Goal: Task Accomplishment & Management: Use online tool/utility

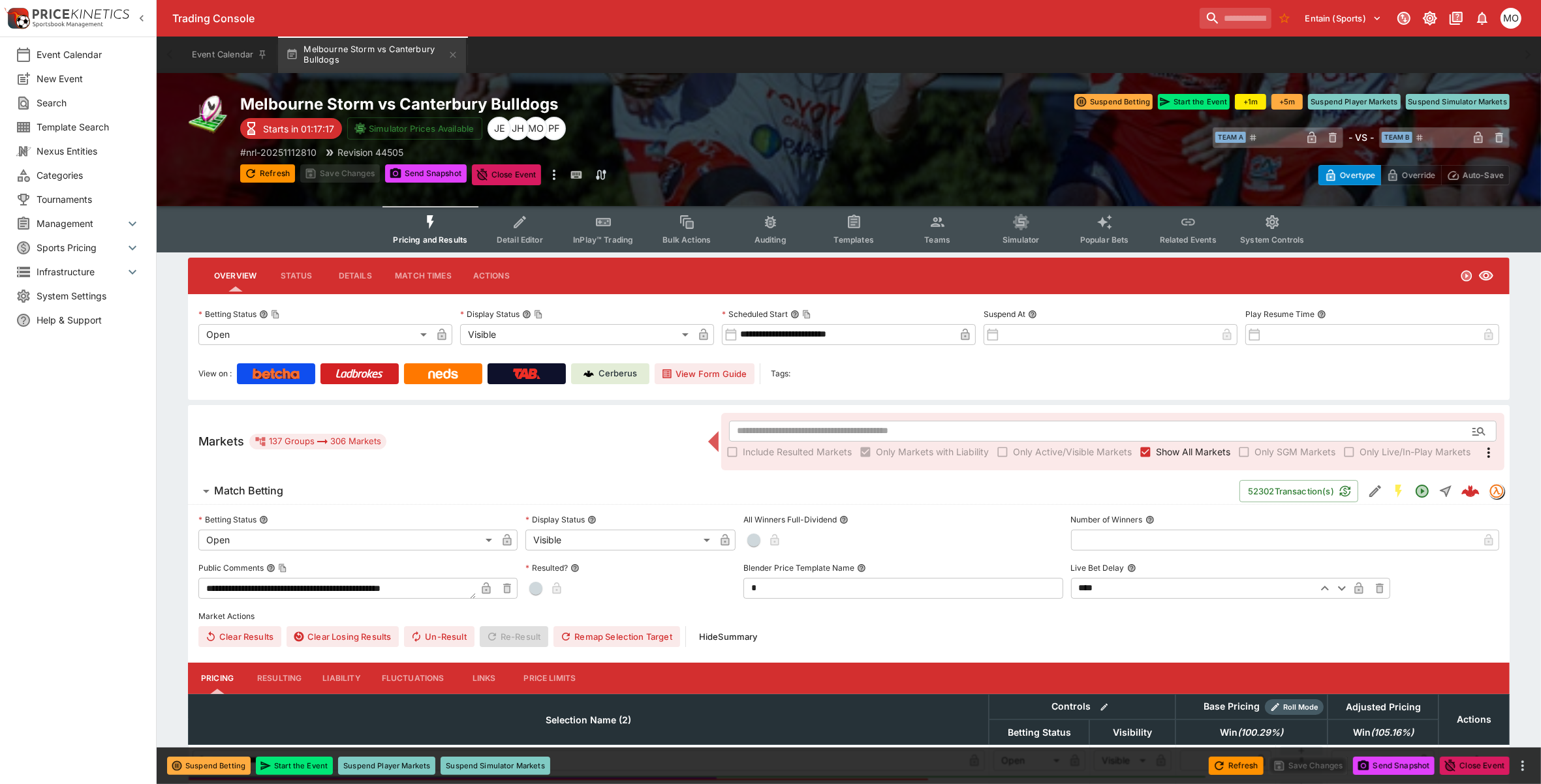
click at [860, 236] on span "Templates" at bounding box center [854, 240] width 40 height 10
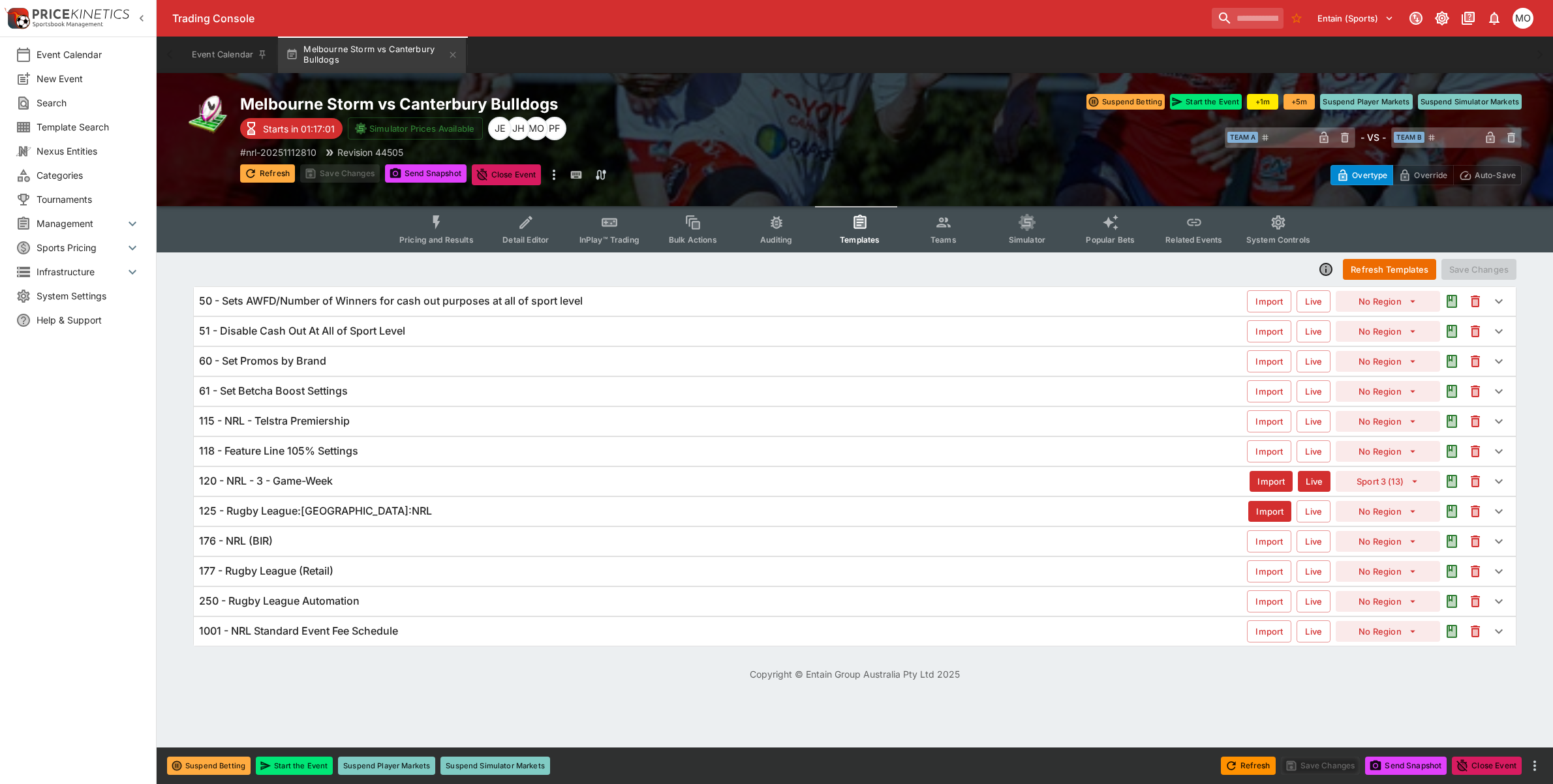
click at [261, 173] on button "Refresh" at bounding box center [267, 174] width 55 height 19
click at [1042, 697] on html "Trading Console Entain (Sports) 1 MO Event Calendar New Event Search Template S…" at bounding box center [776, 348] width 1553 height 697
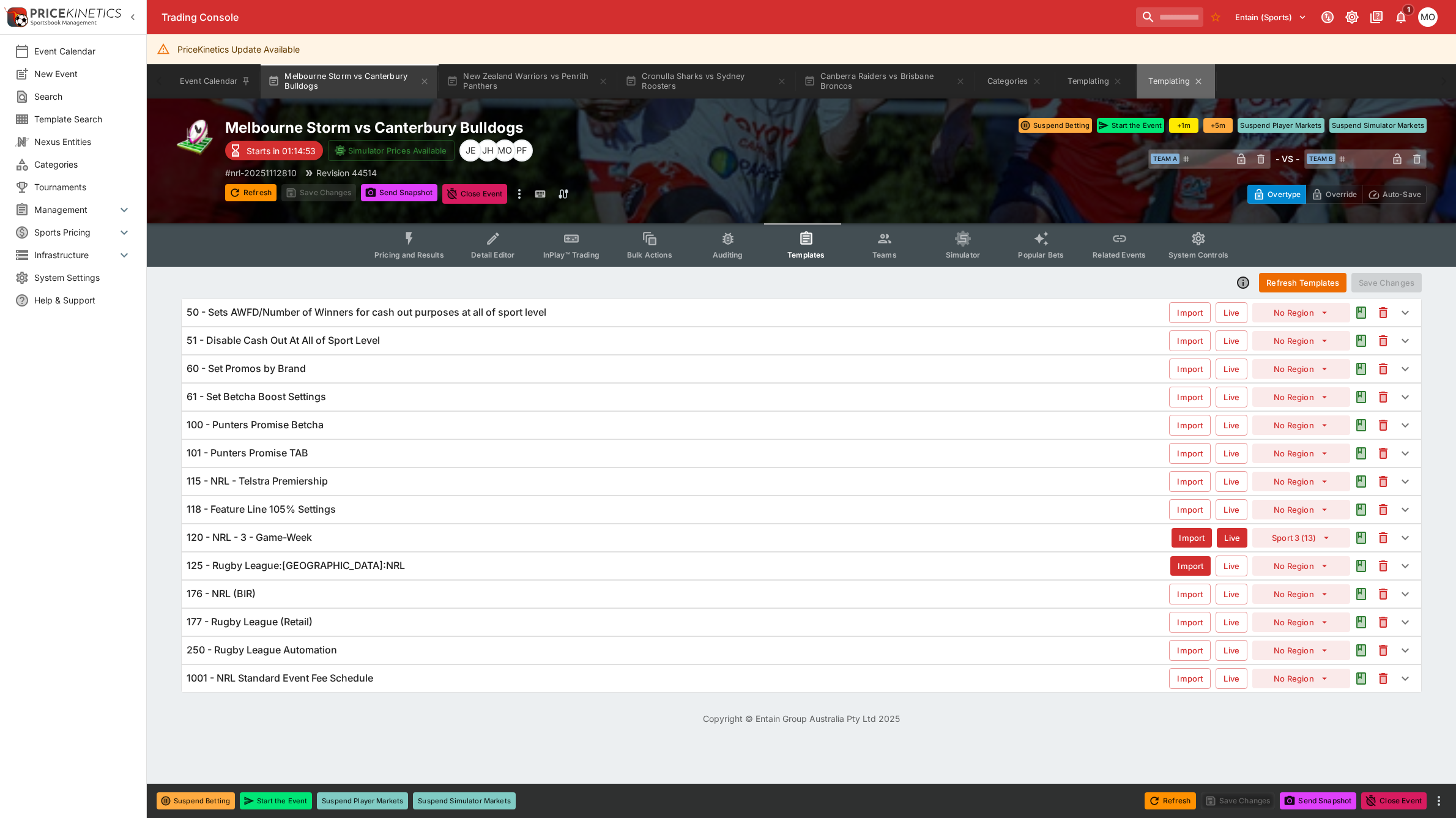
click at [1161, 84] on button "Templating" at bounding box center [1176, 81] width 78 height 34
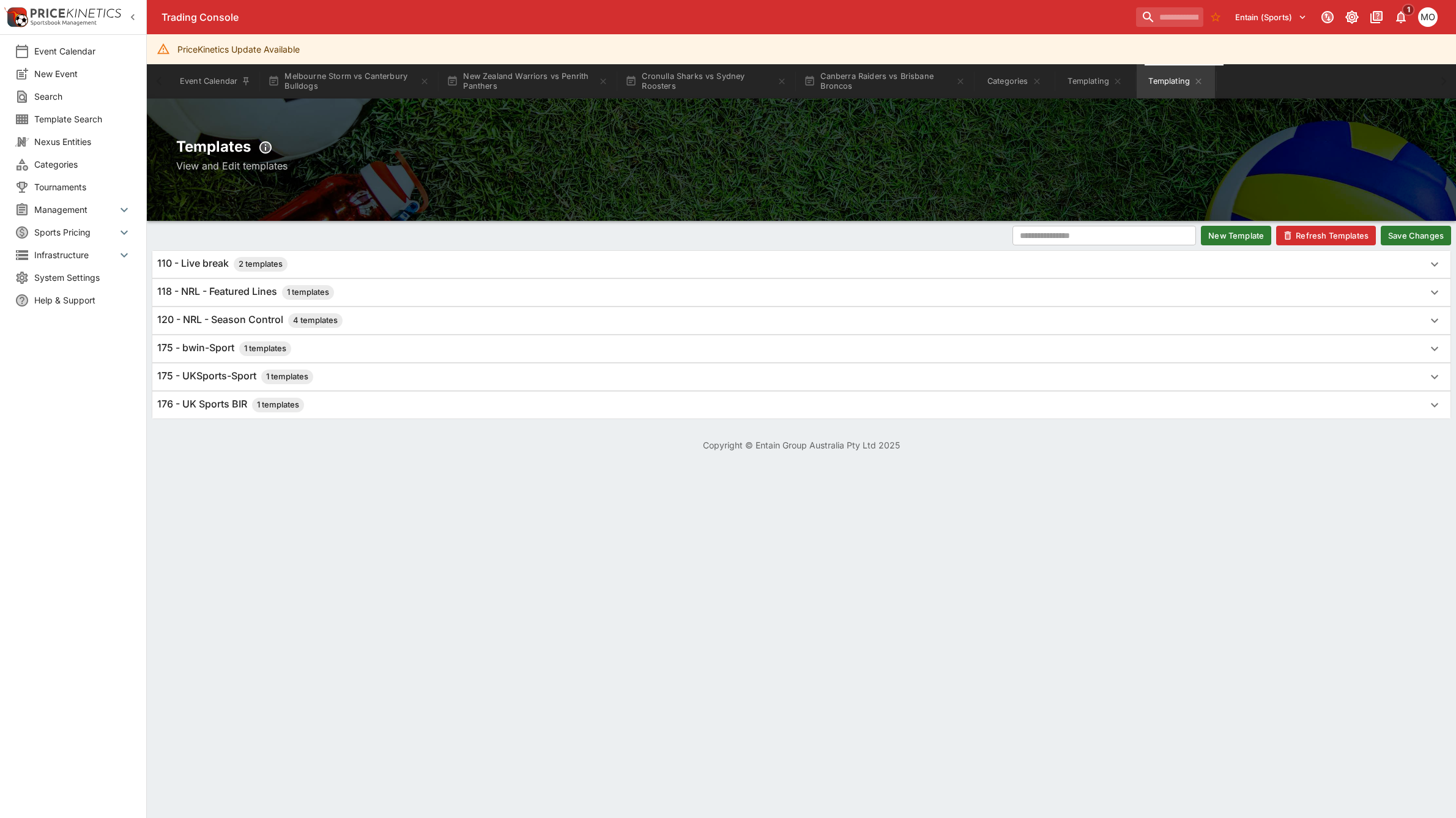
click at [234, 323] on h6 "120 - NRL - Season Control 4 templates" at bounding box center [250, 321] width 185 height 15
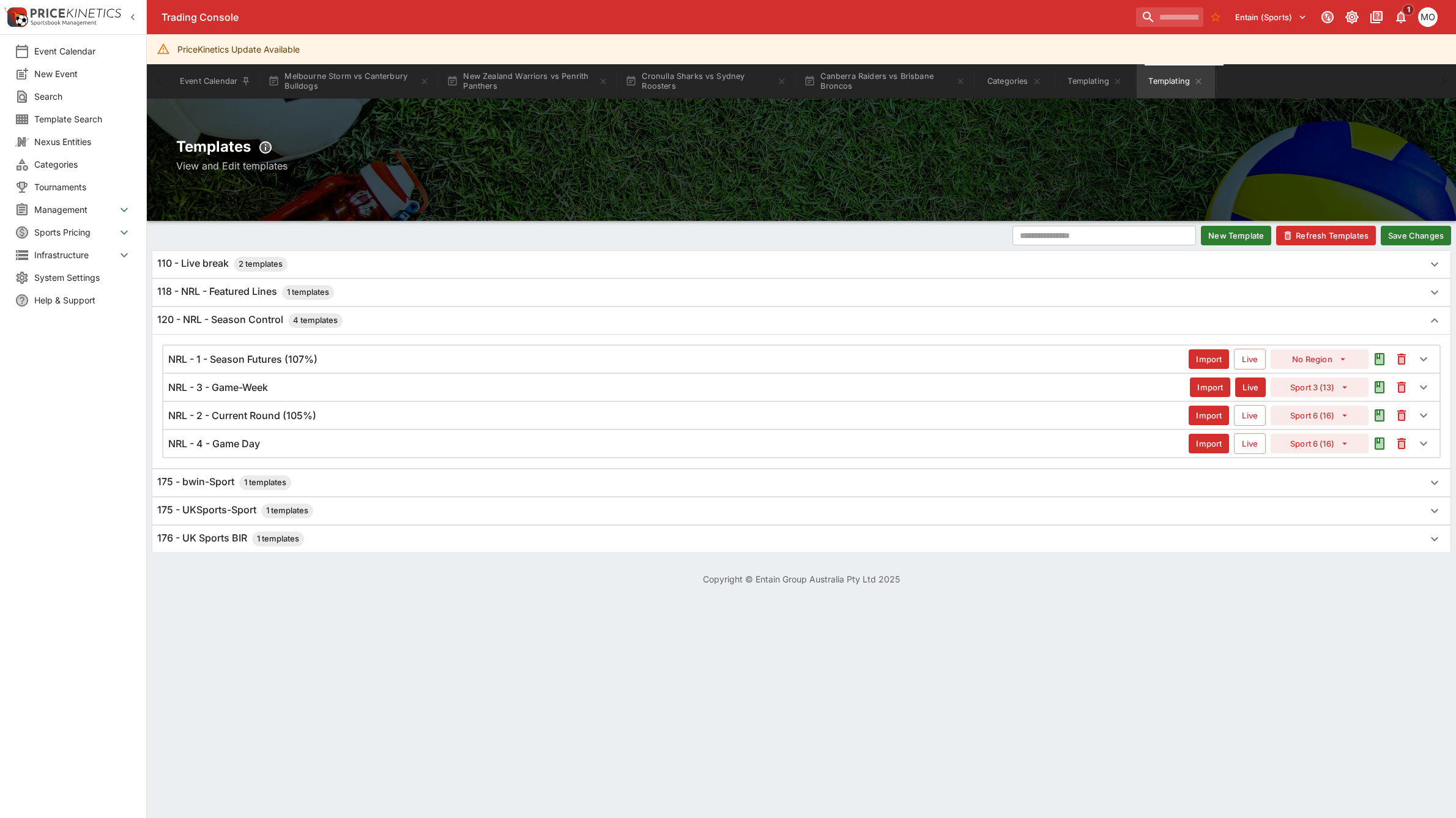
click at [234, 387] on h6 "NRL - 3 - Game-Week" at bounding box center [218, 387] width 100 height 13
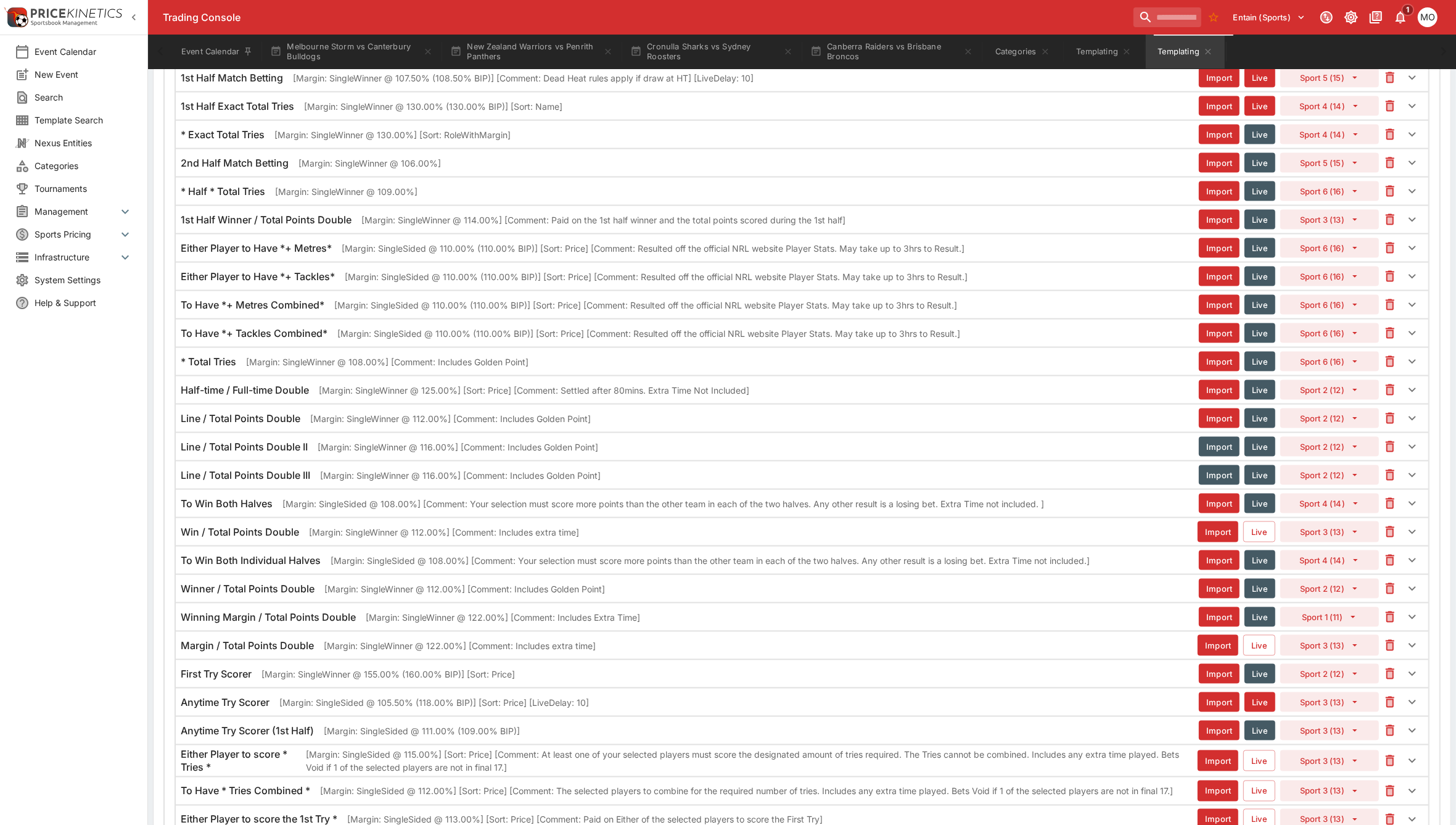
scroll to position [2159, 0]
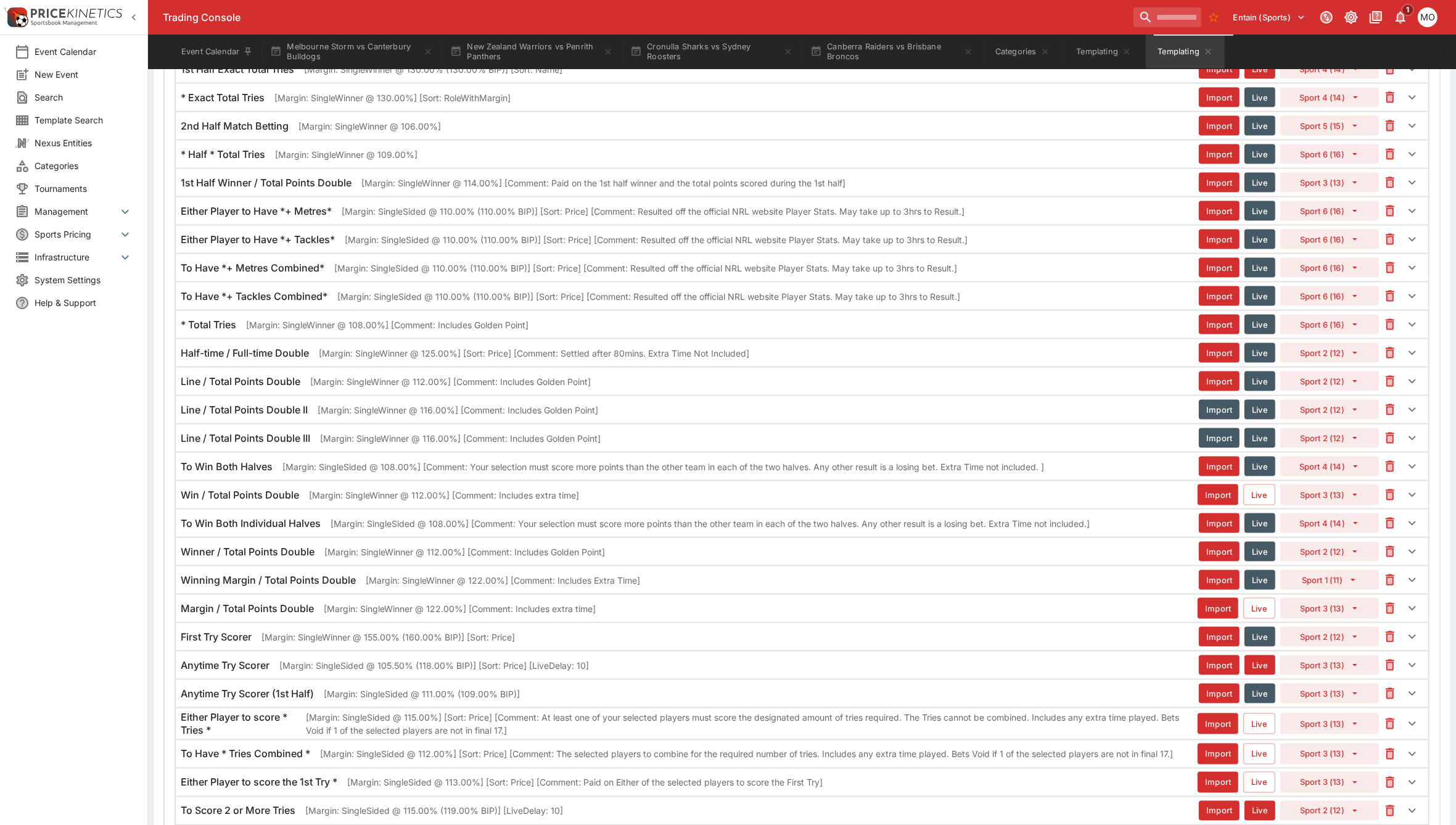
click at [273, 678] on div "Anytime Try Scorer [Margin: SingleSided @ 105.50% (118.00% BIP)] [Sort: Price] …" at bounding box center [802, 665] width 1253 height 27
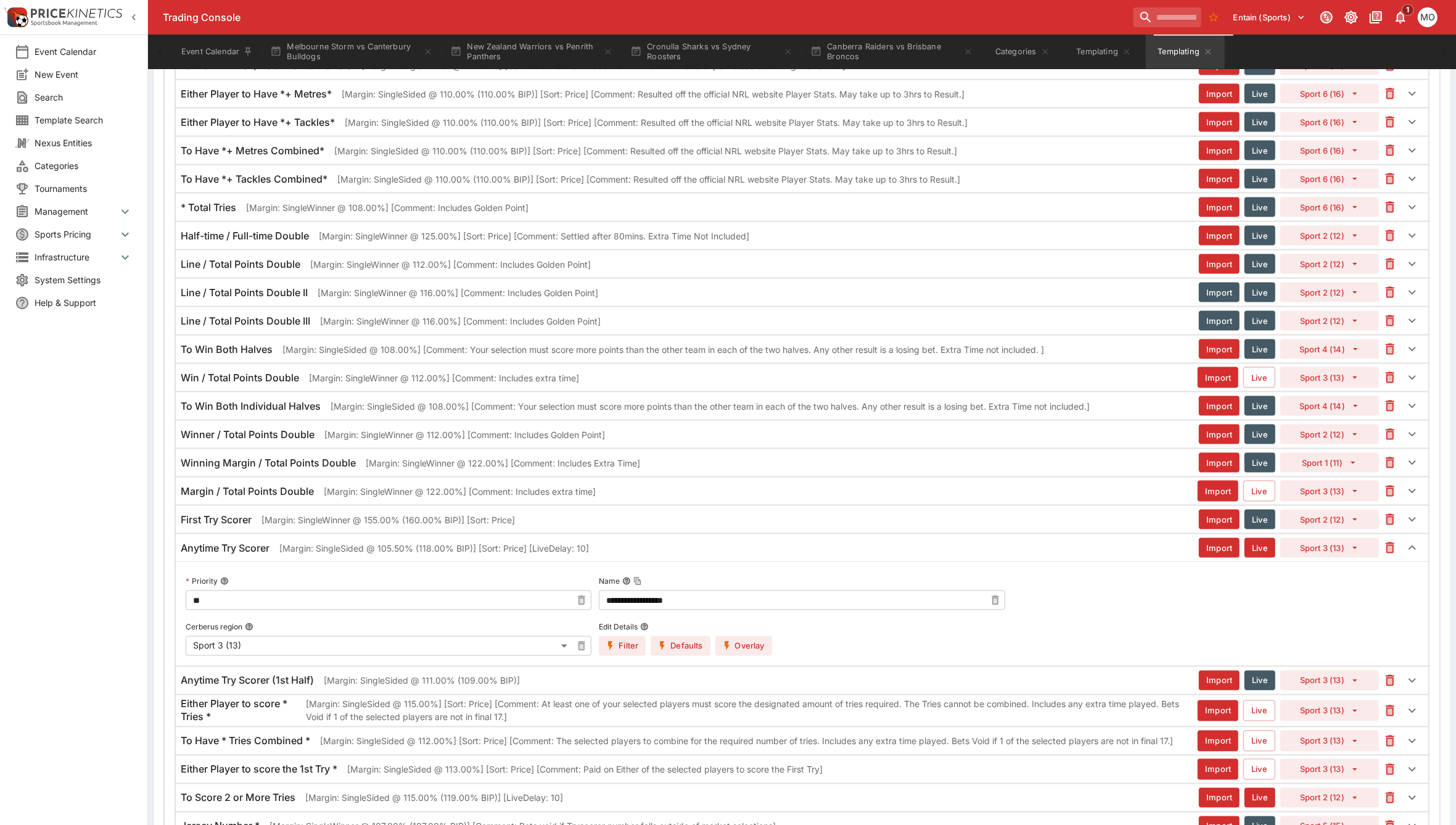
scroll to position [2314, 0]
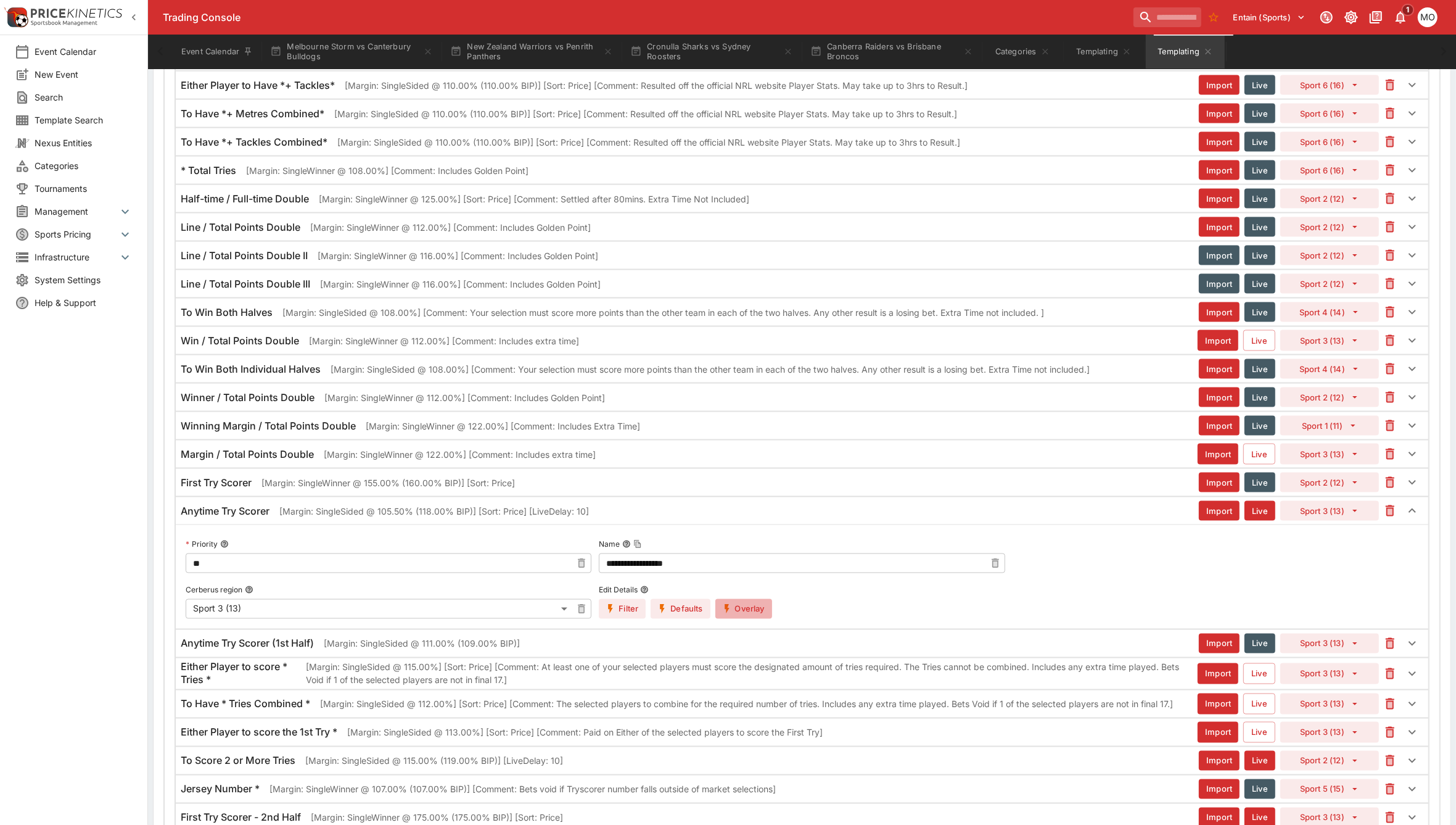
click at [733, 614] on icon "button" at bounding box center [727, 609] width 11 height 11
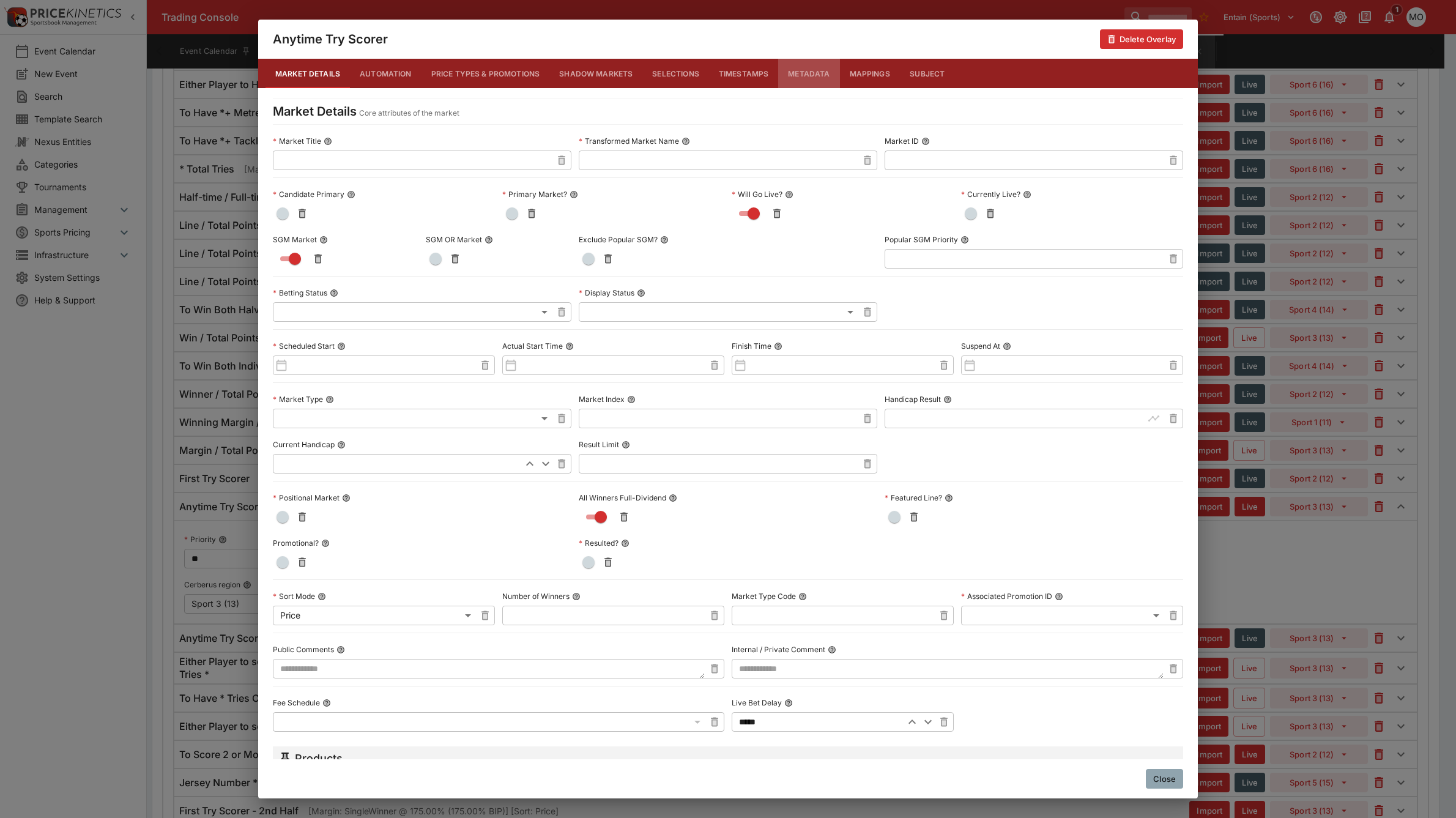
click at [799, 74] on button "Metadata" at bounding box center [808, 74] width 61 height 29
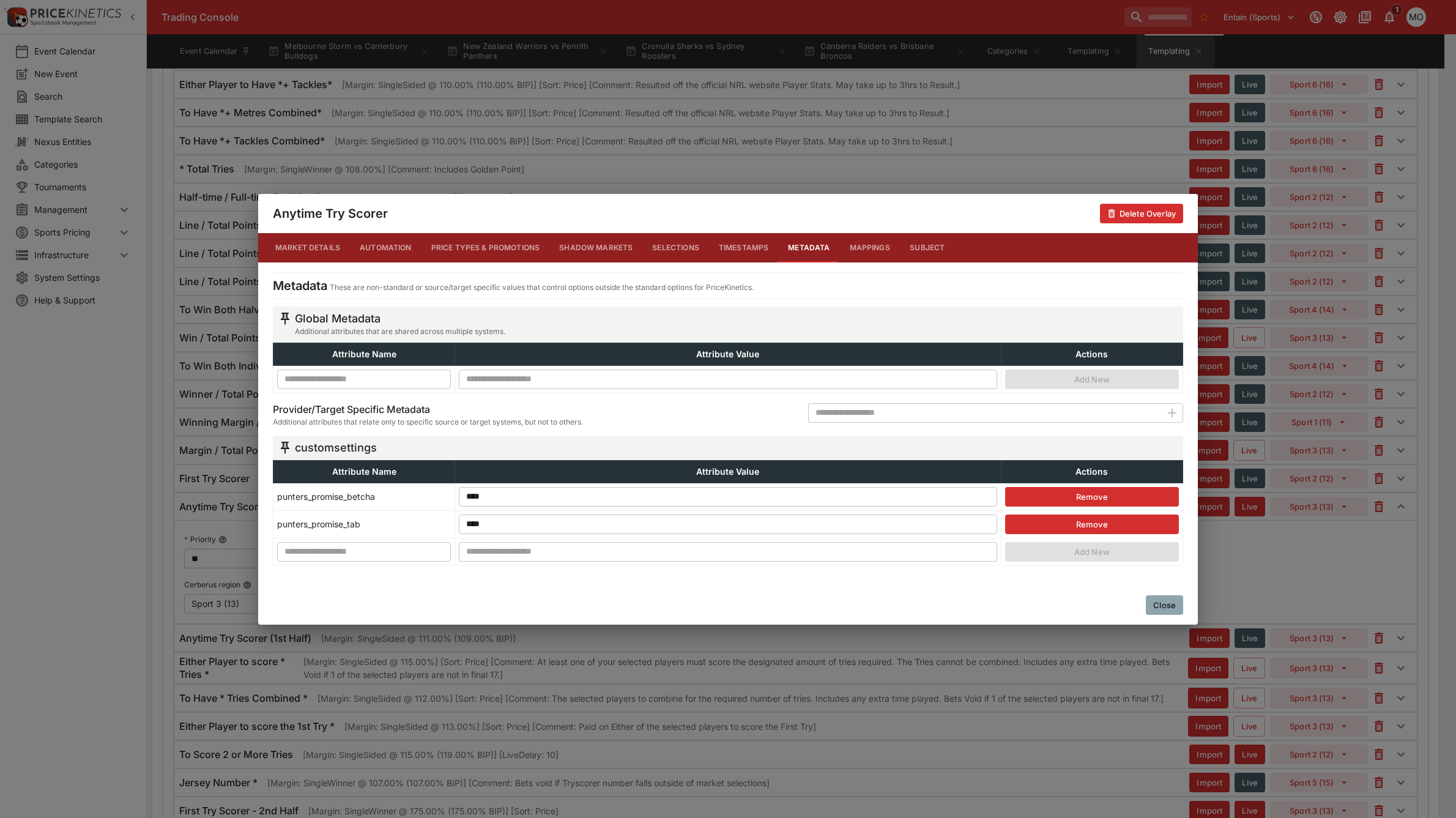
click at [1152, 606] on button "Close" at bounding box center [1165, 604] width 37 height 19
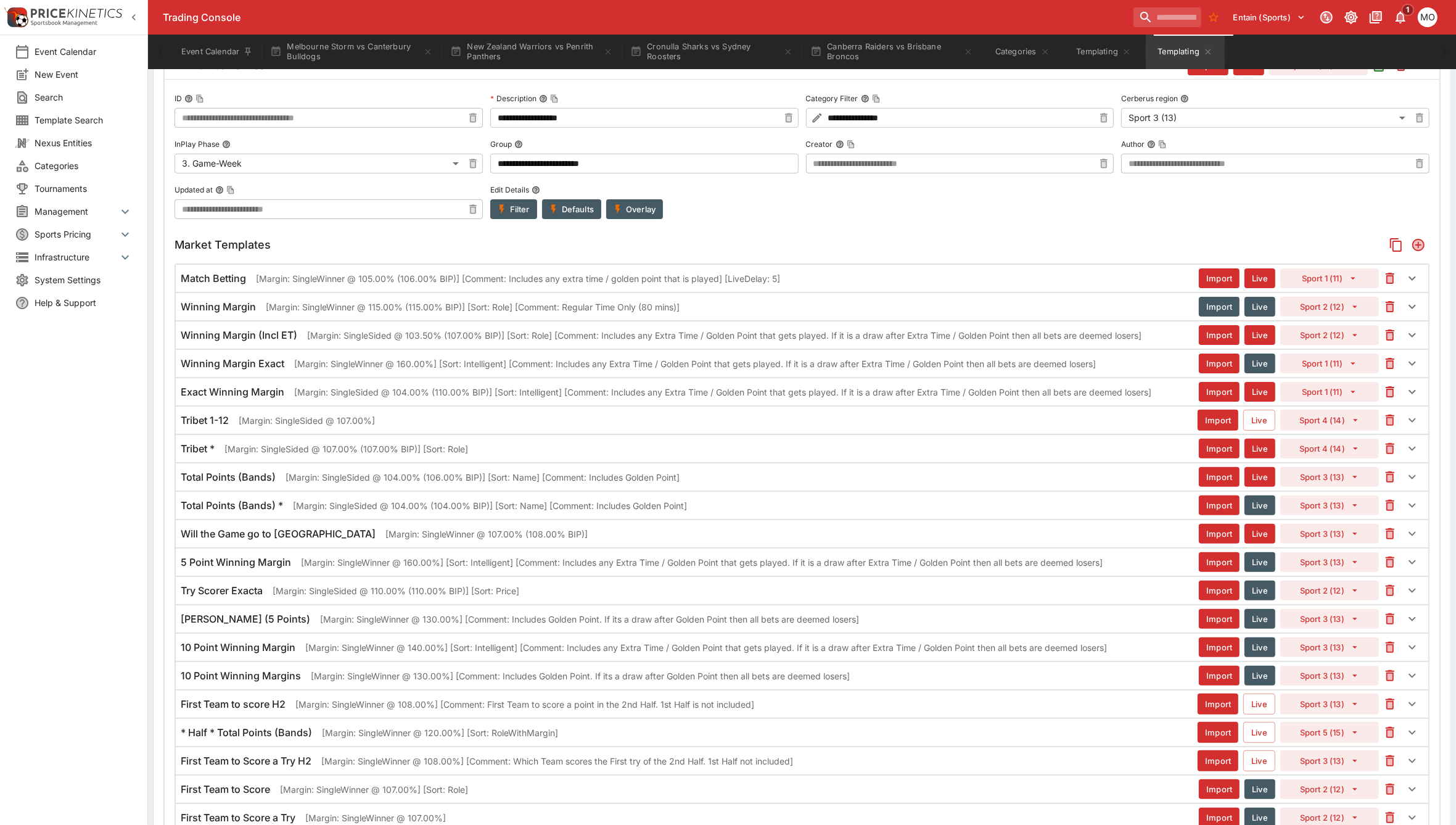
scroll to position [0, 0]
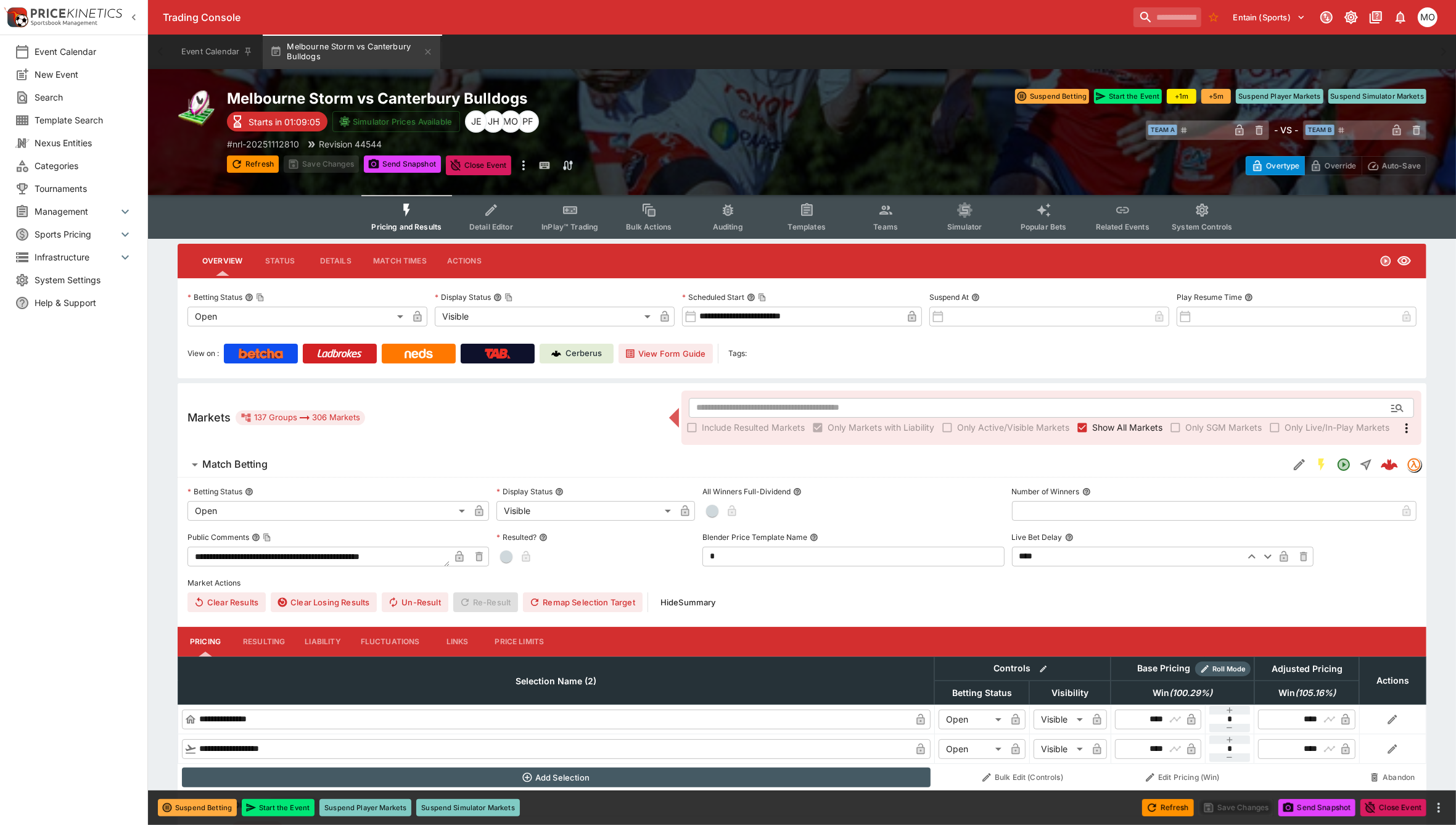
click at [57, 168] on span "Categories" at bounding box center [83, 165] width 98 height 13
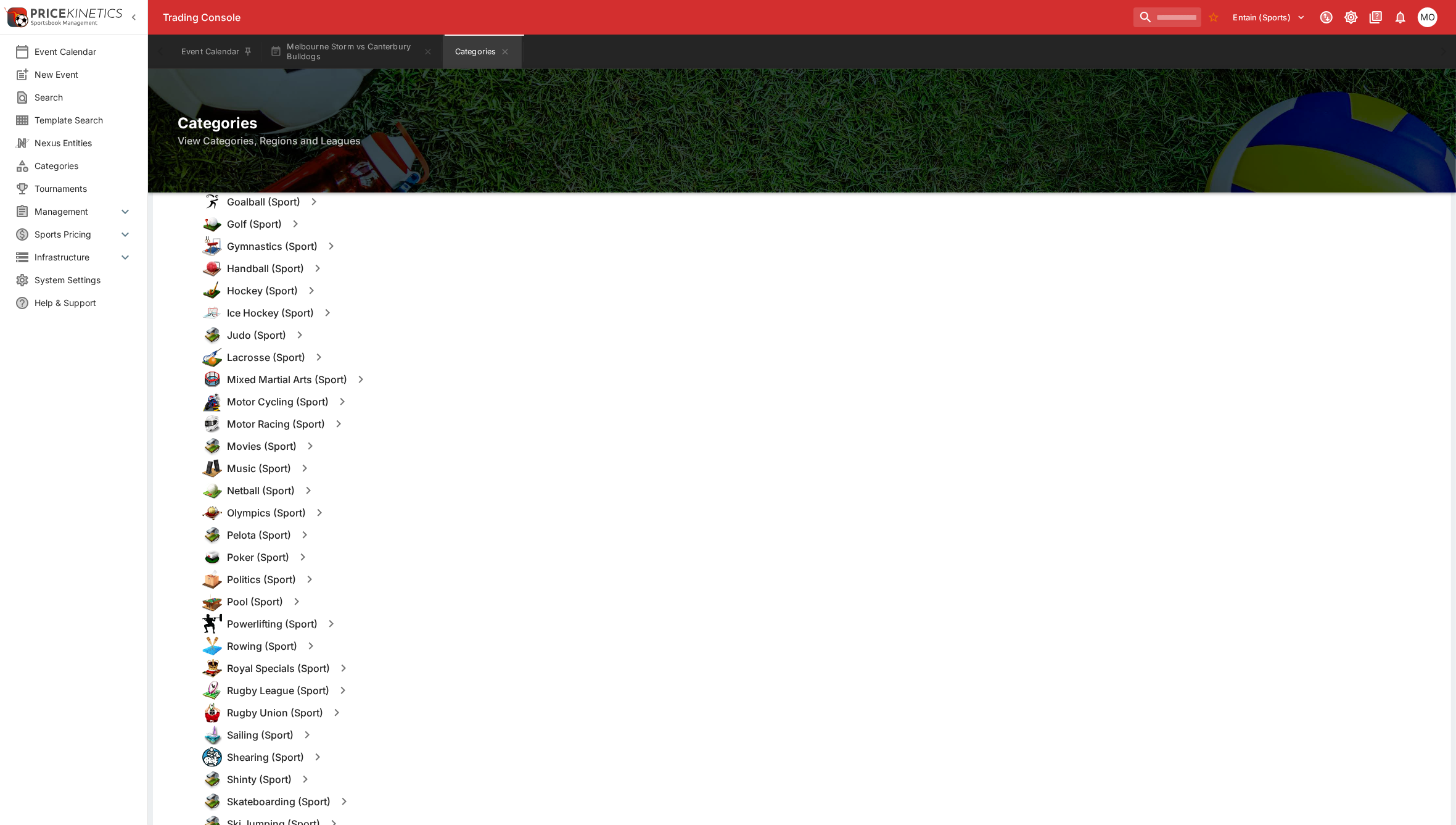
scroll to position [926, 0]
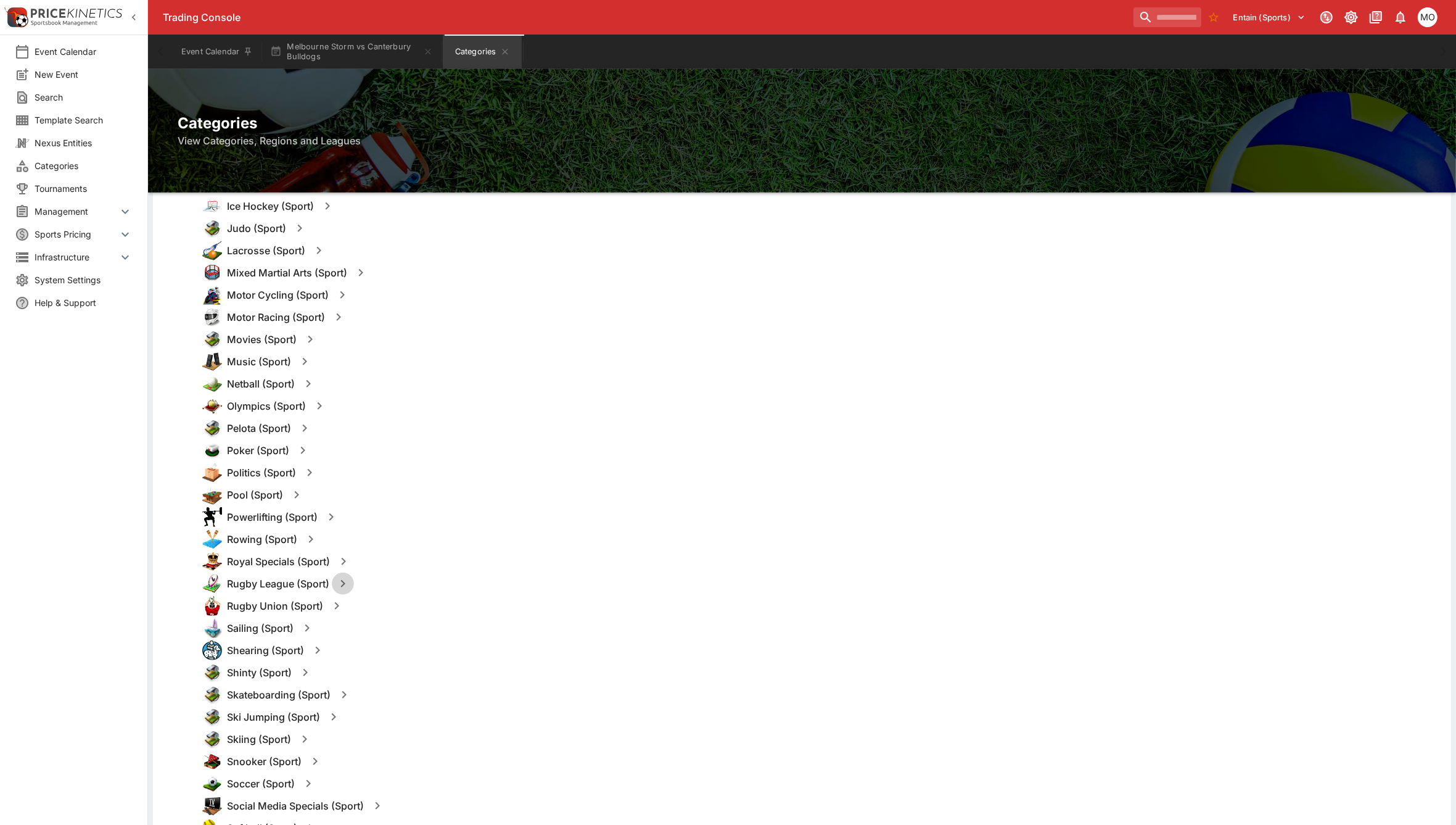
click at [344, 583] on icon "button" at bounding box center [343, 583] width 4 height 7
click at [484, 585] on button "Templates" at bounding box center [462, 583] width 55 height 20
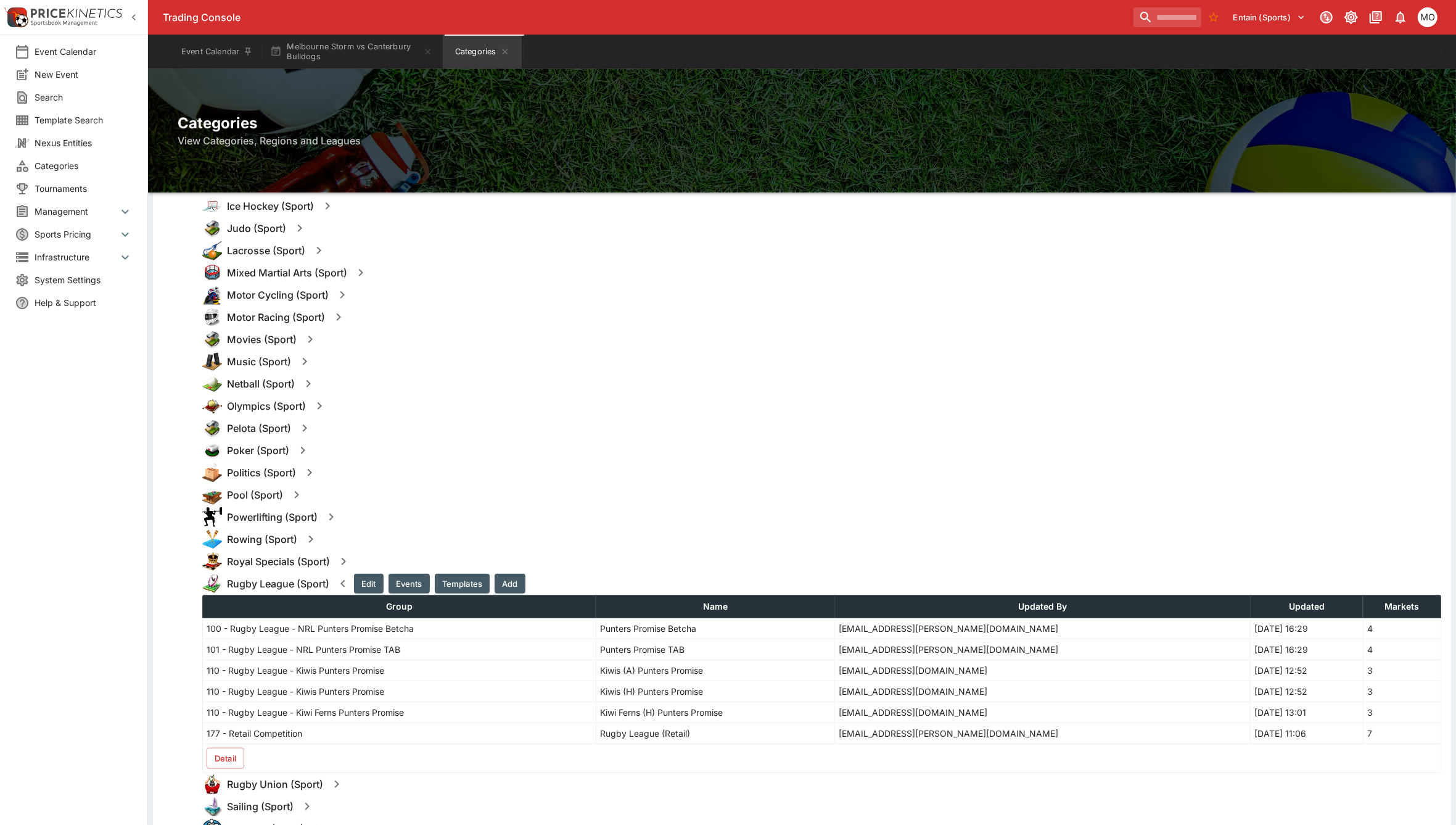
click at [226, 751] on button "Detail" at bounding box center [225, 758] width 38 height 21
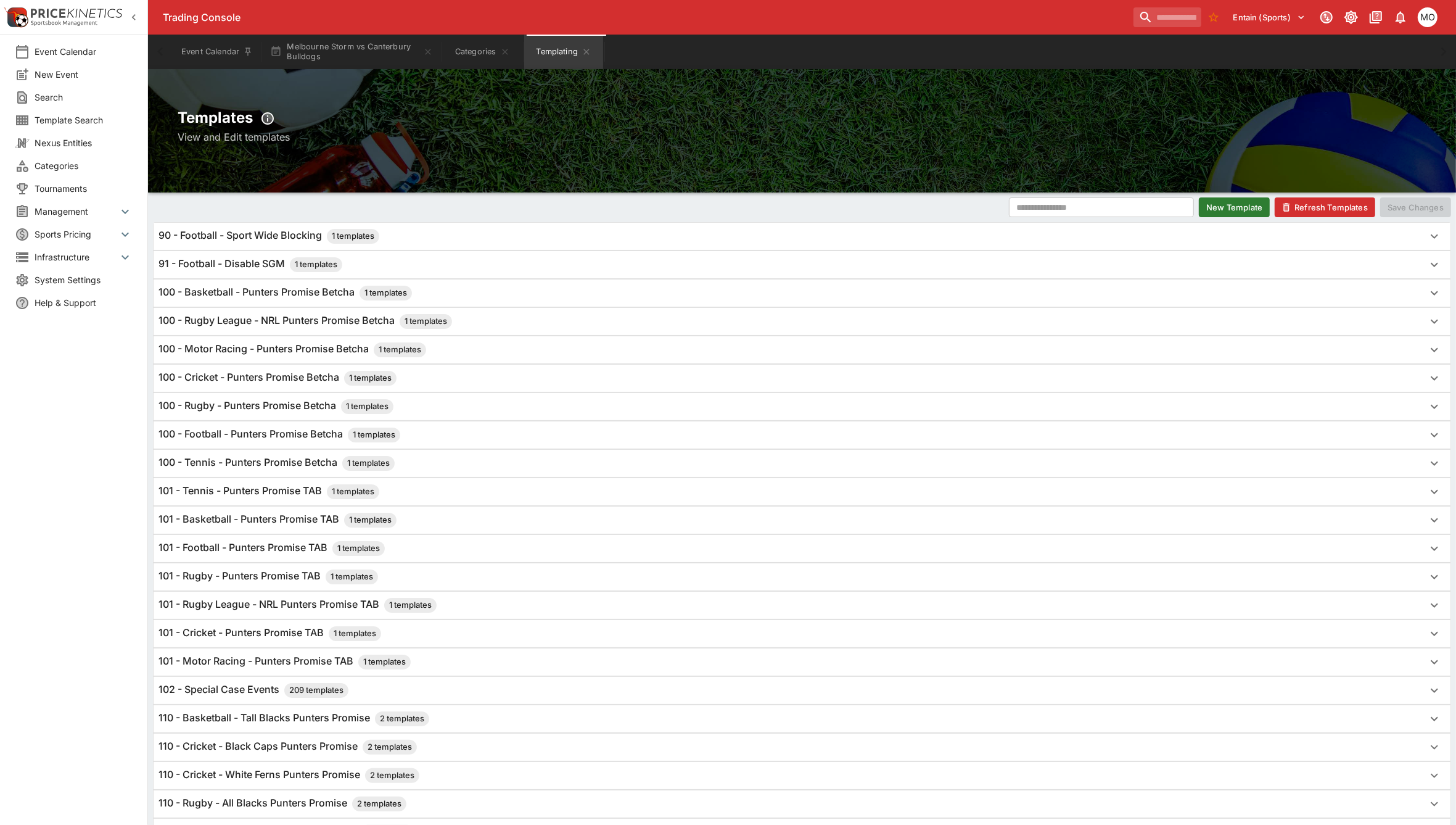
click at [271, 323] on h6 "100 - Rugby League - NRL Punters Promise Betcha 1 templates" at bounding box center [305, 321] width 294 height 15
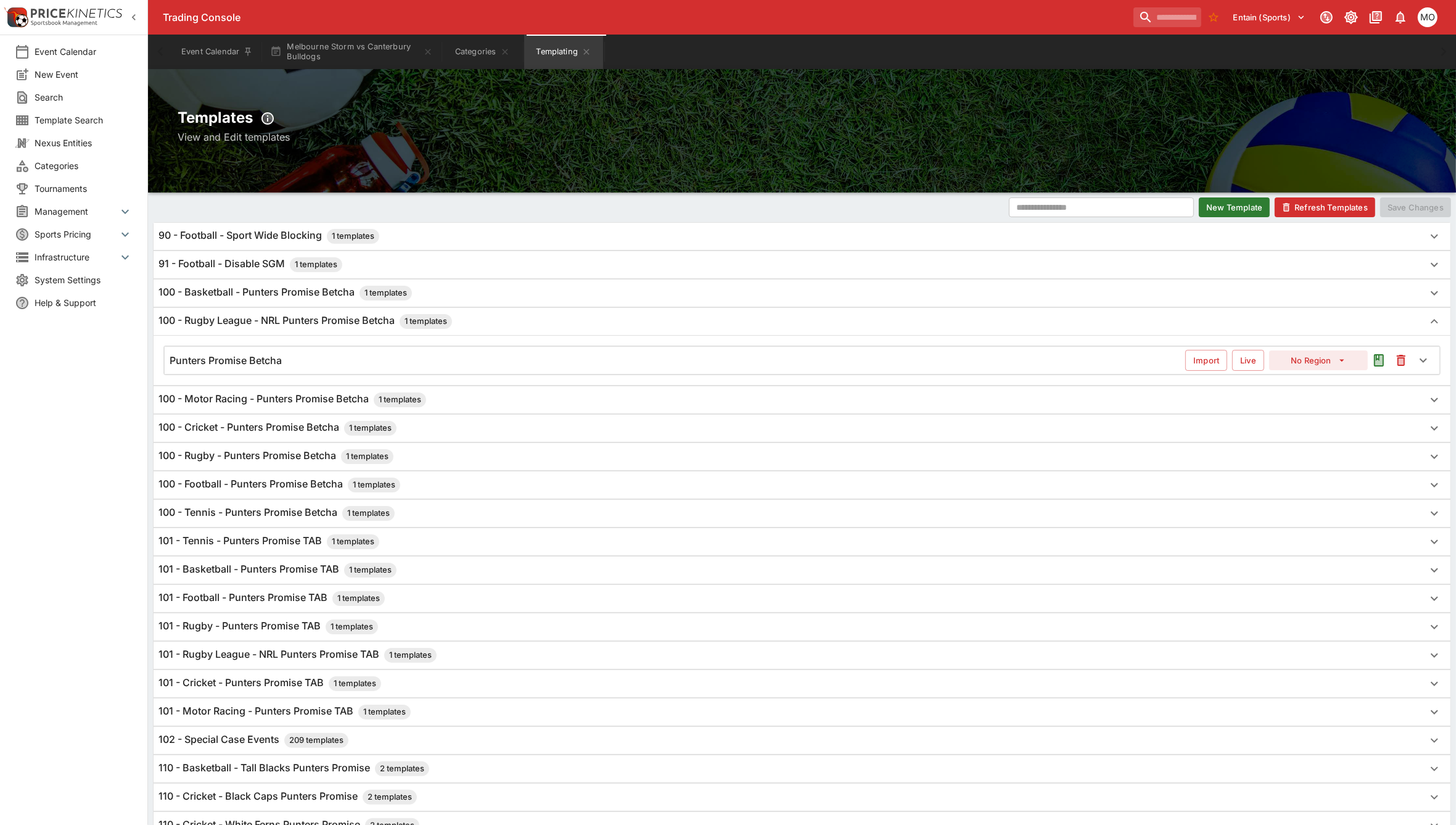
click at [271, 355] on h6 "Punters Promise Betcha" at bounding box center [225, 361] width 112 height 13
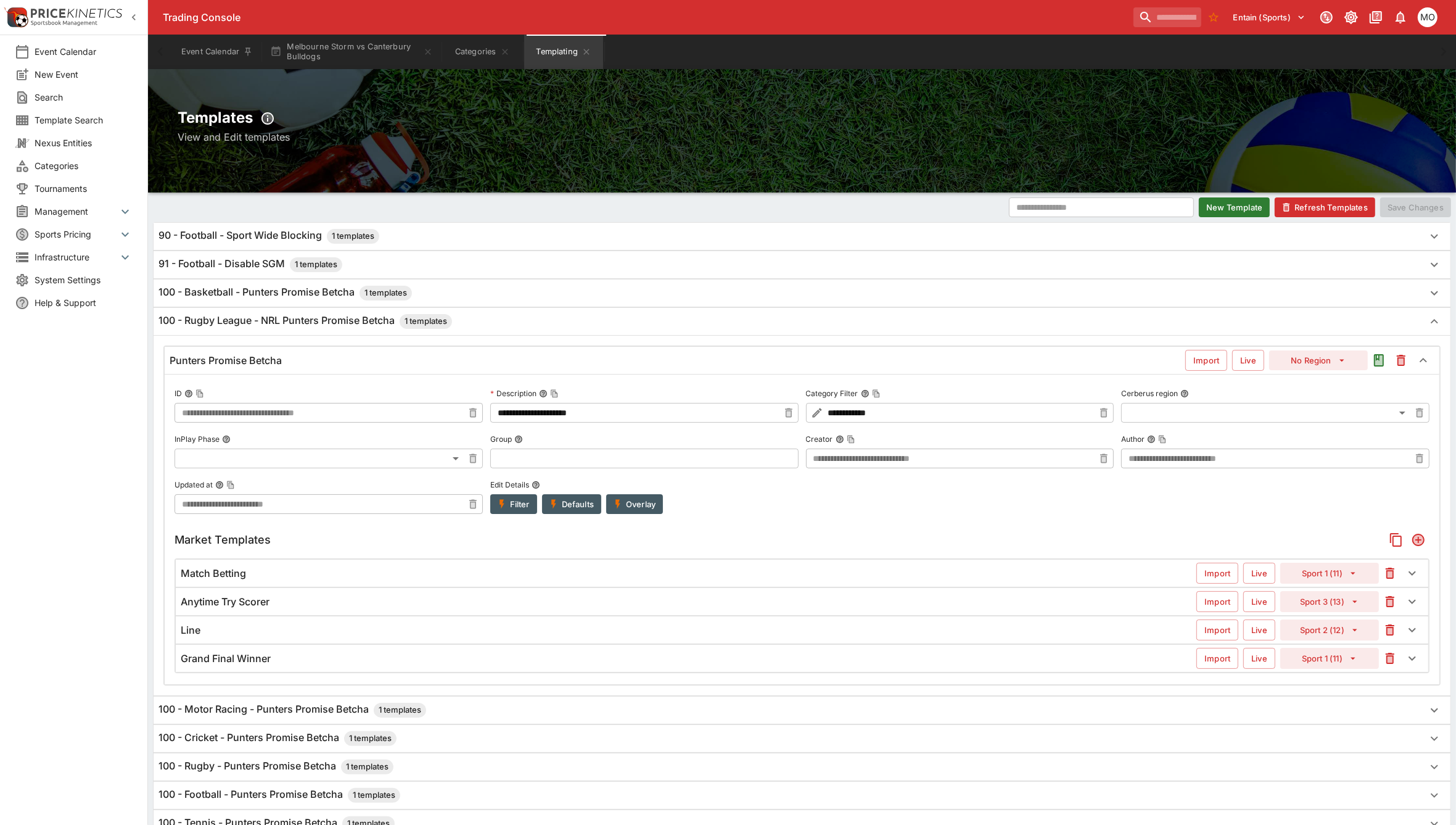
type input "**********"
click at [306, 602] on div "Anytime Try Scorer" at bounding box center [689, 602] width 1016 height 13
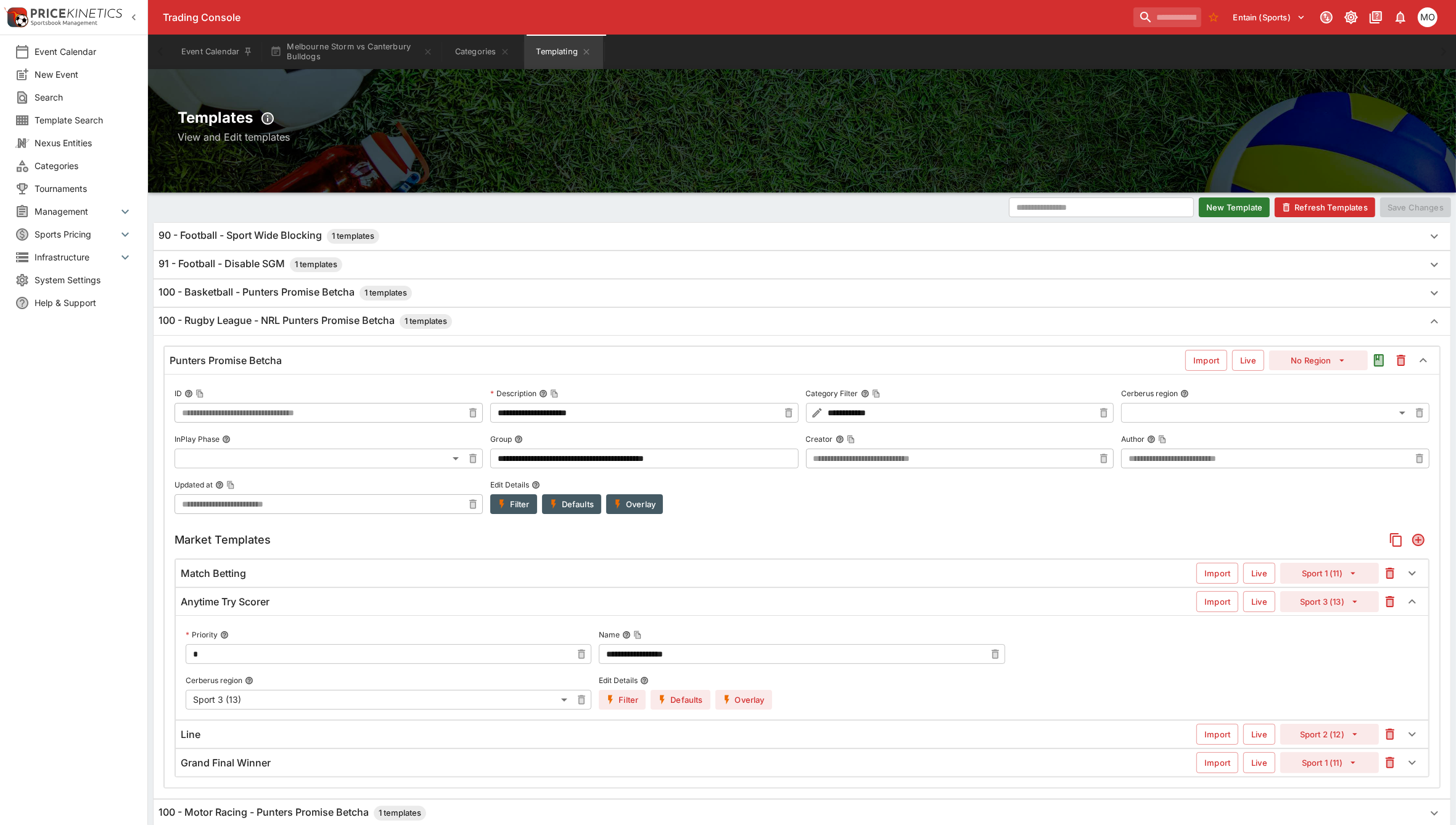
click at [623, 697] on button "Filter" at bounding box center [622, 699] width 47 height 20
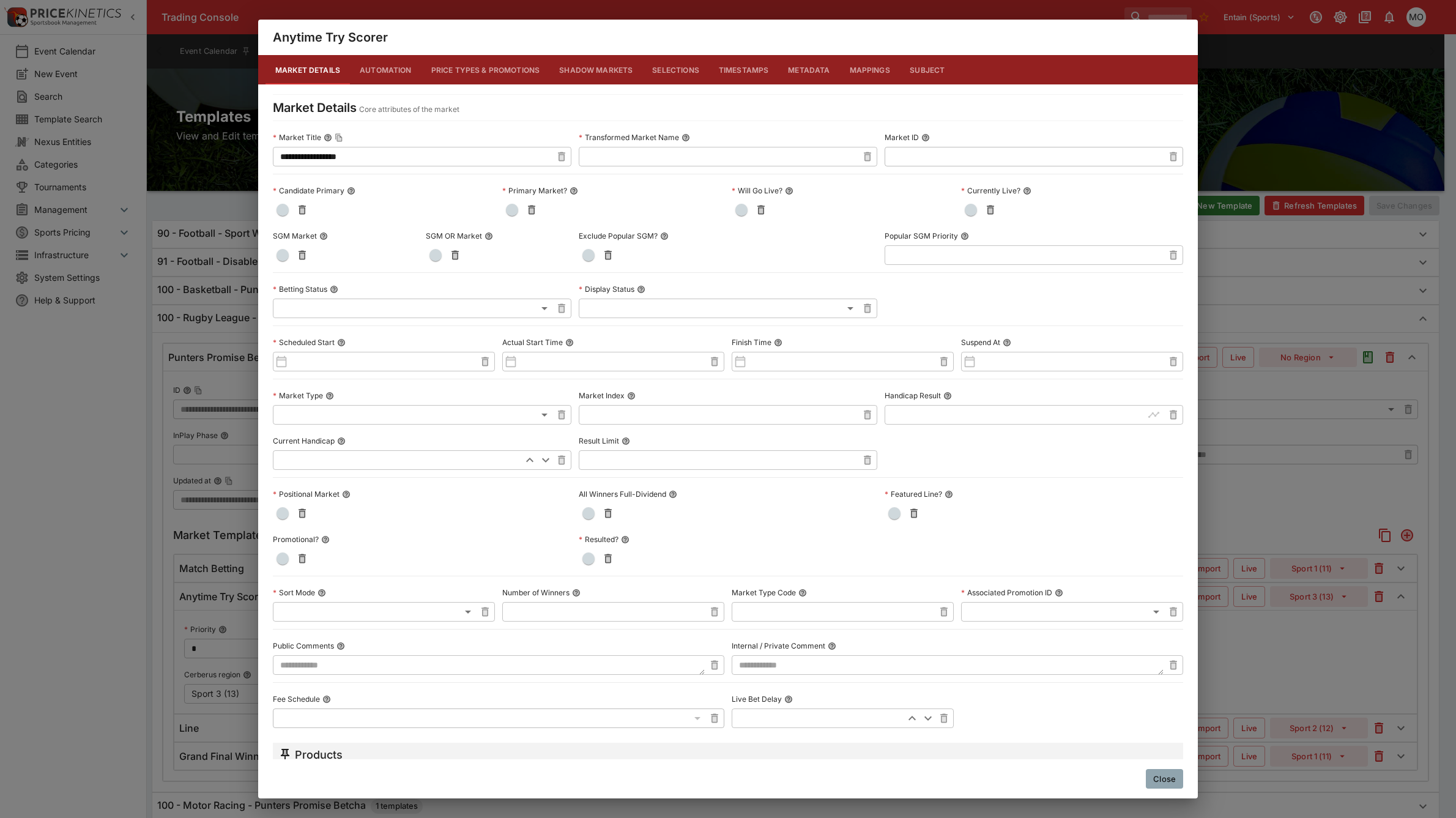
click at [803, 65] on button "Metadata" at bounding box center [808, 70] width 61 height 29
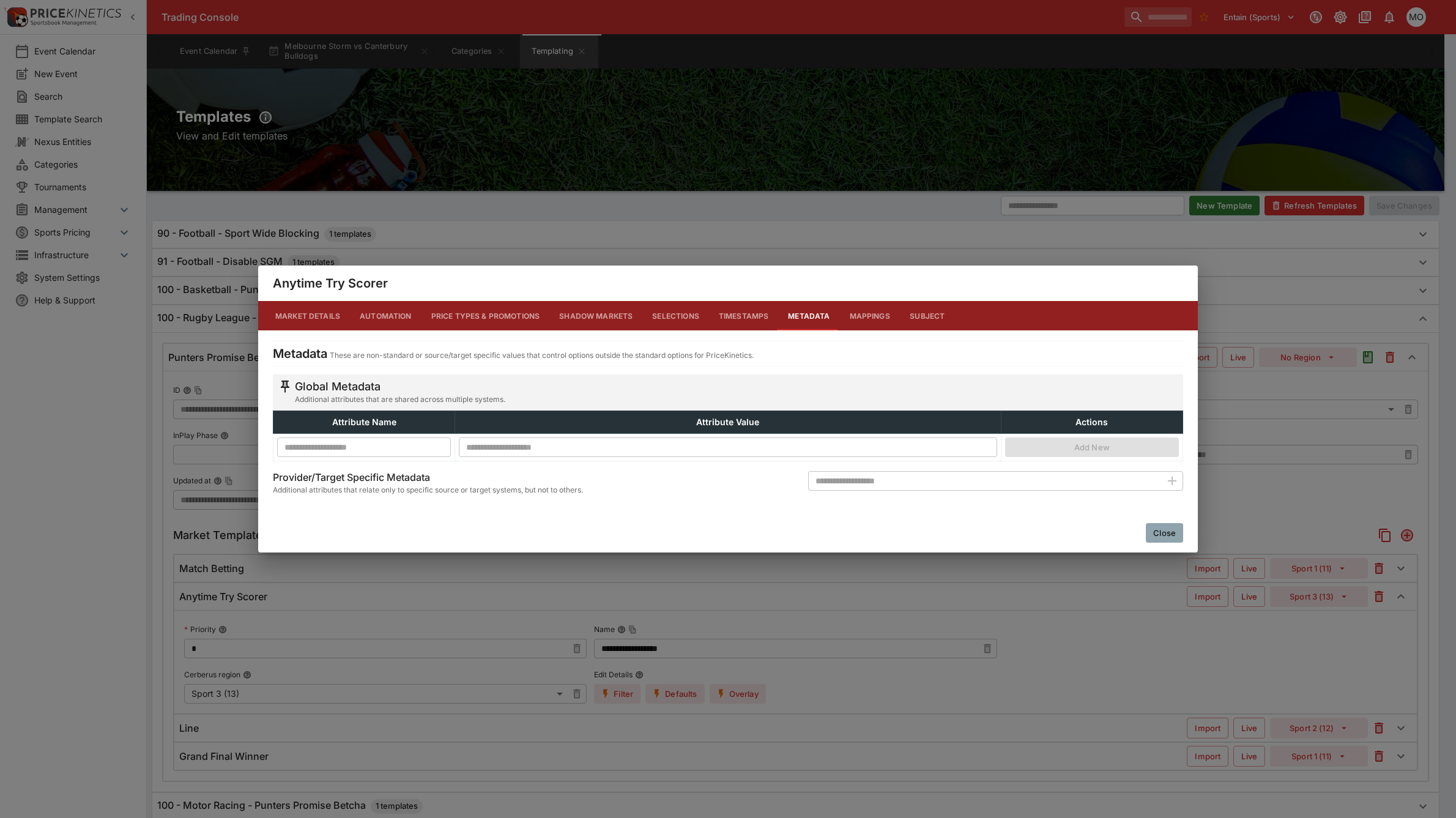
click at [1178, 536] on button "Close" at bounding box center [1165, 532] width 37 height 19
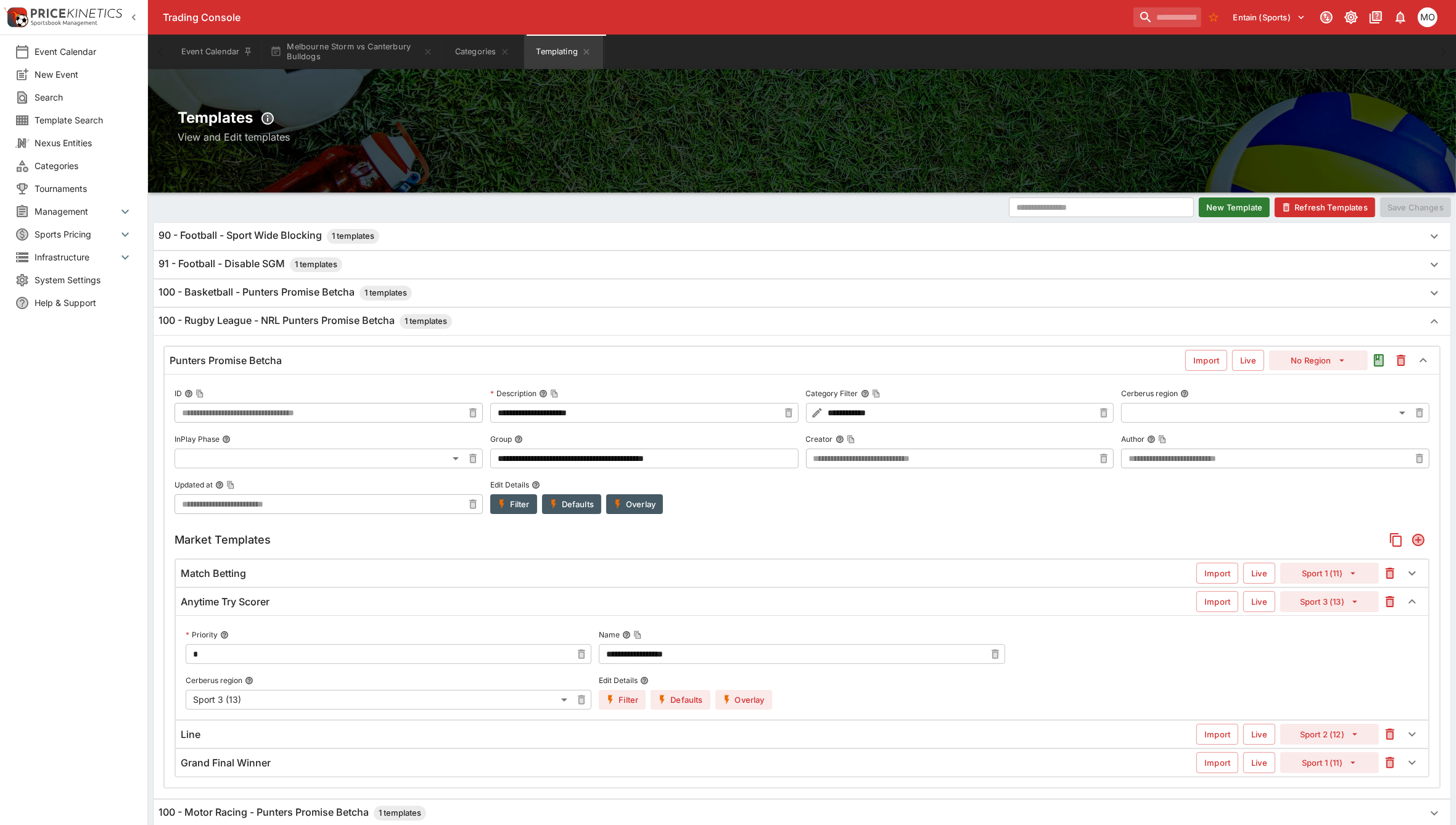
click at [264, 577] on div "Match Betting" at bounding box center [689, 573] width 1016 height 13
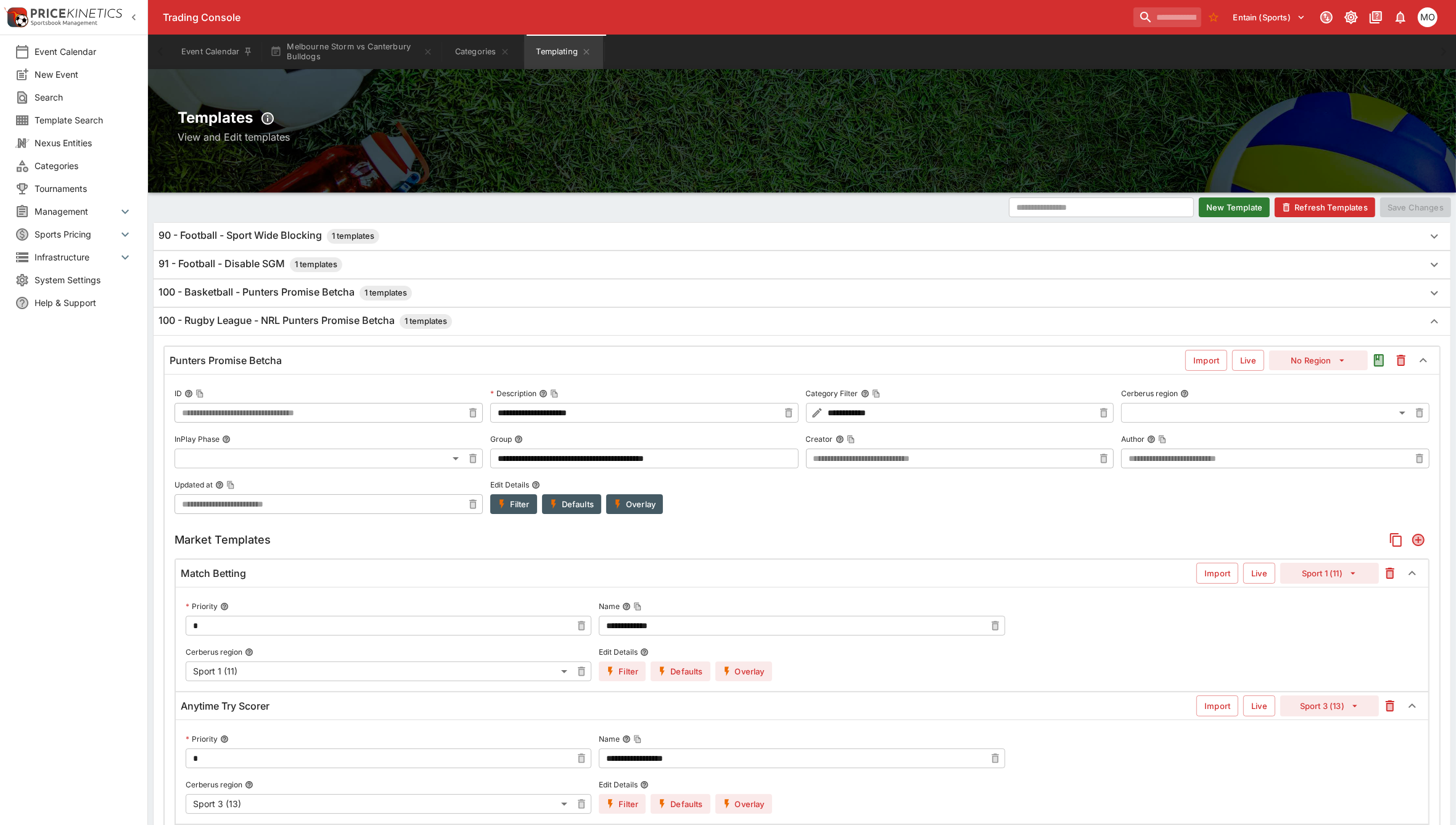
click at [753, 805] on button "Overlay" at bounding box center [744, 803] width 57 height 20
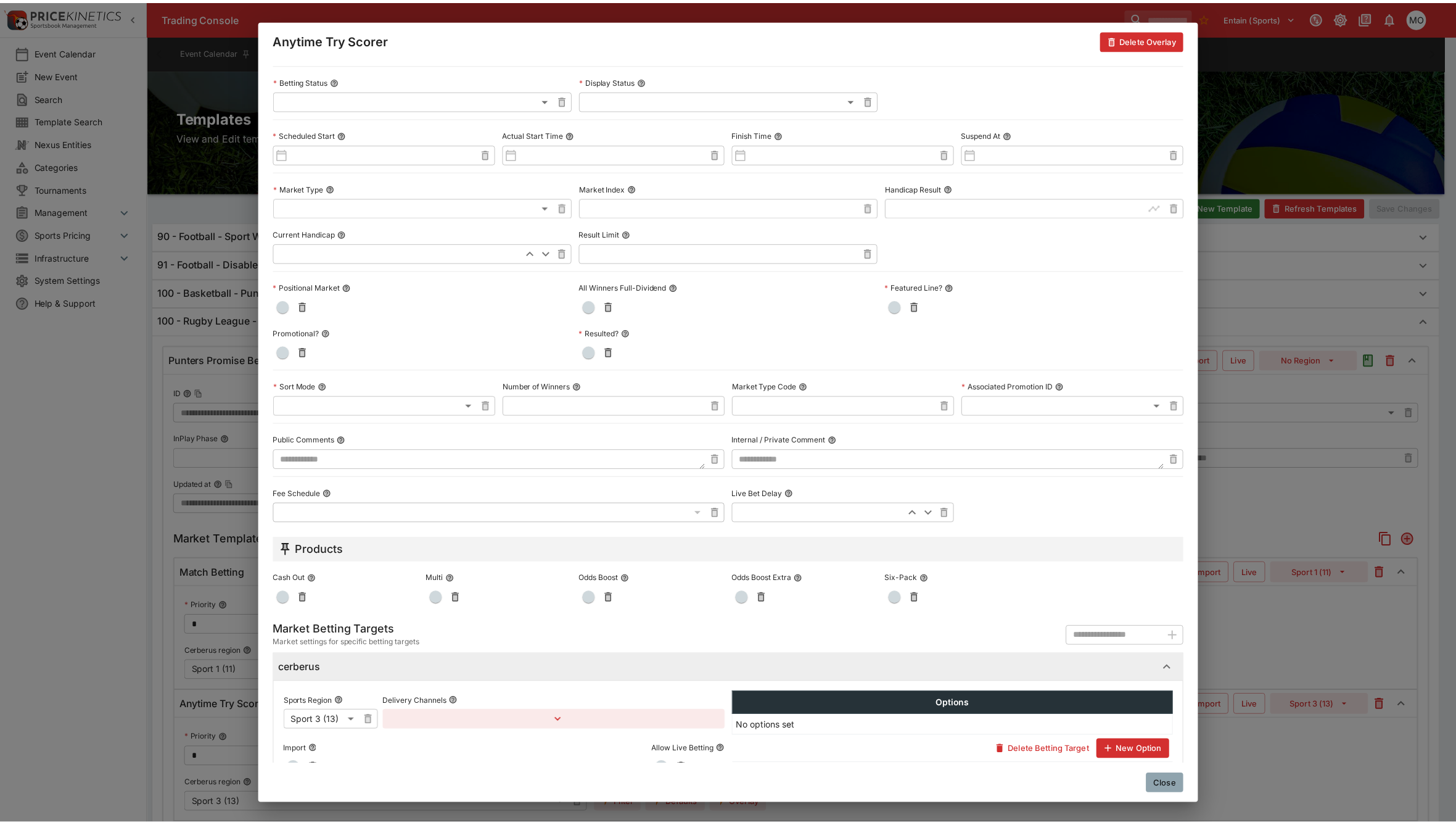
scroll to position [298, 0]
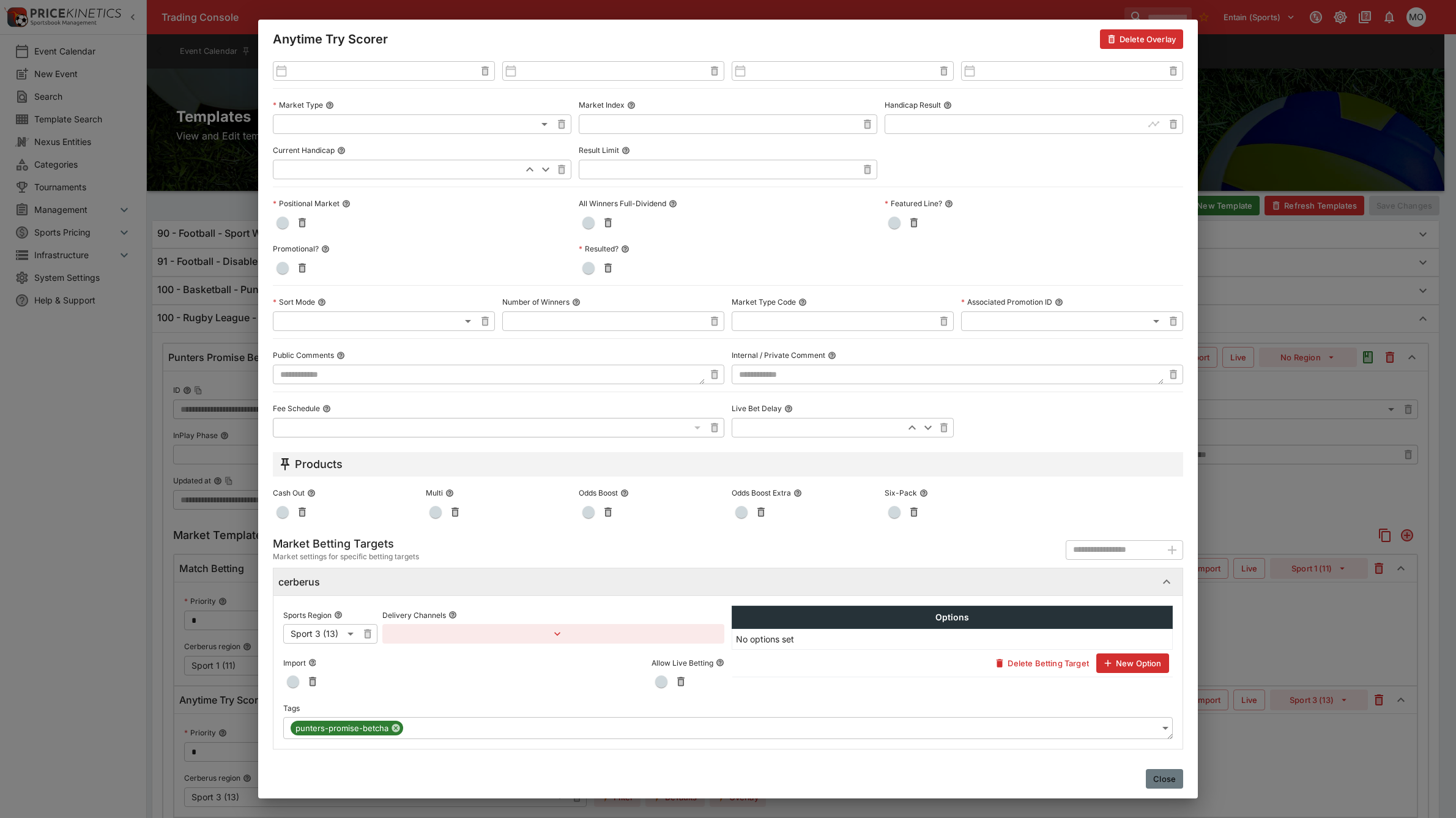
click at [1176, 774] on button "Close" at bounding box center [1165, 779] width 37 height 19
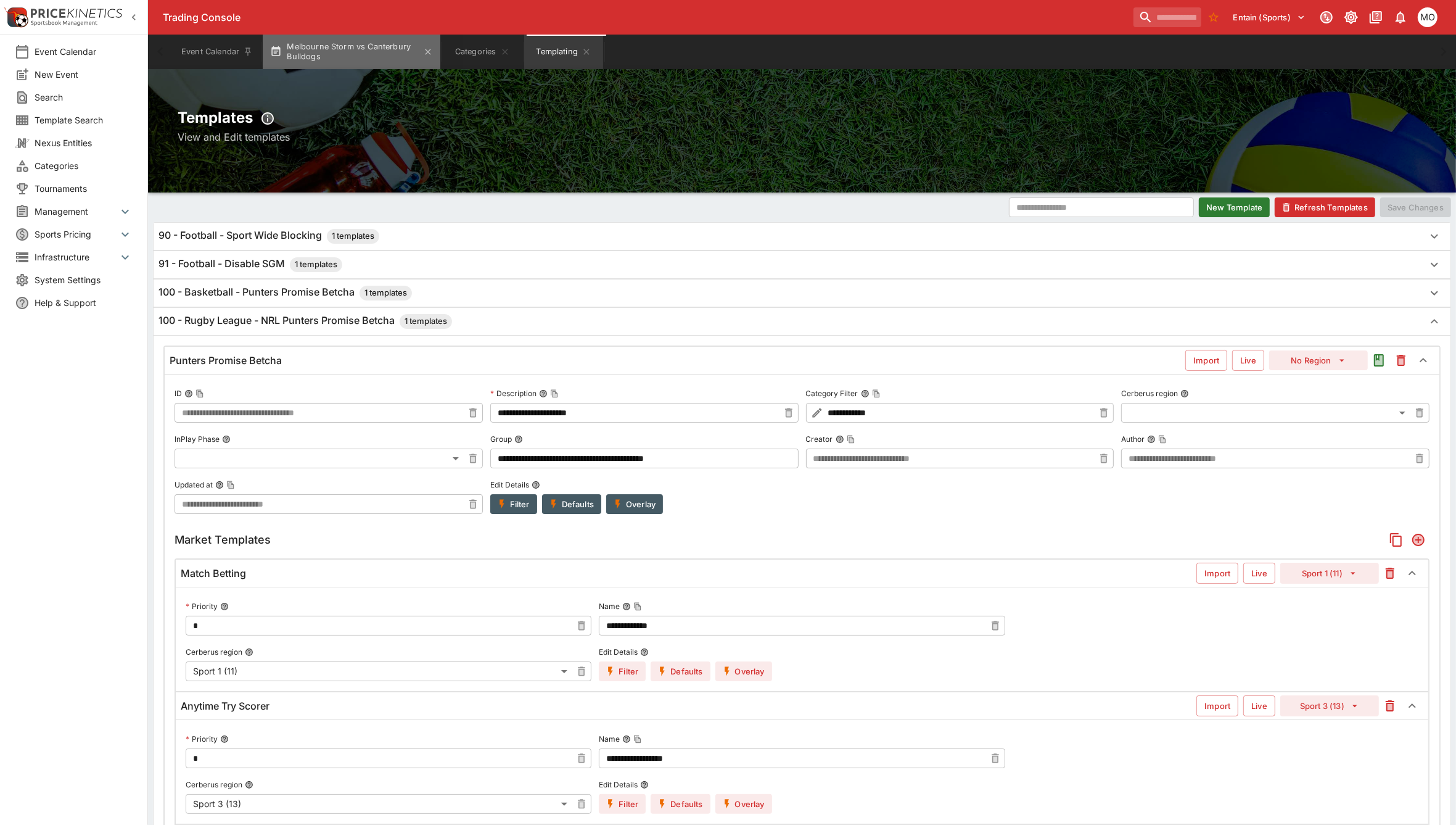
click at [373, 50] on button "Melbourne Storm vs Canterbury Bulldogs" at bounding box center [351, 51] width 178 height 34
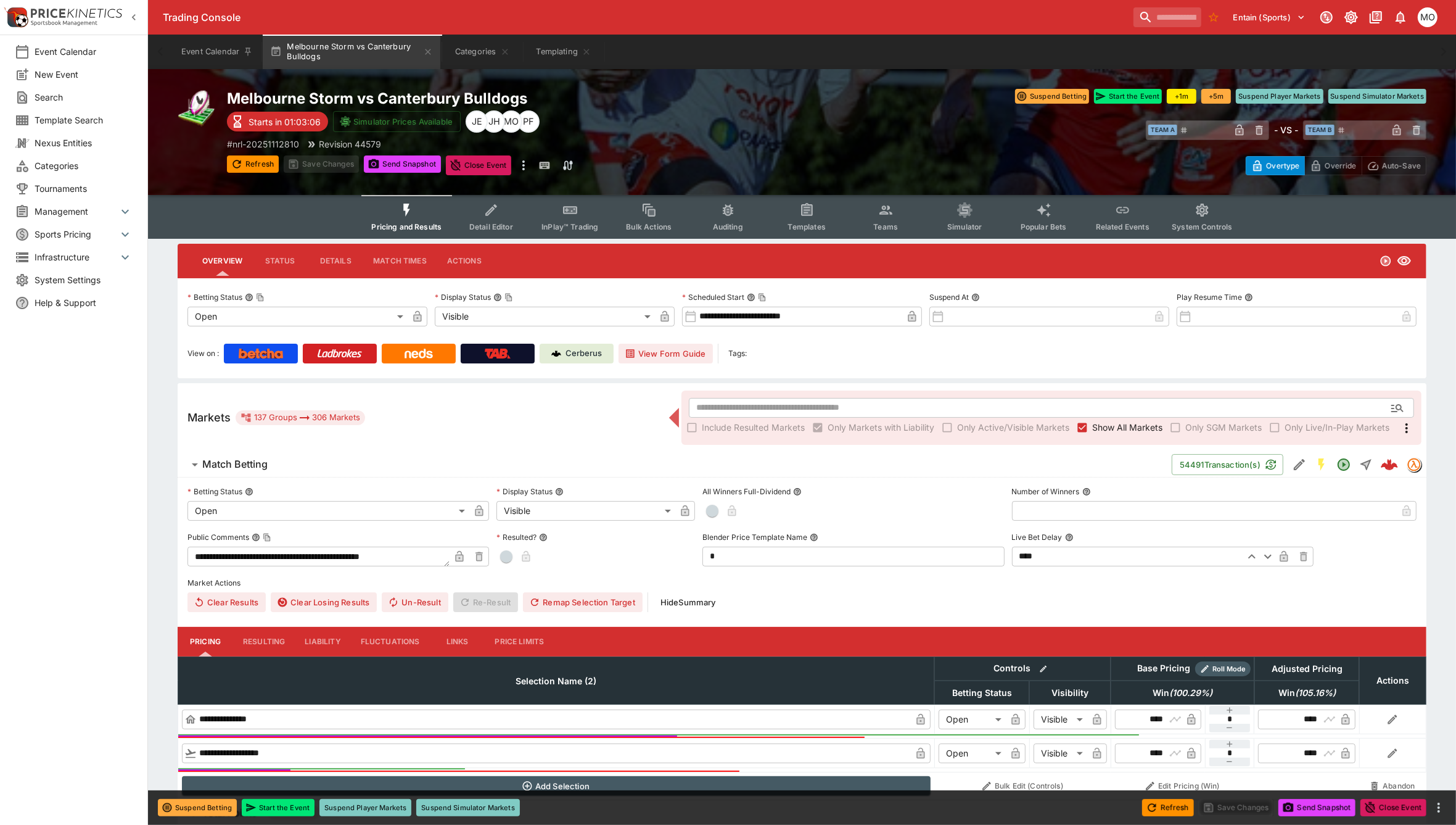
click at [806, 223] on span "Templates" at bounding box center [807, 227] width 38 height 9
click at [786, 201] on button "Templates" at bounding box center [807, 217] width 79 height 44
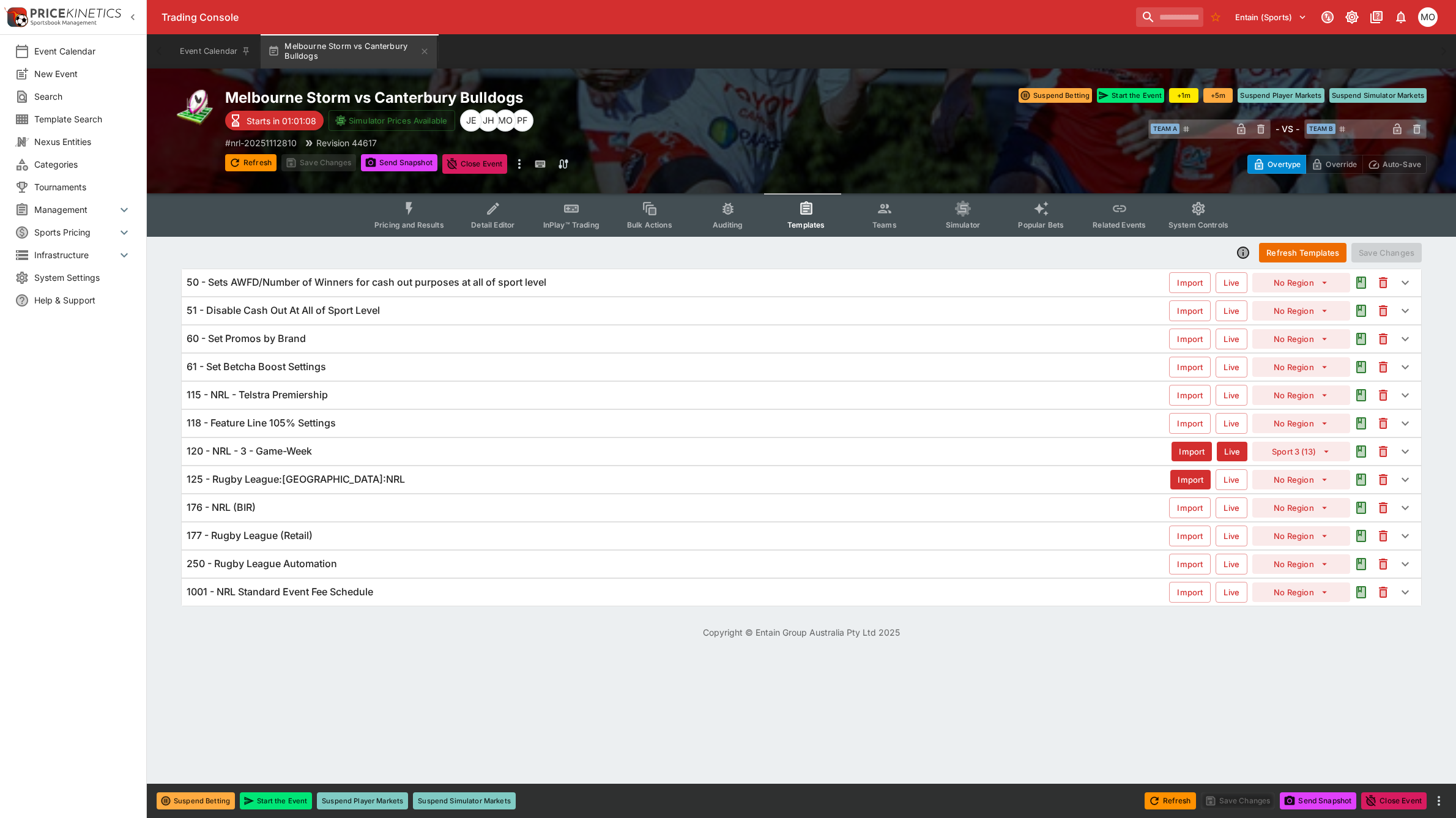
click at [322, 455] on div "120 - NRL - 3 - Game-Week" at bounding box center [679, 451] width 985 height 13
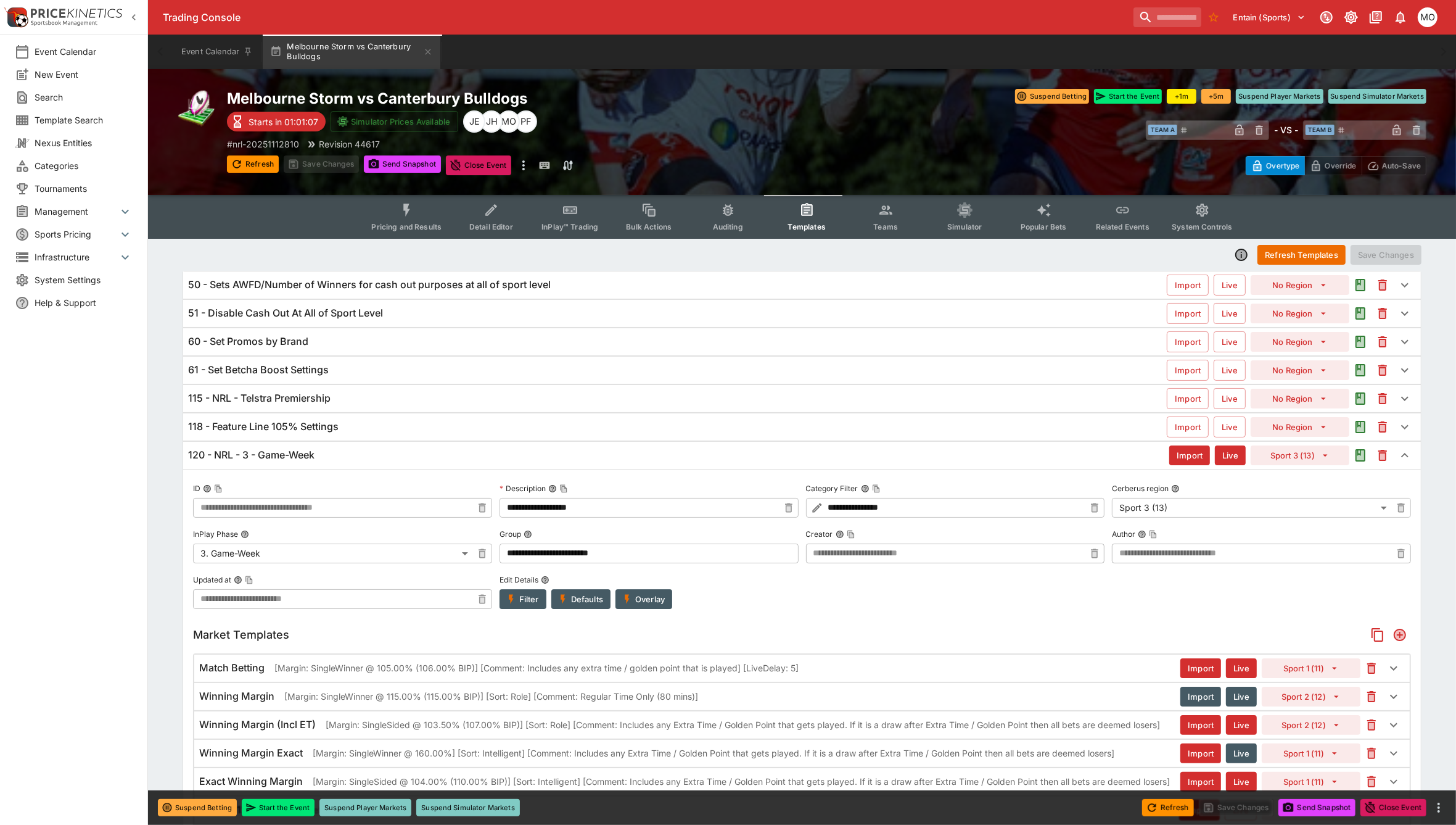
type input "**********"
click at [330, 674] on p "[Margin: SingleWinner @ 105.00% (106.00% BIP)] [Comment: Includes any extra tim…" at bounding box center [537, 668] width 524 height 13
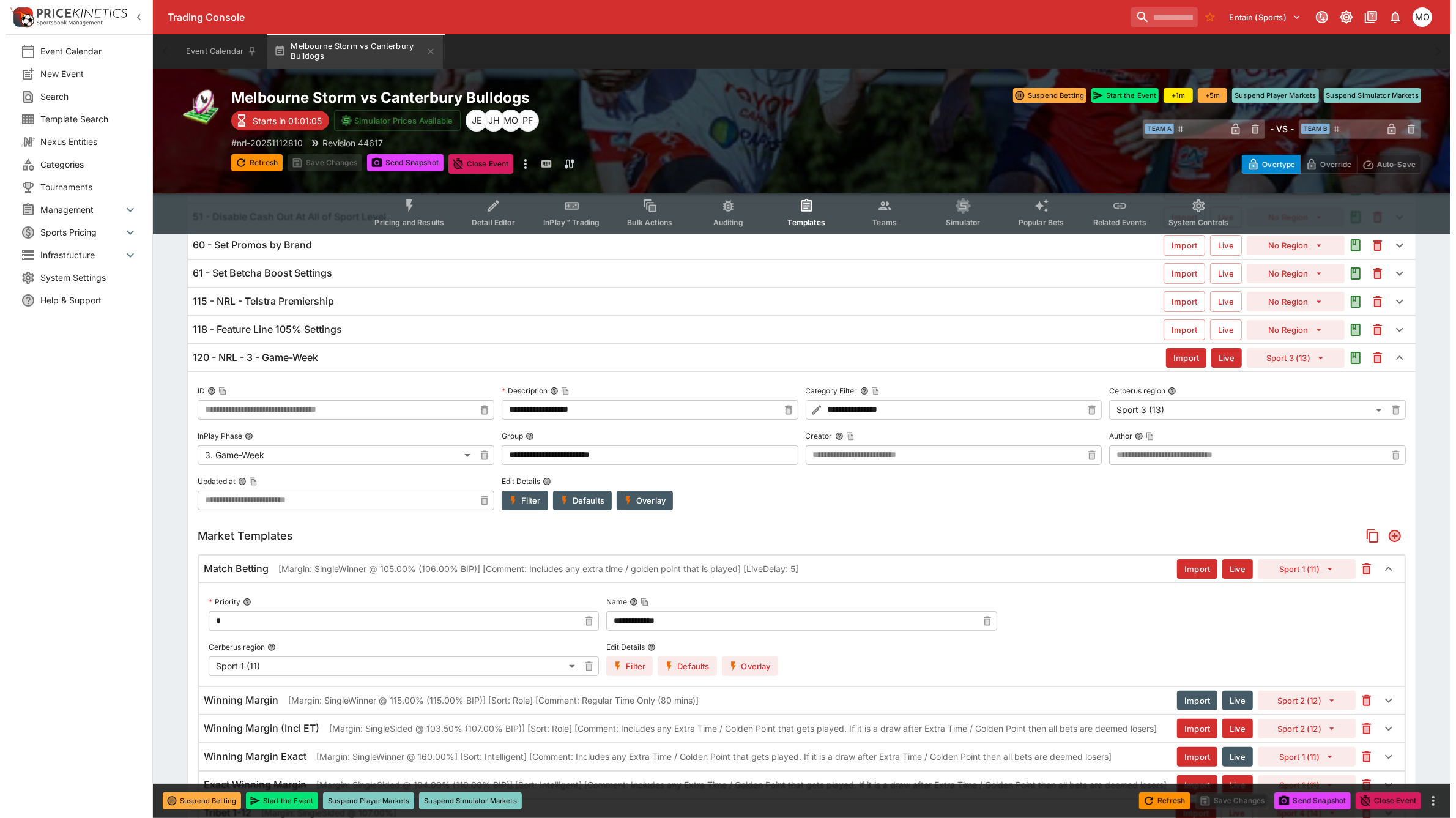
scroll to position [153, 0]
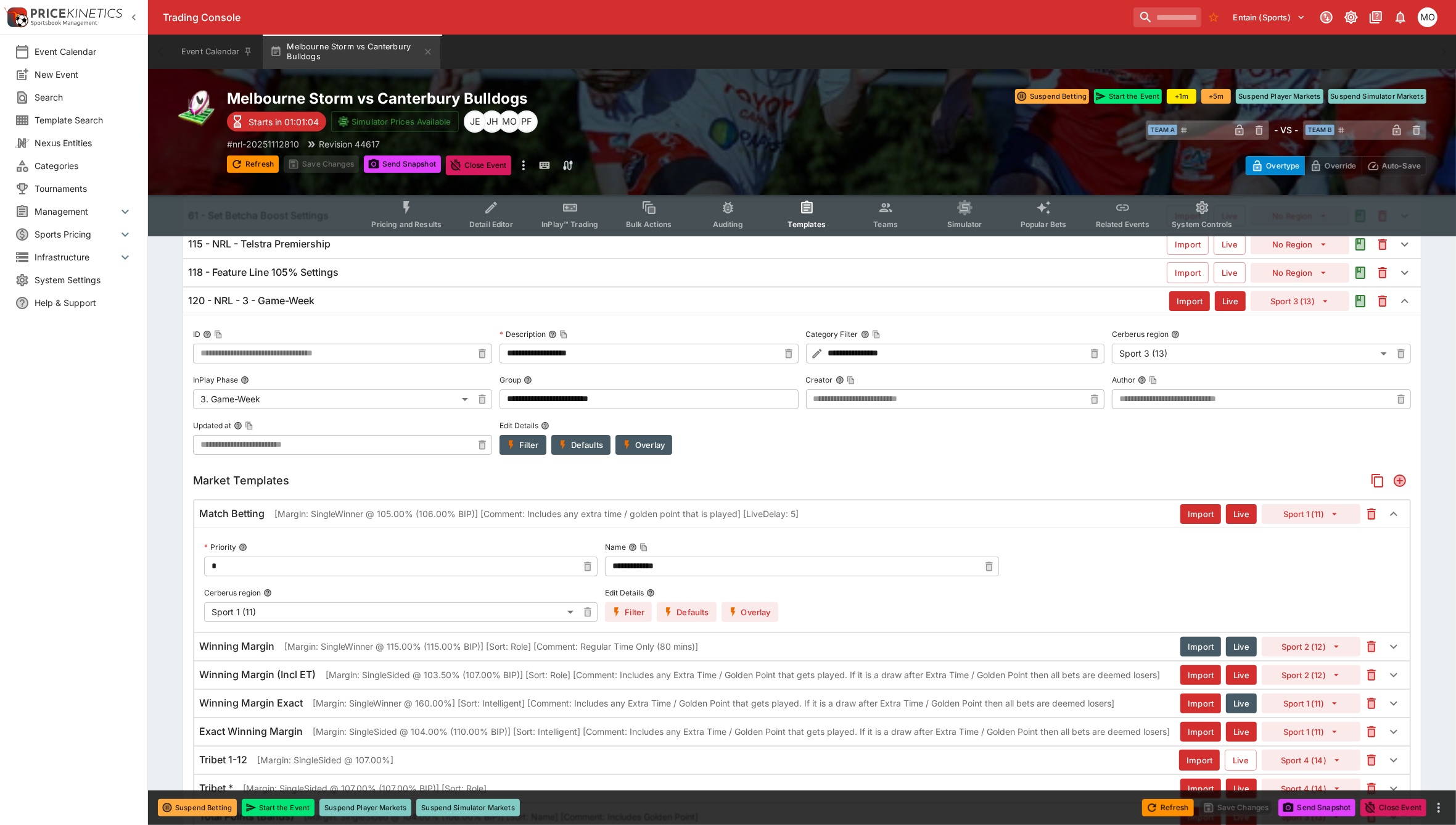
click at [766, 606] on button "Overlay" at bounding box center [750, 612] width 57 height 20
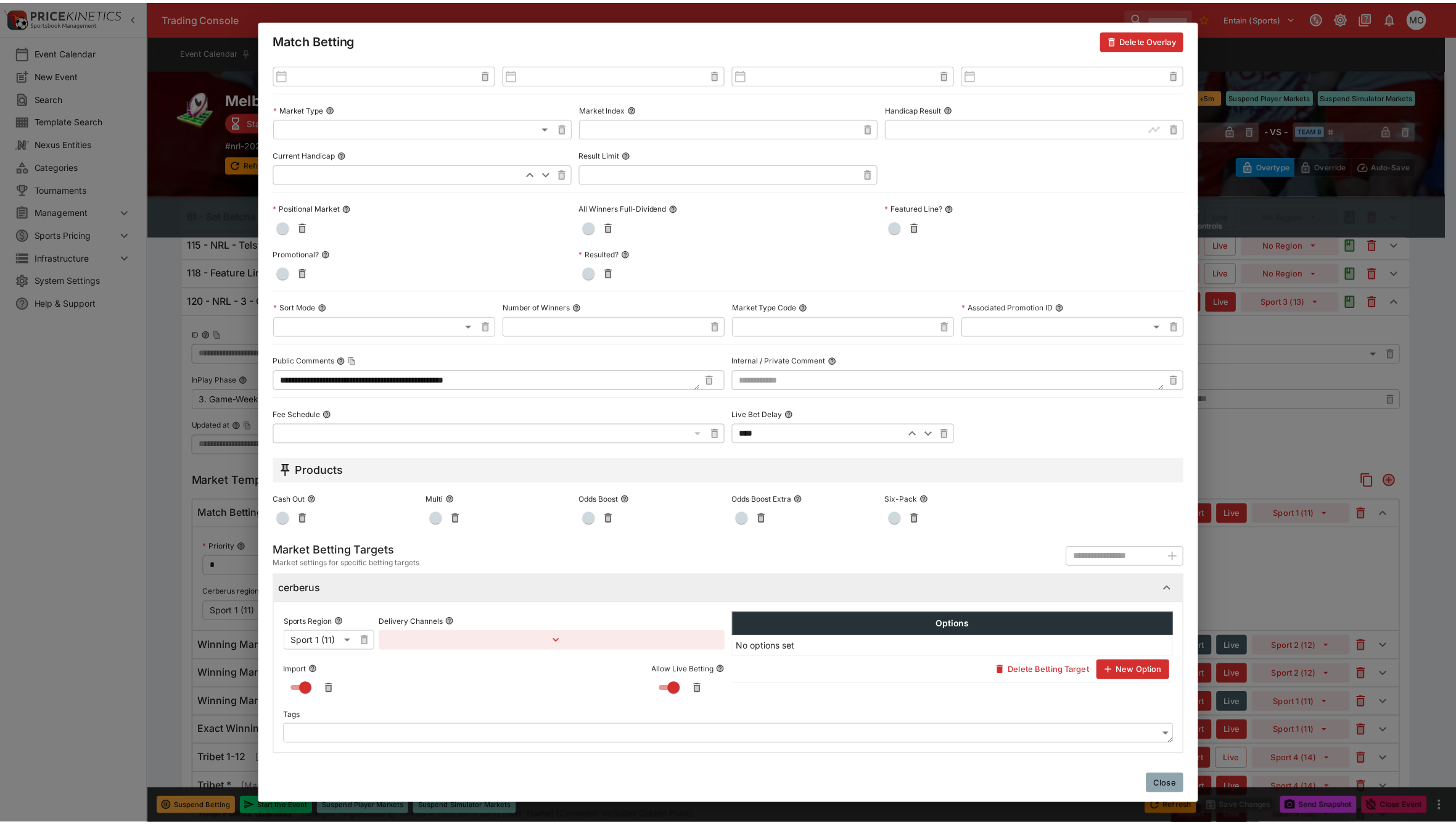
scroll to position [0, 0]
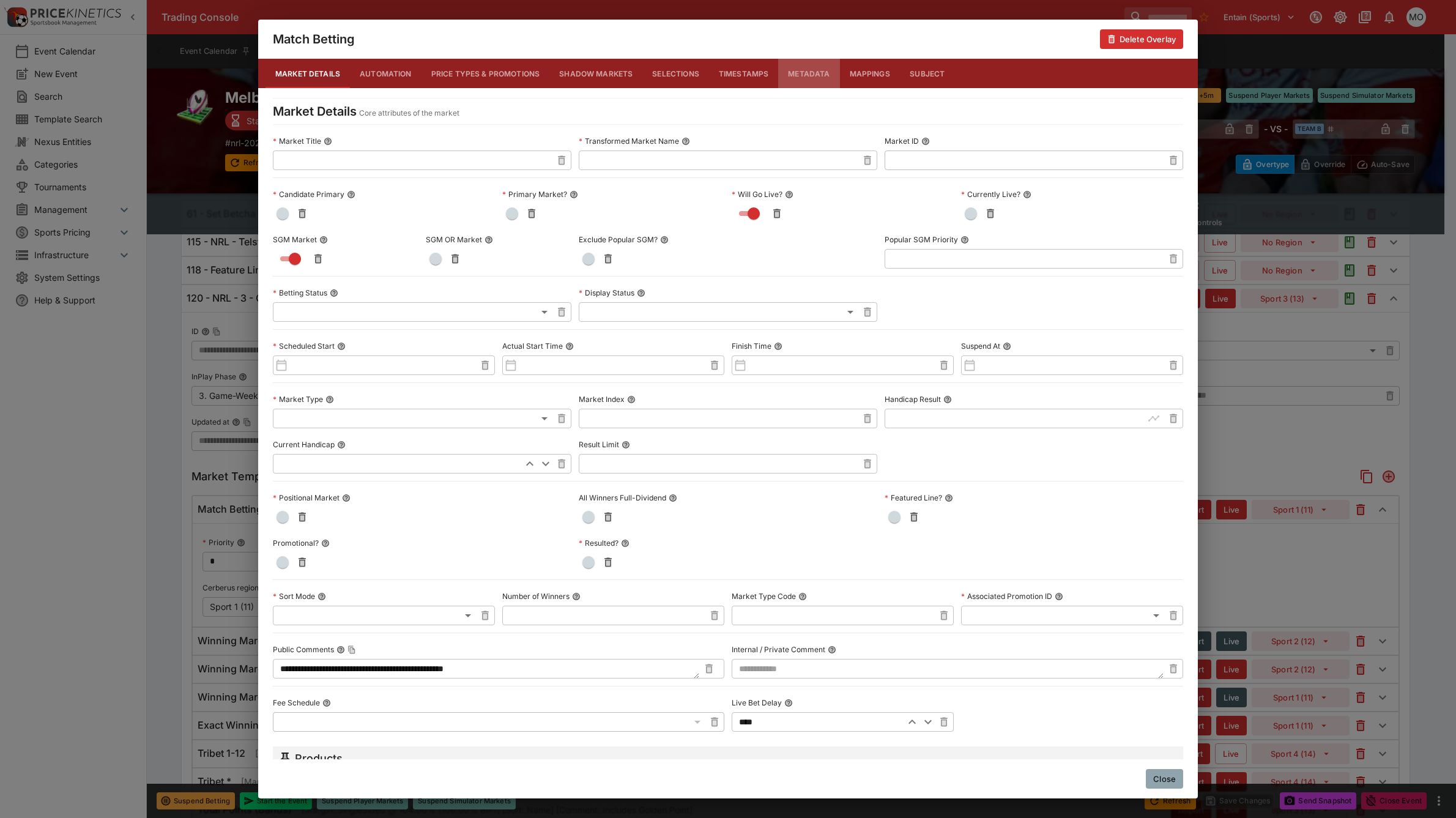
click at [802, 72] on button "Metadata" at bounding box center [808, 74] width 61 height 29
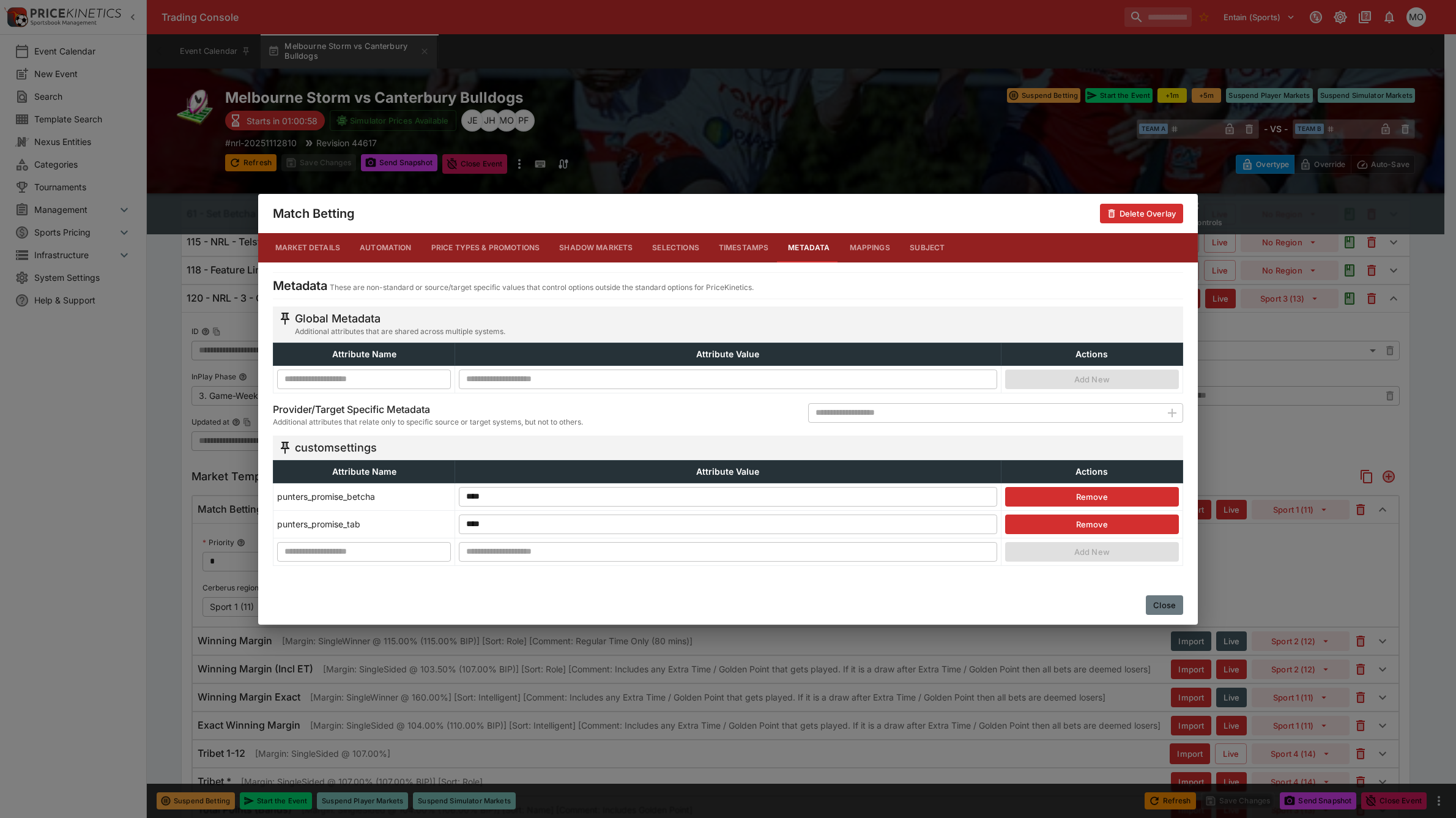
click at [1174, 606] on button "Close" at bounding box center [1165, 604] width 37 height 19
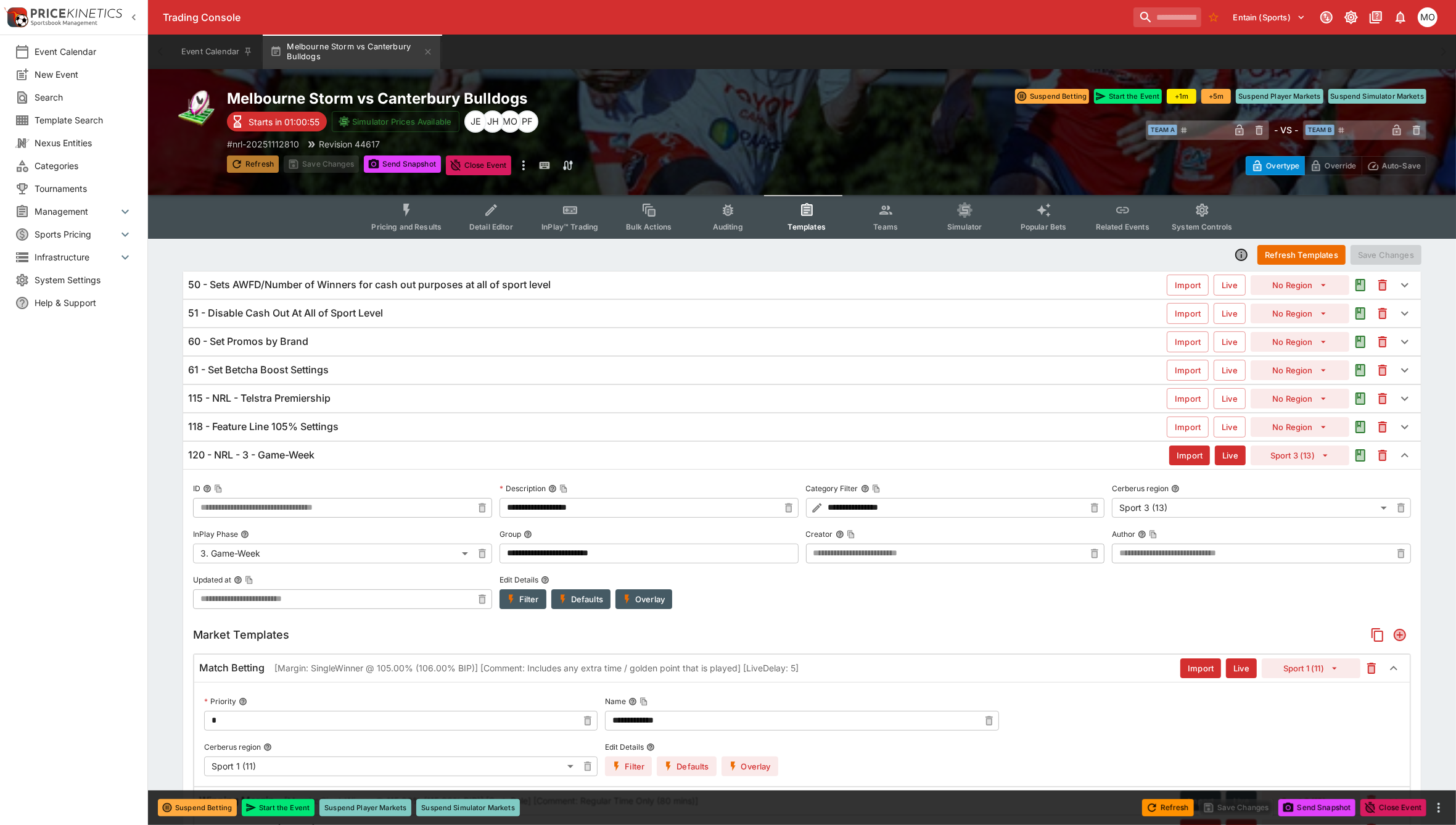
click at [257, 157] on button "Refresh" at bounding box center [252, 164] width 52 height 18
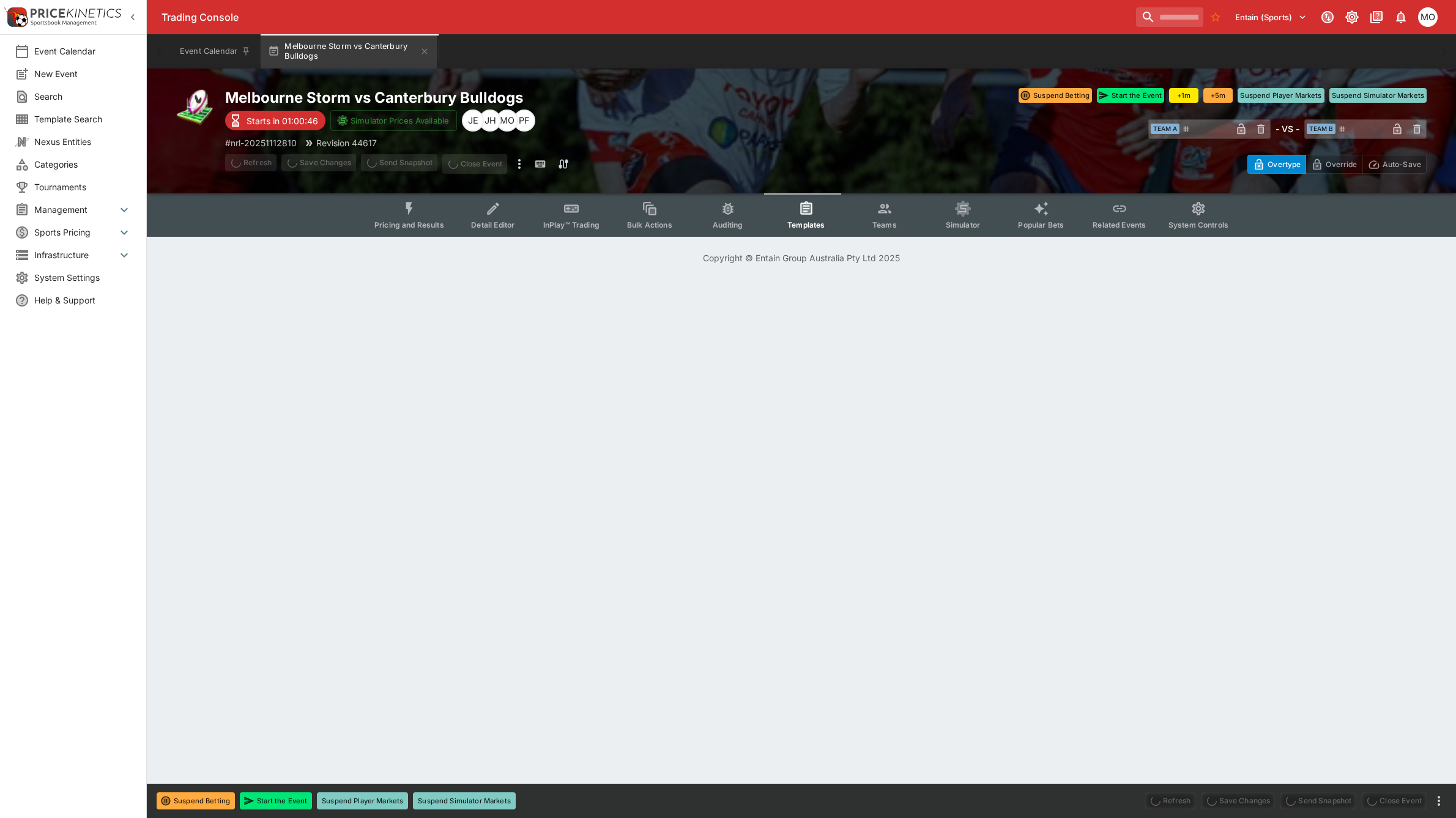
click at [72, 167] on span "Categories" at bounding box center [82, 164] width 97 height 13
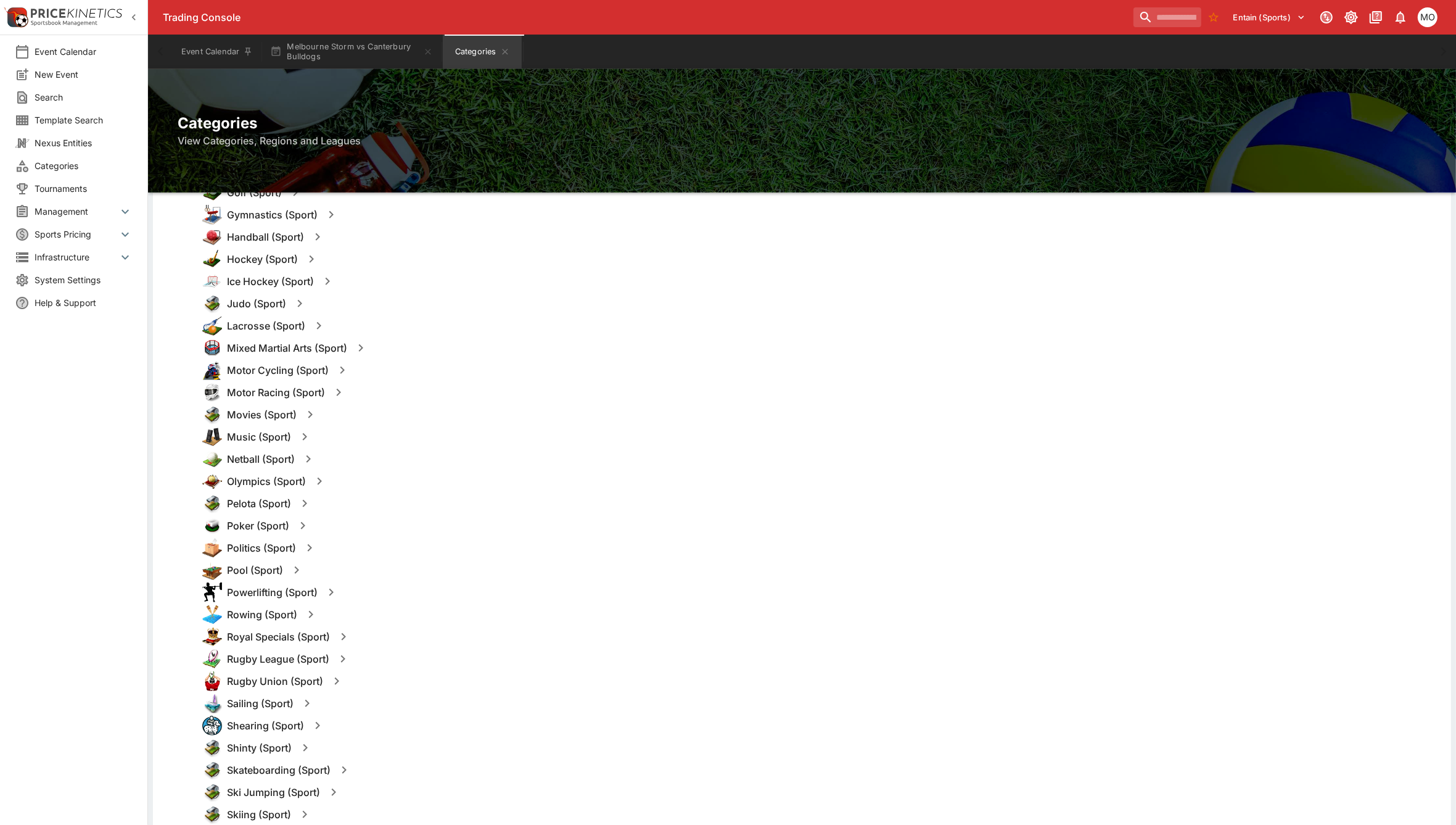
scroll to position [926, 0]
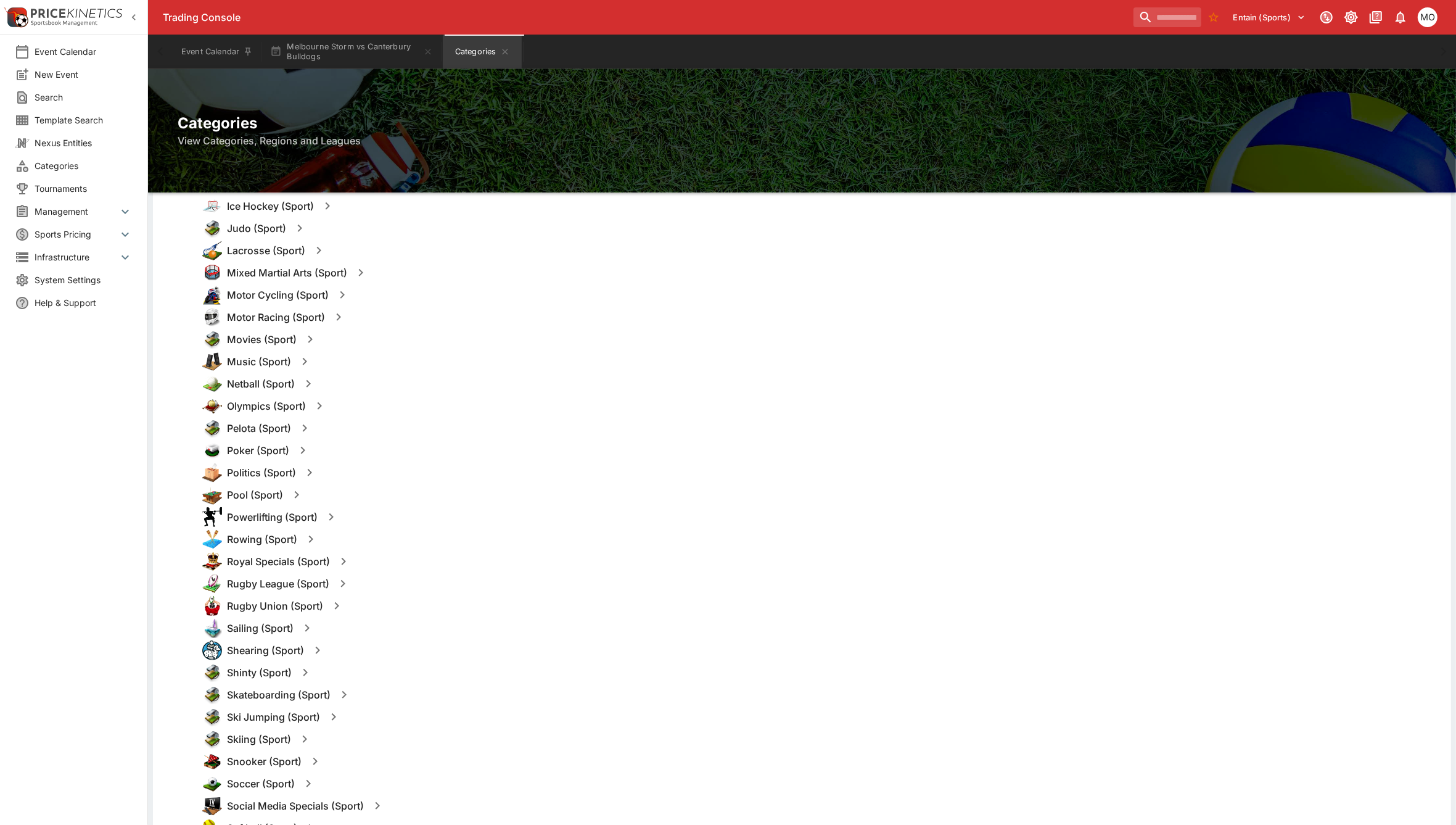
click at [346, 586] on icon "button" at bounding box center [343, 583] width 15 height 15
click at [450, 577] on button "Templates" at bounding box center [462, 583] width 55 height 20
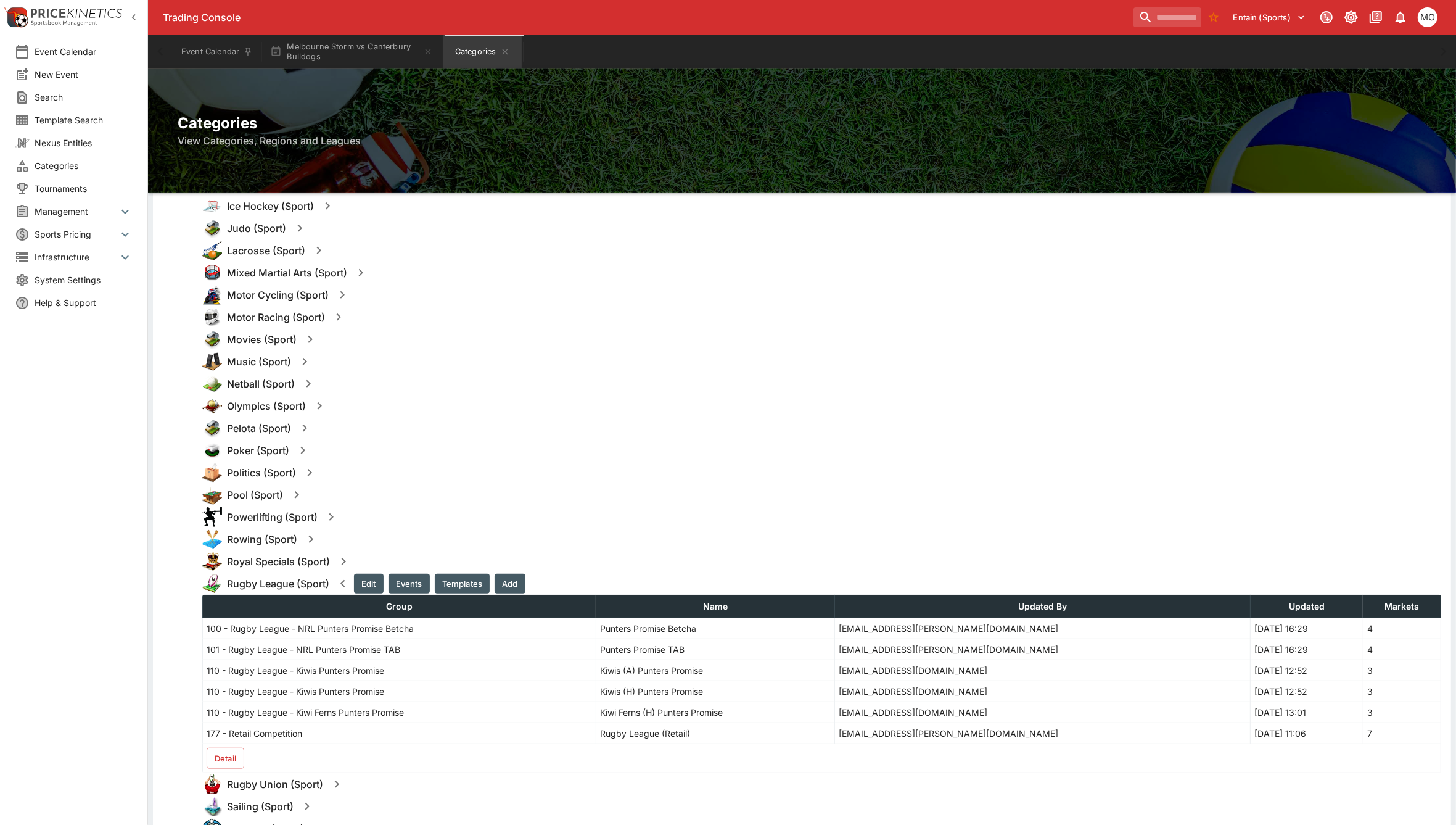
click at [217, 760] on button "Detail" at bounding box center [225, 758] width 38 height 21
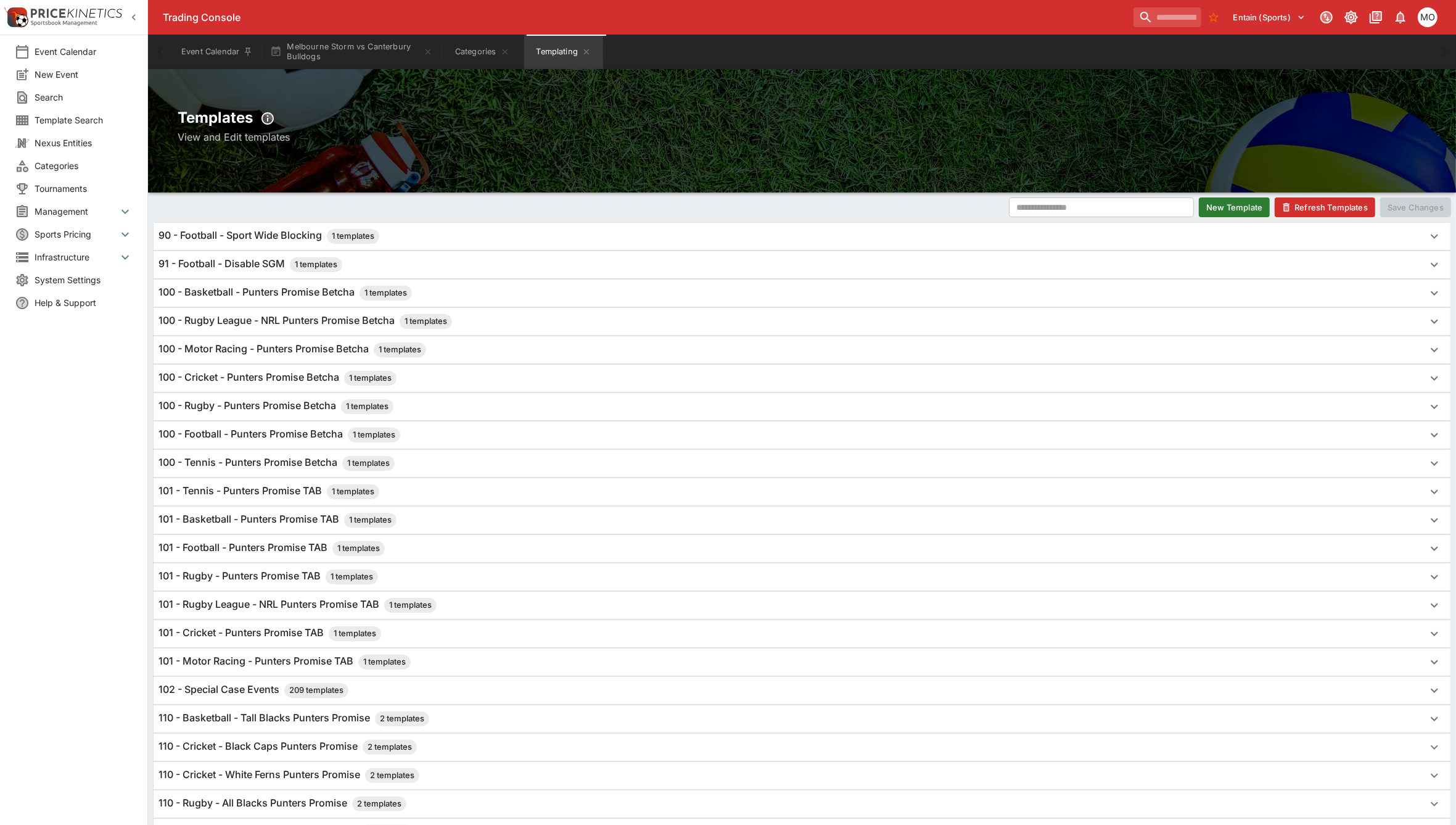
click at [268, 611] on h6 "101 - Rugby League - NRL Punters Promise TAB 1 templates" at bounding box center [298, 605] width 278 height 15
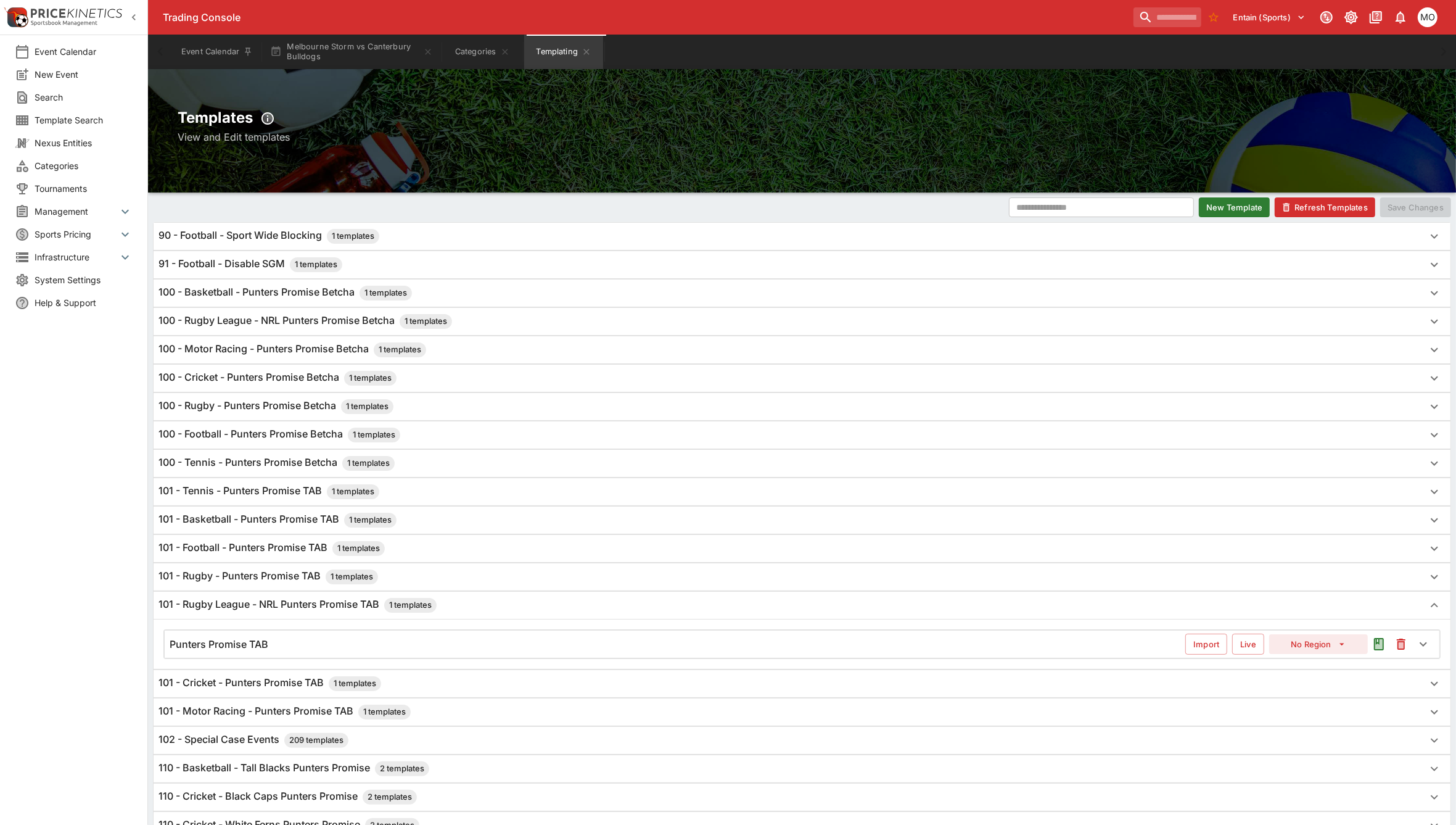
click at [273, 645] on div "Punters Promise TAB" at bounding box center [677, 644] width 1016 height 13
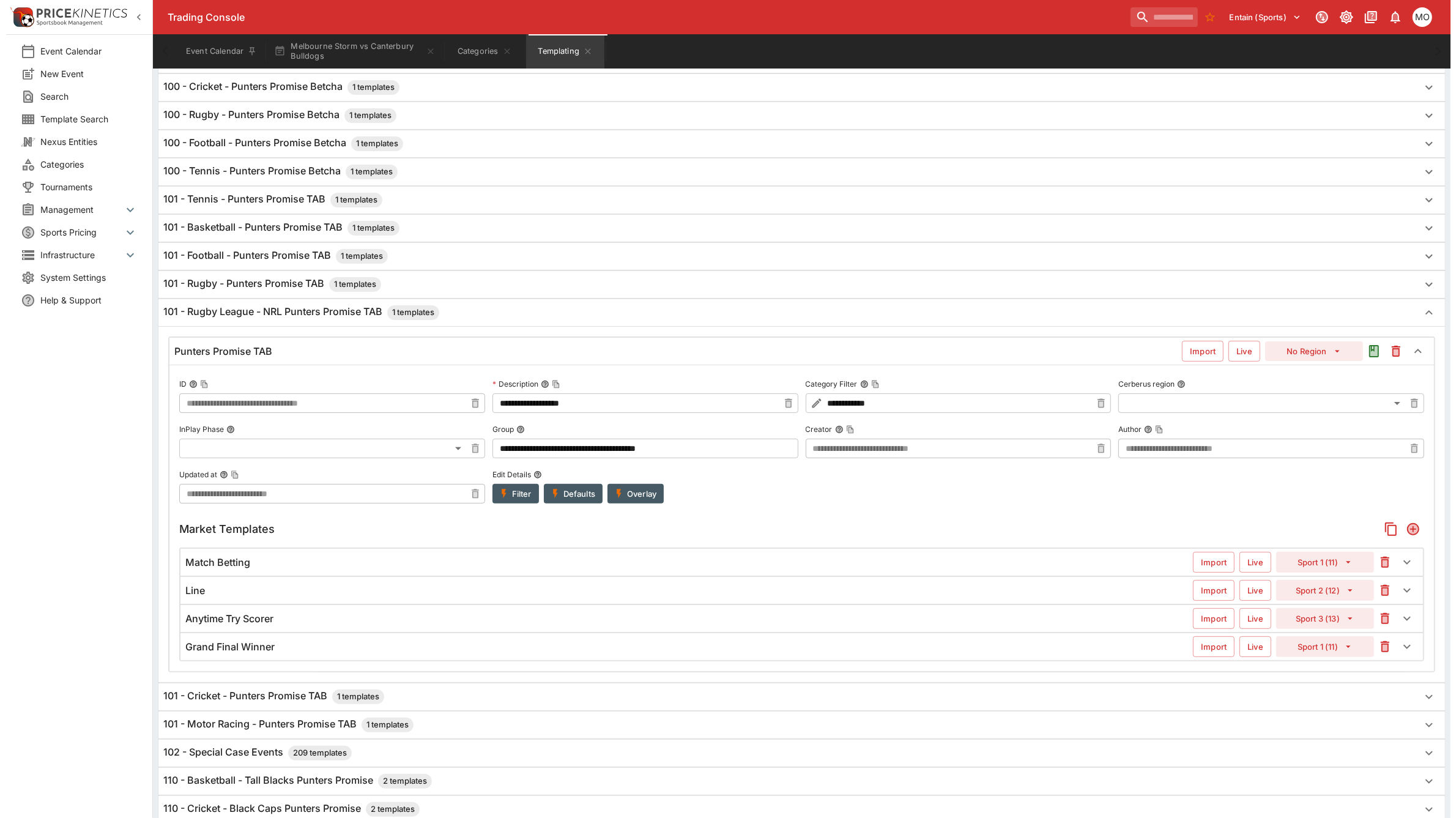
scroll to position [306, 0]
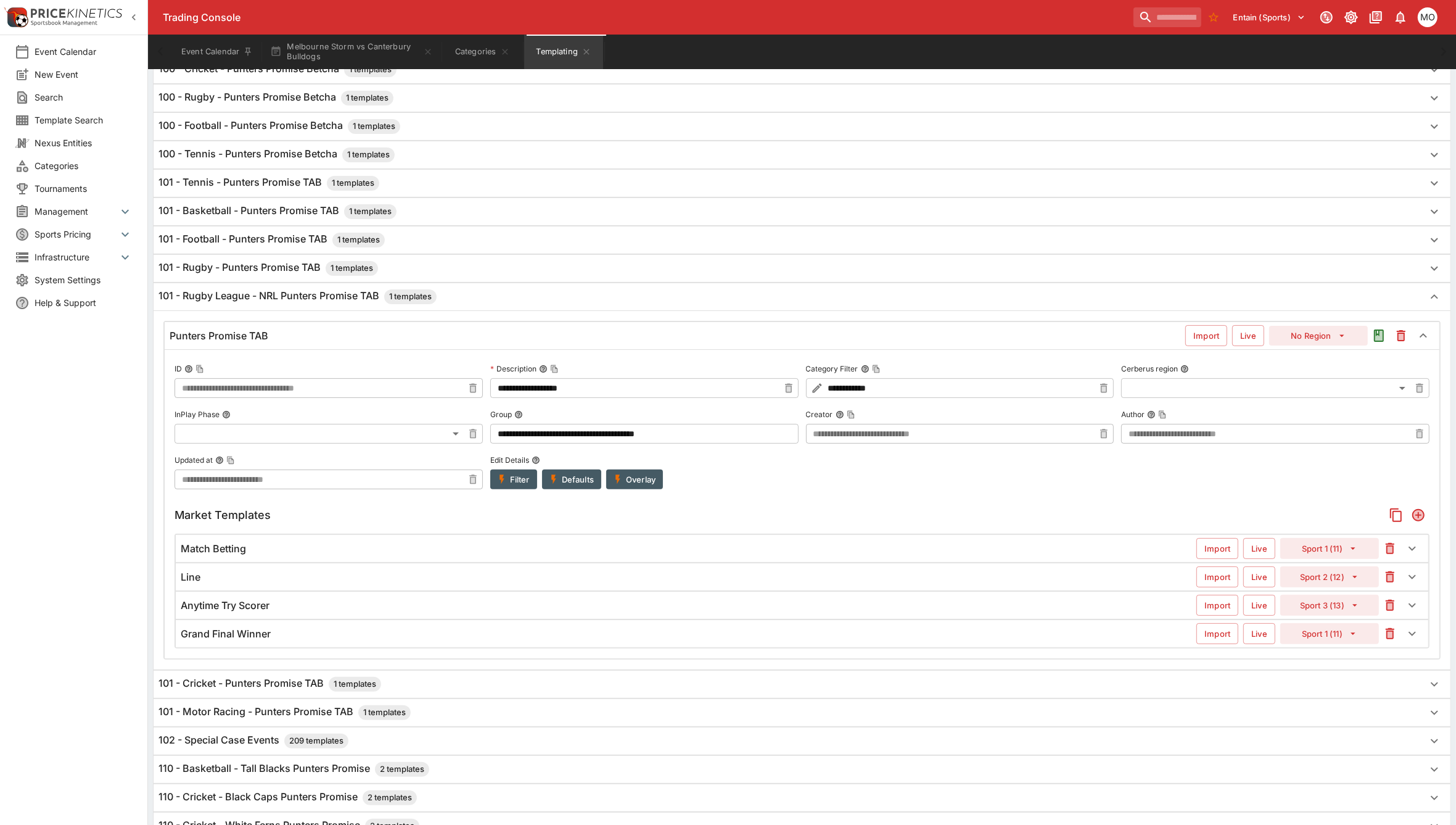
click at [306, 618] on div "Anytime Try Scorer Import Live Sport 3 (13)" at bounding box center [802, 605] width 1253 height 27
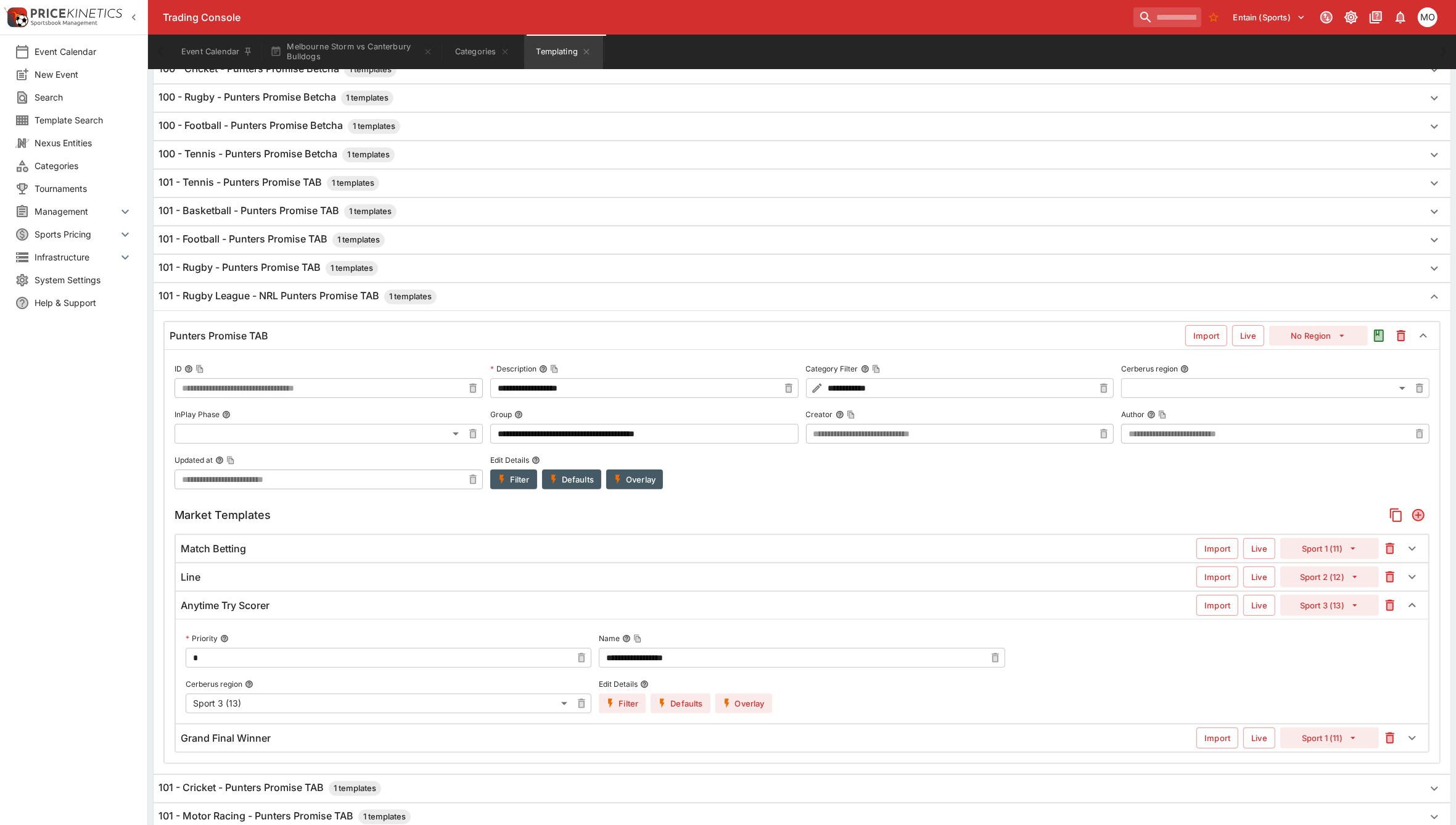
click at [753, 711] on button "Overlay" at bounding box center [744, 703] width 57 height 20
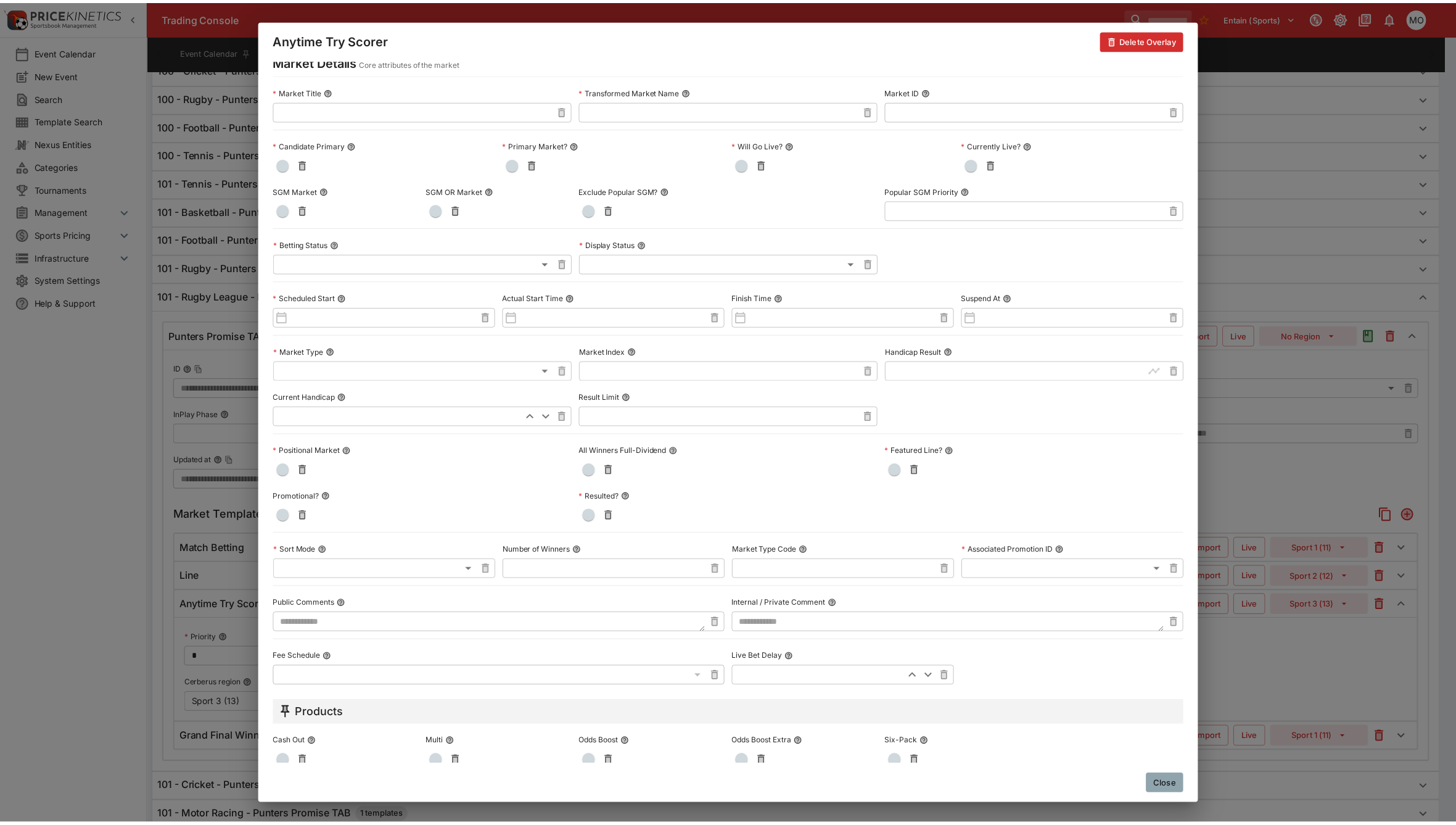
scroll to position [0, 0]
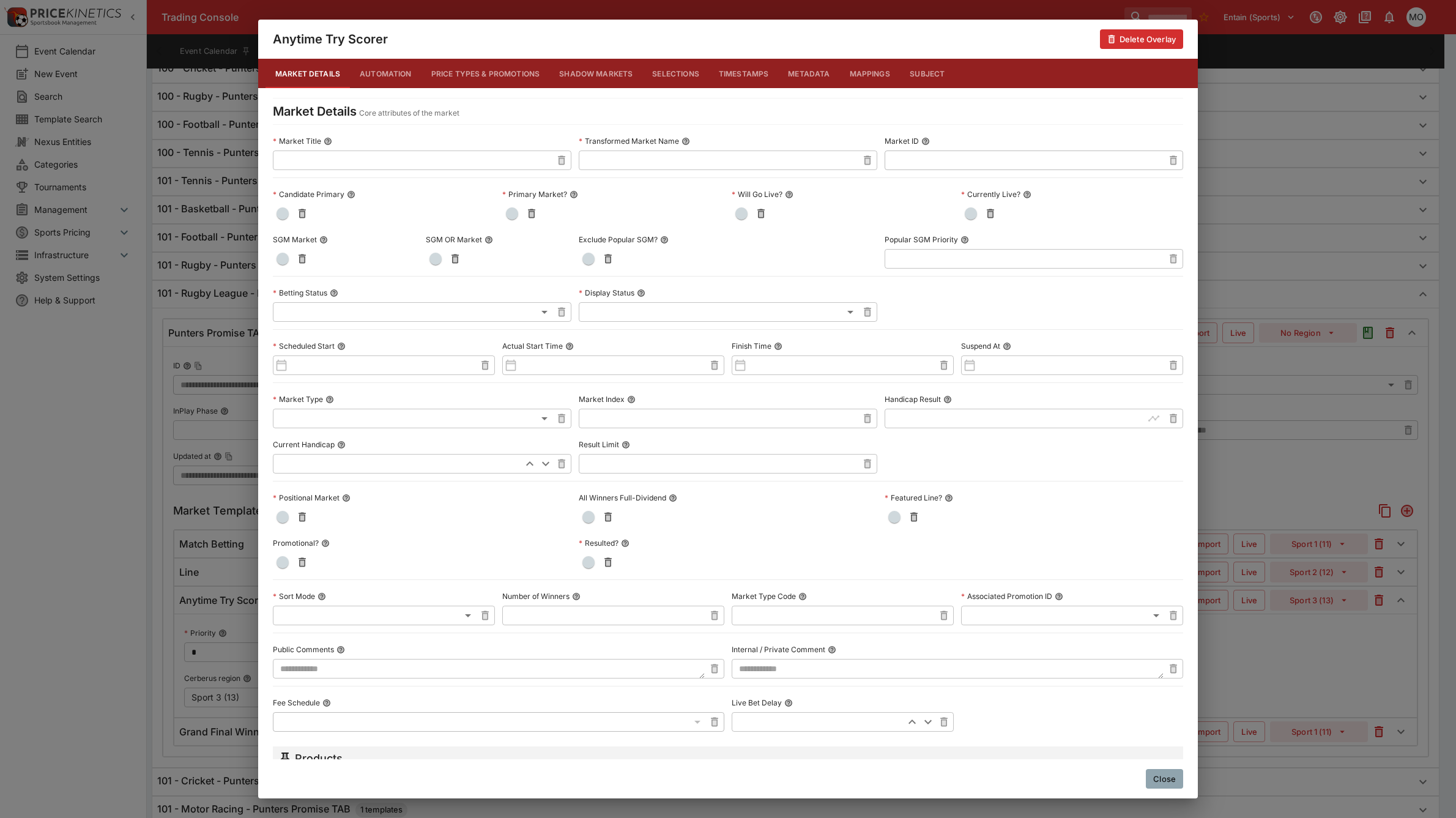
click at [794, 70] on button "Metadata" at bounding box center [808, 74] width 61 height 29
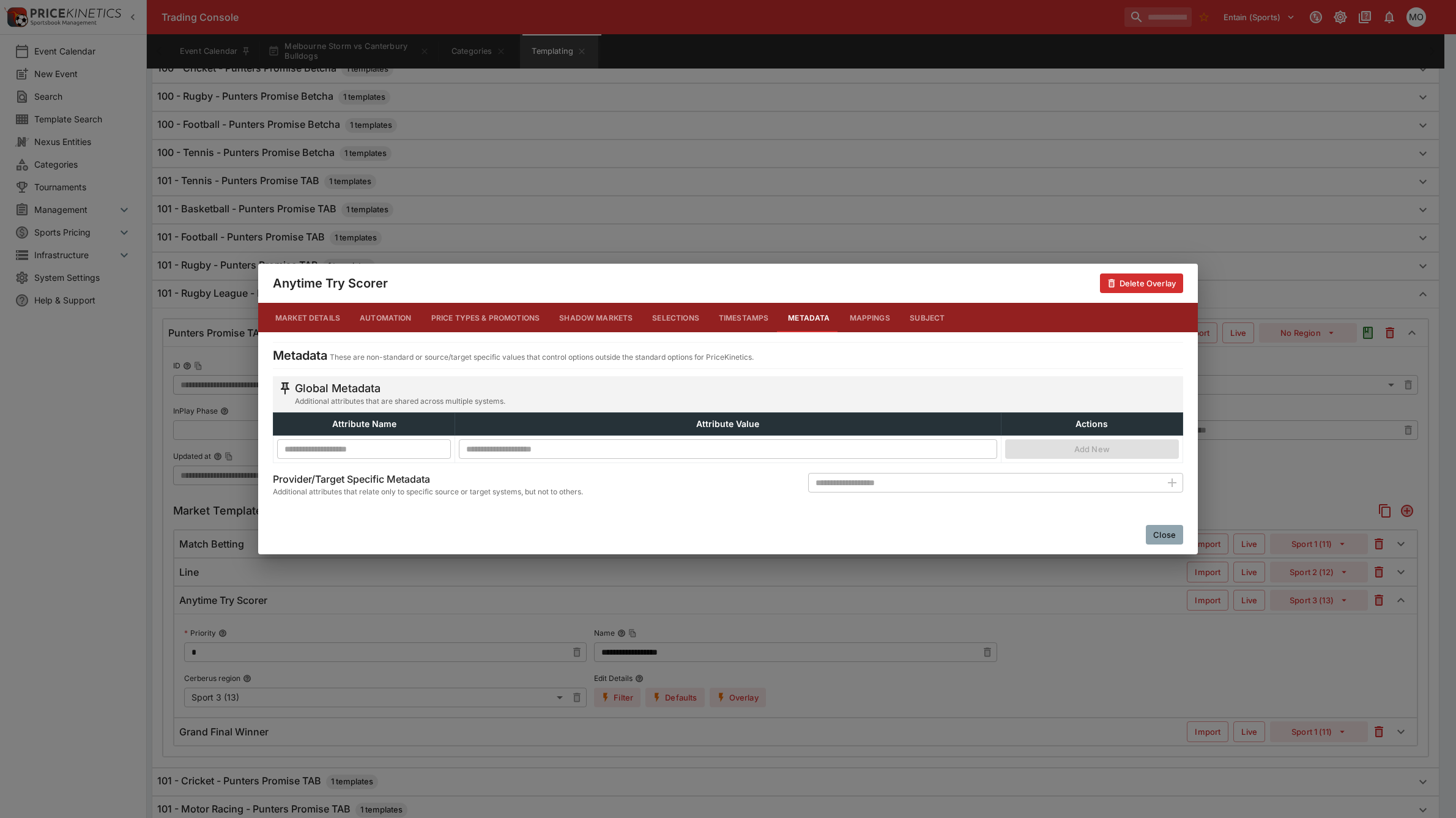
click at [1160, 538] on button "Close" at bounding box center [1165, 534] width 37 height 19
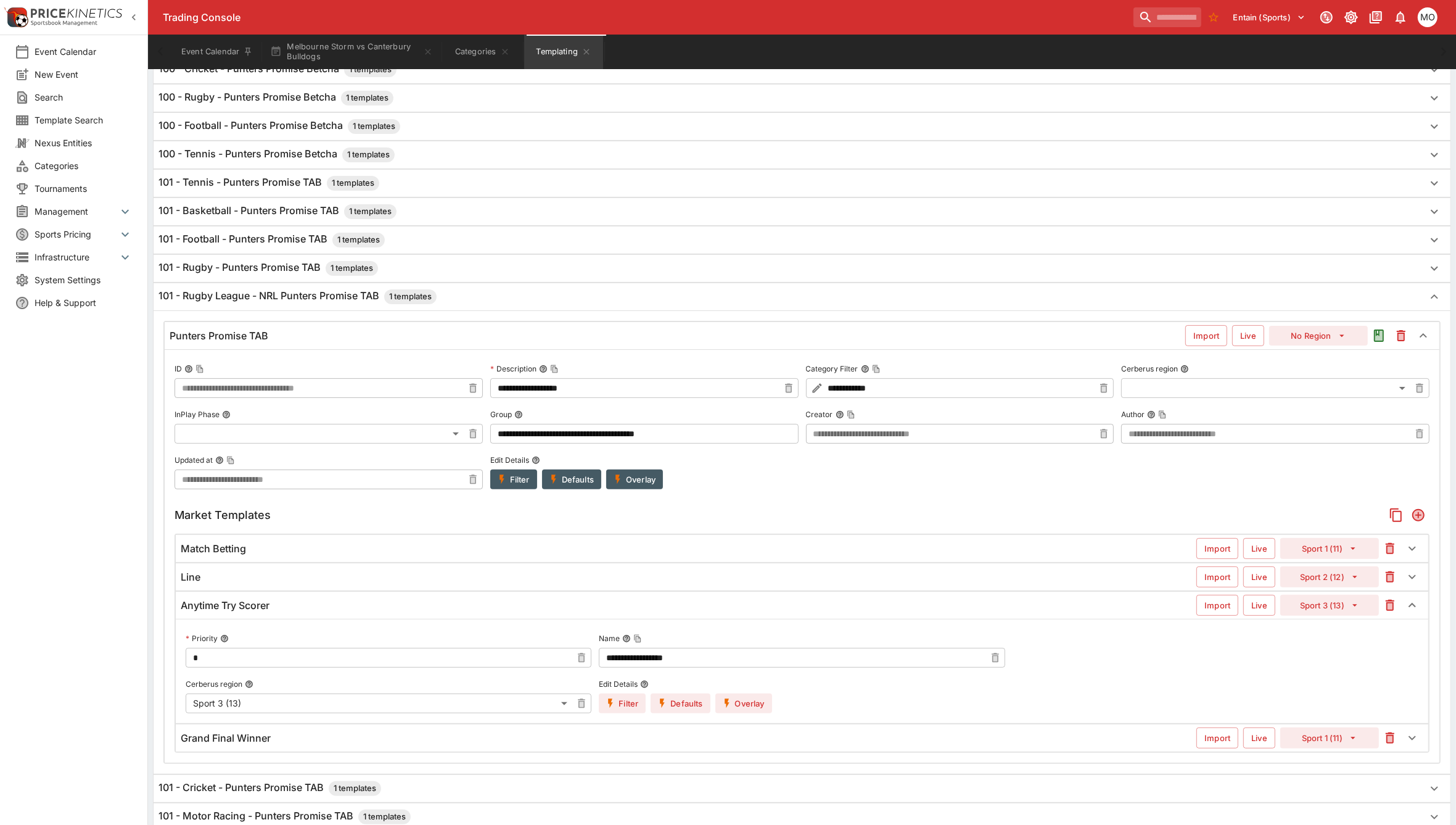
click at [510, 479] on button "Filter" at bounding box center [513, 479] width 47 height 20
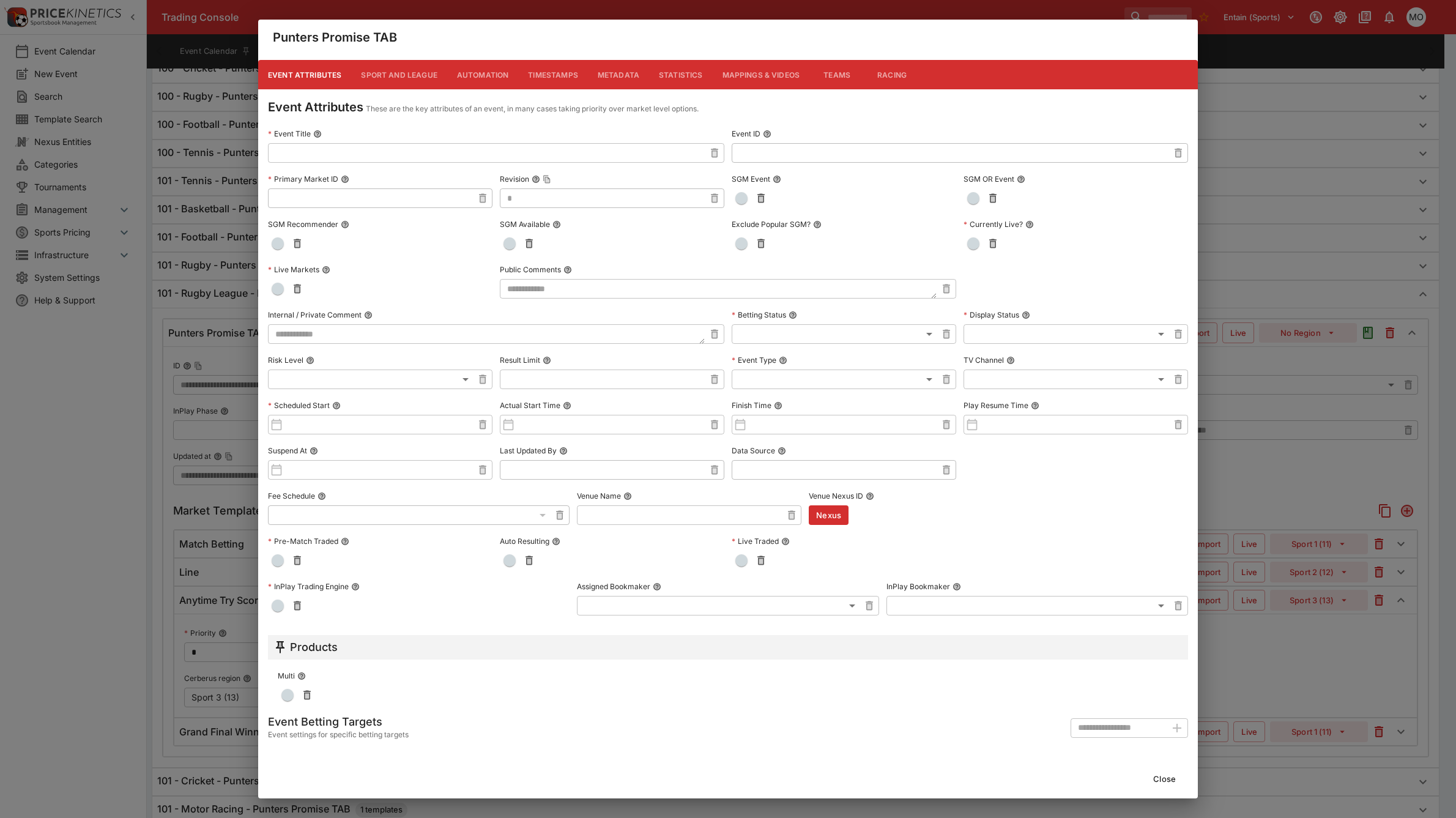
click at [615, 78] on button "Metadata" at bounding box center [618, 75] width 61 height 29
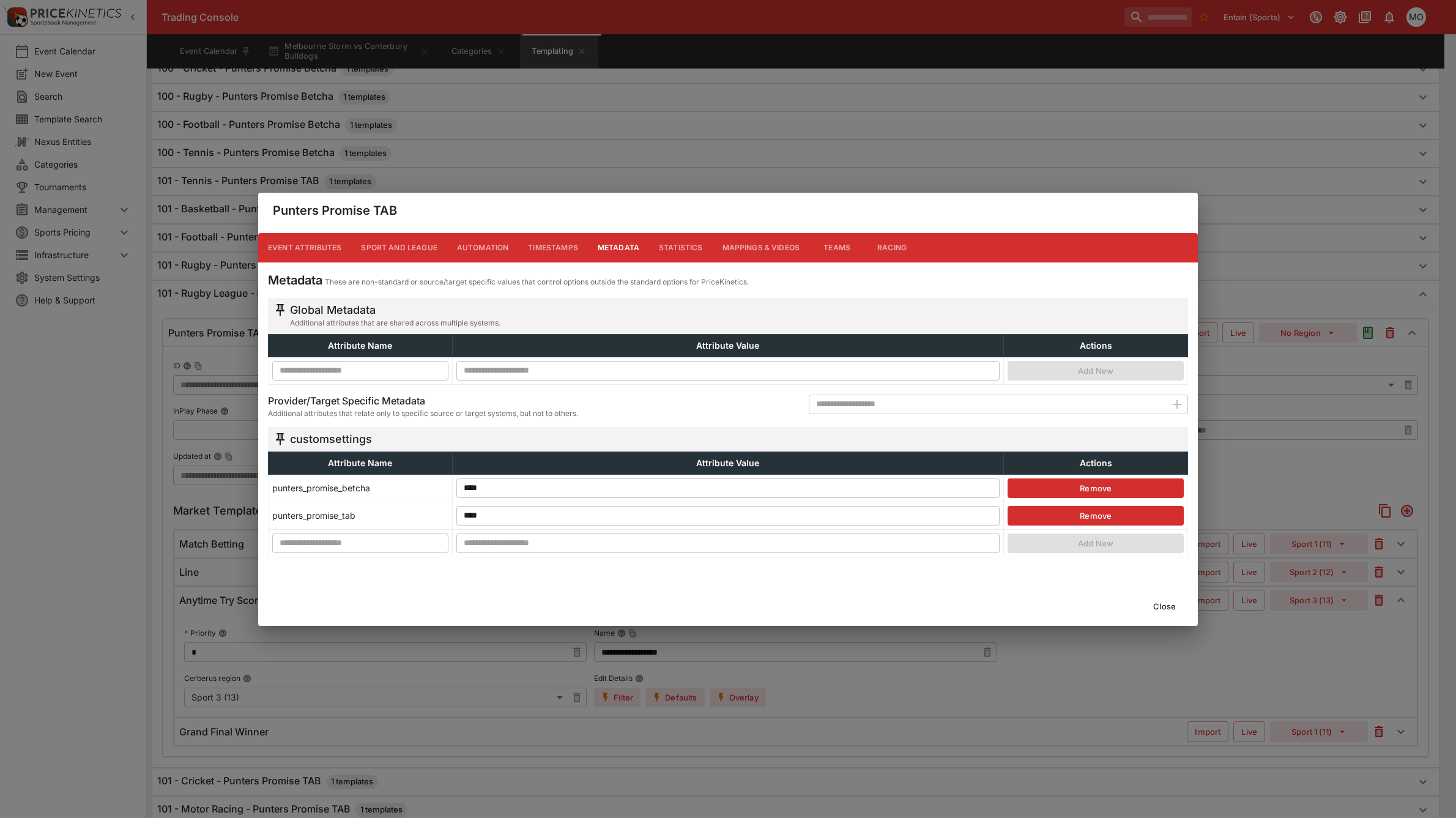
click at [1166, 606] on button "Close" at bounding box center [1165, 606] width 37 height 19
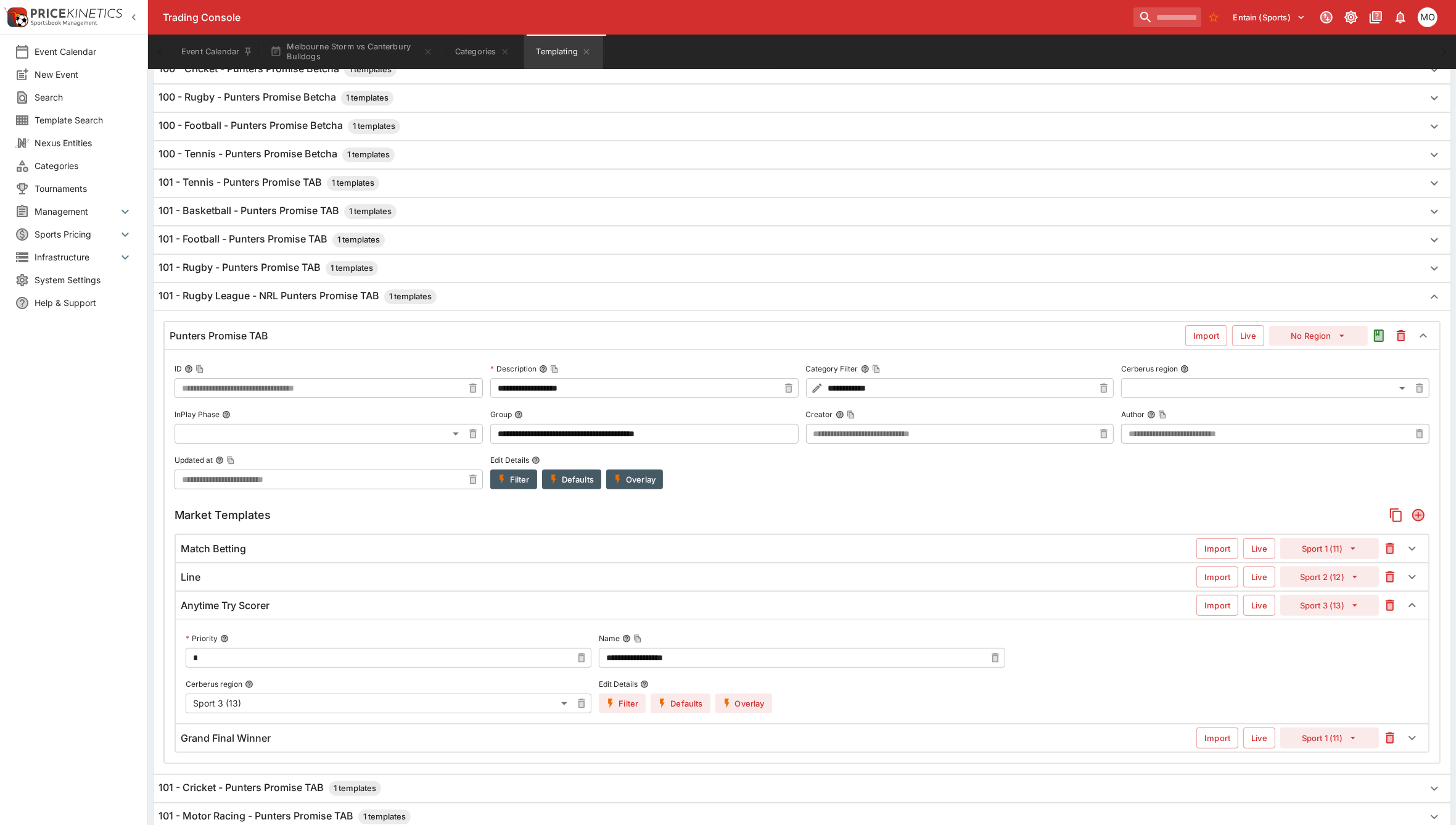
click at [639, 702] on button "Filter" at bounding box center [622, 703] width 47 height 20
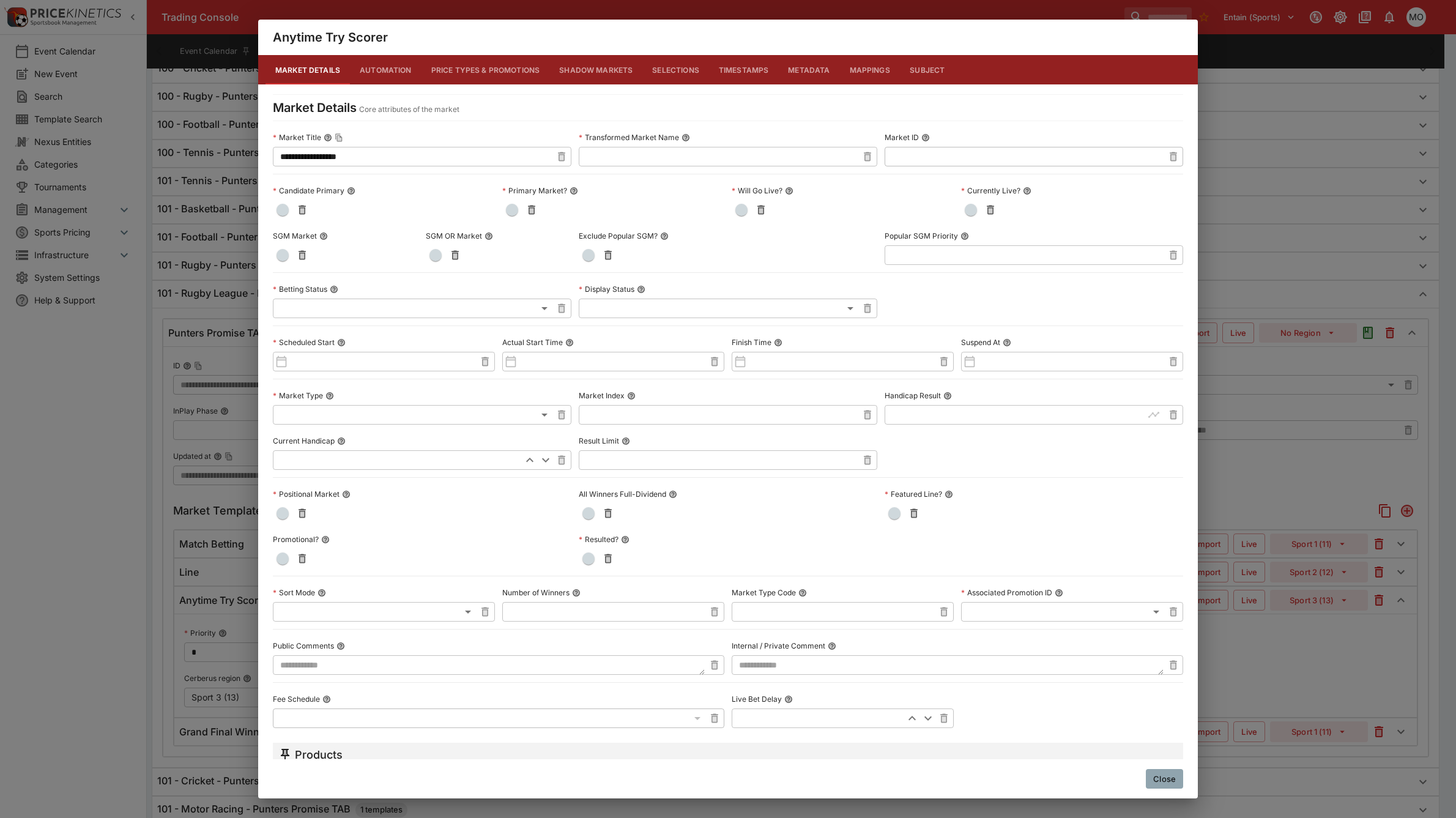
click at [799, 68] on button "Metadata" at bounding box center [808, 70] width 61 height 29
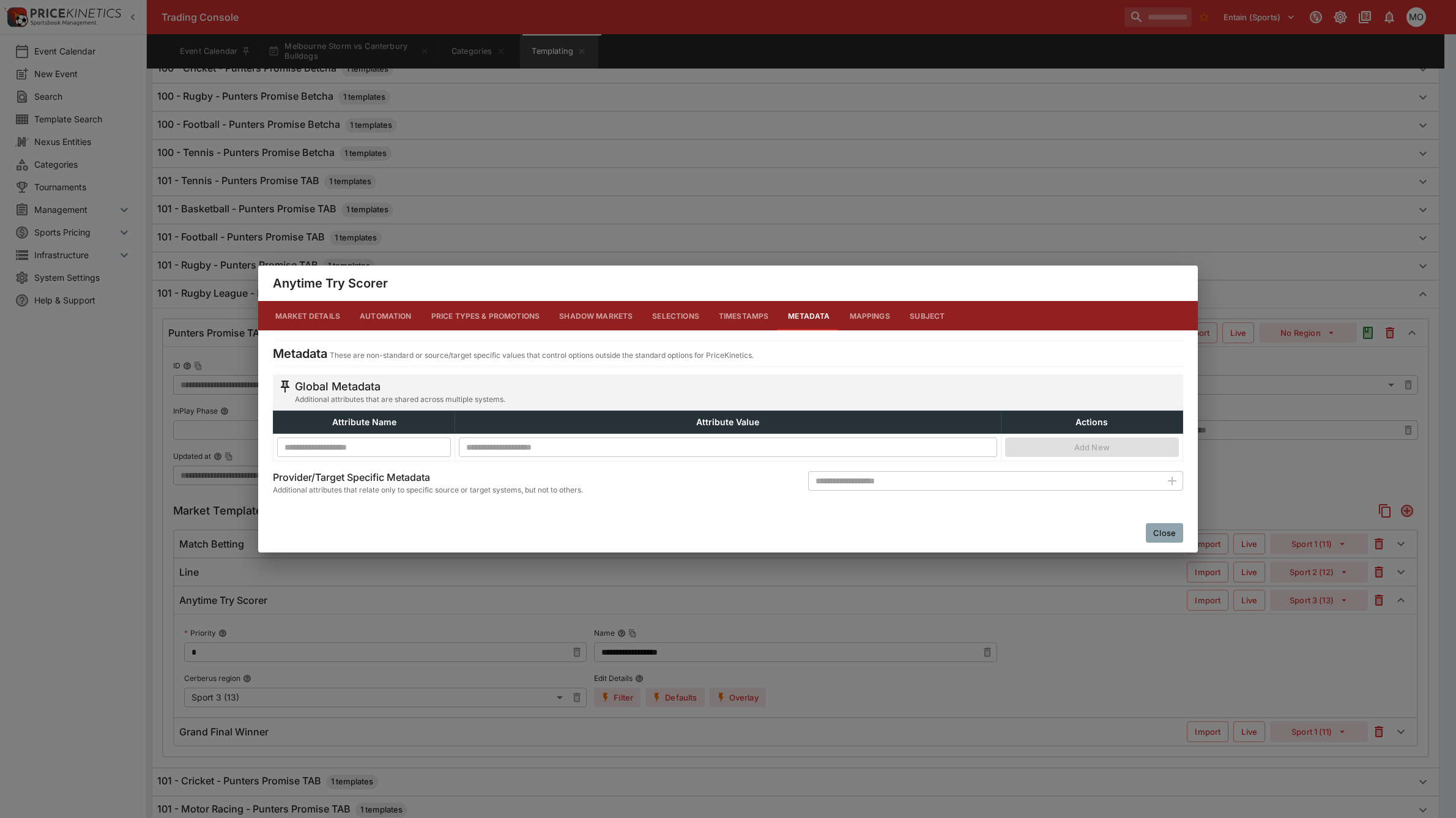
click at [842, 485] on input "text" at bounding box center [984, 481] width 353 height 19
type input "**********"
click at [1169, 479] on icon "button" at bounding box center [1172, 481] width 15 height 15
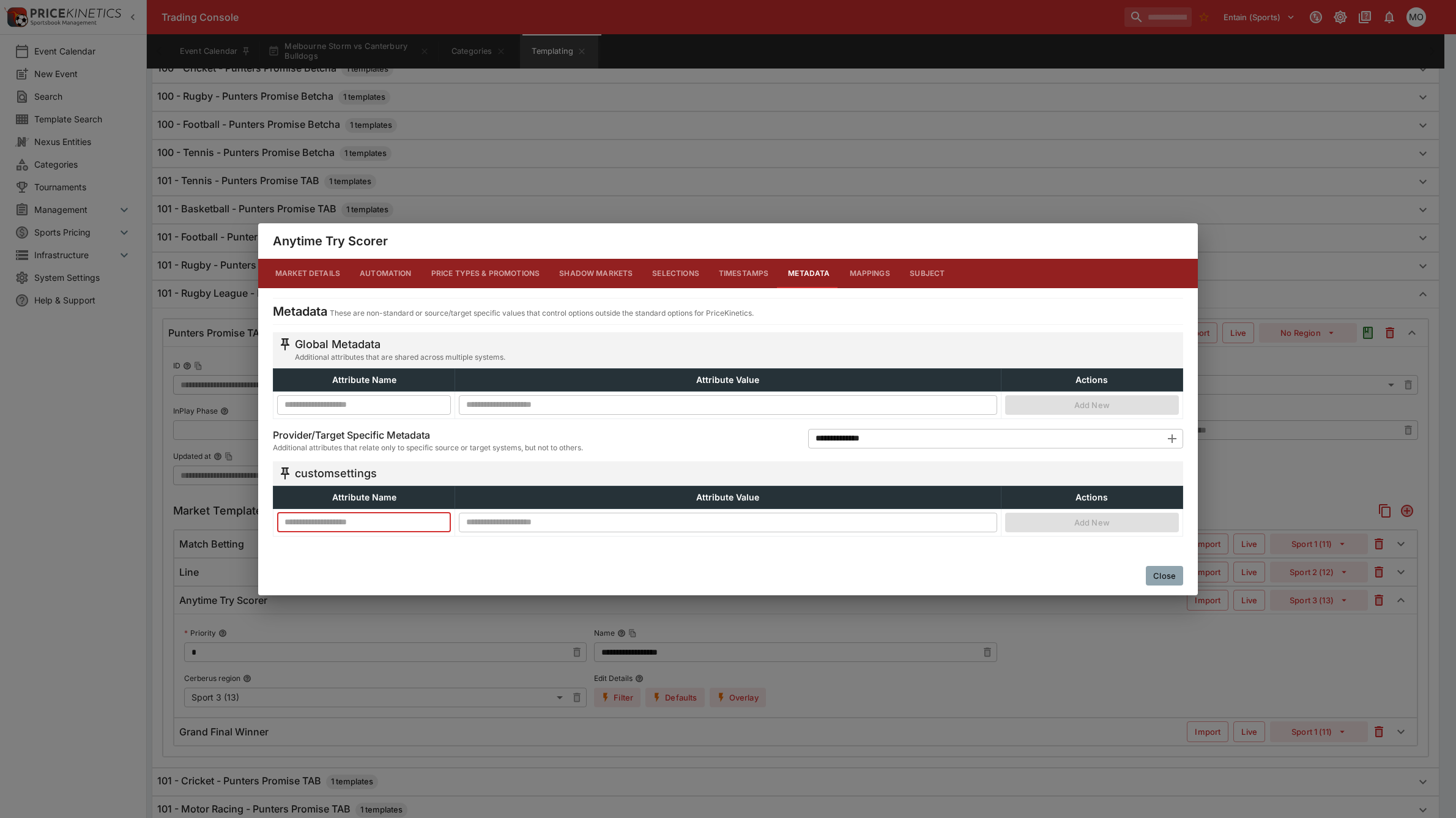
click at [350, 514] on input "text" at bounding box center [364, 521] width 174 height 19
click at [350, 520] on input "text" at bounding box center [364, 521] width 174 height 19
type input "**********"
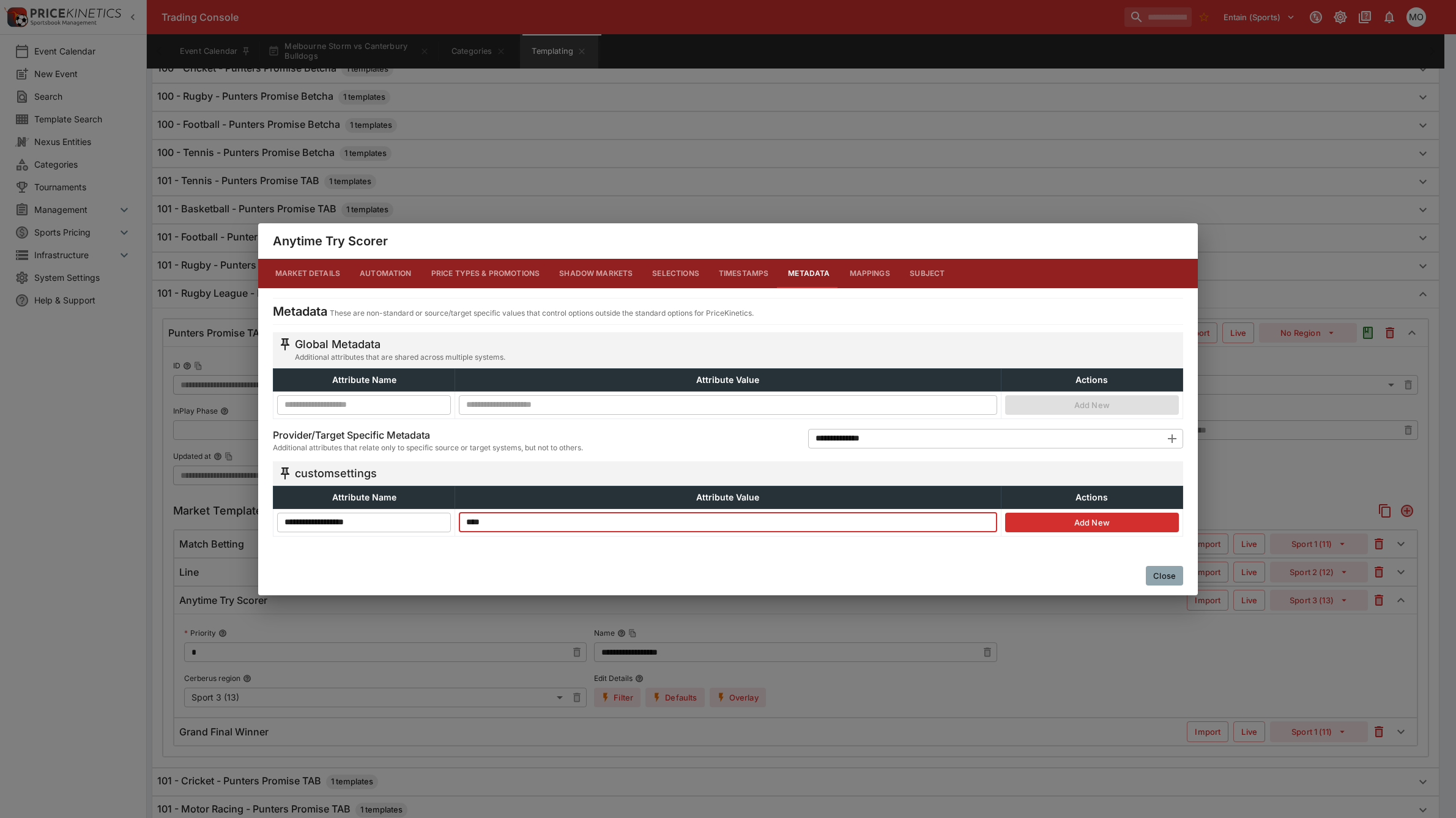
type input "****"
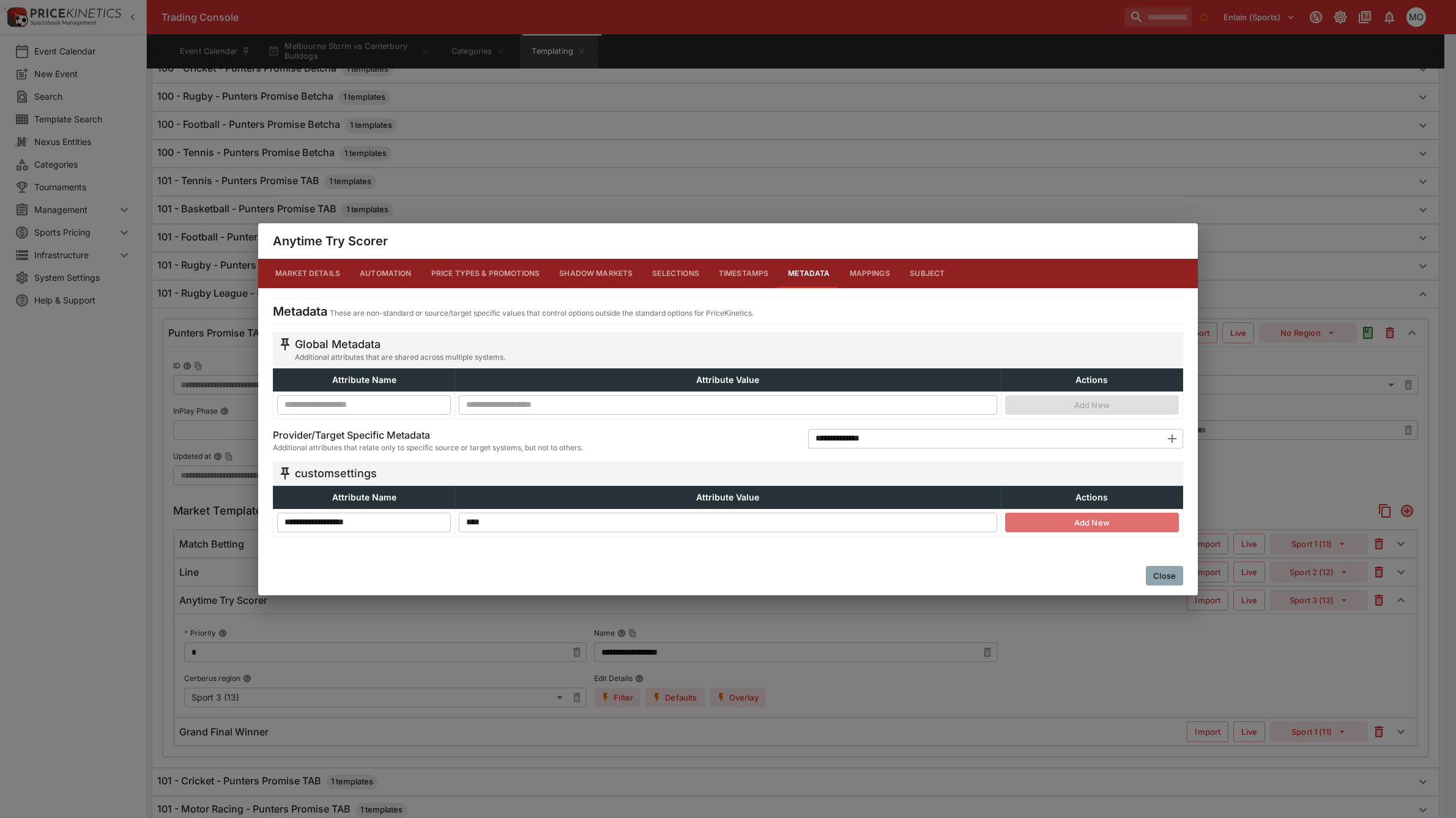
click at [1117, 529] on button "Add New" at bounding box center [1092, 522] width 174 height 19
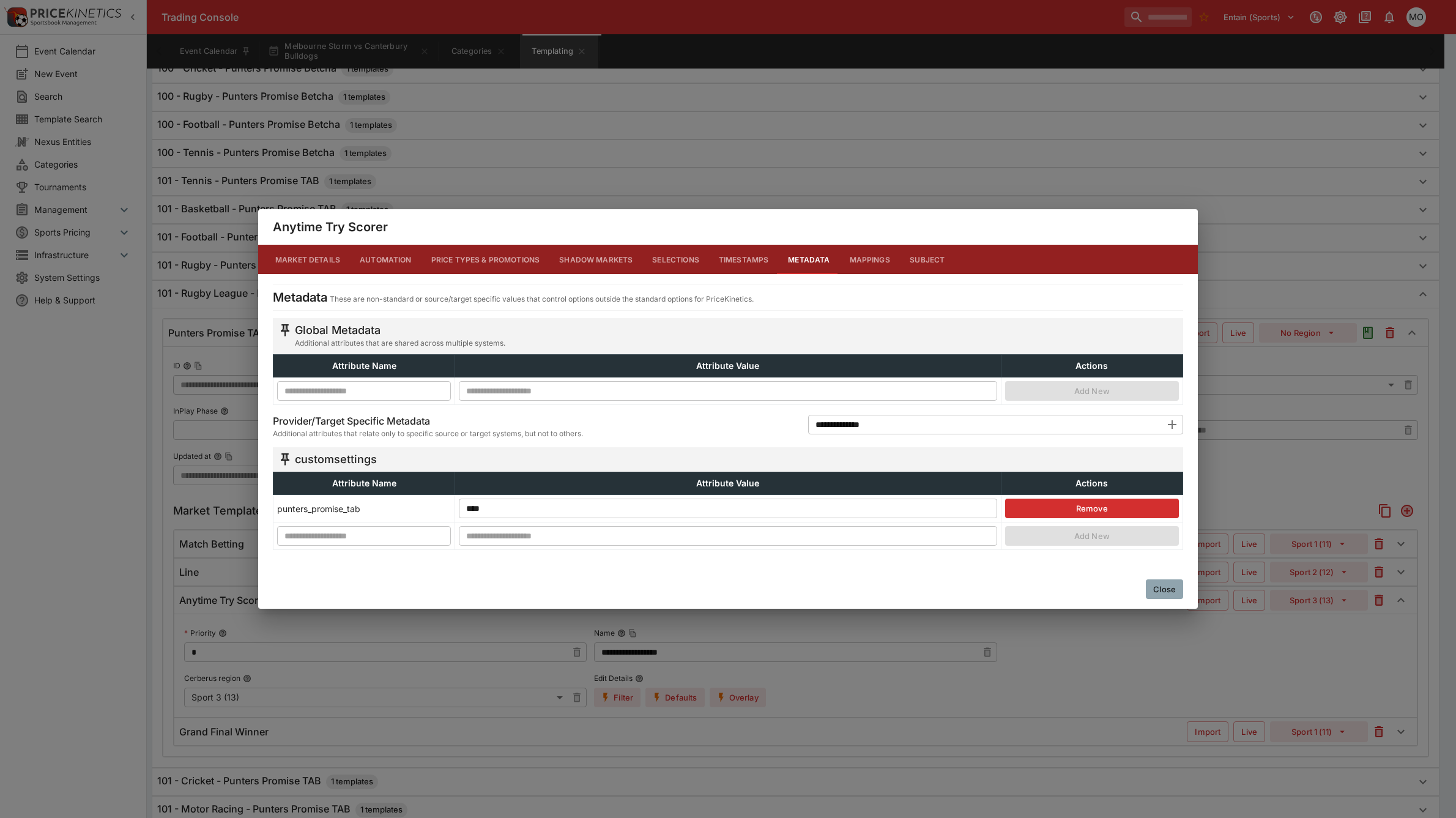
click at [1151, 589] on button "Close" at bounding box center [1165, 588] width 37 height 19
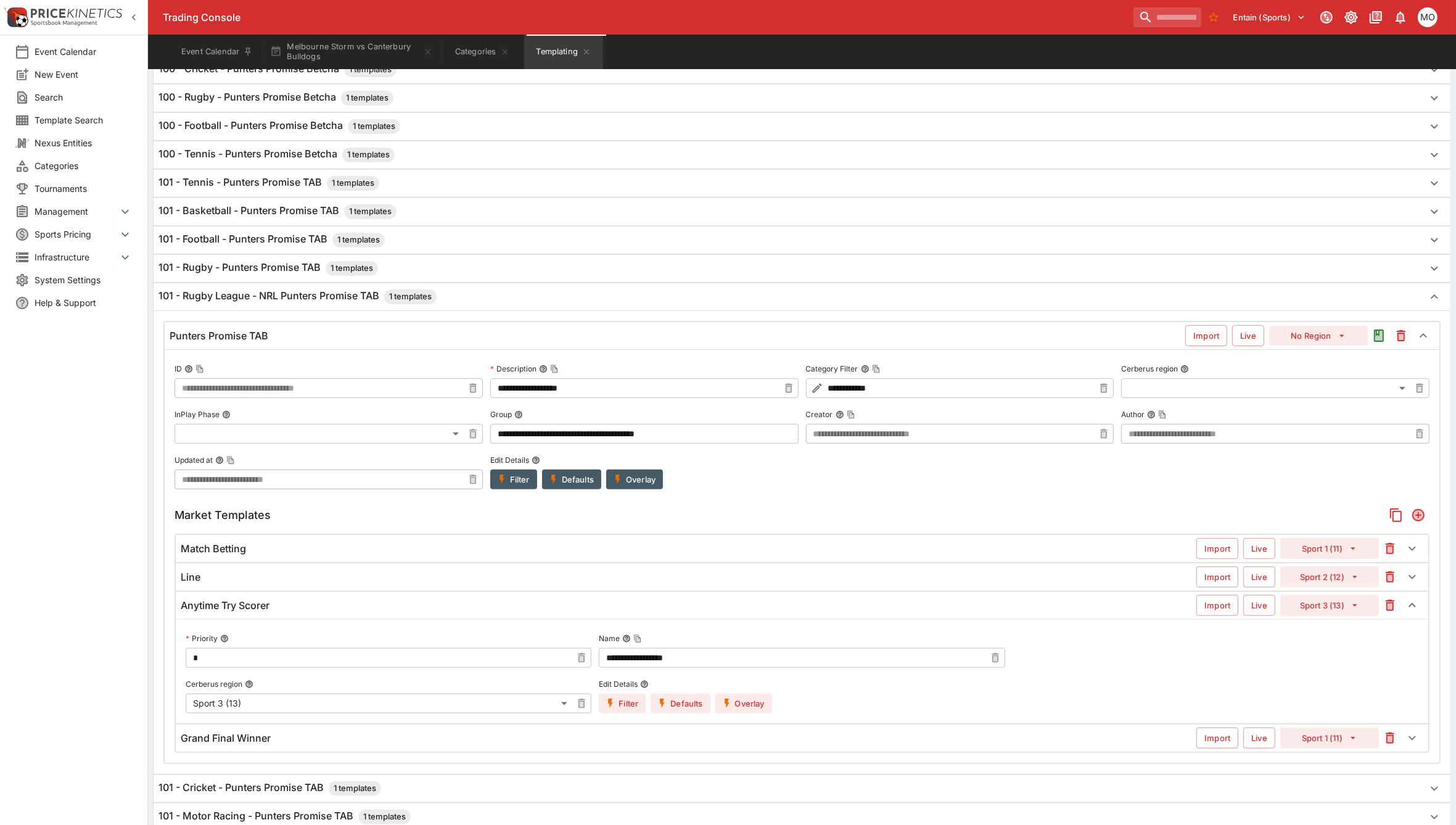
click at [641, 701] on button "Filter" at bounding box center [622, 703] width 47 height 20
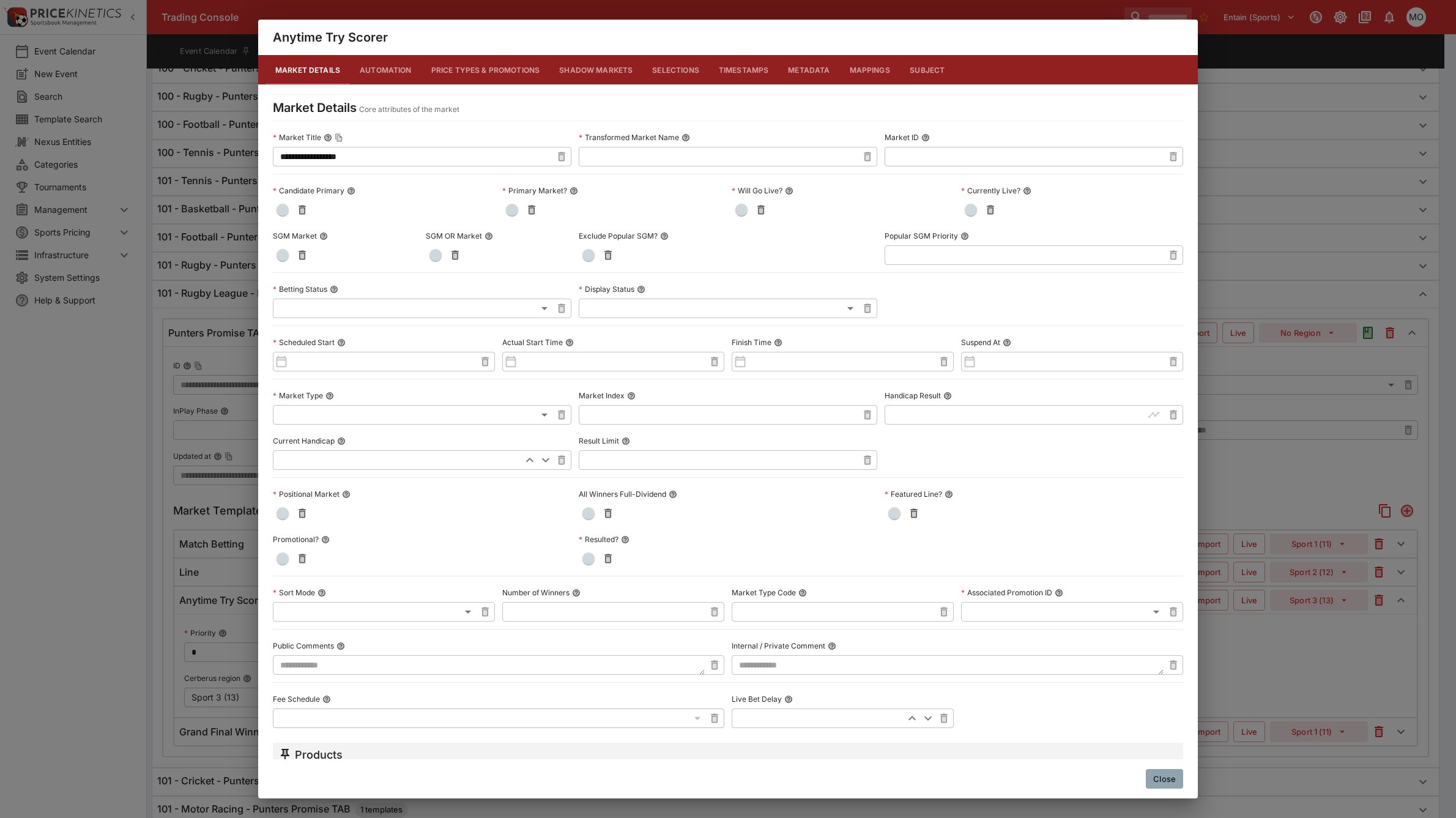
click at [805, 65] on button "Metadata" at bounding box center [808, 70] width 61 height 29
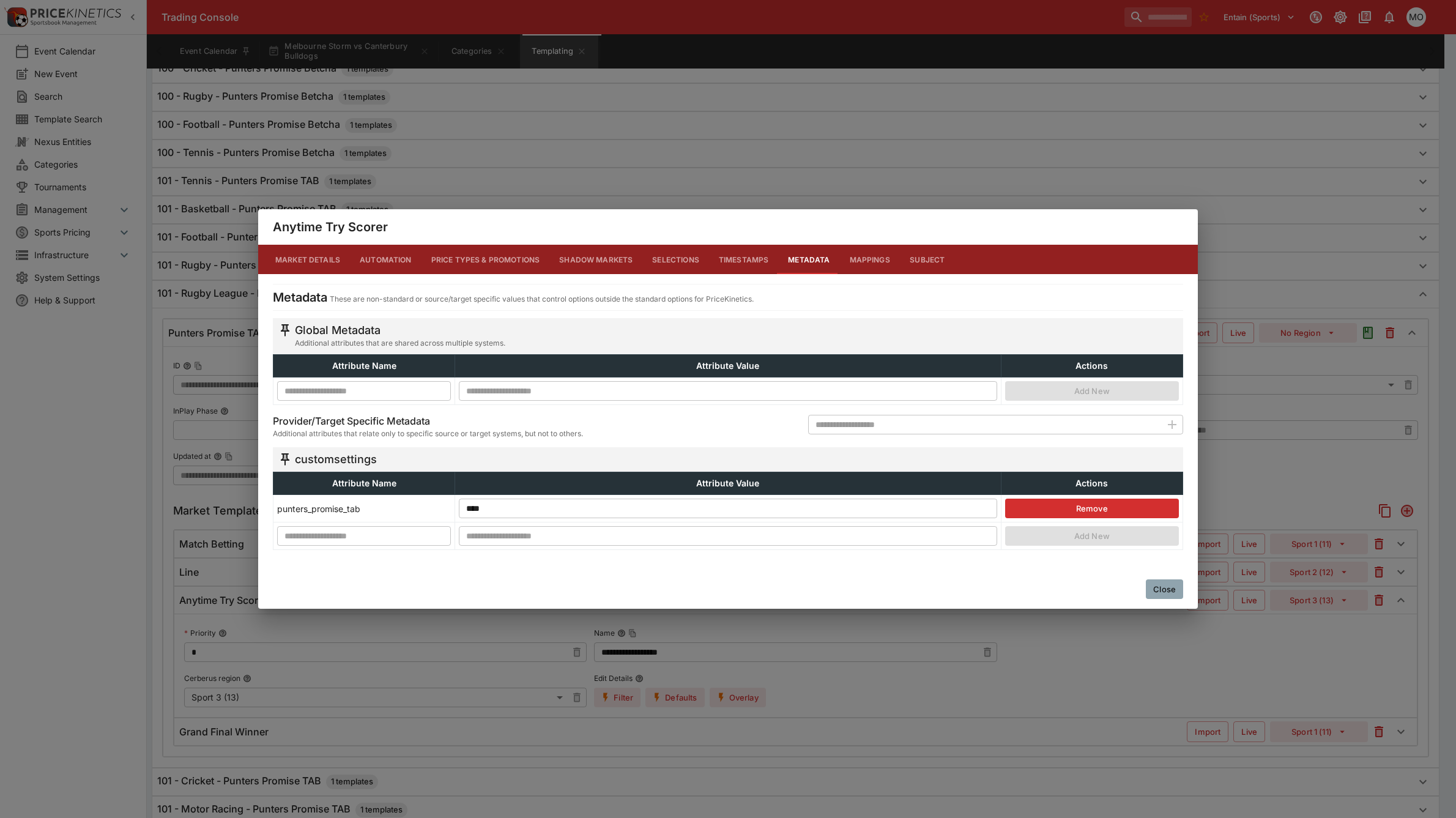
click at [1161, 584] on button "Close" at bounding box center [1165, 588] width 37 height 19
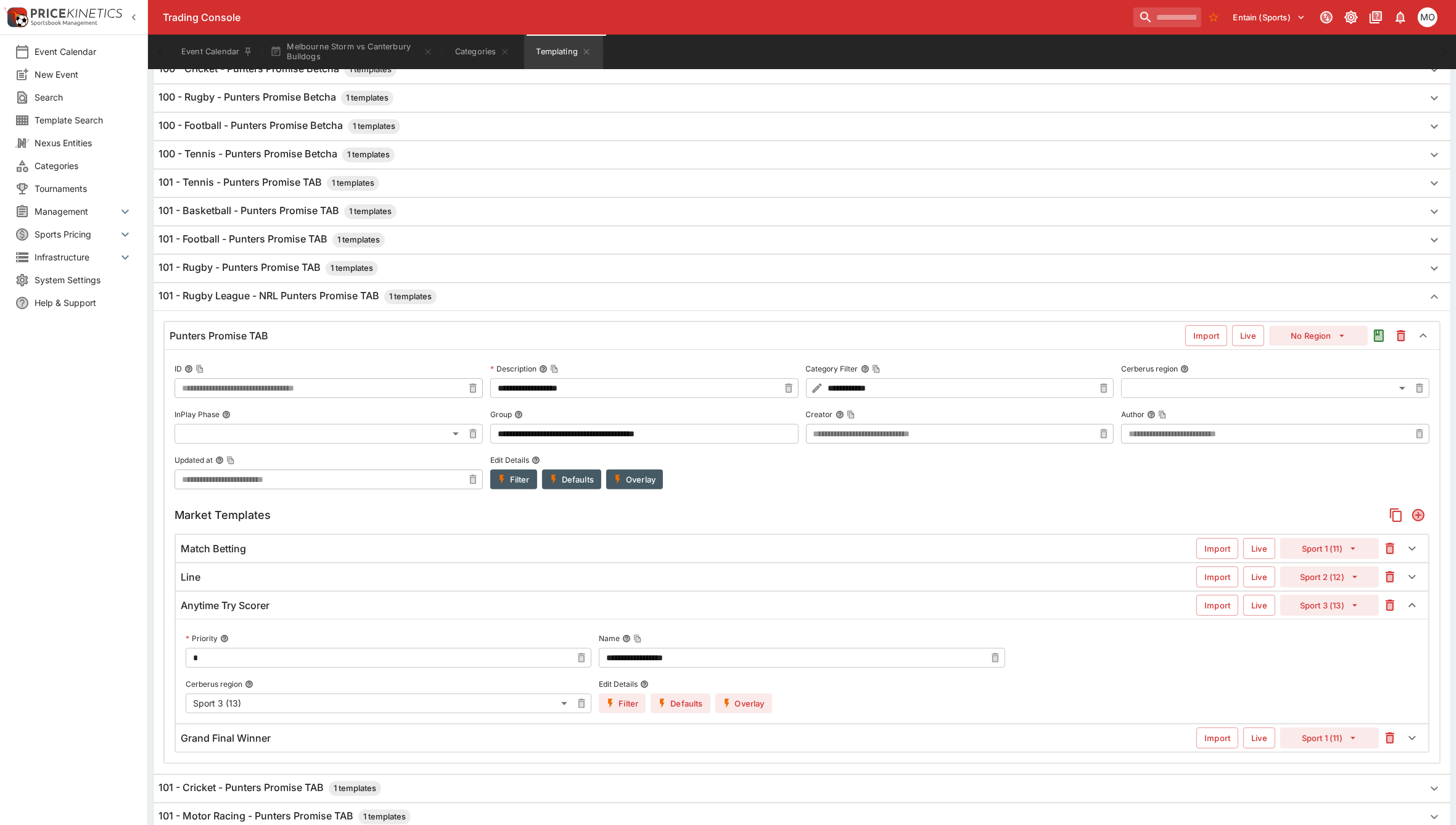
click at [316, 581] on div "Line" at bounding box center [689, 577] width 1016 height 13
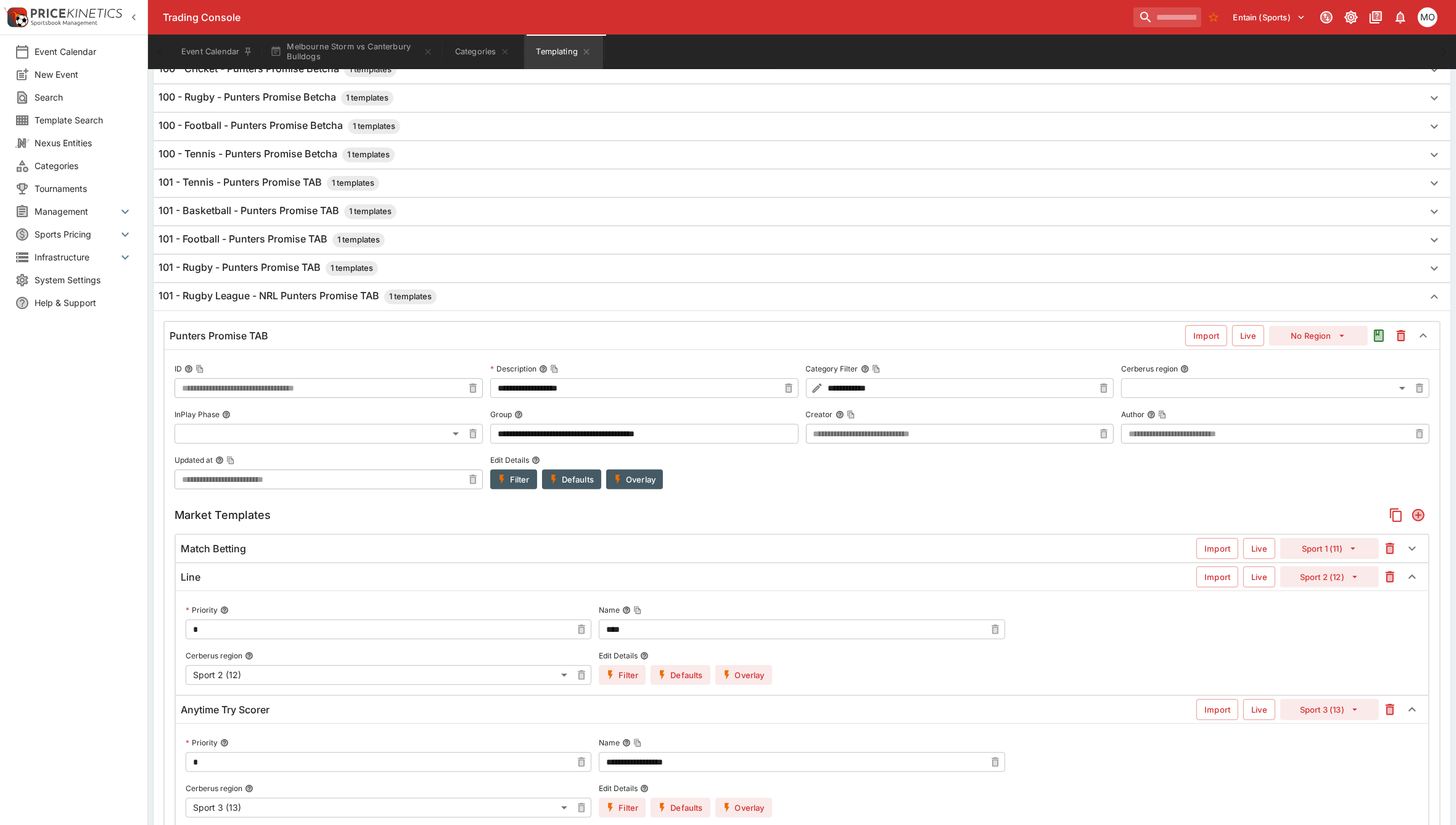
click at [620, 672] on button "Filter" at bounding box center [622, 674] width 47 height 20
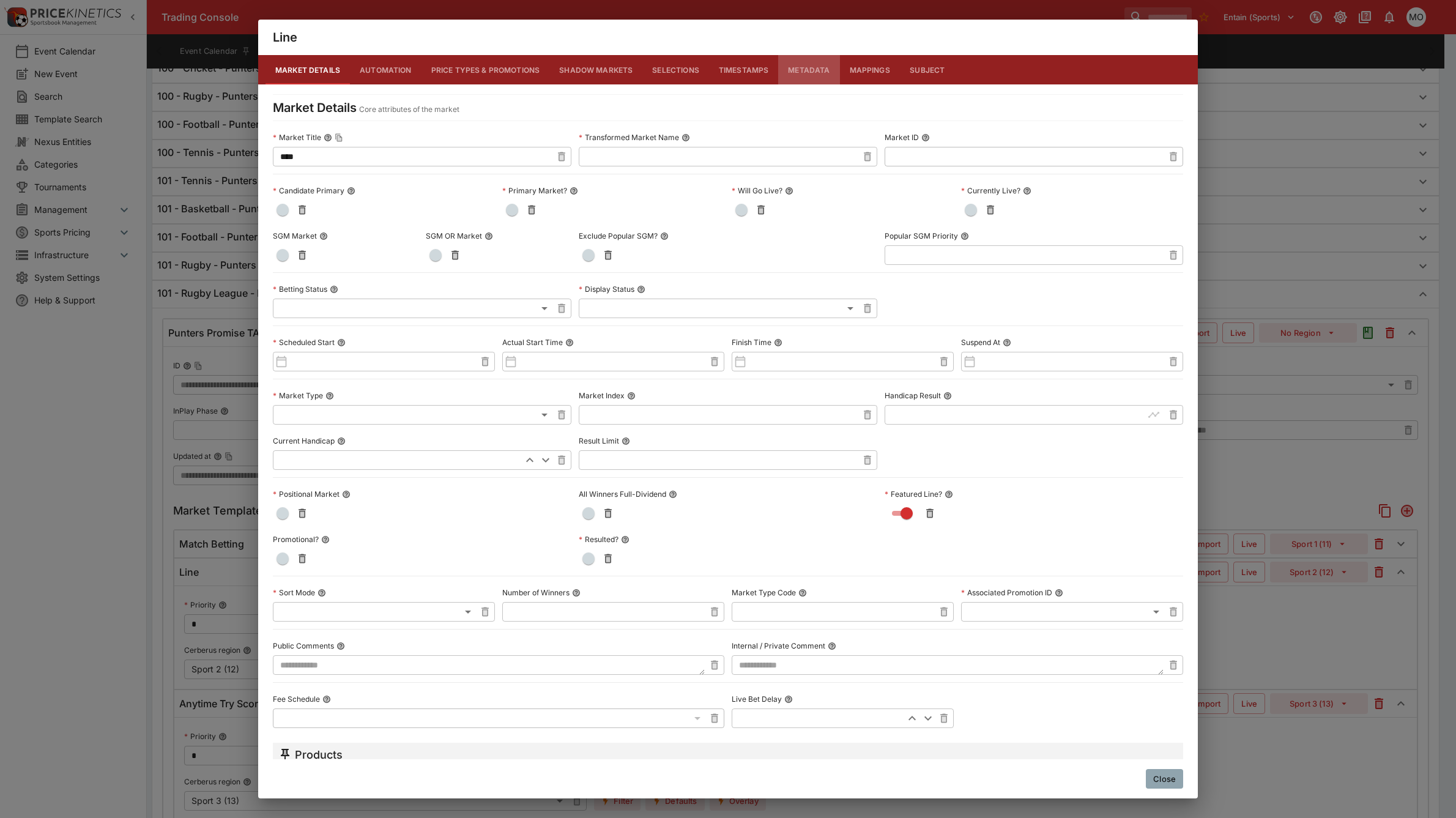
click at [791, 68] on button "Metadata" at bounding box center [808, 70] width 61 height 29
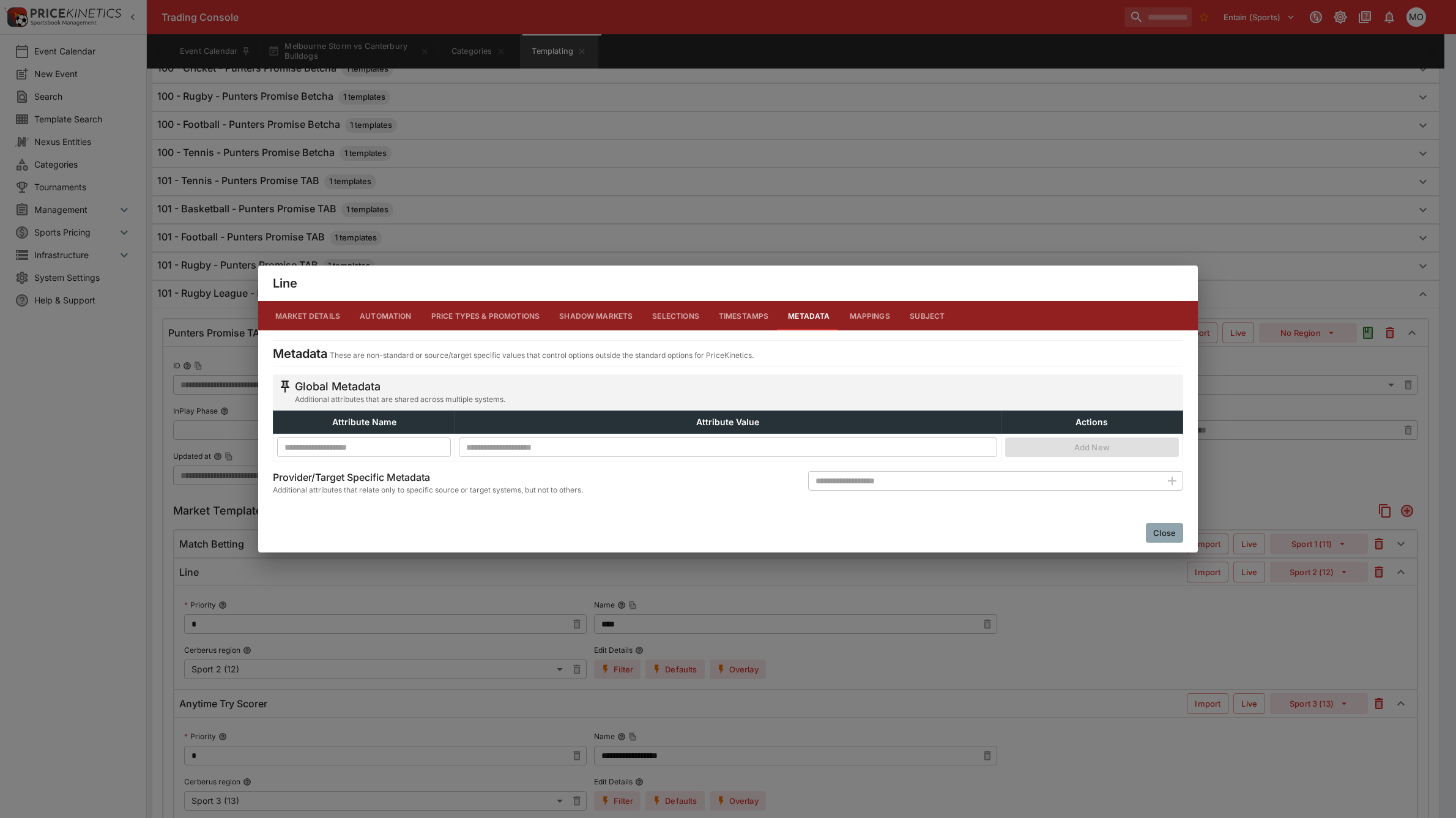
click at [1176, 536] on button "Close" at bounding box center [1165, 532] width 37 height 19
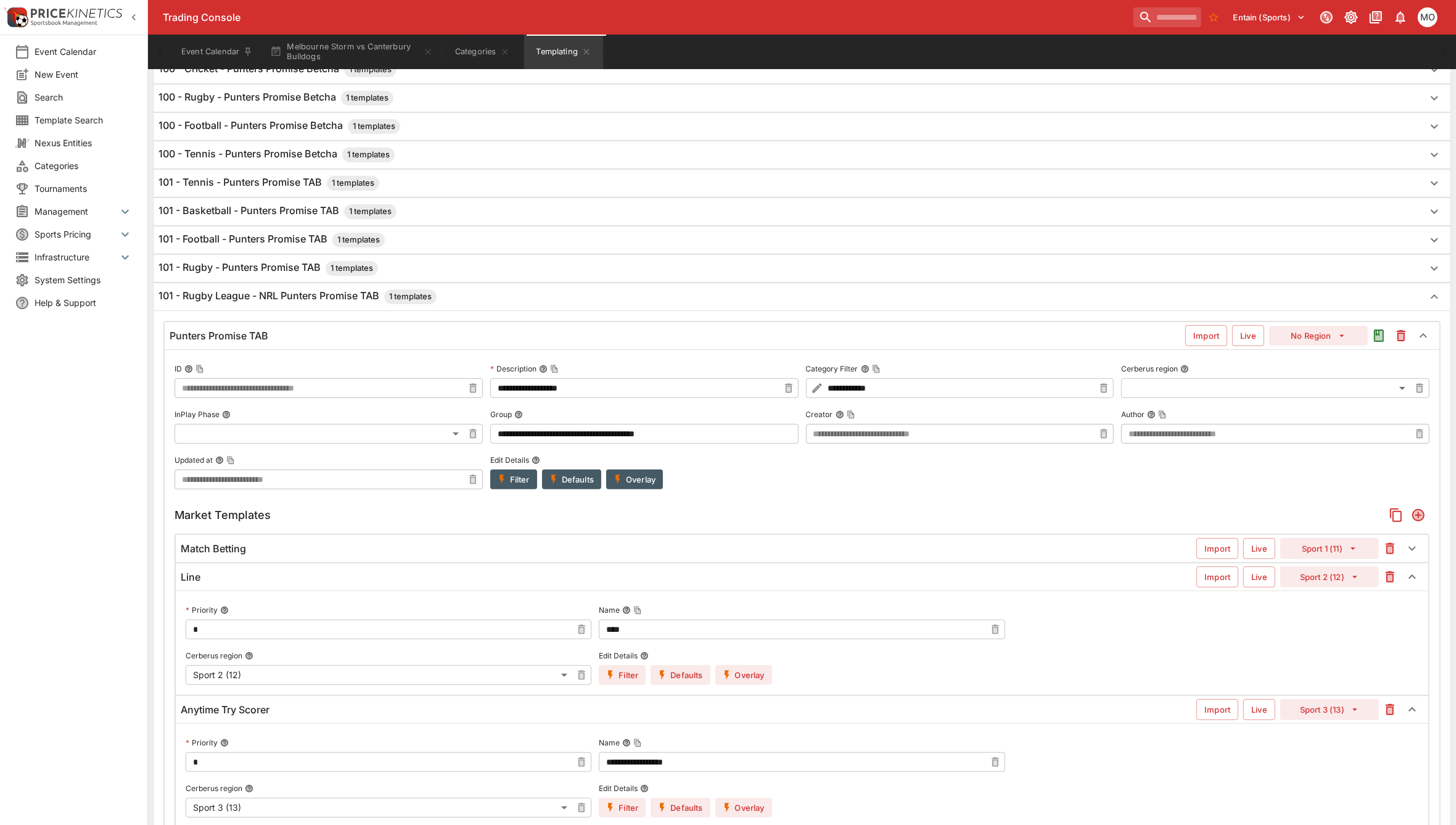
click at [581, 543] on div "Match Betting Import Live Sport 1 (11)" at bounding box center [802, 548] width 1253 height 27
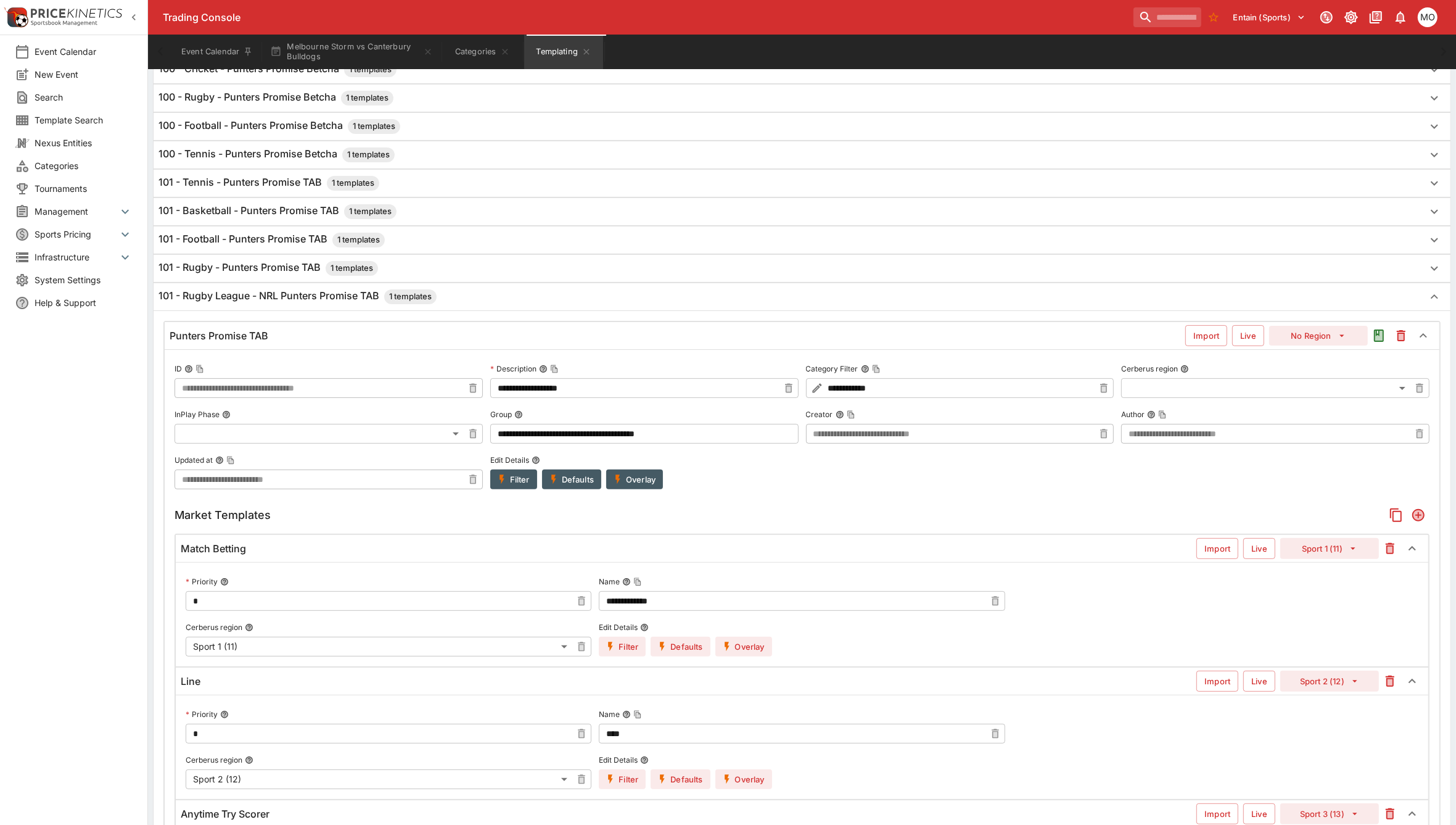
click at [630, 646] on button "Filter" at bounding box center [622, 646] width 47 height 20
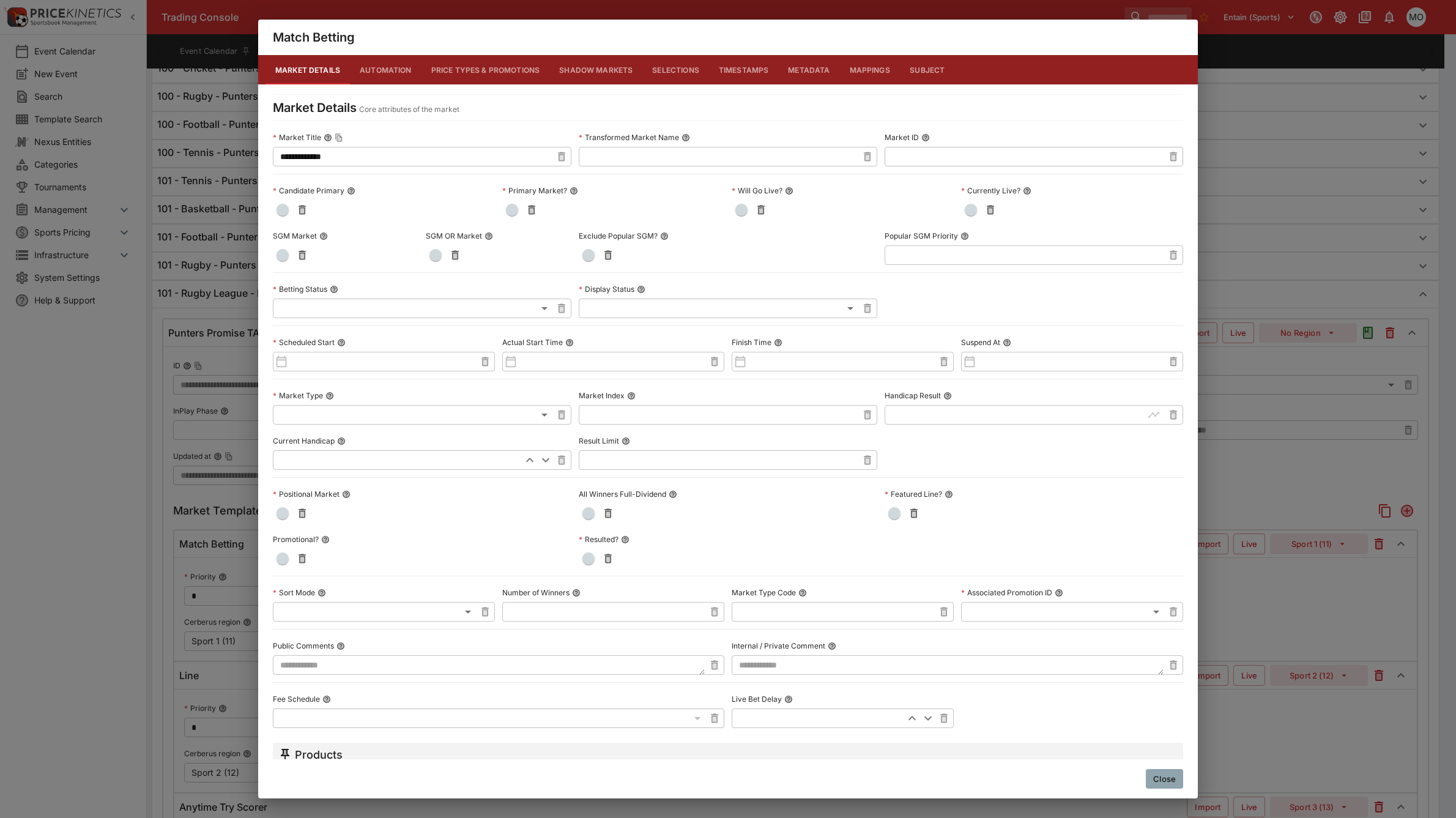
click at [806, 66] on button "Metadata" at bounding box center [808, 70] width 61 height 29
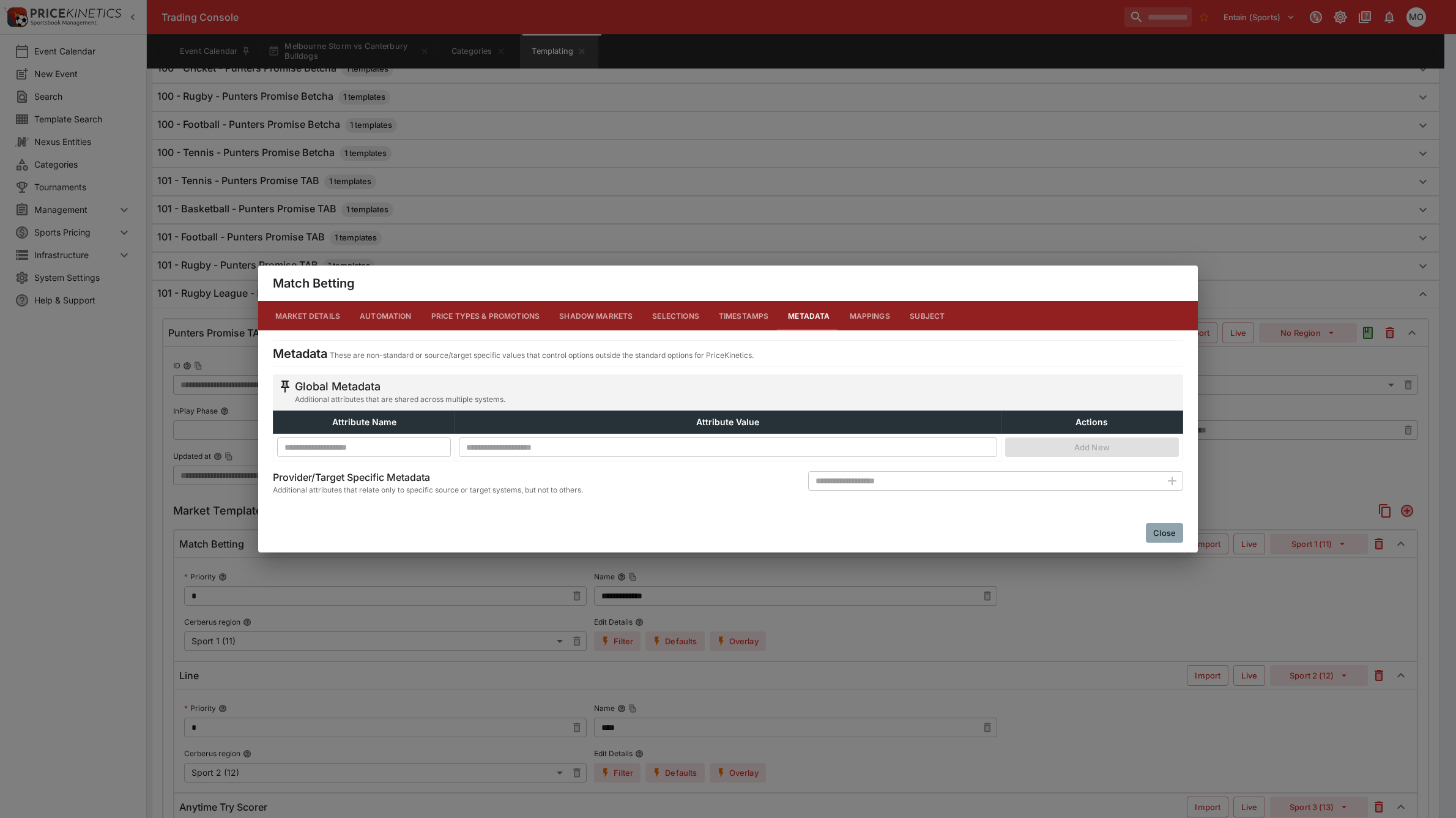
click at [1162, 531] on button "Close" at bounding box center [1165, 532] width 37 height 19
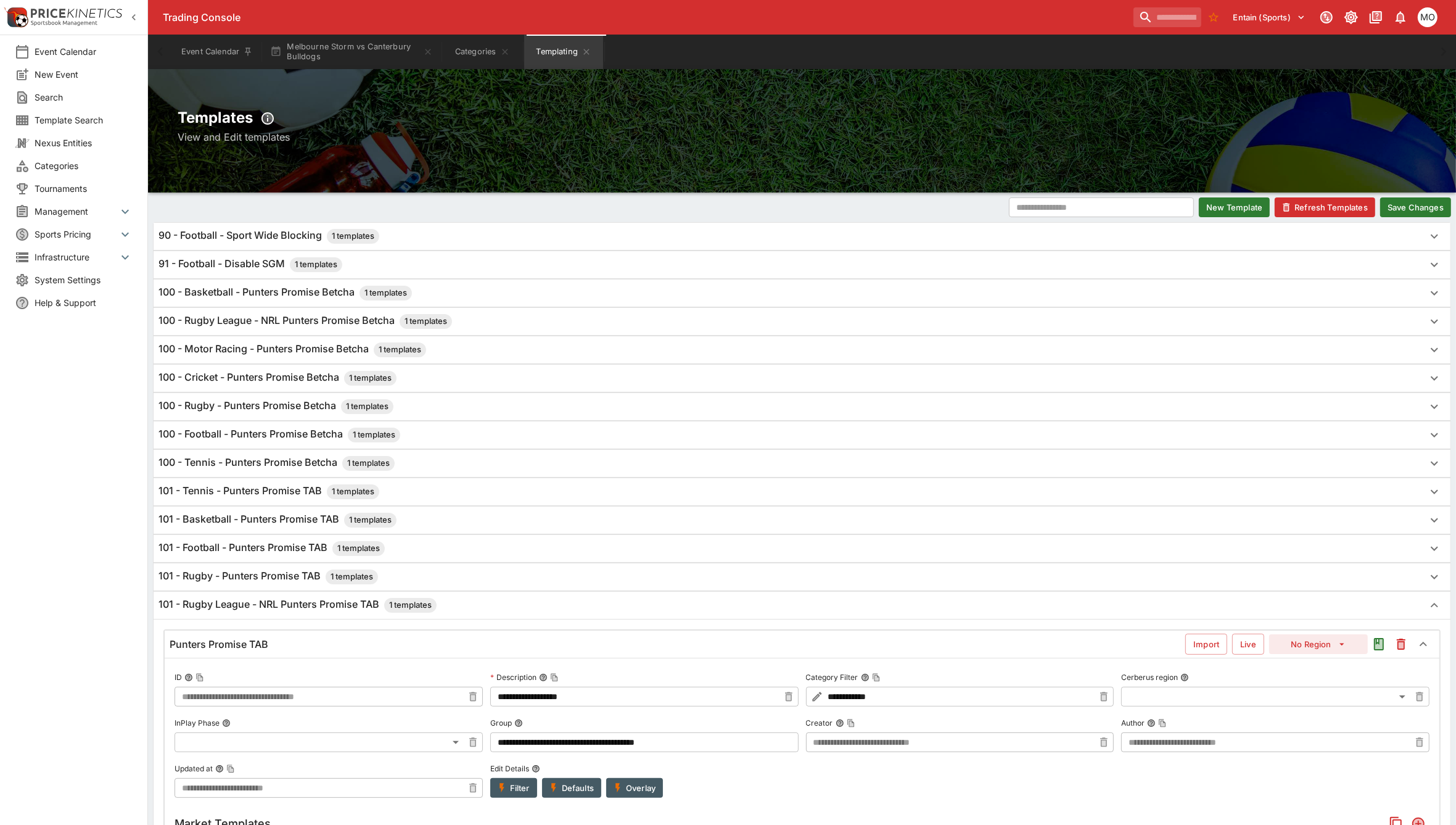
scroll to position [154, 0]
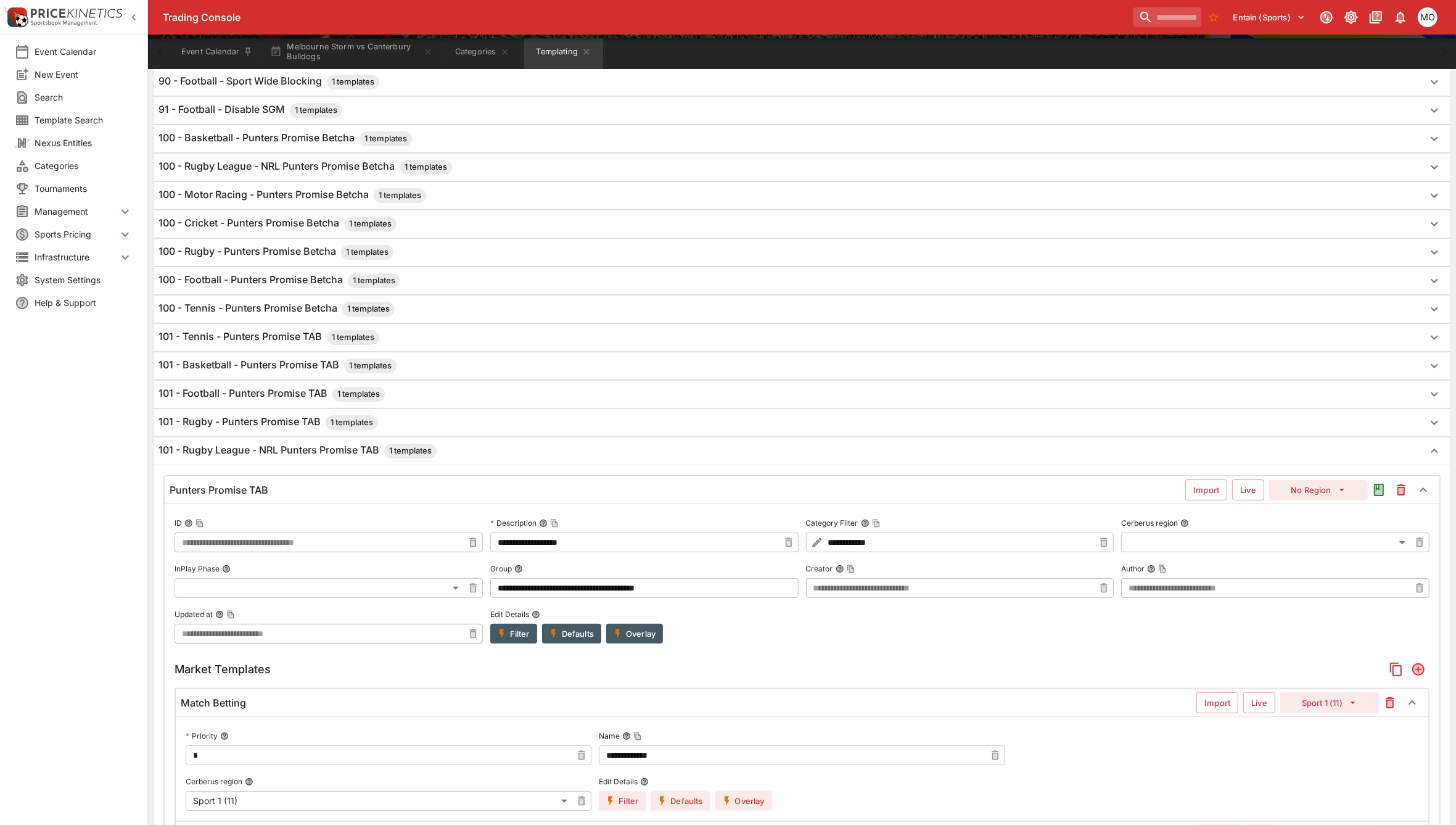
click at [253, 159] on div "100 - Rugby League - NRL Punters Promise Betcha 1 templates" at bounding box center [803, 167] width 1297 height 27
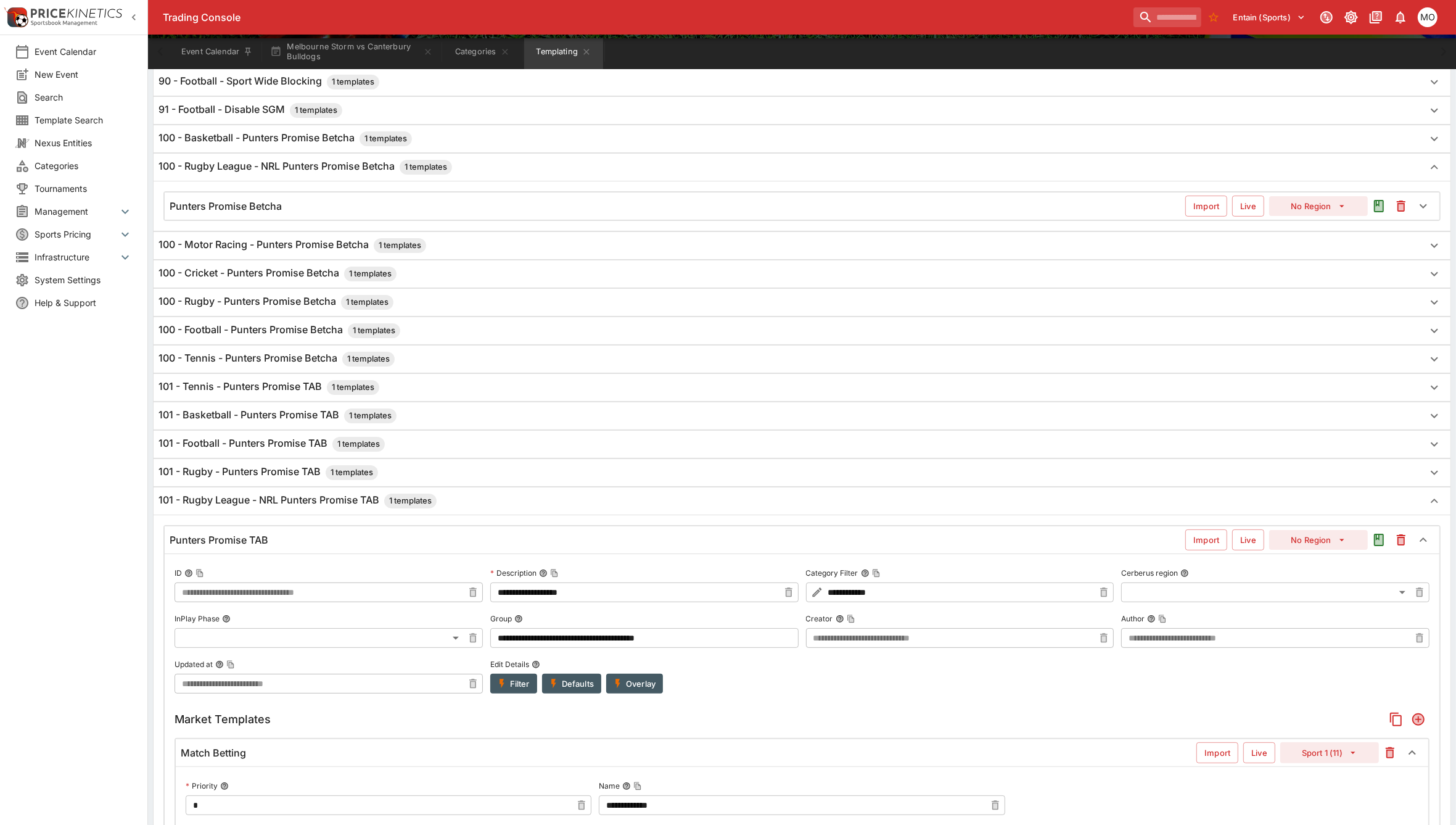
click at [276, 219] on div "Punters Promise Betcha Import Live No Region" at bounding box center [802, 206] width 1275 height 27
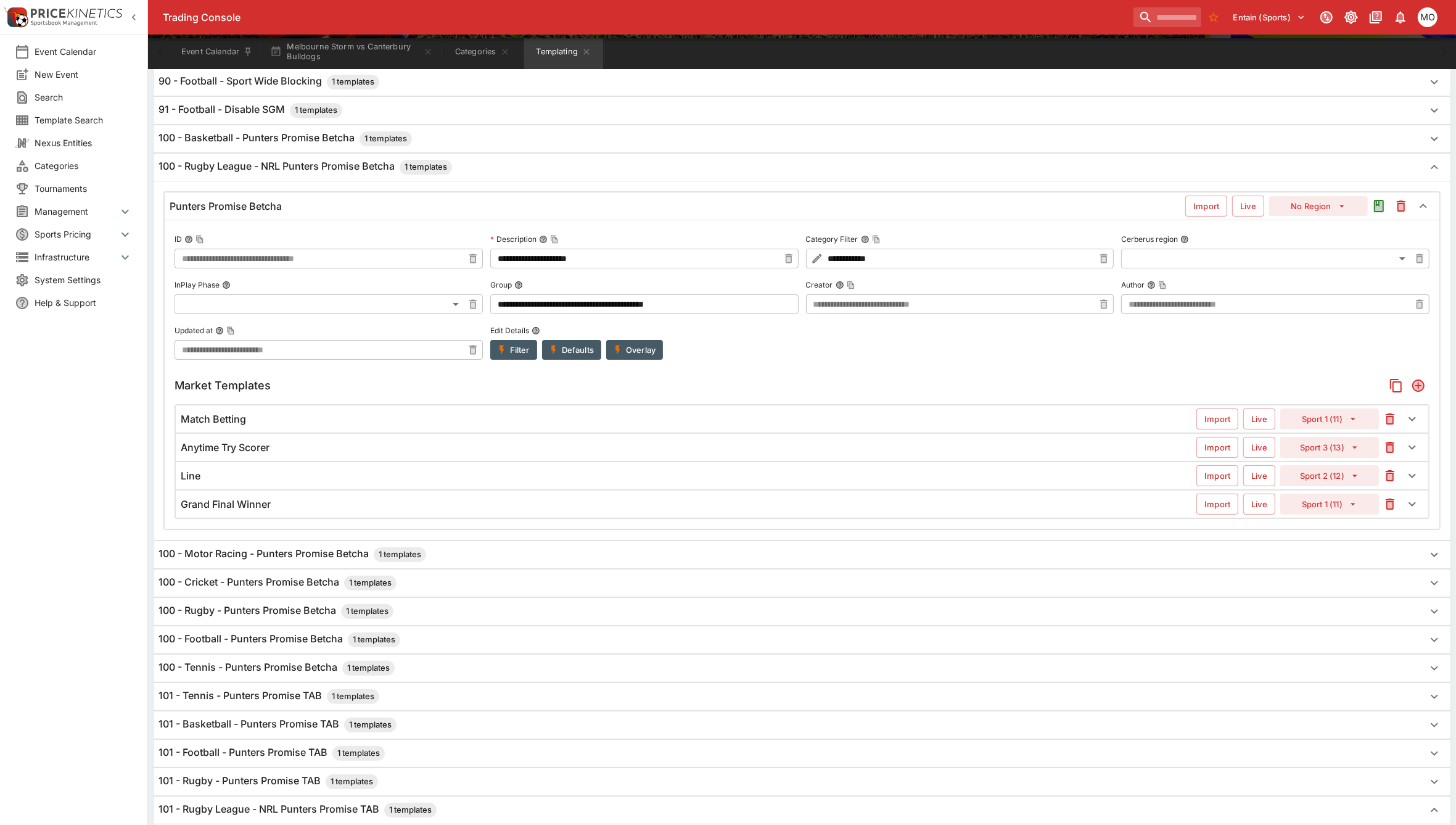
click at [311, 409] on div "Match Betting Import Live Sport 1 (11)" at bounding box center [802, 419] width 1253 height 27
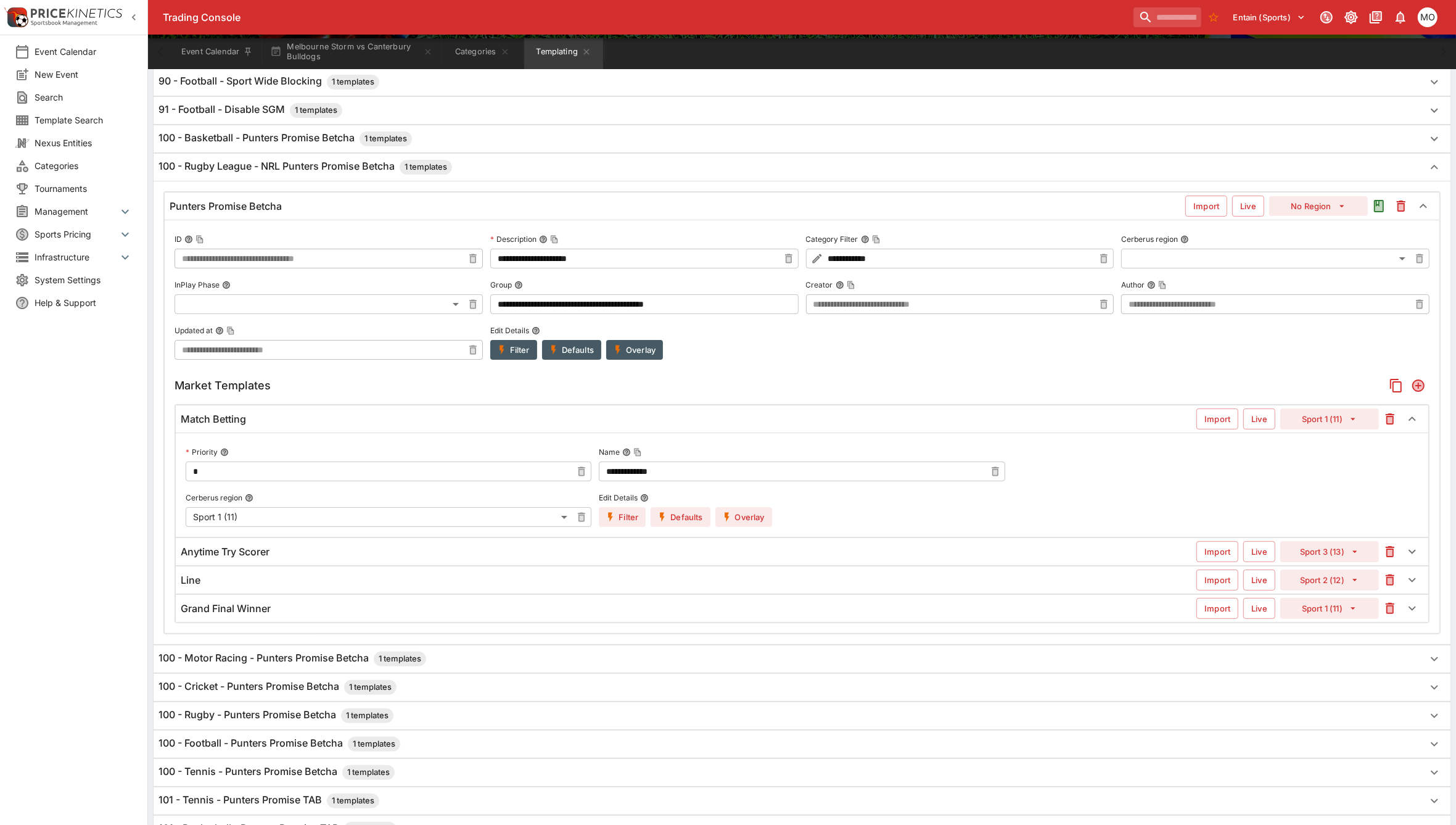
click at [620, 523] on button "Filter" at bounding box center [622, 516] width 47 height 20
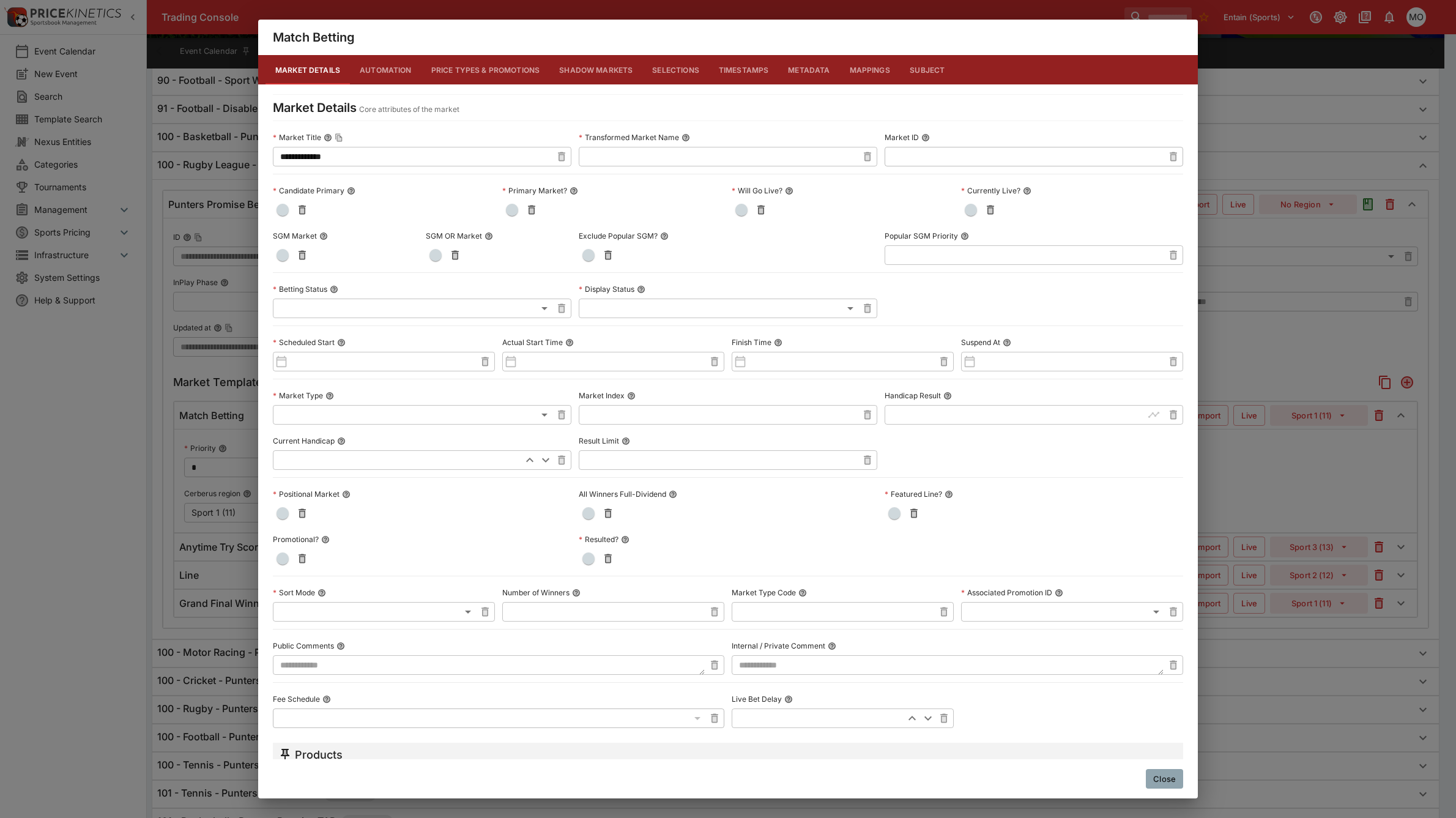
click at [803, 64] on button "Metadata" at bounding box center [808, 70] width 61 height 29
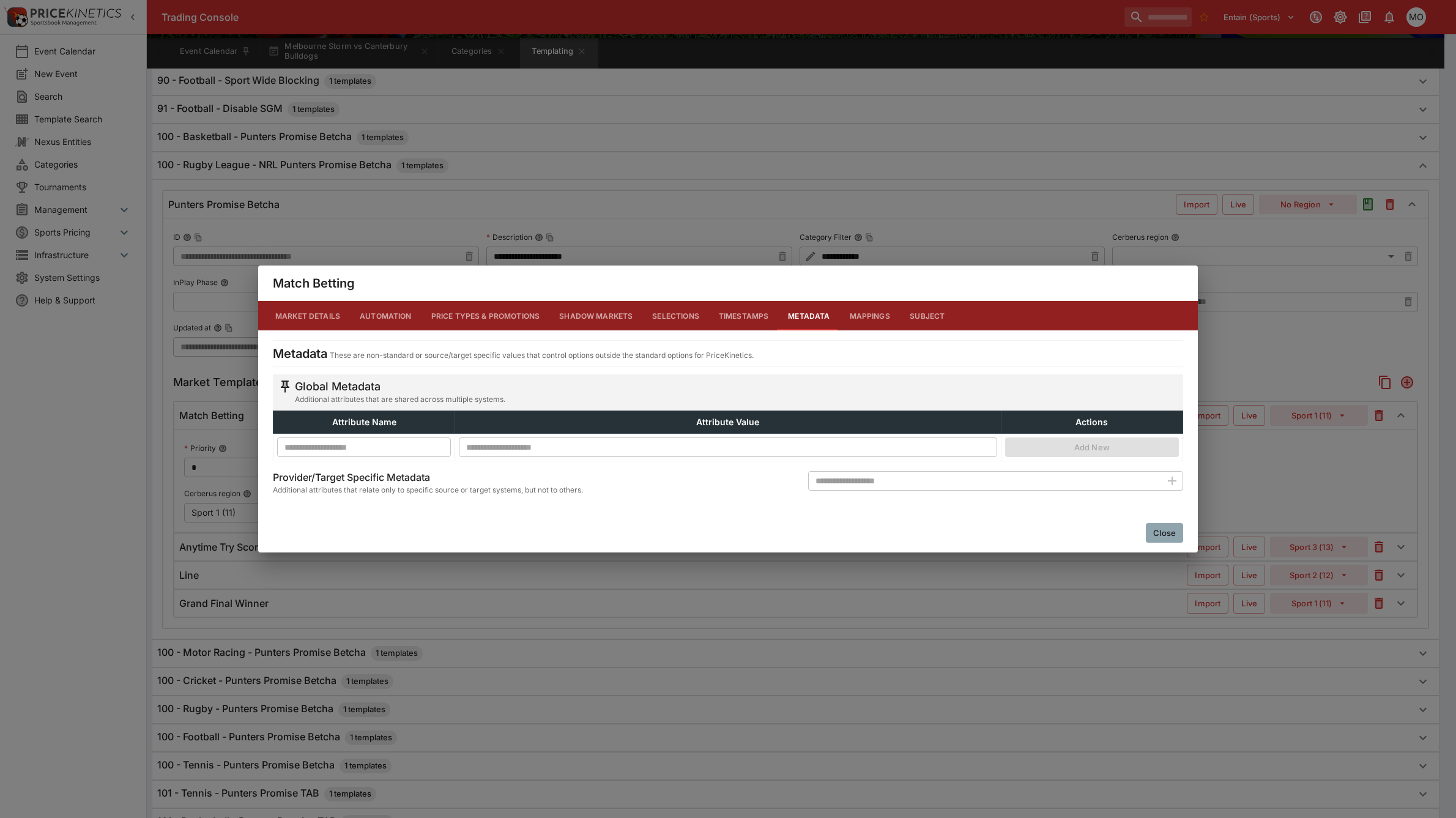
click at [1160, 531] on button "Close" at bounding box center [1165, 532] width 37 height 19
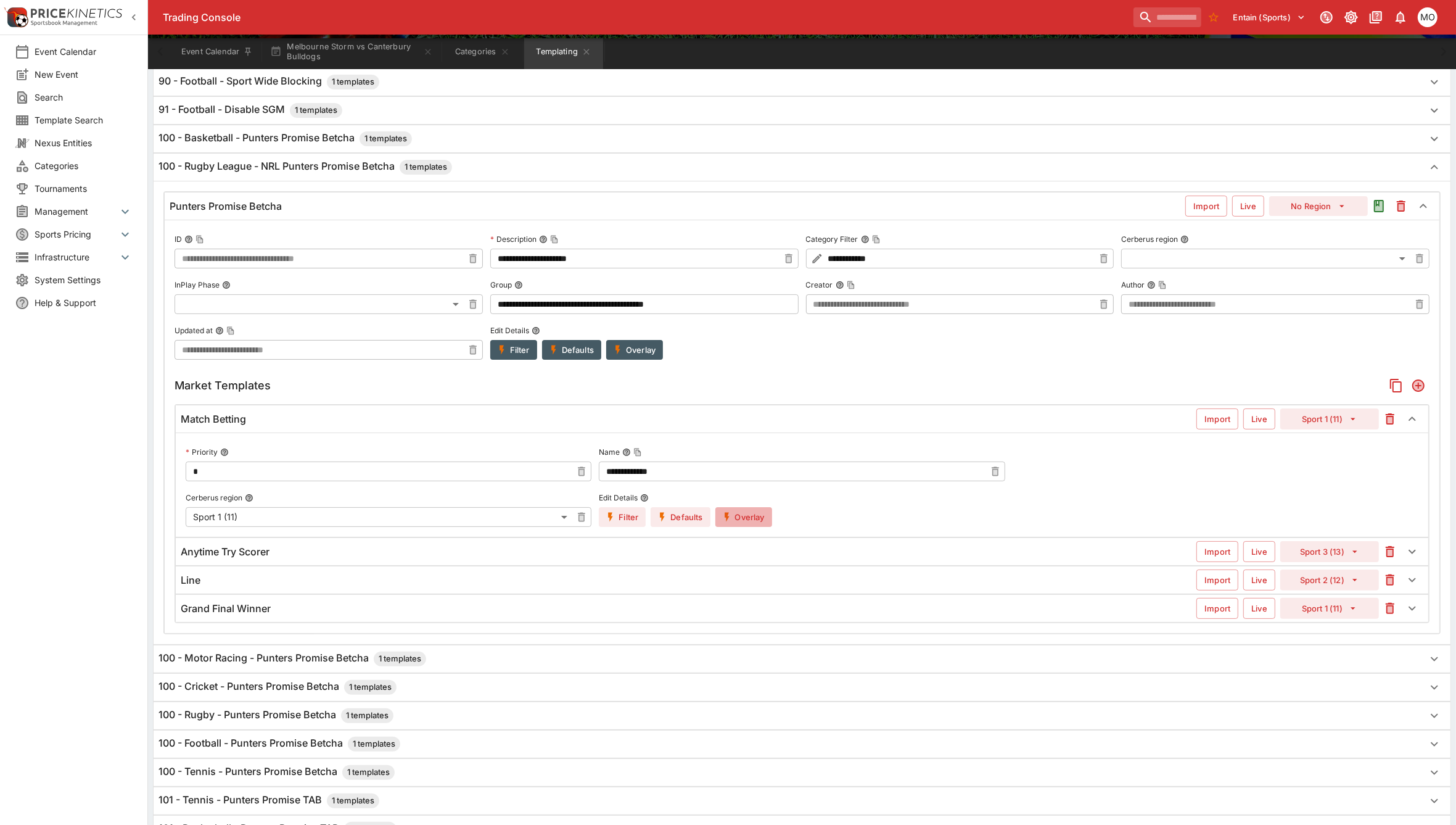
click at [748, 516] on button "Overlay" at bounding box center [744, 516] width 57 height 20
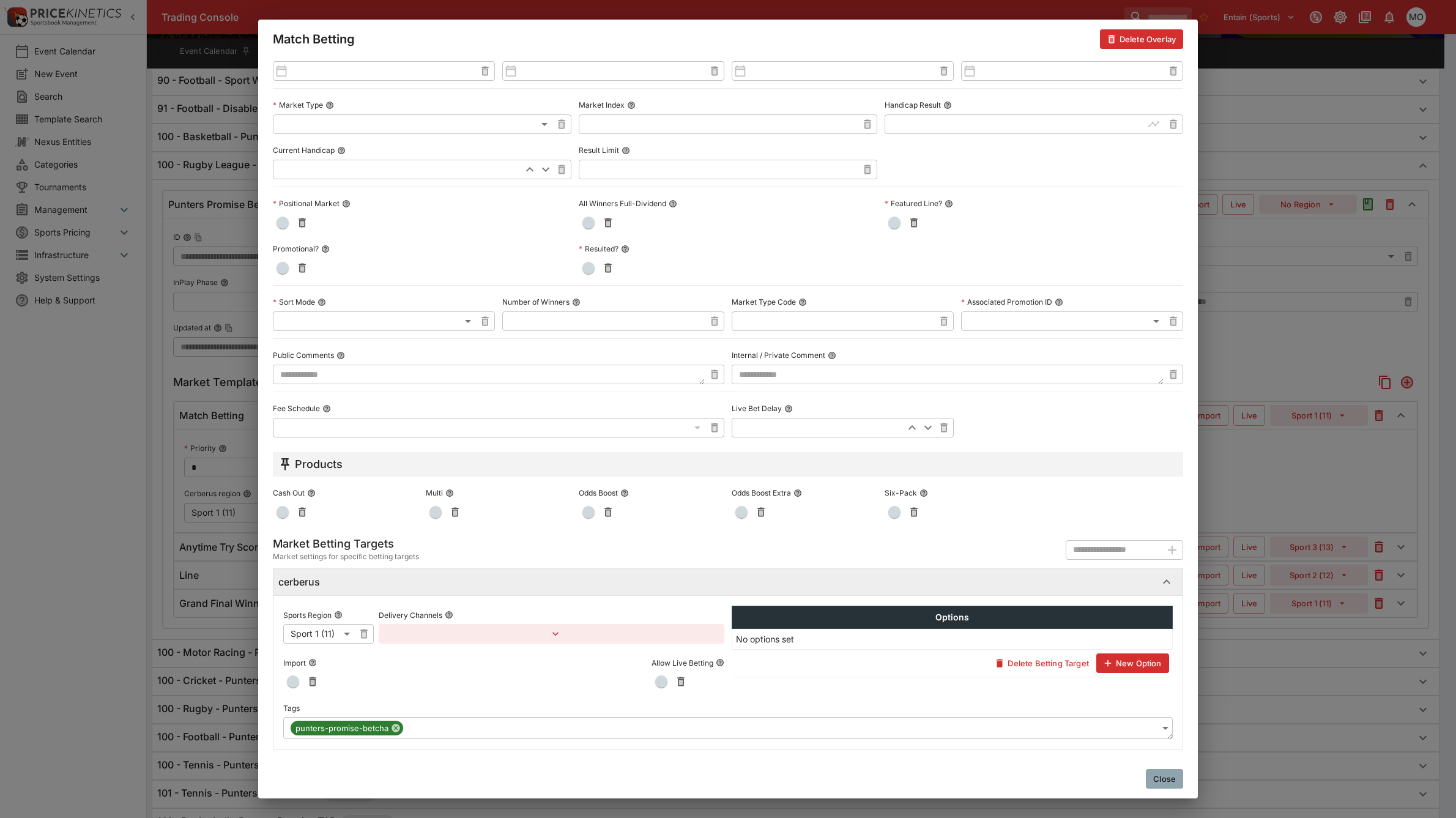
scroll to position [0, 0]
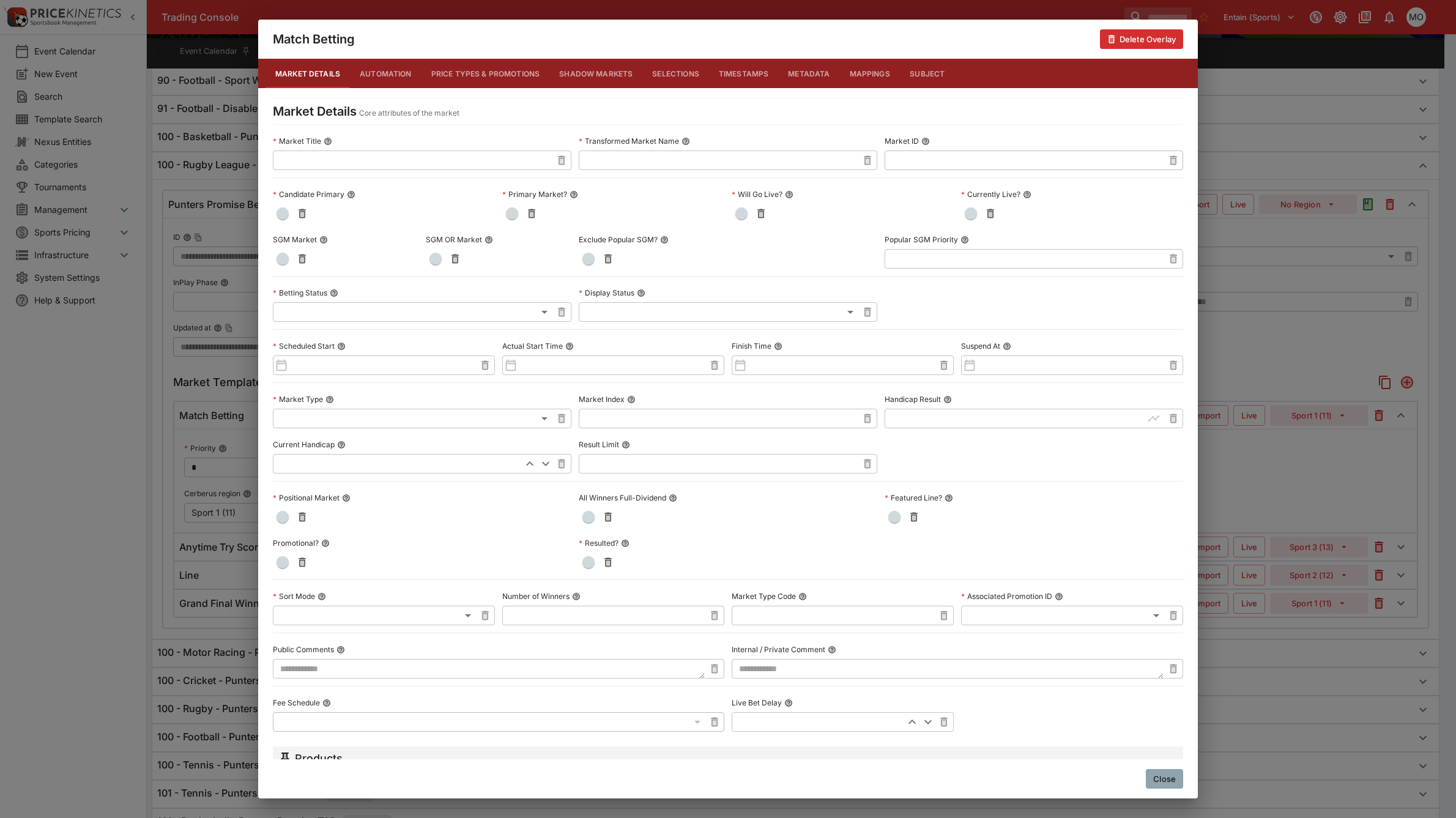
click at [795, 69] on button "Metadata" at bounding box center [808, 74] width 61 height 29
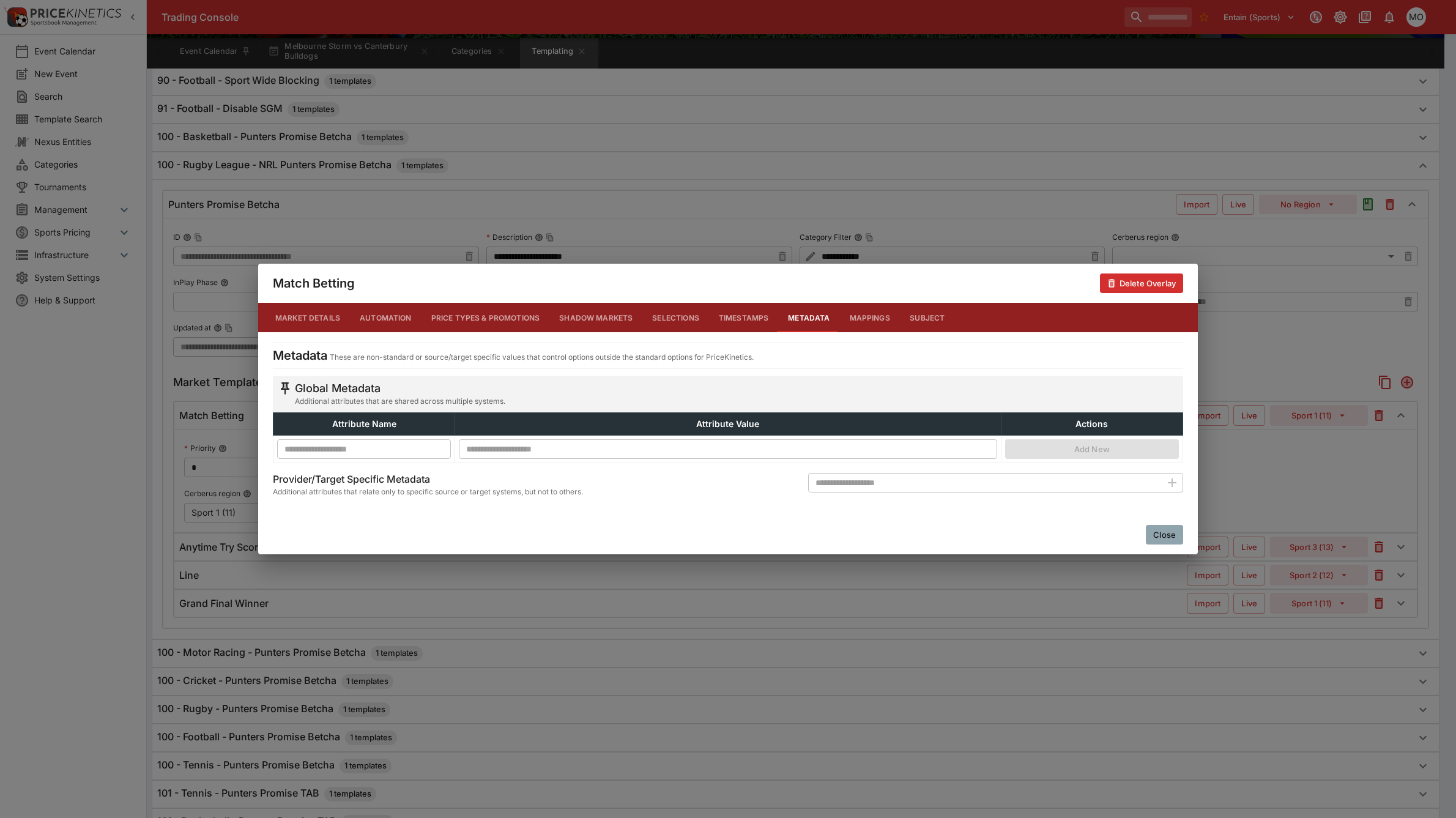
click at [1164, 524] on div "Close" at bounding box center [728, 534] width 940 height 39
click at [1167, 534] on button "Close" at bounding box center [1165, 534] width 37 height 19
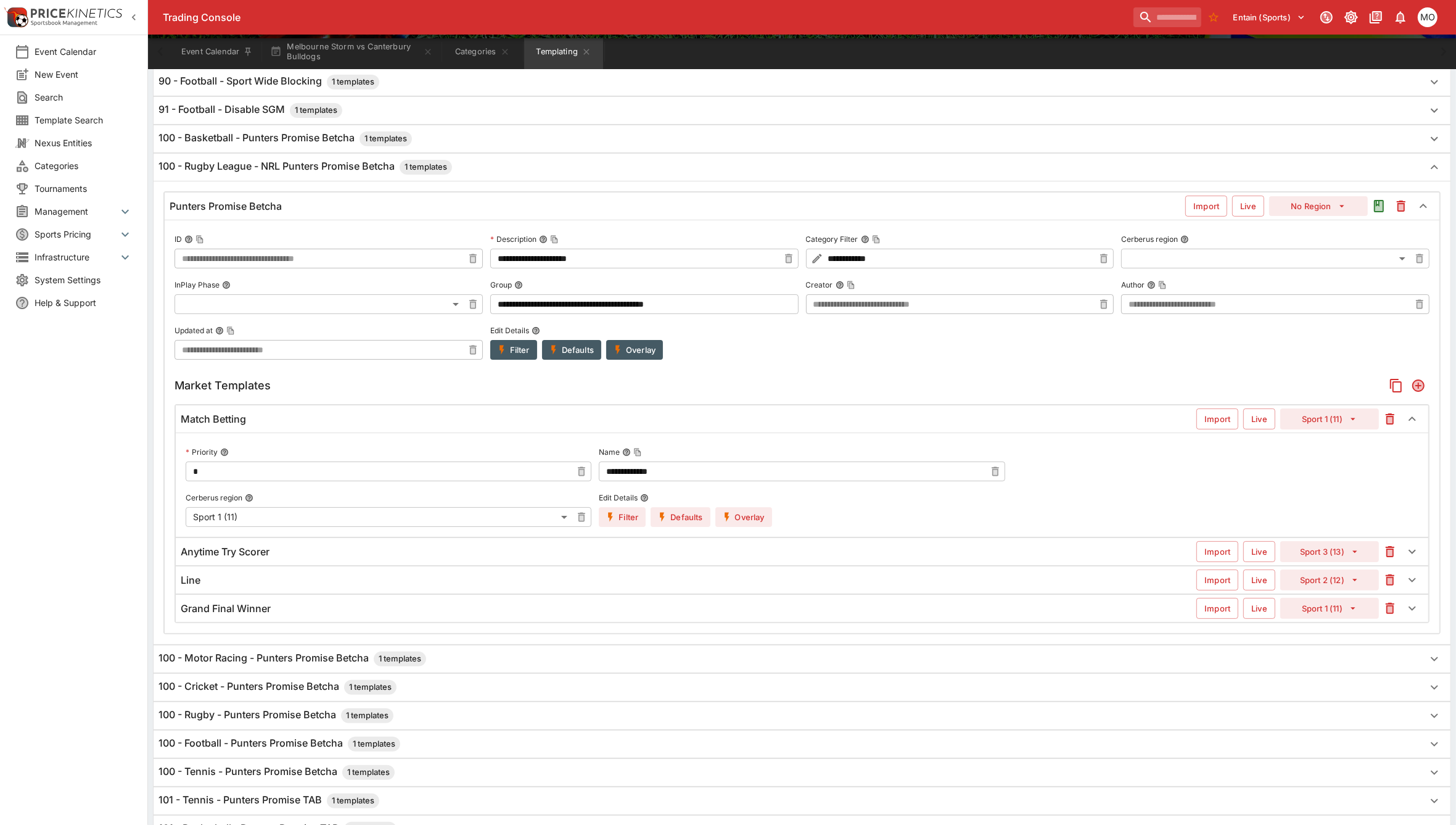
click at [618, 523] on button "Filter" at bounding box center [622, 516] width 47 height 20
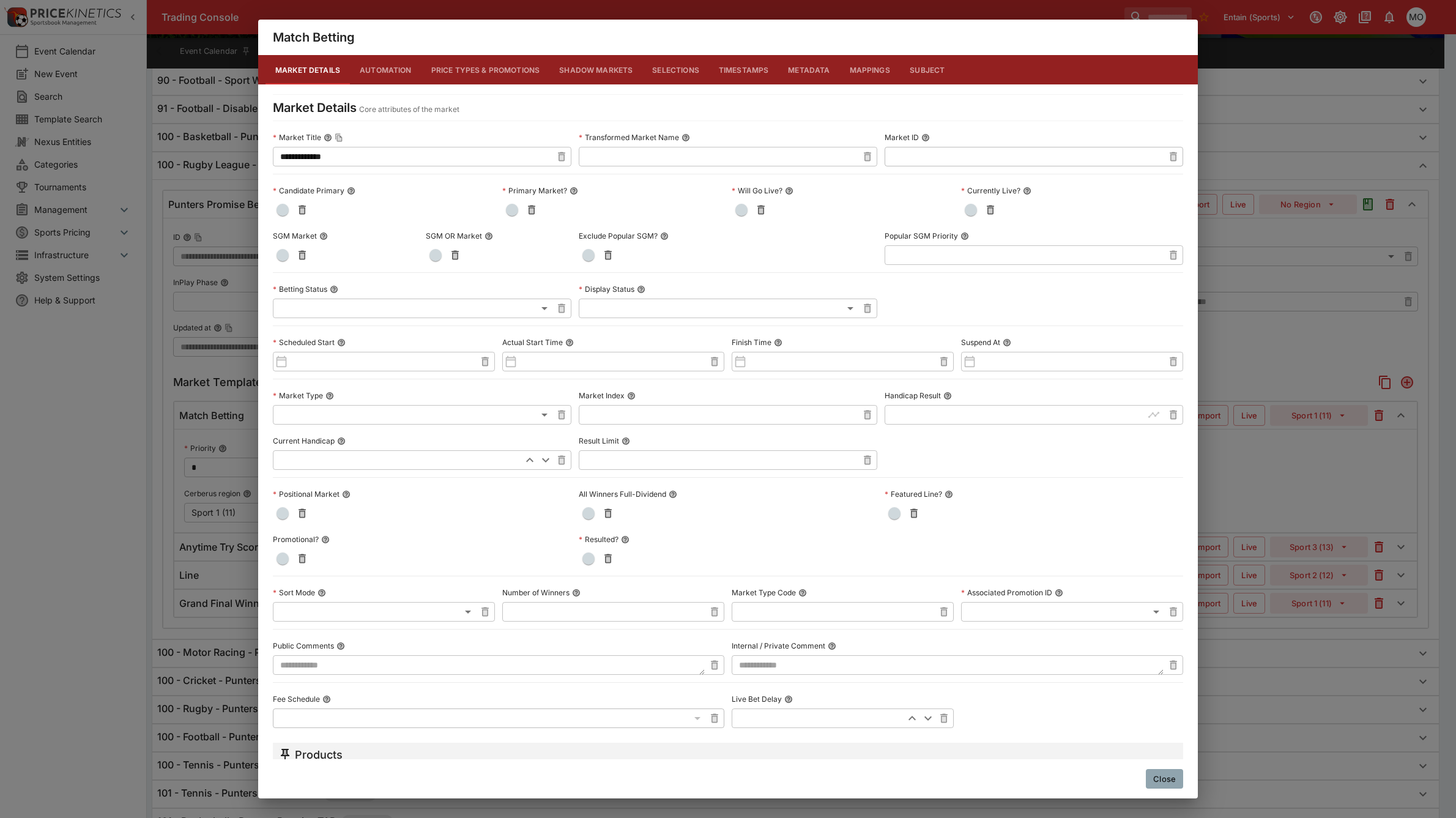
click at [797, 62] on button "Metadata" at bounding box center [808, 70] width 61 height 29
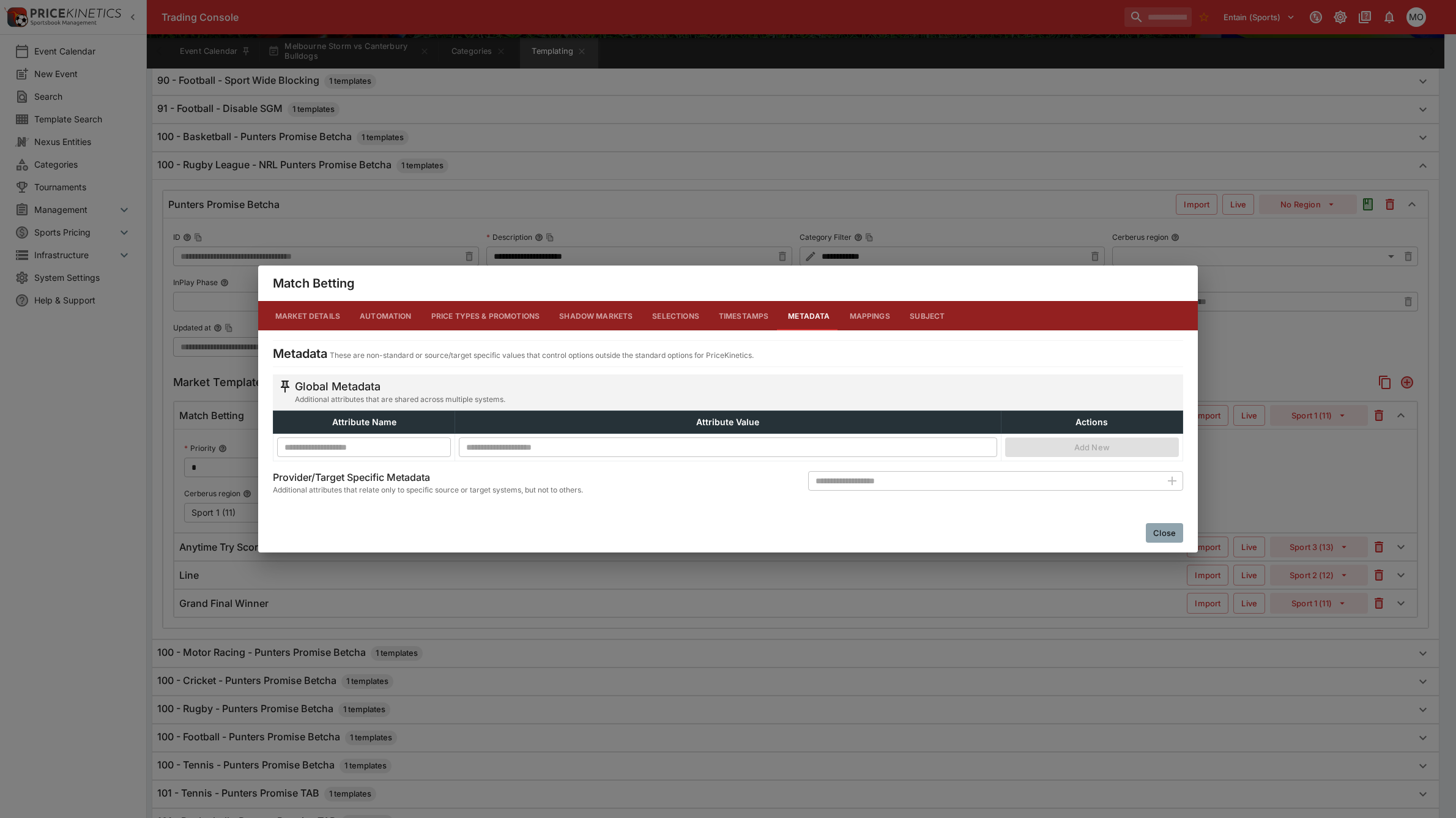
click at [852, 487] on input "text" at bounding box center [984, 481] width 353 height 19
type input "**********"
click at [1174, 481] on icon "button" at bounding box center [1171, 481] width 9 height 9
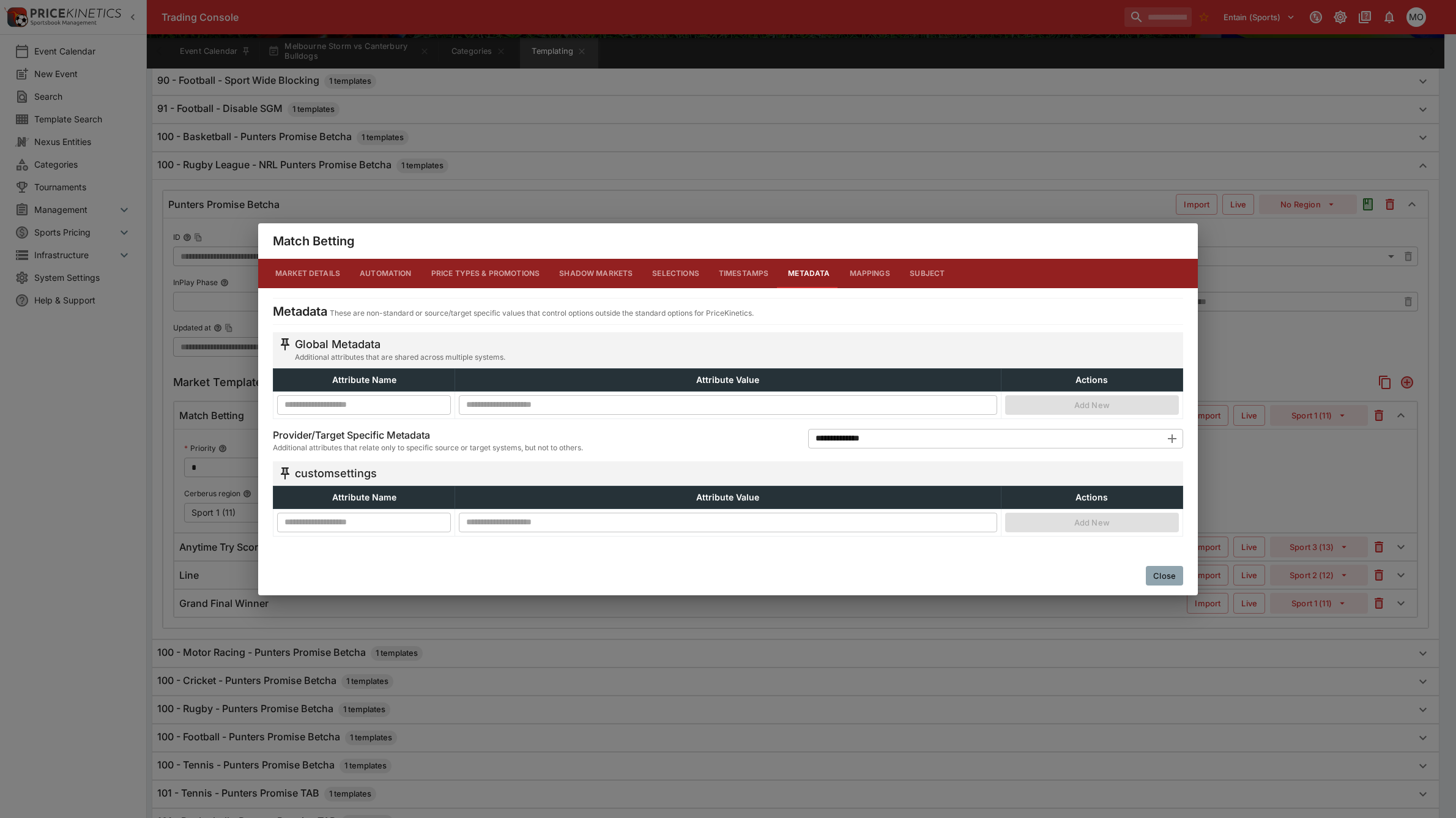
click at [347, 521] on input "text" at bounding box center [364, 521] width 174 height 19
type input "**********"
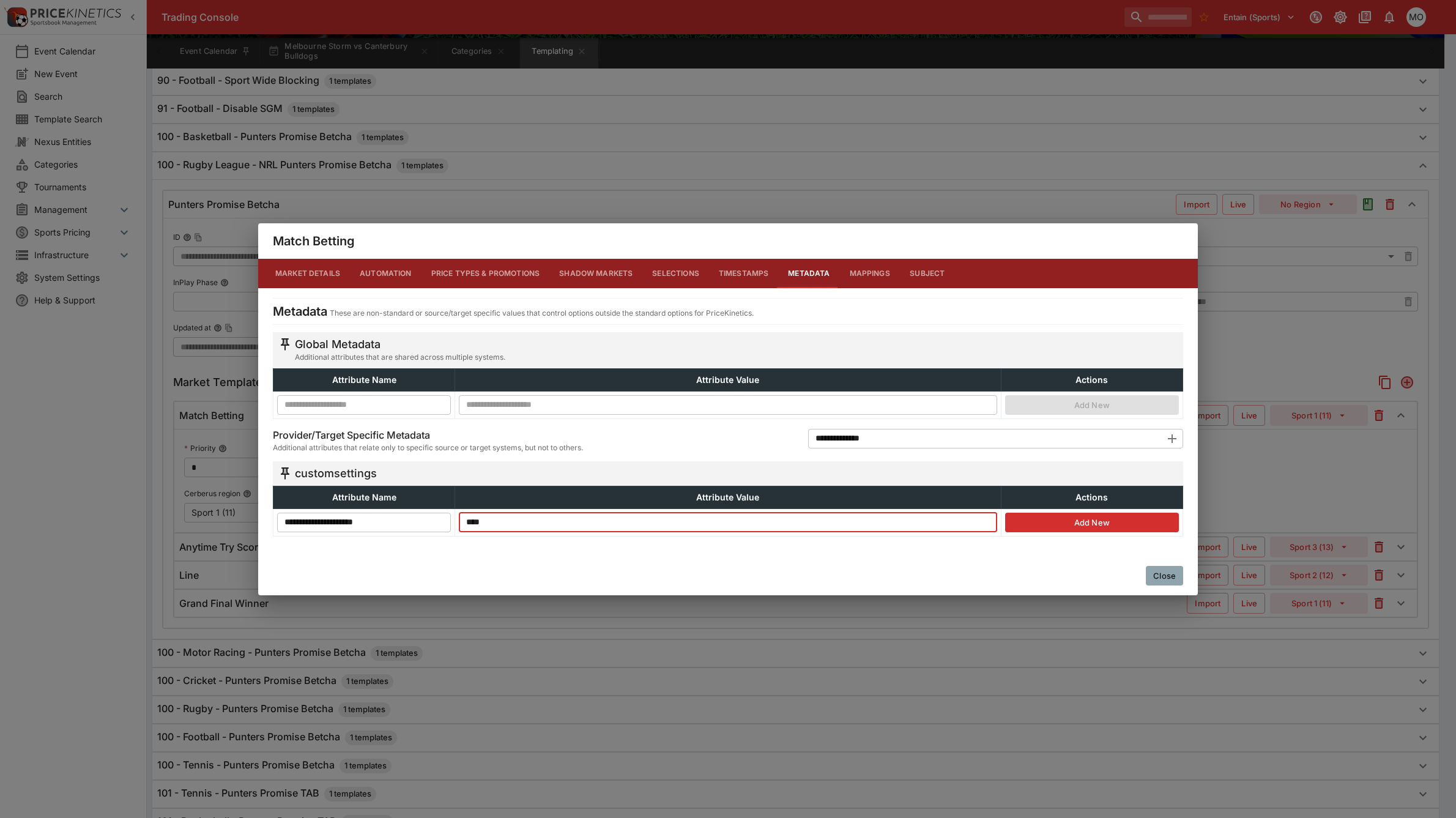
type input "****"
click at [1082, 518] on button "Add New" at bounding box center [1092, 522] width 174 height 19
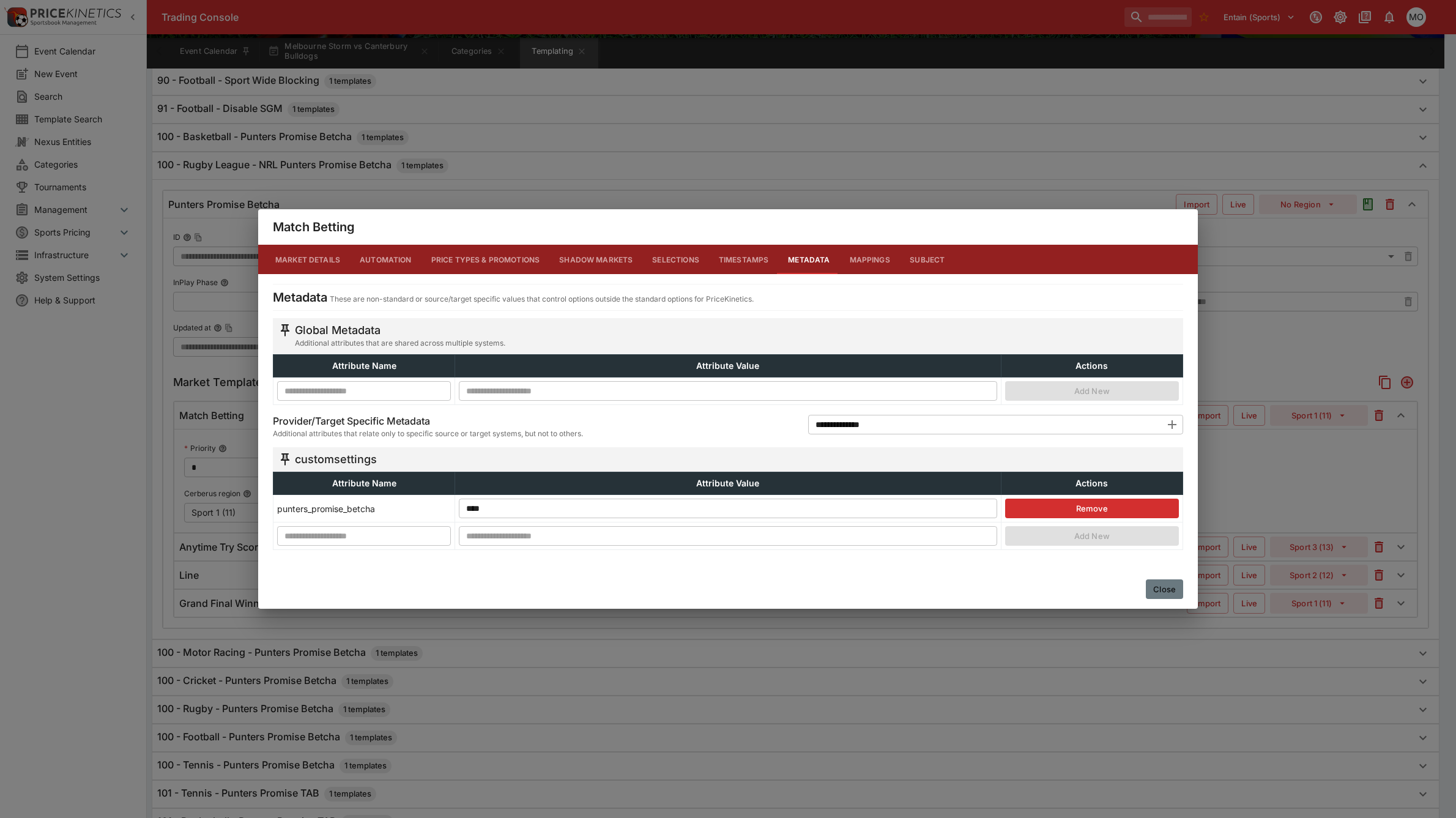
click at [1160, 588] on button "Close" at bounding box center [1165, 588] width 37 height 19
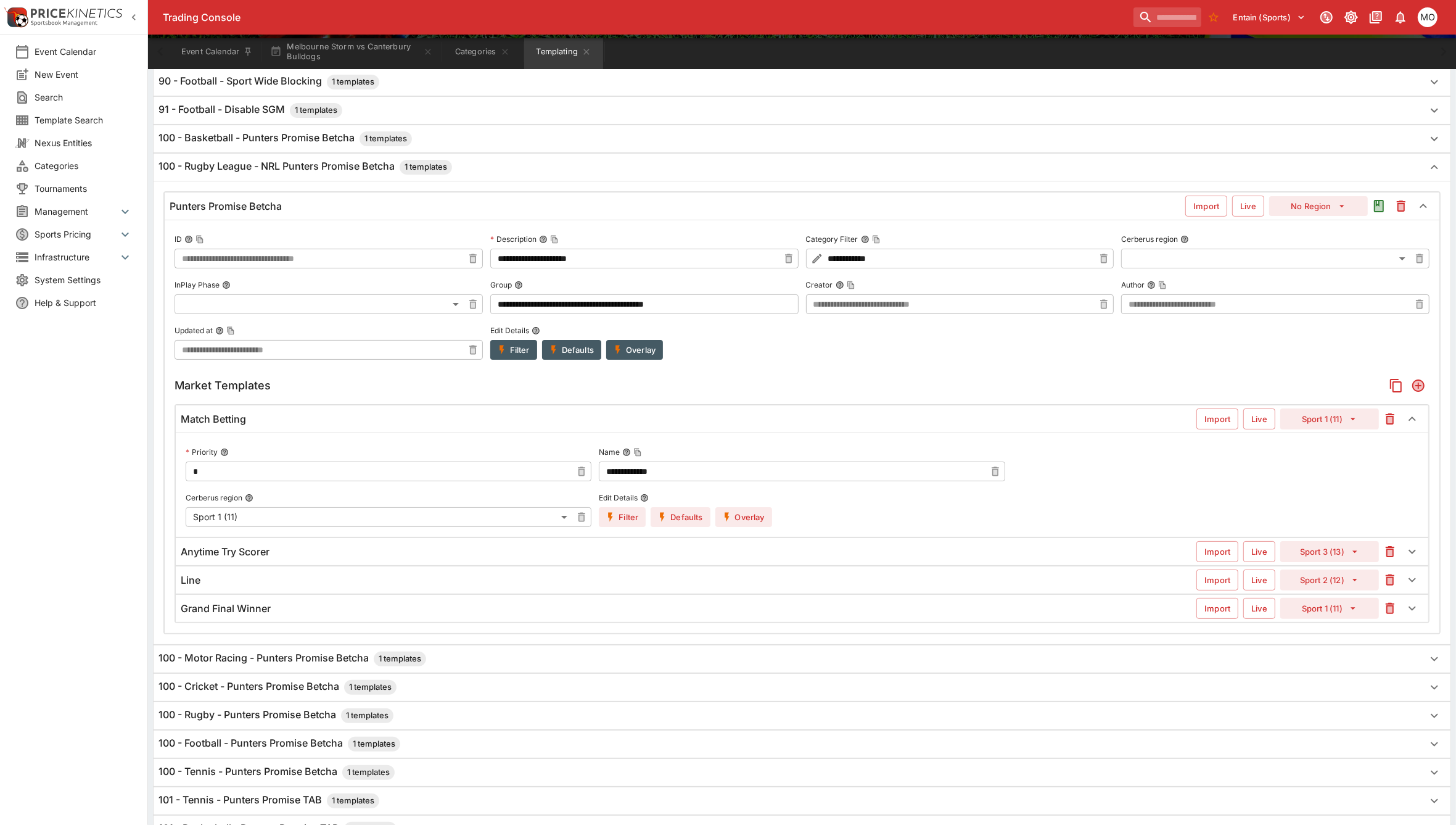
click at [352, 546] on div "Anytime Try Scorer Import Live Sport 3 (13)" at bounding box center [802, 552] width 1253 height 27
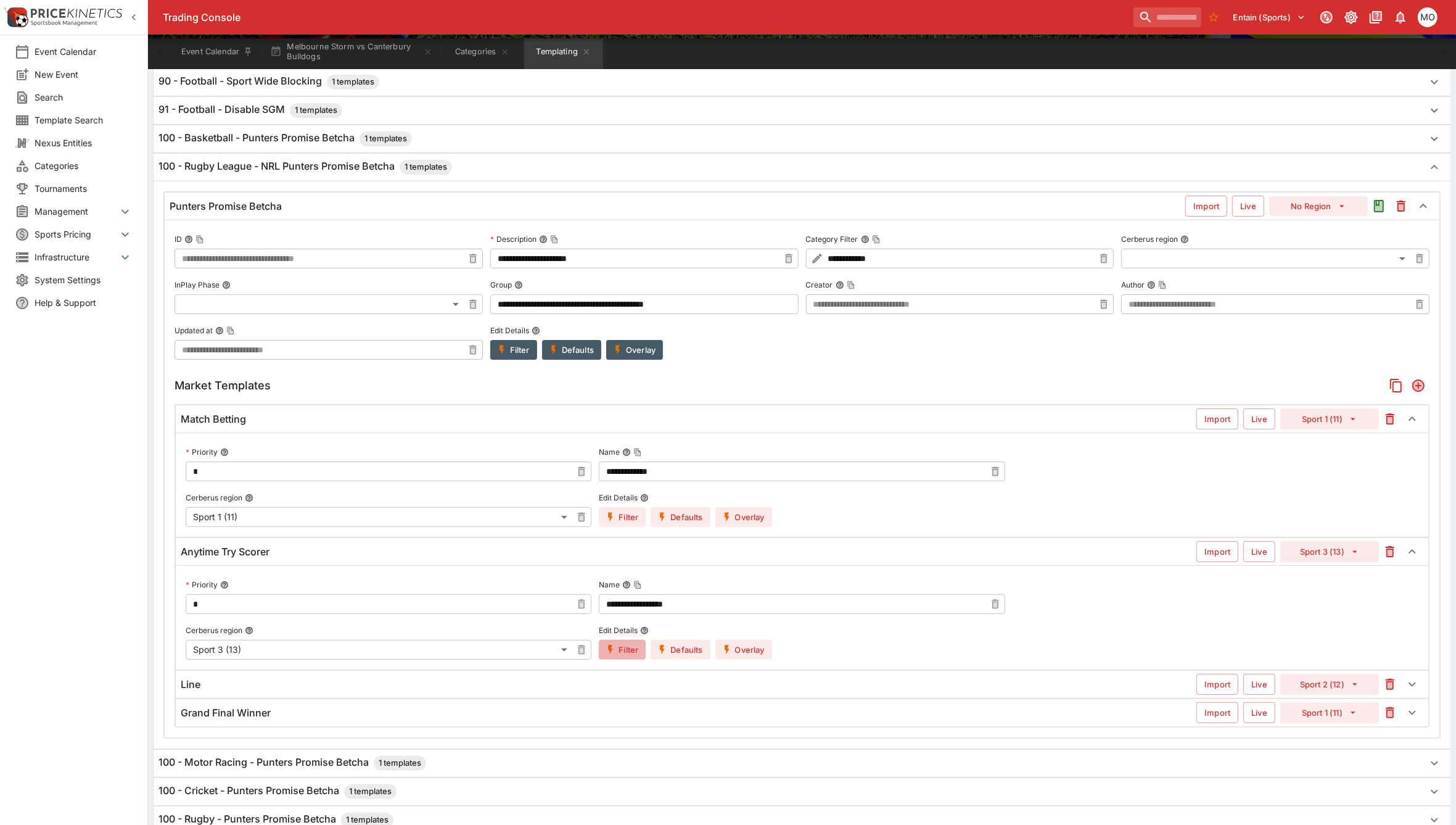
click at [631, 647] on button "Filter" at bounding box center [622, 649] width 47 height 20
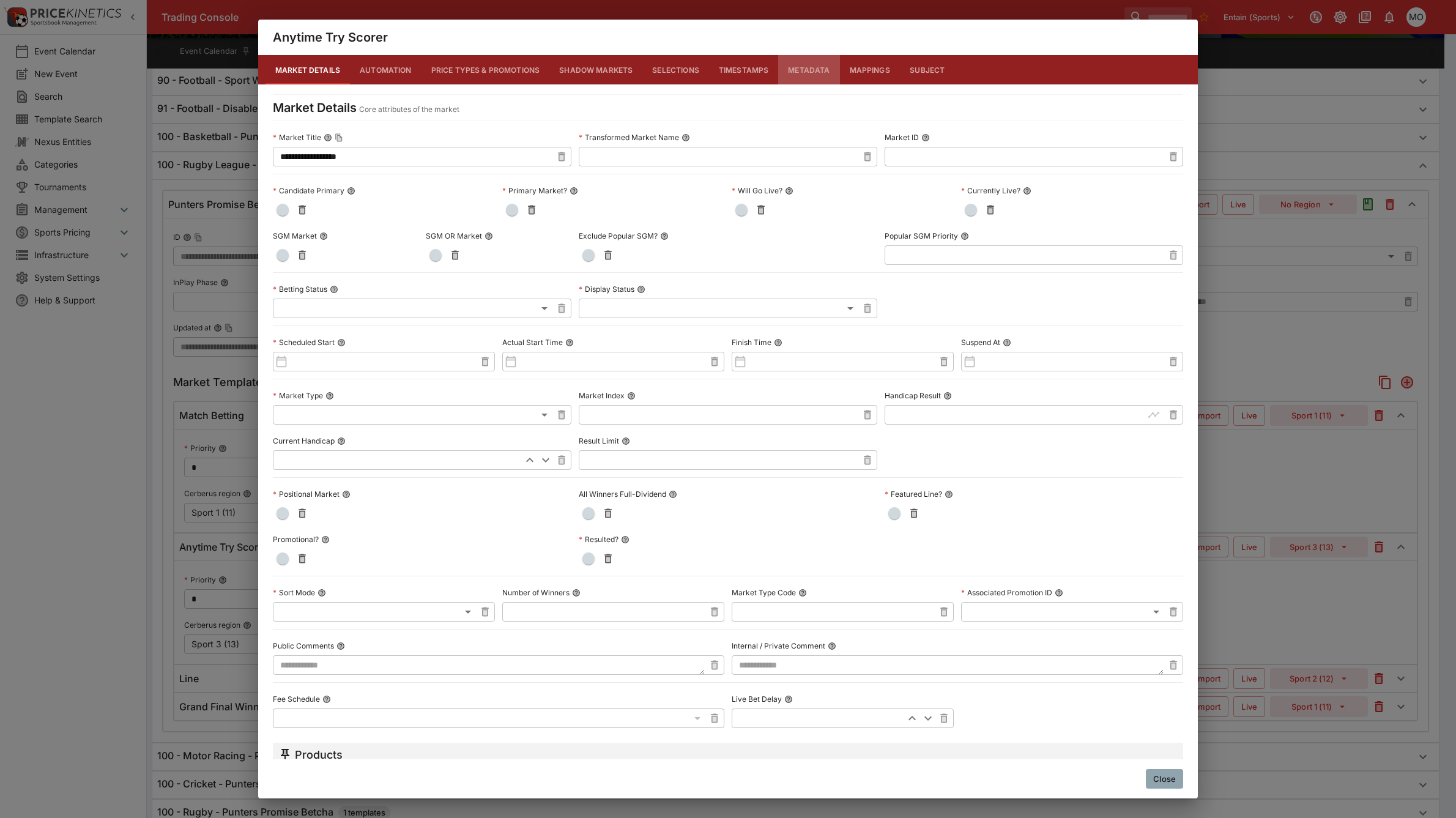
click at [793, 70] on button "Metadata" at bounding box center [808, 70] width 61 height 29
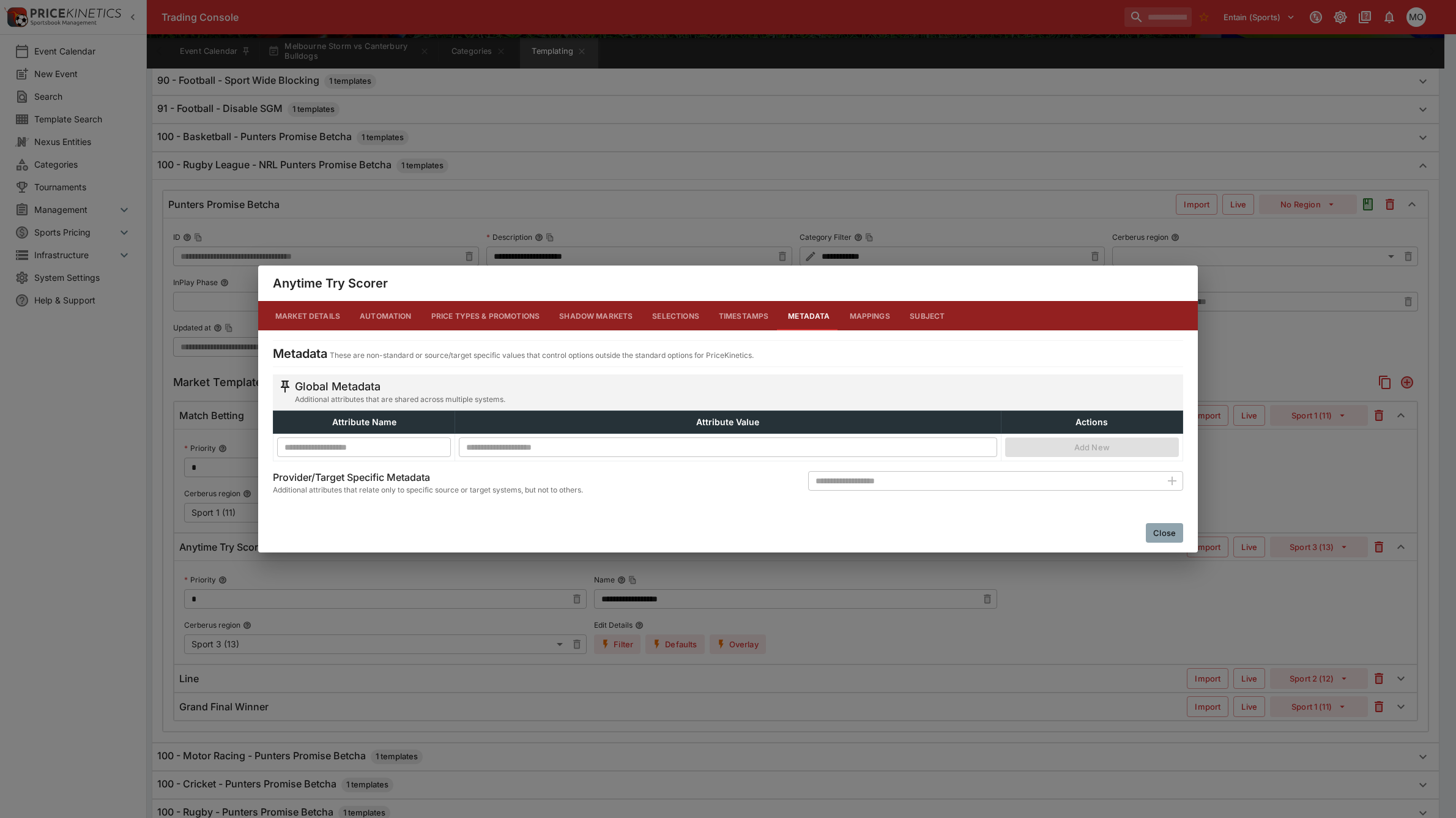
click at [921, 486] on input "text" at bounding box center [984, 481] width 353 height 19
type input "**********"
click at [1167, 479] on icon "button" at bounding box center [1172, 481] width 15 height 15
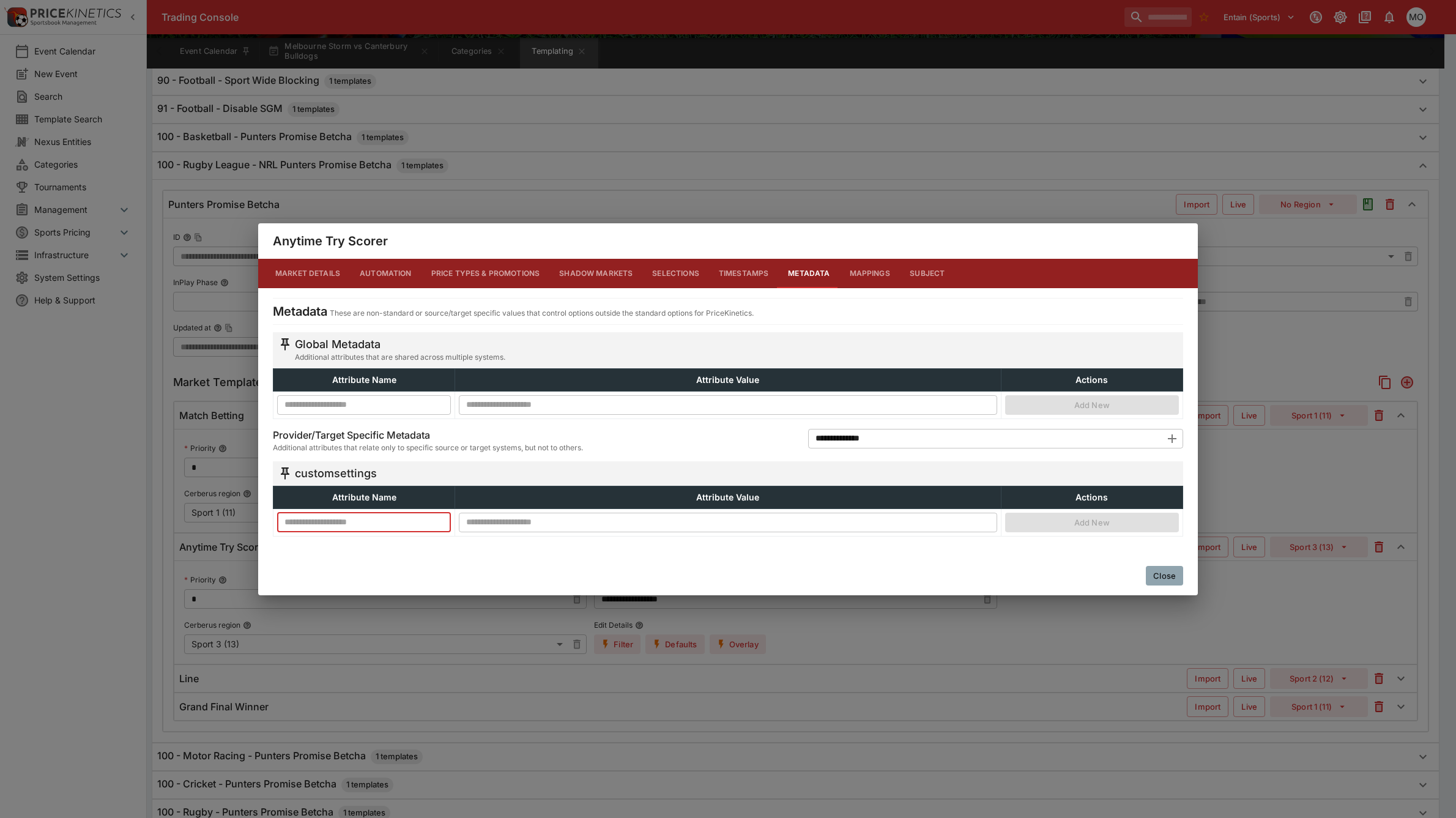
click at [359, 521] on input "text" at bounding box center [364, 521] width 174 height 19
type input "**********"
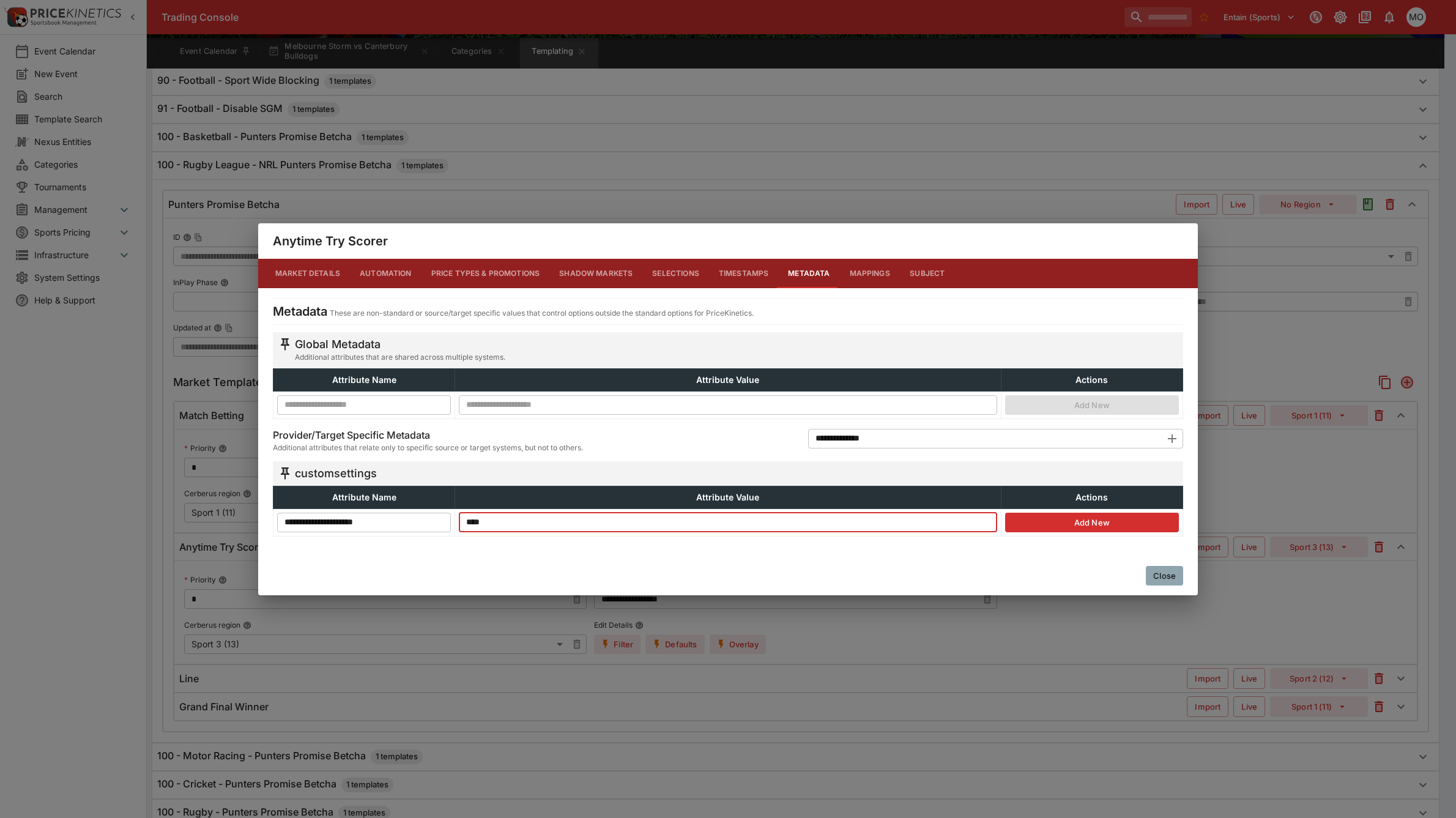
type input "****"
click at [1111, 523] on button "Add New" at bounding box center [1092, 522] width 174 height 19
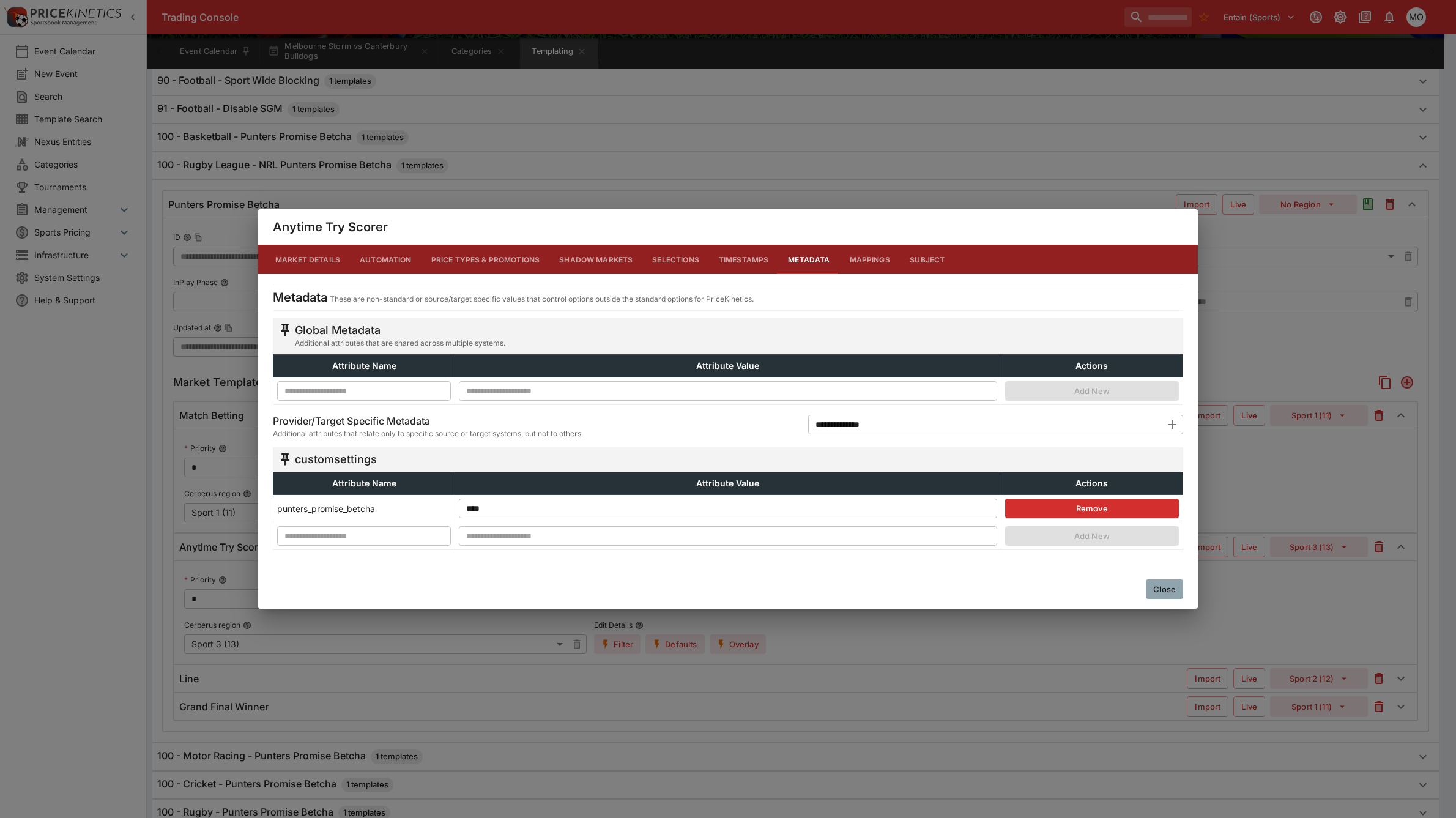
click at [1178, 596] on button "Close" at bounding box center [1165, 588] width 37 height 19
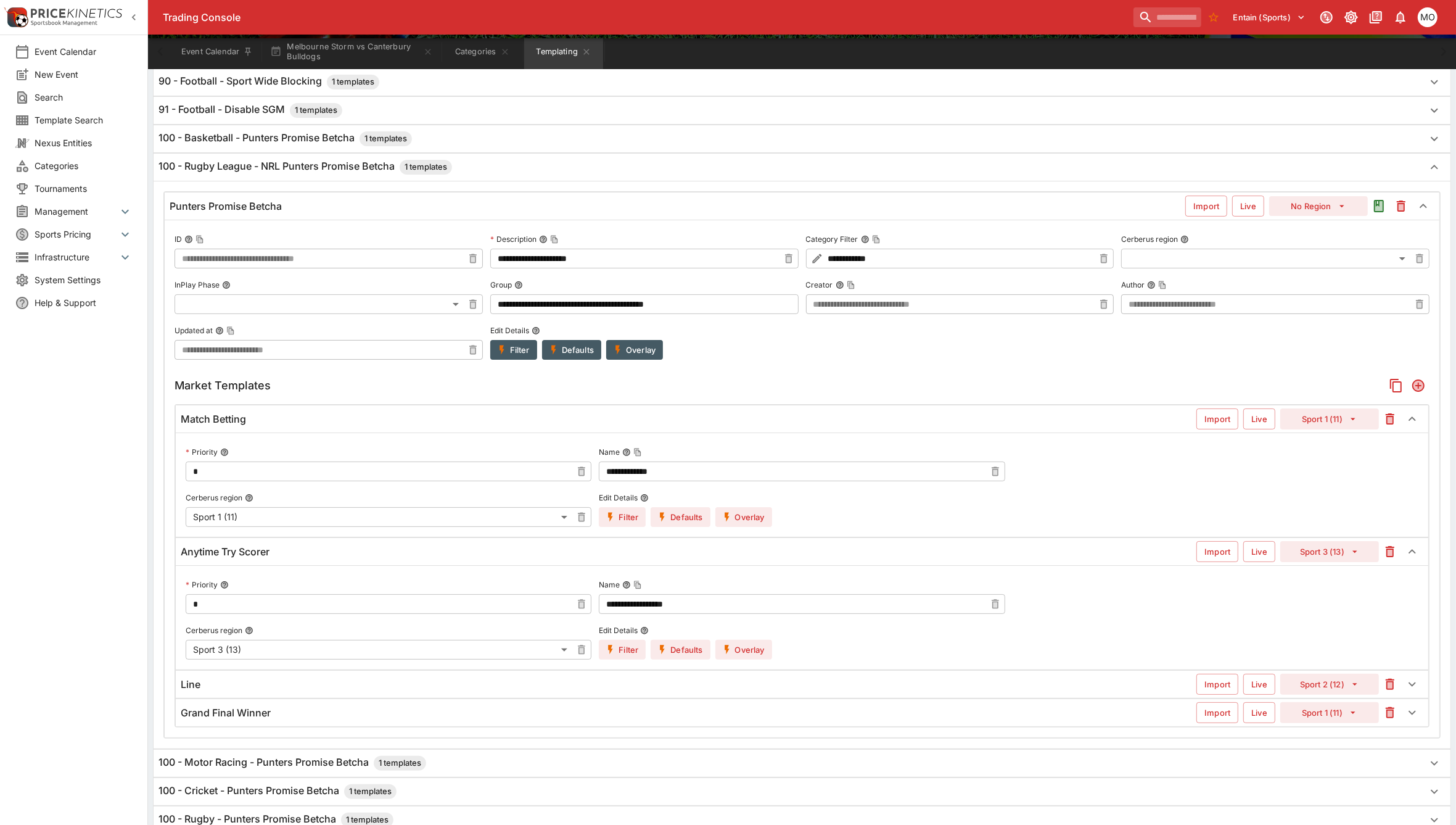
click at [622, 517] on button "Filter" at bounding box center [622, 516] width 47 height 20
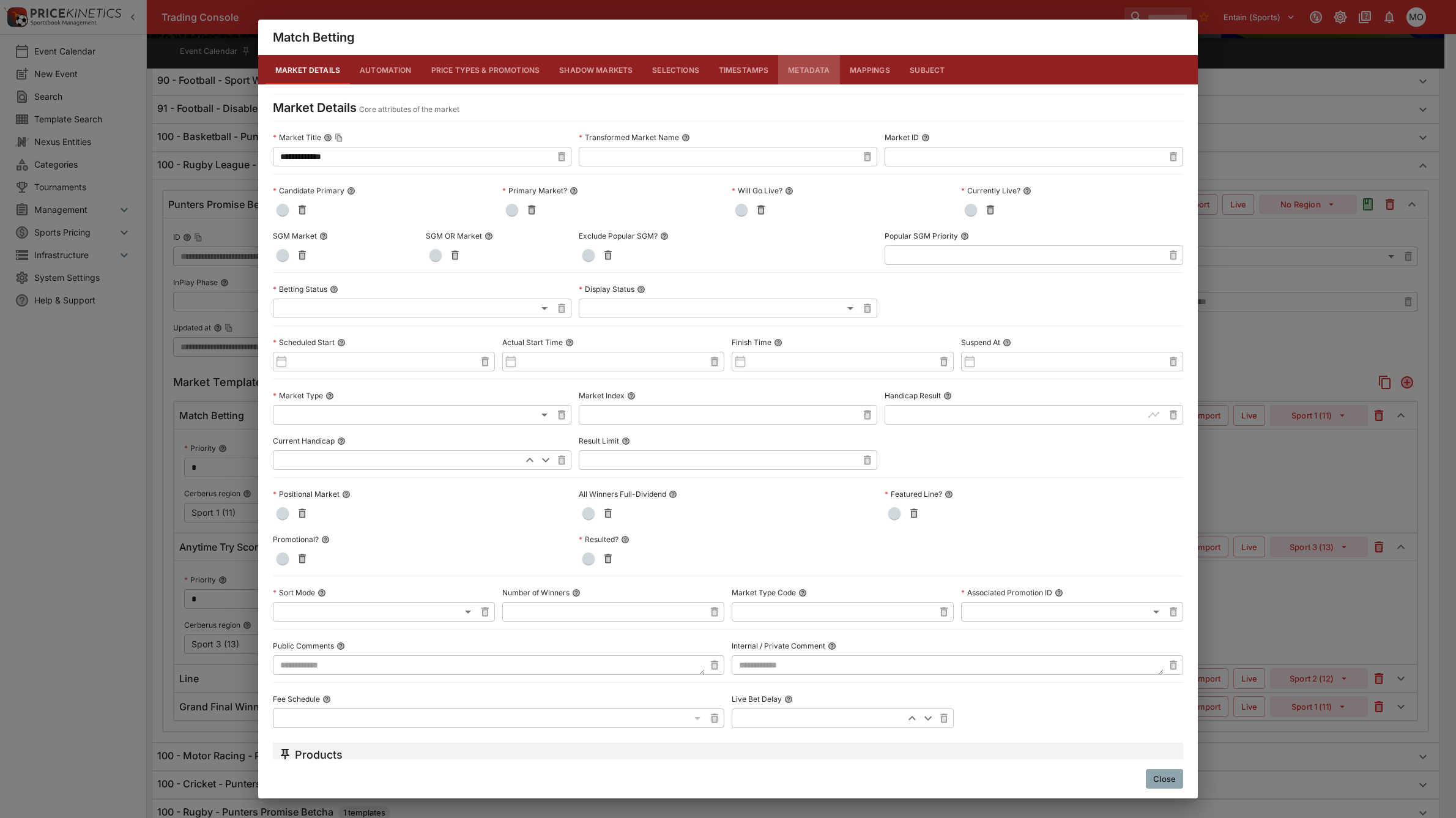
click at [803, 68] on button "Metadata" at bounding box center [808, 70] width 61 height 29
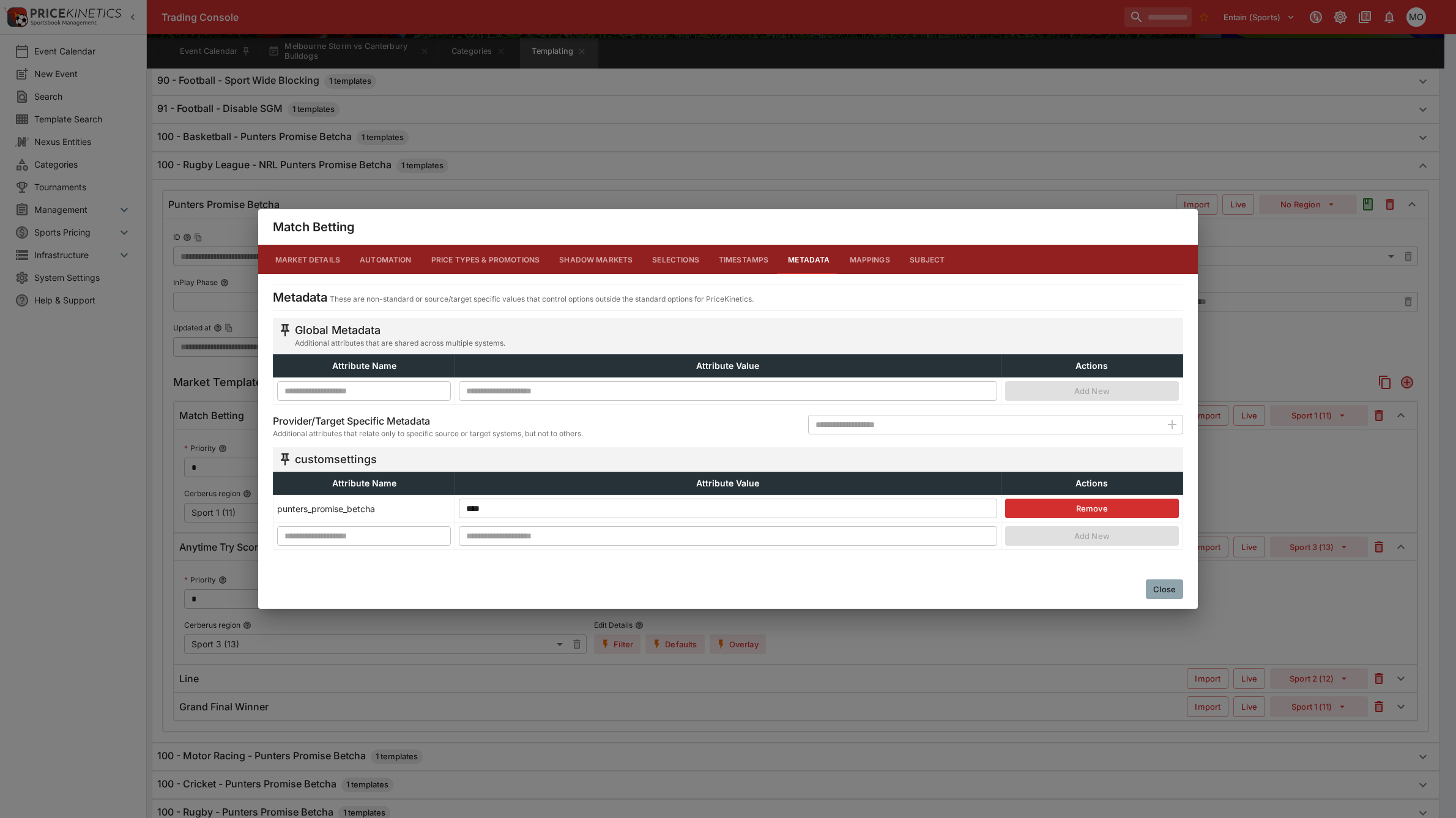
click at [1164, 599] on button "Close" at bounding box center [1165, 588] width 37 height 19
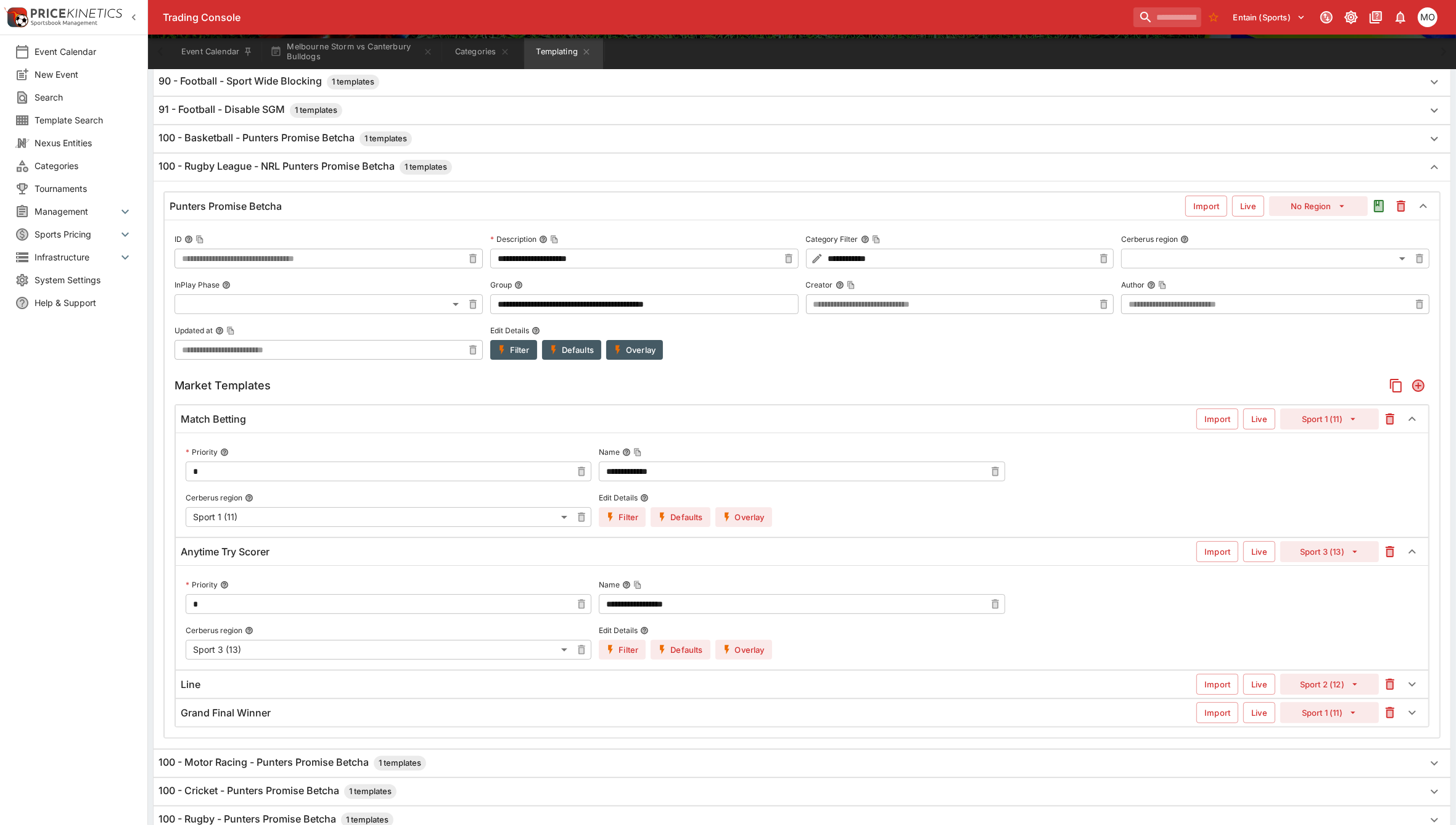
click at [531, 683] on div "Line" at bounding box center [689, 684] width 1016 height 13
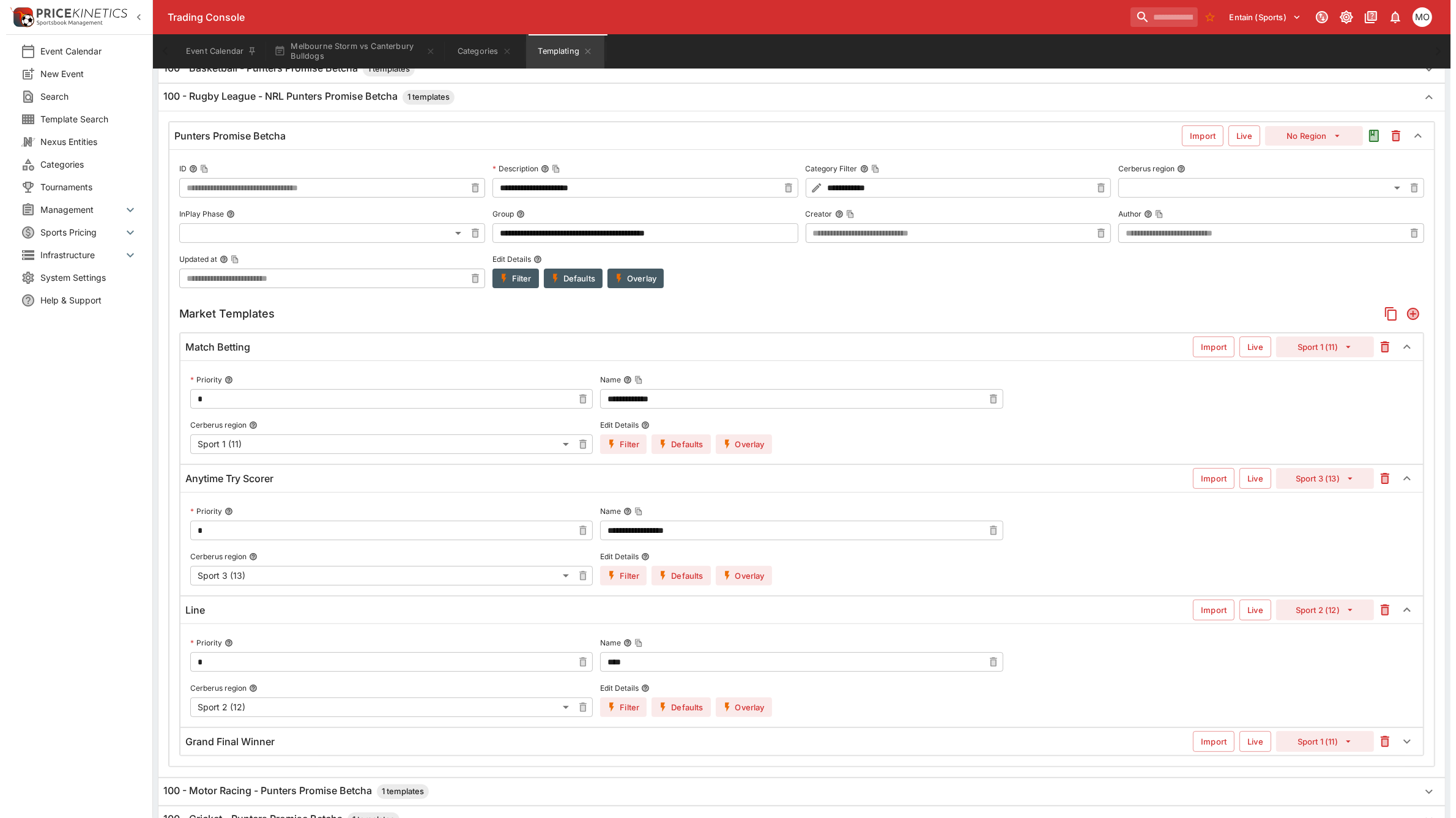
scroll to position [306, 0]
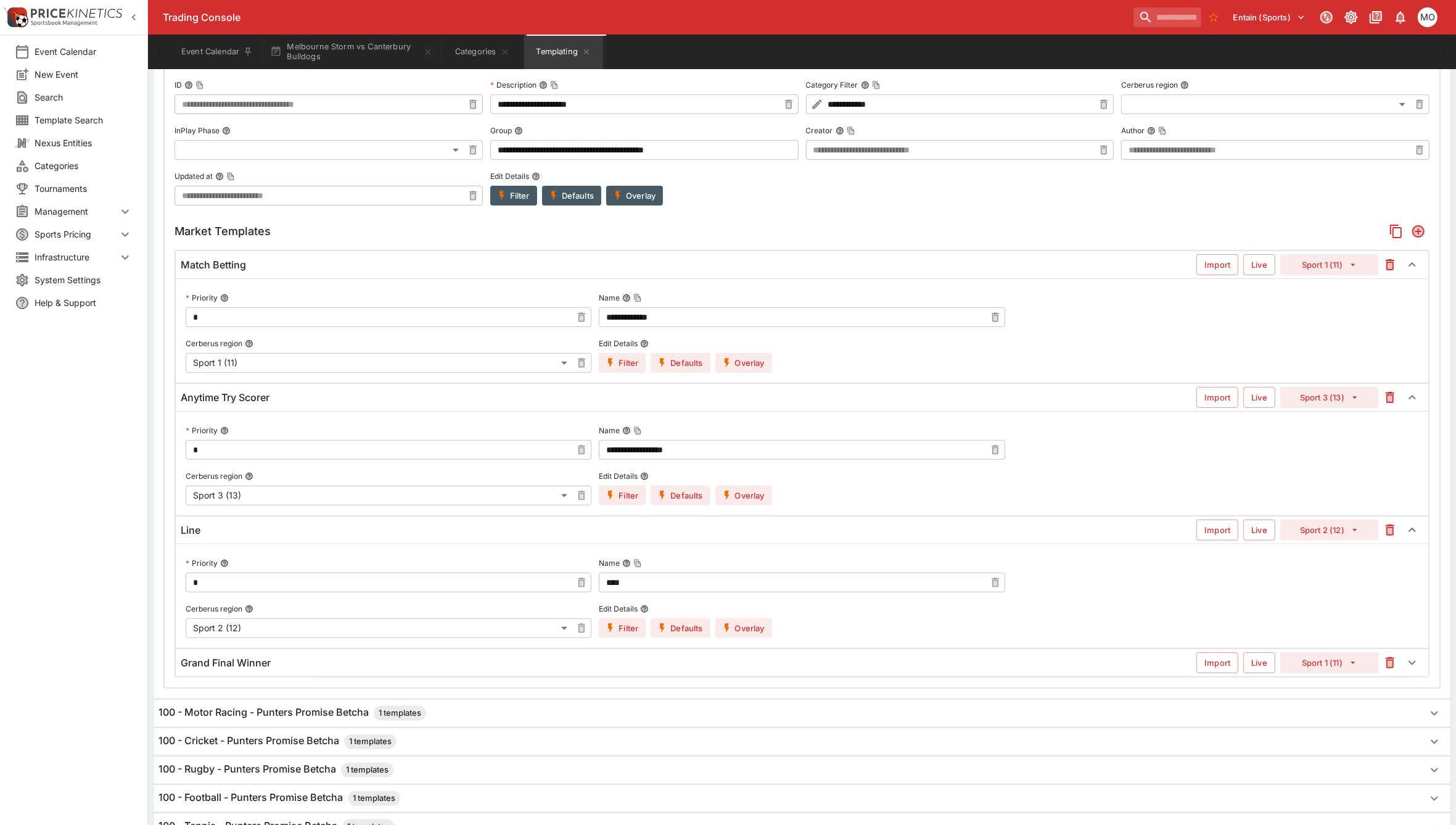
click at [625, 633] on button "Filter" at bounding box center [622, 628] width 47 height 20
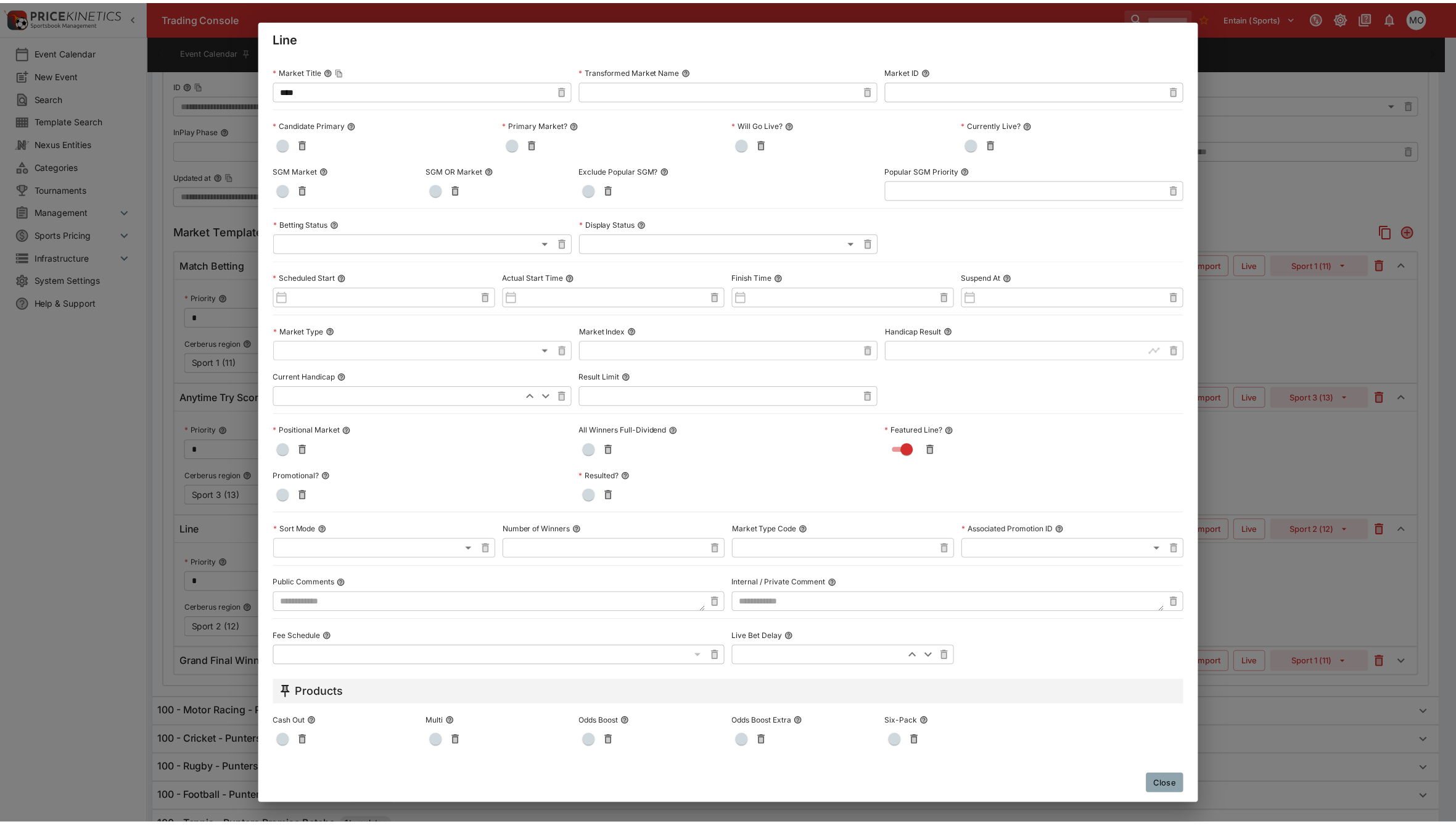
scroll to position [0, 0]
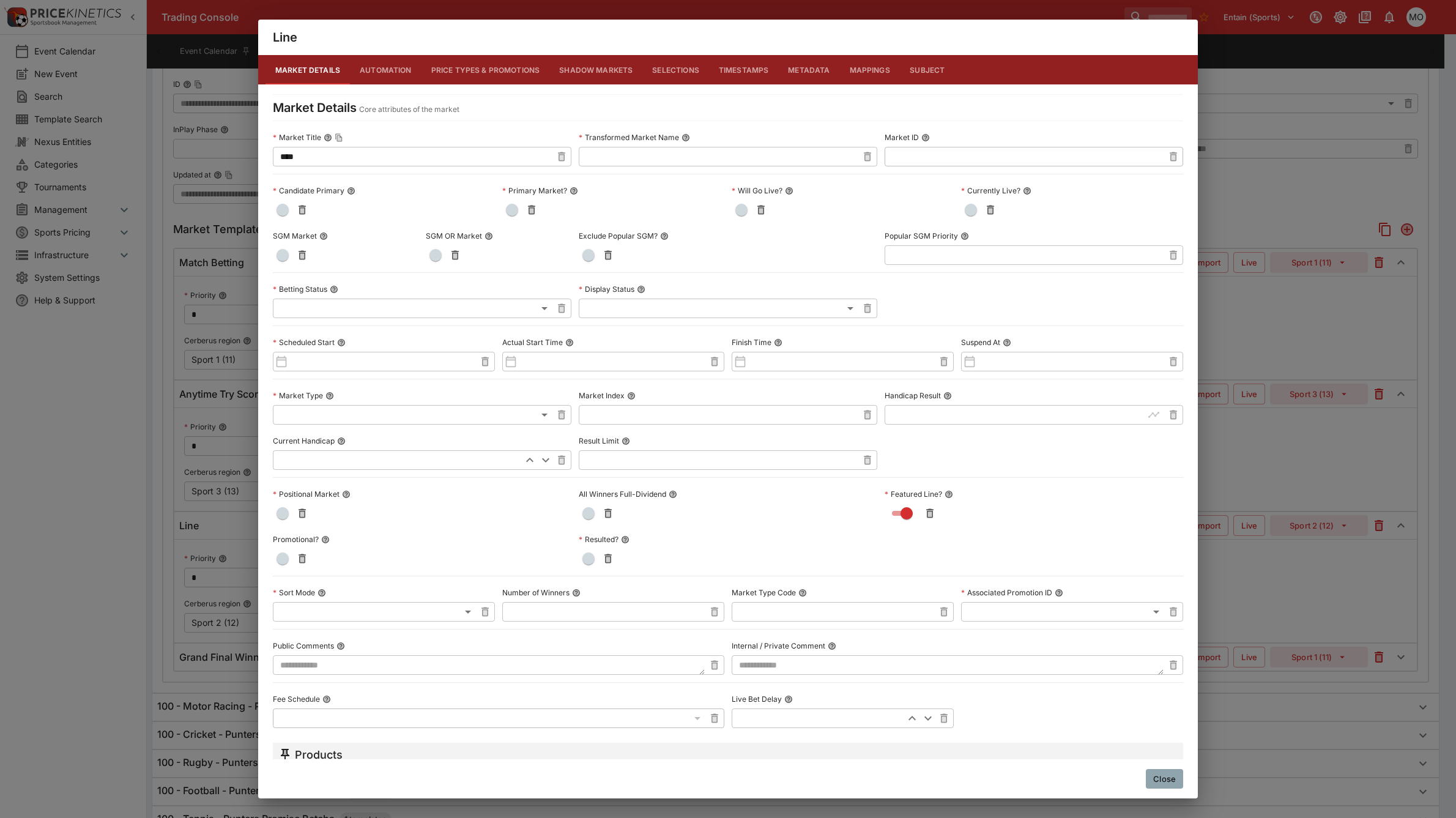
click at [1170, 784] on button "Close" at bounding box center [1165, 779] width 37 height 19
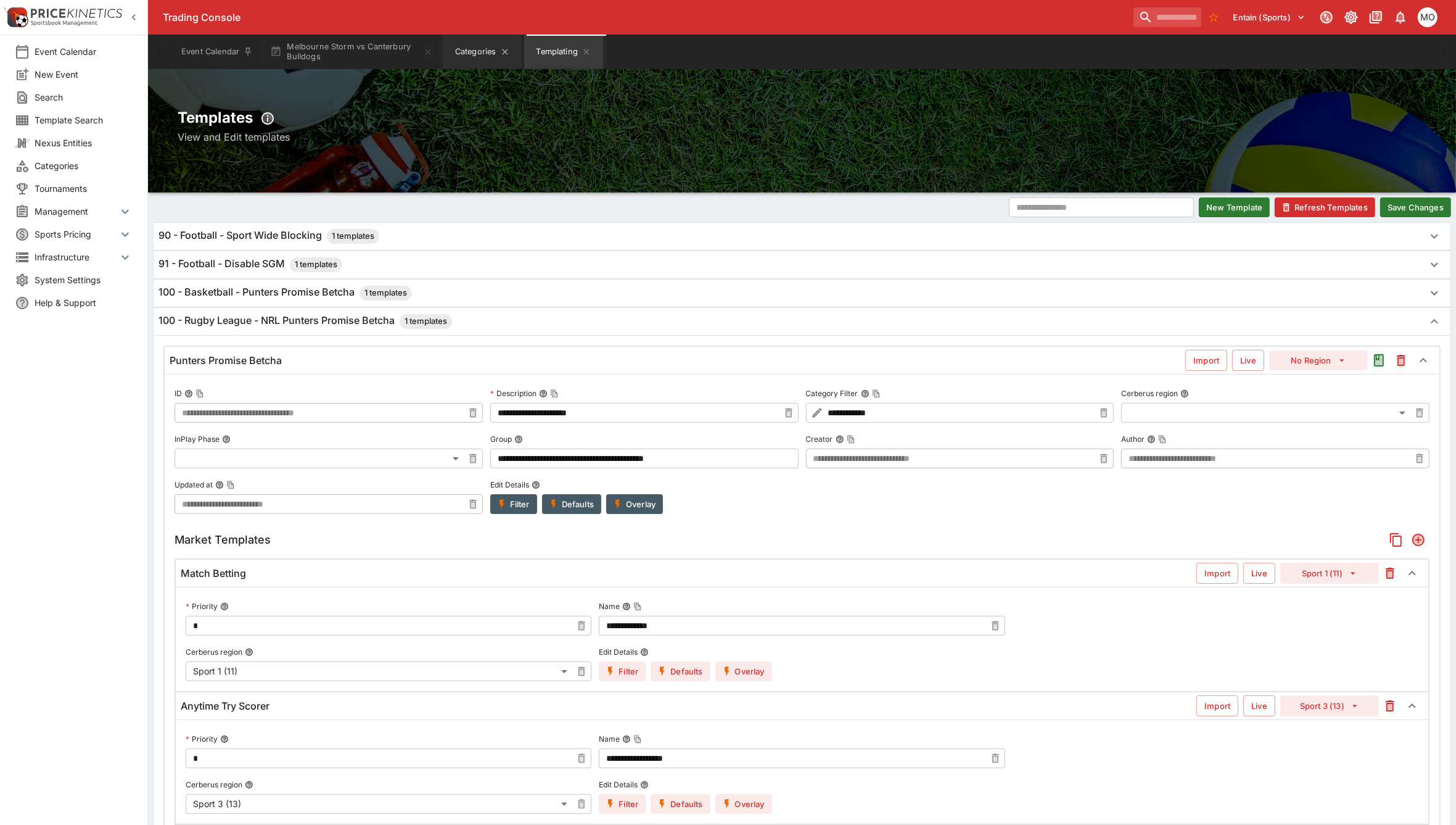
click at [478, 42] on button "Categories" at bounding box center [482, 51] width 79 height 34
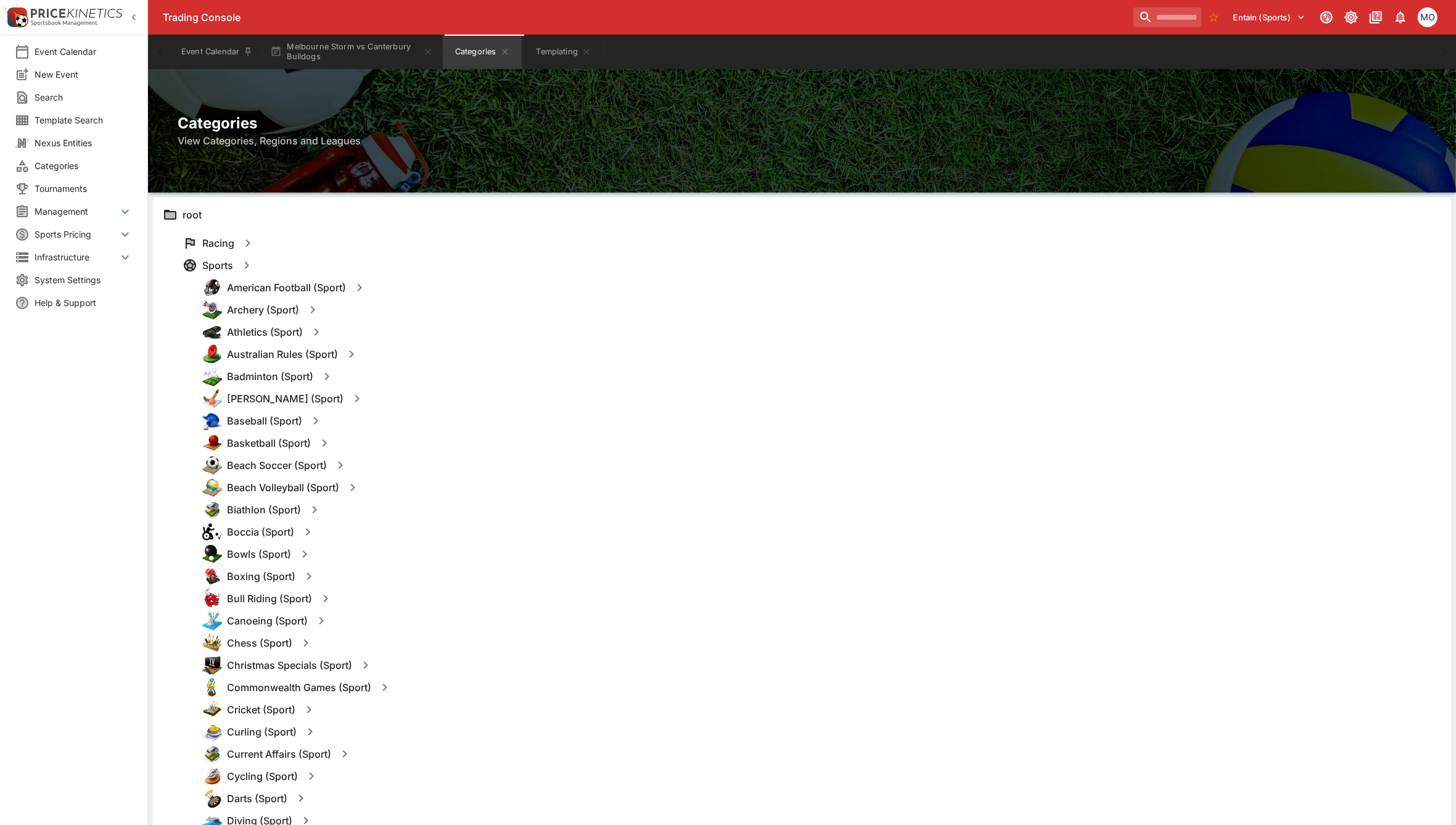
click at [350, 352] on icon "button" at bounding box center [352, 354] width 15 height 15
click at [460, 356] on button "Templates" at bounding box center [470, 354] width 55 height 20
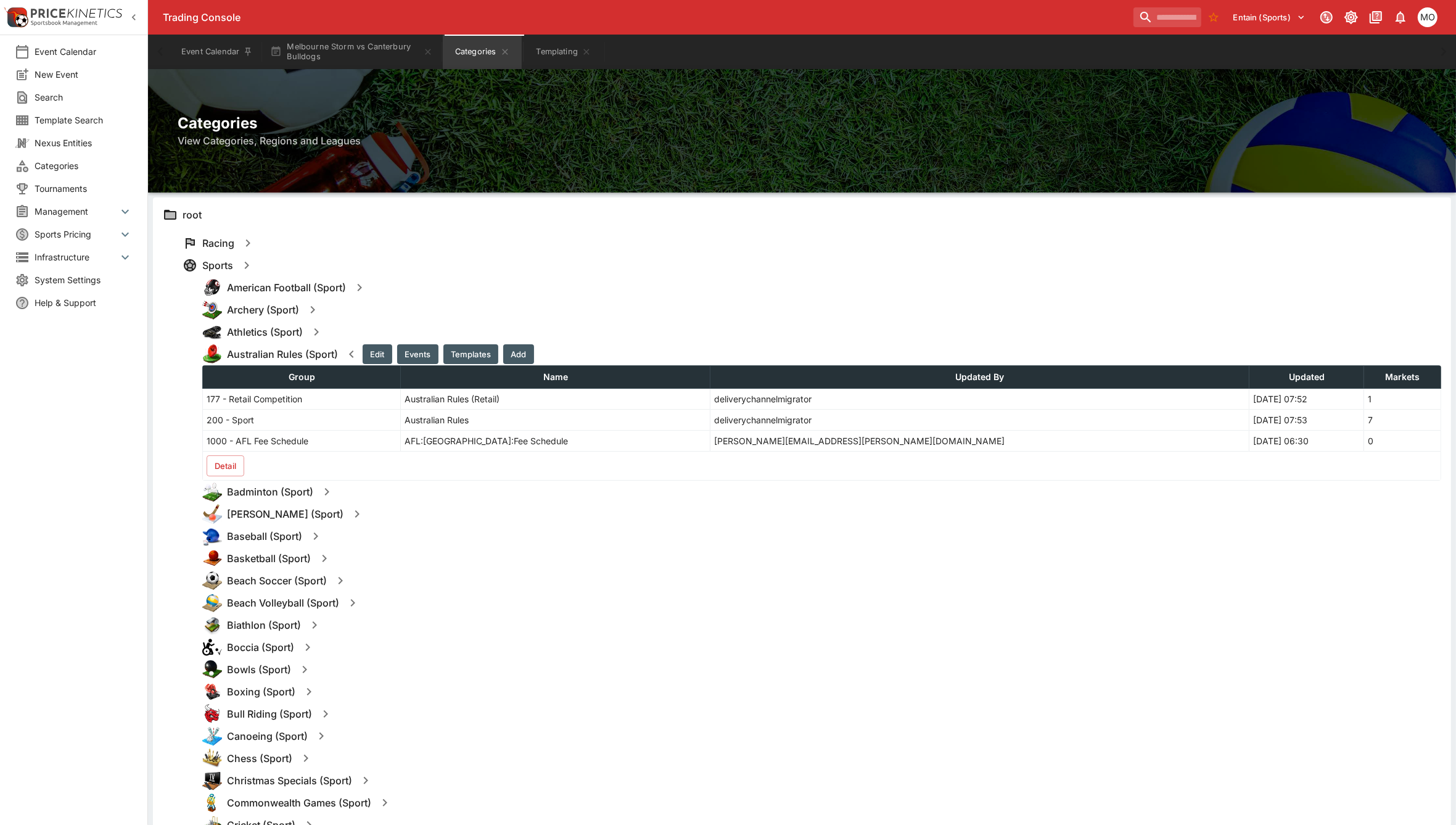
click at [356, 288] on icon "button" at bounding box center [360, 288] width 15 height 15
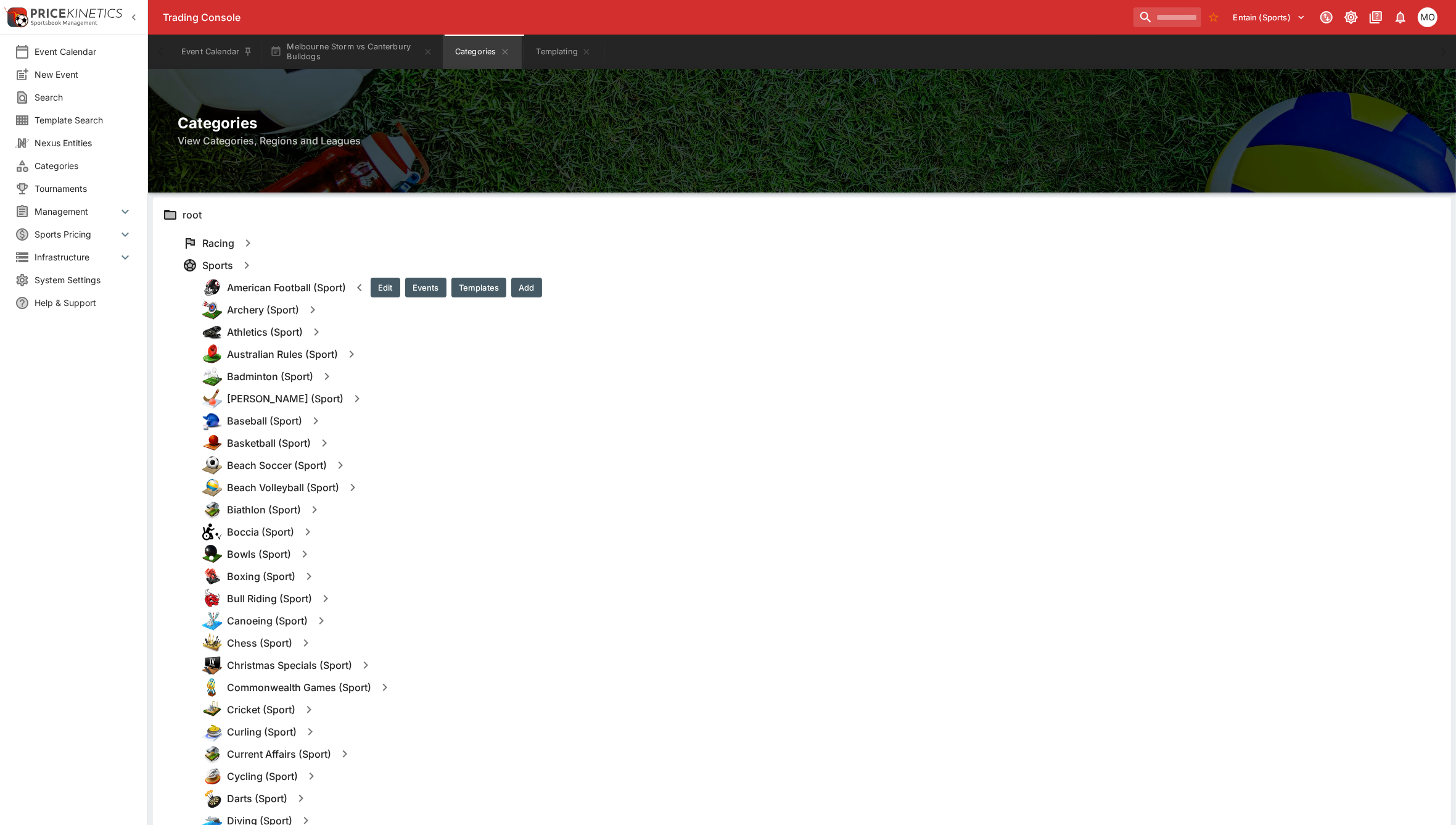
click at [482, 288] on button "Templates" at bounding box center [479, 287] width 55 height 20
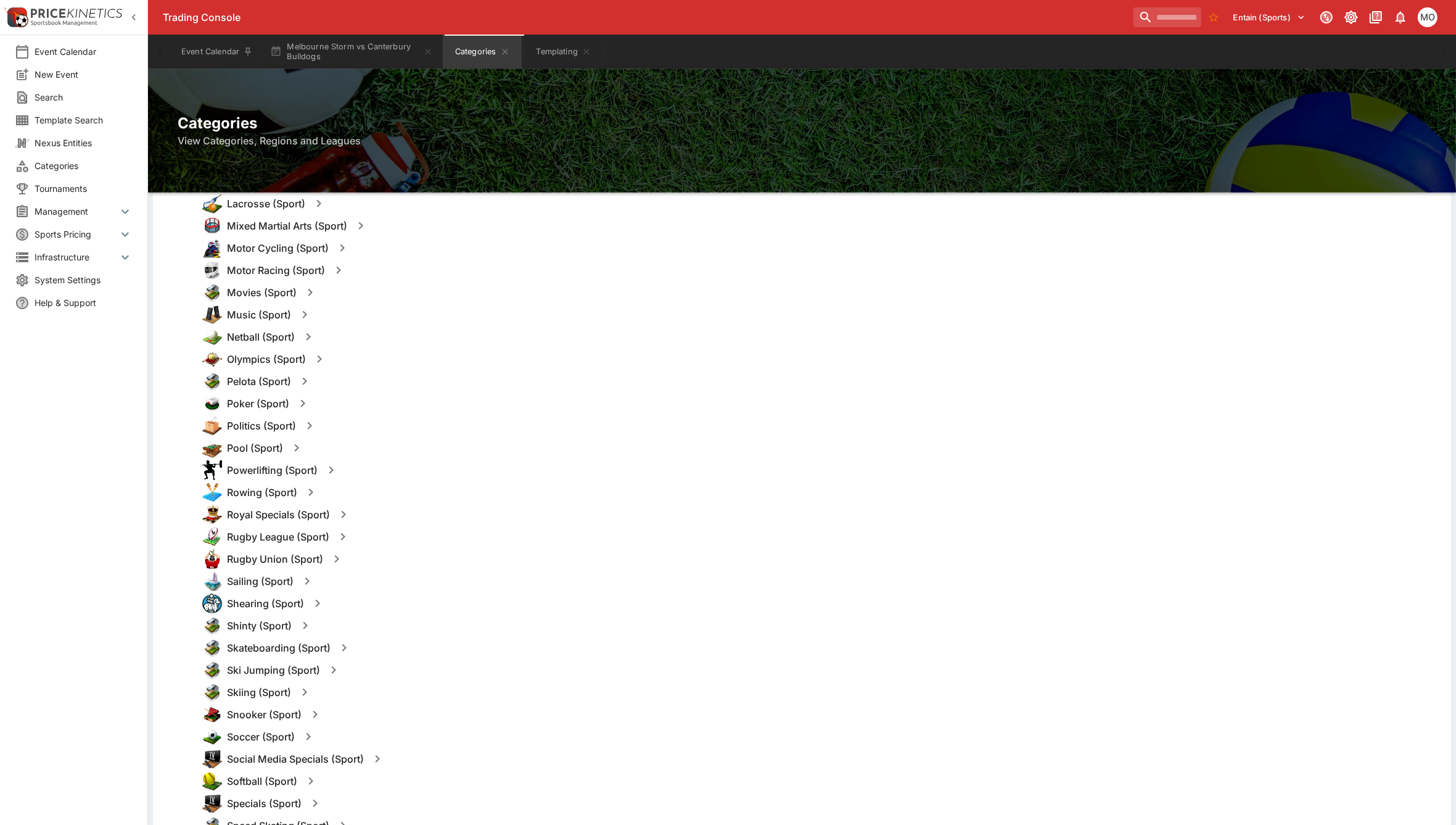
scroll to position [1080, 0]
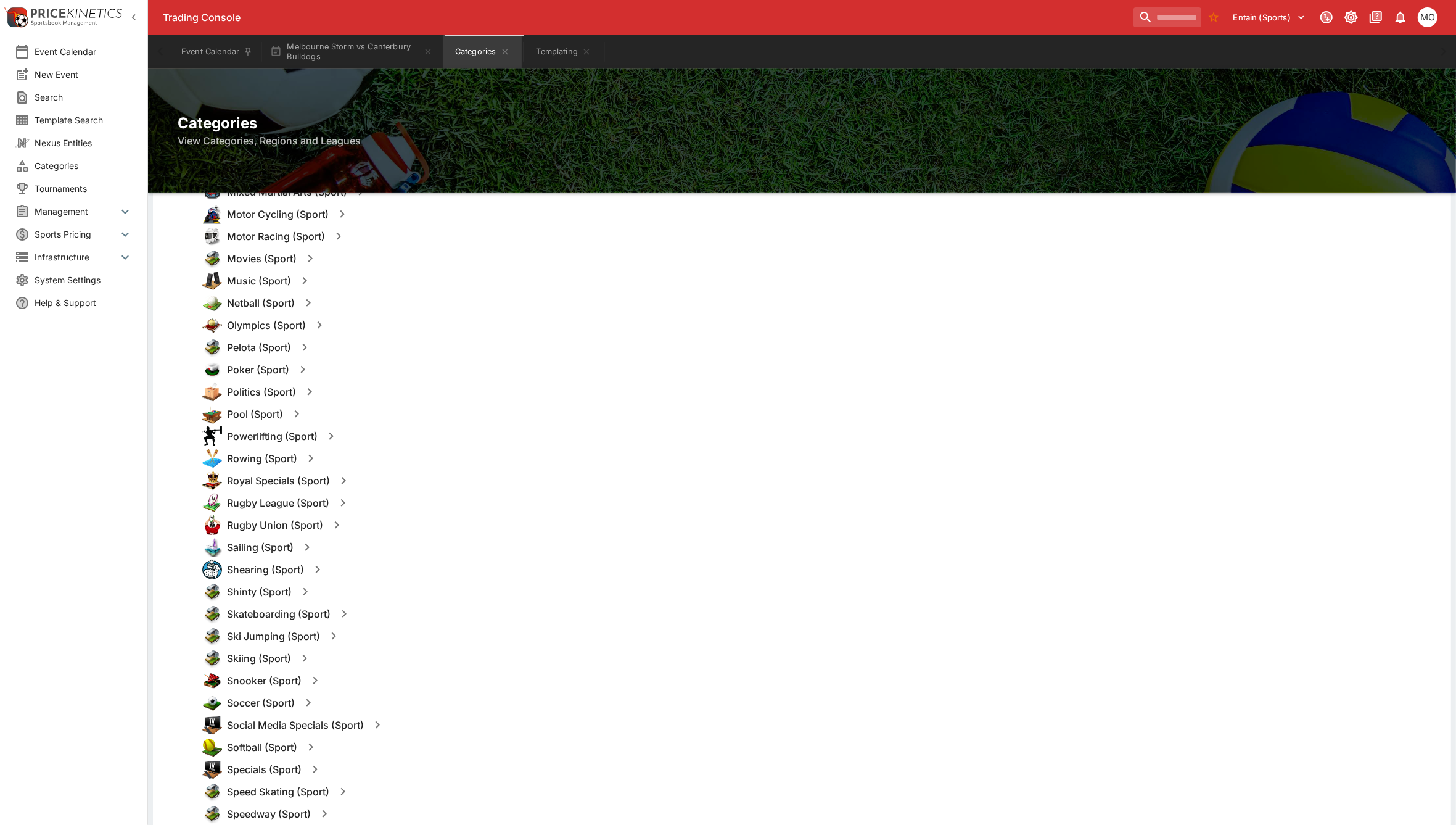
click at [334, 526] on icon "button" at bounding box center [337, 525] width 15 height 15
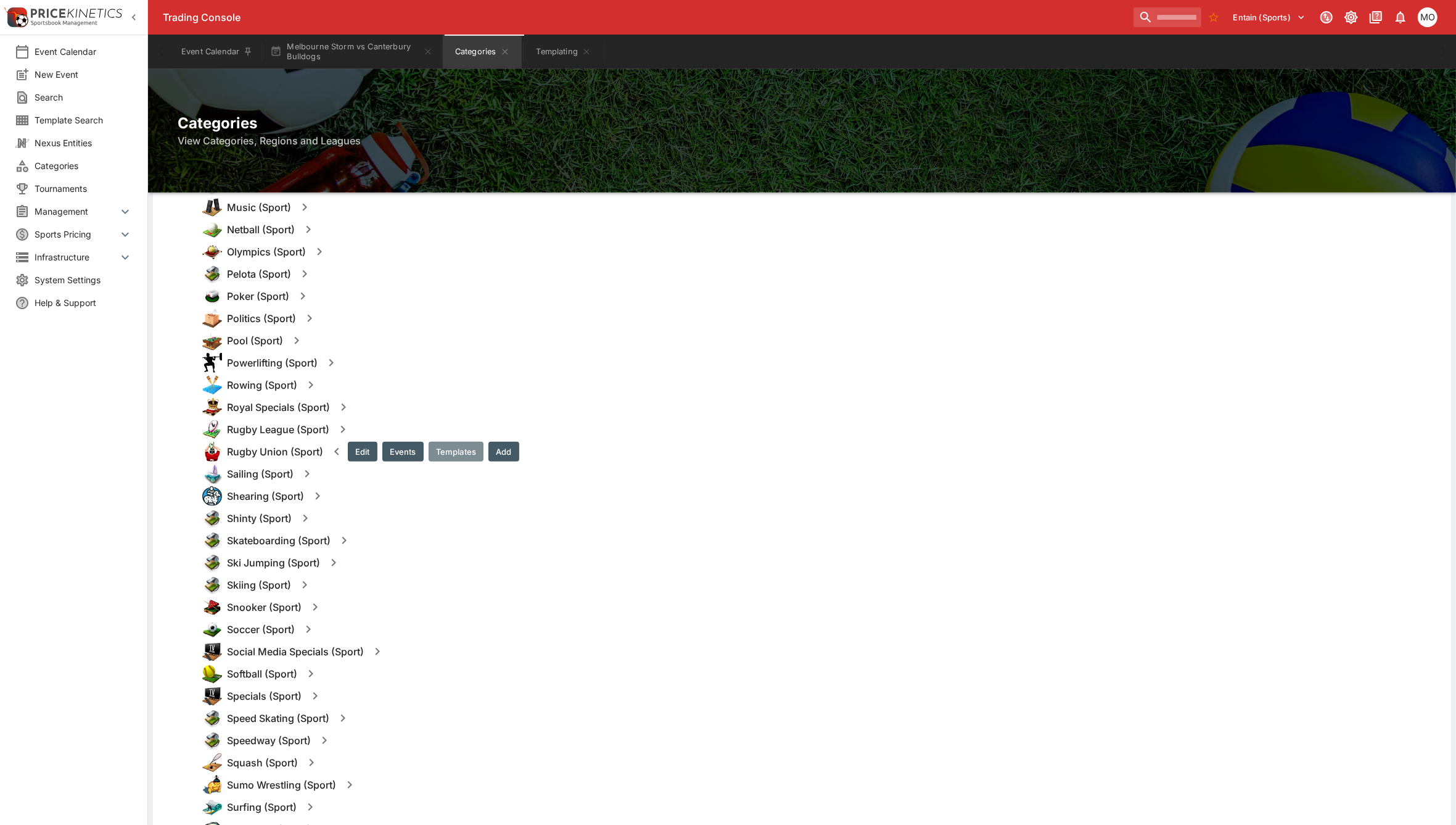
click at [457, 452] on button "Templates" at bounding box center [456, 451] width 55 height 20
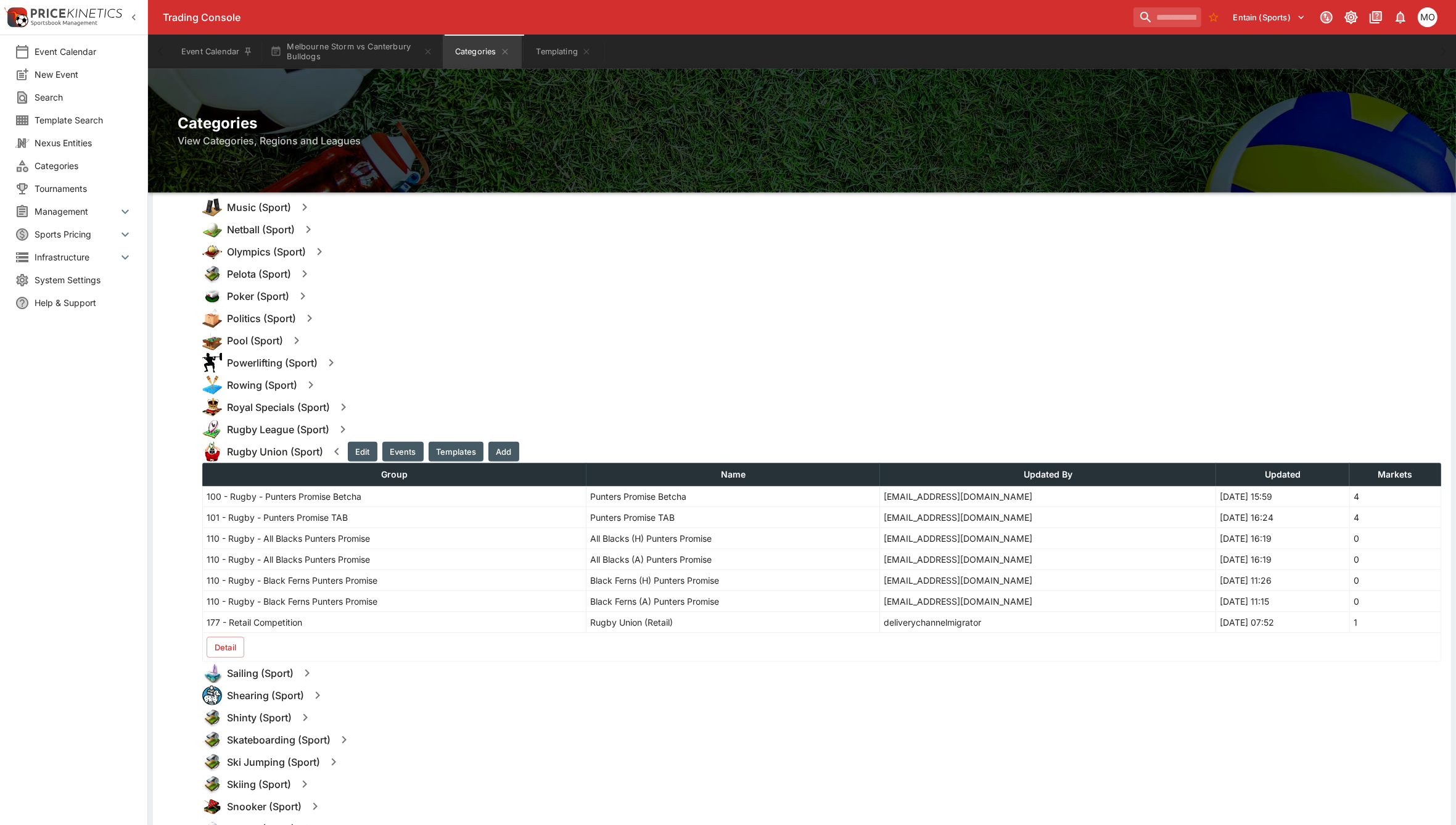
click at [233, 654] on button "Detail" at bounding box center [225, 647] width 38 height 21
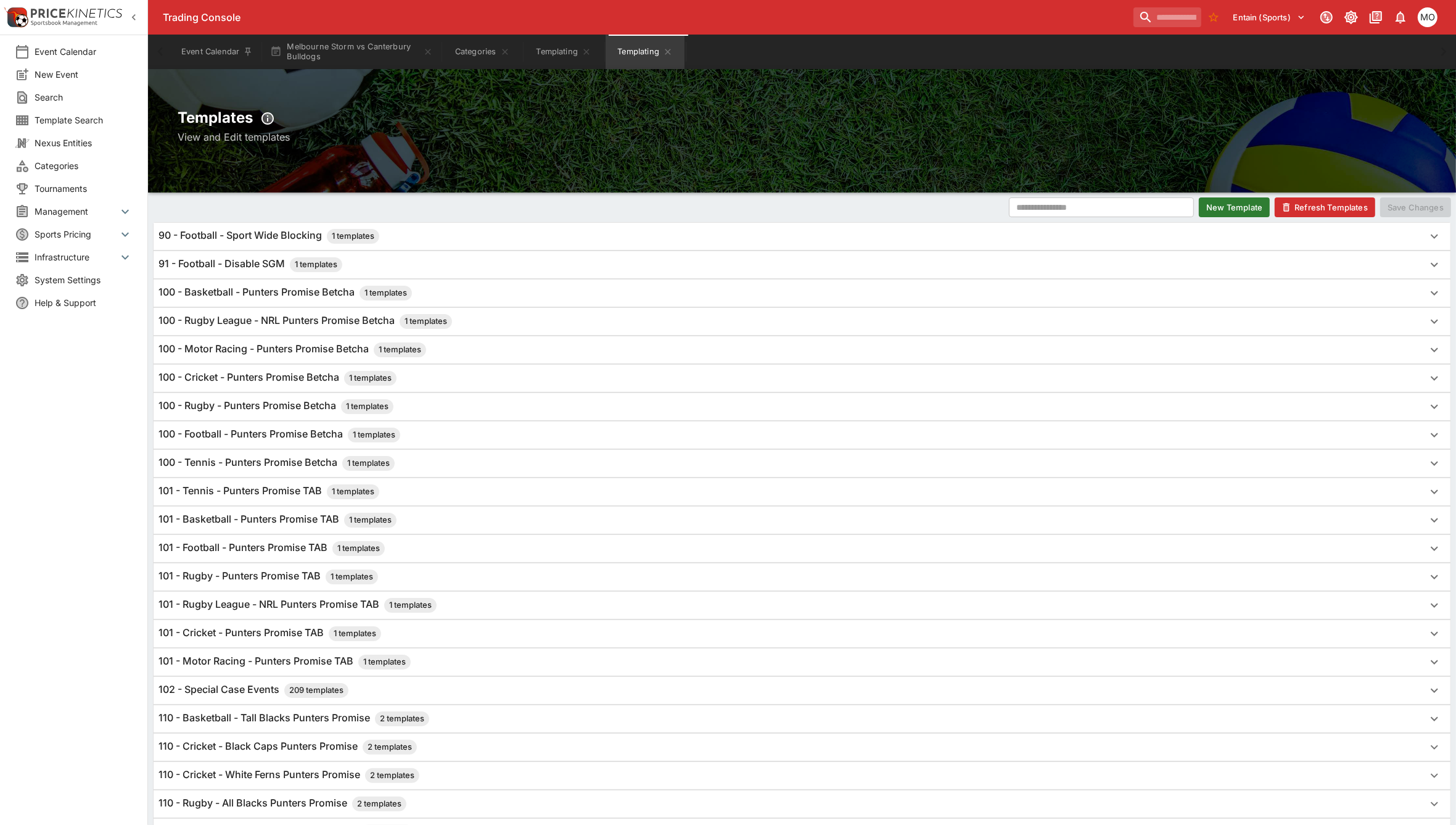
click at [247, 404] on h6 "100 - Rugby - Punters Promise Betcha 1 templates" at bounding box center [276, 406] width 235 height 15
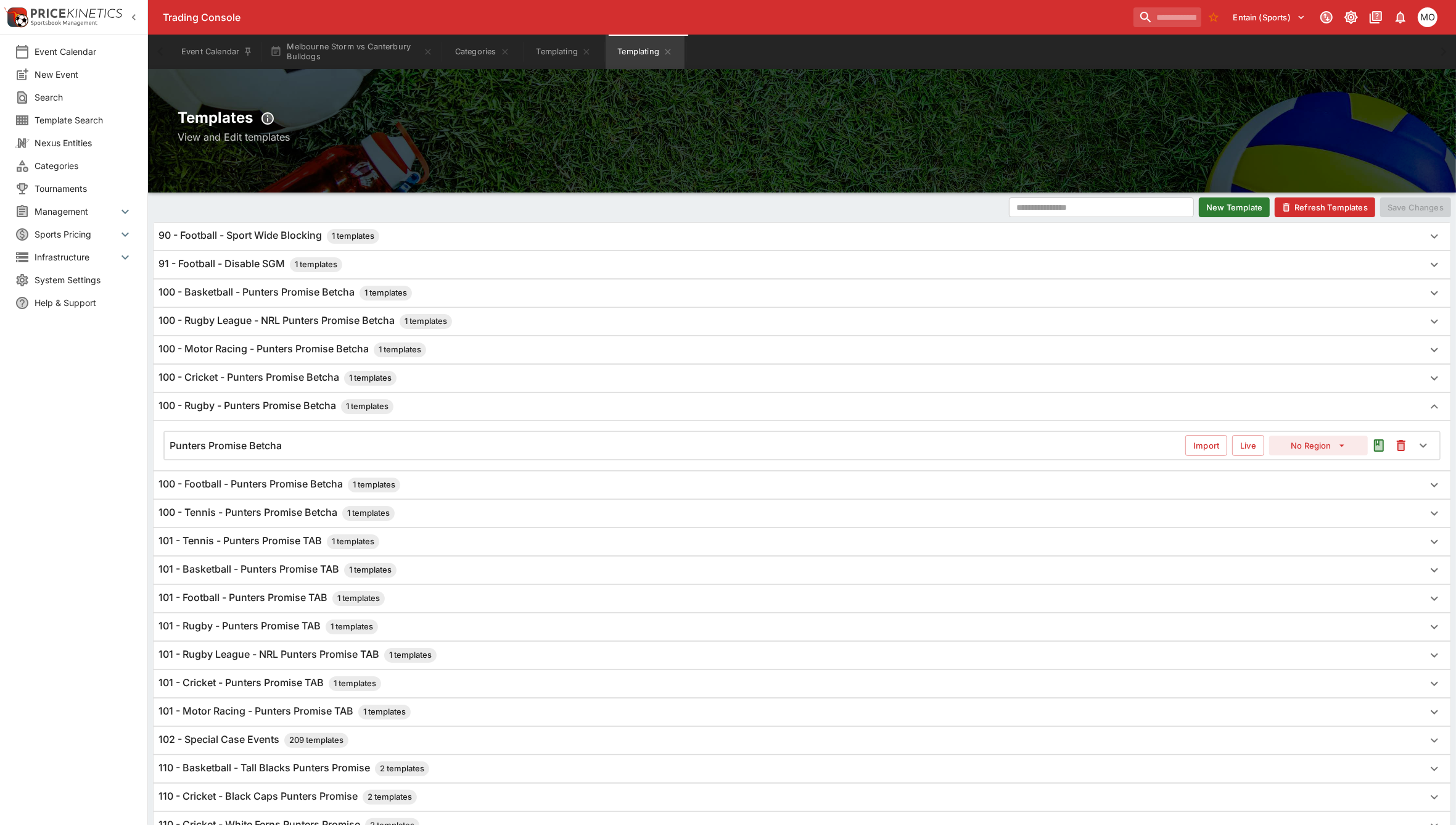
click at [259, 444] on h6 "Punters Promise Betcha" at bounding box center [225, 446] width 112 height 13
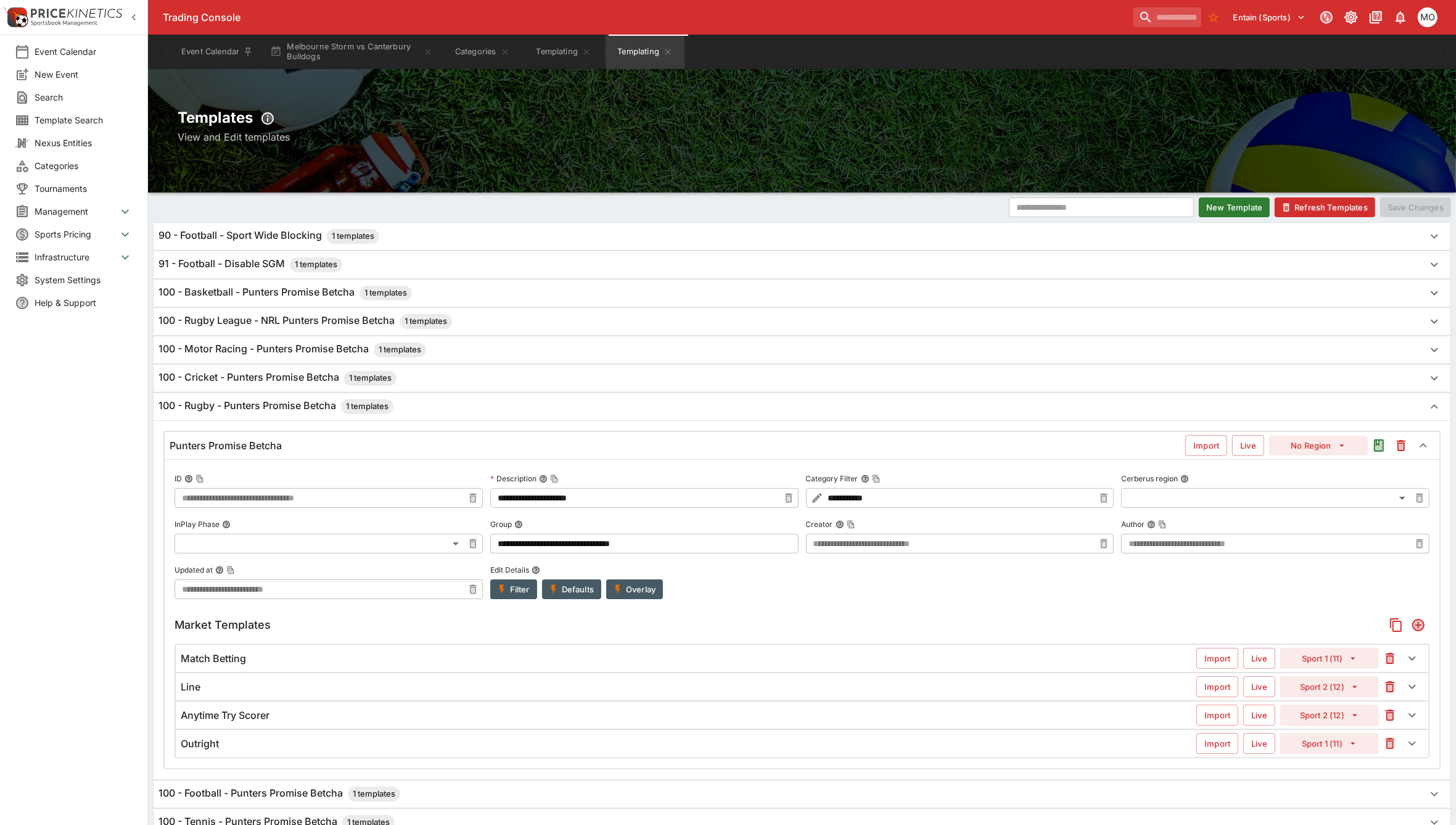
click at [288, 658] on div "Match Betting" at bounding box center [689, 658] width 1016 height 13
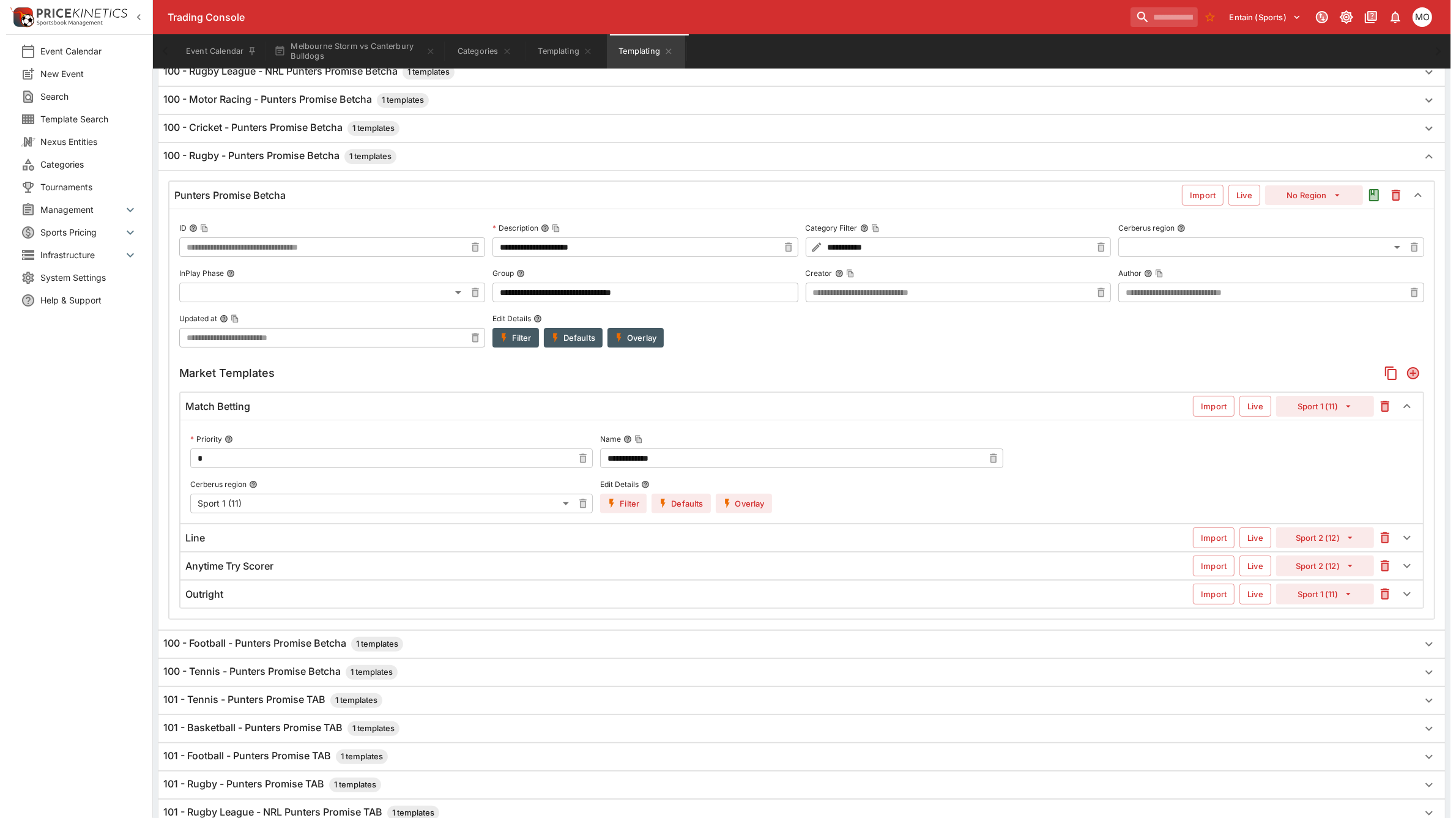
scroll to position [306, 0]
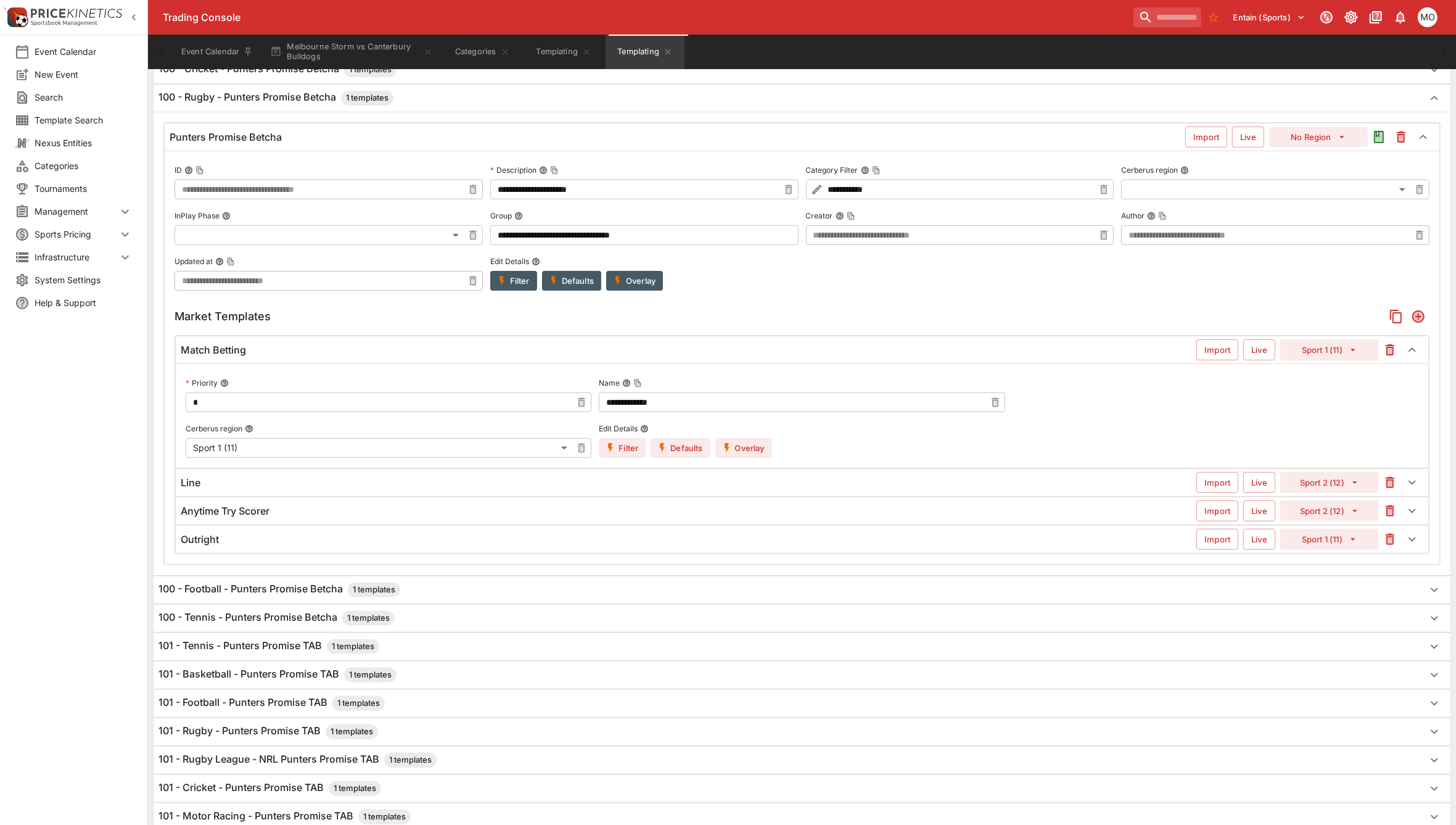
click at [632, 446] on button "Filter" at bounding box center [622, 448] width 47 height 20
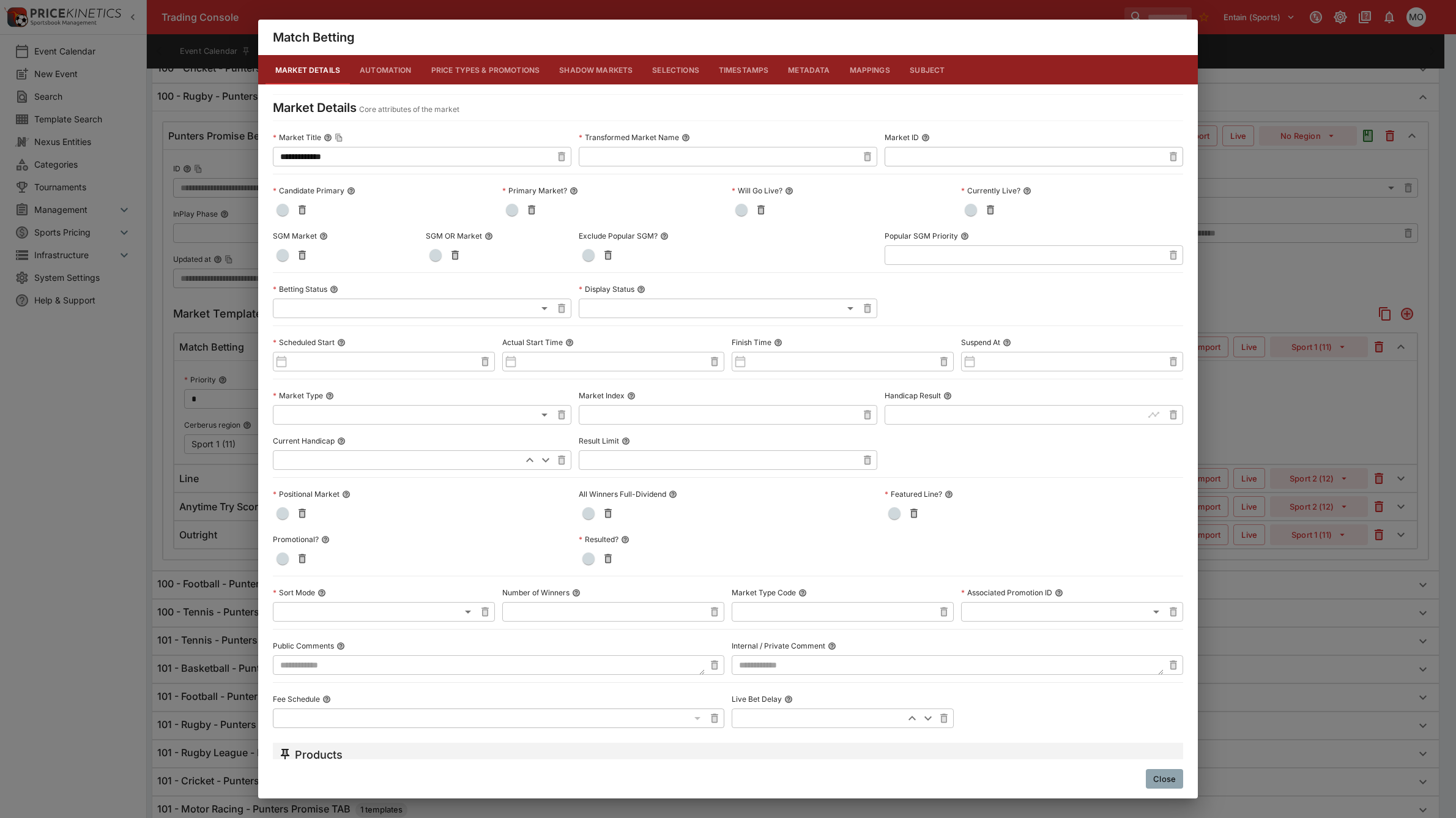
click at [809, 57] on button "Metadata" at bounding box center [808, 70] width 61 height 29
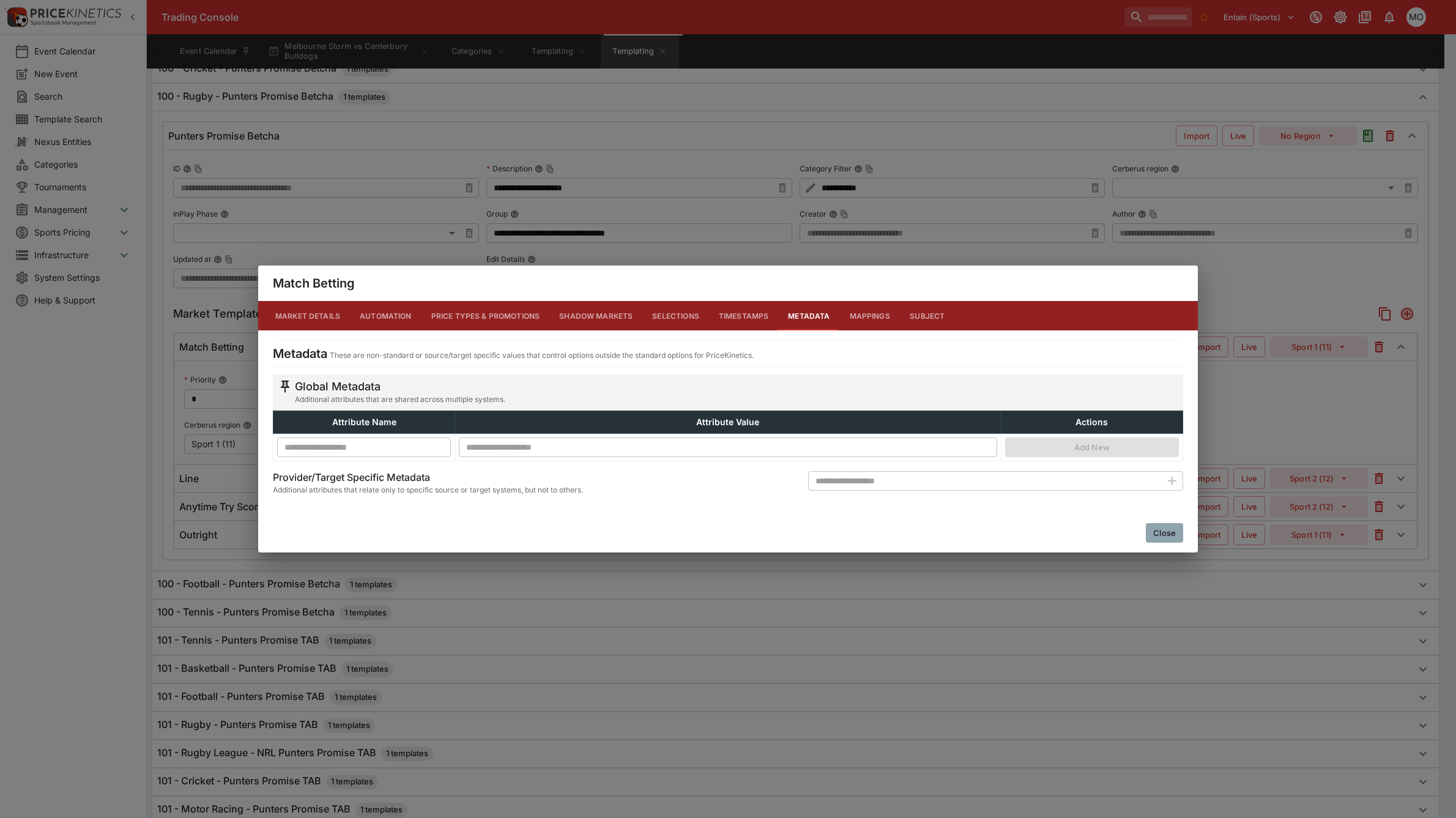
click at [1157, 529] on button "Close" at bounding box center [1165, 532] width 37 height 19
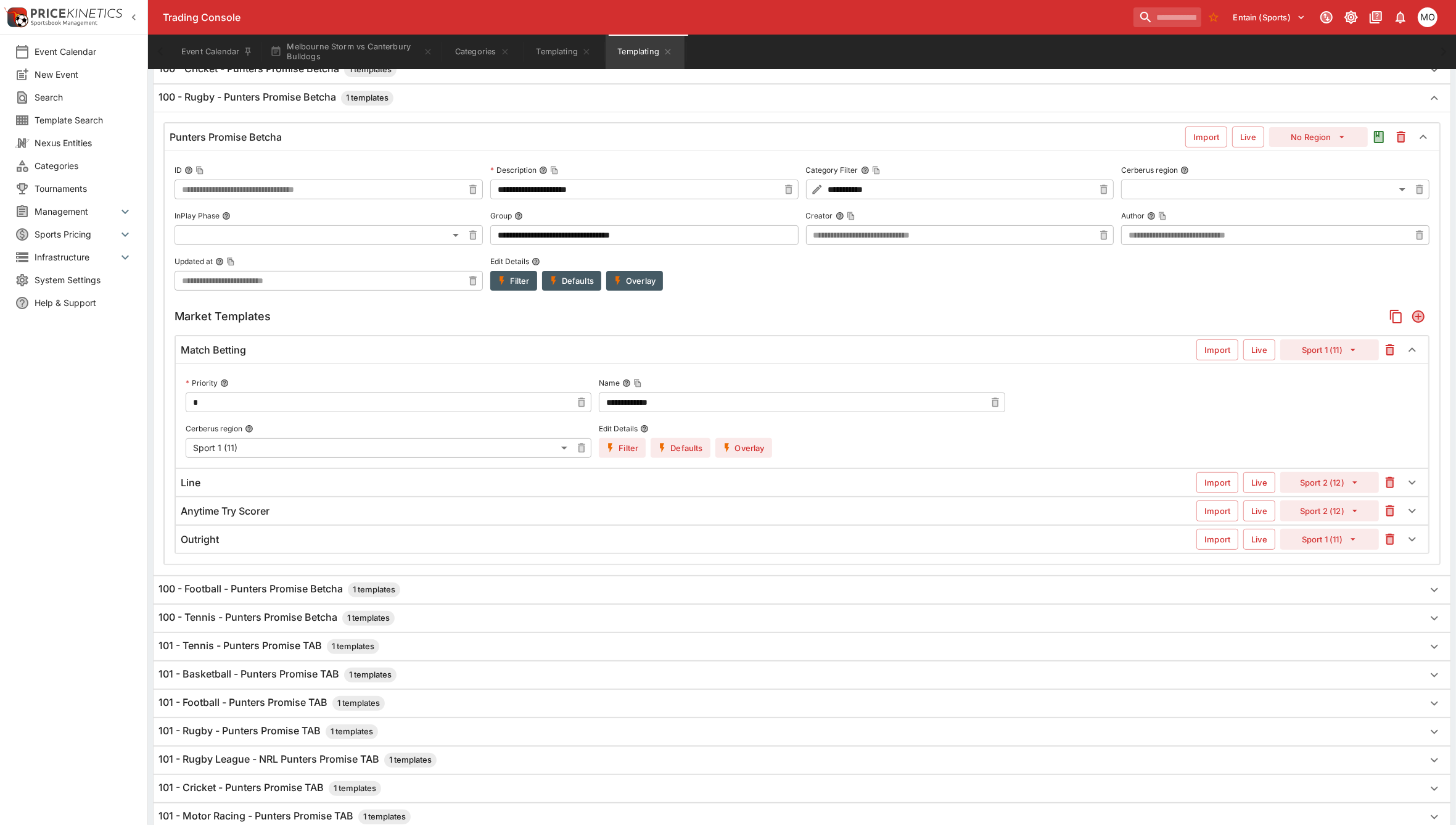
click at [732, 452] on icon "button" at bounding box center [727, 448] width 11 height 11
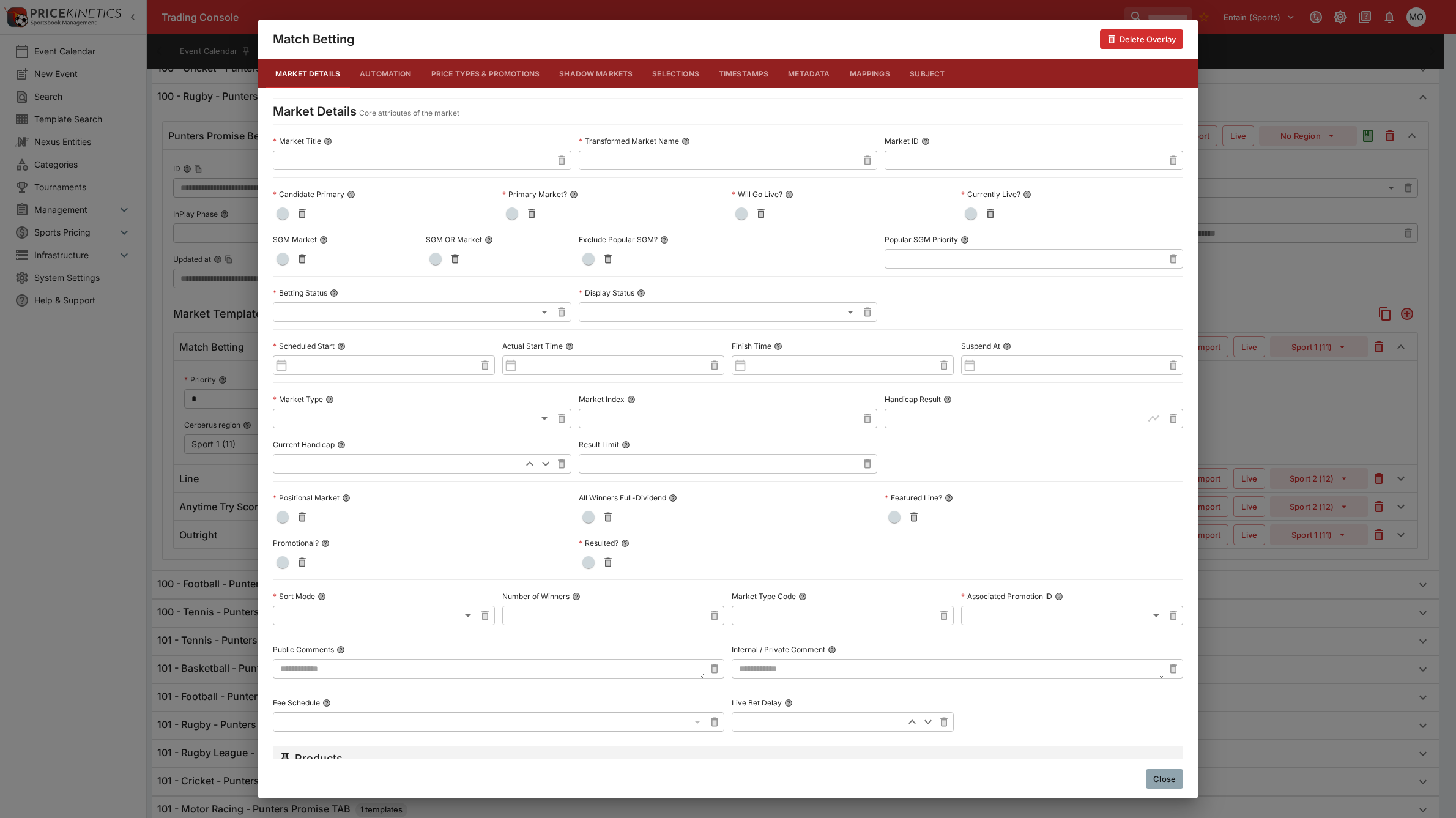
click at [811, 65] on button "Metadata" at bounding box center [808, 74] width 61 height 29
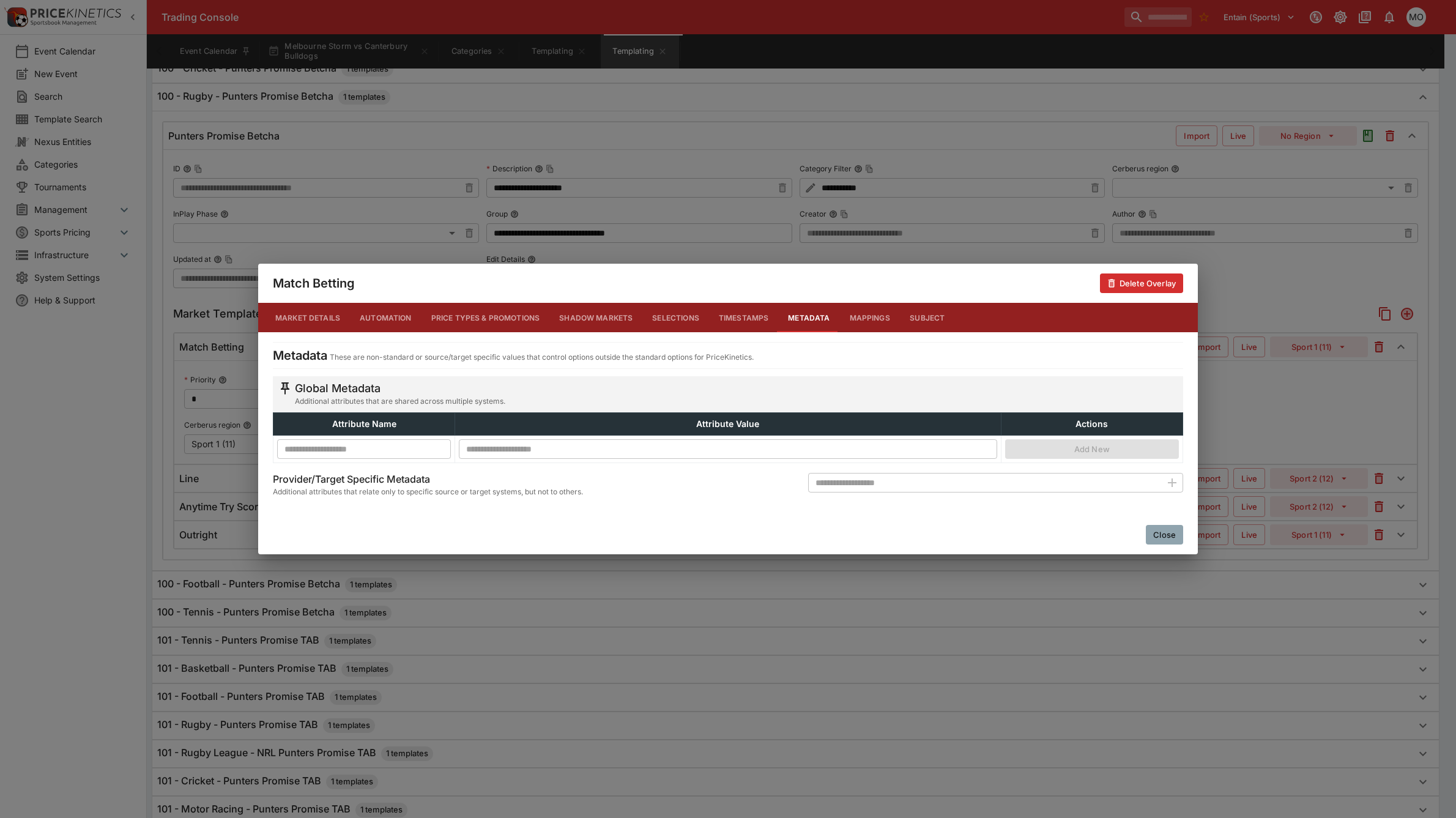
click at [1169, 536] on button "Close" at bounding box center [1165, 534] width 37 height 19
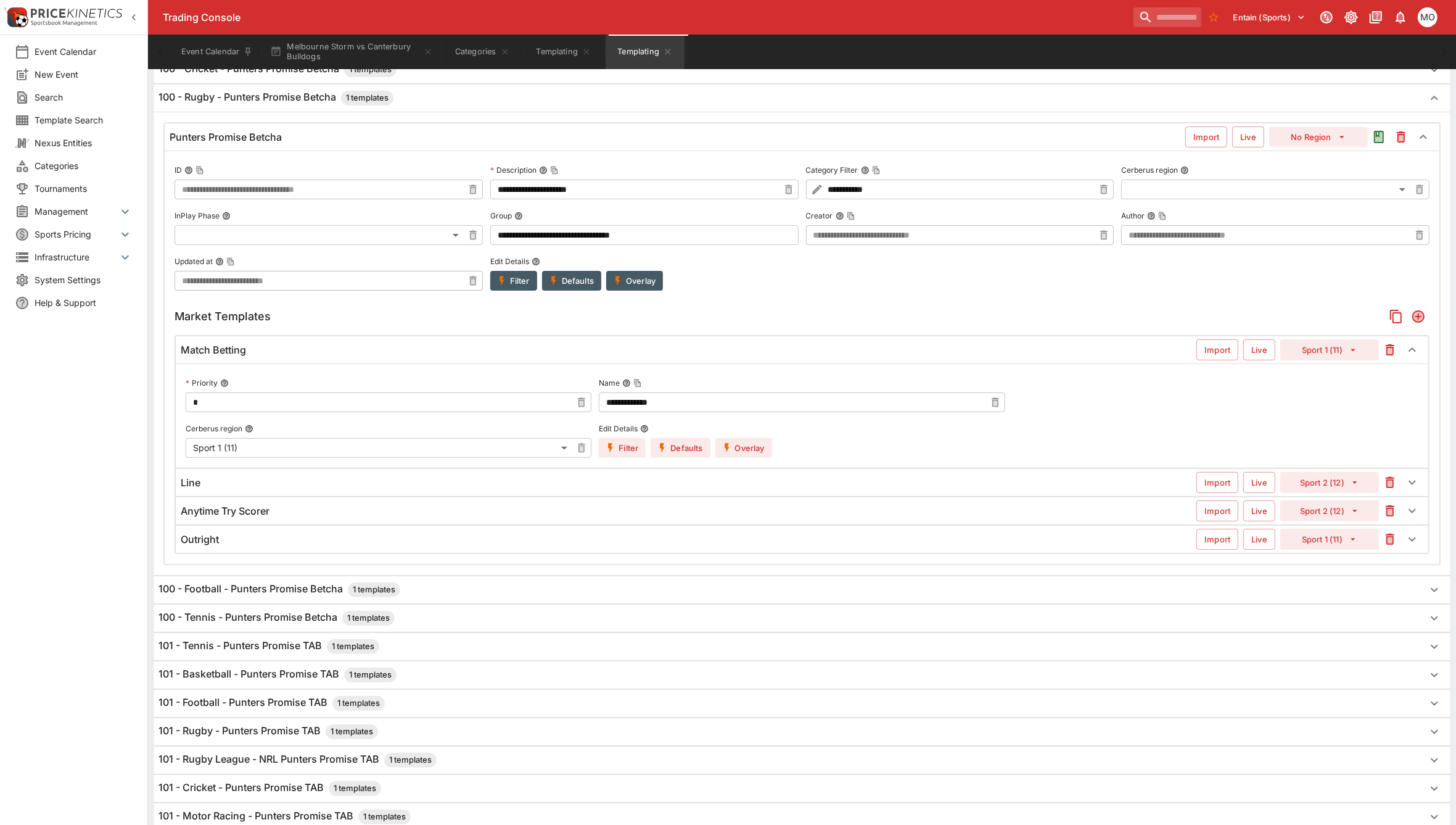
click at [512, 271] on label "Edit Details" at bounding box center [644, 261] width 308 height 18
click at [532, 266] on button "Edit Details" at bounding box center [536, 261] width 9 height 9
click at [515, 282] on button "Filter" at bounding box center [513, 280] width 47 height 20
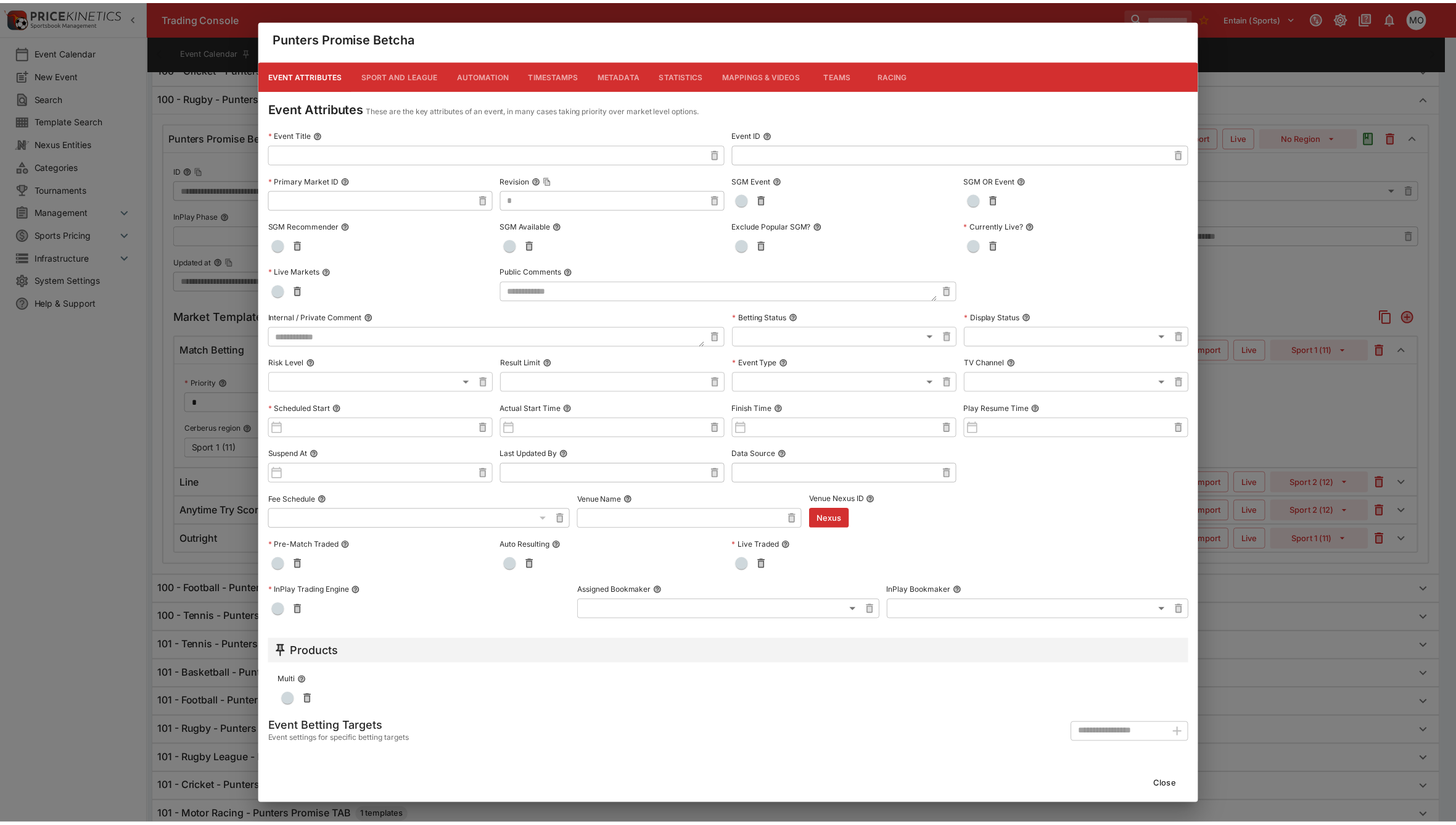
scroll to position [0, 0]
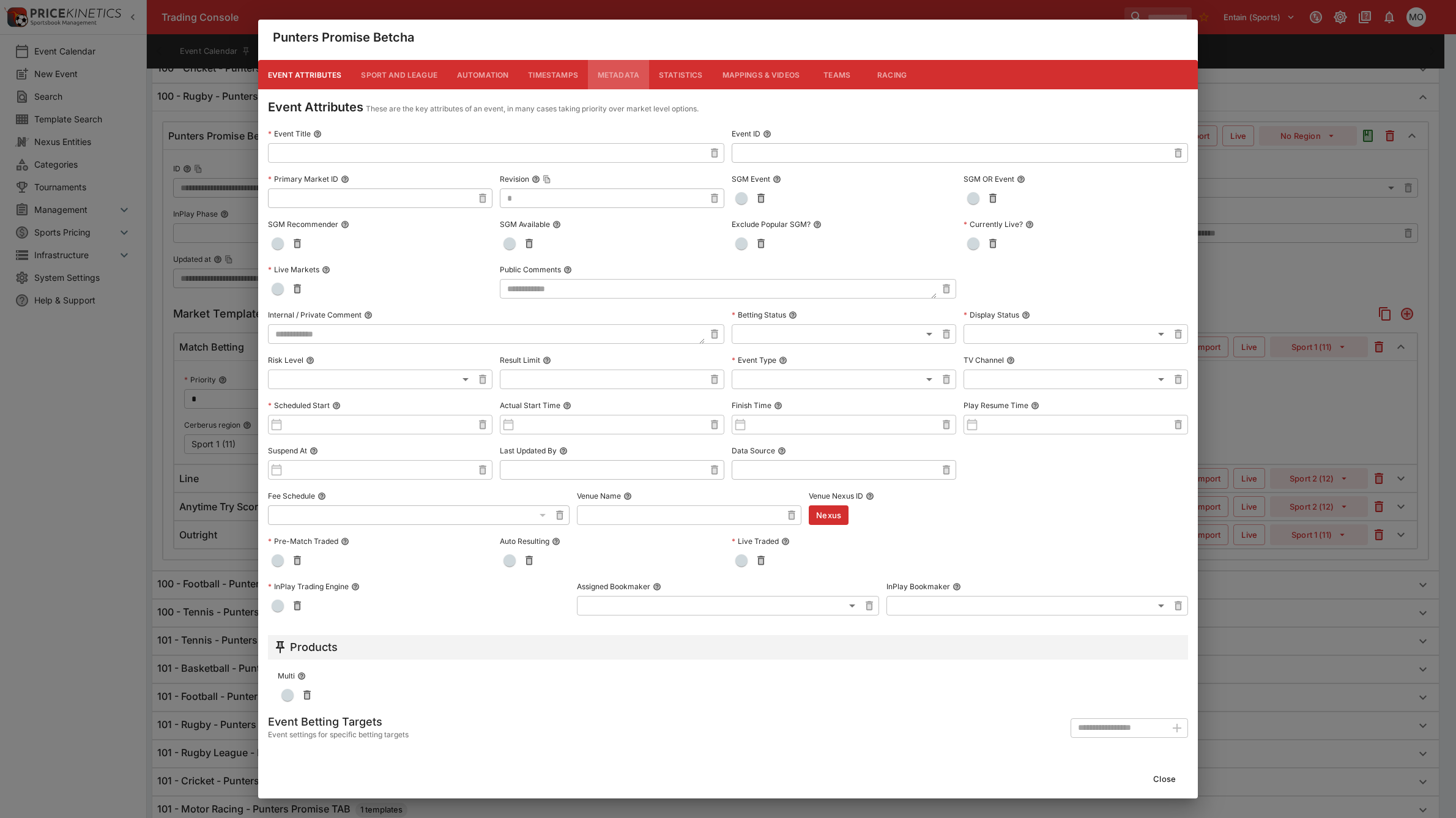
click at [623, 69] on button "Metadata" at bounding box center [618, 75] width 61 height 29
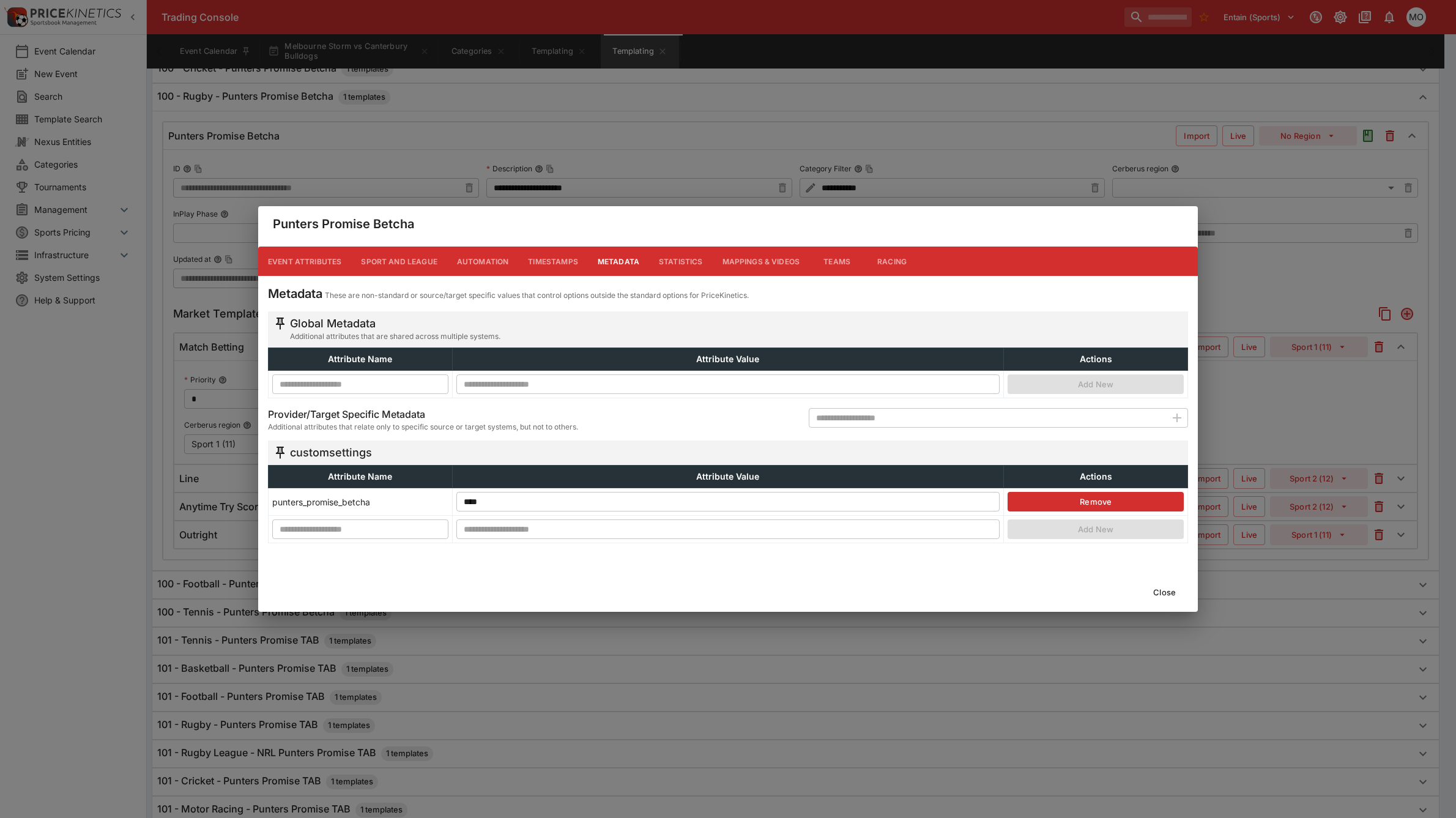
click at [1160, 587] on button "Close" at bounding box center [1165, 592] width 37 height 19
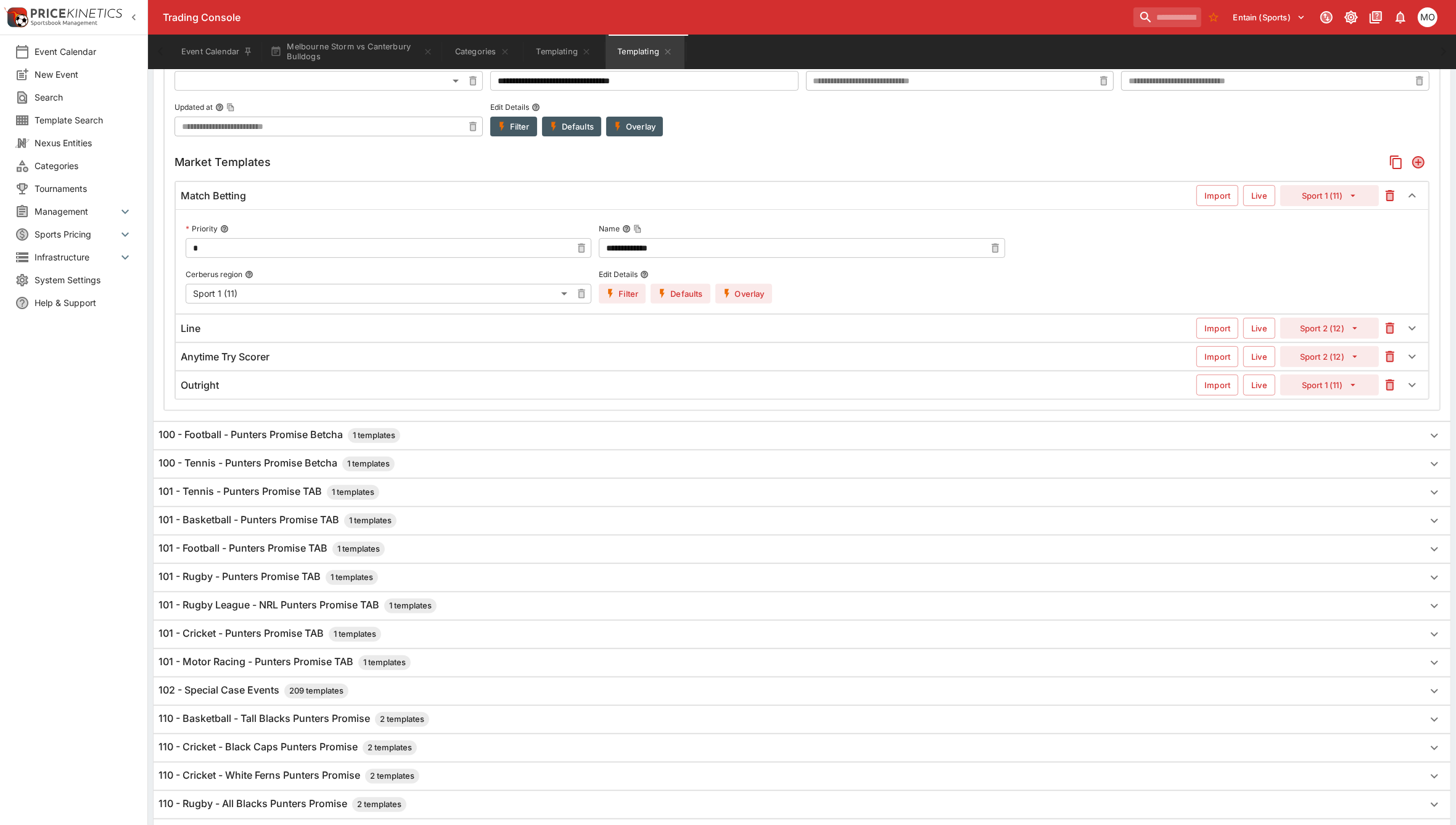
scroll to position [154, 0]
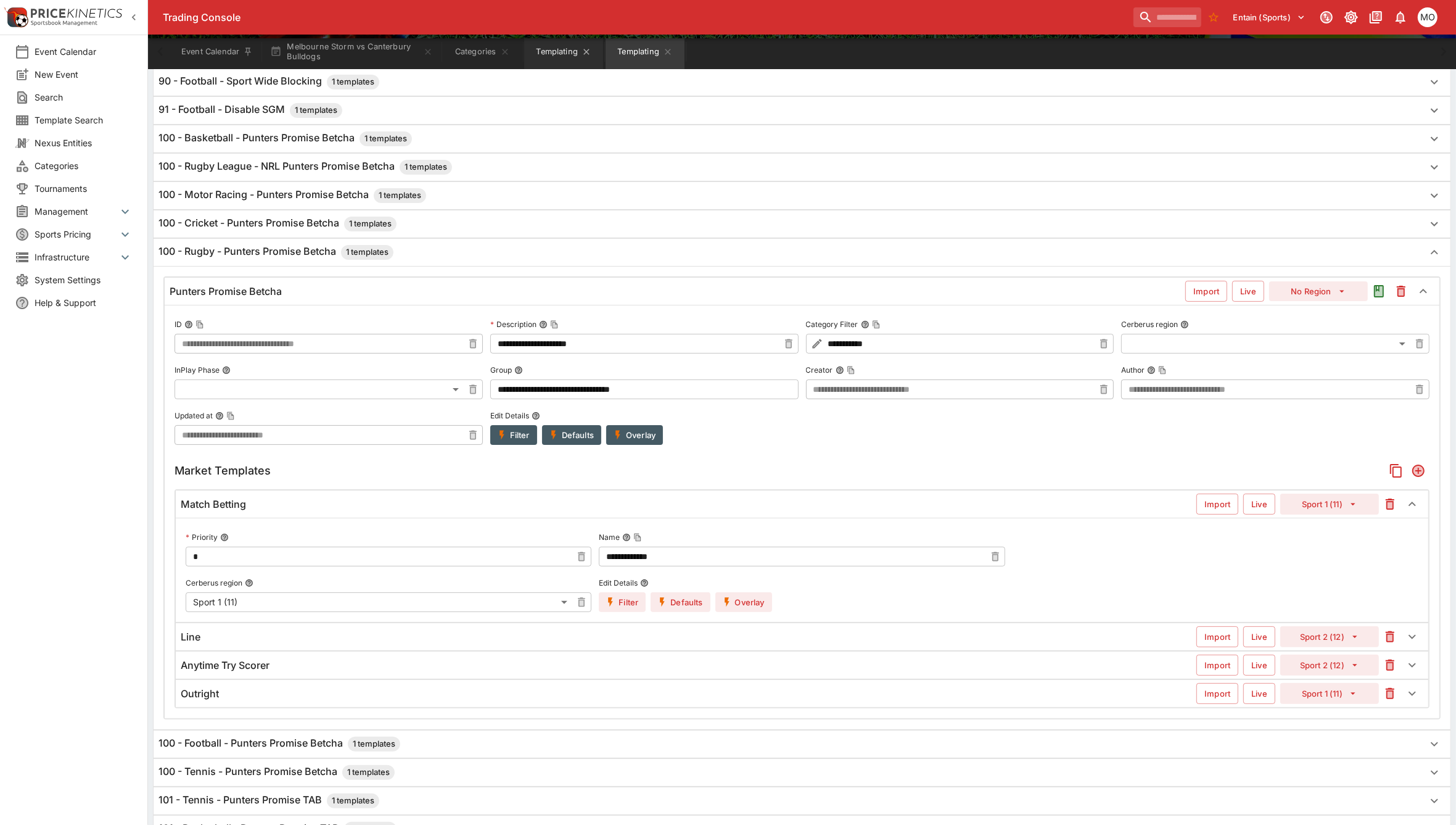
click at [558, 49] on button "Templating" at bounding box center [564, 51] width 79 height 34
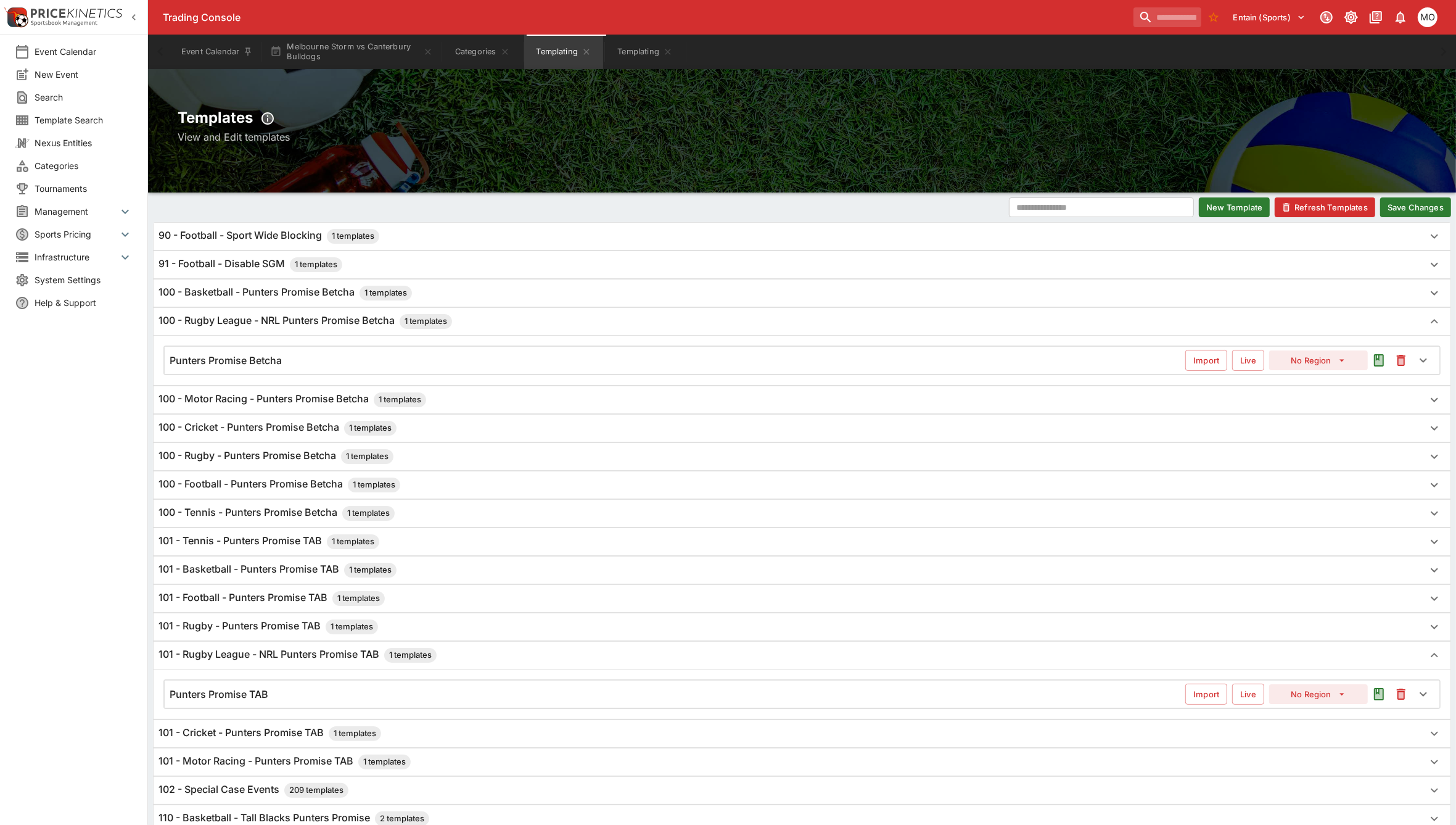
click at [331, 367] on div "Punters Promise Betcha" at bounding box center [677, 361] width 1016 height 13
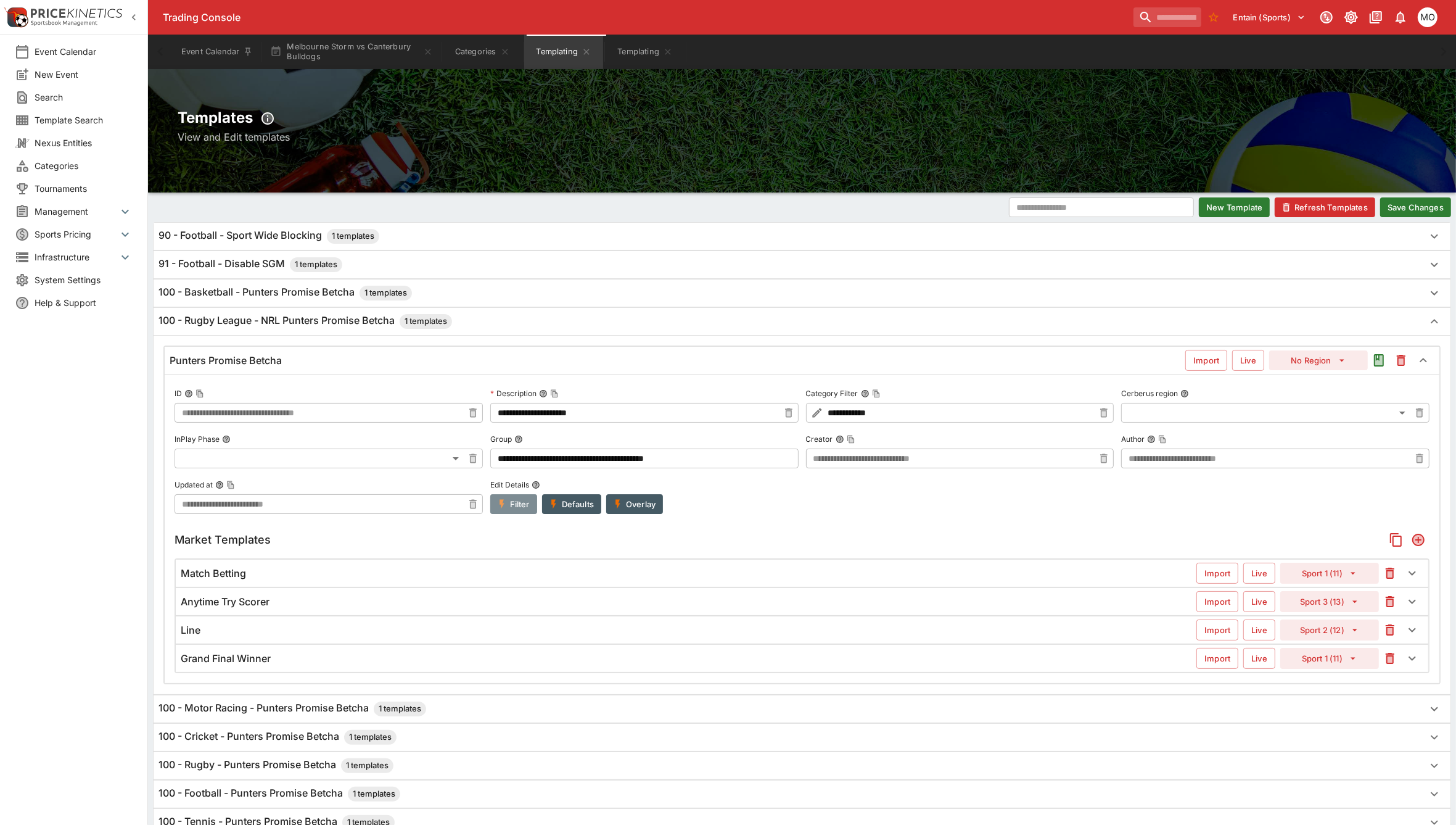
click at [510, 506] on button "Filter" at bounding box center [513, 504] width 47 height 20
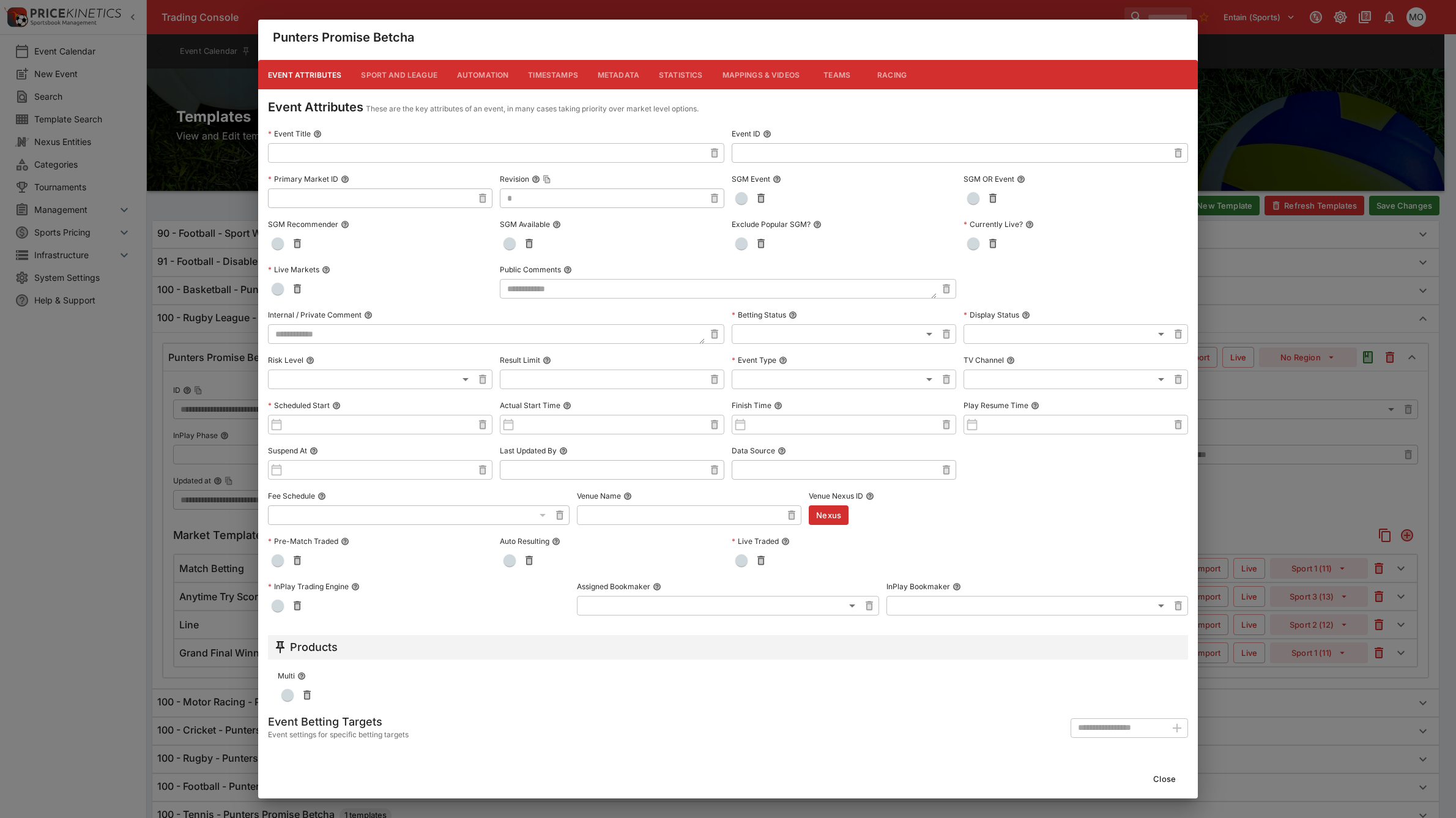
click at [619, 78] on button "Metadata" at bounding box center [618, 75] width 61 height 29
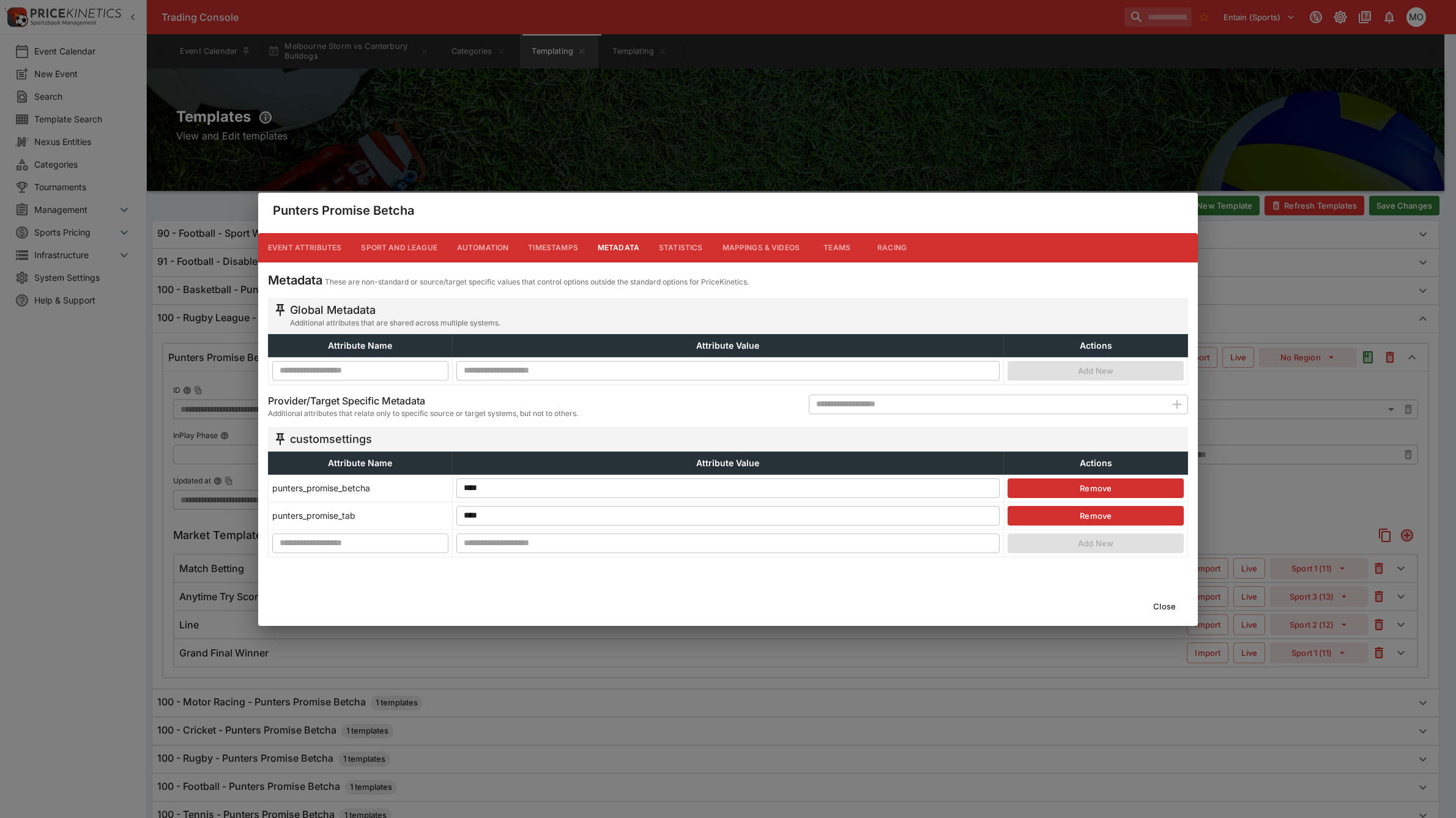
click at [1160, 602] on button "Close" at bounding box center [1165, 606] width 37 height 19
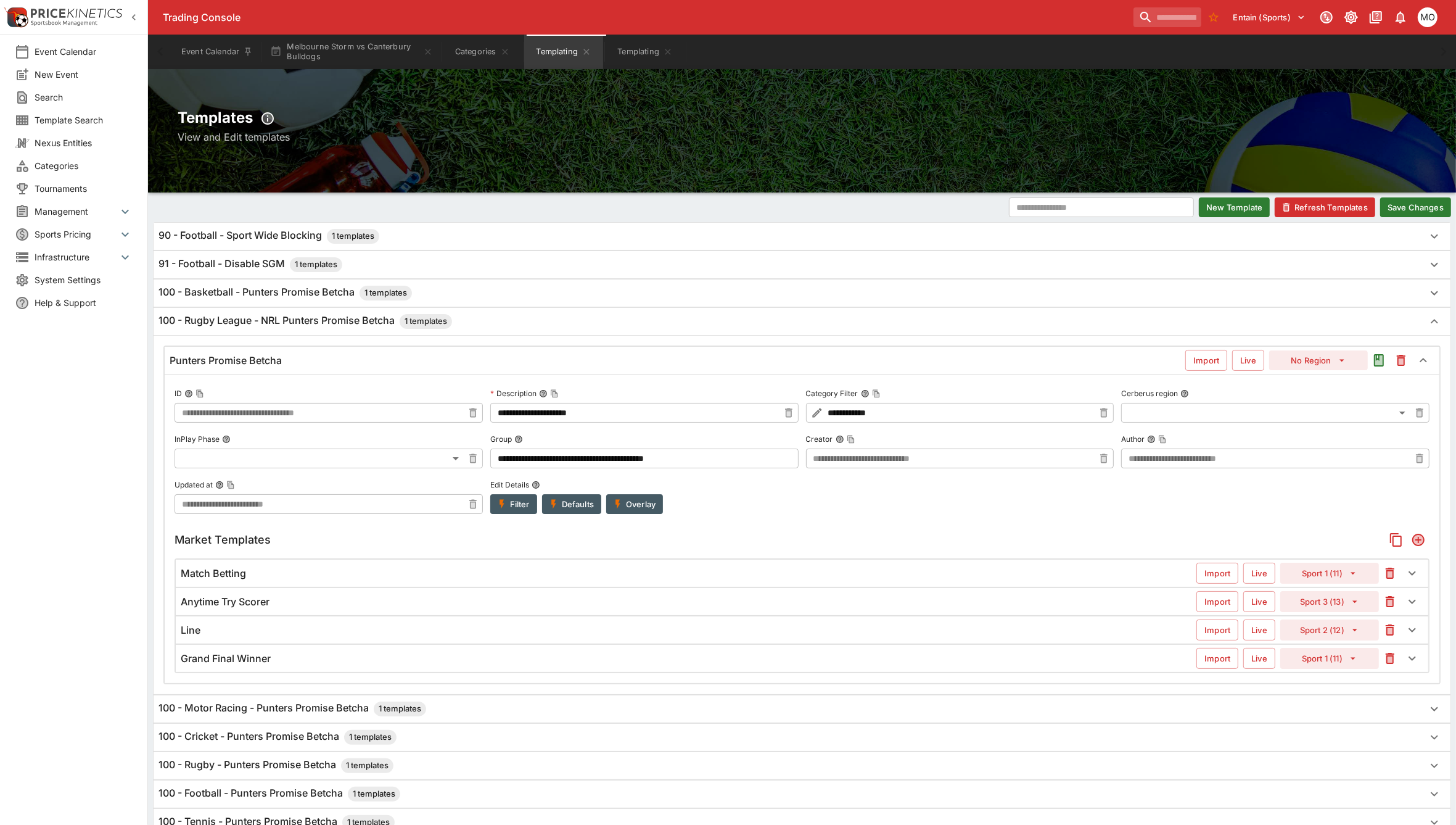
click at [340, 577] on div "Match Betting" at bounding box center [689, 573] width 1016 height 13
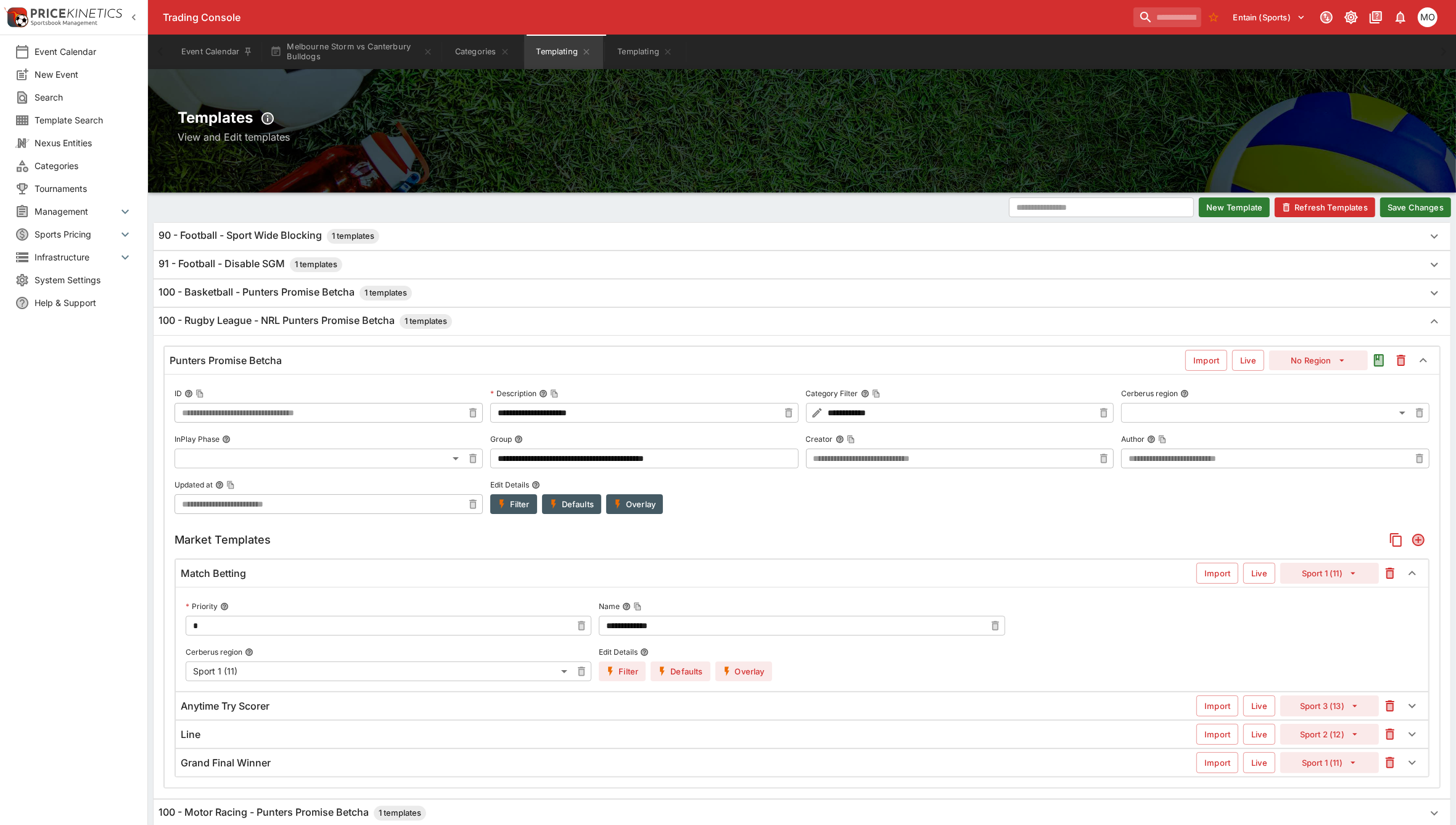
click at [1319, 209] on button "Refresh Templates" at bounding box center [1325, 207] width 101 height 20
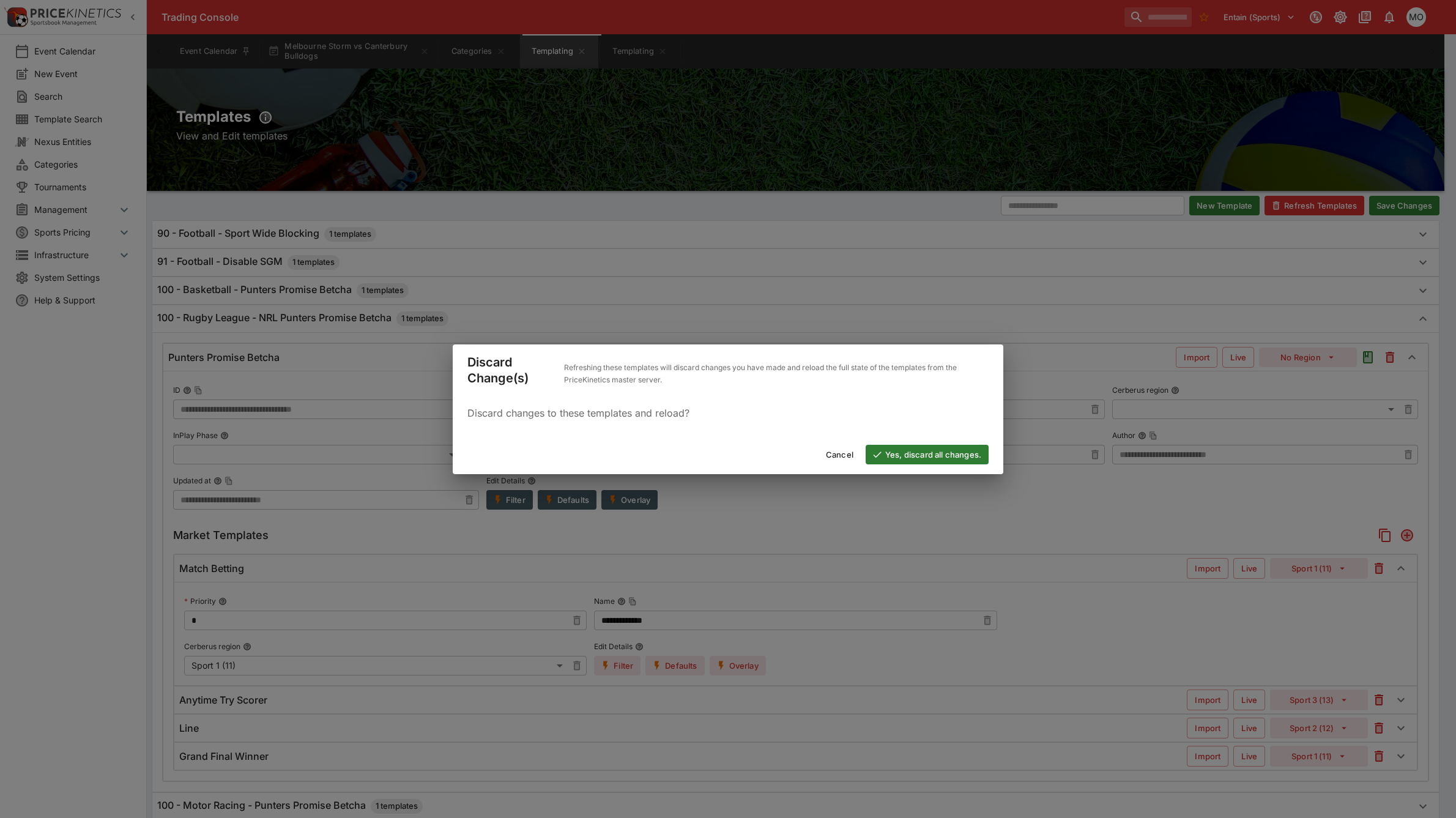
click at [932, 457] on button "Yes, discard all changes." at bounding box center [927, 454] width 123 height 19
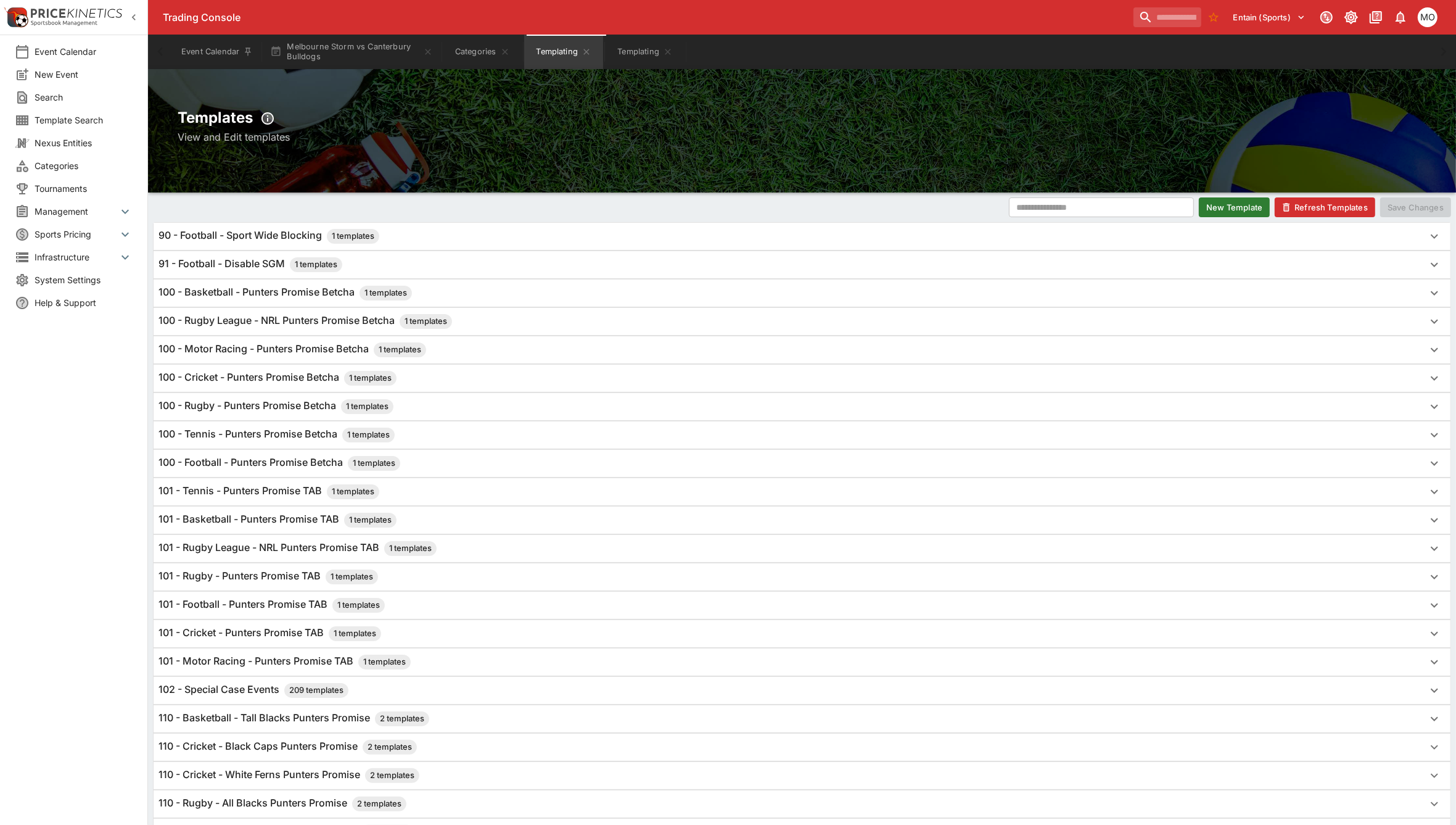
click at [257, 405] on h6 "100 - Rugby - Punters Promise Betcha 1 templates" at bounding box center [276, 406] width 235 height 15
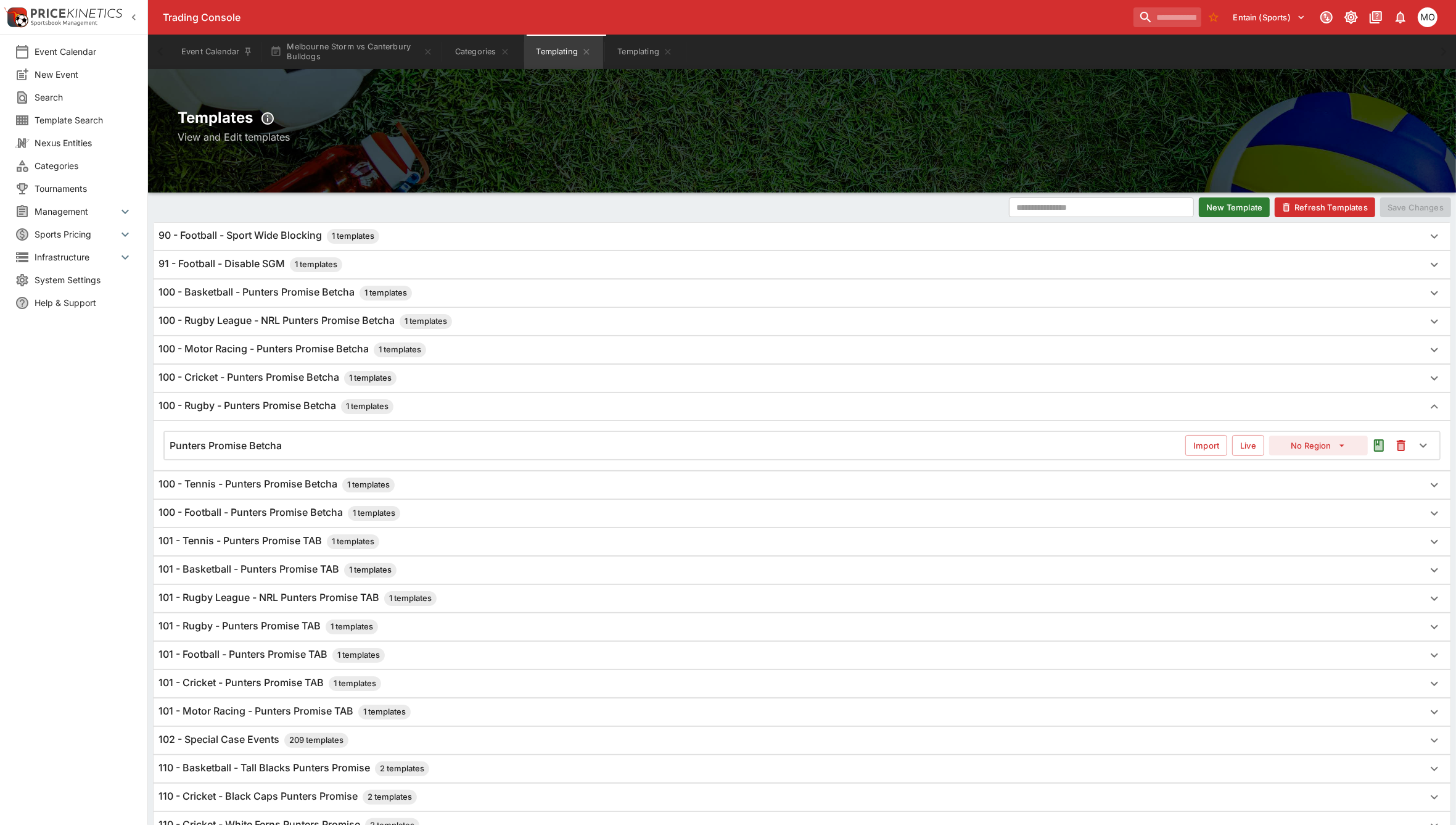
click at [273, 440] on div "Punters Promise Betcha Import Live No Region" at bounding box center [802, 446] width 1275 height 27
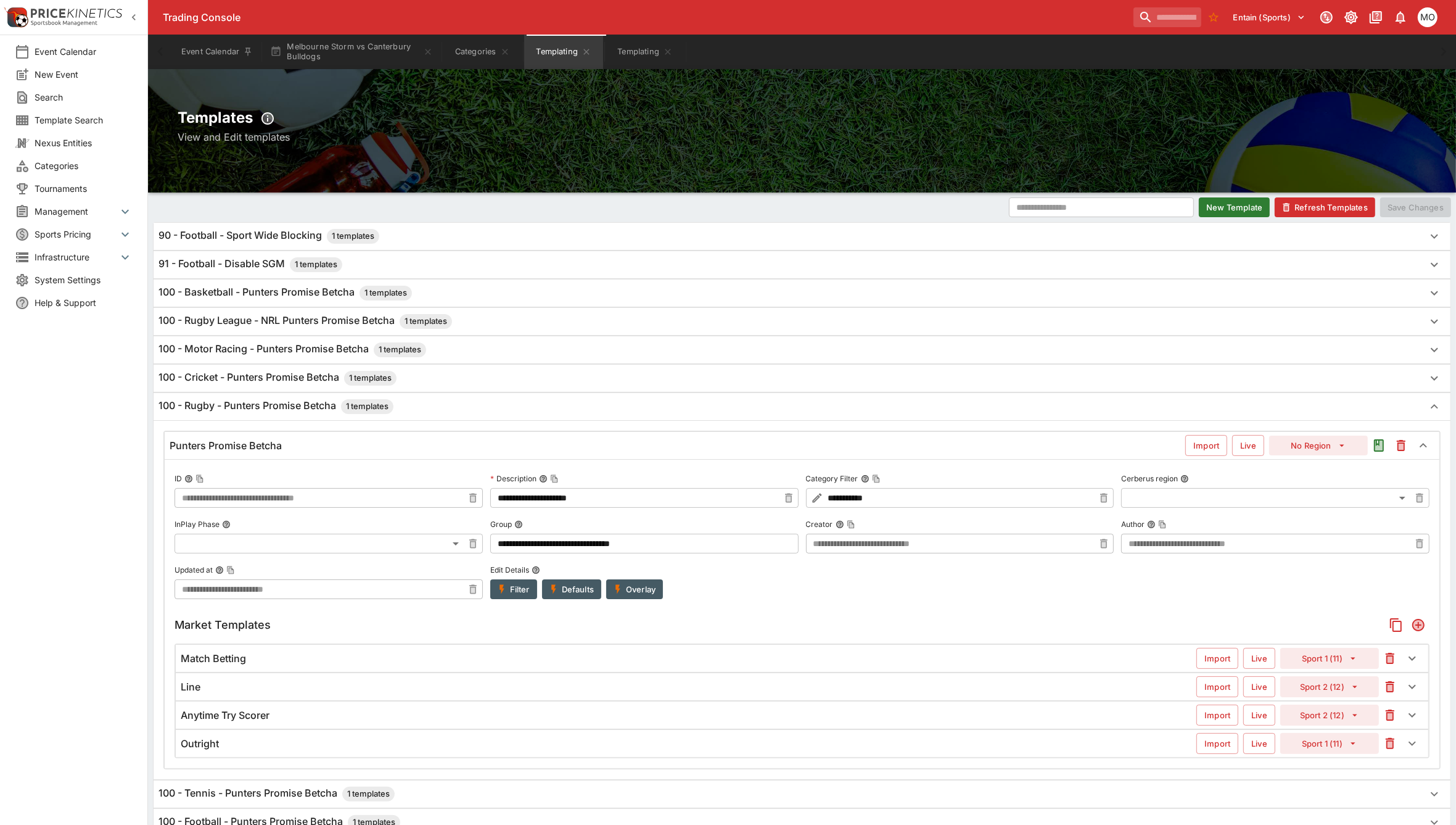
click at [518, 585] on button "Filter" at bounding box center [513, 589] width 47 height 20
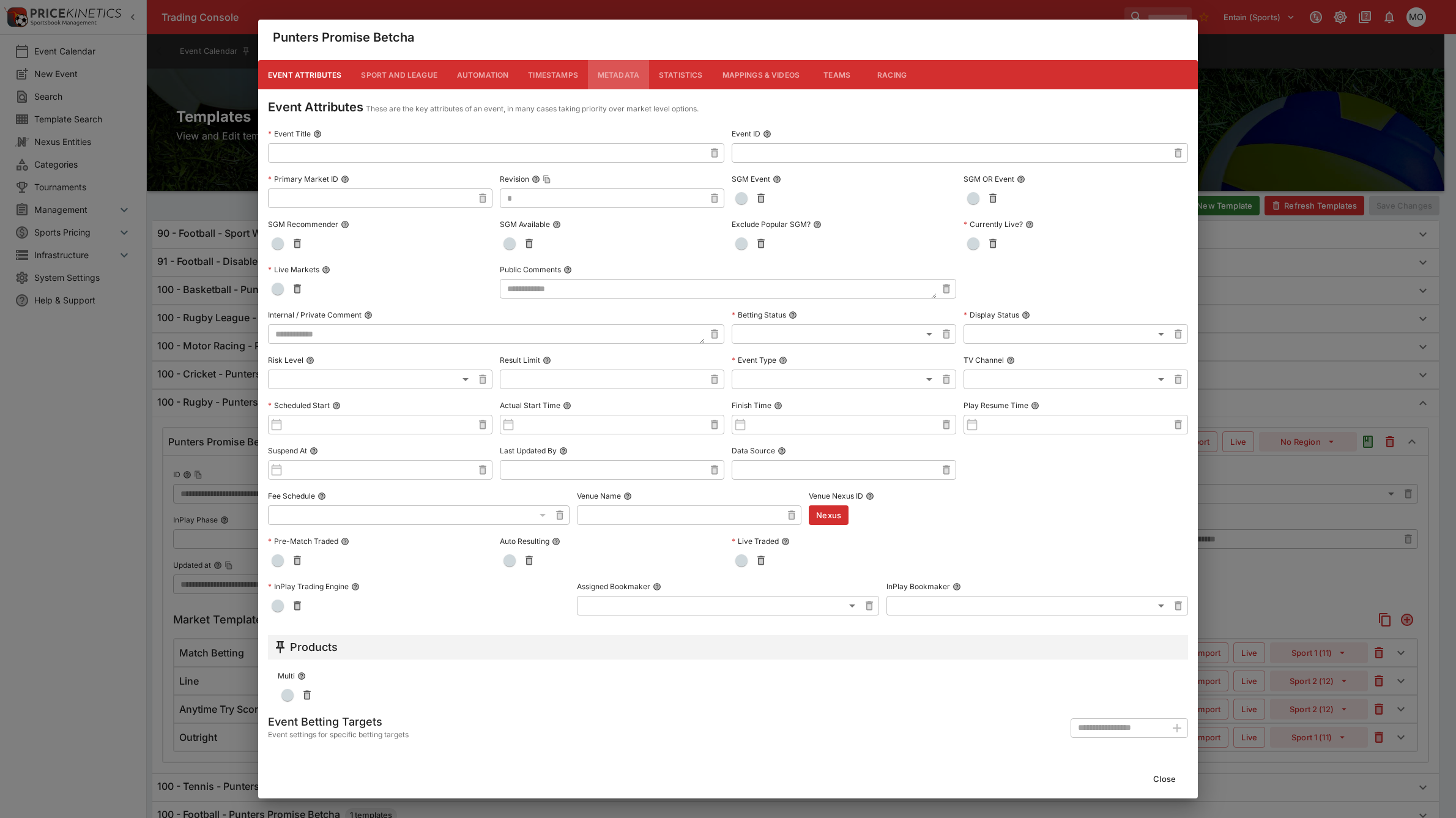
click at [637, 77] on button "Metadata" at bounding box center [618, 75] width 61 height 29
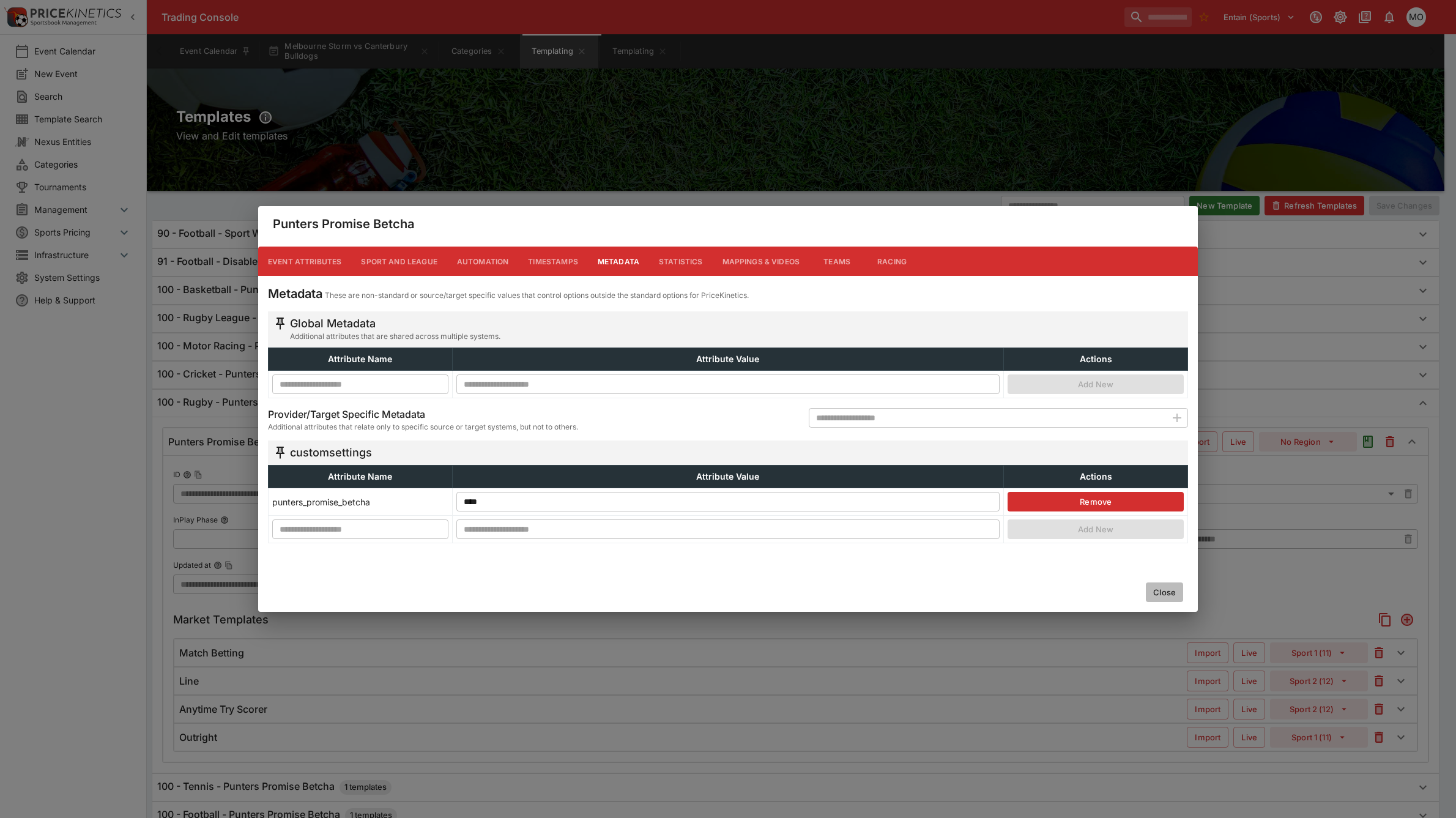
click at [1163, 588] on button "Close" at bounding box center [1165, 592] width 37 height 19
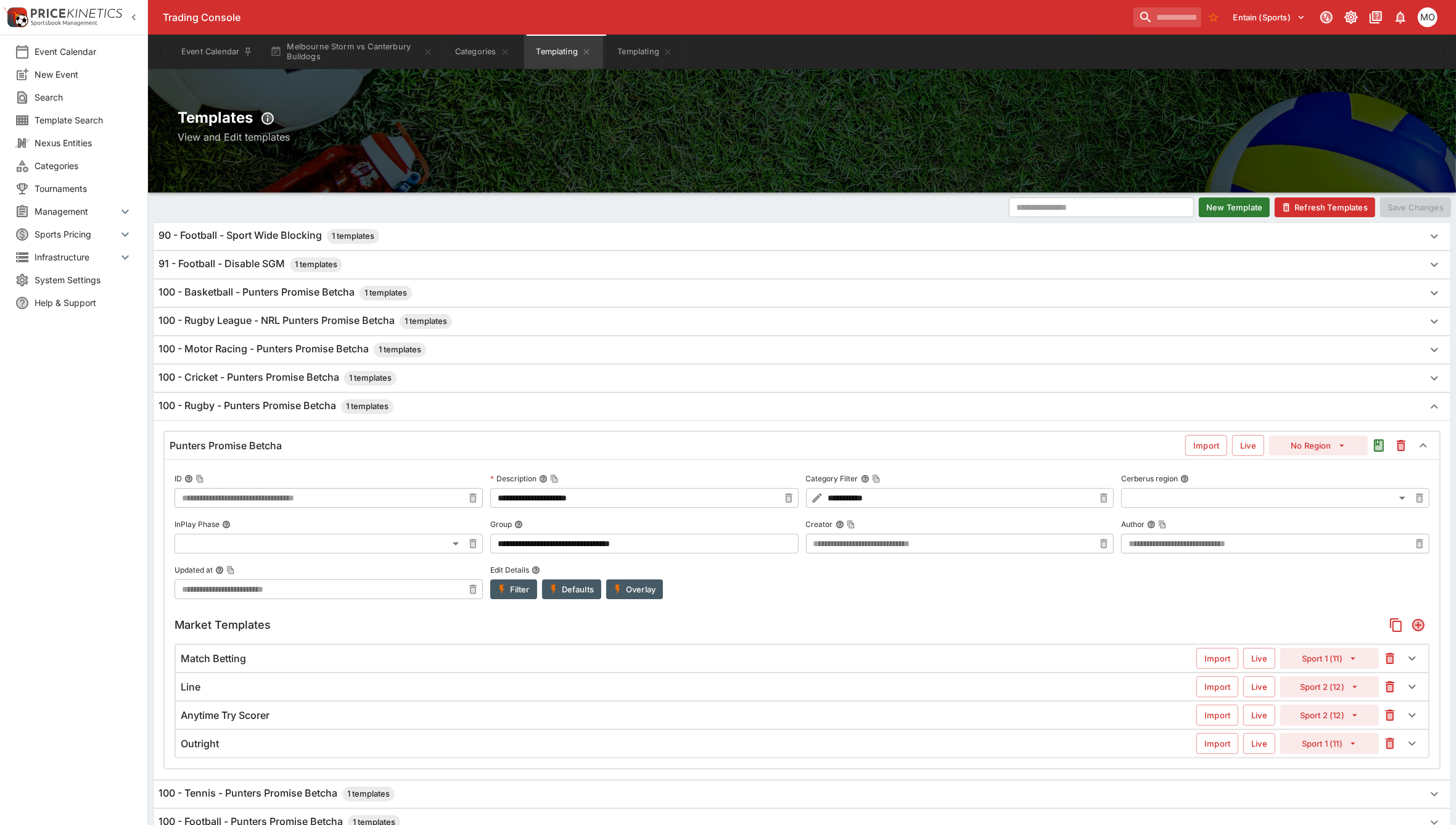
click at [261, 319] on h6 "100 - Rugby League - NRL Punters Promise Betcha 1 templates" at bounding box center [305, 321] width 294 height 15
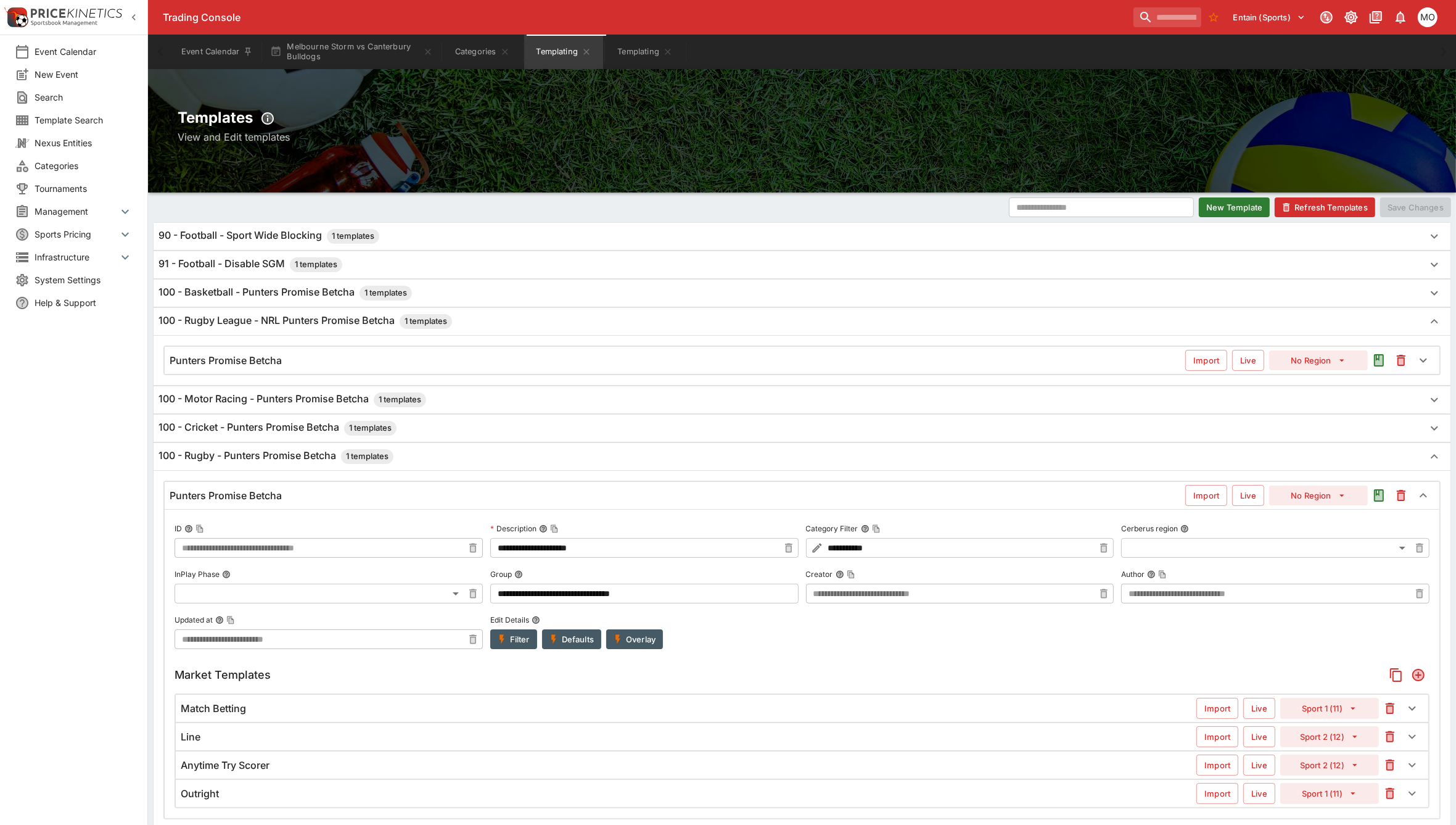
click at [312, 356] on div "Punters Promise Betcha" at bounding box center [677, 361] width 1016 height 13
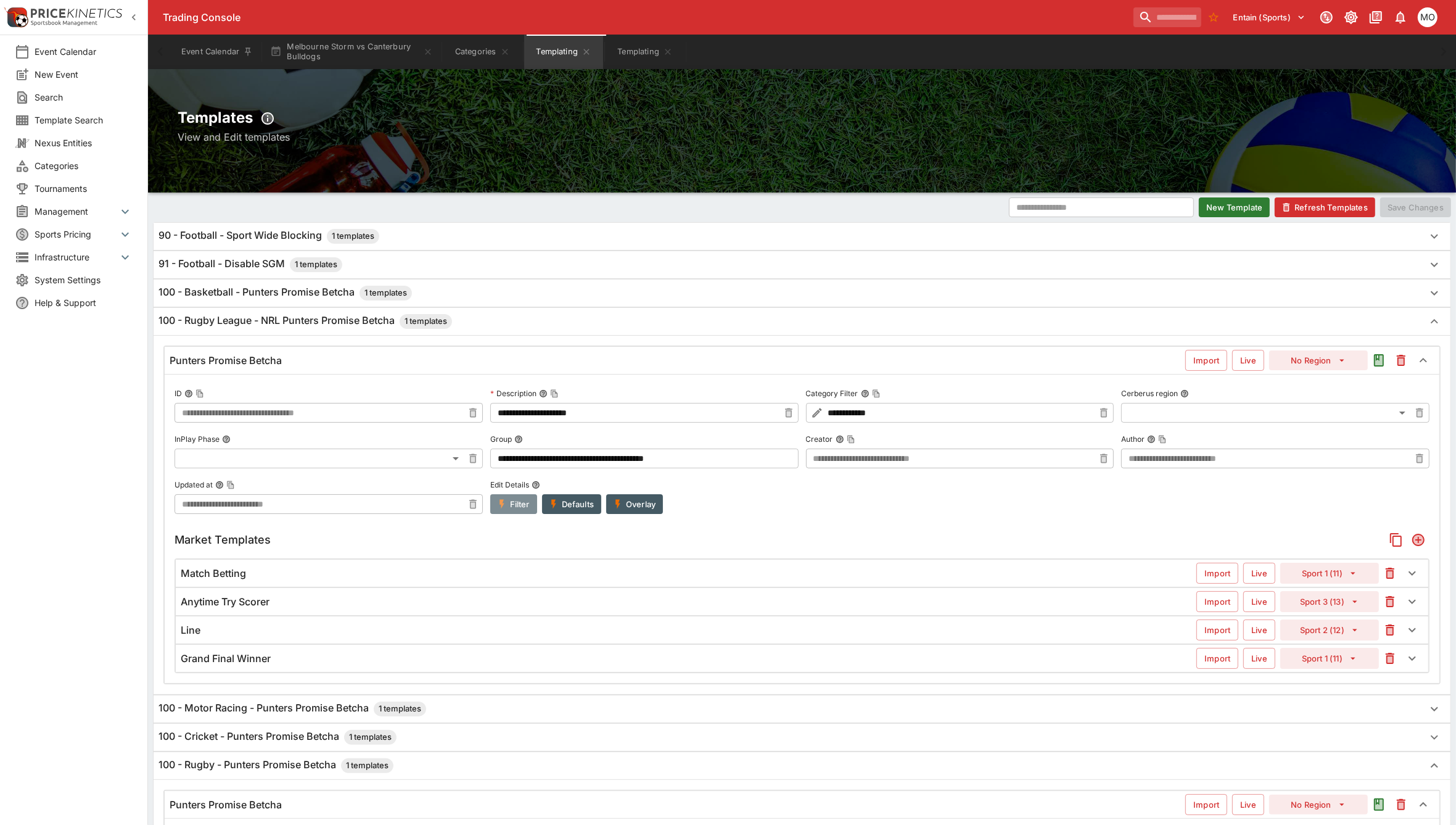
click at [506, 503] on icon "button" at bounding box center [502, 504] width 11 height 11
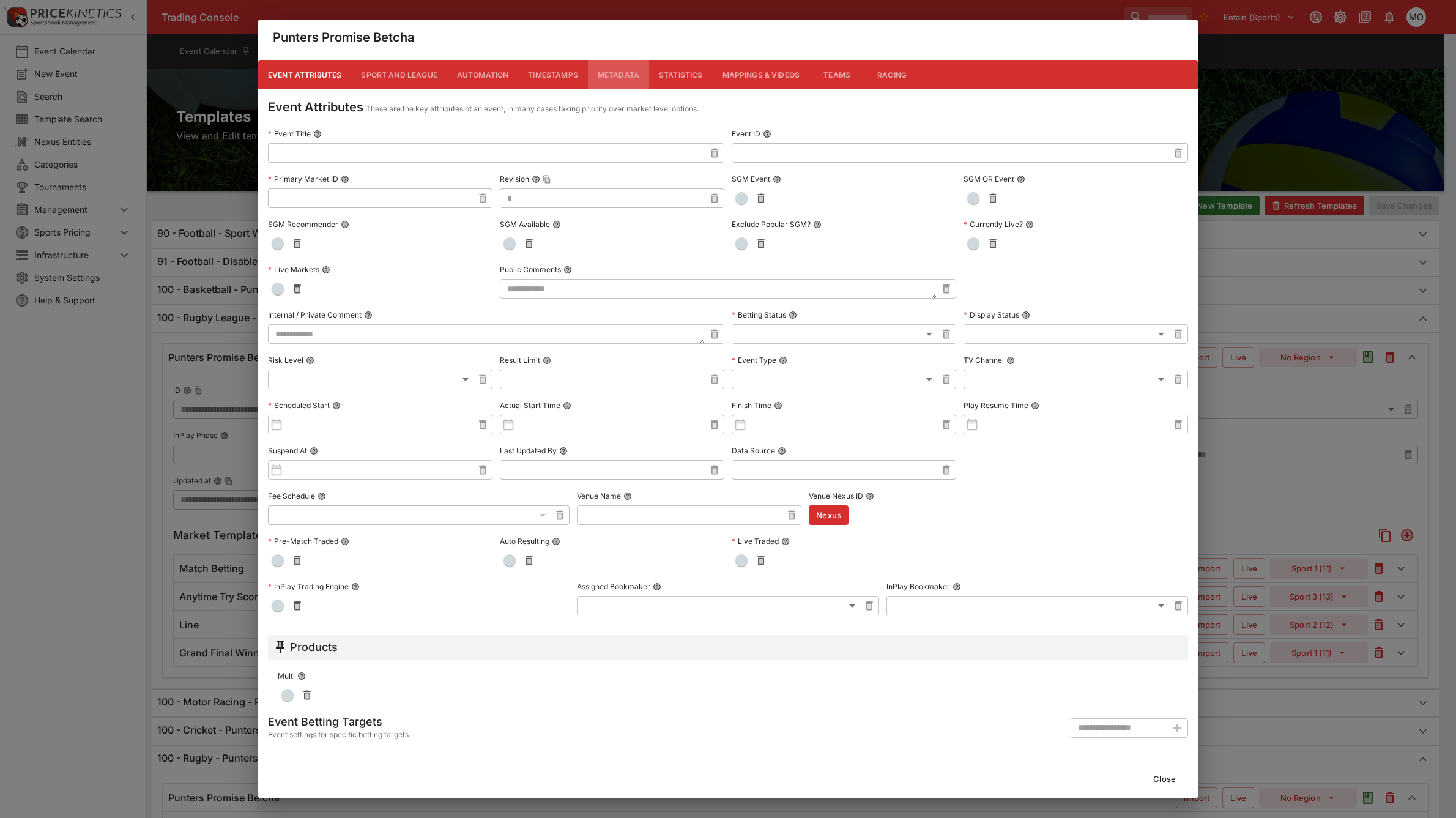
click at [619, 76] on button "Metadata" at bounding box center [618, 75] width 61 height 29
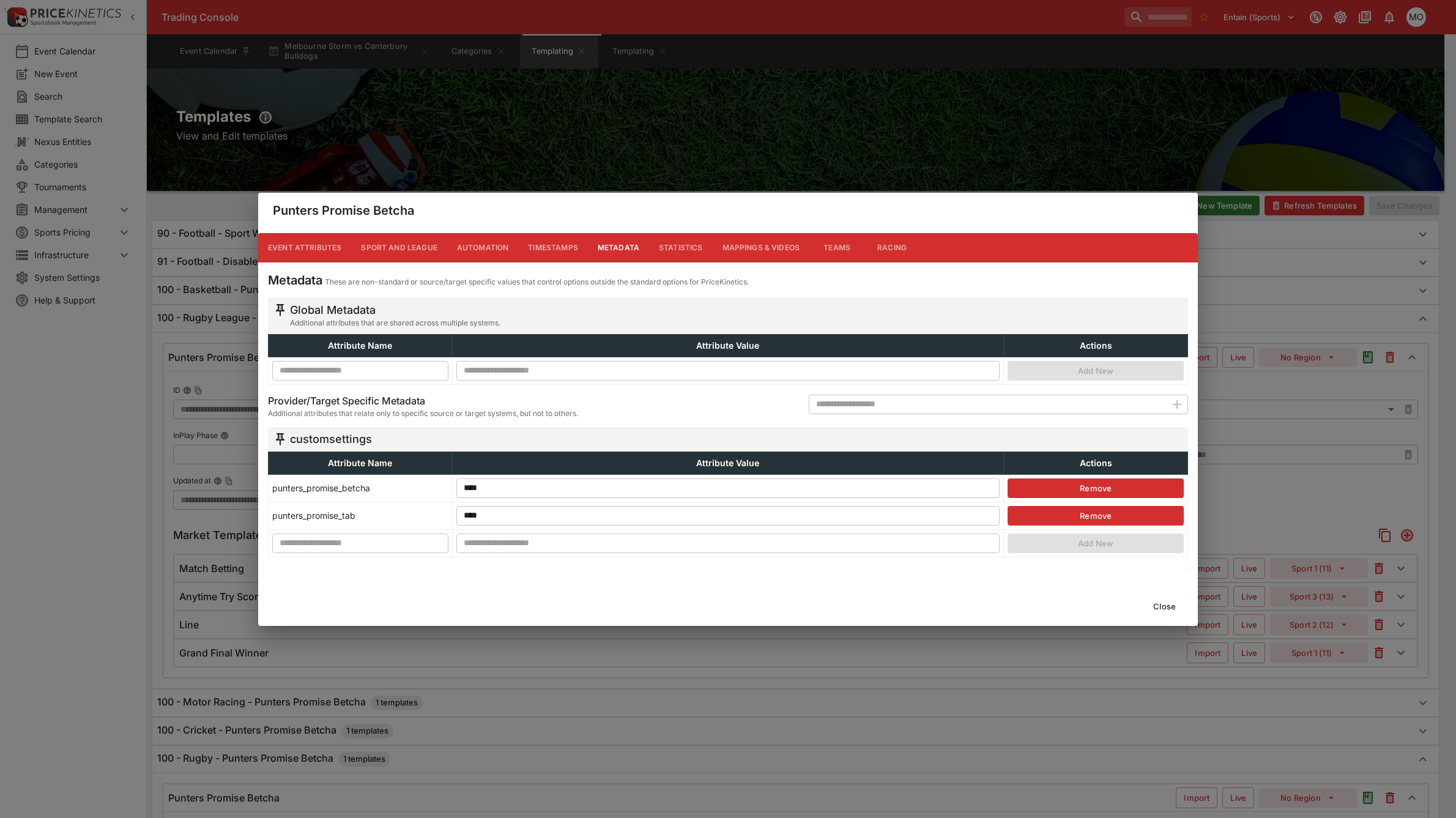
click at [1167, 603] on button "Close" at bounding box center [1165, 606] width 37 height 19
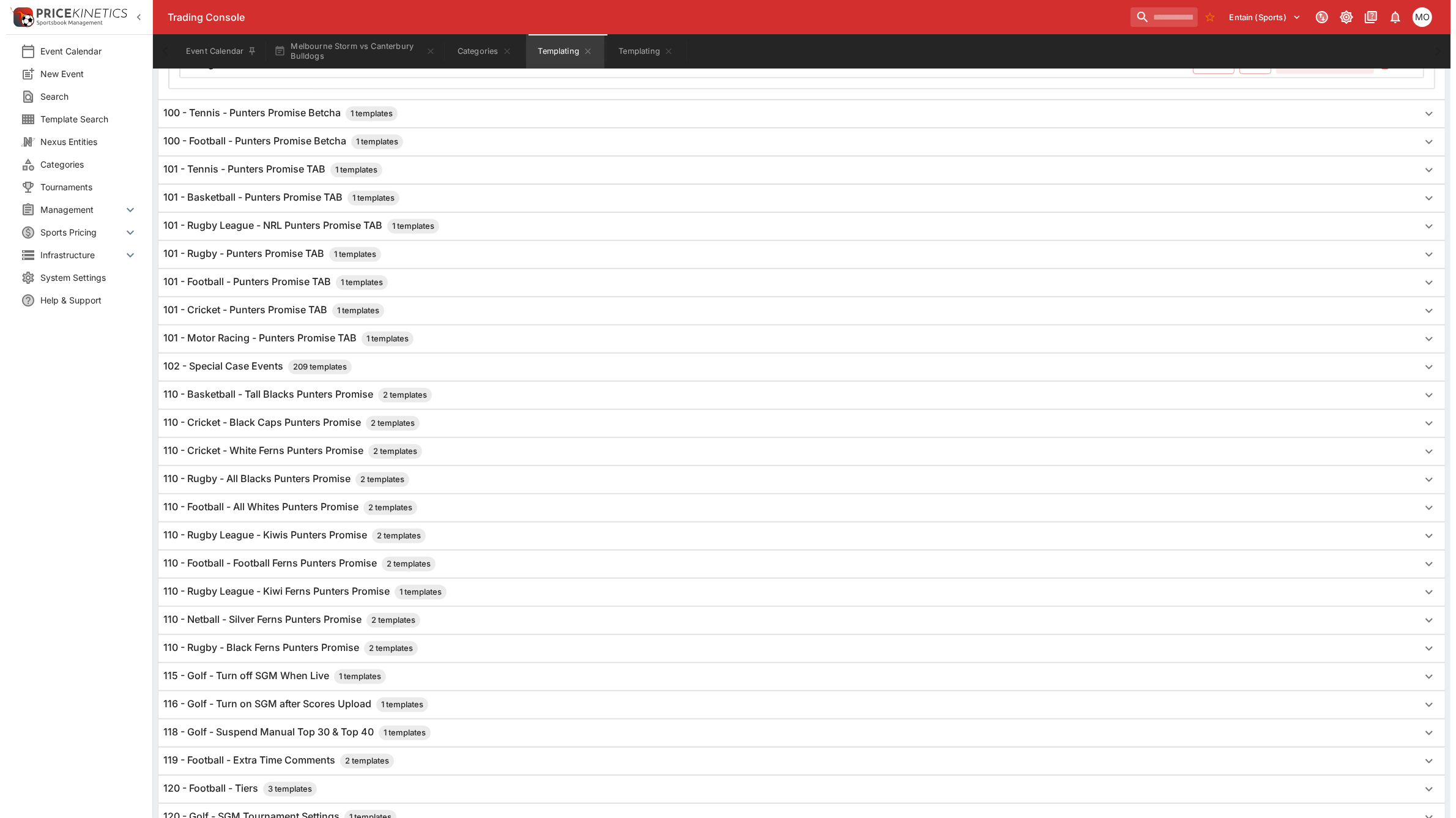
scroll to position [764, 0]
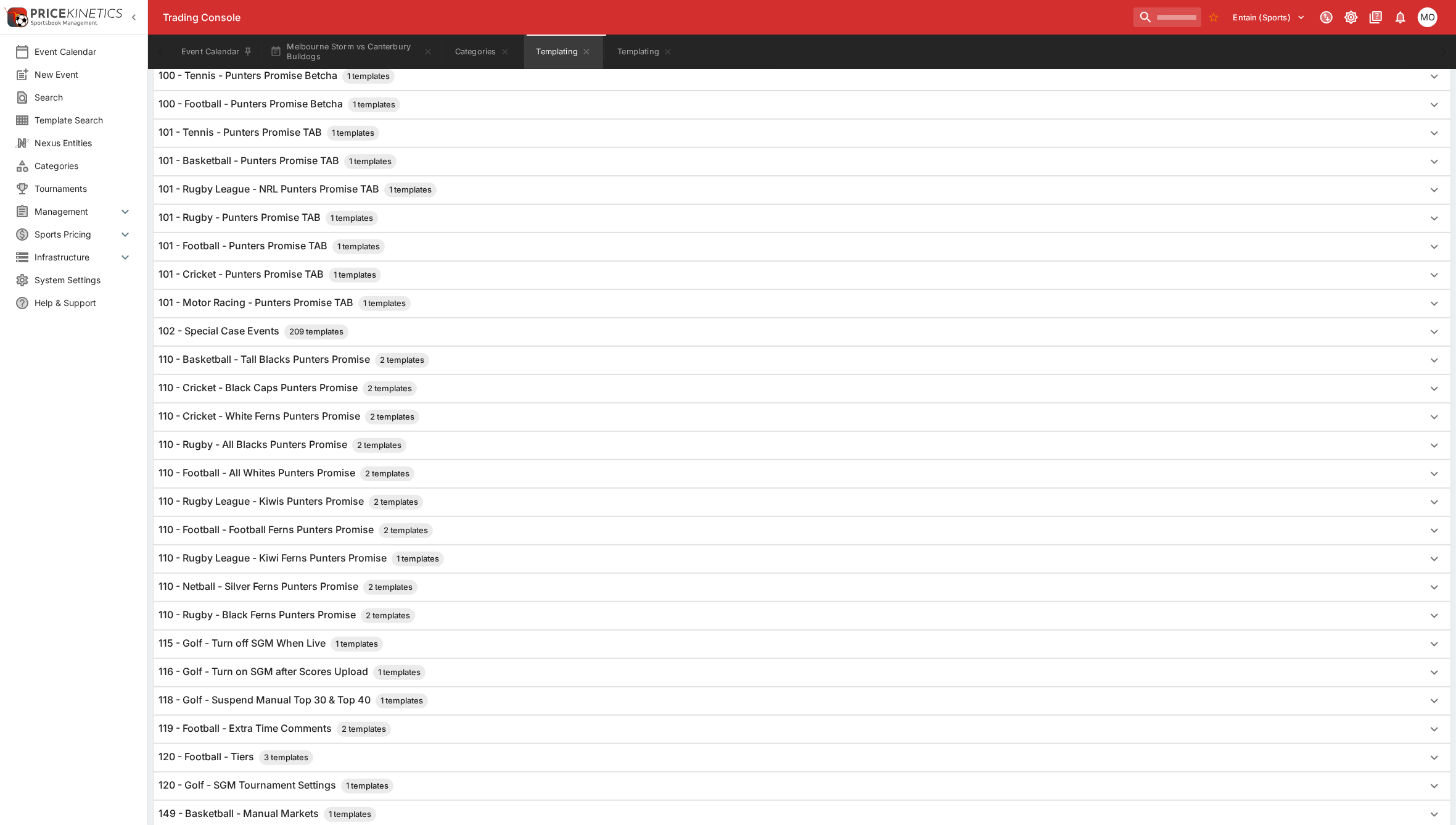
click at [240, 196] on h6 "101 - Rugby League - NRL Punters Promise TAB 1 templates" at bounding box center [298, 190] width 278 height 15
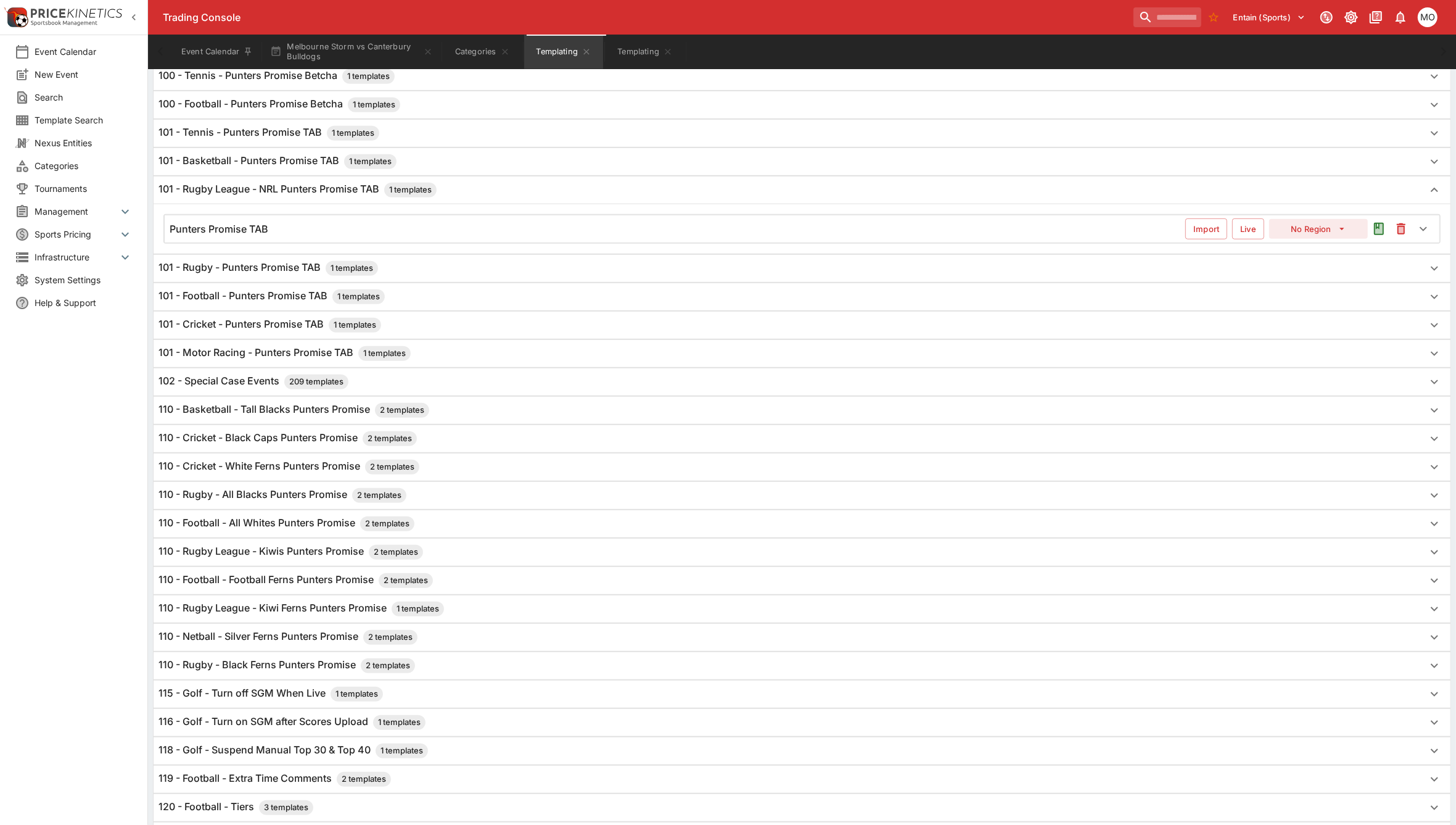
click at [267, 233] on h6 "Punters Promise TAB" at bounding box center [219, 229] width 99 height 13
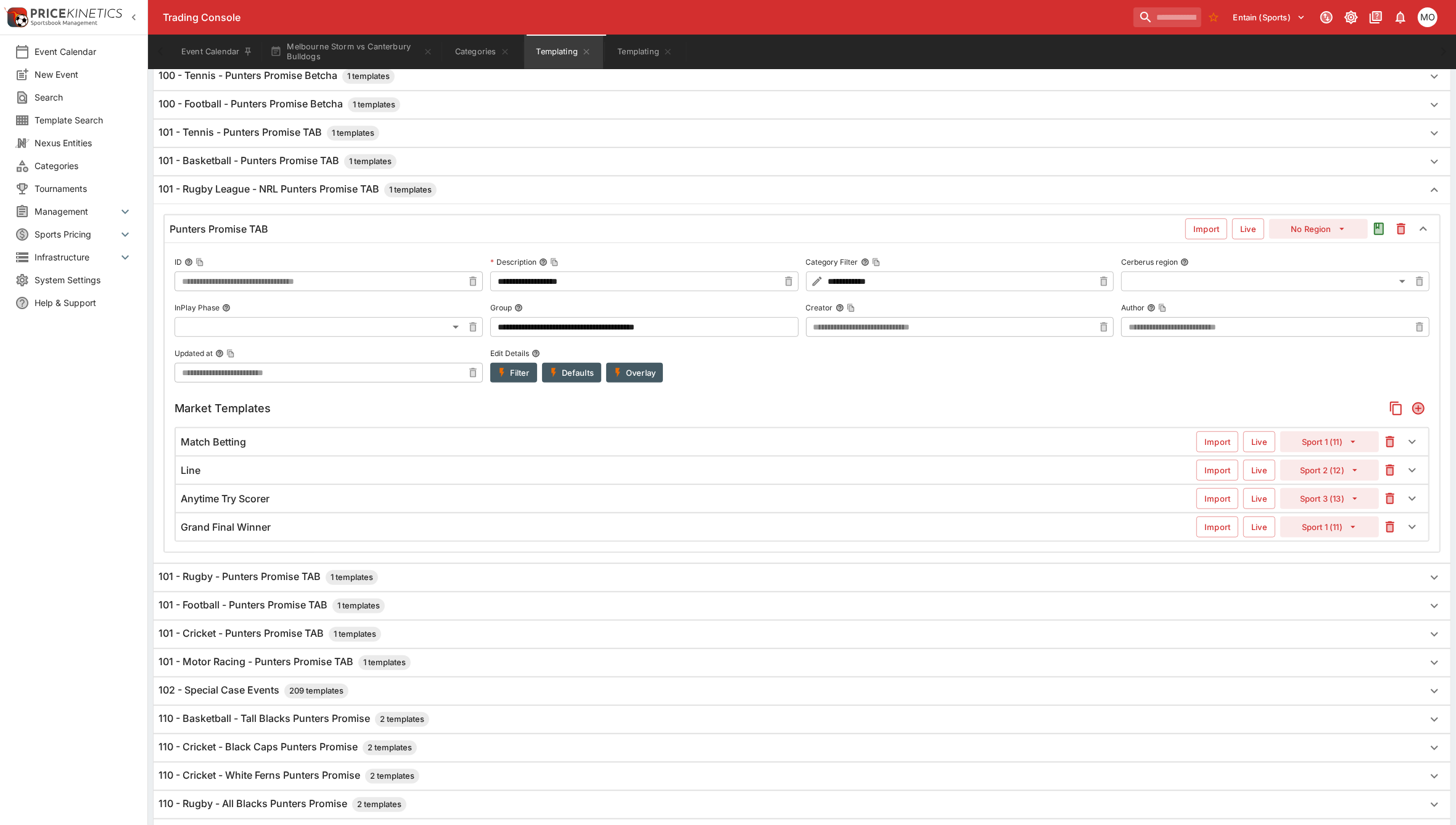
click at [508, 379] on button "Filter" at bounding box center [513, 372] width 47 height 20
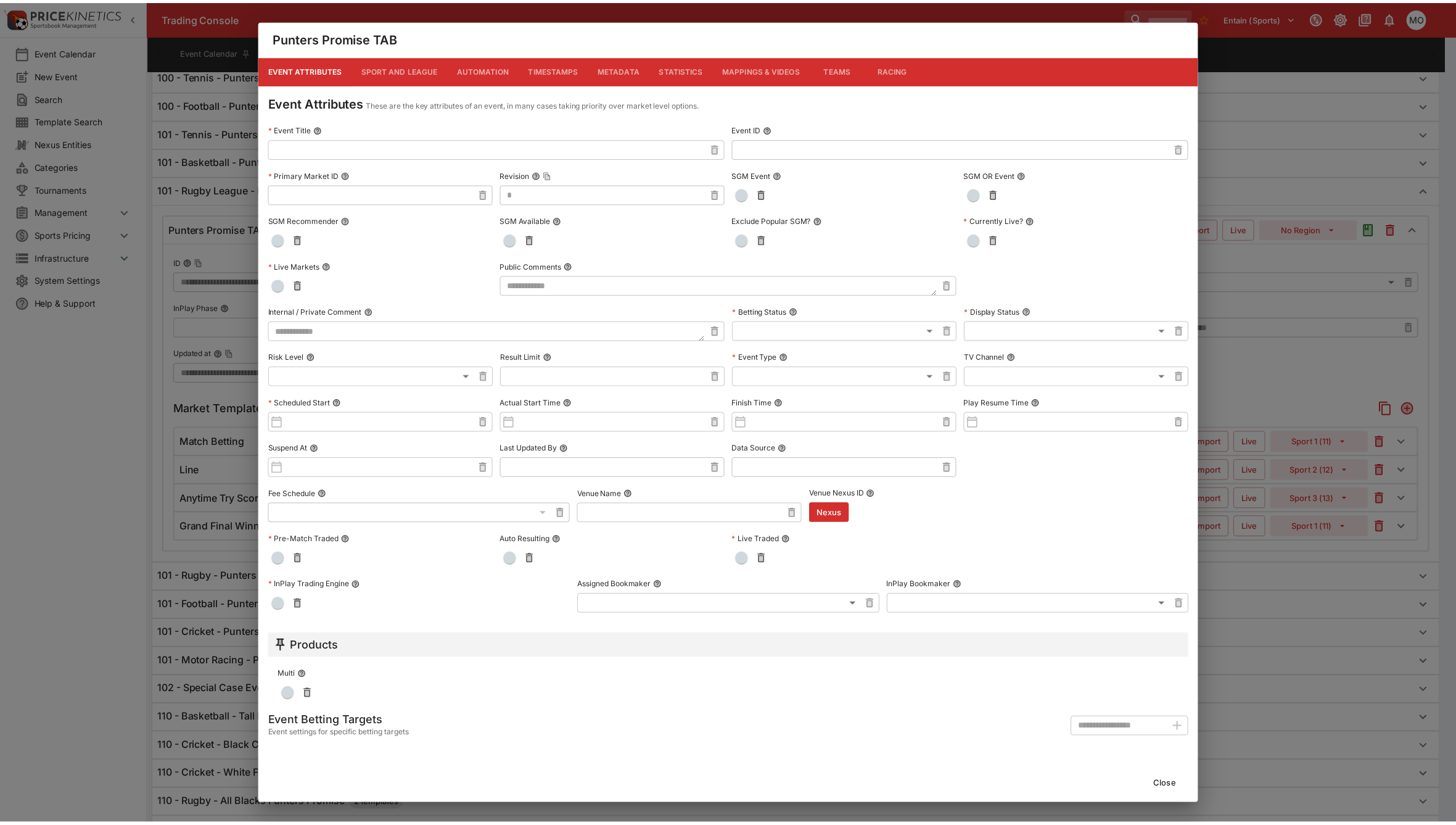
scroll to position [0, 0]
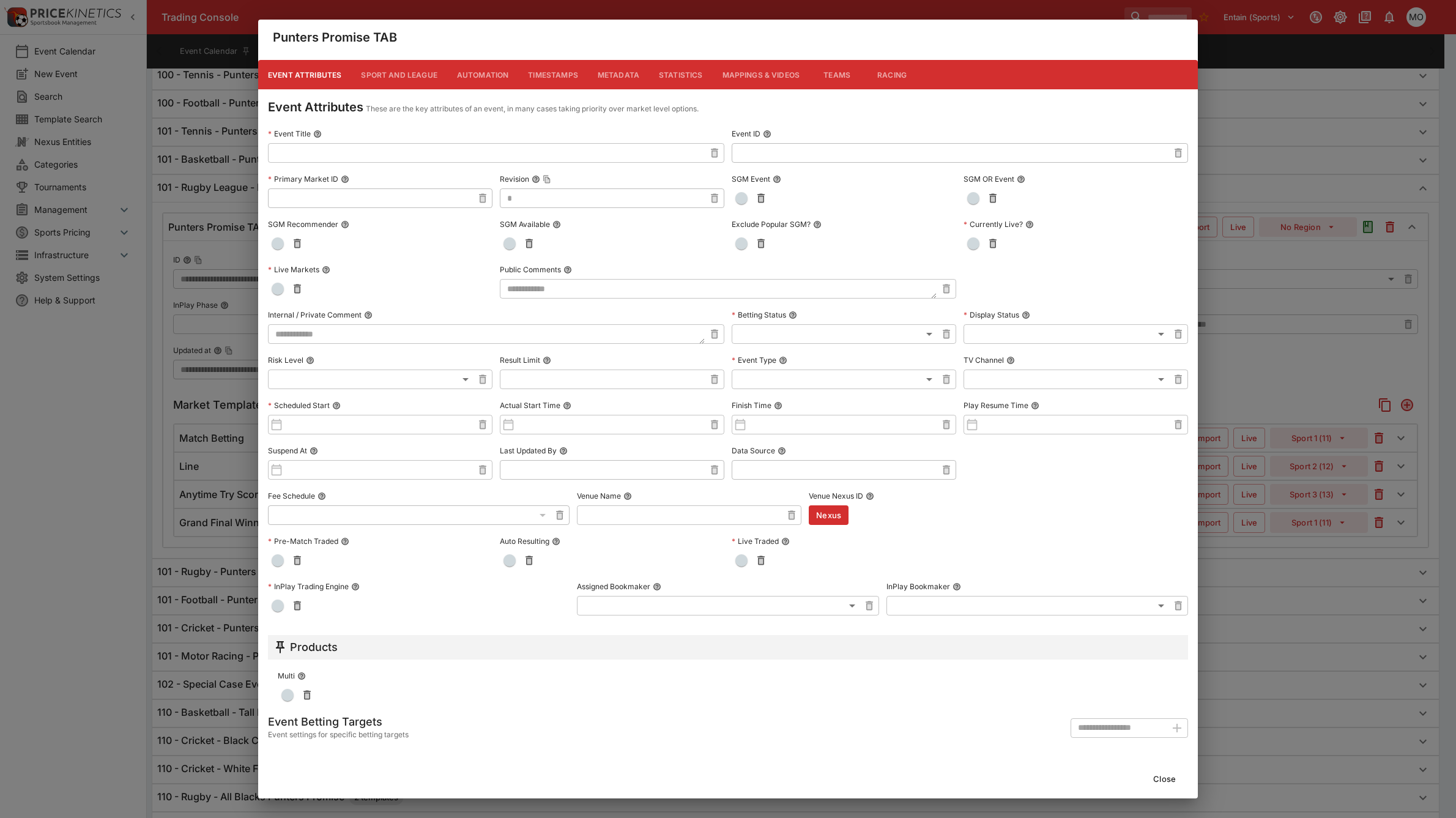
click at [625, 74] on button "Metadata" at bounding box center [618, 75] width 61 height 29
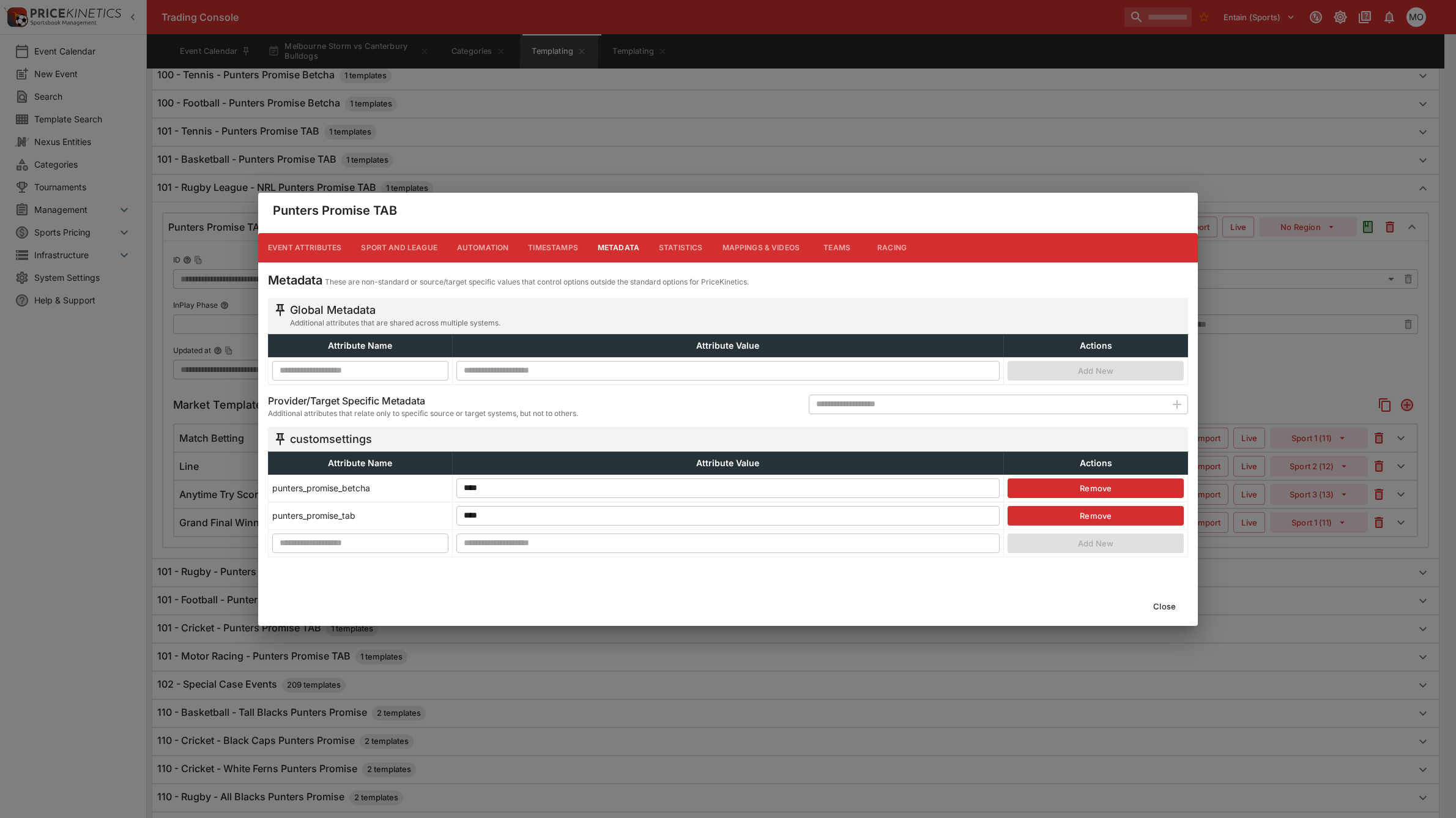
click at [1161, 601] on button "Close" at bounding box center [1165, 606] width 37 height 19
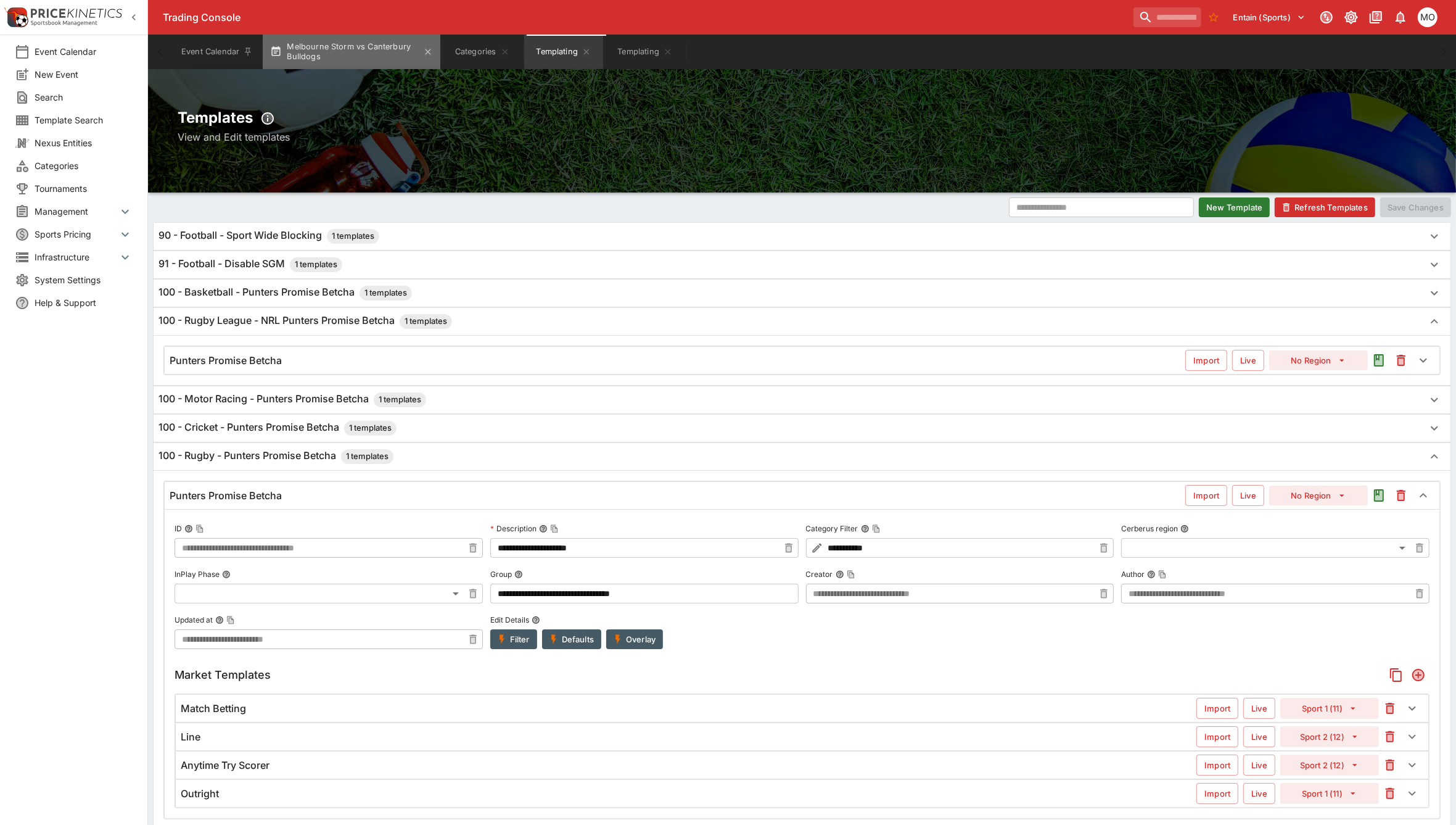
click at [319, 39] on button "Melbourne Storm vs Canterbury Bulldogs" at bounding box center [351, 51] width 178 height 34
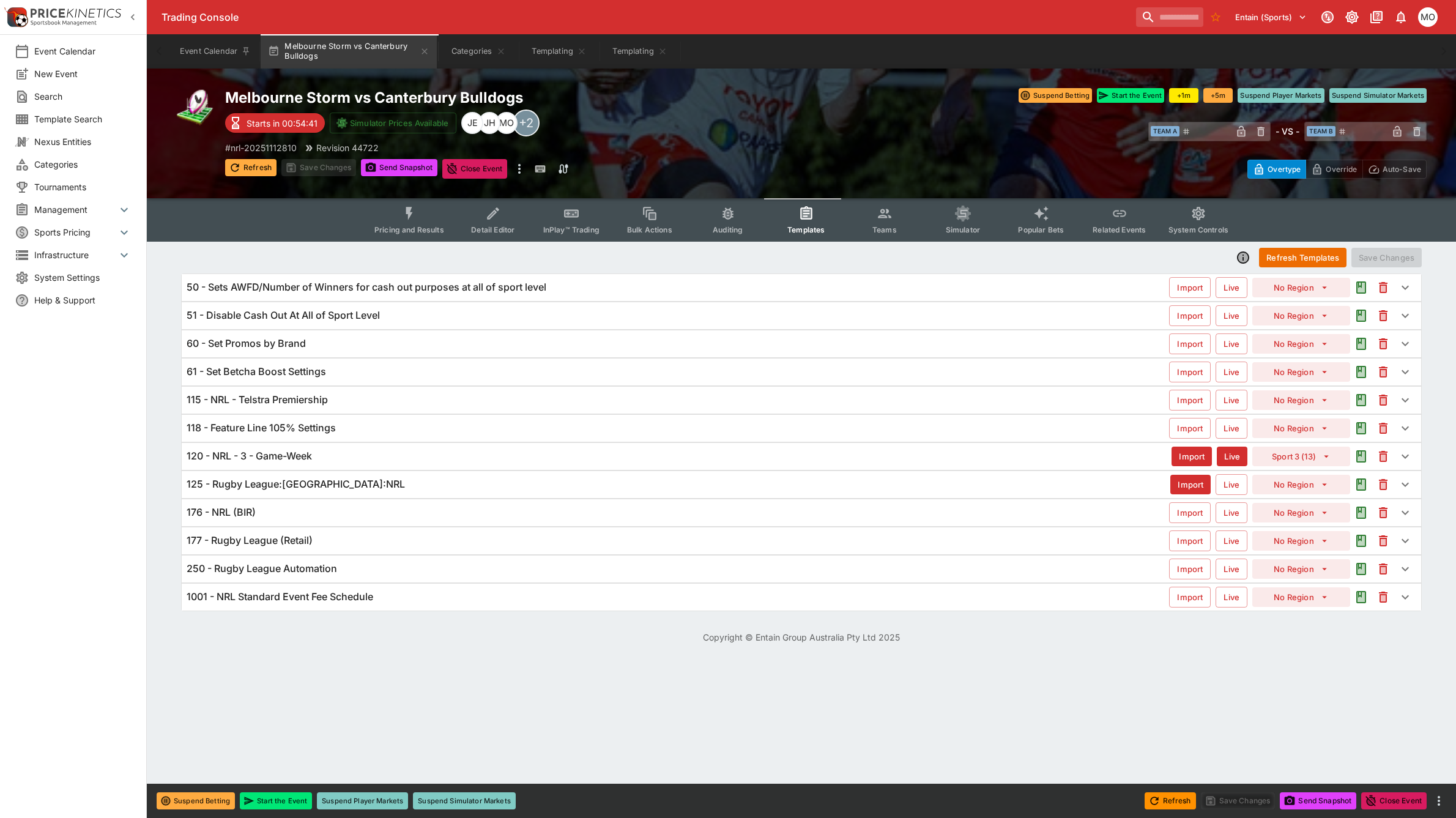
click at [249, 161] on button "Refresh" at bounding box center [250, 168] width 52 height 17
click at [520, 169] on icon "more" at bounding box center [519, 169] width 15 height 15
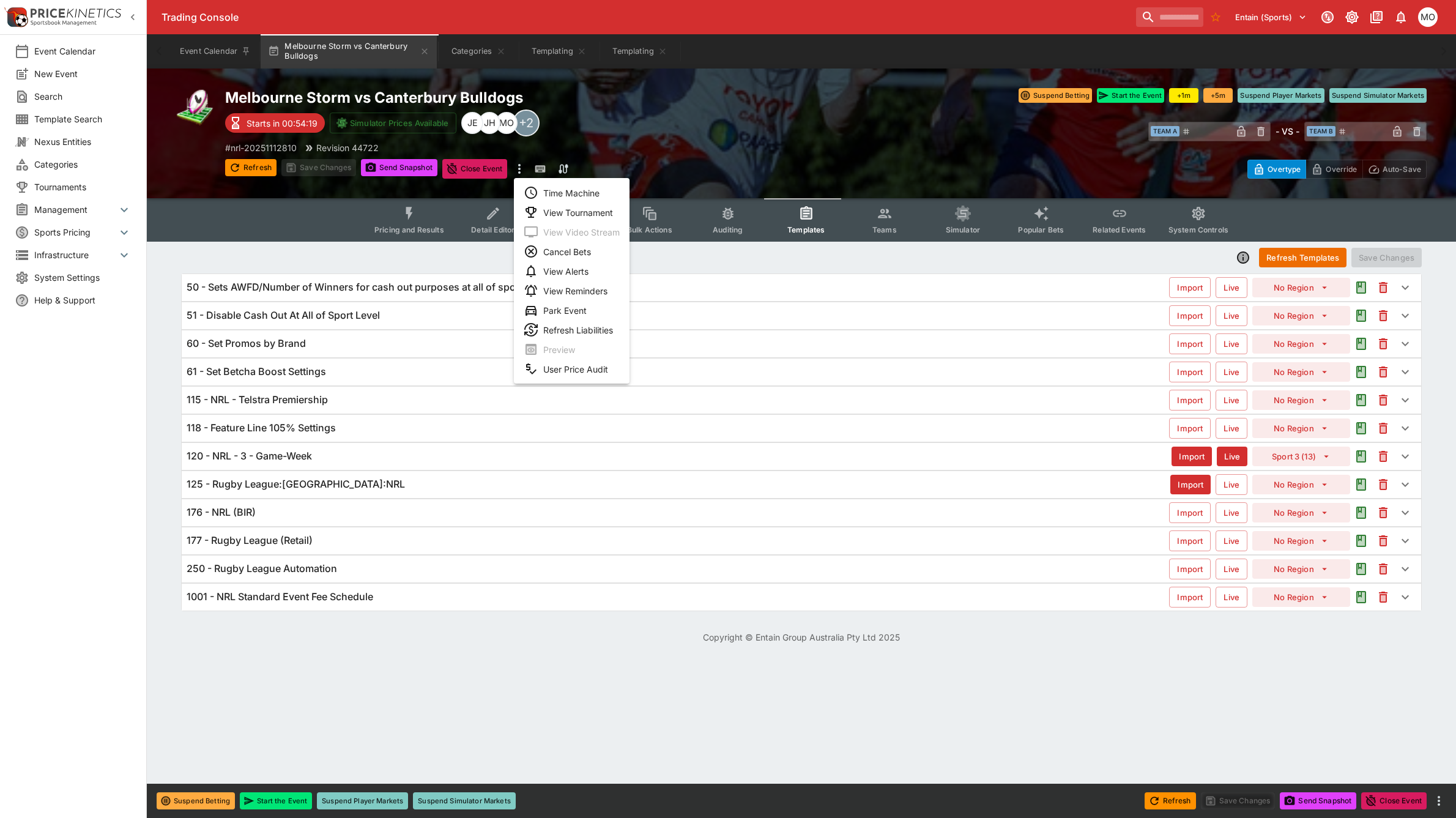
click at [558, 203] on li "View Tournament" at bounding box center [572, 212] width 116 height 19
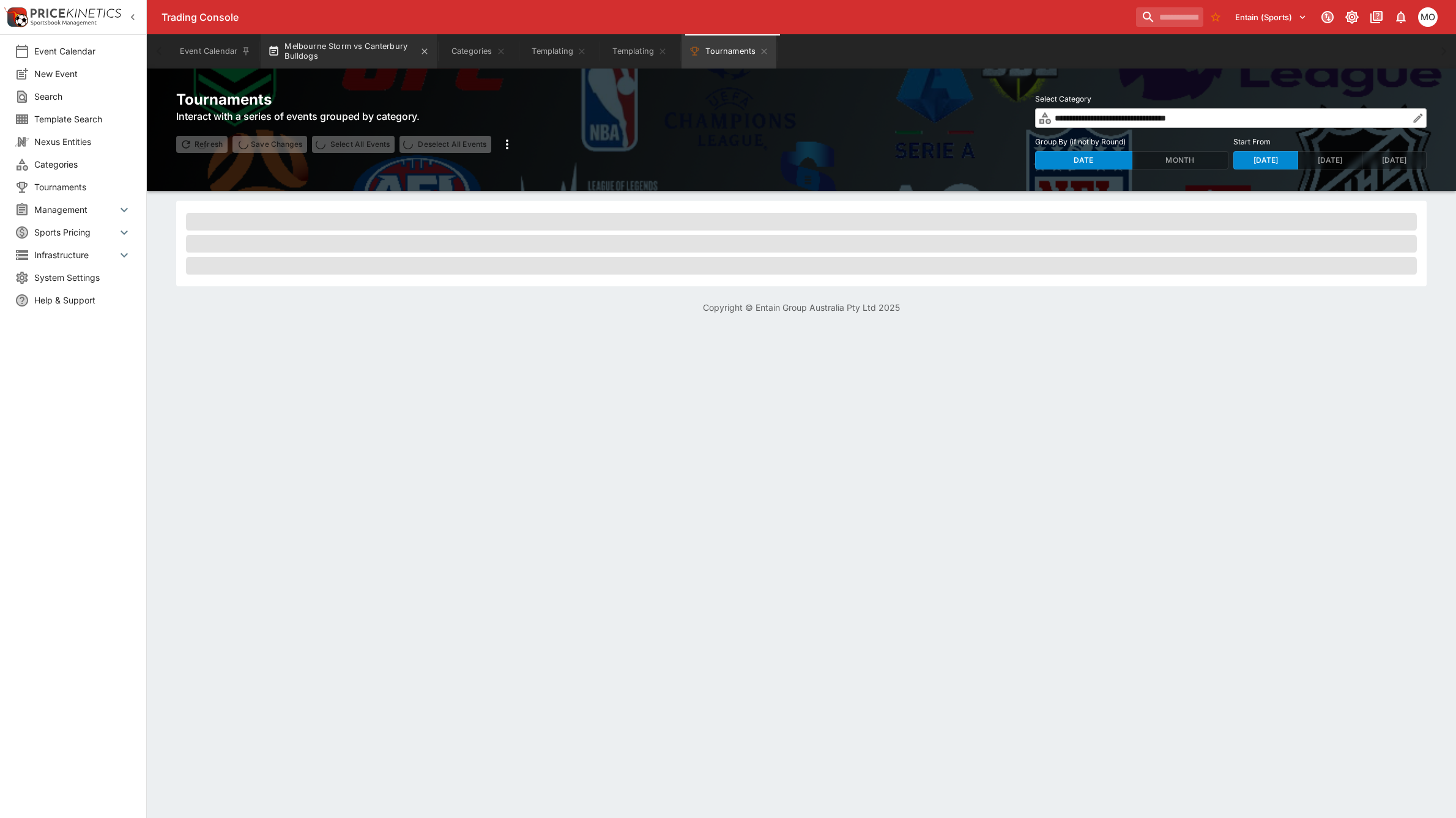
click at [368, 53] on button "Melbourne Storm vs Canterbury Bulldogs" at bounding box center [348, 51] width 176 height 34
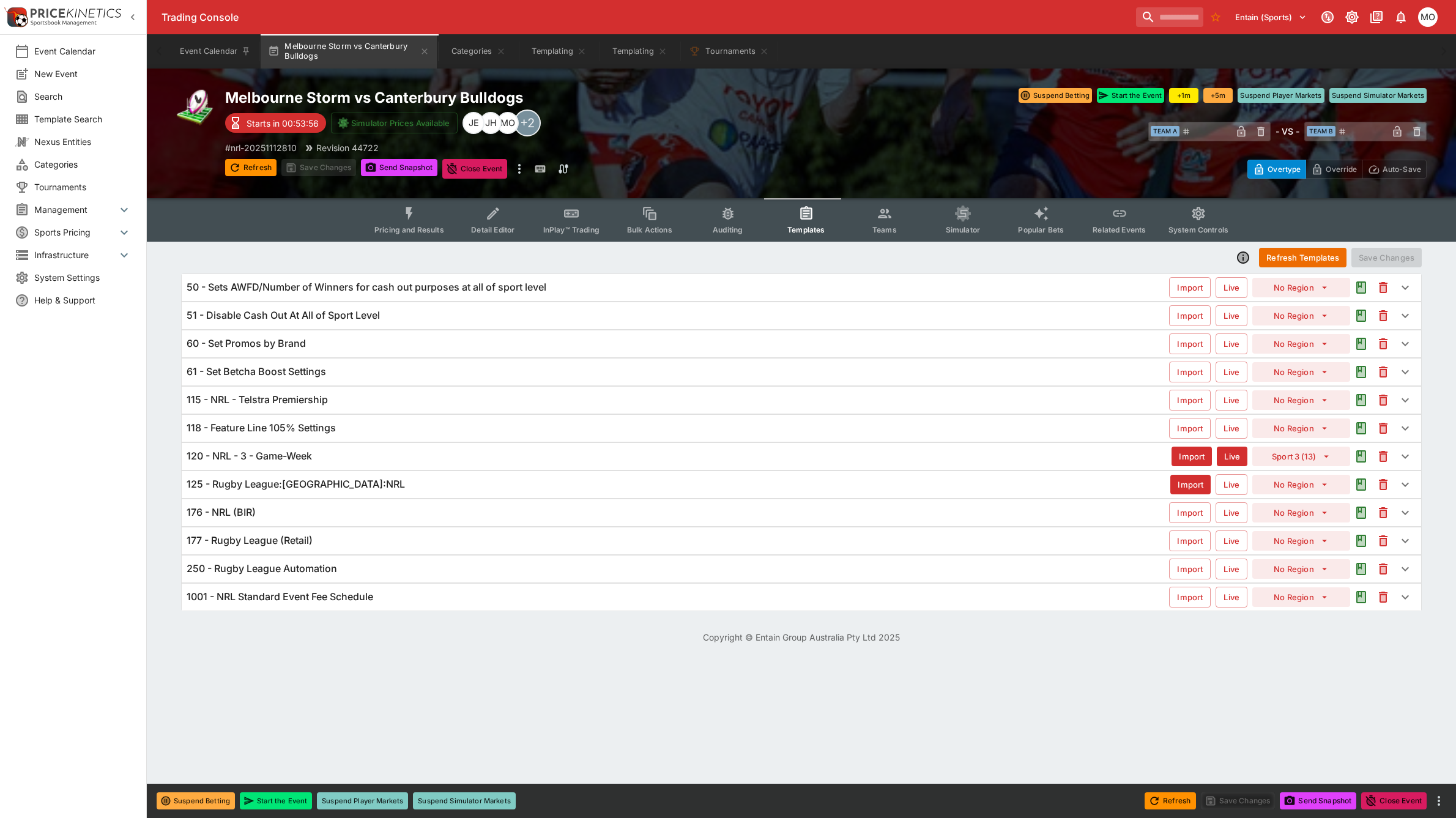
click at [408, 213] on icon "Event type filters" at bounding box center [409, 214] width 16 height 16
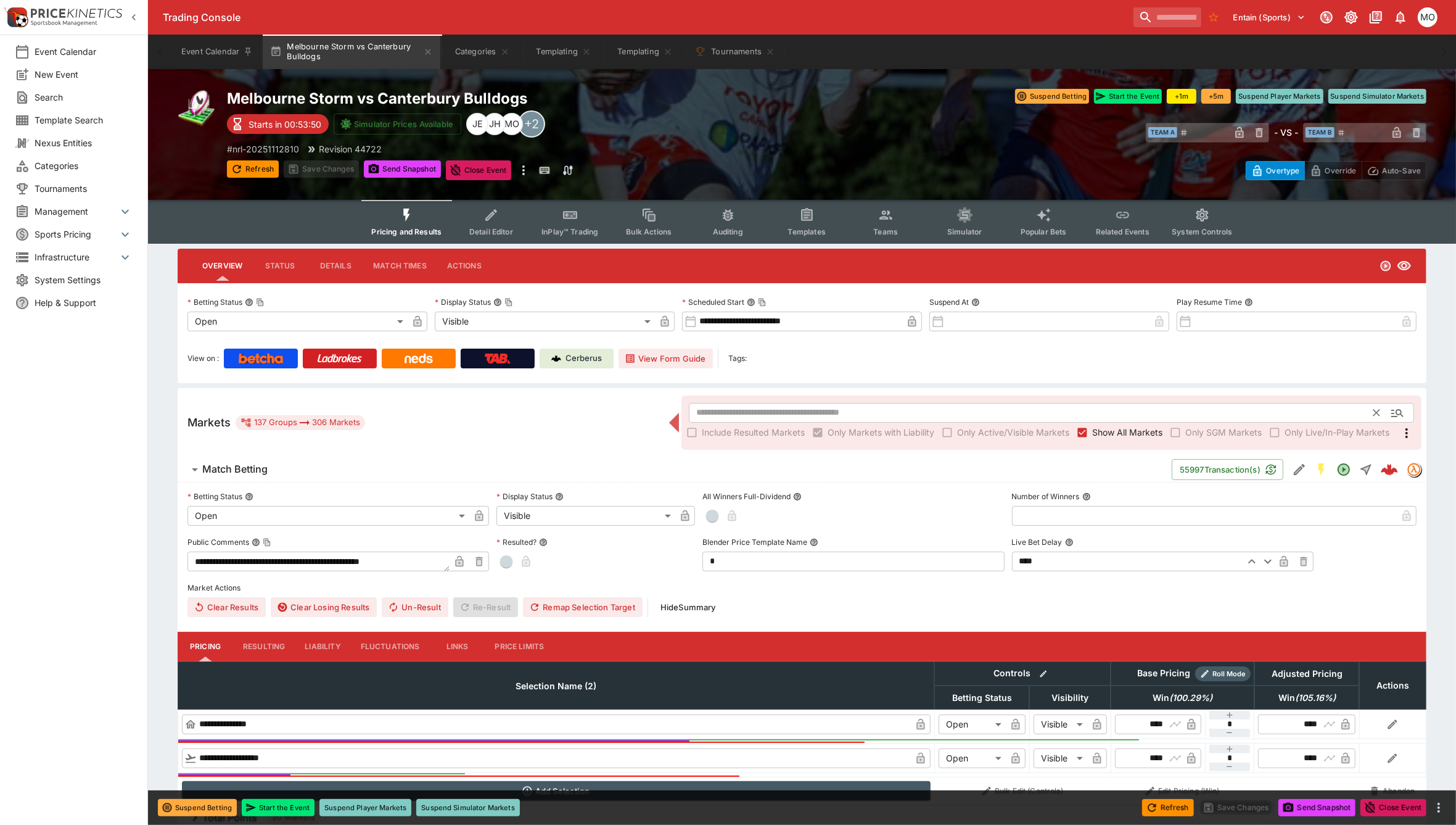
click at [732, 408] on input "text" at bounding box center [1031, 412] width 685 height 20
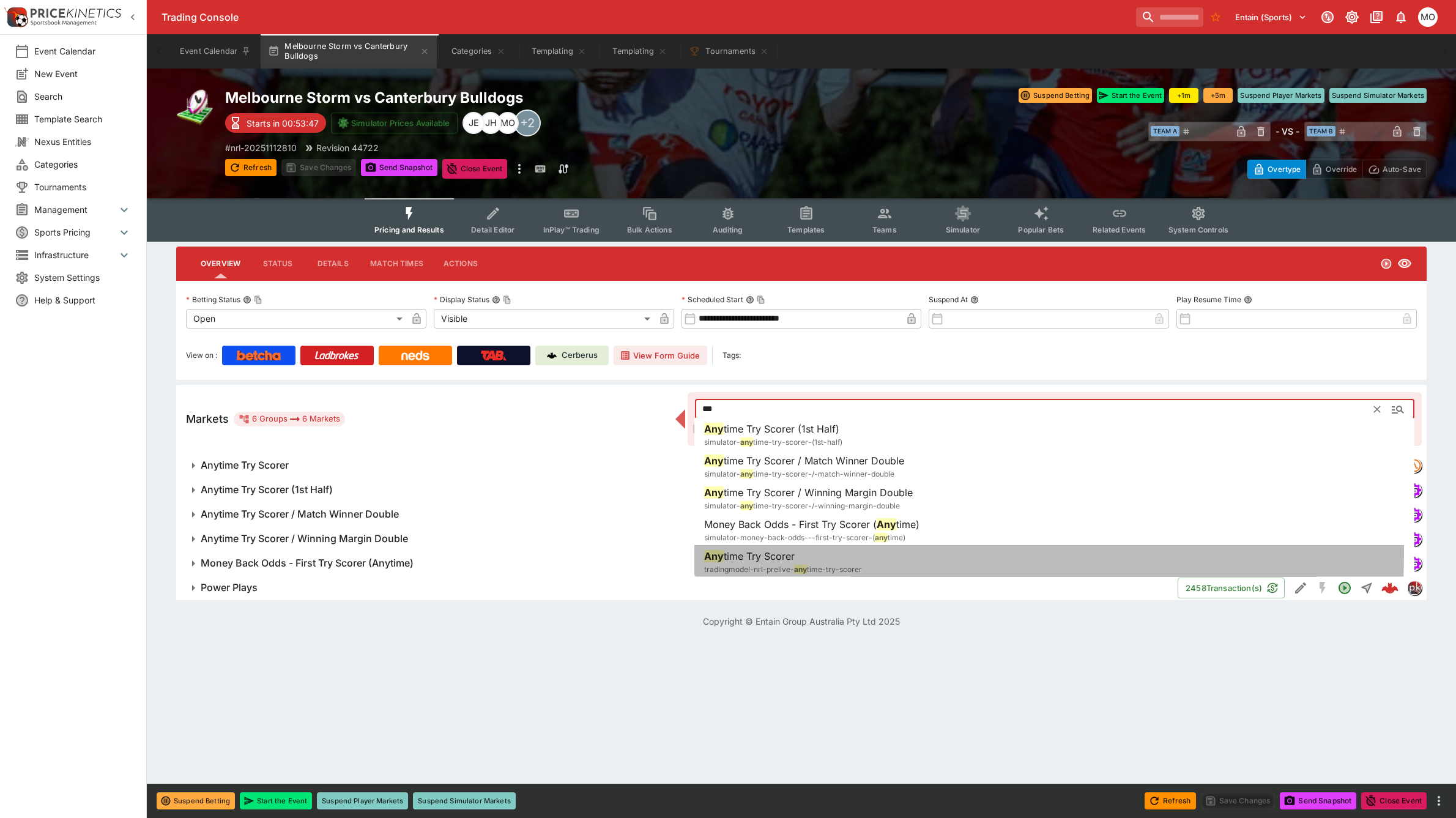
click at [754, 551] on span "time Try Scorer" at bounding box center [759, 556] width 71 height 12
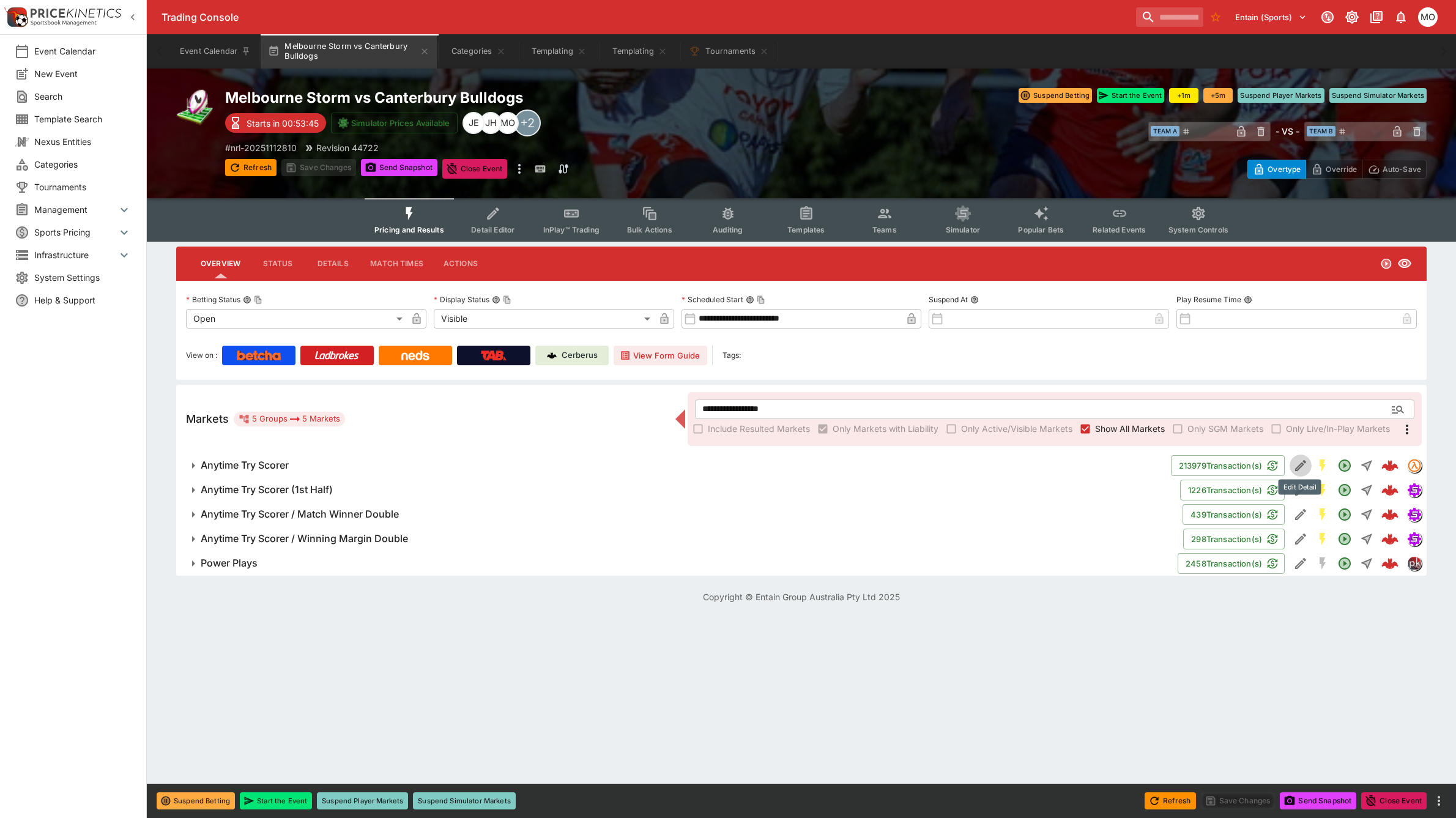
click at [1294, 465] on icon "Edit Detail" at bounding box center [1301, 465] width 15 height 15
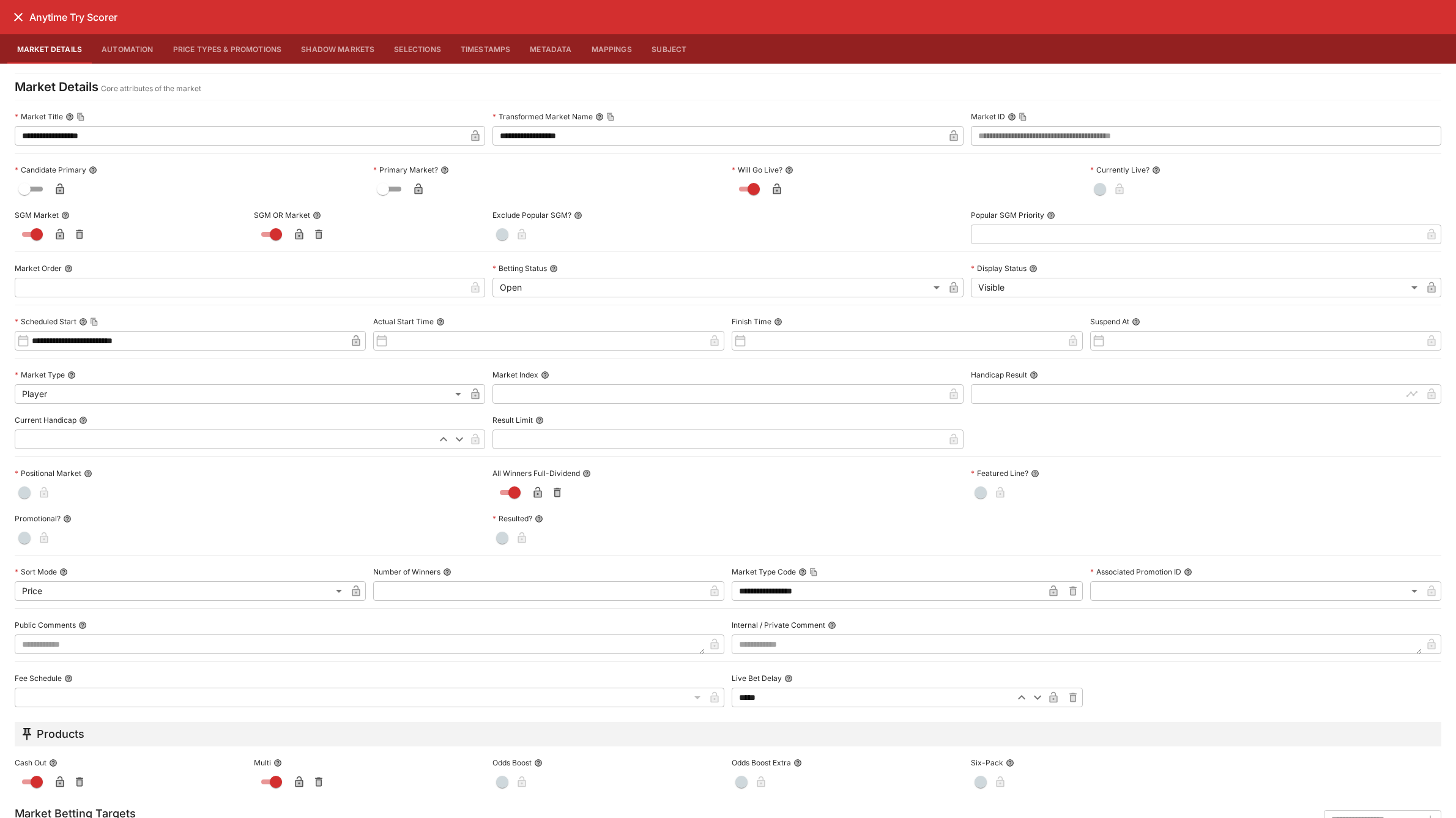
click at [555, 46] on button "Metadata" at bounding box center [550, 49] width 61 height 29
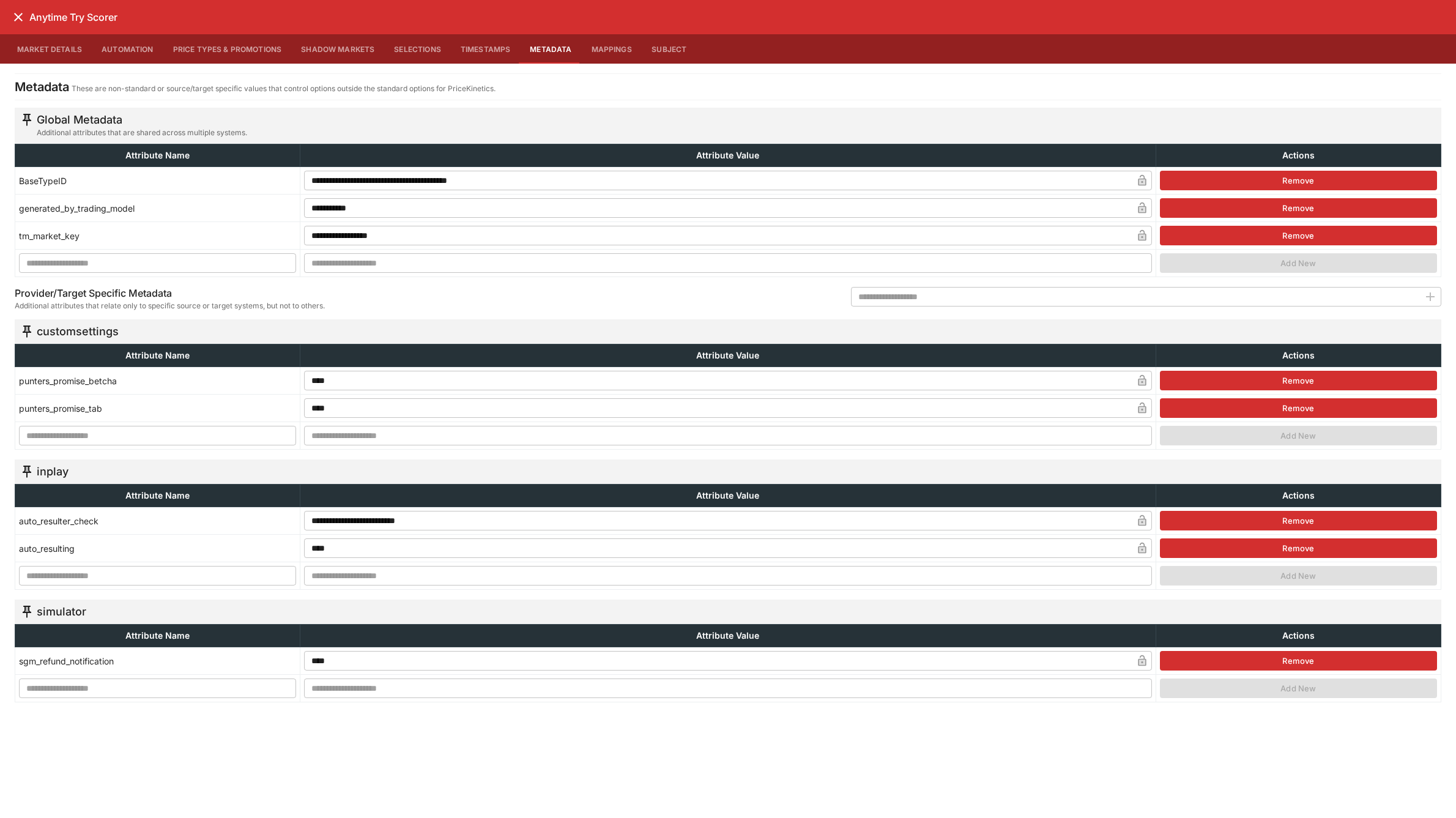
click at [42, 50] on button "Market Details" at bounding box center [50, 49] width 84 height 29
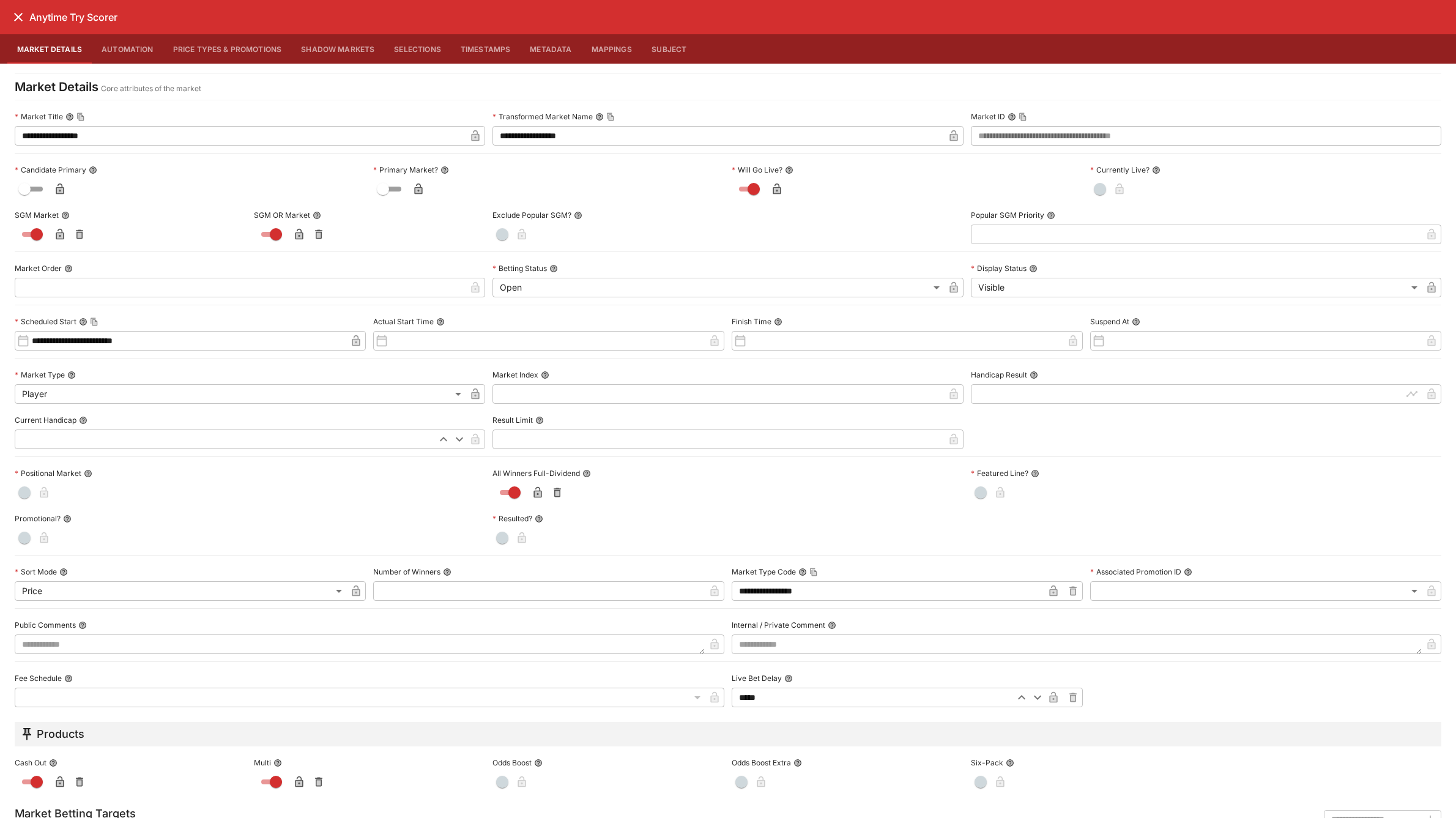
click at [19, 19] on icon "close" at bounding box center [18, 17] width 15 height 15
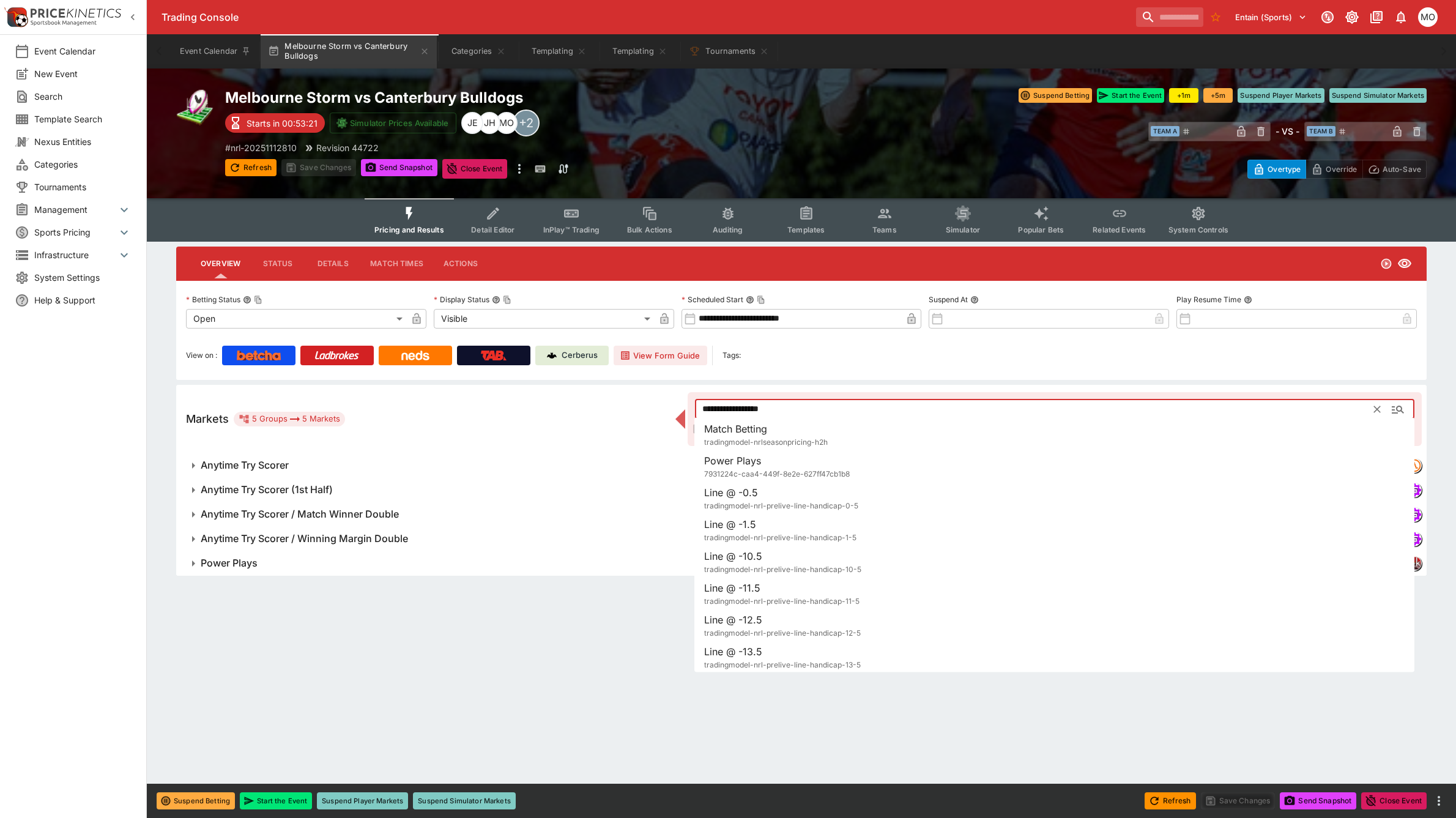
click at [750, 410] on input "**********" at bounding box center [1034, 409] width 679 height 19
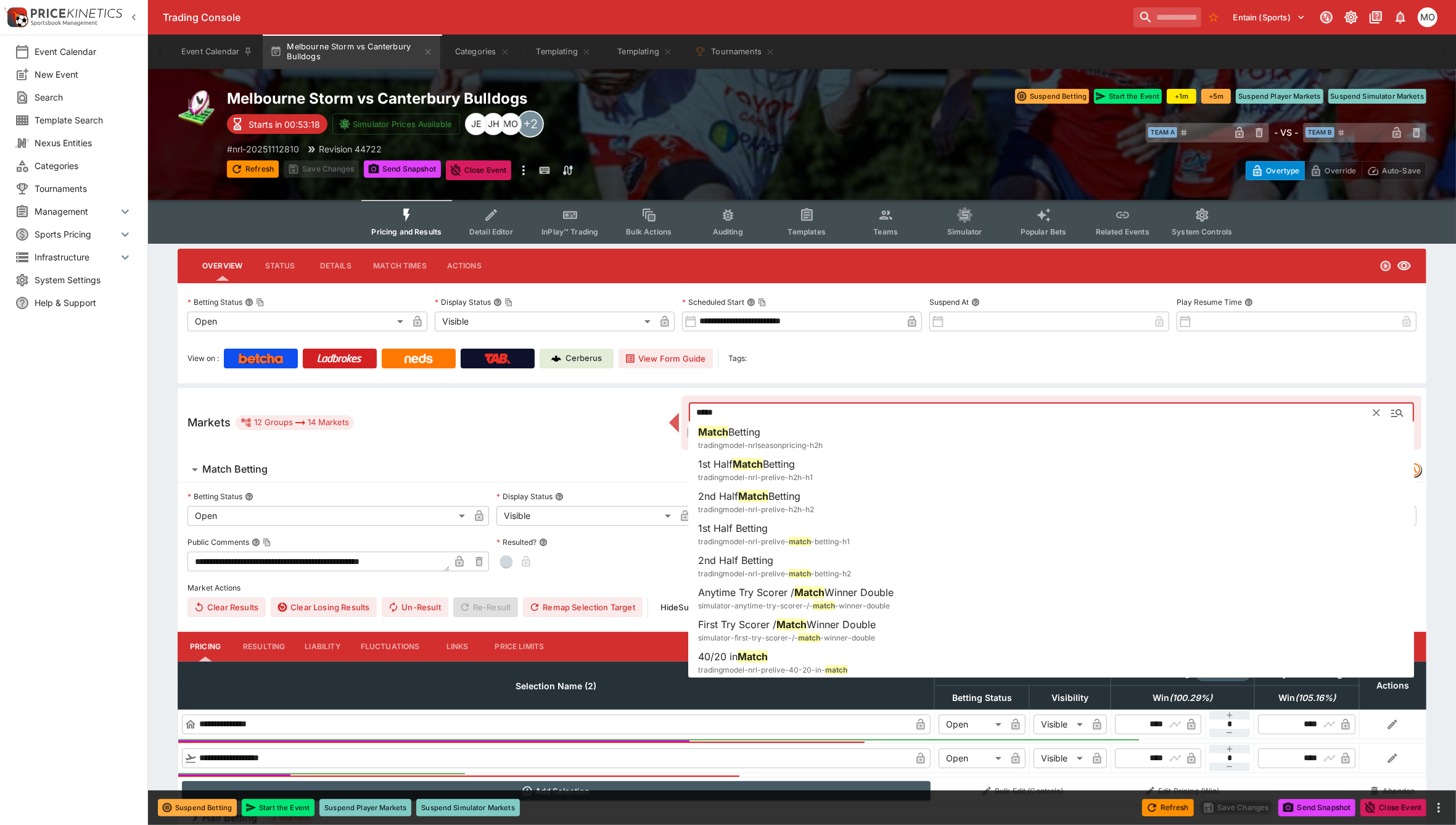
click at [747, 440] on span "tradingmodel-nrlseasonpricing-h2h" at bounding box center [760, 446] width 125 height 12
type input "**********"
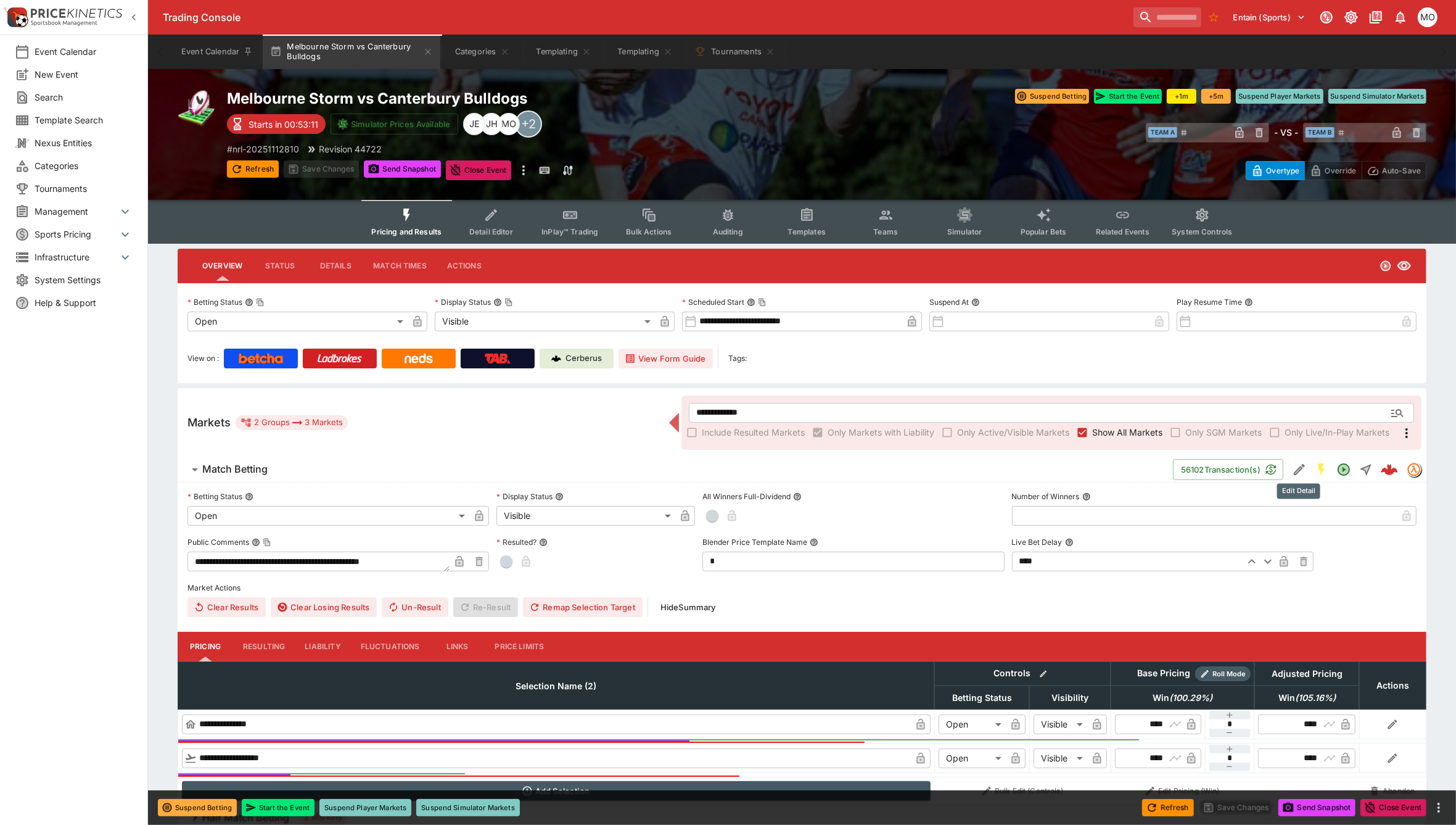
click at [1302, 467] on icon "Edit Detail" at bounding box center [1299, 469] width 15 height 15
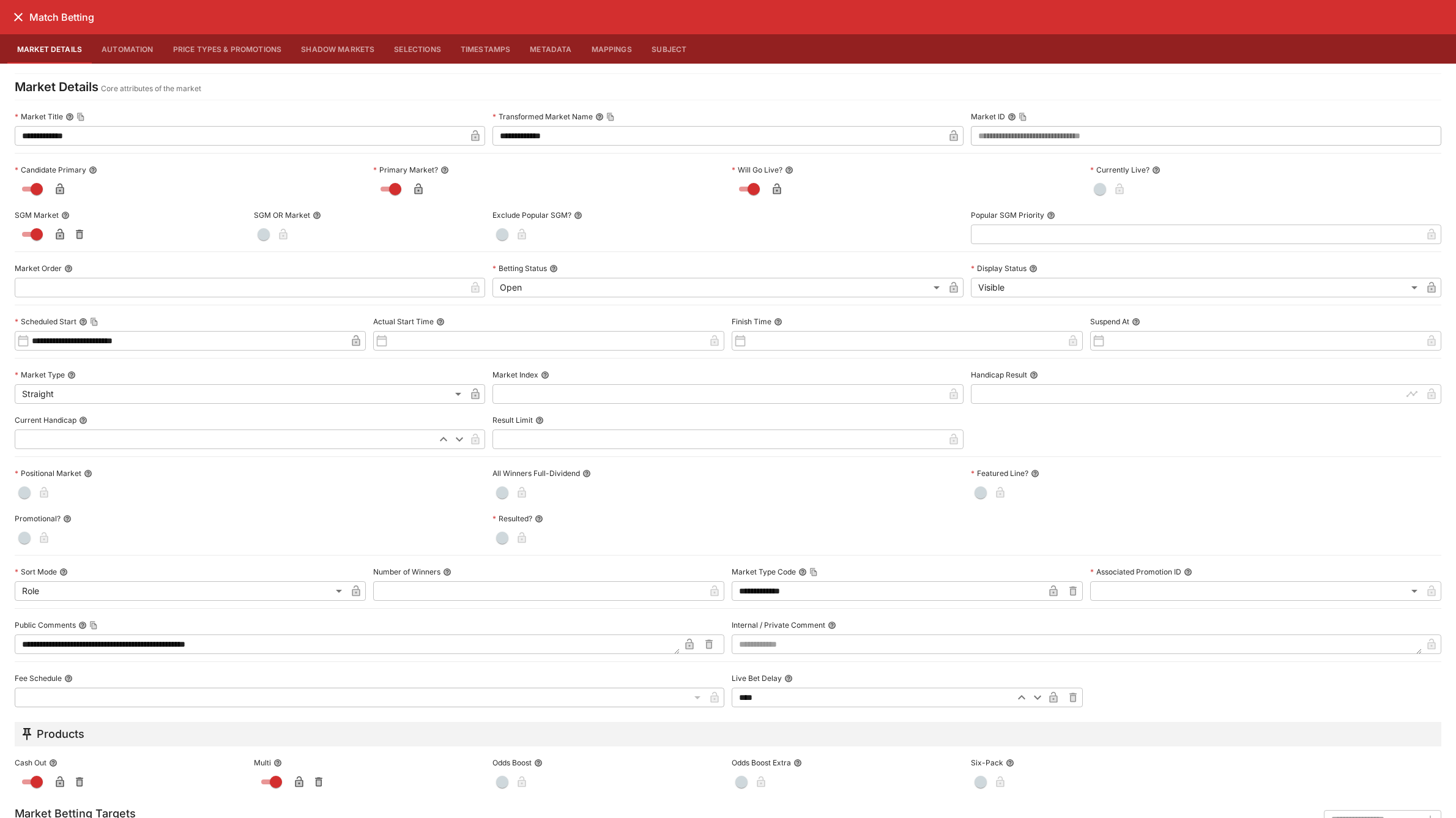
click at [14, 11] on icon "close" at bounding box center [18, 17] width 15 height 15
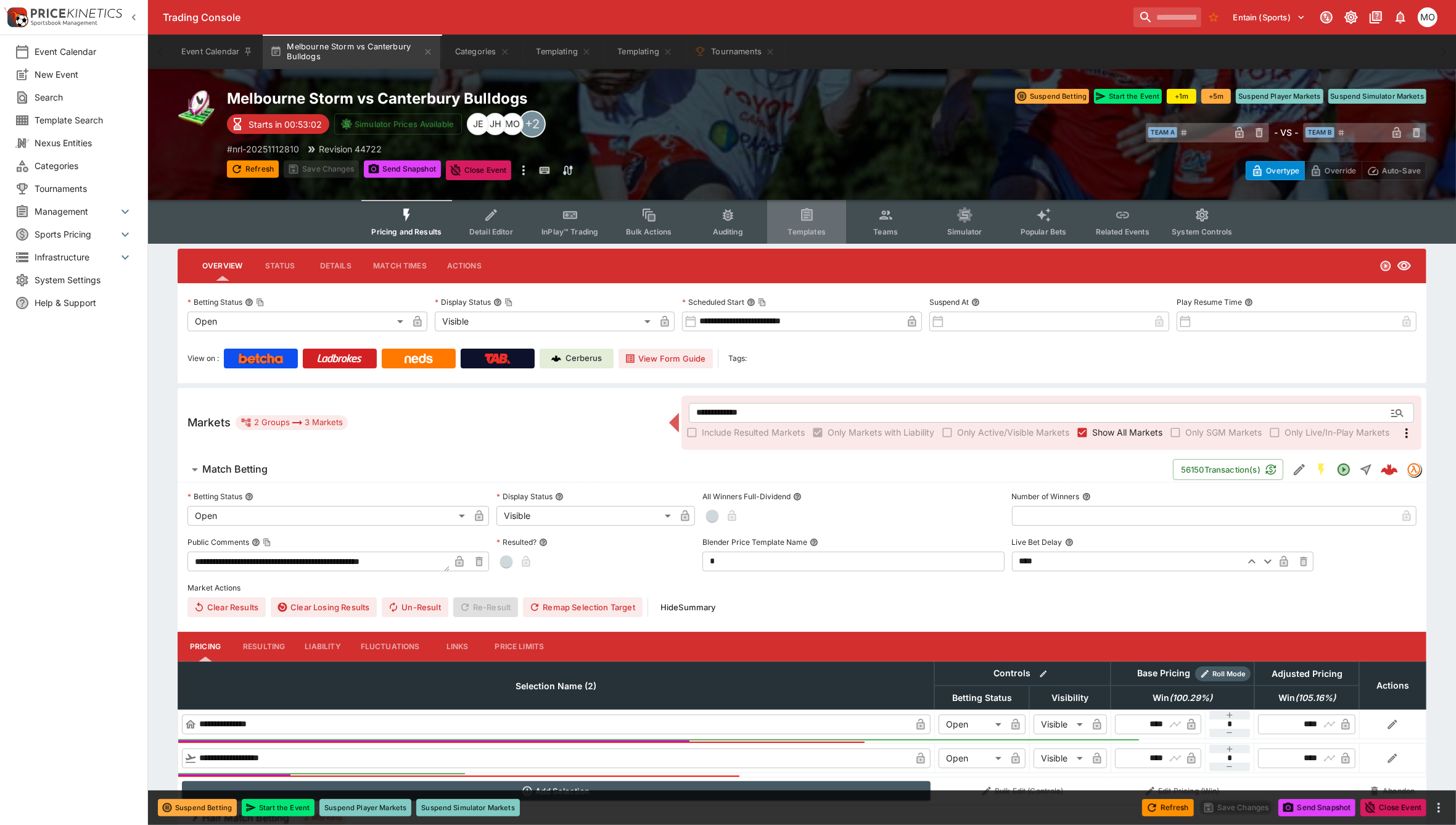
click at [799, 223] on button "Templates" at bounding box center [807, 221] width 79 height 44
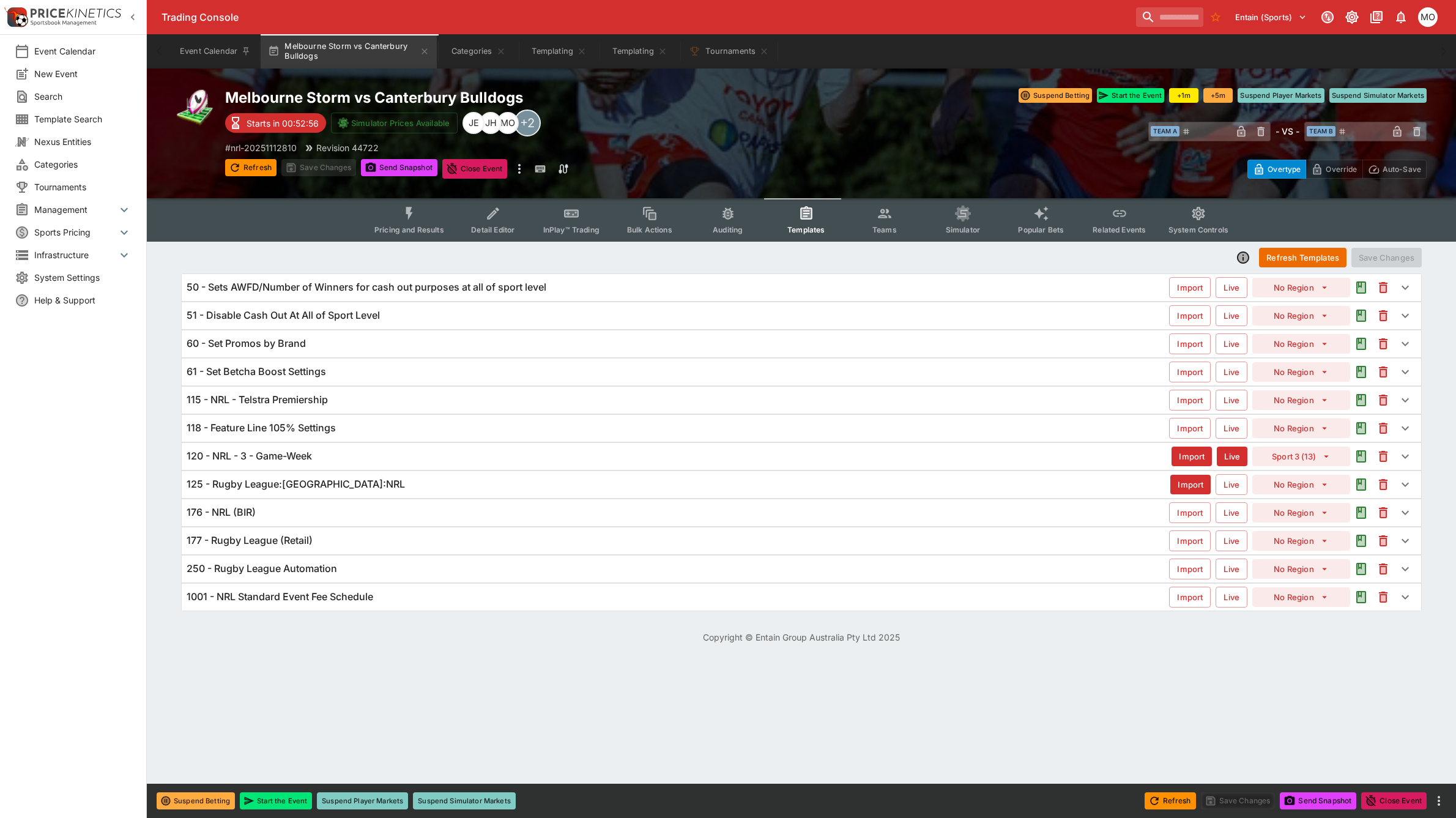
click at [396, 214] on button "Pricing and Results" at bounding box center [409, 220] width 89 height 44
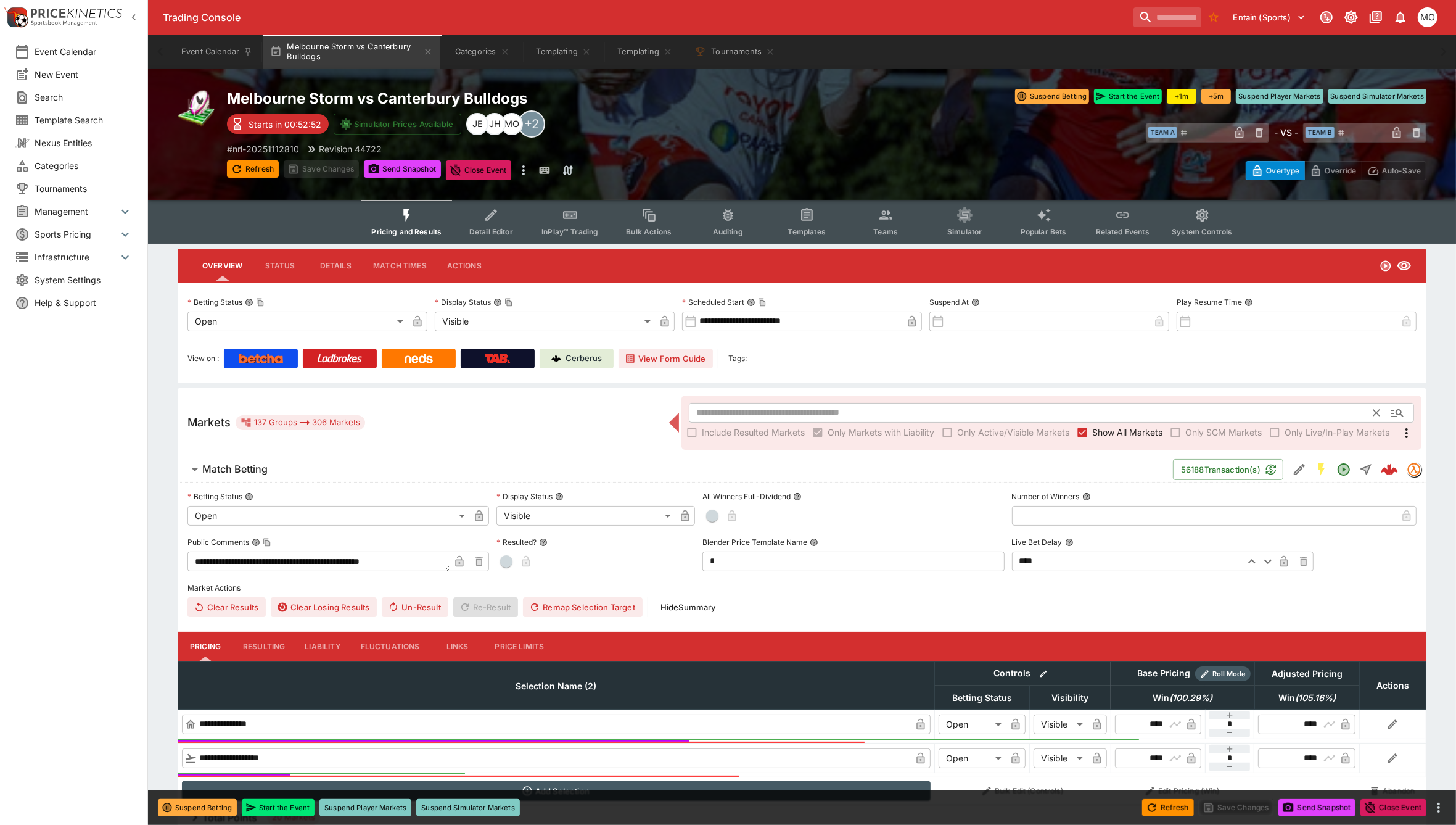
click at [709, 406] on input "text" at bounding box center [1031, 412] width 685 height 20
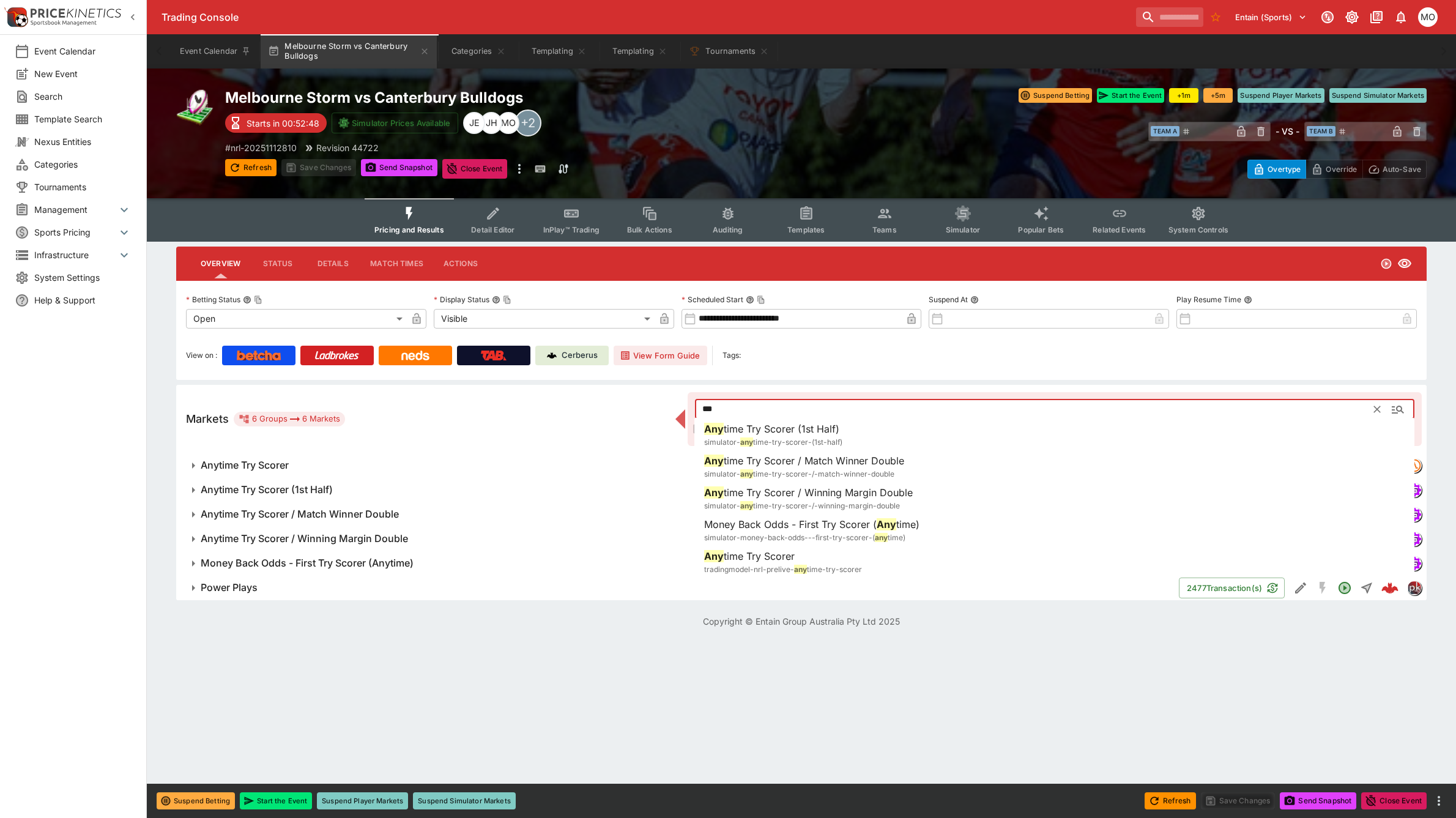
click at [803, 558] on div "Any time Try Scorer tradingmodel-nrl-prelive- any time-try-scorer" at bounding box center [783, 562] width 158 height 27
type input "**********"
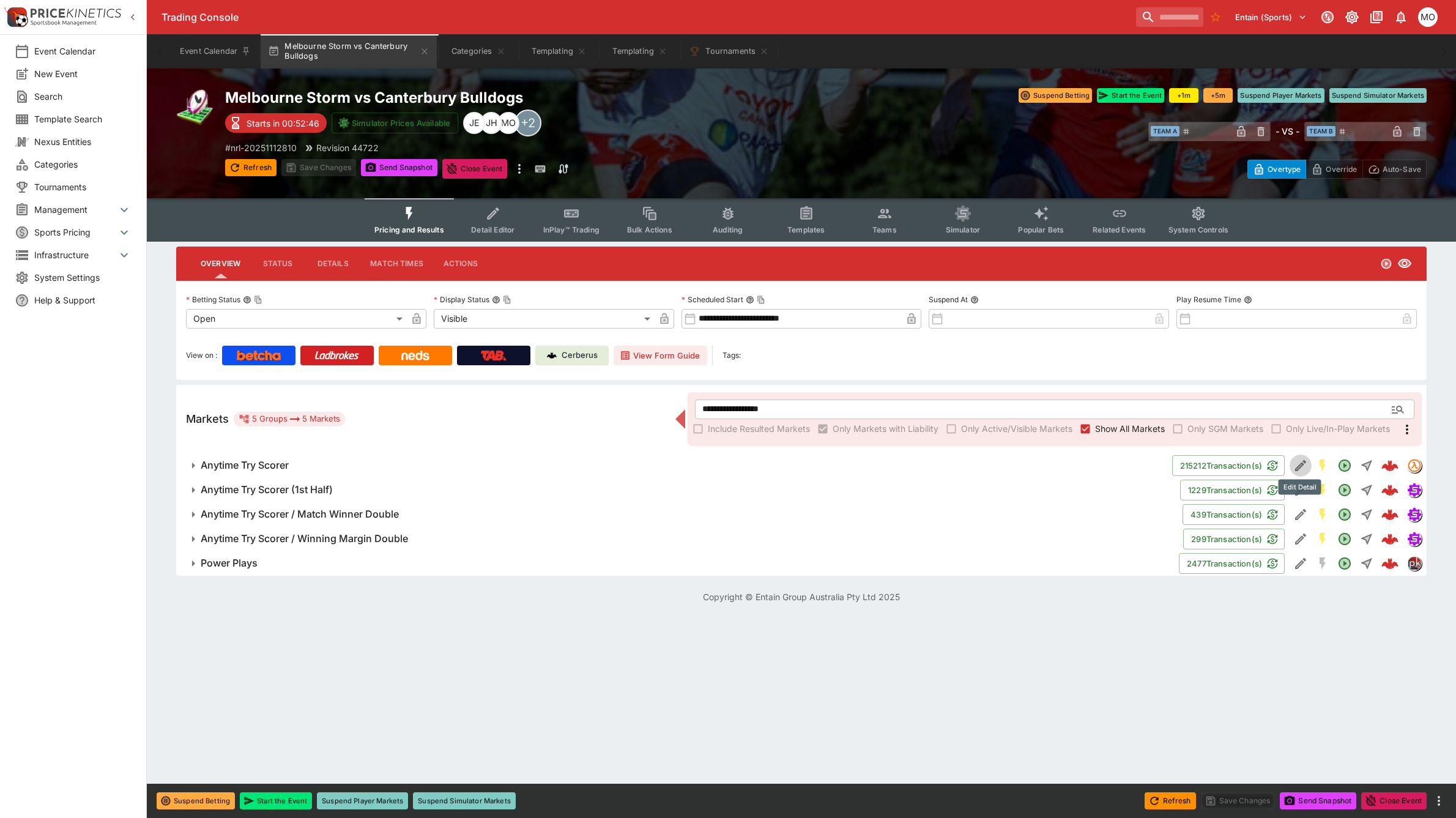
click at [1302, 465] on icon "Edit Detail" at bounding box center [1301, 465] width 15 height 15
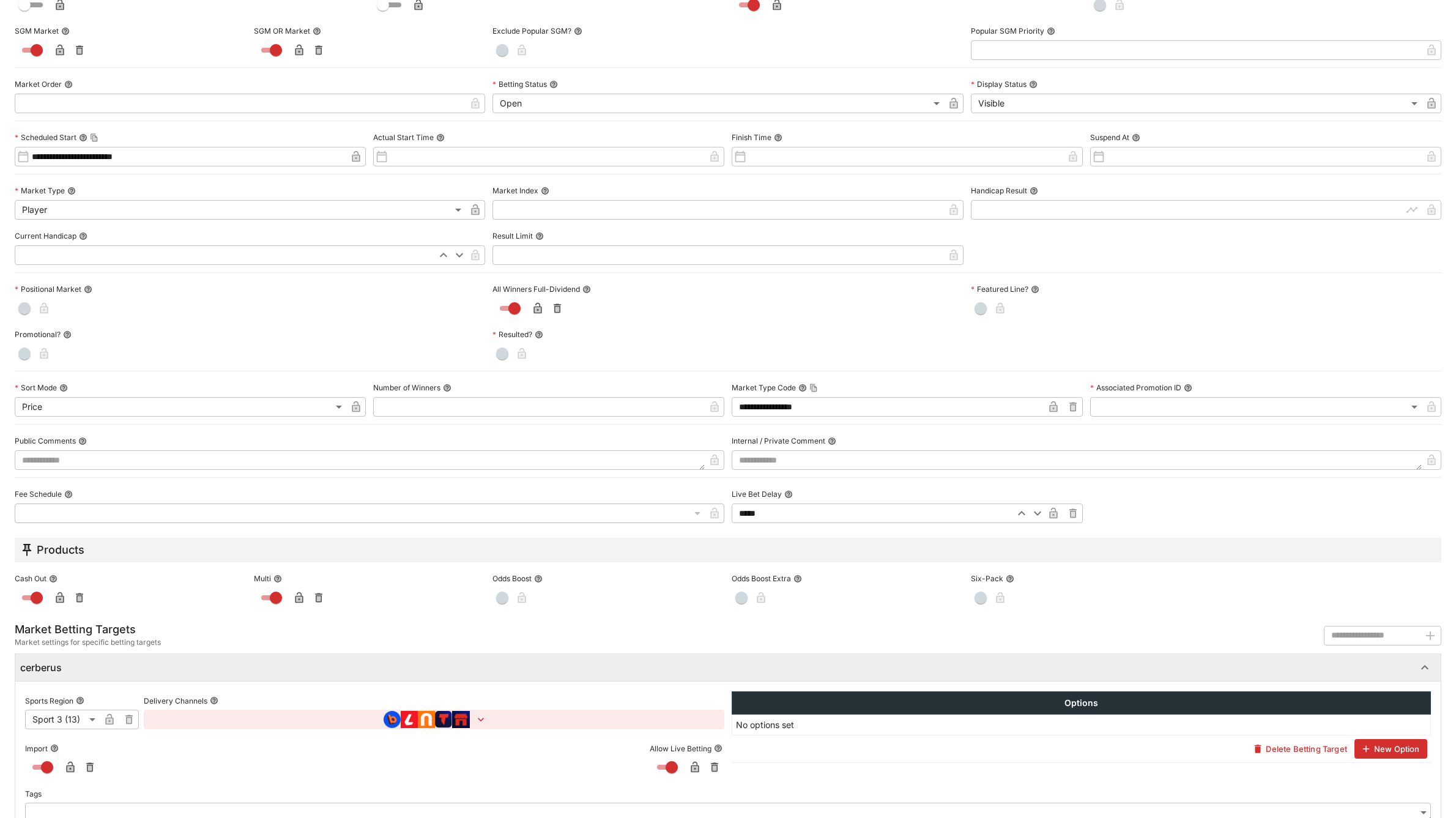
scroll to position [210, 0]
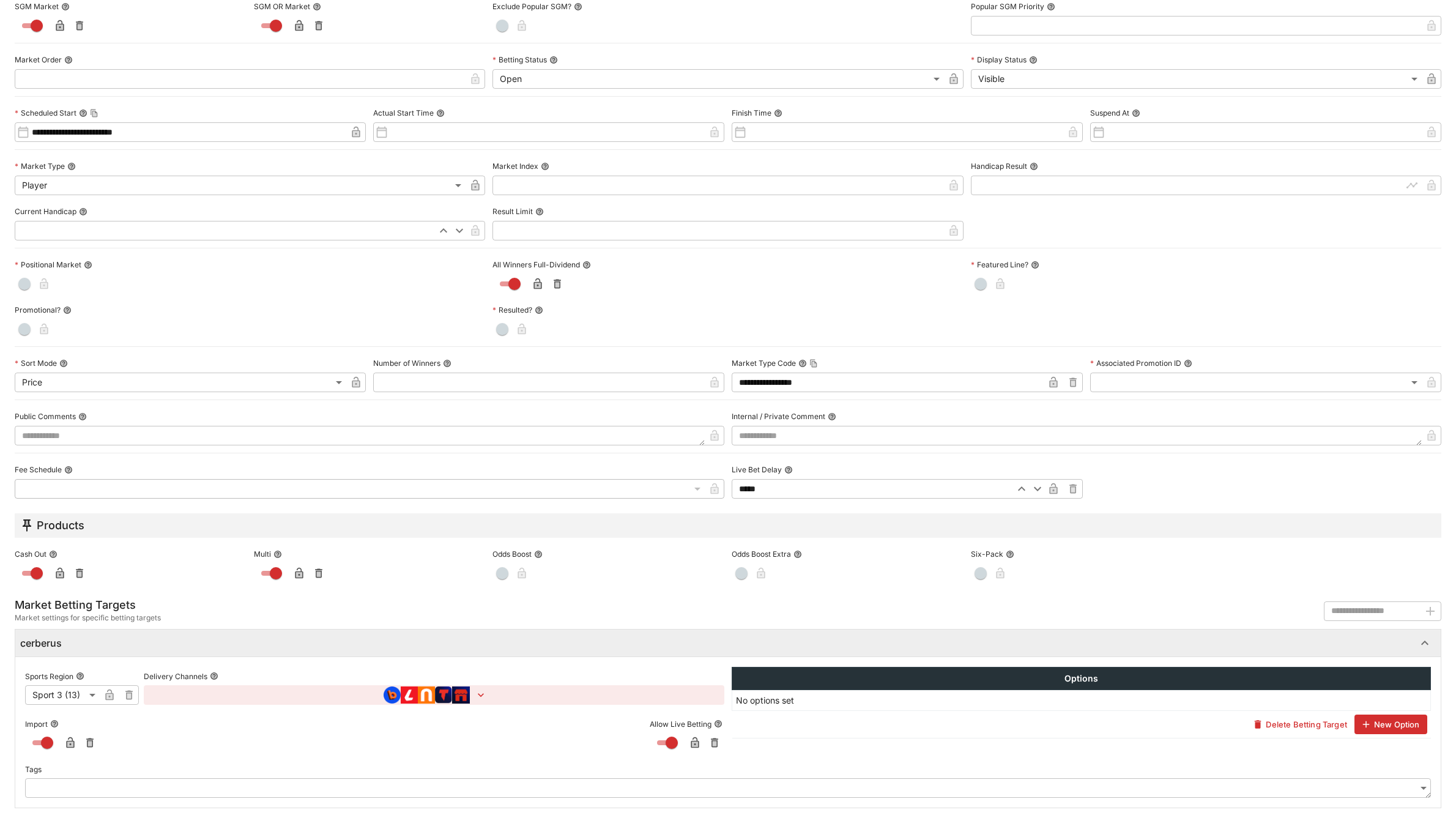
click at [108, 618] on body "**********" at bounding box center [728, 309] width 1456 height 618
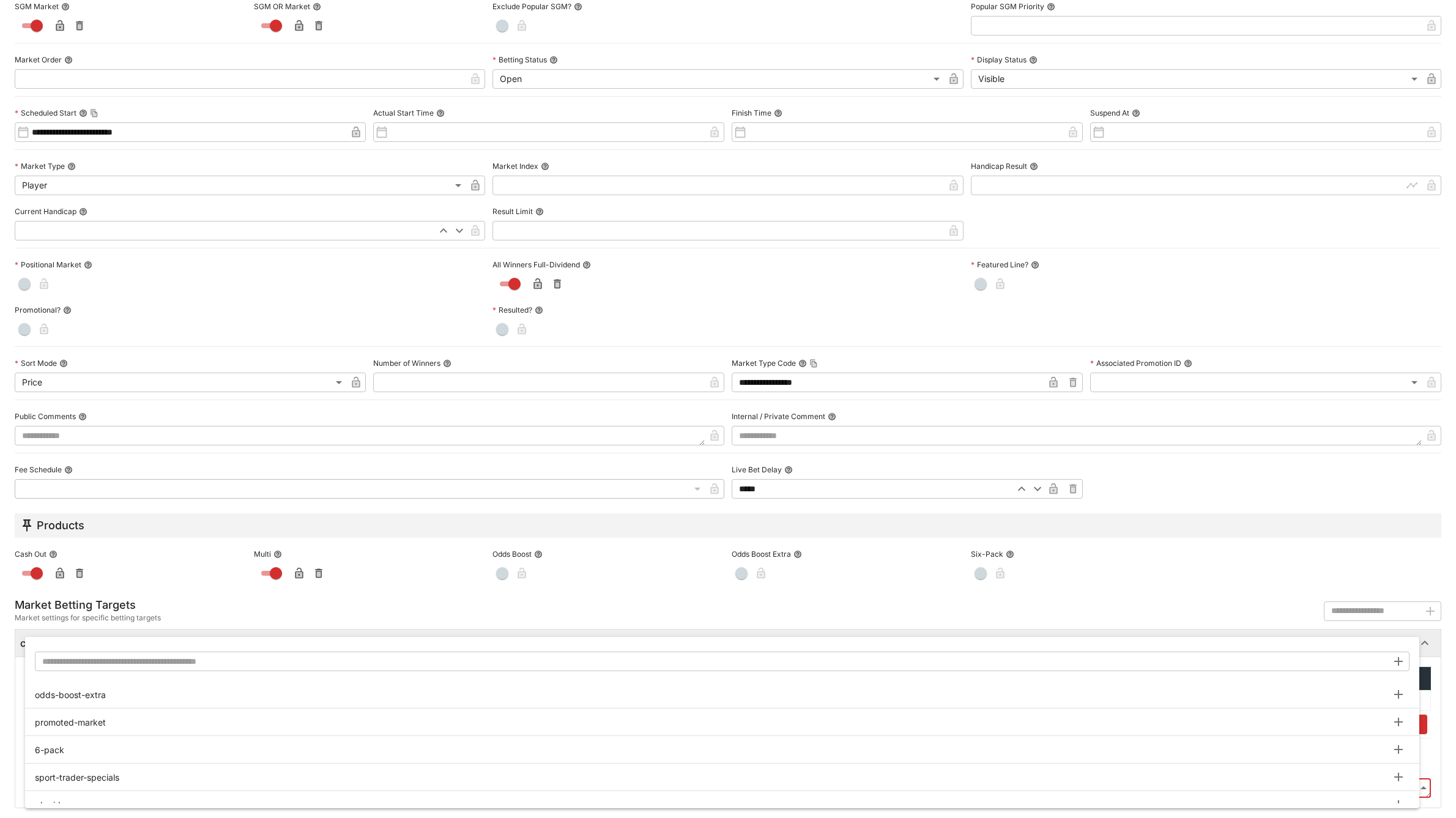
click at [110, 653] on input "text" at bounding box center [711, 661] width 1352 height 19
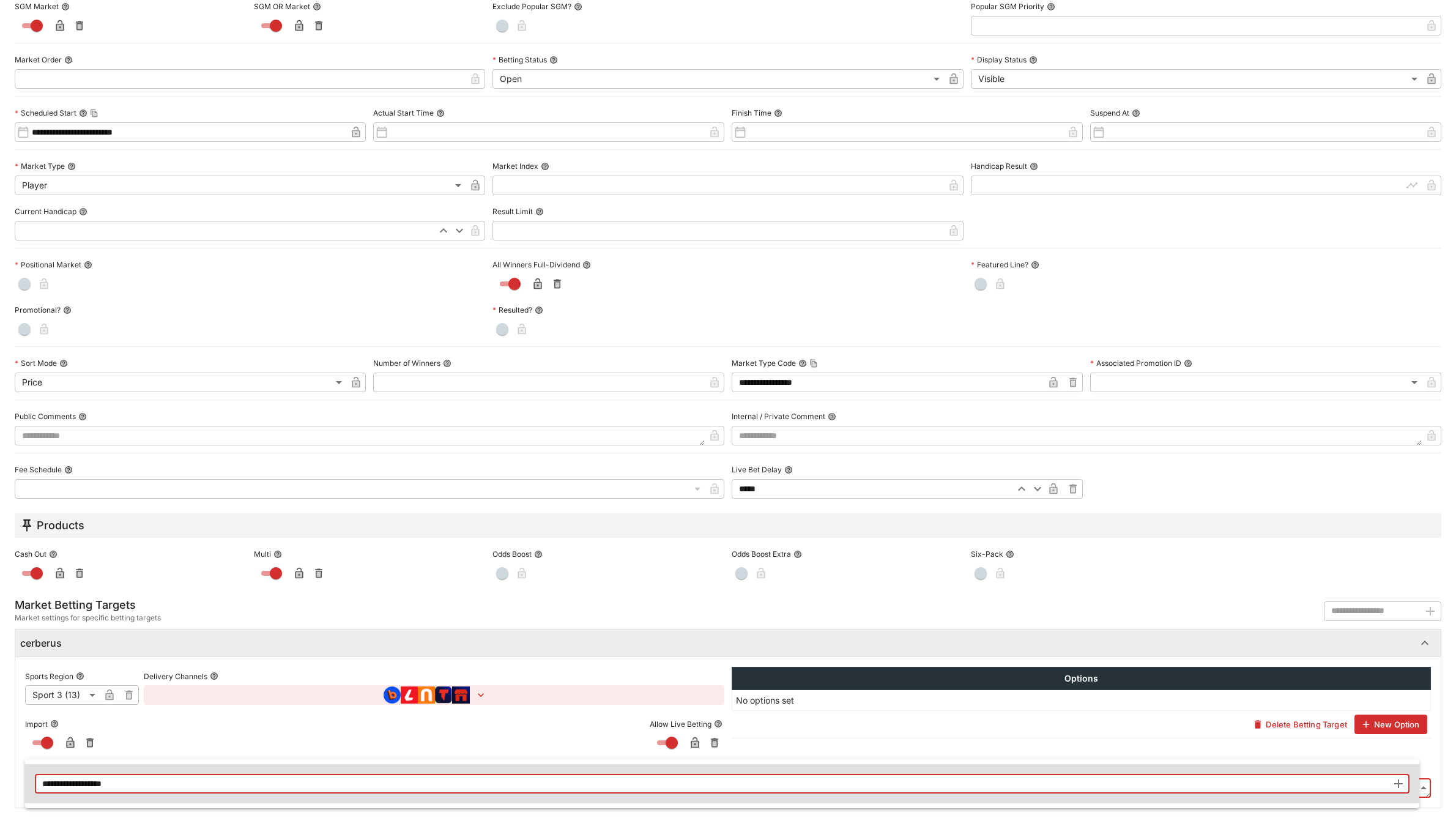
type input "**********"
click at [1395, 784] on icon "button" at bounding box center [1398, 783] width 9 height 9
type input "**********"
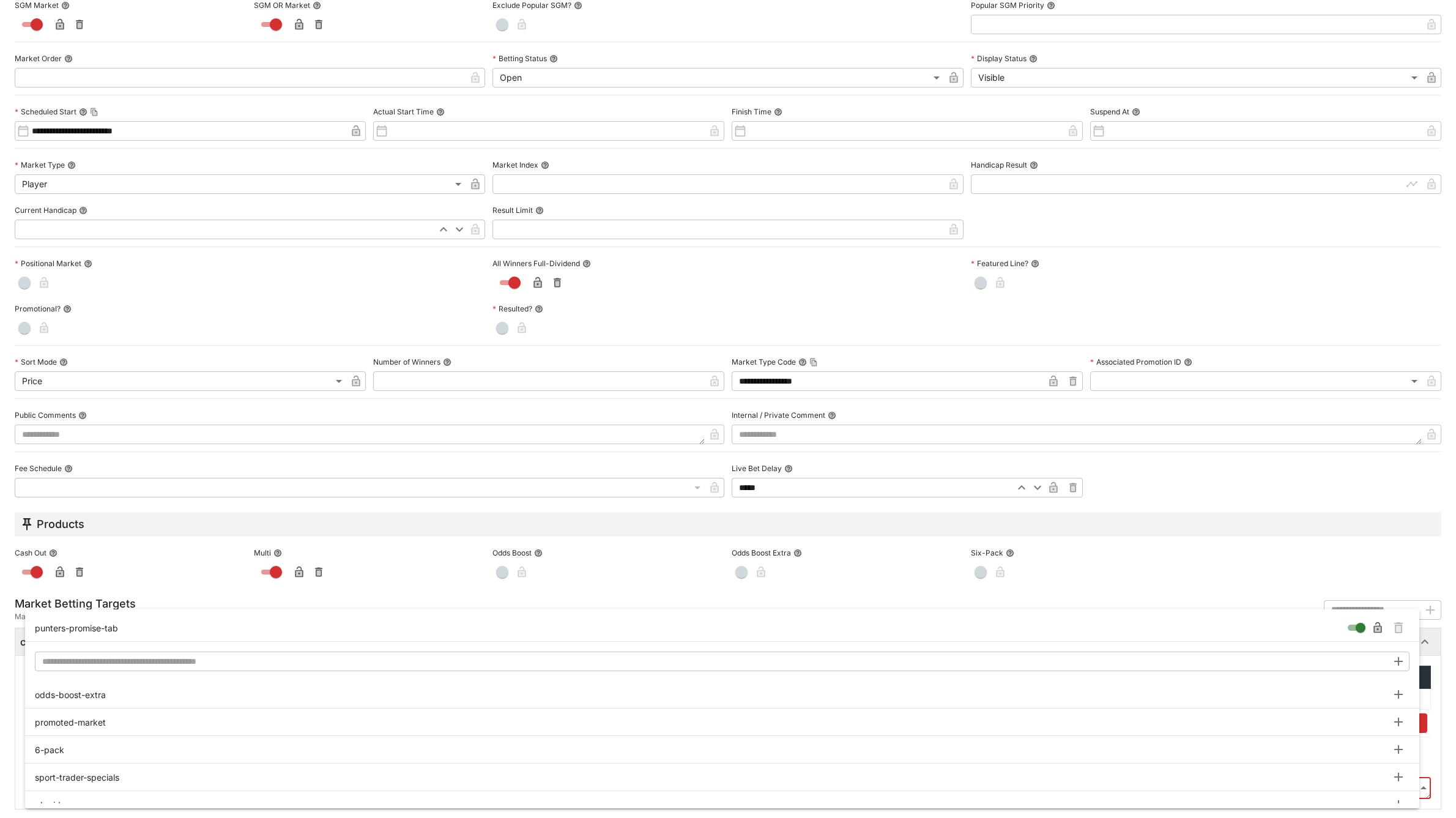
click at [1435, 652] on div at bounding box center [728, 409] width 1456 height 818
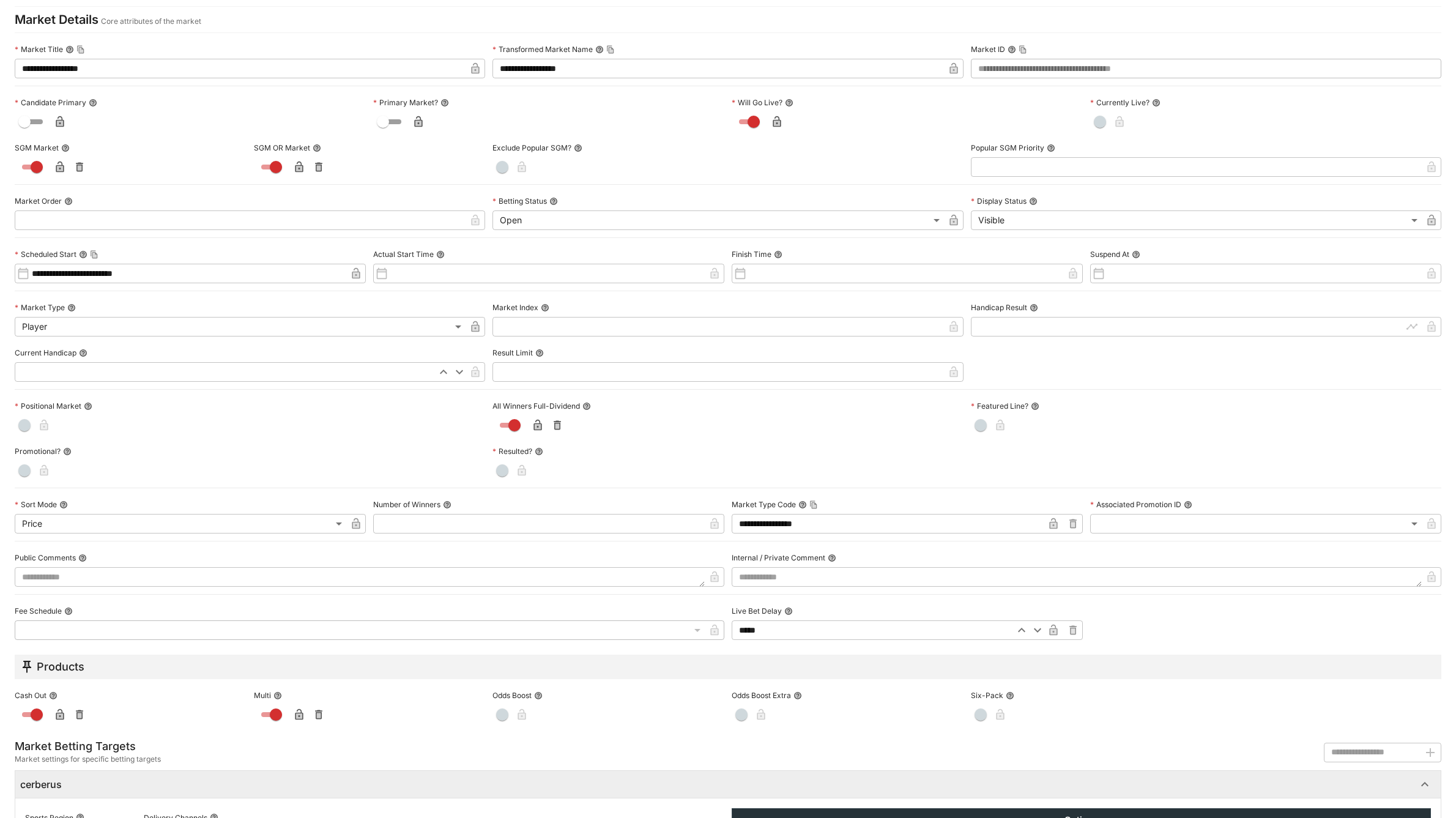
scroll to position [0, 0]
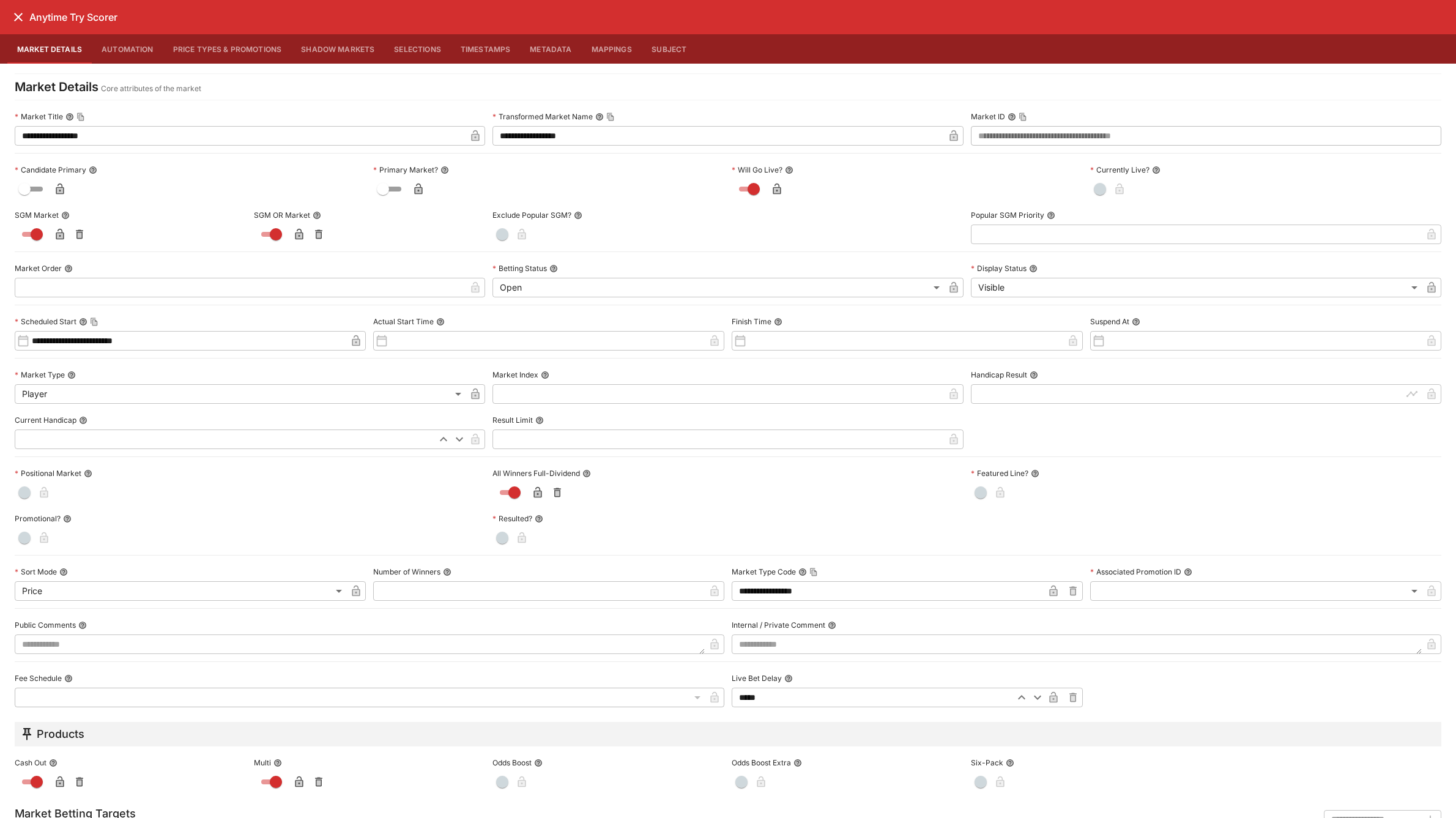
click at [19, 11] on icon "close" at bounding box center [18, 17] width 15 height 15
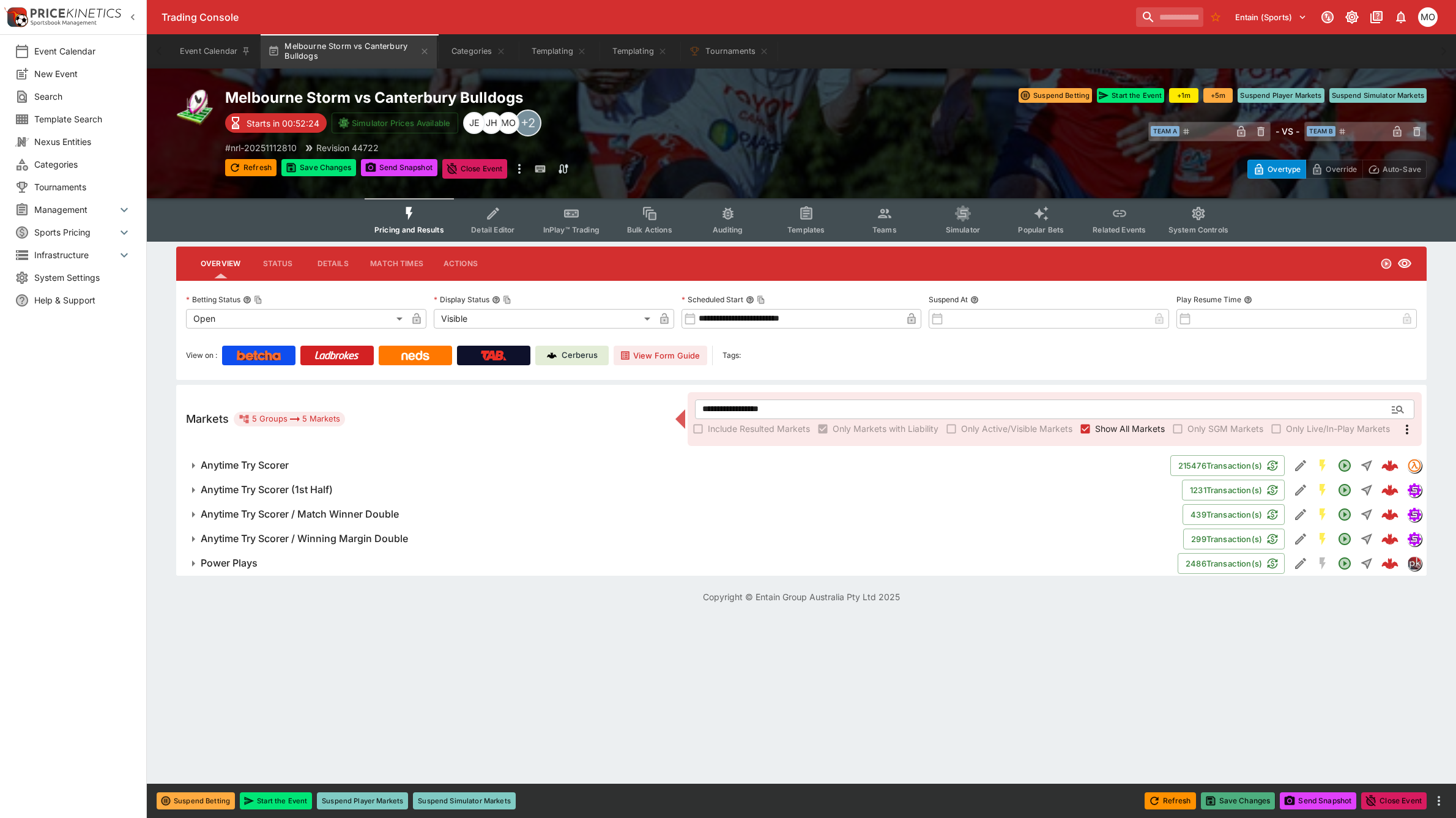
click at [1249, 799] on button "Save Changes" at bounding box center [1238, 801] width 74 height 17
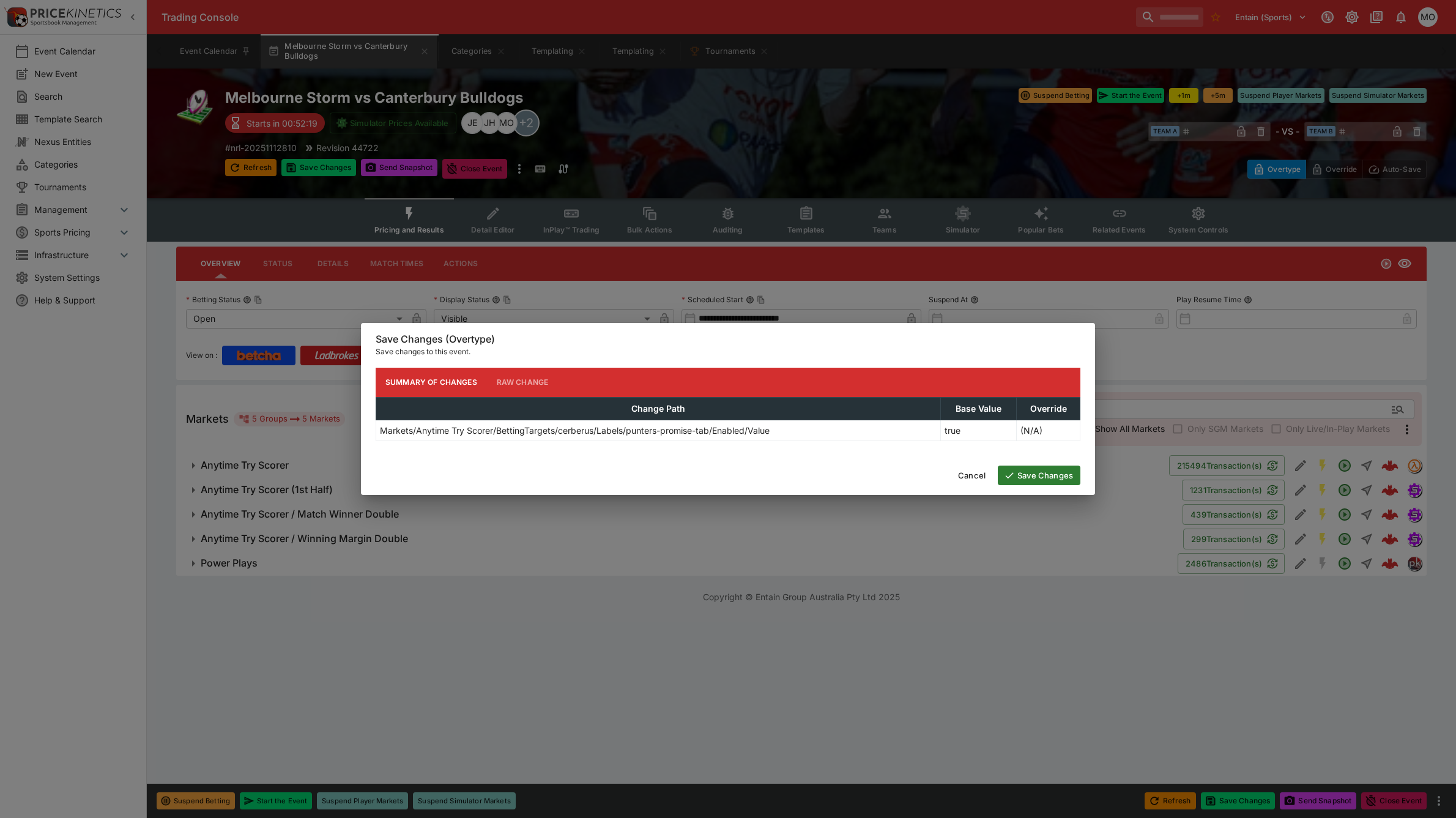
drag, startPoint x: 1056, startPoint y: 471, endPoint x: 983, endPoint y: 485, distance: 74.3
click at [1056, 471] on button "Save Changes" at bounding box center [1038, 475] width 82 height 19
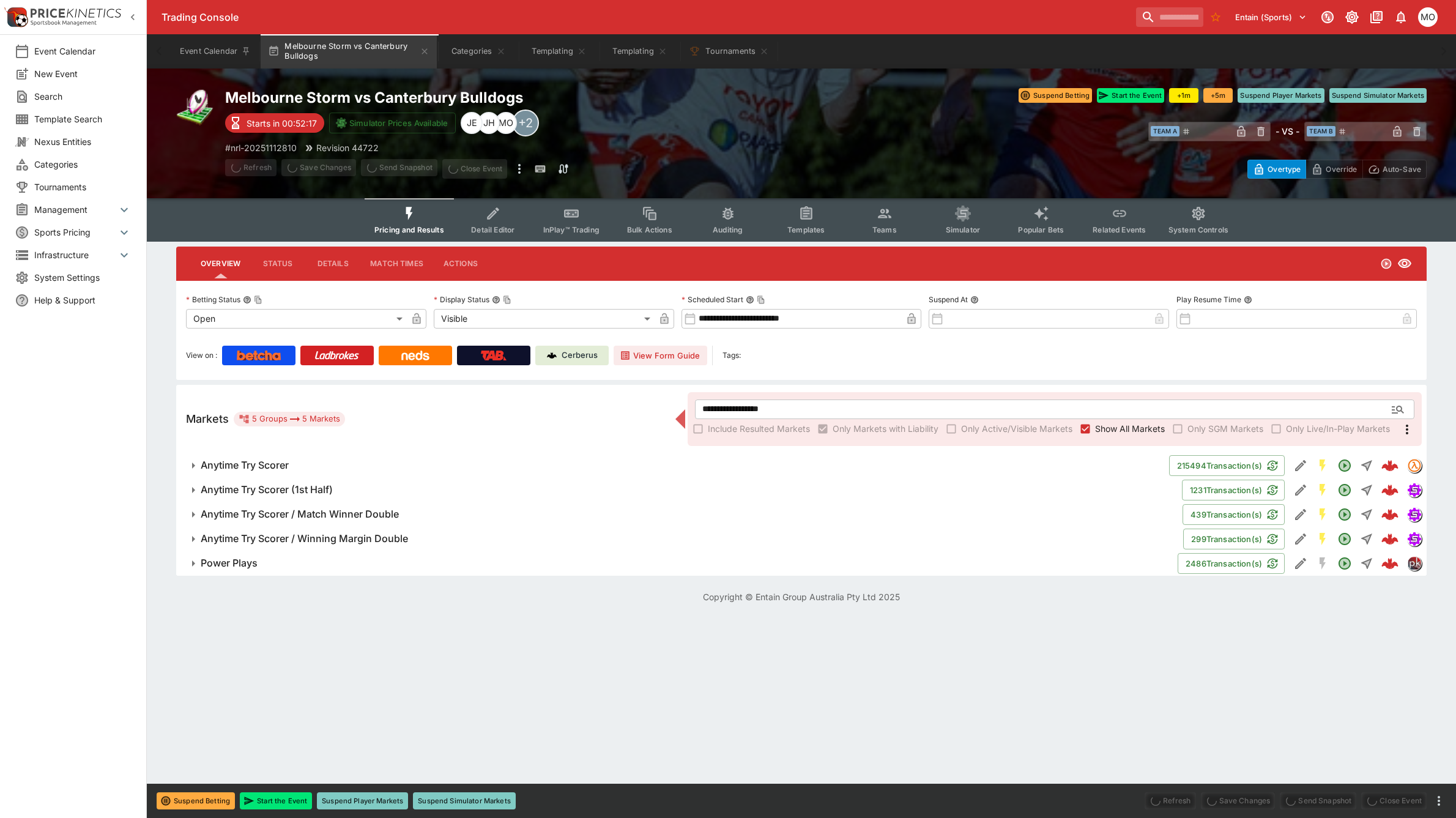
click at [1305, 466] on icon "Edit Detail" at bounding box center [1301, 465] width 15 height 15
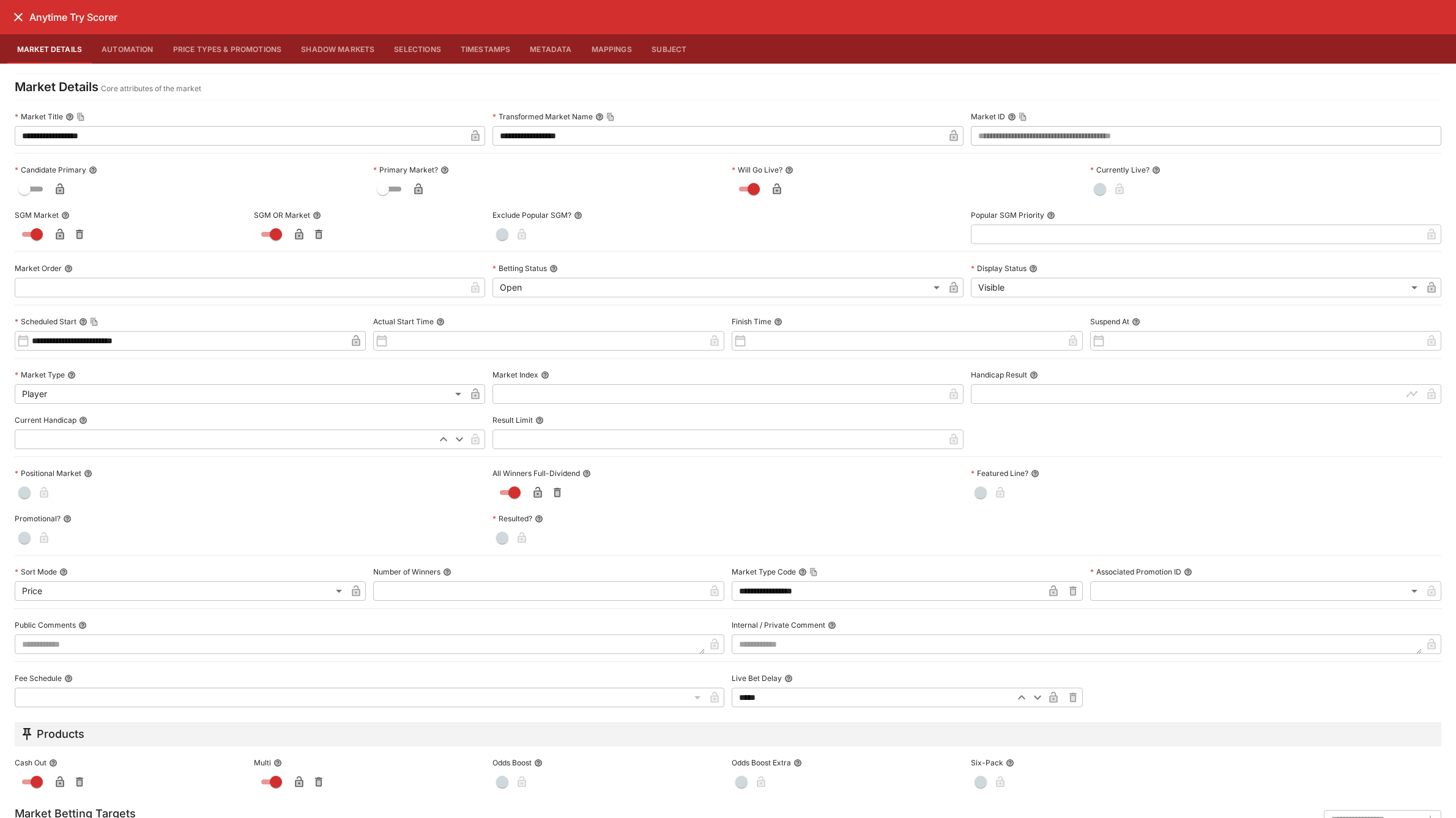
scroll to position [212, 0]
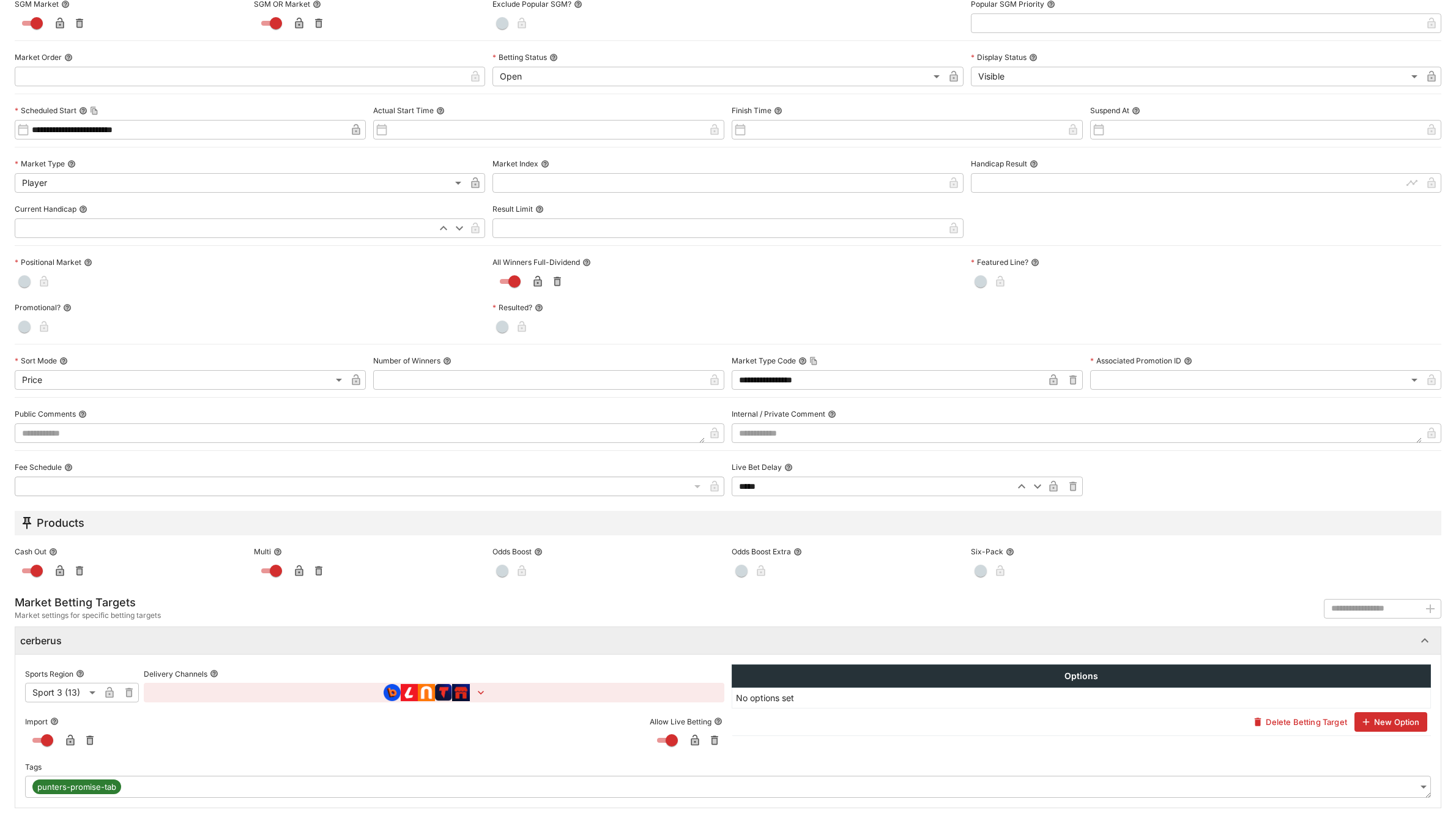
click at [248, 618] on body "**********" at bounding box center [728, 309] width 1456 height 618
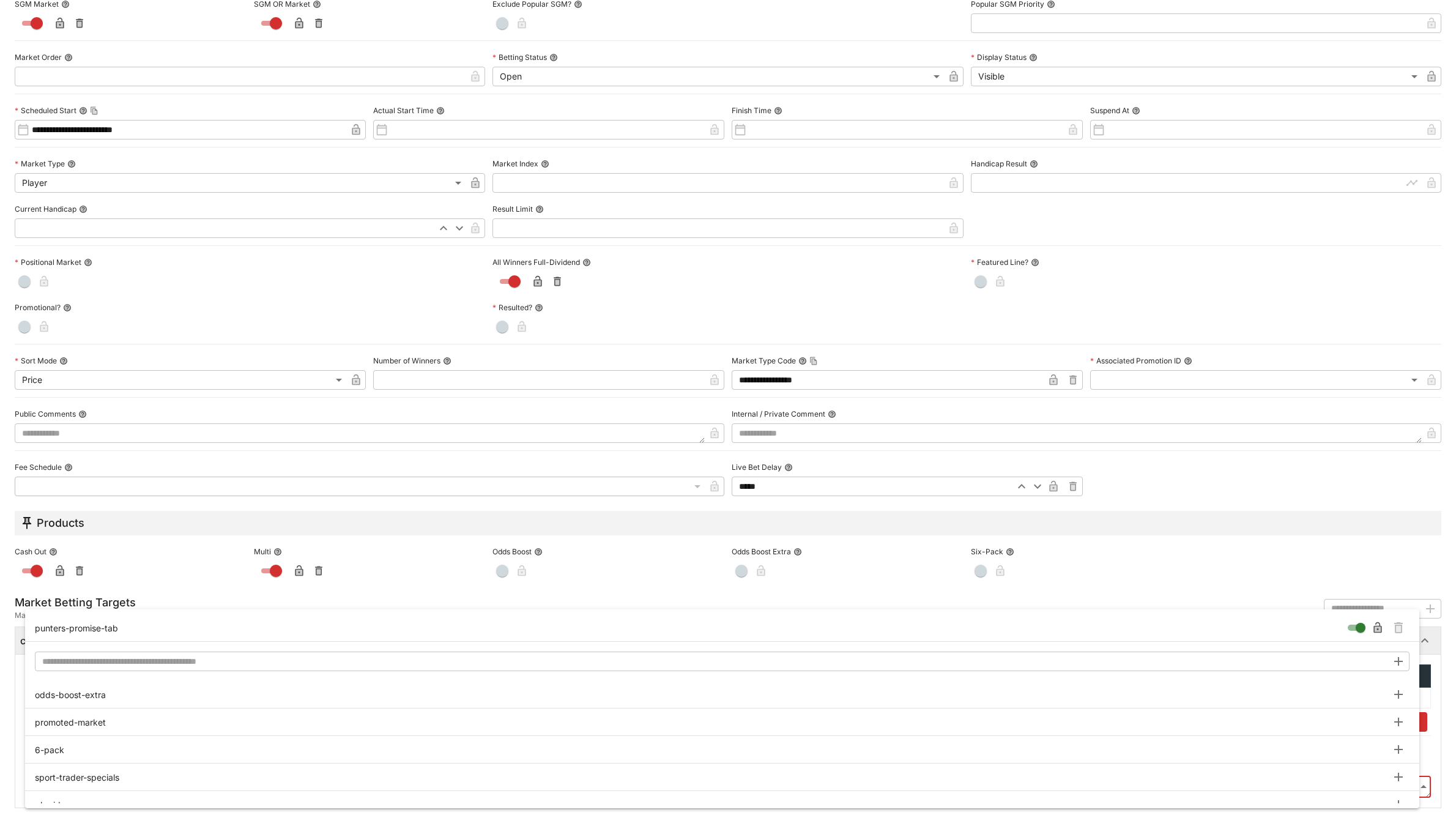
click at [212, 656] on input "text" at bounding box center [711, 661] width 1352 height 19
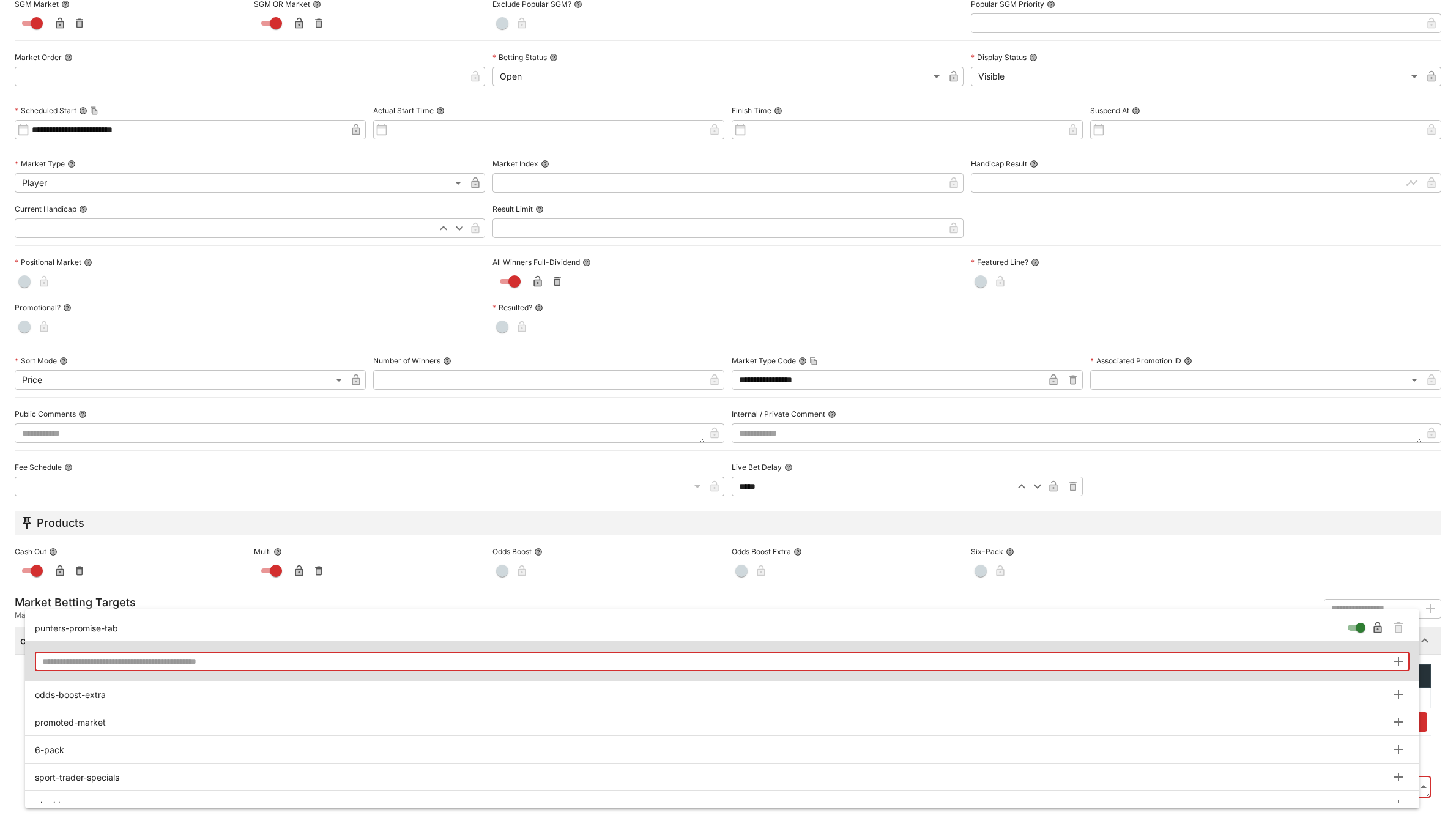
type input "**********"
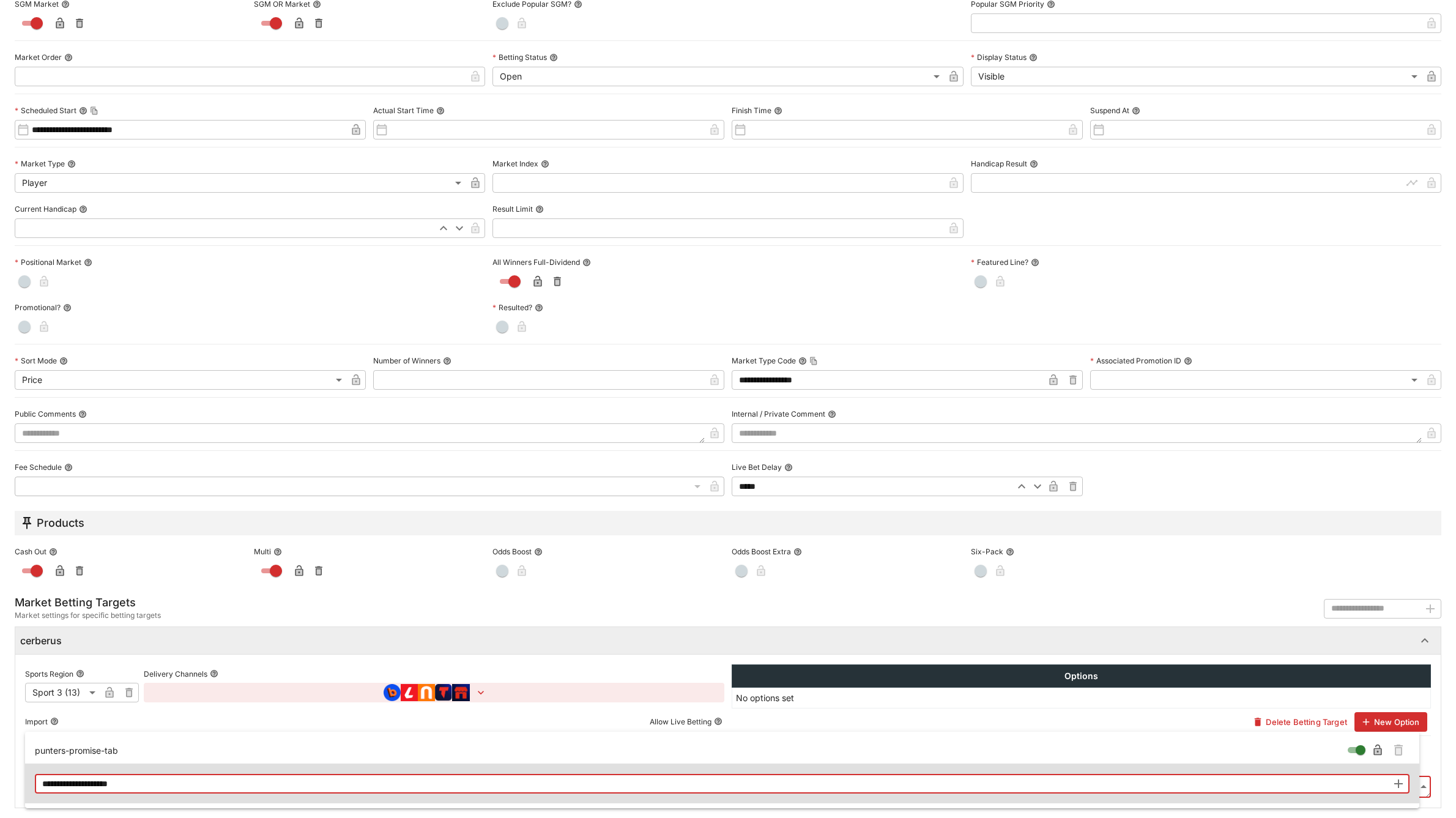
type input "**********"
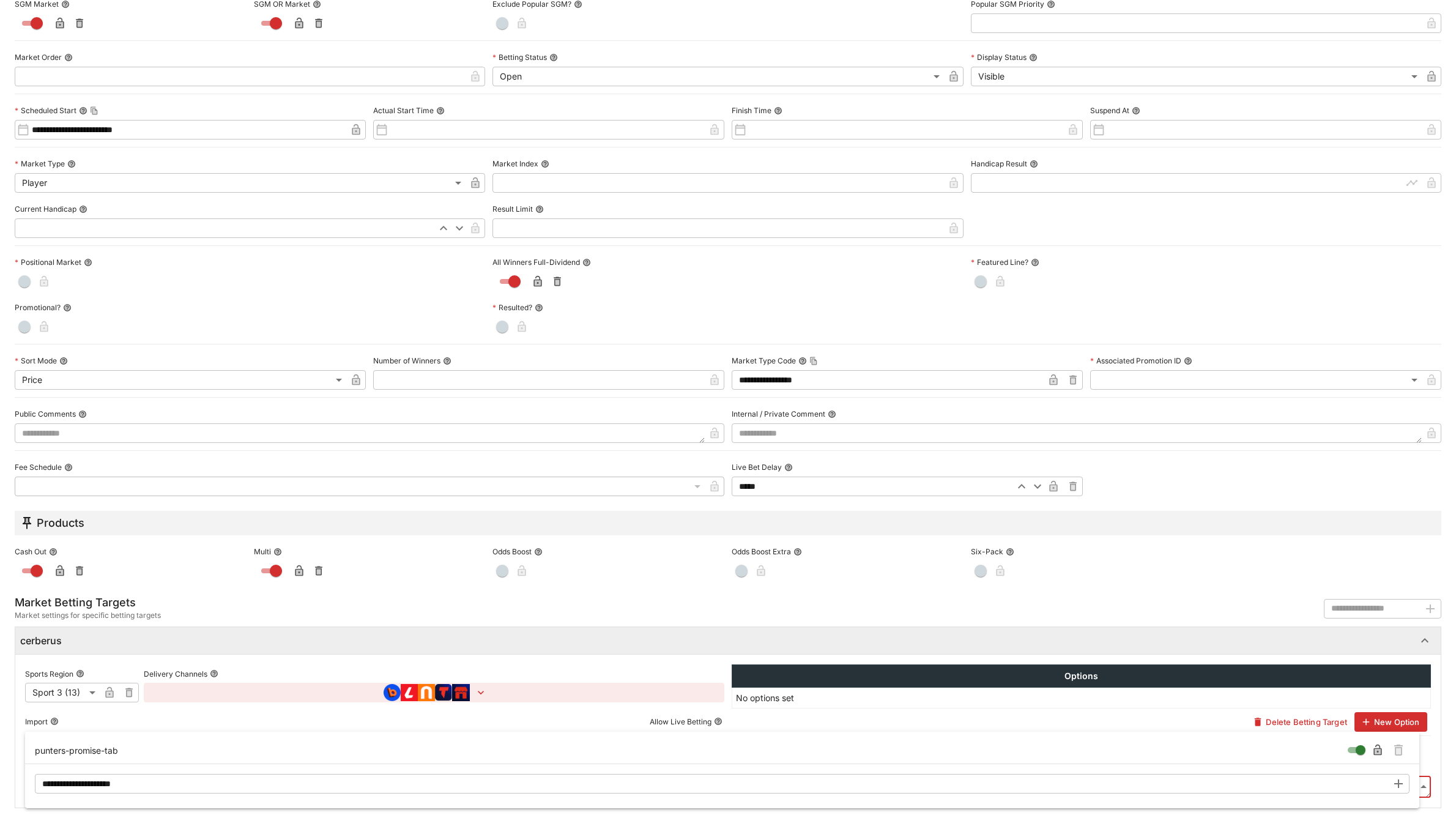
drag, startPoint x: 1396, startPoint y: 778, endPoint x: 1265, endPoint y: 808, distance: 134.4
click at [1396, 778] on icon "button" at bounding box center [1398, 784] width 15 height 15
type input "**********"
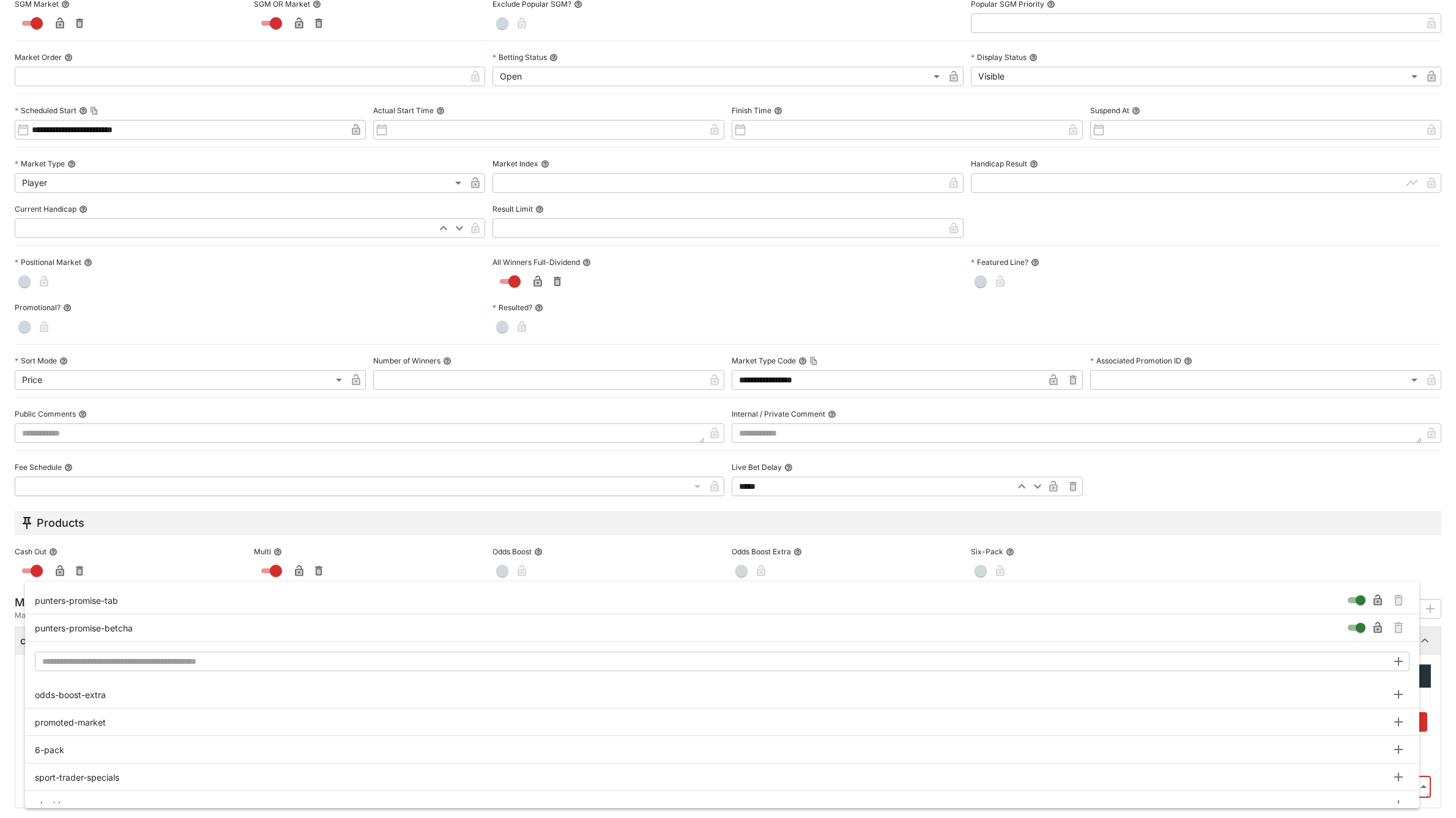
click at [1441, 588] on div at bounding box center [728, 409] width 1456 height 818
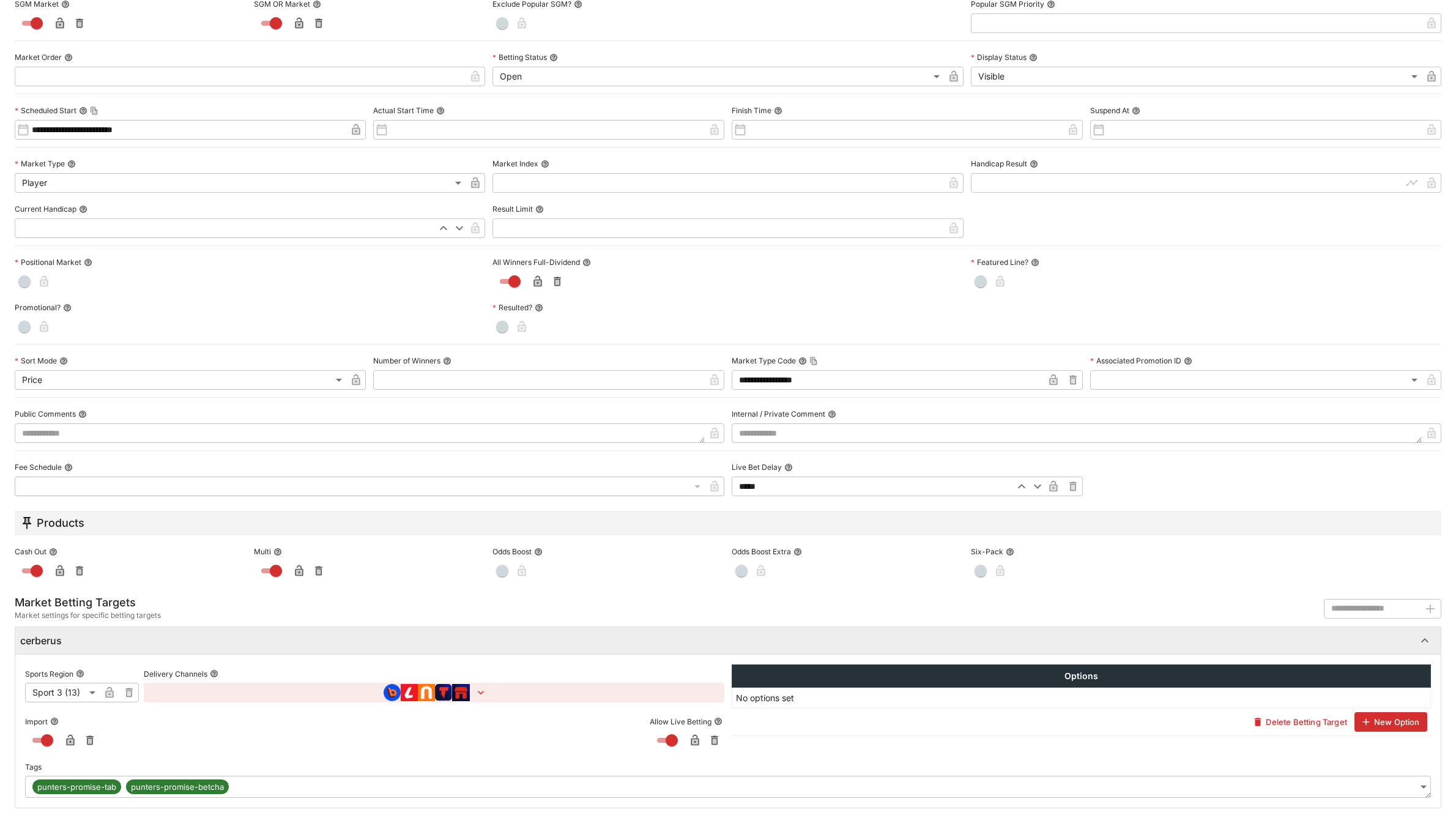
type input "**********"
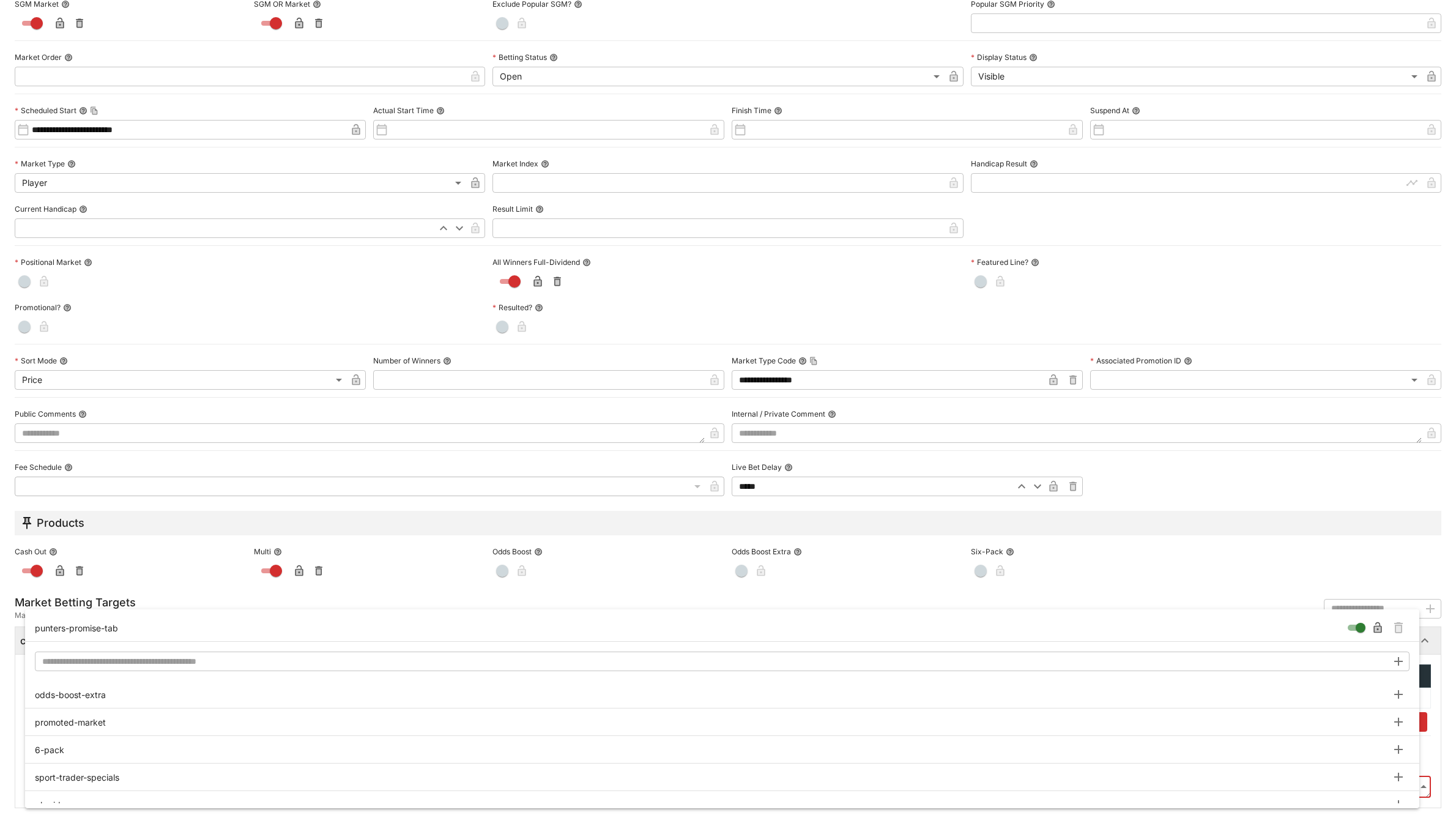
click at [197, 618] on body "**********" at bounding box center [728, 309] width 1456 height 618
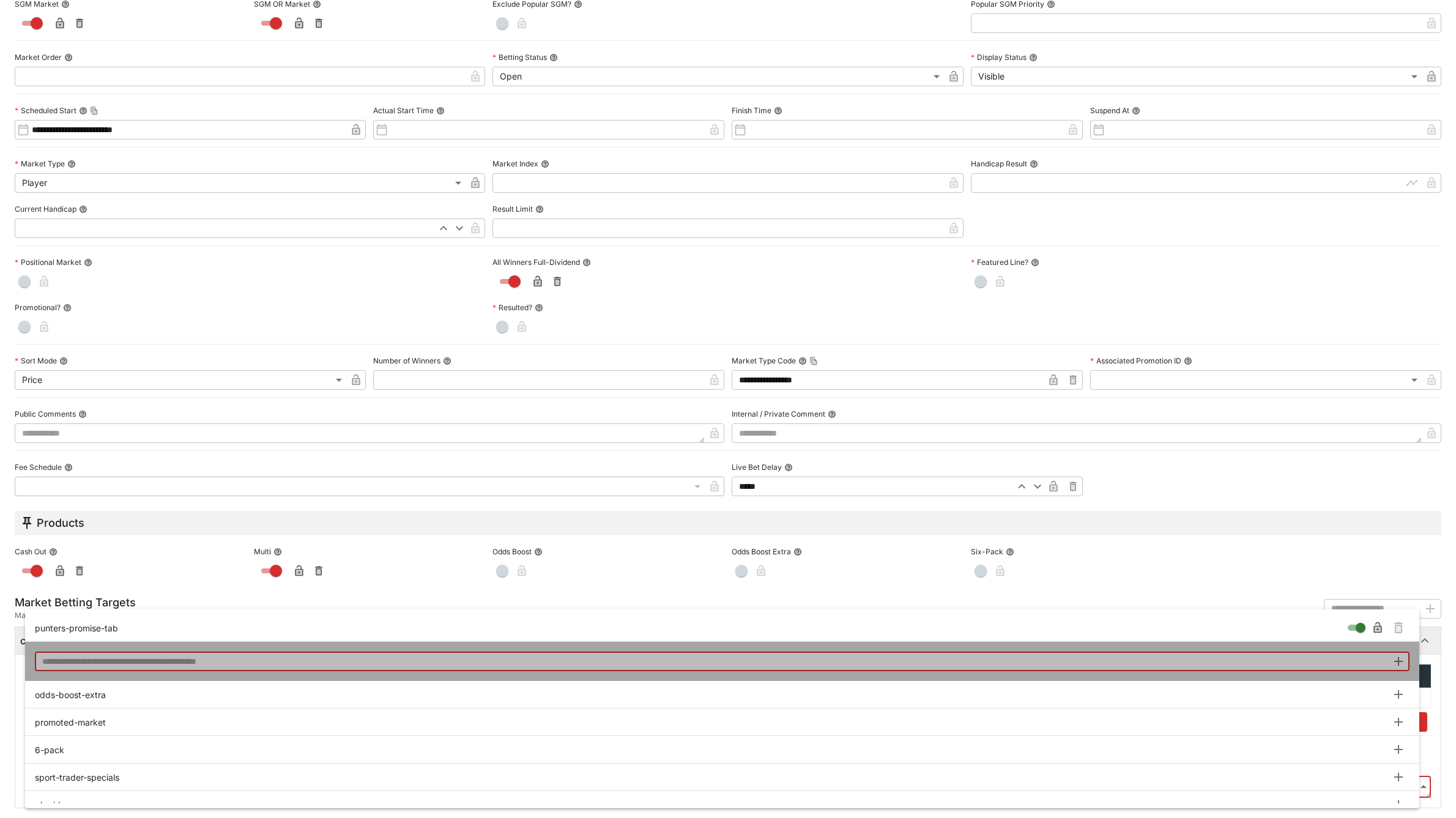
click at [131, 667] on input "text" at bounding box center [711, 661] width 1352 height 19
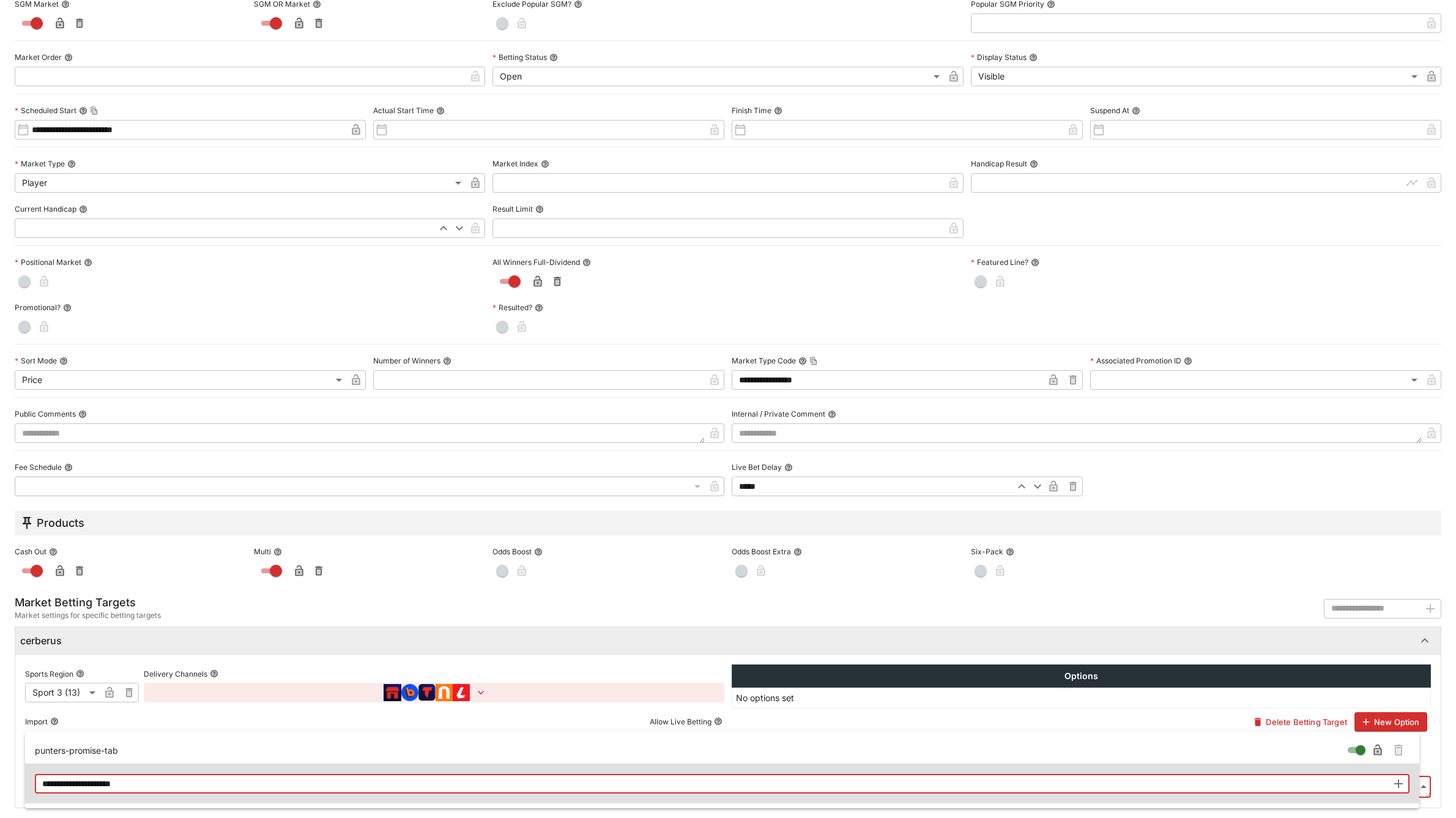
type input "**********"
click at [1402, 787] on icon "button" at bounding box center [1398, 784] width 15 height 15
type input "**********"
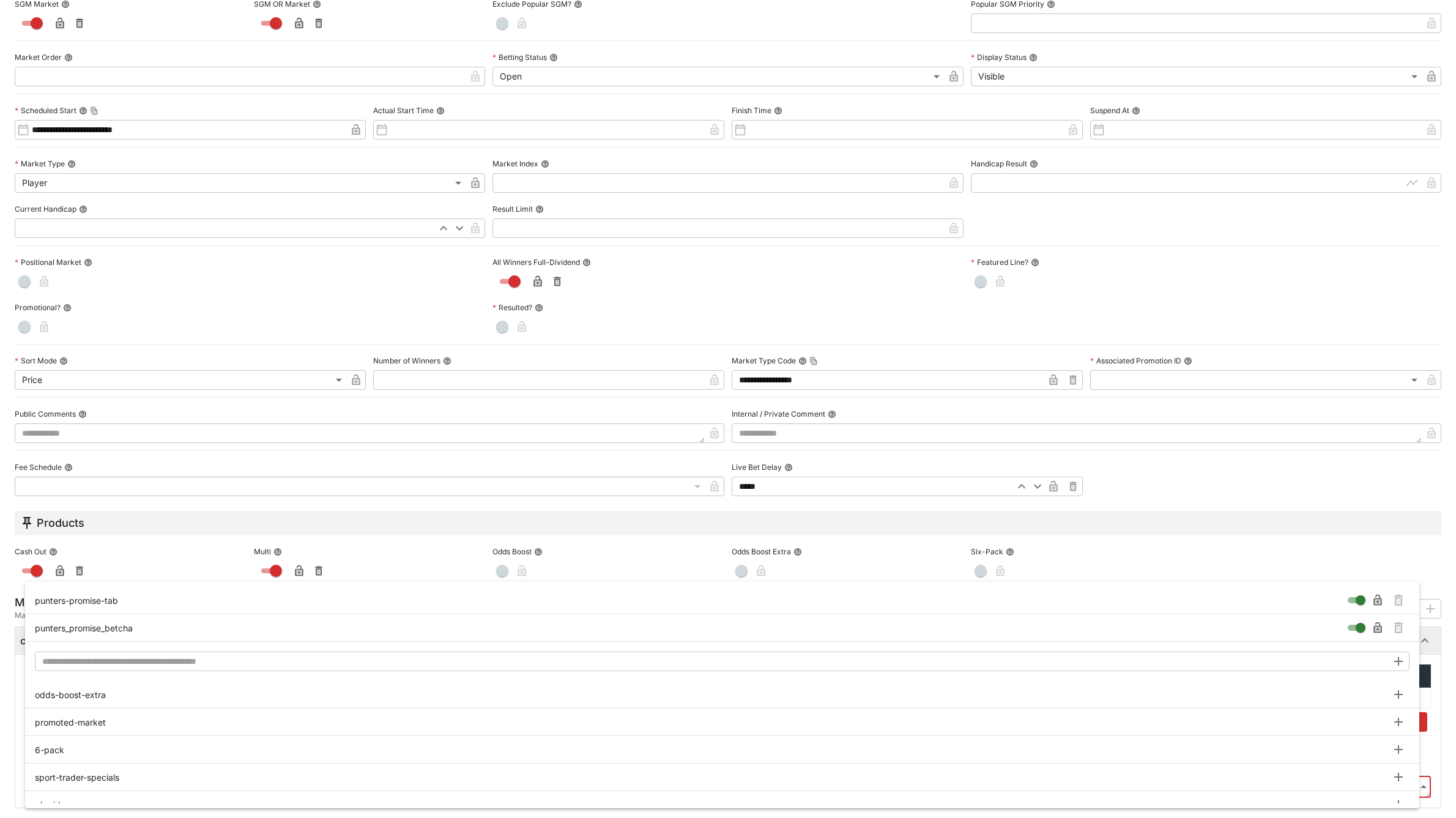
click at [1438, 704] on div at bounding box center [728, 409] width 1456 height 818
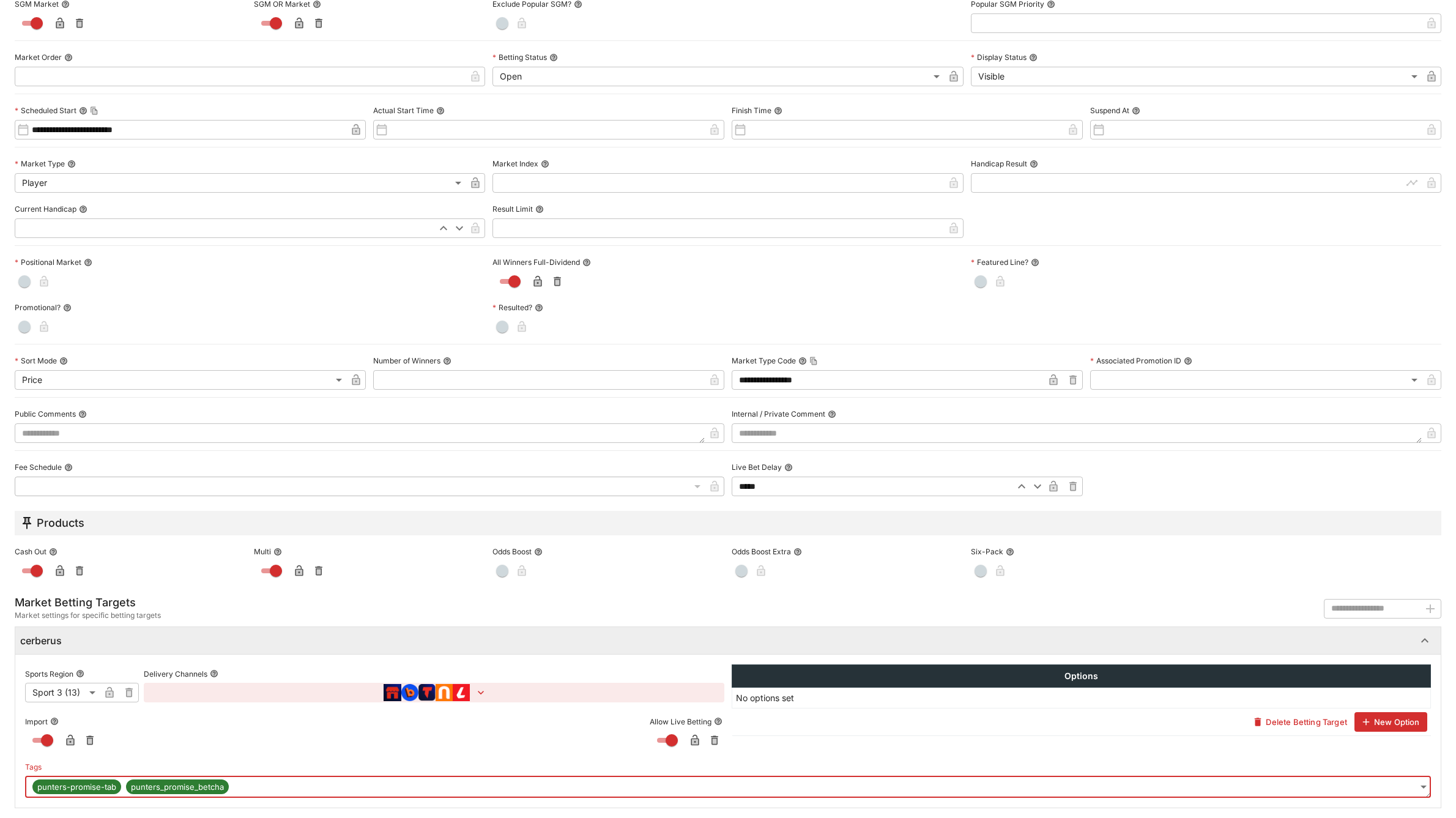
click at [220, 789] on span "punters_promise_betcha" at bounding box center [177, 787] width 103 height 12
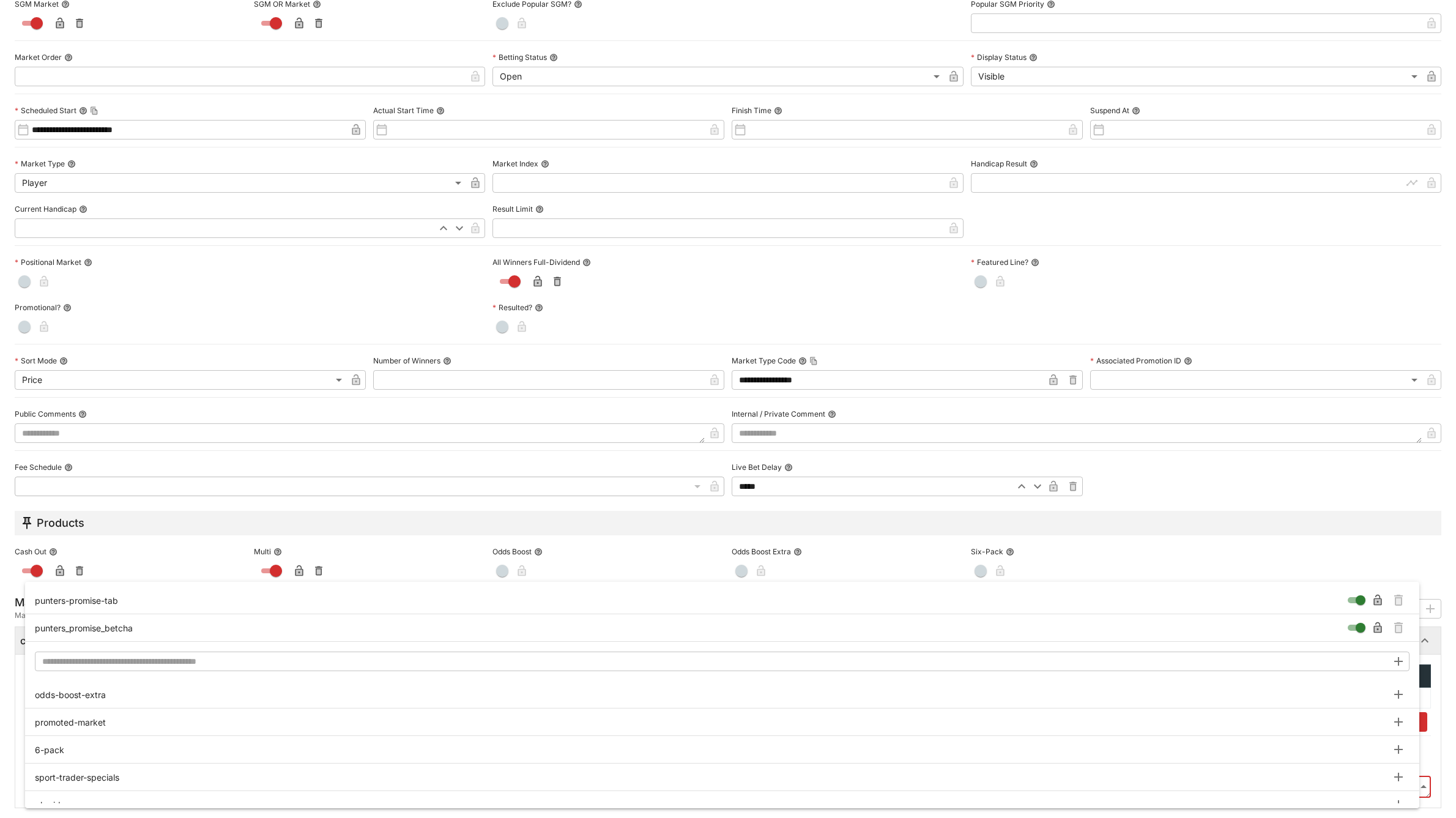
click at [561, 618] on body "**********" at bounding box center [728, 309] width 1456 height 618
click at [1401, 627] on icon "Remove Tag" at bounding box center [1398, 627] width 9 height 11
type input "**********"
click at [245, 663] on input "text" at bounding box center [711, 661] width 1352 height 19
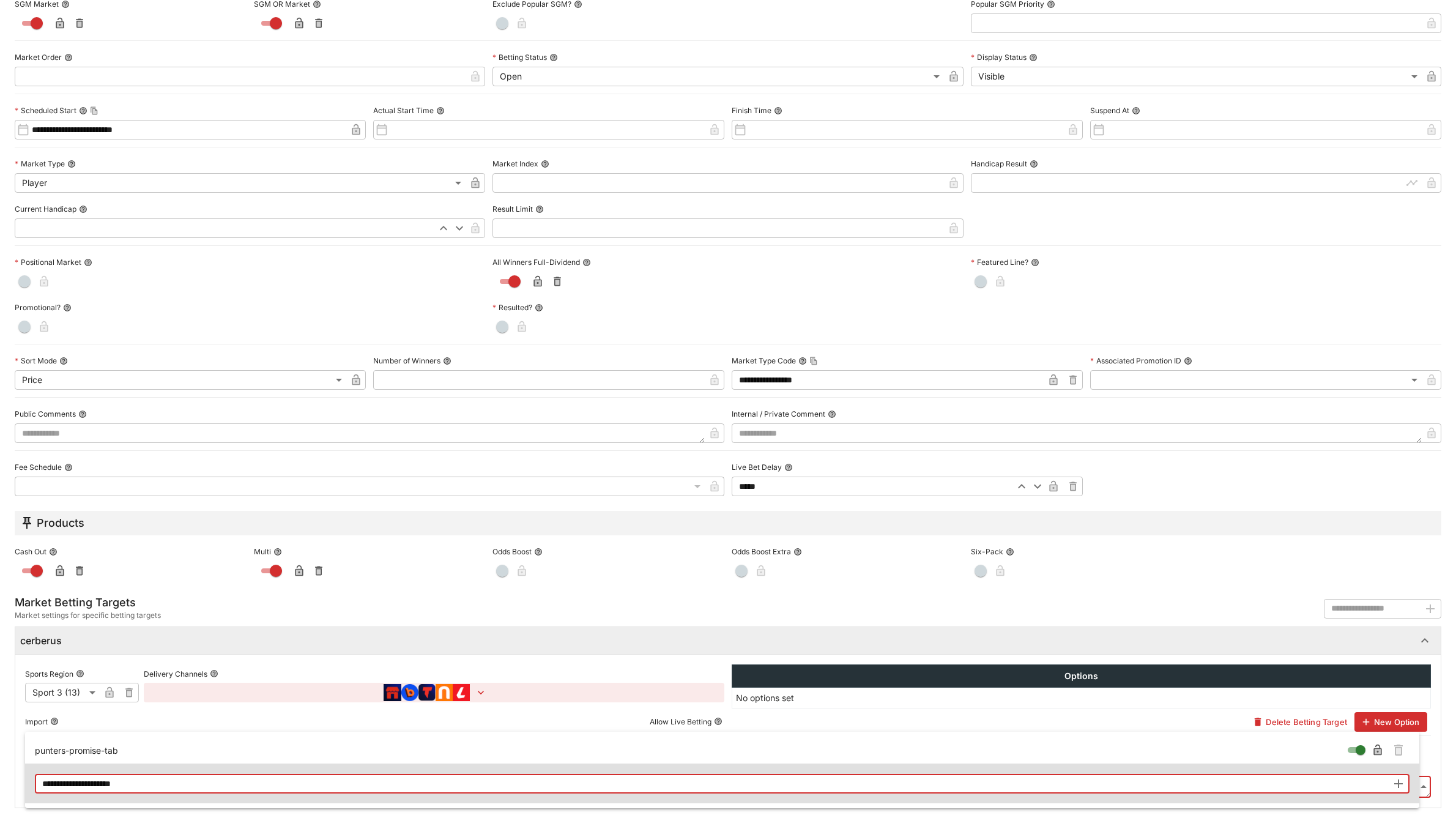
type input "**********"
click at [1394, 784] on icon "button" at bounding box center [1398, 783] width 9 height 9
type input "**********"
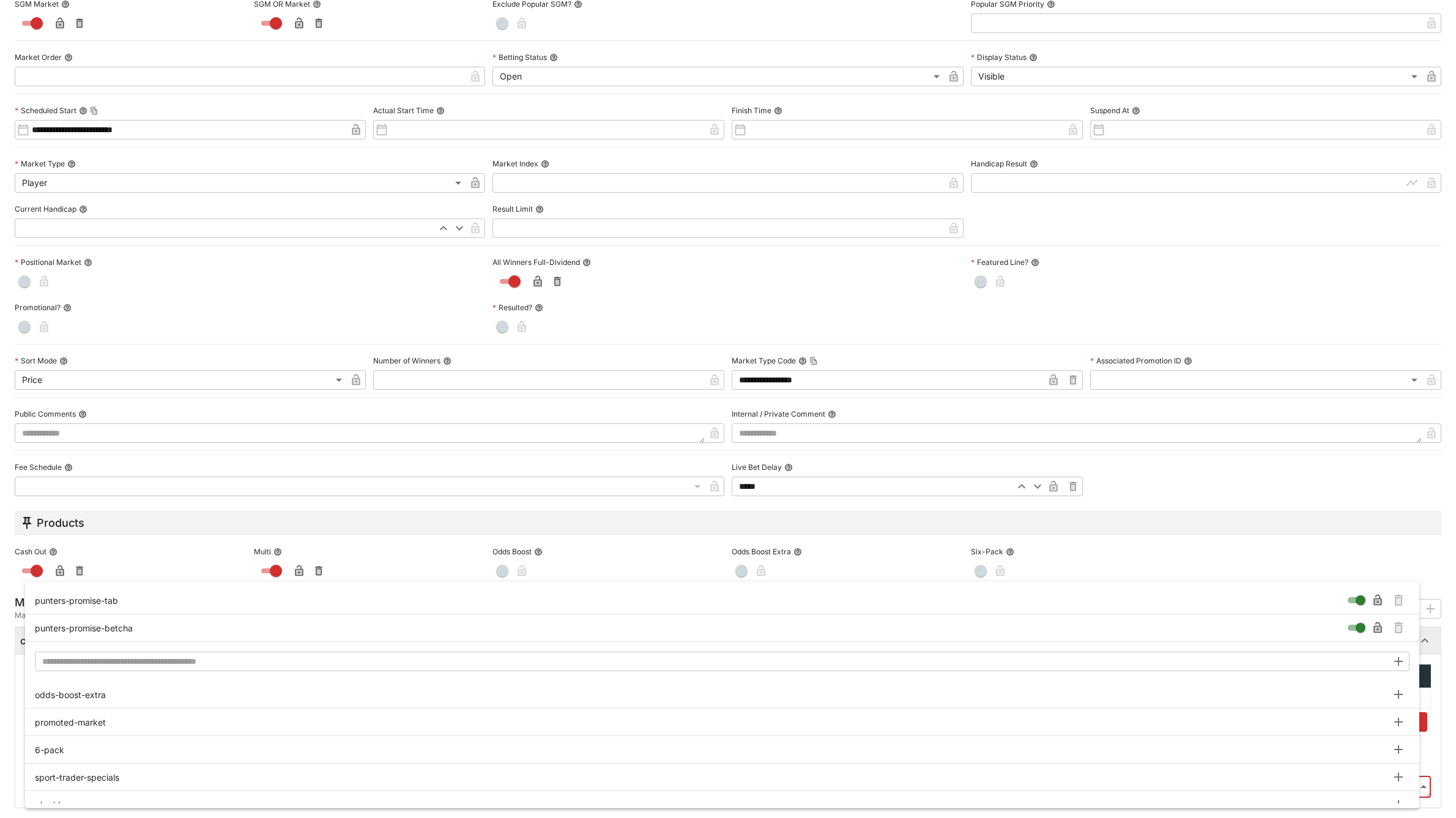
click at [1444, 744] on div at bounding box center [728, 409] width 1456 height 818
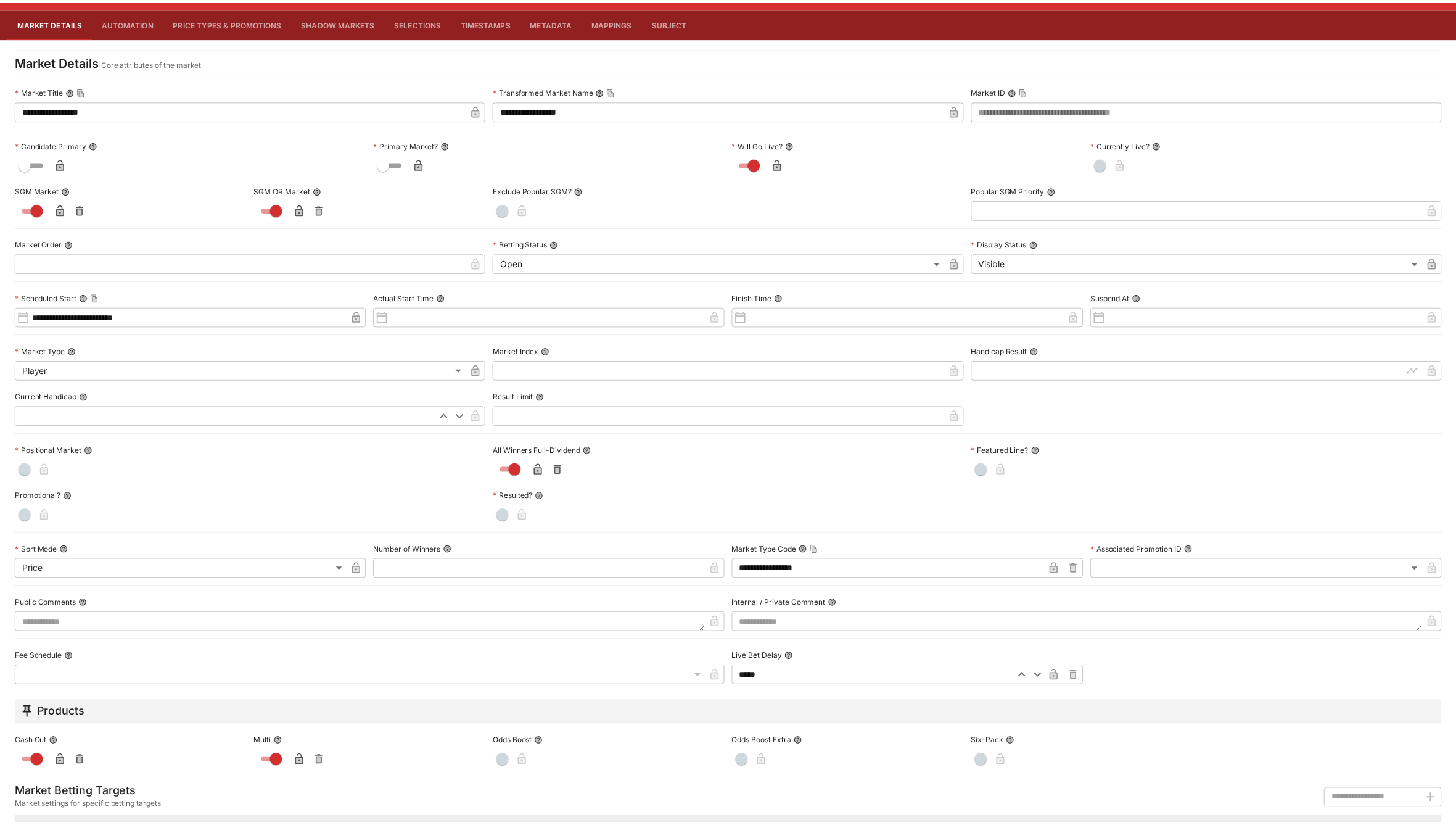
scroll to position [0, 0]
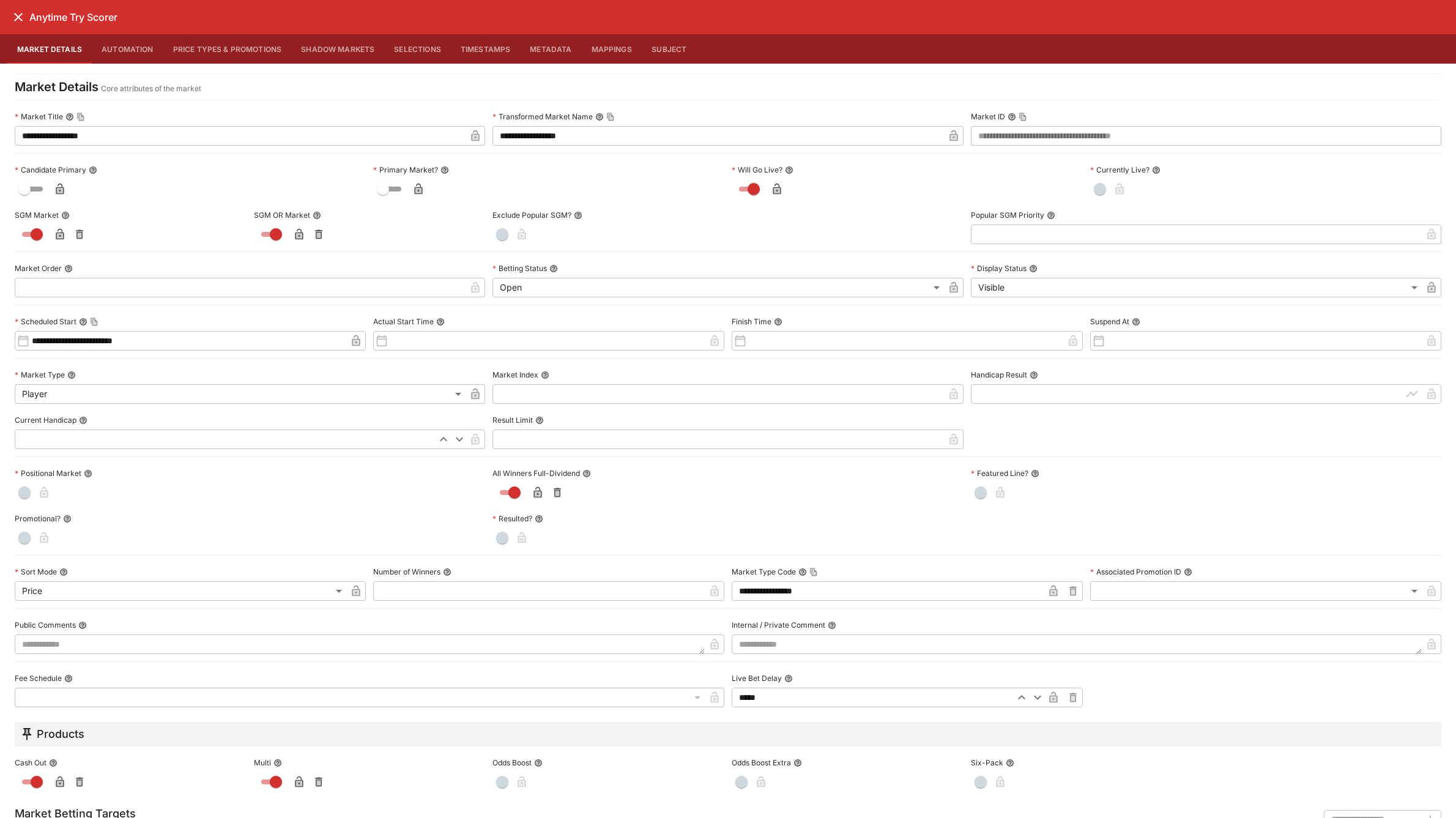
click at [16, 14] on icon "close" at bounding box center [18, 17] width 9 height 9
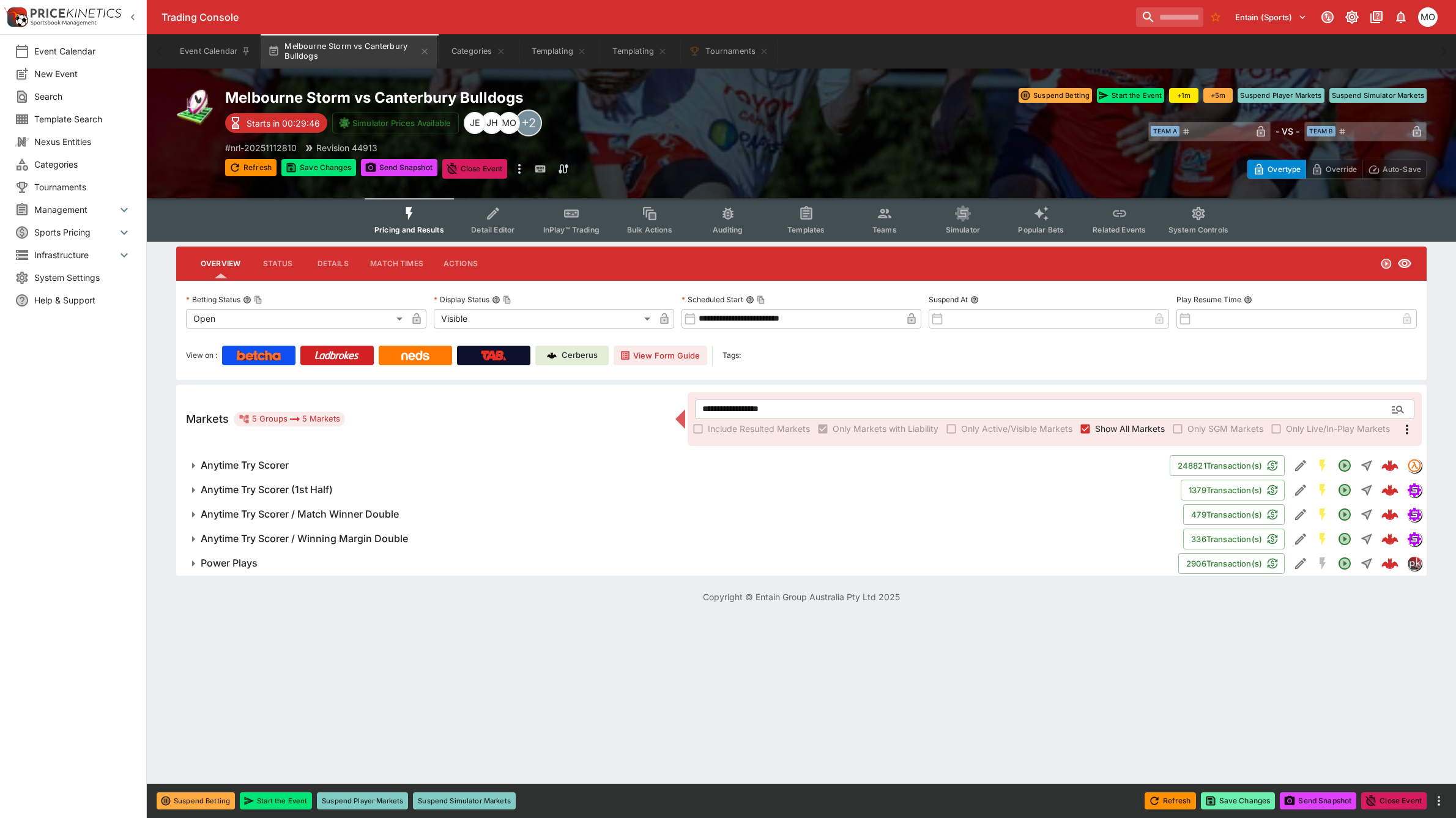
click at [1215, 799] on button "Save Changes" at bounding box center [1238, 801] width 74 height 17
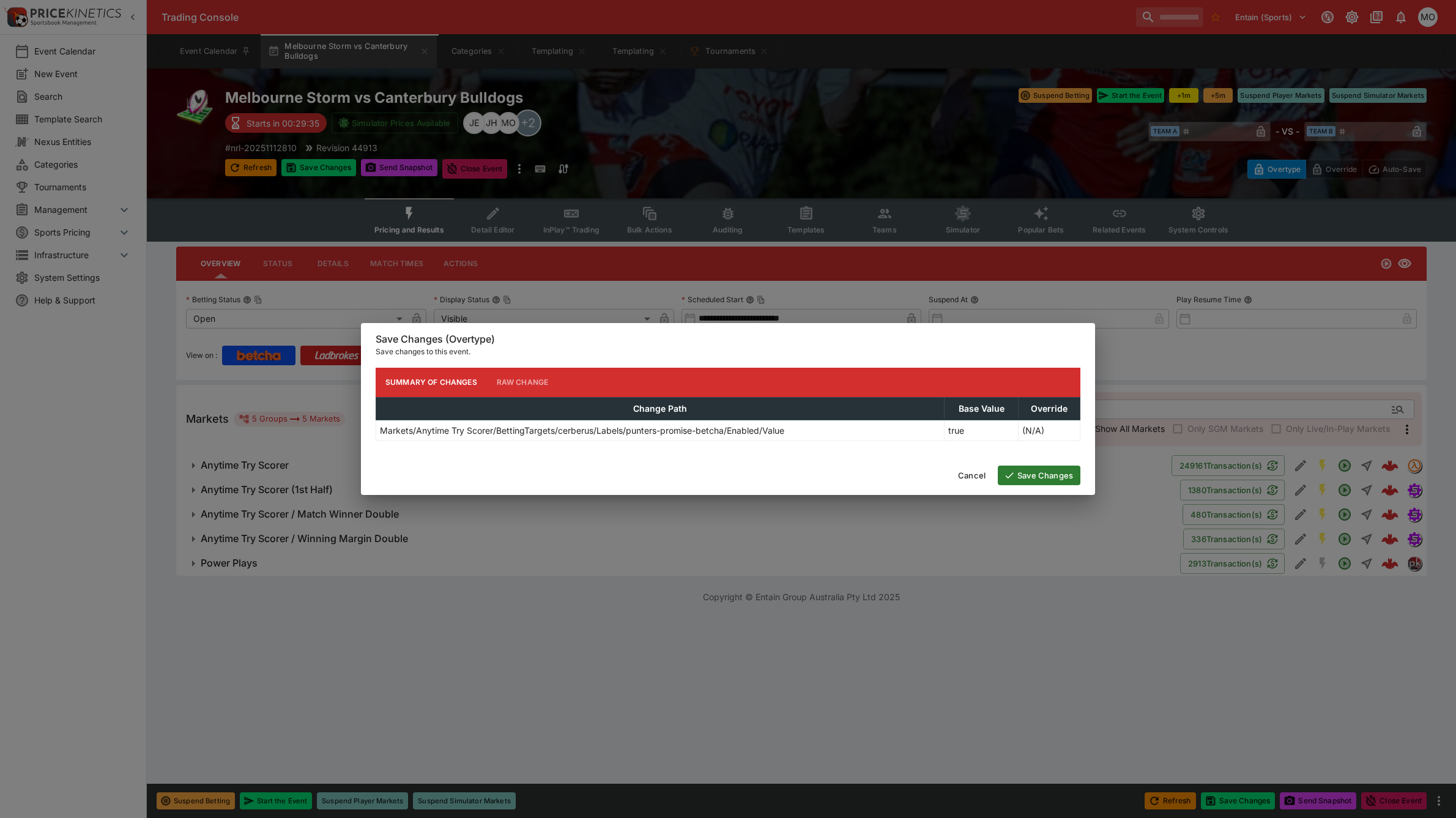
drag, startPoint x: 1037, startPoint y: 475, endPoint x: 252, endPoint y: 524, distance: 786.5
click at [1037, 475] on button "Save Changes" at bounding box center [1038, 475] width 82 height 19
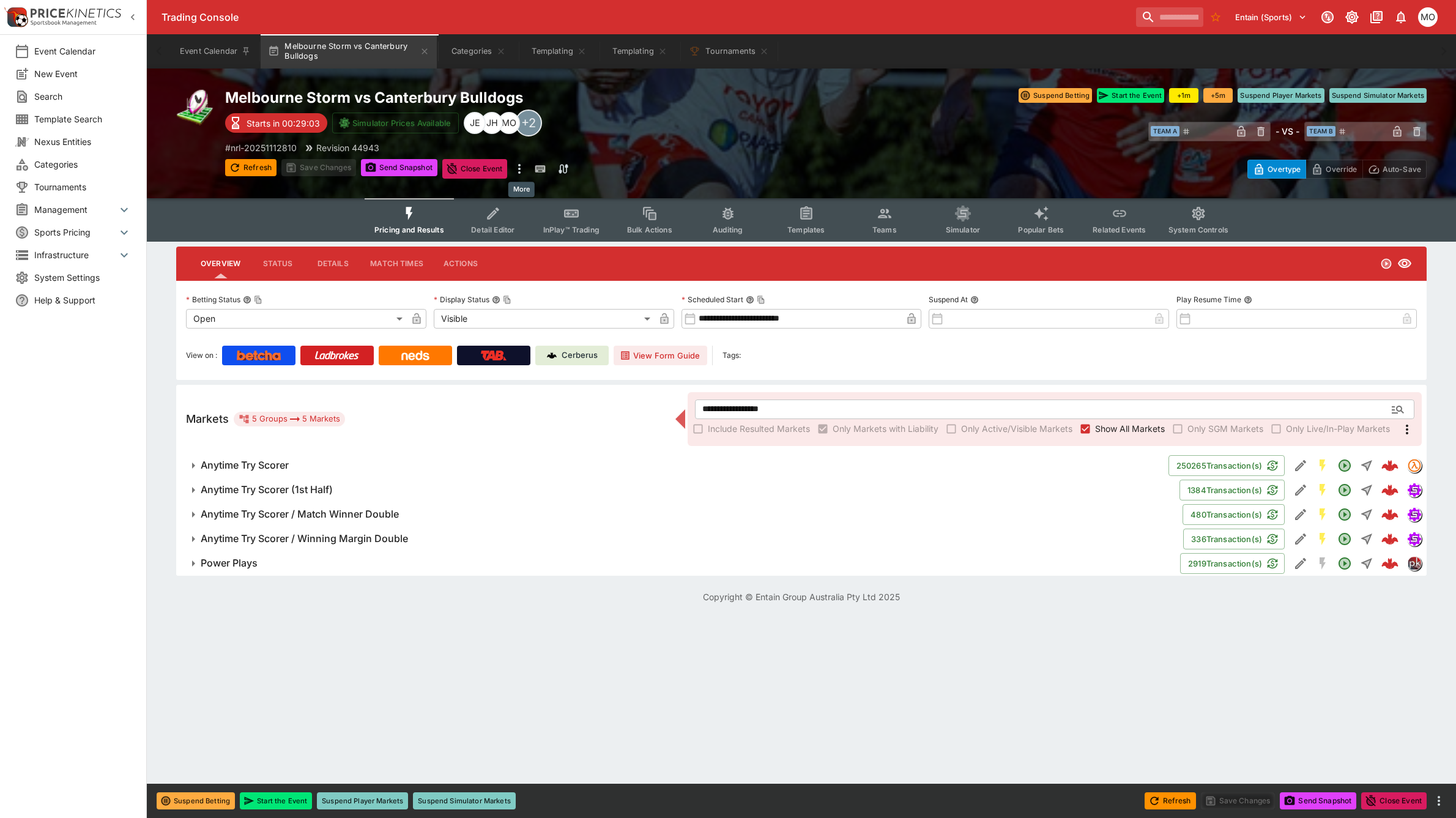
click at [521, 173] on icon "more" at bounding box center [519, 169] width 15 height 15
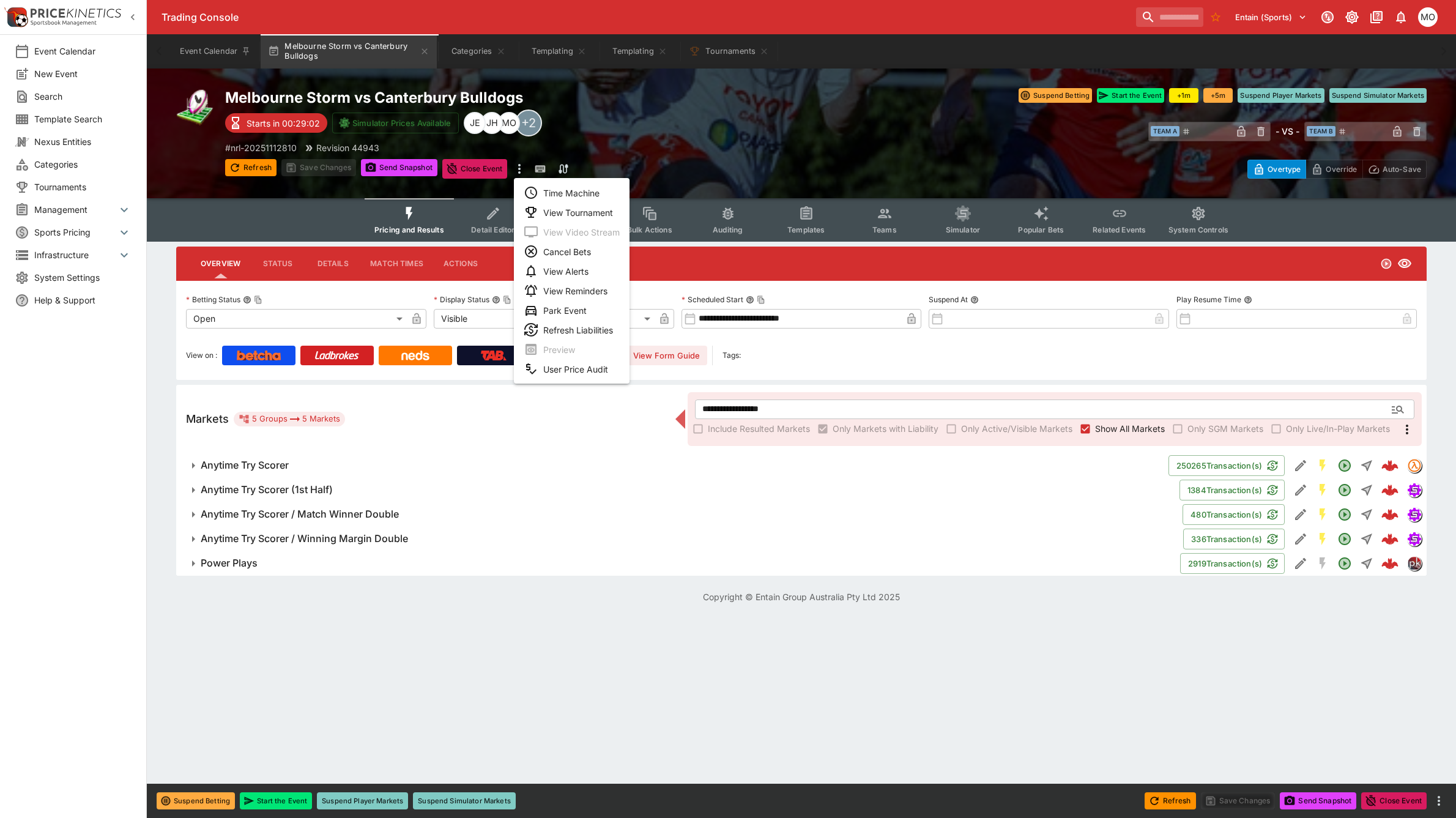
click at [552, 210] on li "View Tournament" at bounding box center [572, 212] width 116 height 19
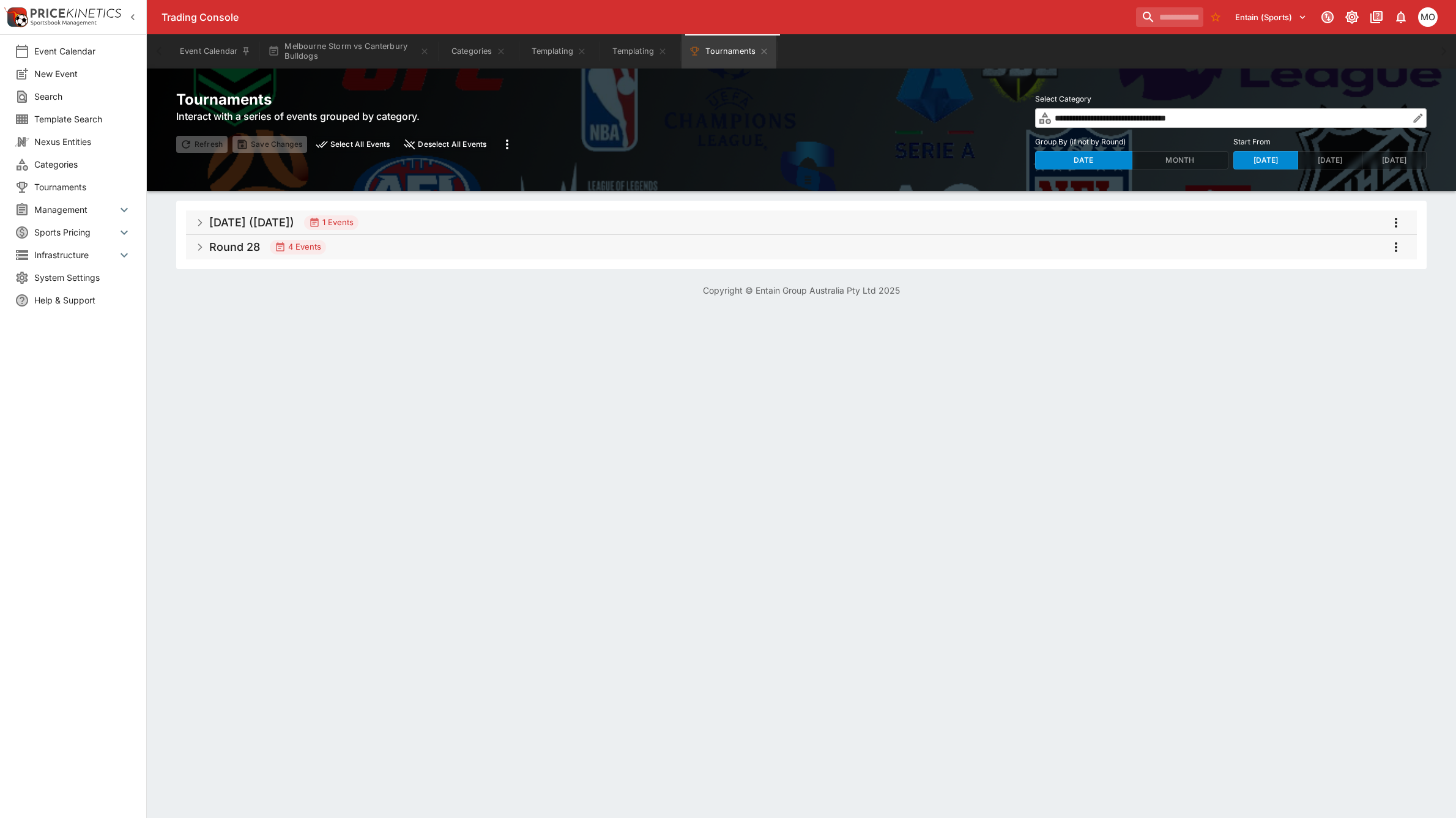
click at [210, 218] on h5 "[DATE] ([DATE])" at bounding box center [252, 222] width 85 height 14
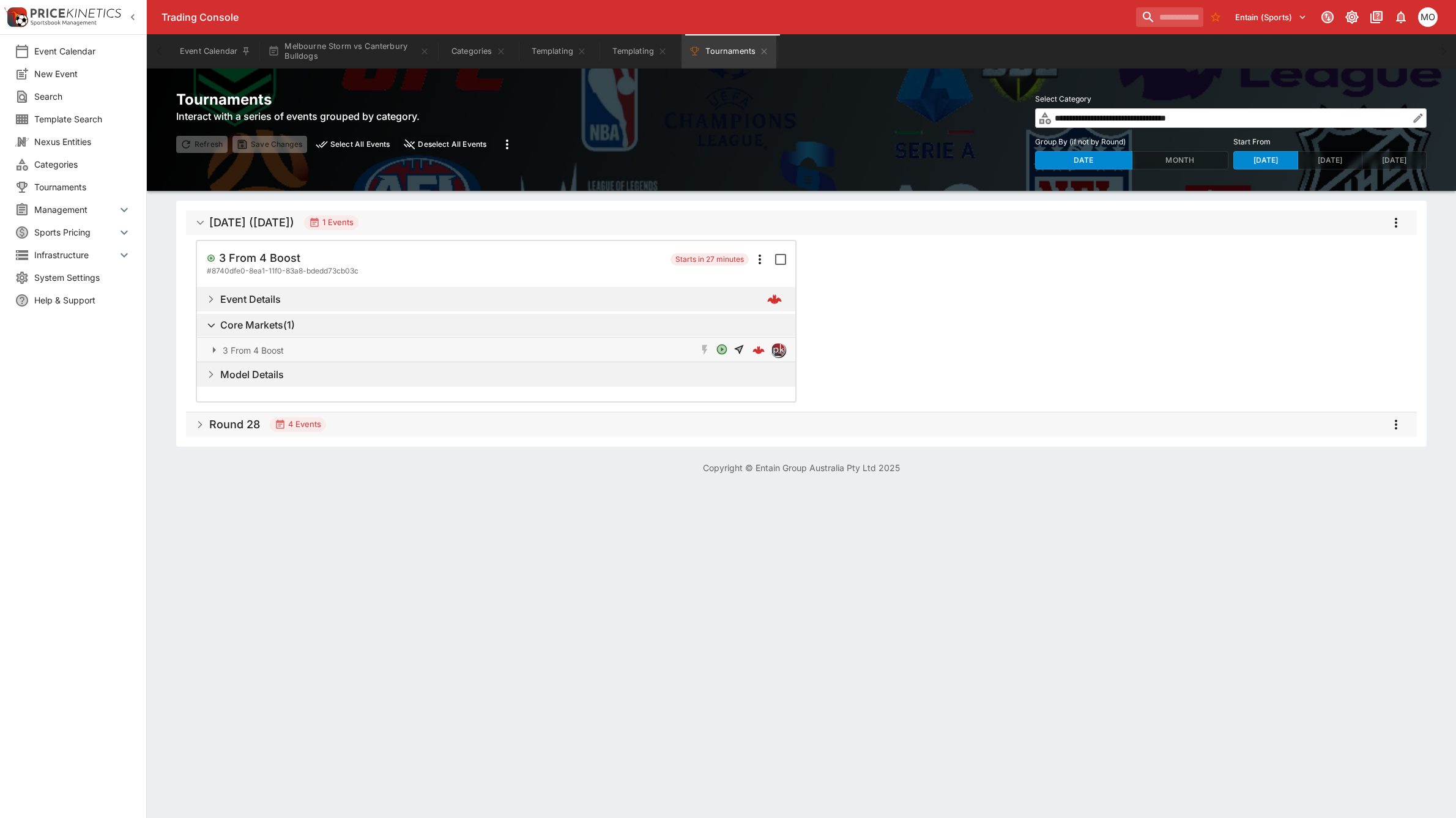
click at [242, 424] on h5 "Round 28" at bounding box center [235, 424] width 51 height 14
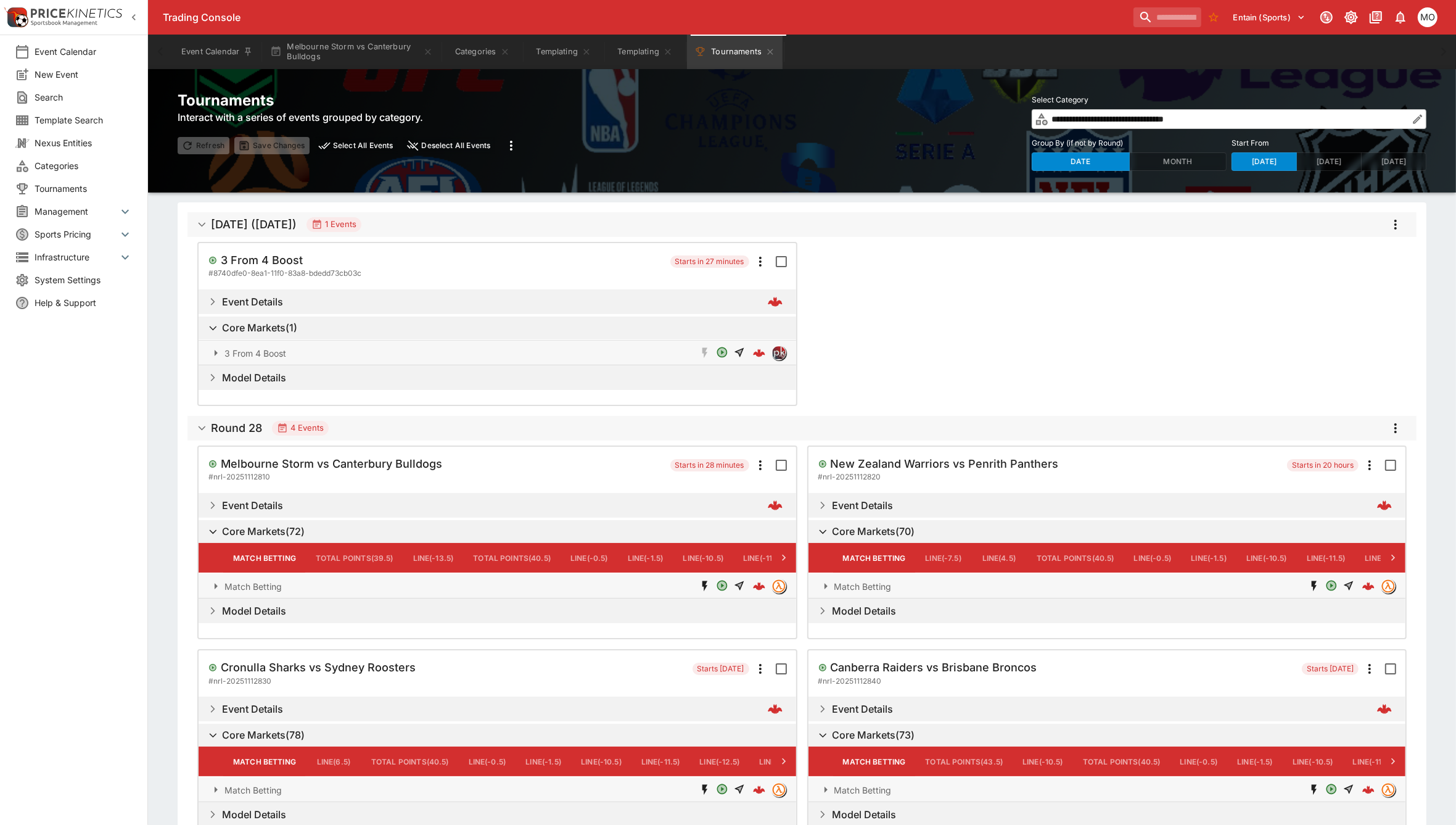
scroll to position [77, 0]
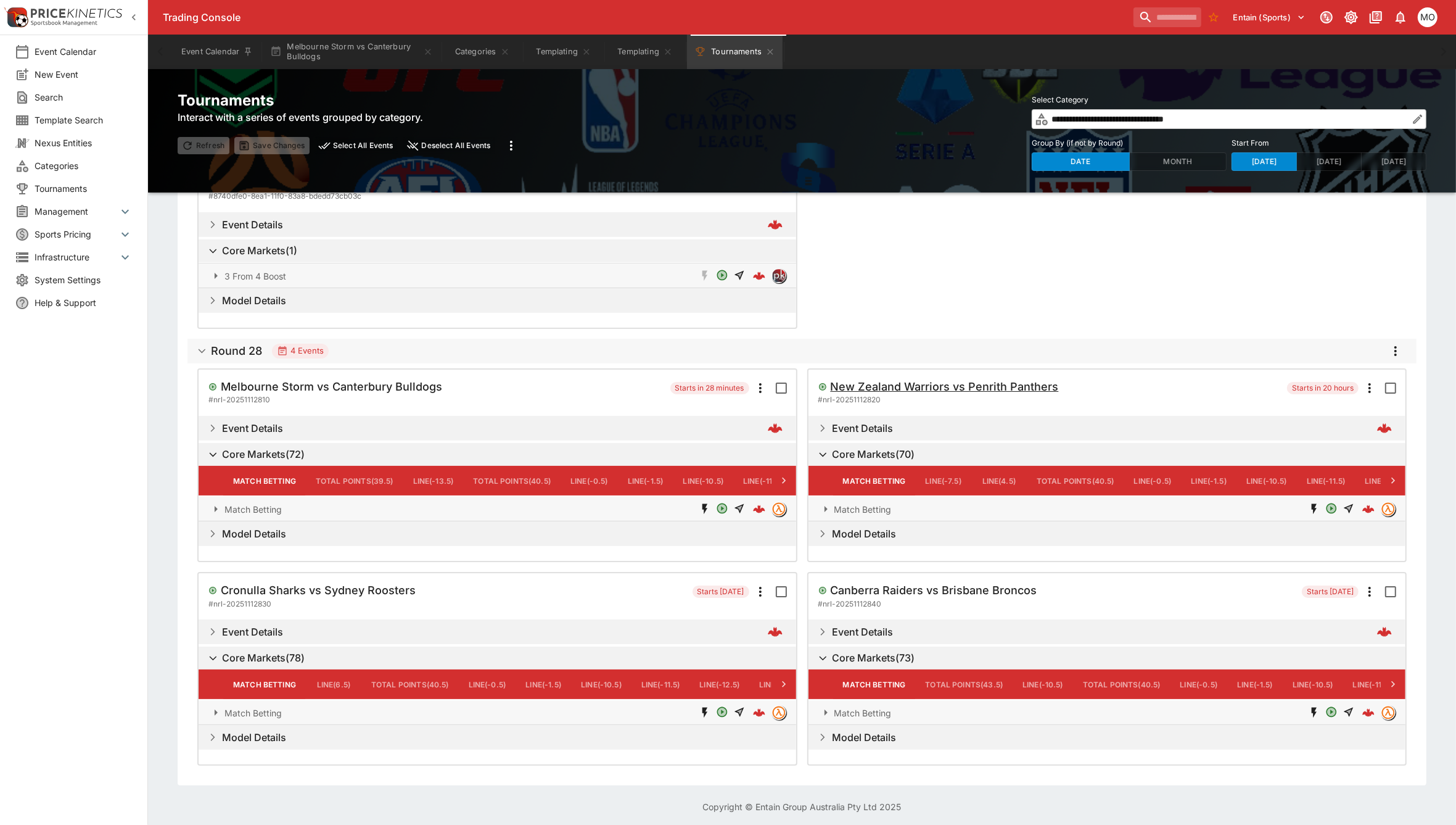
click at [923, 388] on h5 "New Zealand Warriors vs Penrith Panthers" at bounding box center [945, 386] width 228 height 14
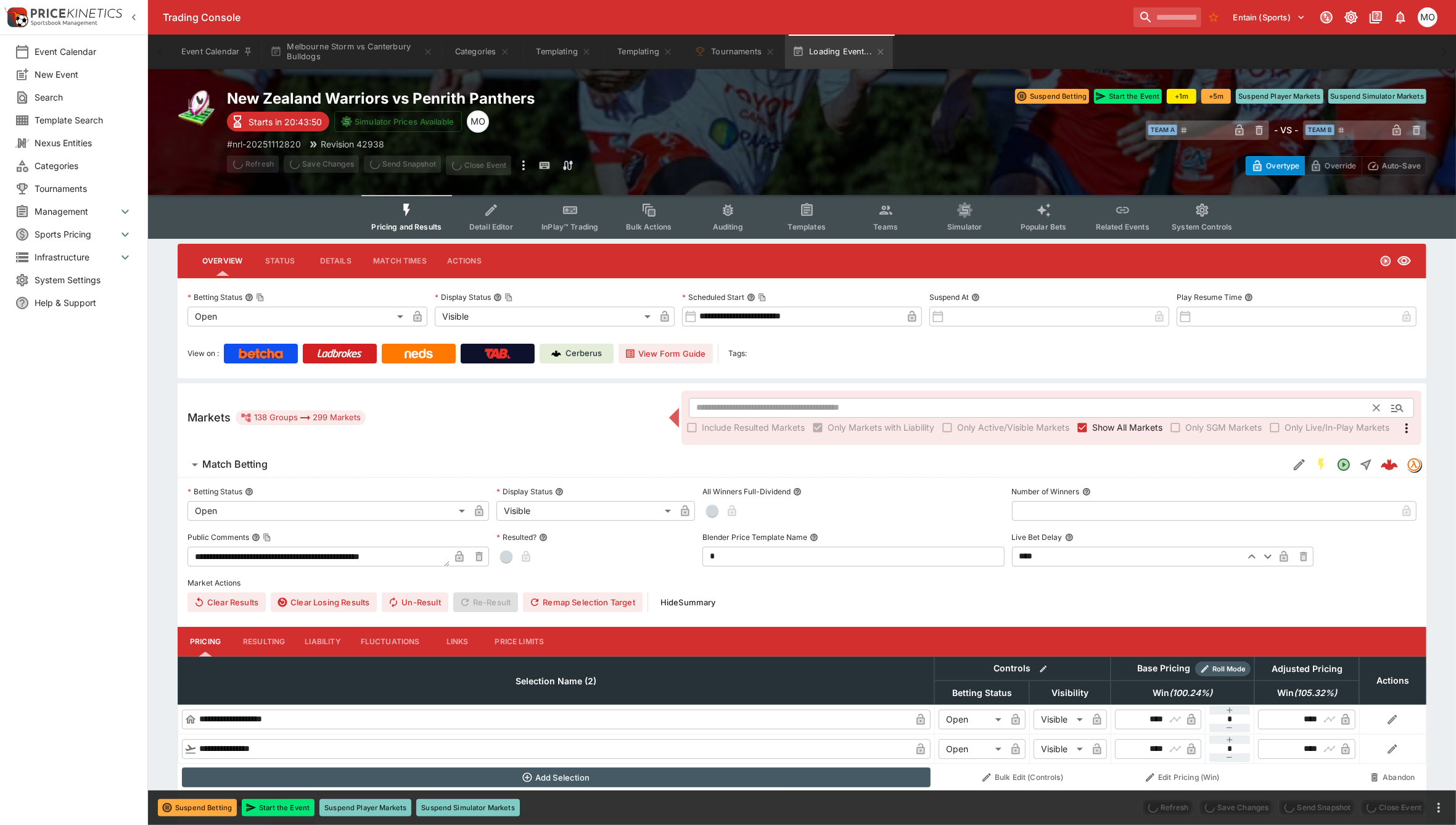
click at [765, 406] on input "text" at bounding box center [1031, 407] width 685 height 20
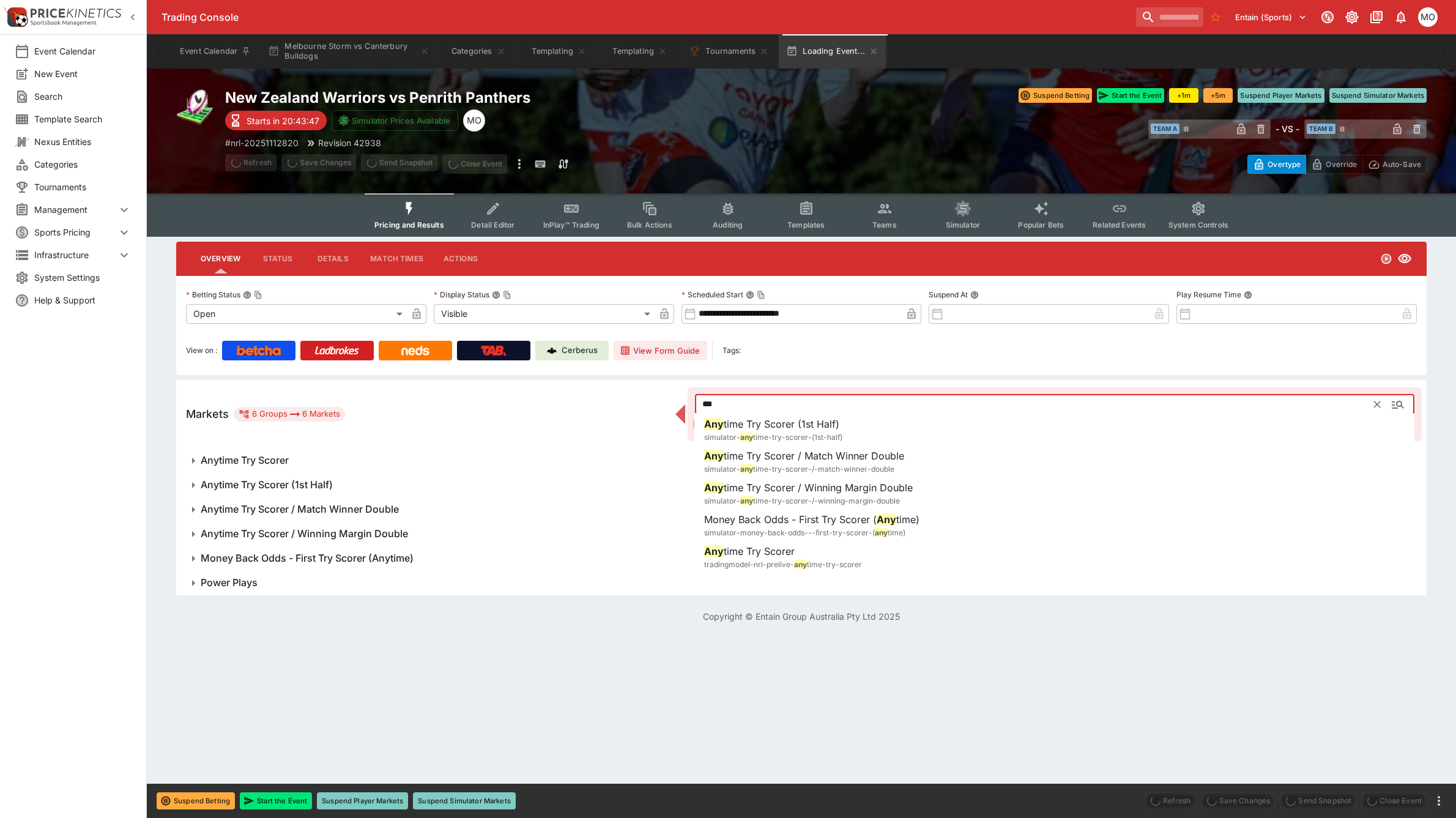
click at [766, 558] on span "tradingmodel-nrl-prelive- any time-try-scorer" at bounding box center [783, 564] width 158 height 12
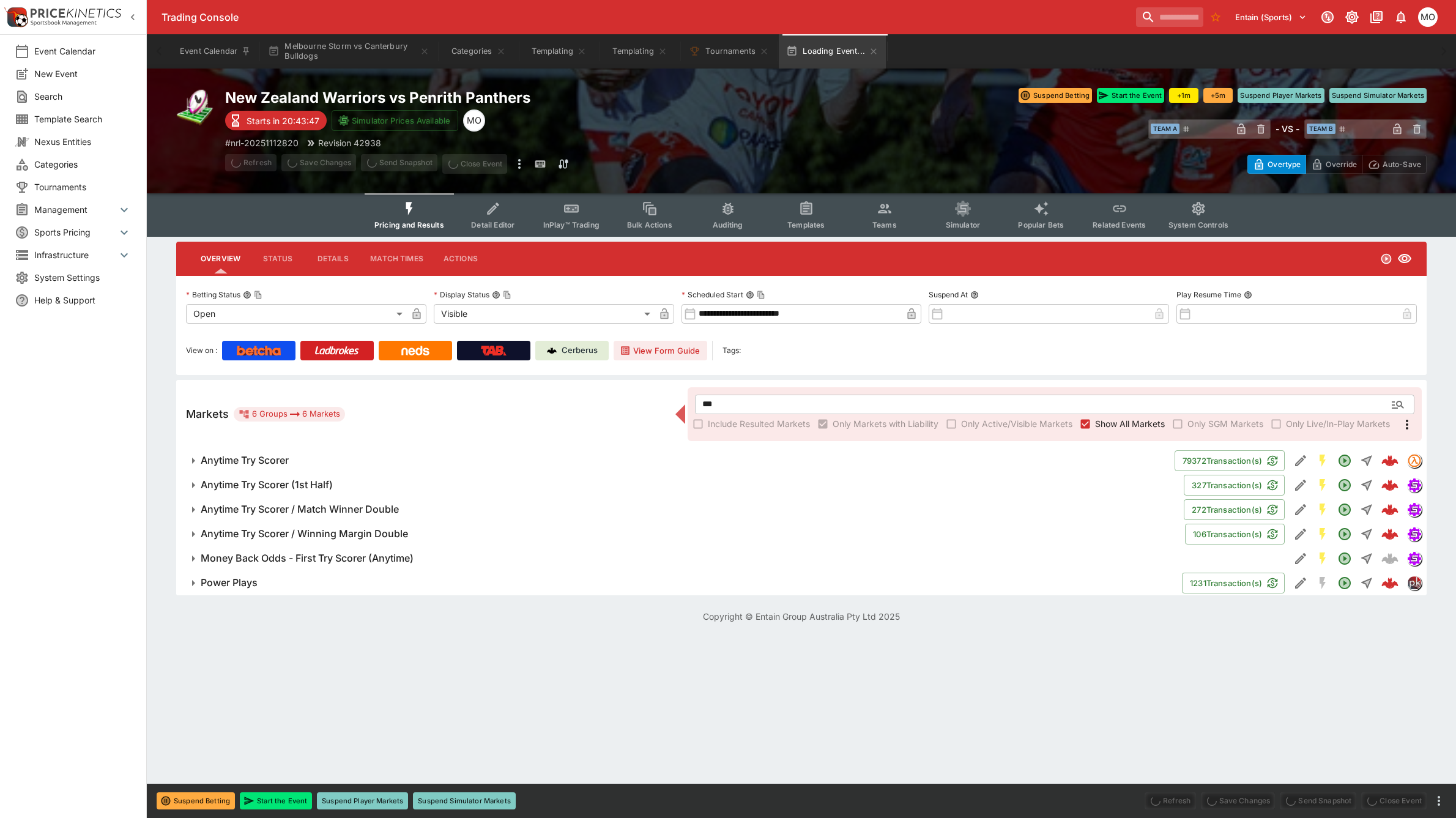
type input "**********"
click at [1301, 455] on icon "Edit Detail" at bounding box center [1300, 461] width 11 height 11
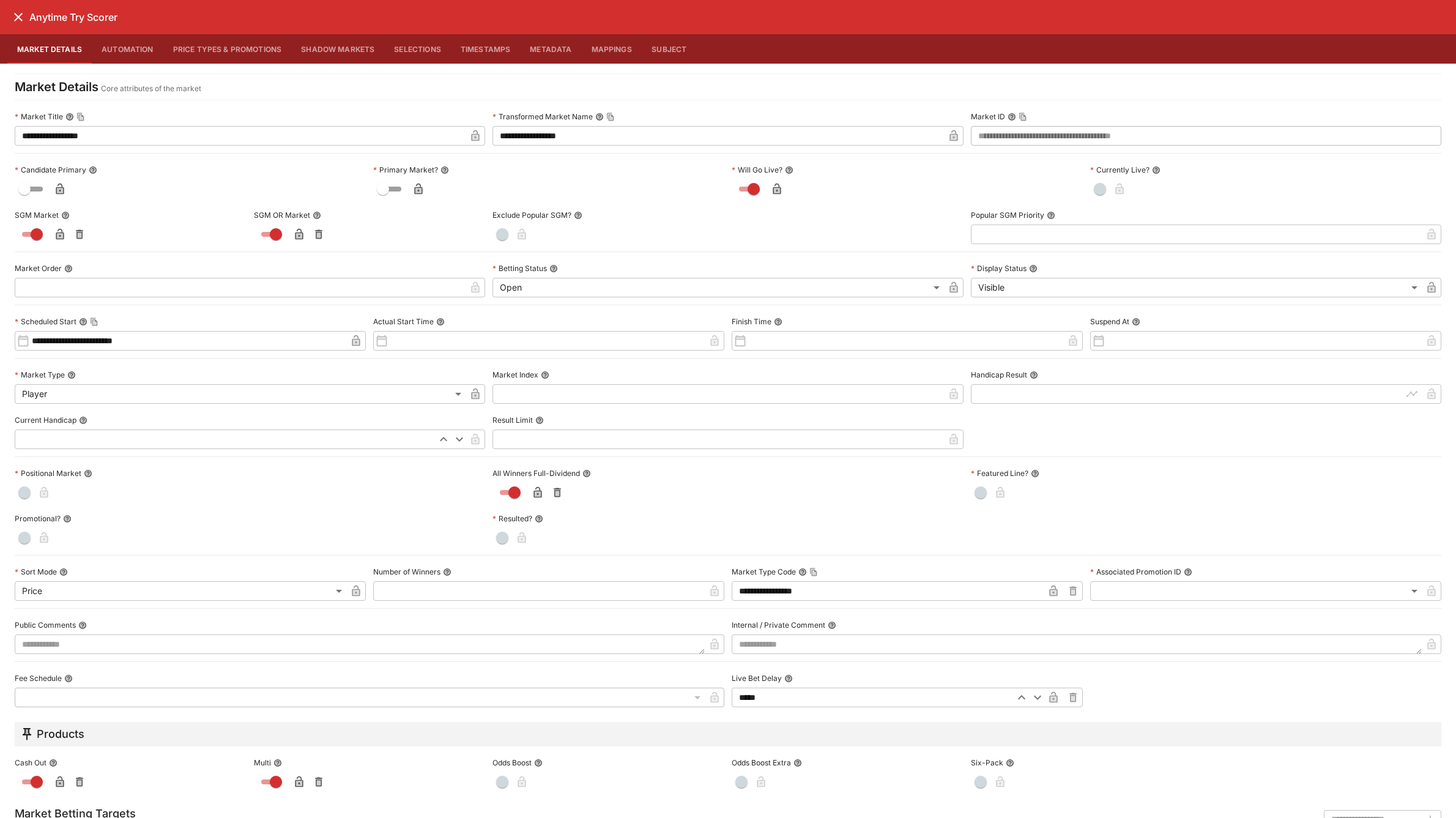
click at [13, 15] on icon "close" at bounding box center [18, 17] width 15 height 15
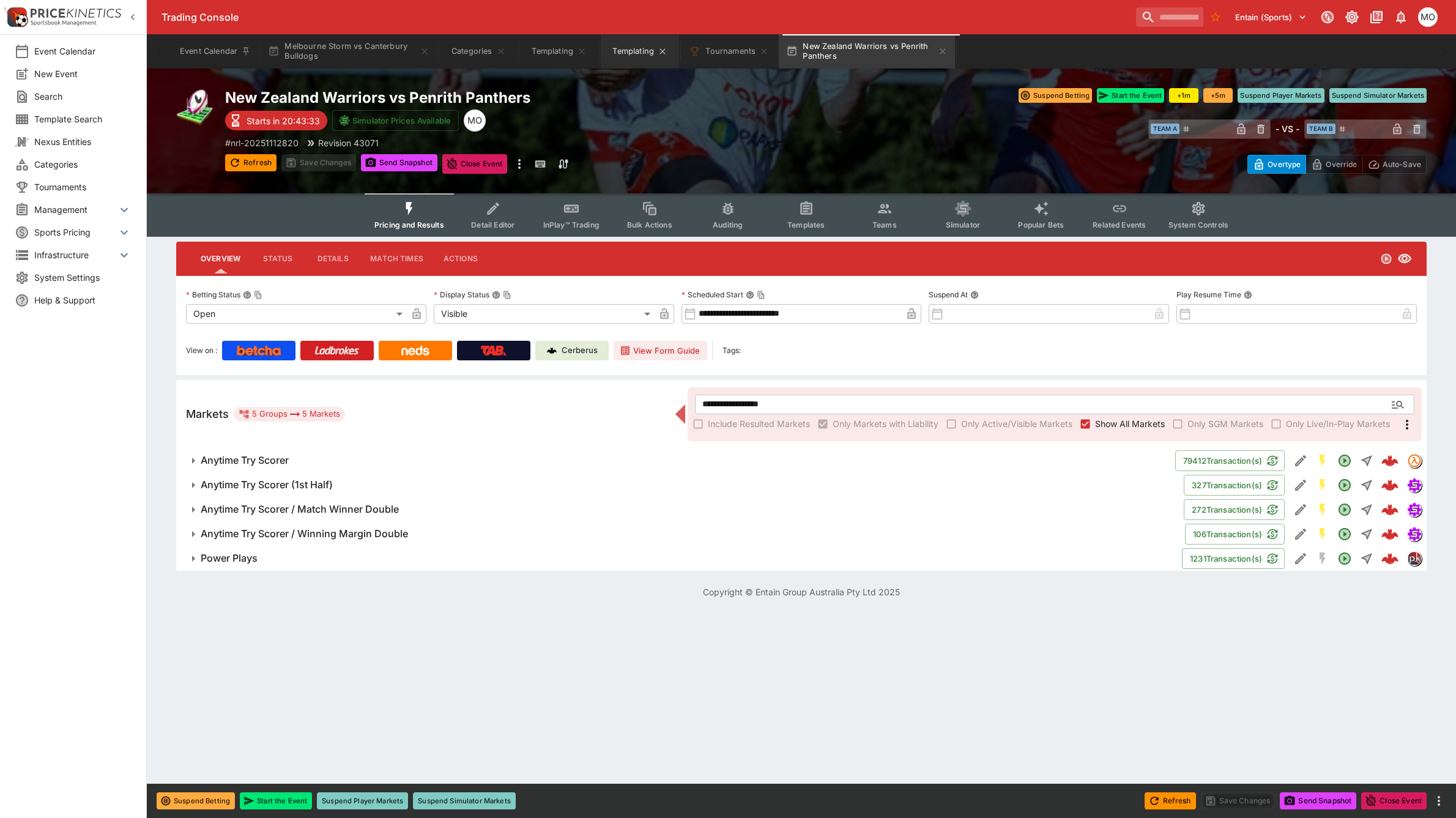
click at [632, 53] on button "Templating" at bounding box center [639, 51] width 78 height 34
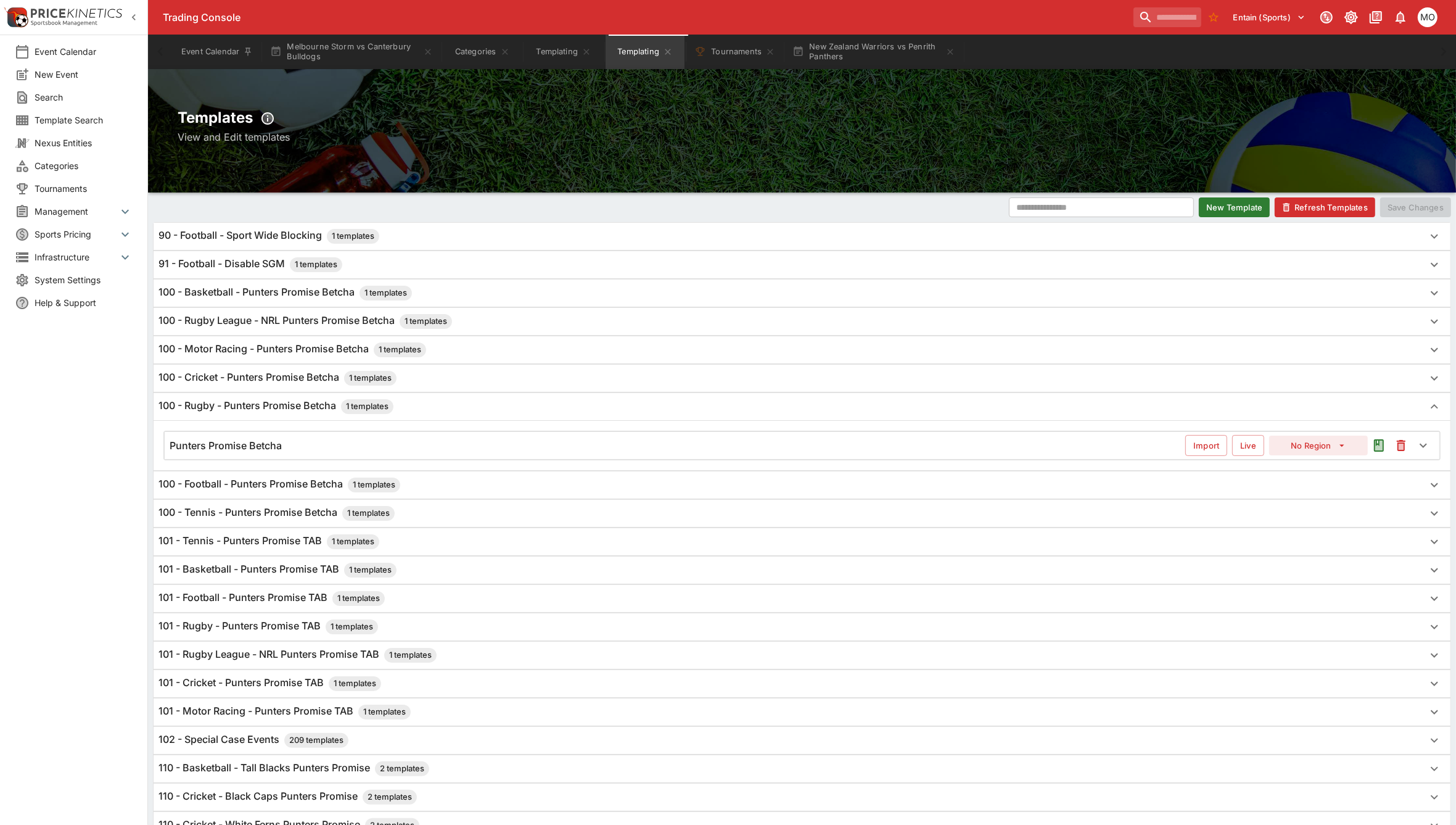
click at [299, 451] on div "Punters Promise Betcha" at bounding box center [677, 446] width 1016 height 13
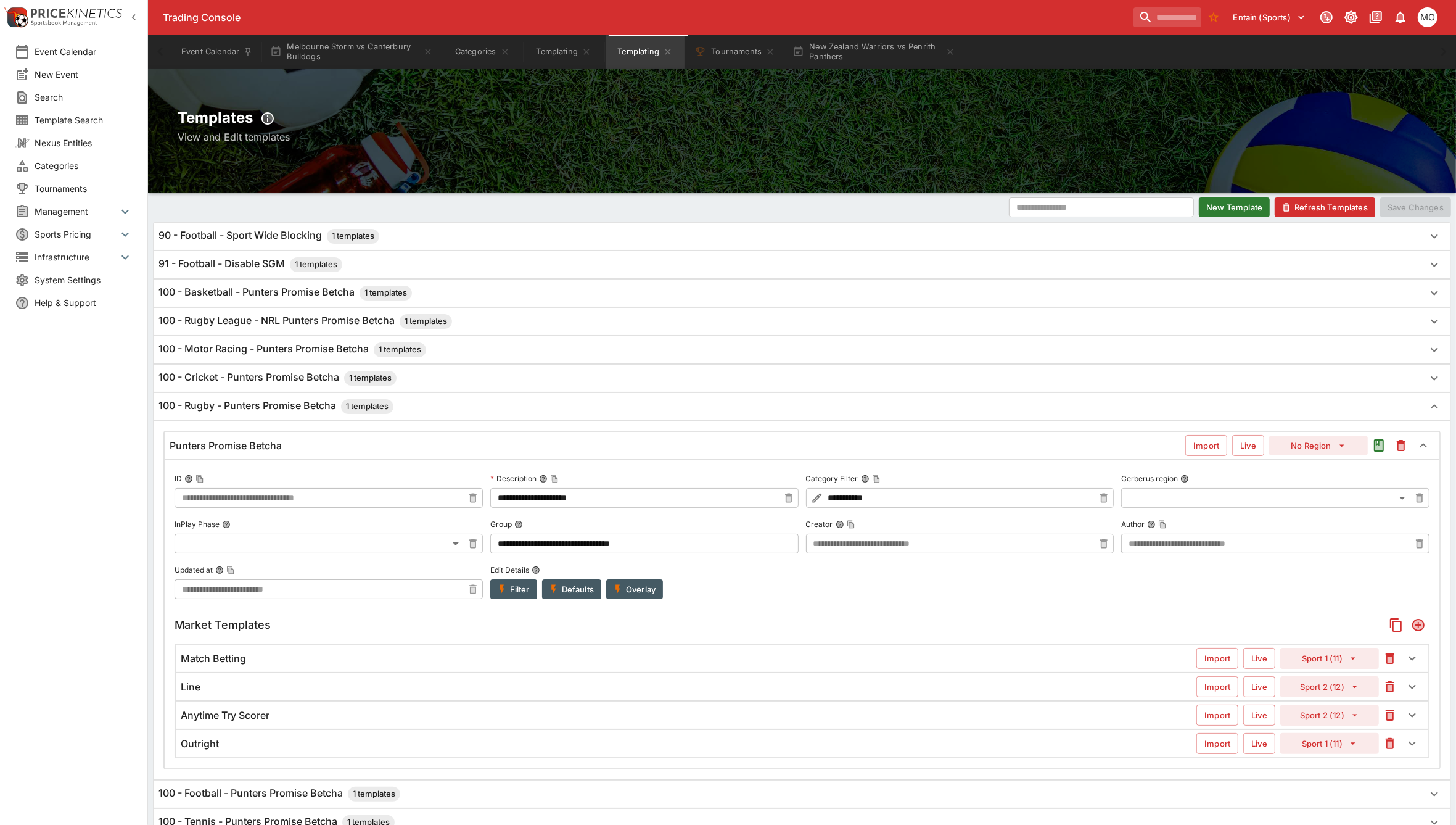
click at [518, 586] on button "Filter" at bounding box center [513, 589] width 47 height 20
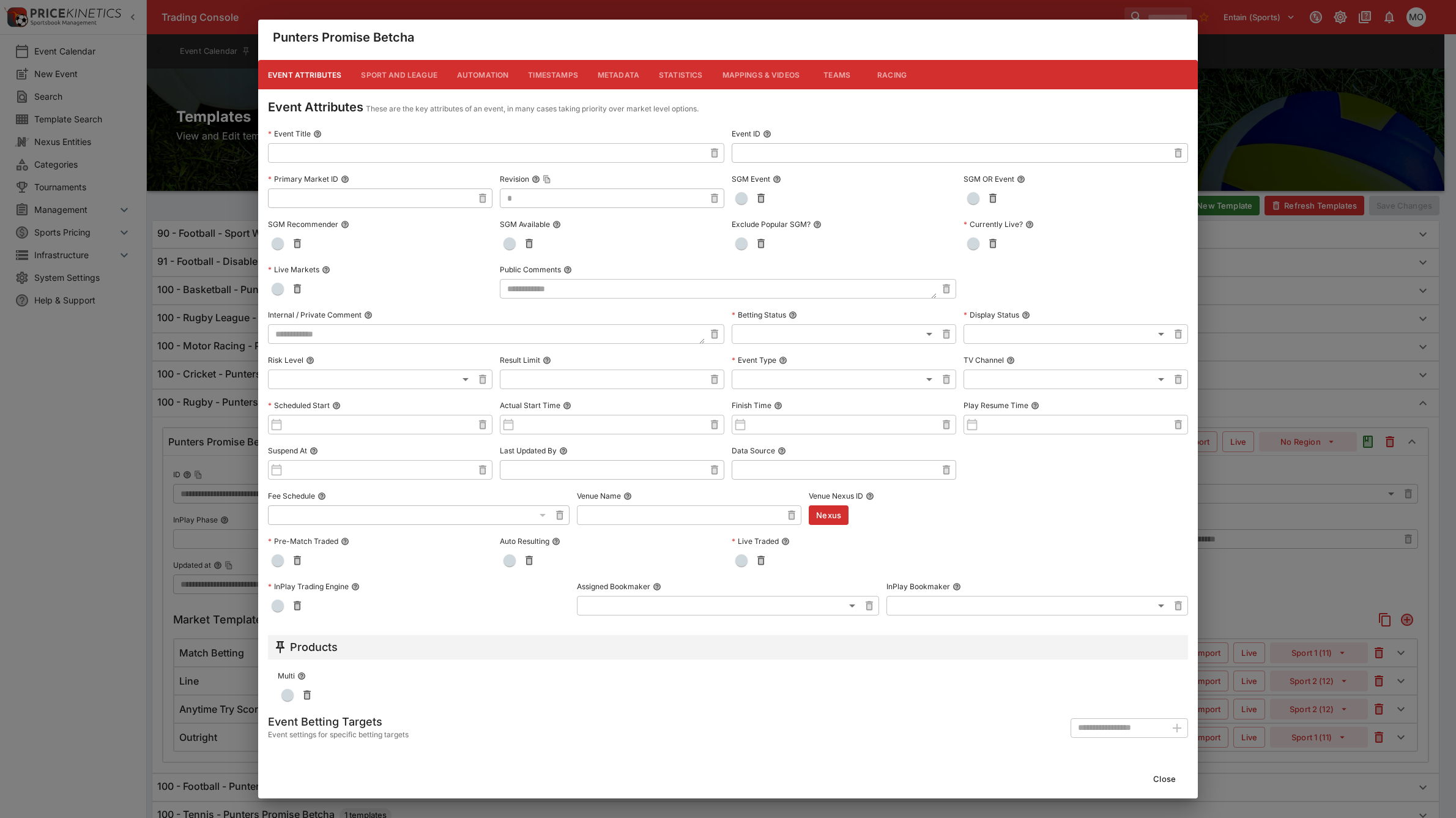
click at [626, 72] on button "Metadata" at bounding box center [618, 75] width 61 height 29
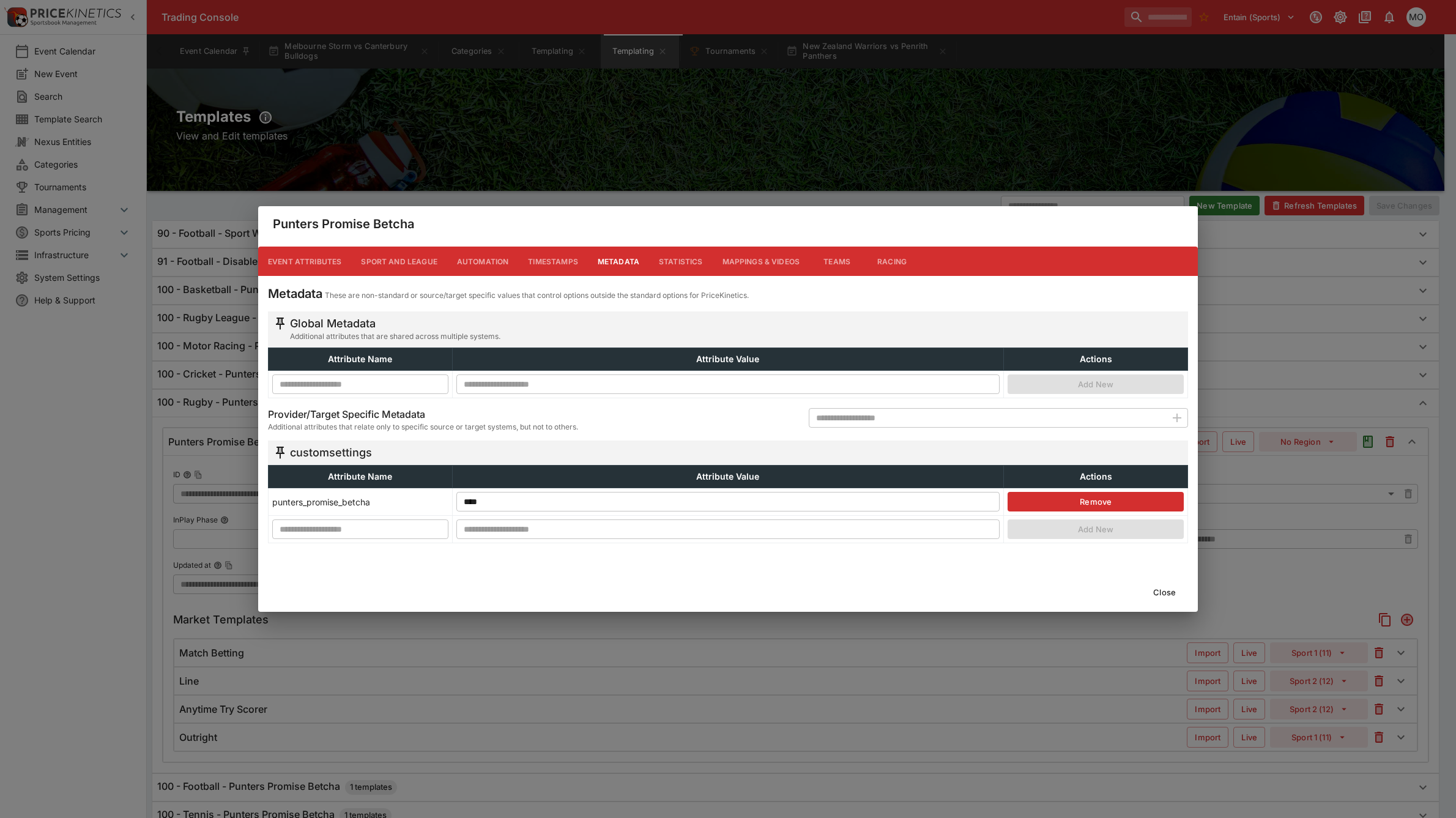
click at [1173, 594] on button "Close" at bounding box center [1165, 592] width 37 height 19
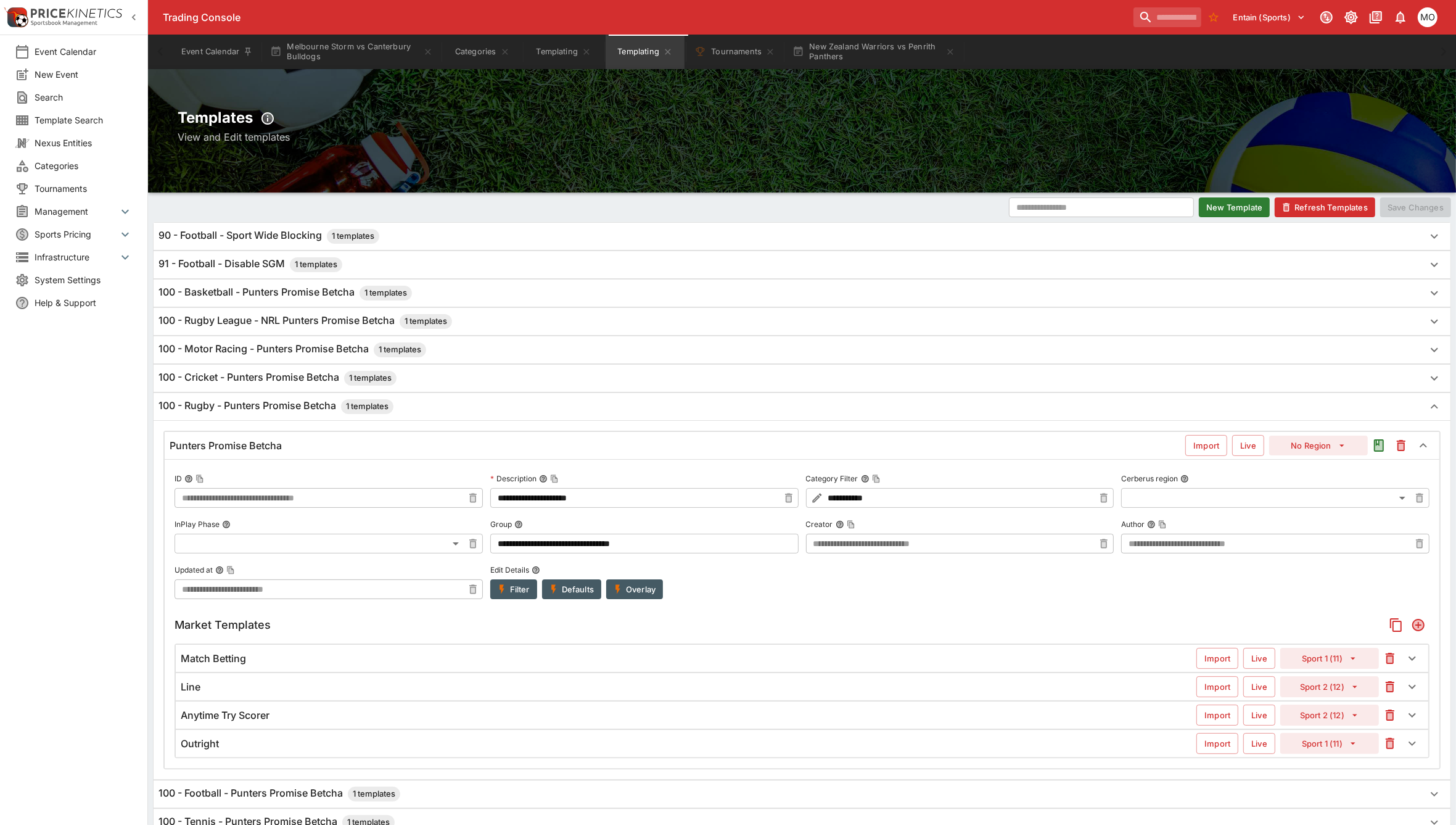
click at [227, 714] on h6 "Anytime Try Scorer" at bounding box center [225, 715] width 89 height 13
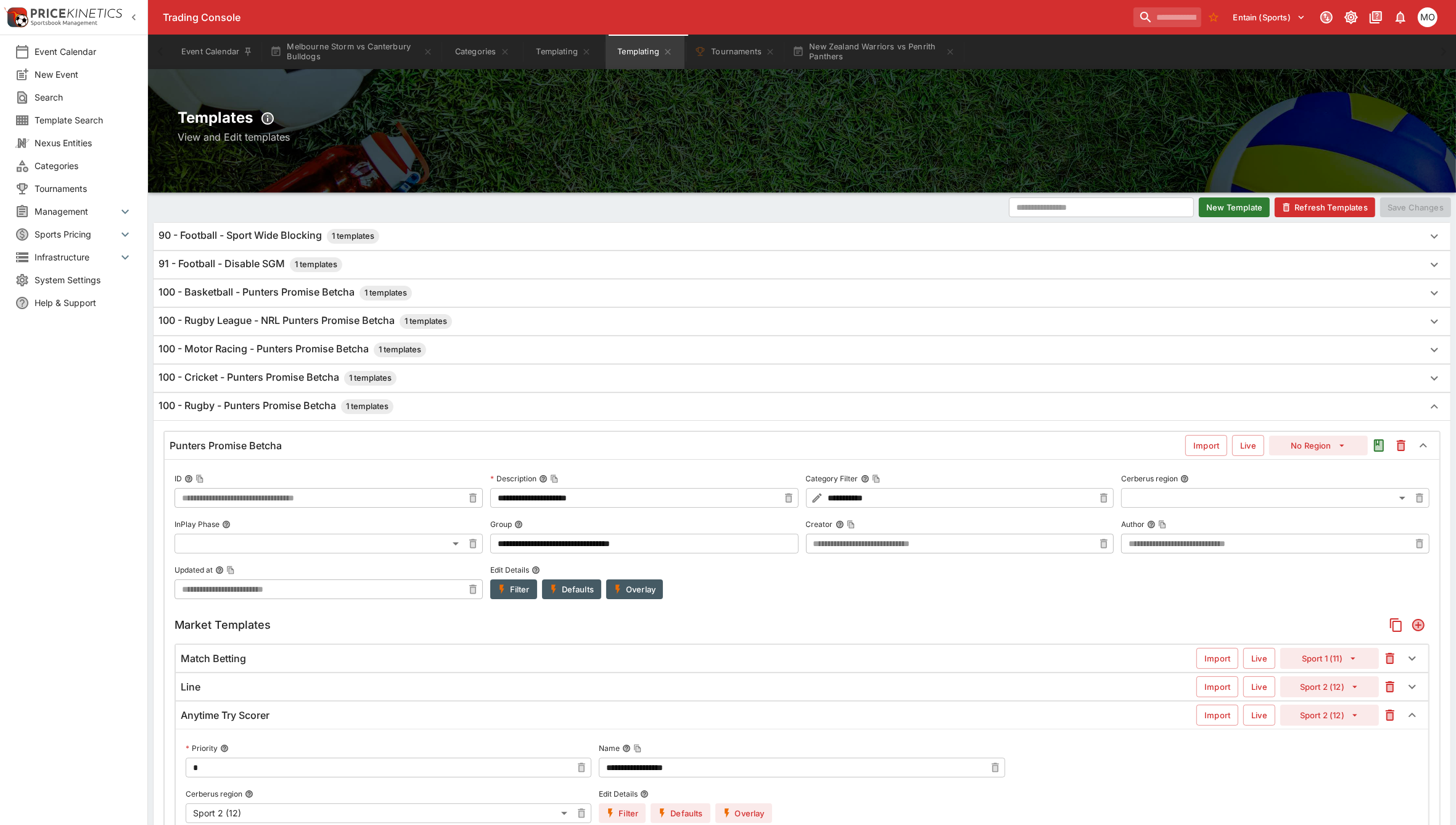
click at [227, 714] on h6 "Anytime Try Scorer" at bounding box center [225, 715] width 89 height 13
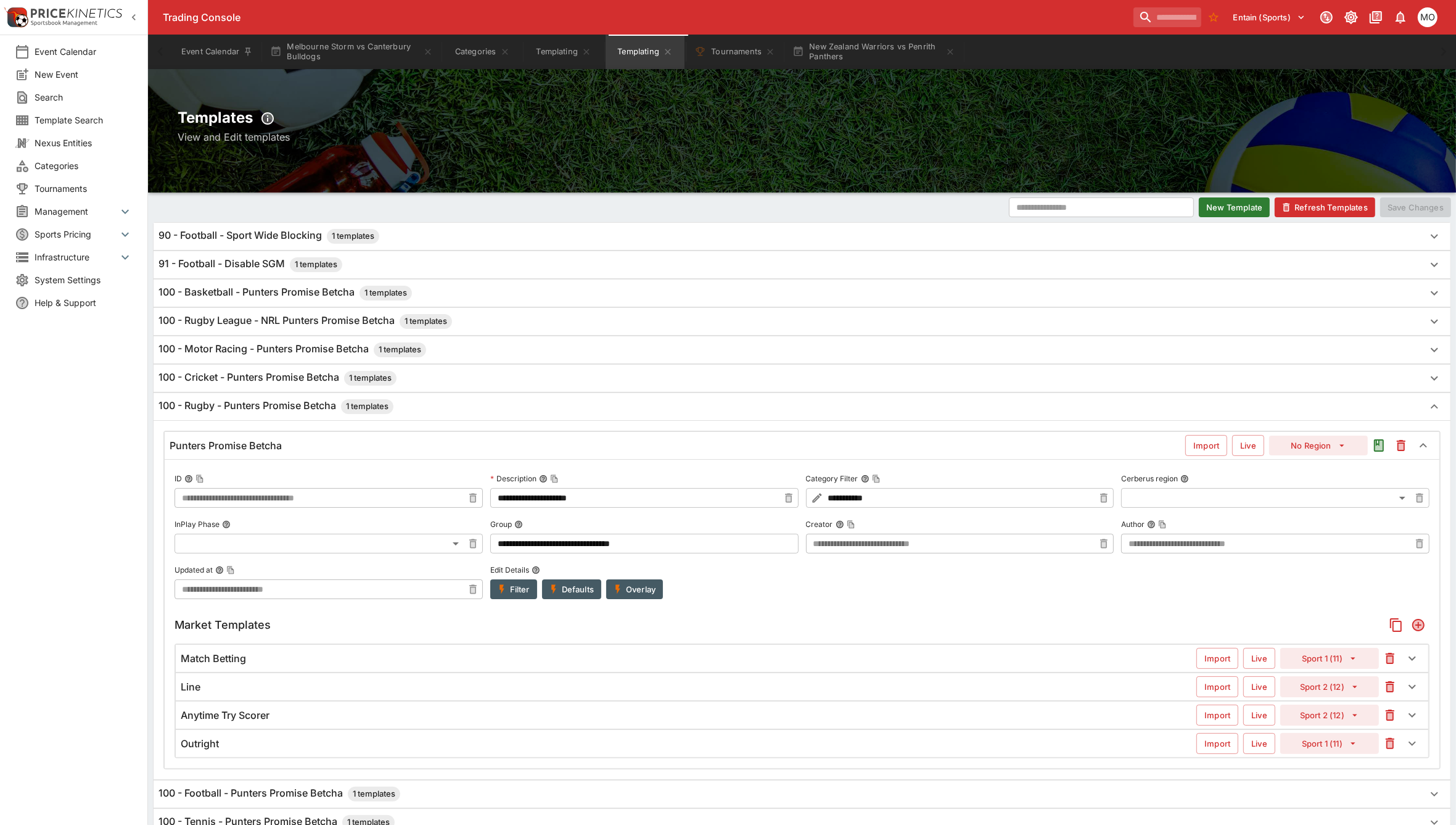
click at [300, 377] on h6 "100 - Cricket - Punters Promise Betcha 1 templates" at bounding box center [277, 378] width 238 height 15
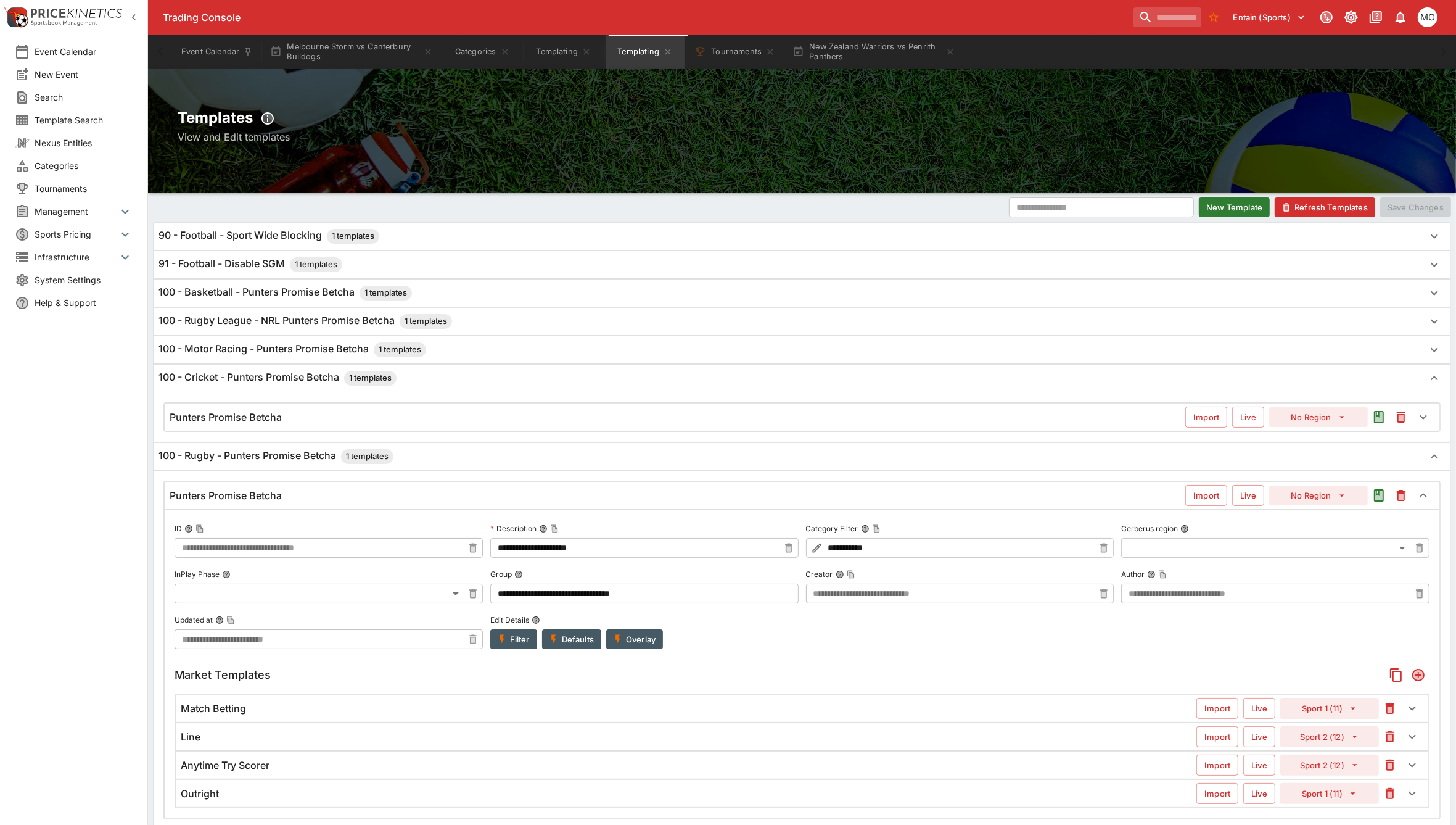
click at [294, 421] on div "Punters Promise Betcha" at bounding box center [677, 417] width 1016 height 13
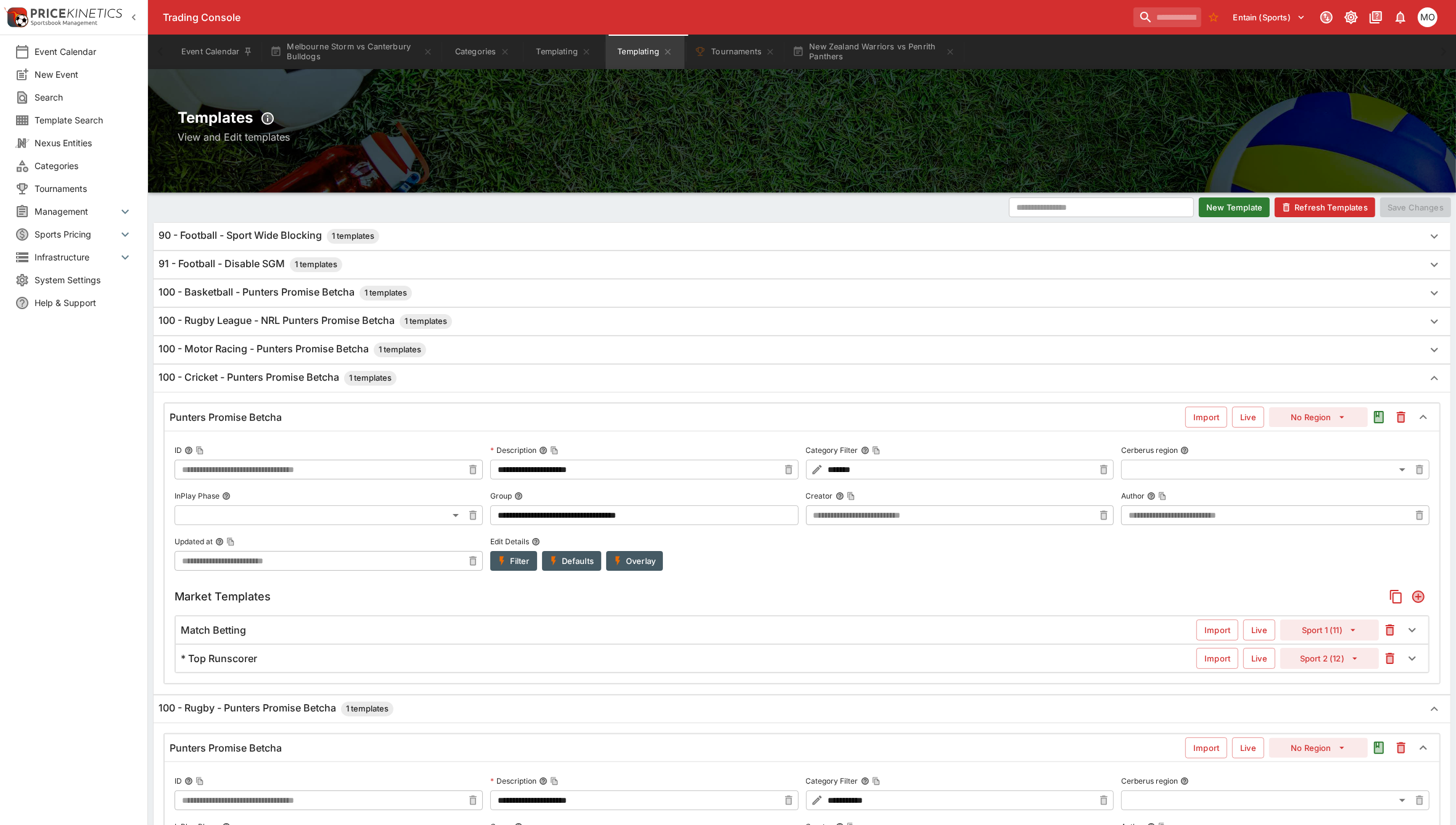
click at [325, 637] on div "Match Betting" at bounding box center [689, 630] width 1016 height 13
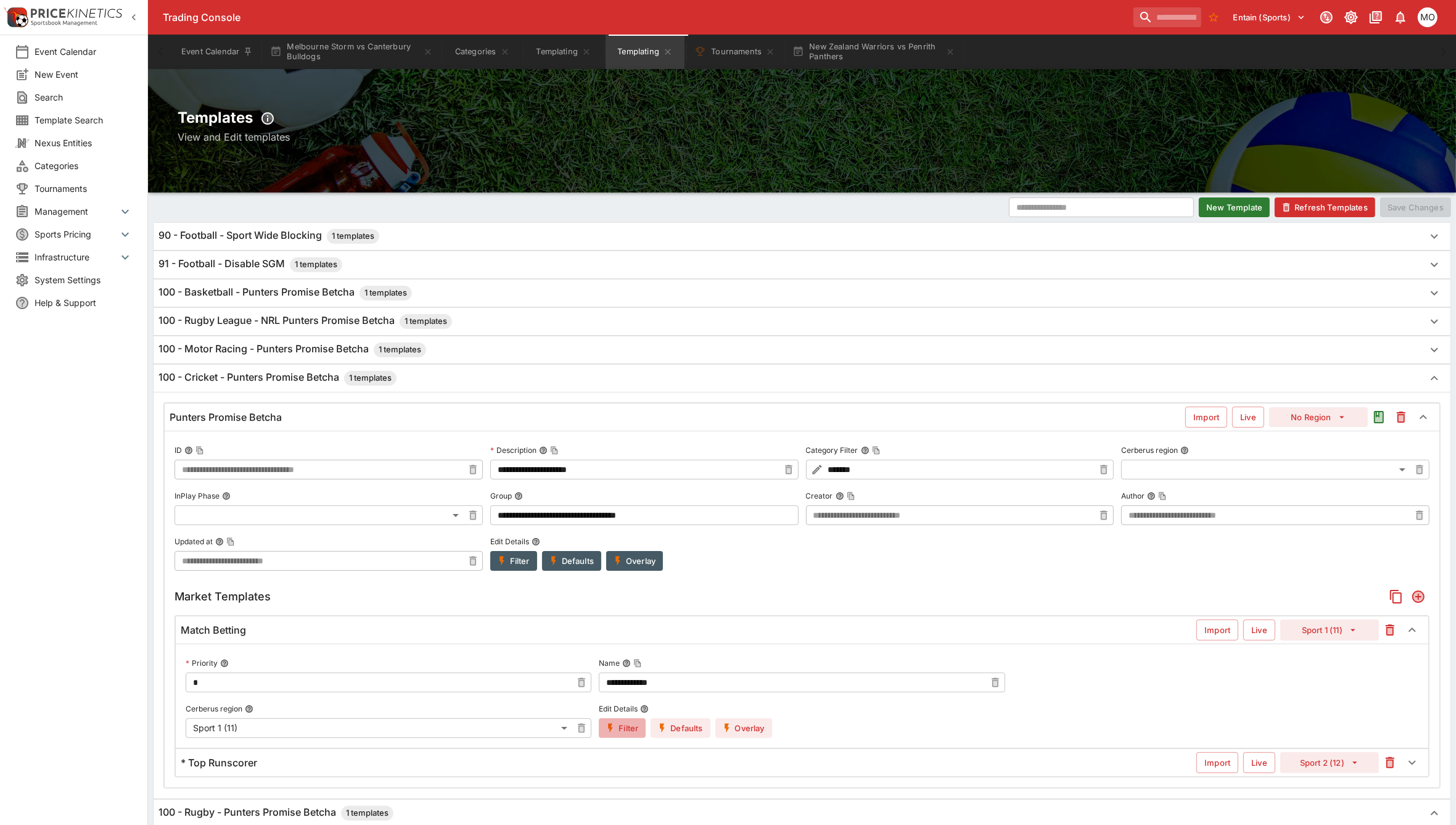
click at [609, 722] on button "Filter" at bounding box center [622, 728] width 47 height 20
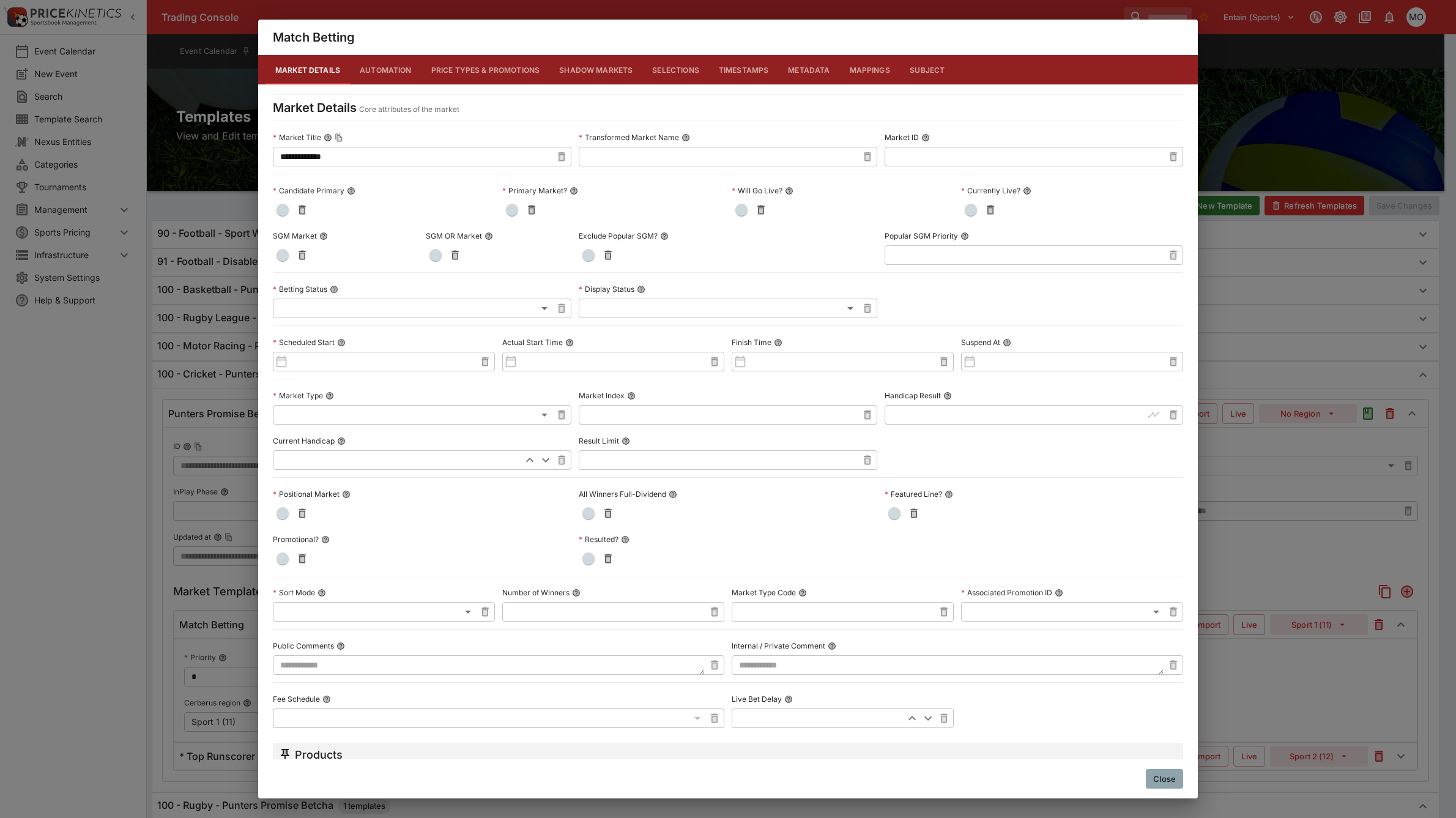
click at [803, 71] on button "Metadata" at bounding box center [808, 70] width 61 height 29
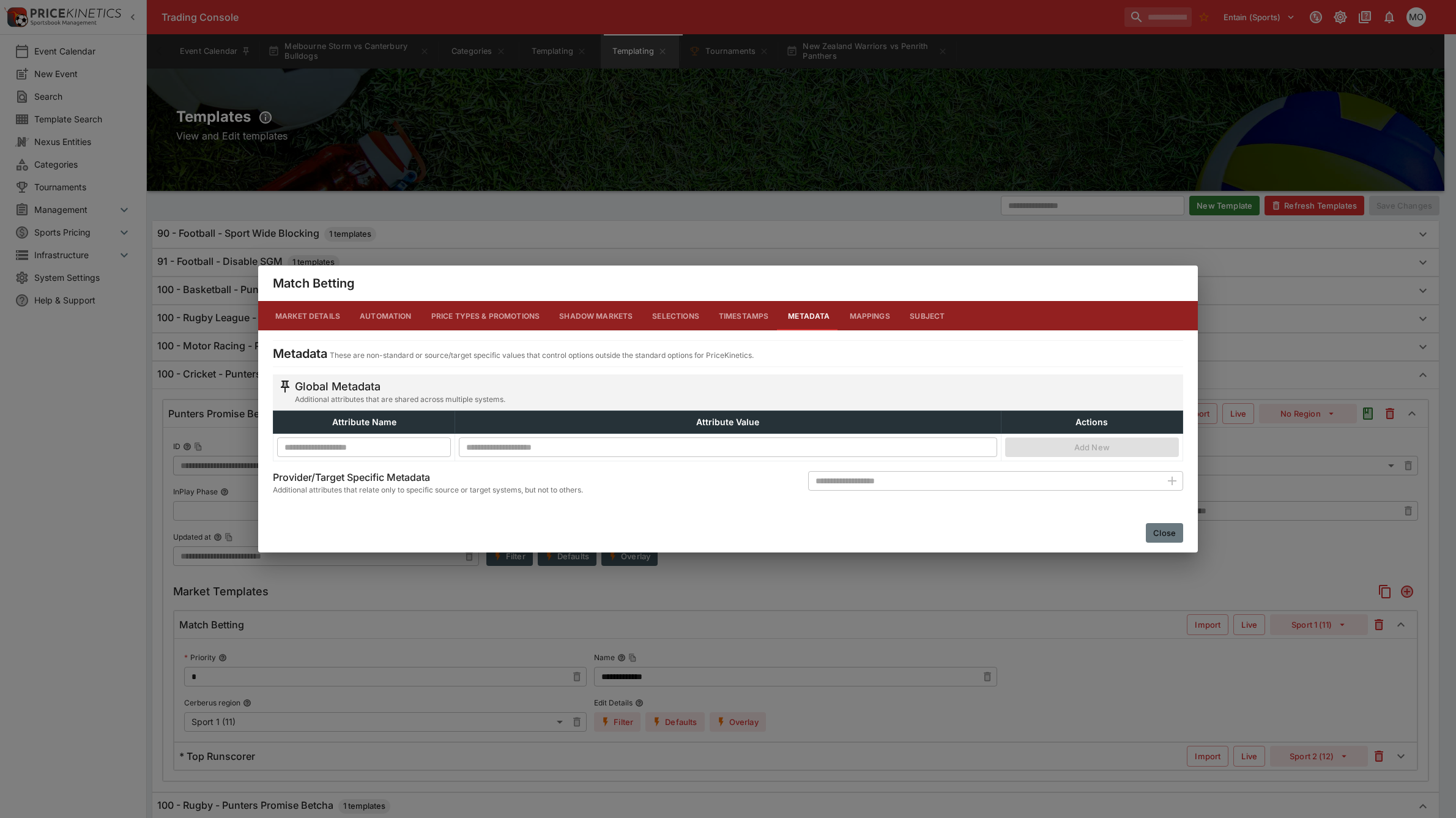
click at [1163, 530] on button "Close" at bounding box center [1165, 532] width 37 height 19
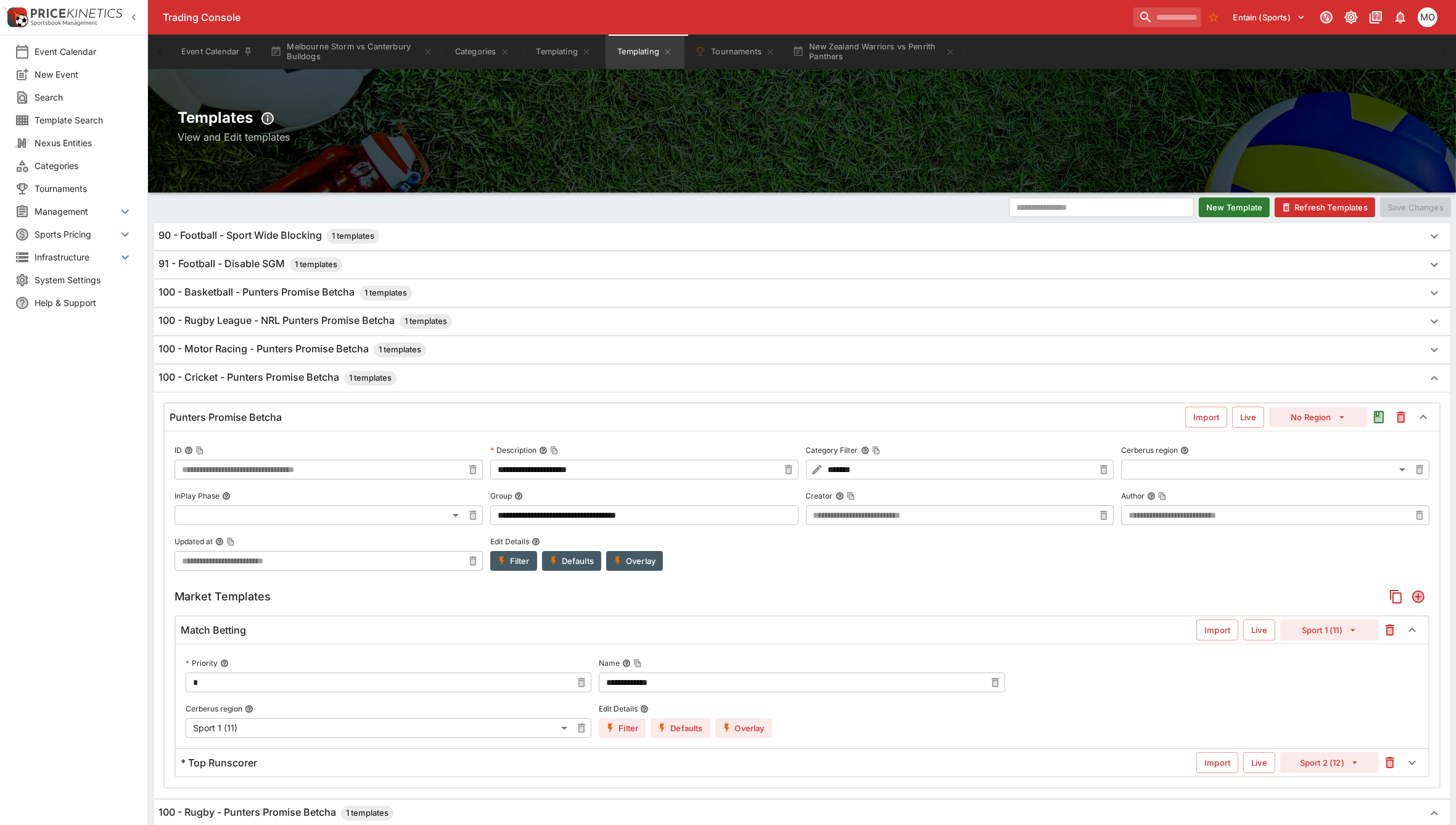
click at [756, 731] on button "Overlay" at bounding box center [744, 728] width 57 height 20
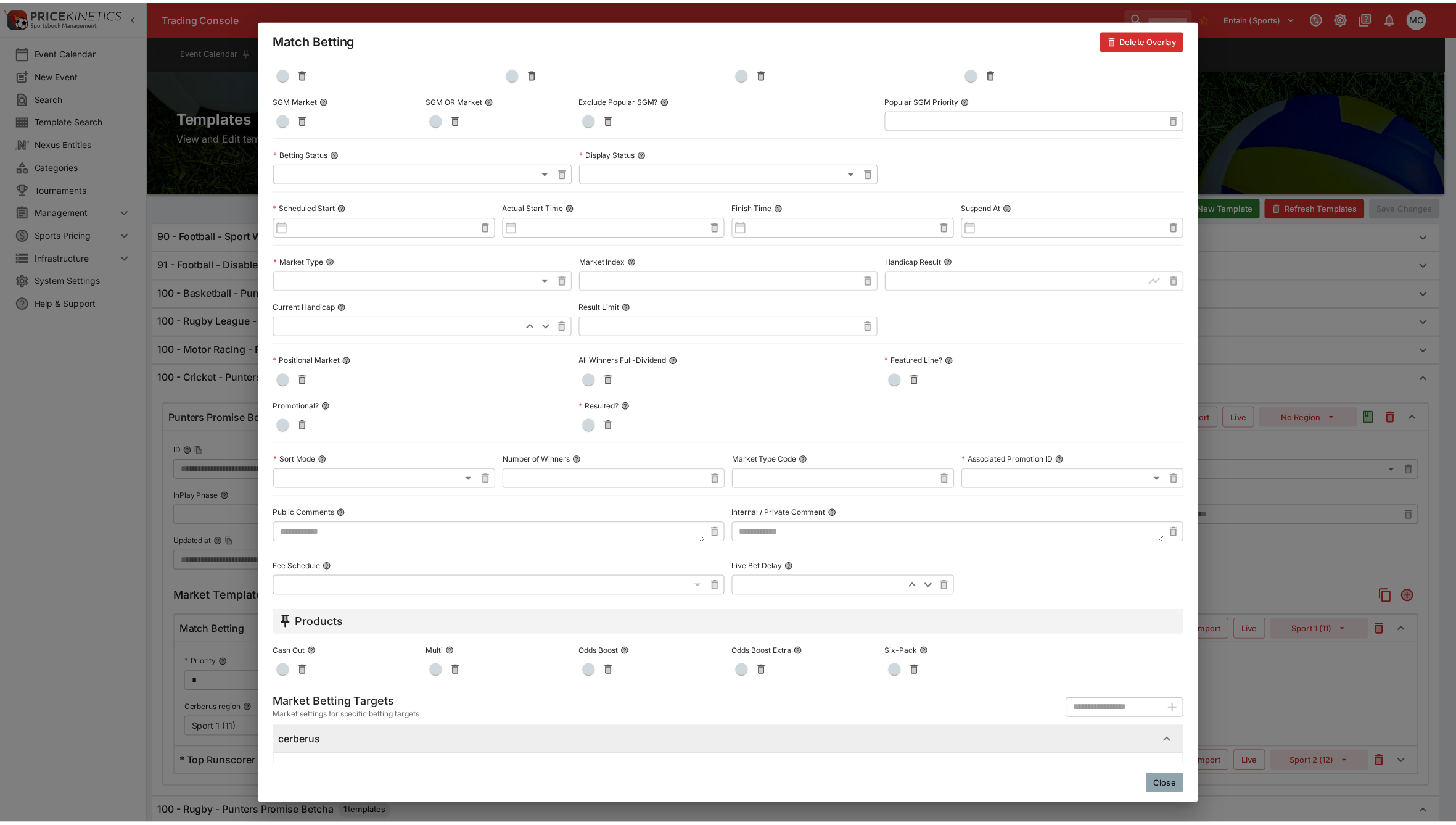
scroll to position [298, 0]
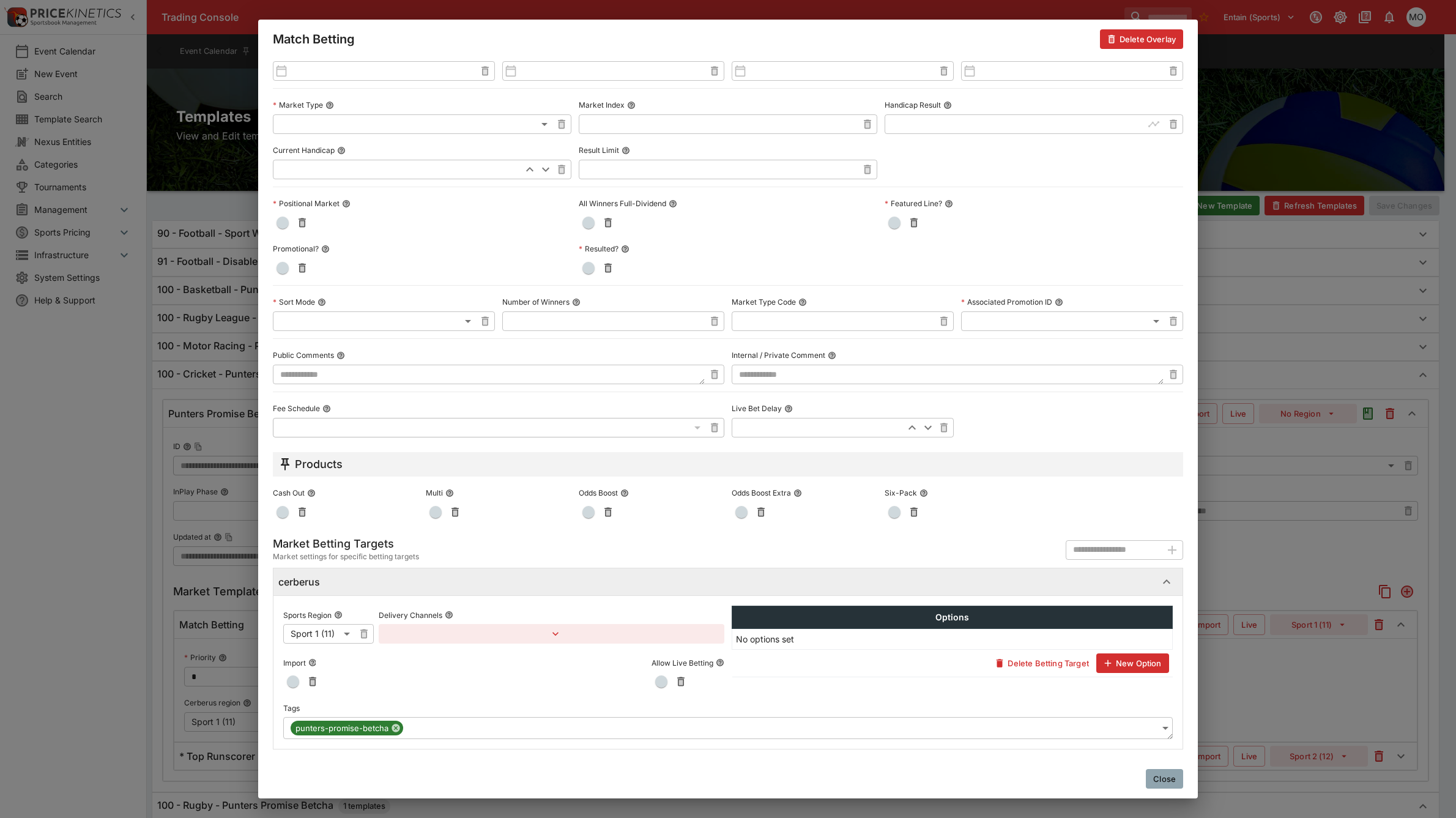
click at [1157, 774] on button "Close" at bounding box center [1165, 779] width 37 height 19
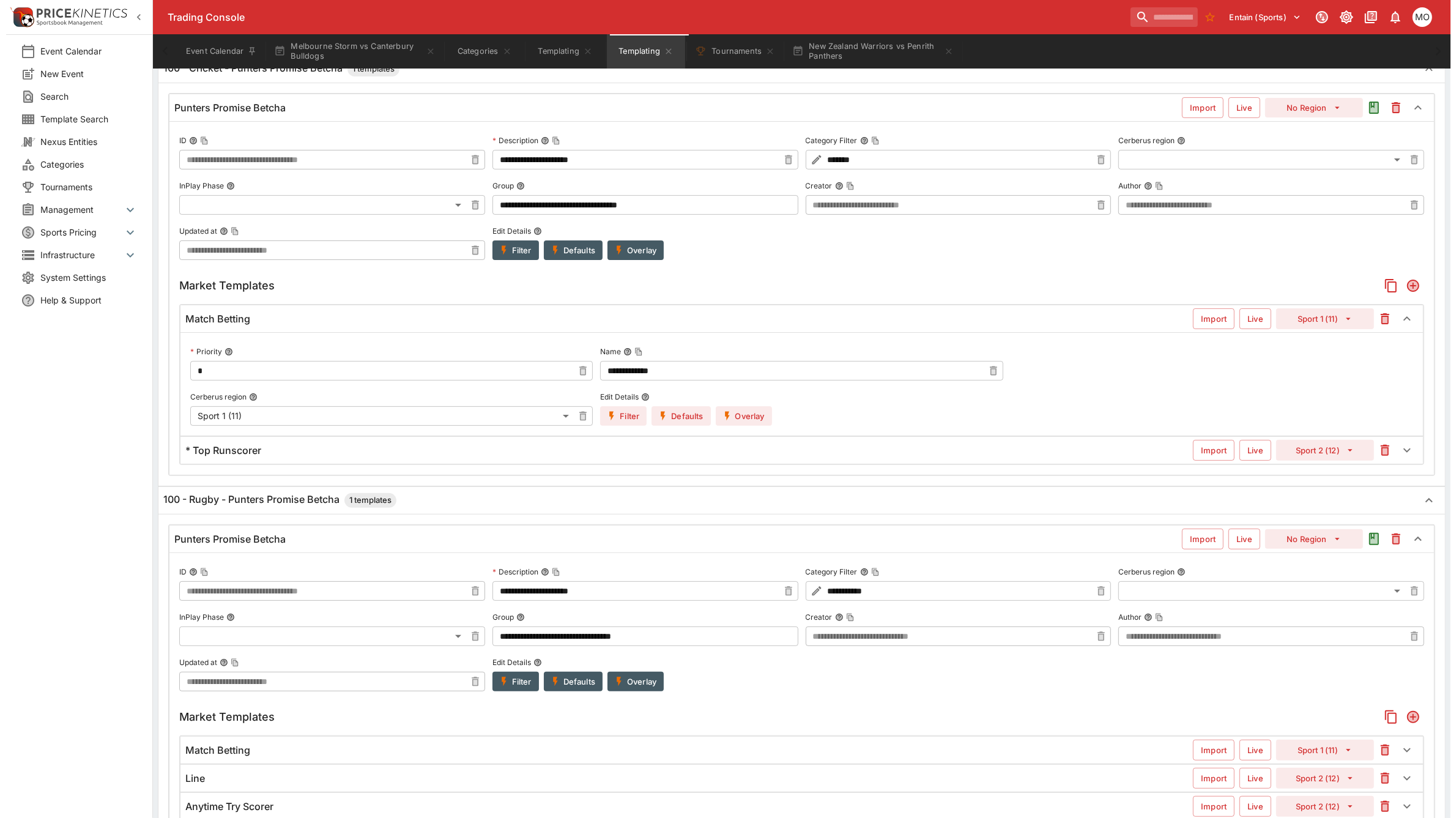
scroll to position [459, 0]
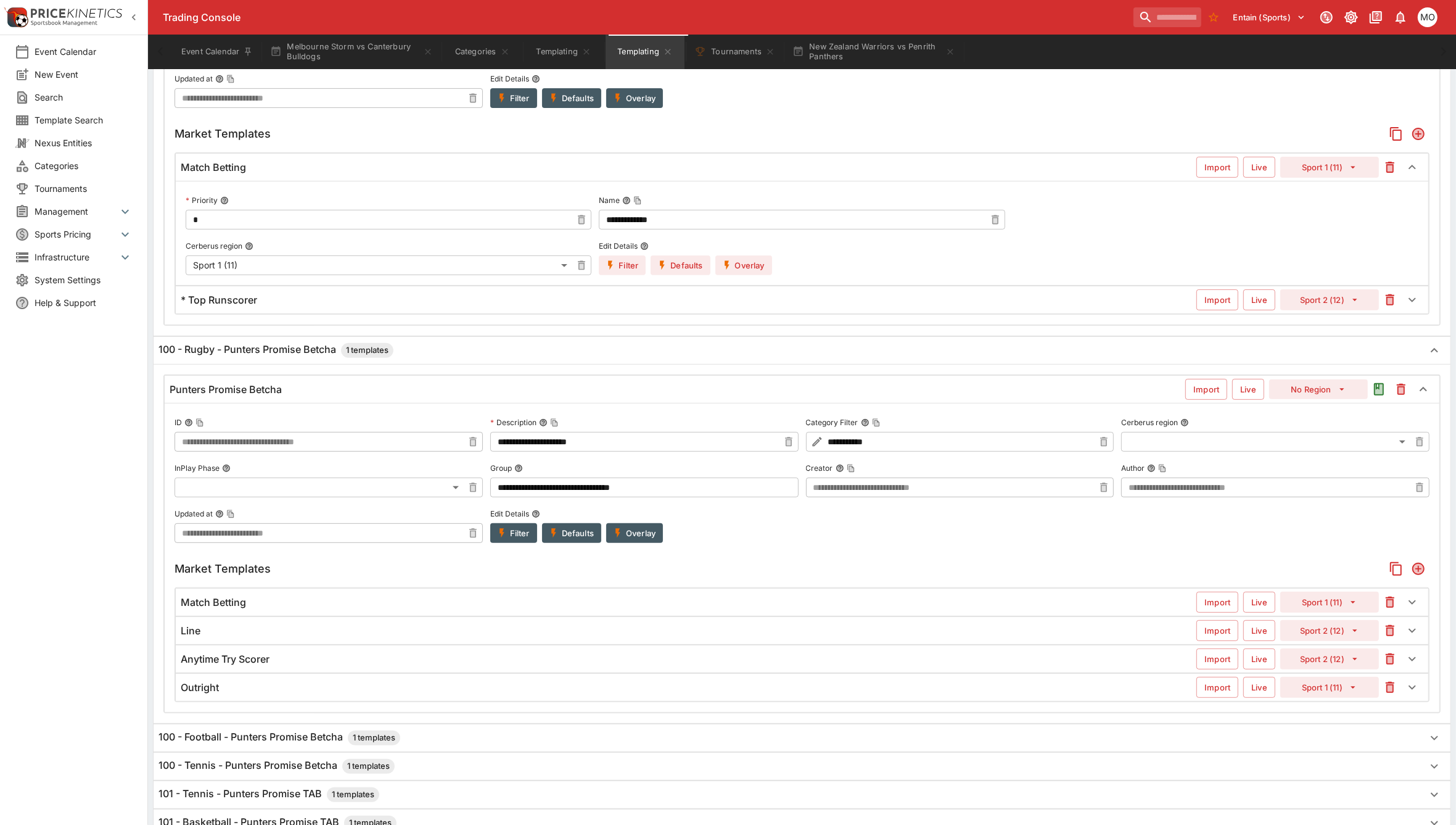
click at [319, 609] on div "Match Betting" at bounding box center [689, 602] width 1016 height 13
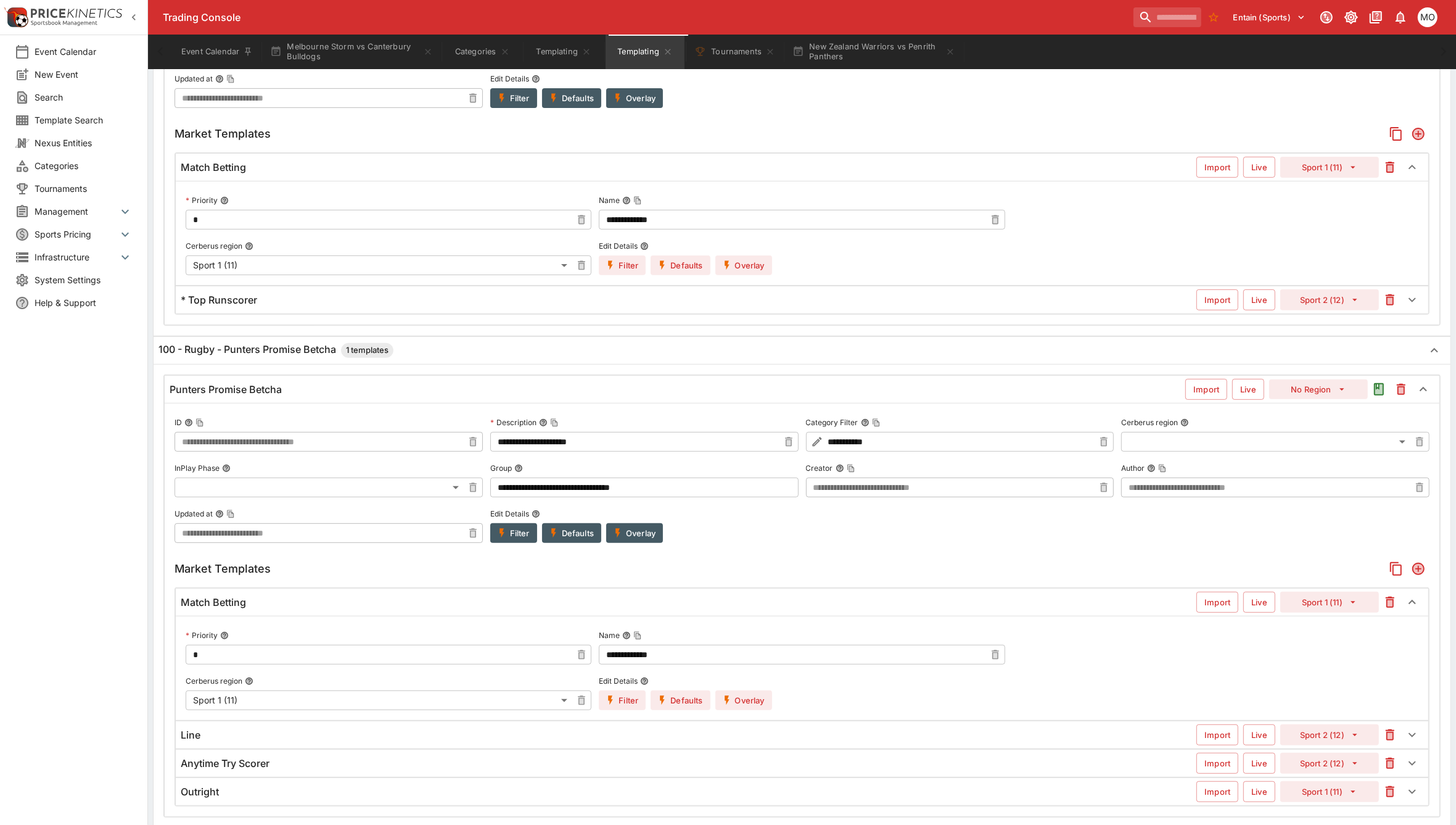
click at [738, 701] on button "Overlay" at bounding box center [744, 700] width 57 height 20
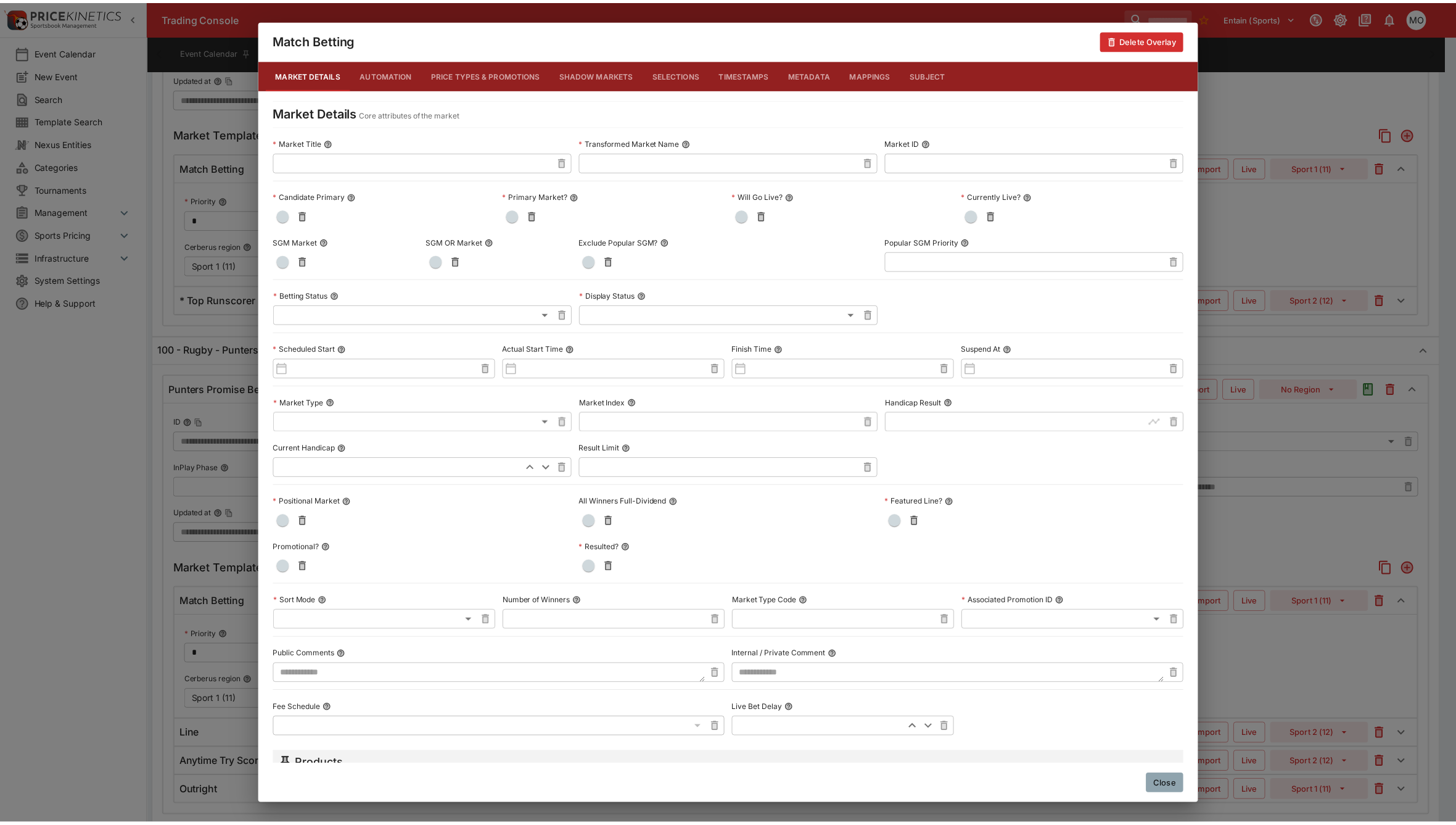
scroll to position [298, 0]
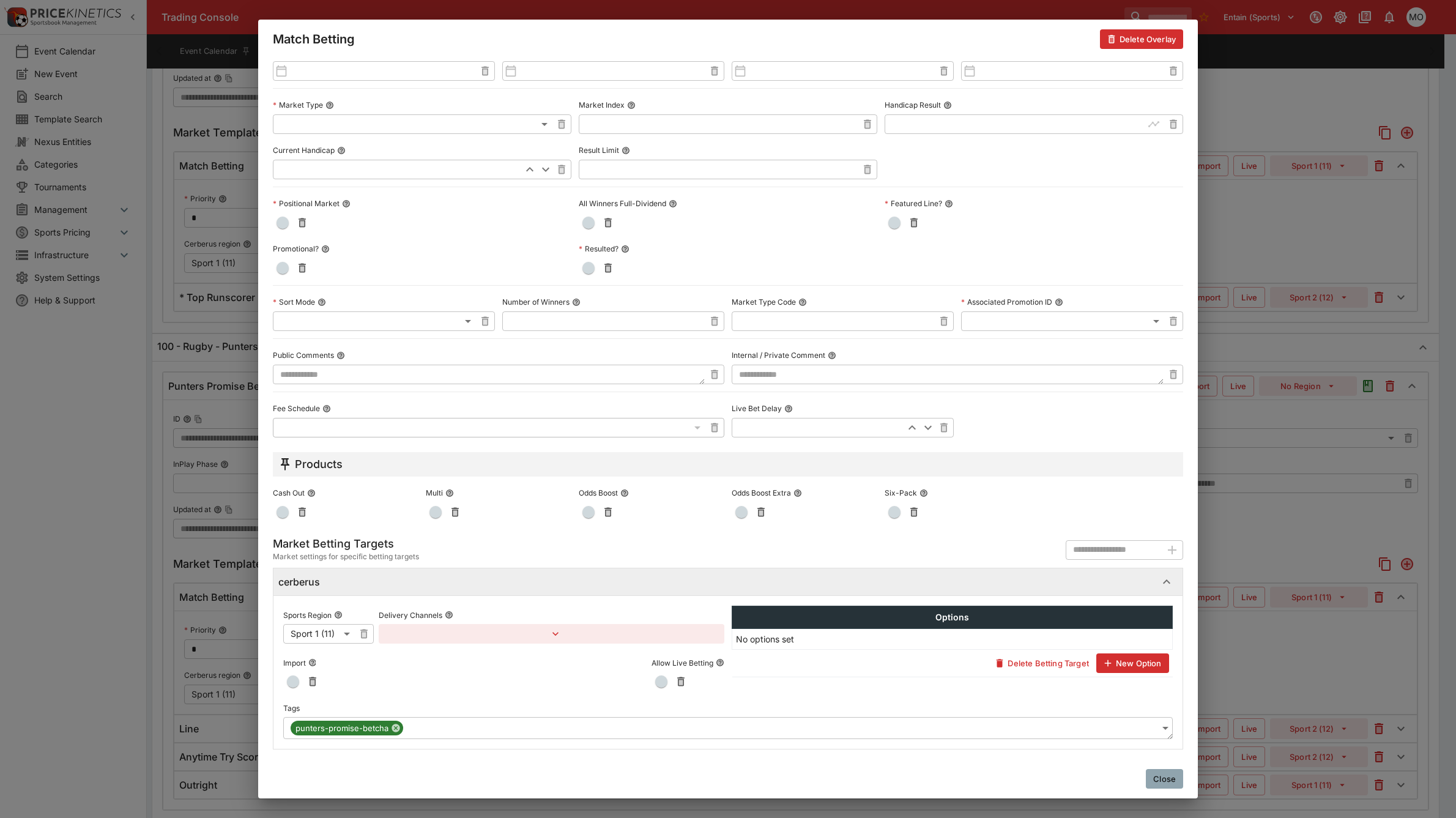
click at [1176, 776] on button "Close" at bounding box center [1165, 779] width 37 height 19
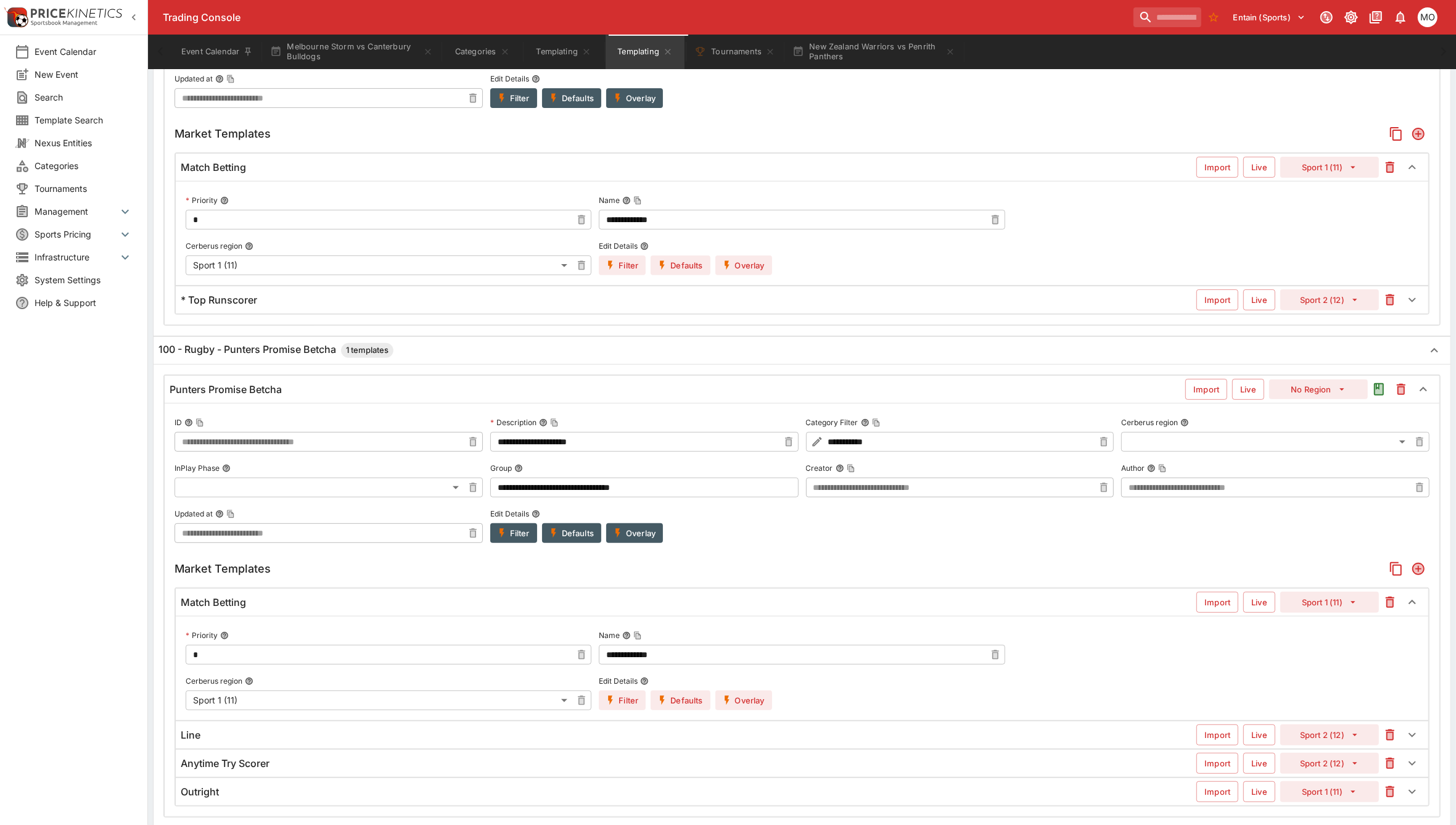
click at [678, 768] on div "Anytime Try Scorer" at bounding box center [689, 763] width 1016 height 13
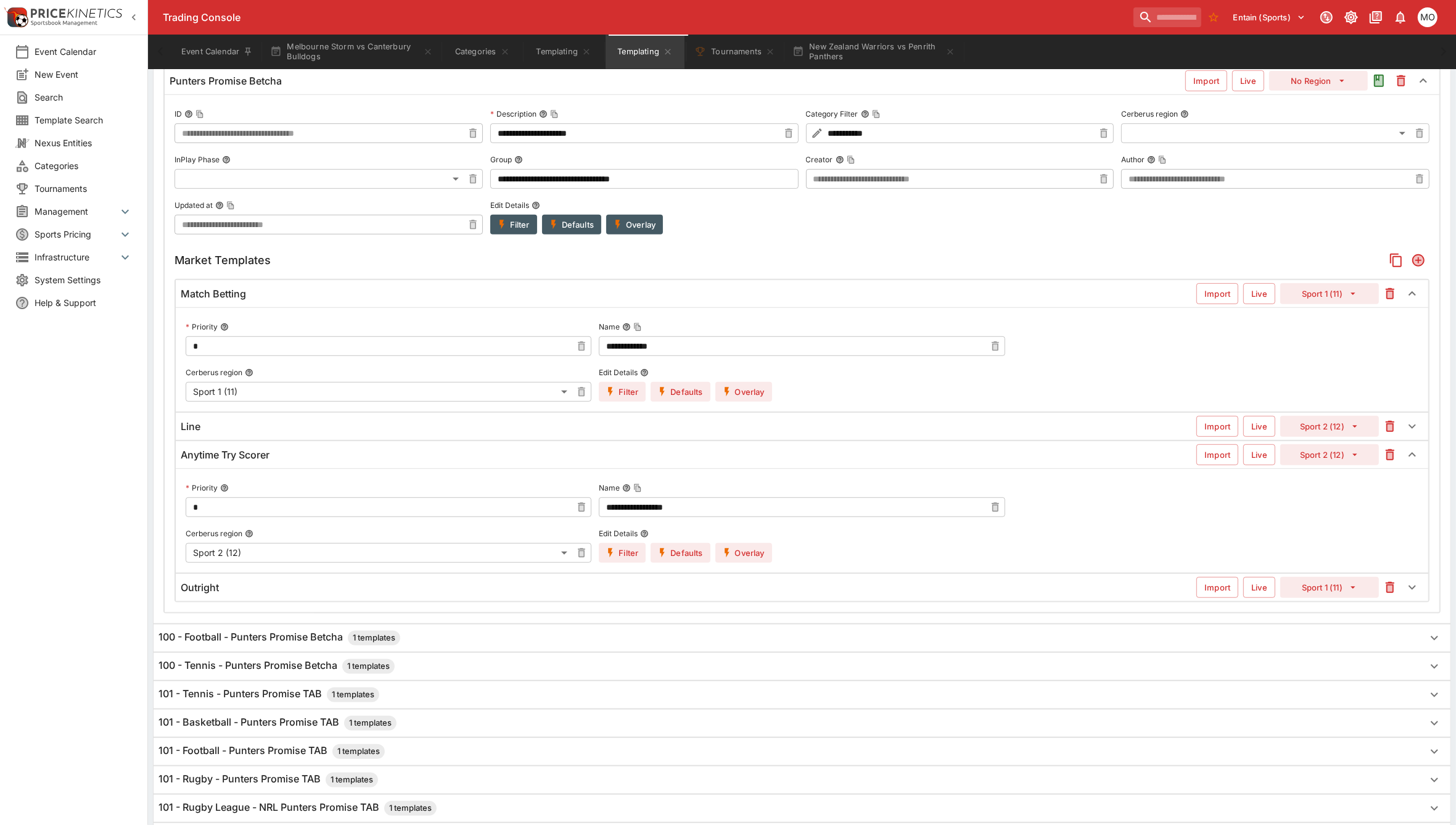
click at [751, 552] on button "Overlay" at bounding box center [744, 552] width 57 height 20
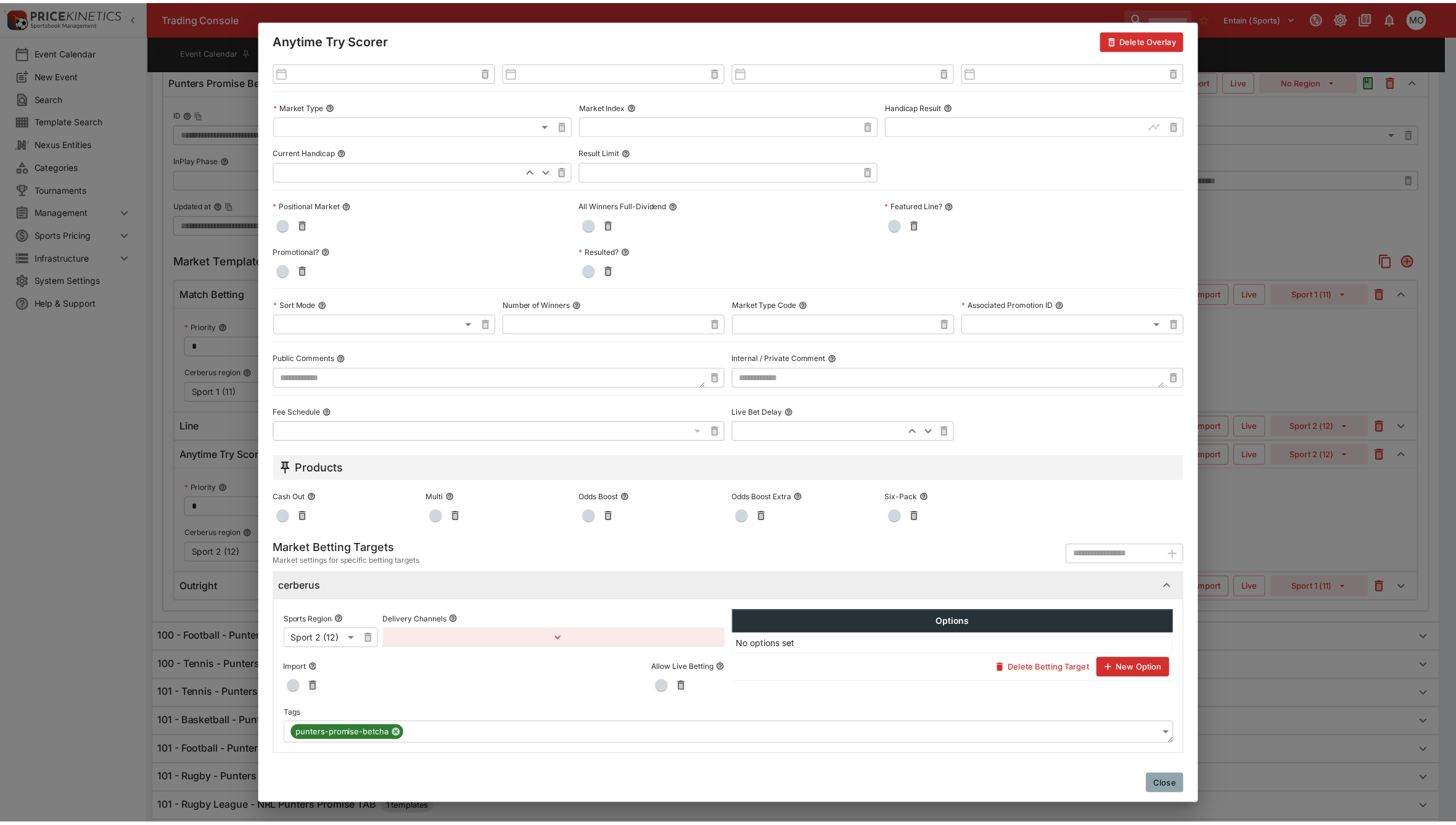
scroll to position [0, 0]
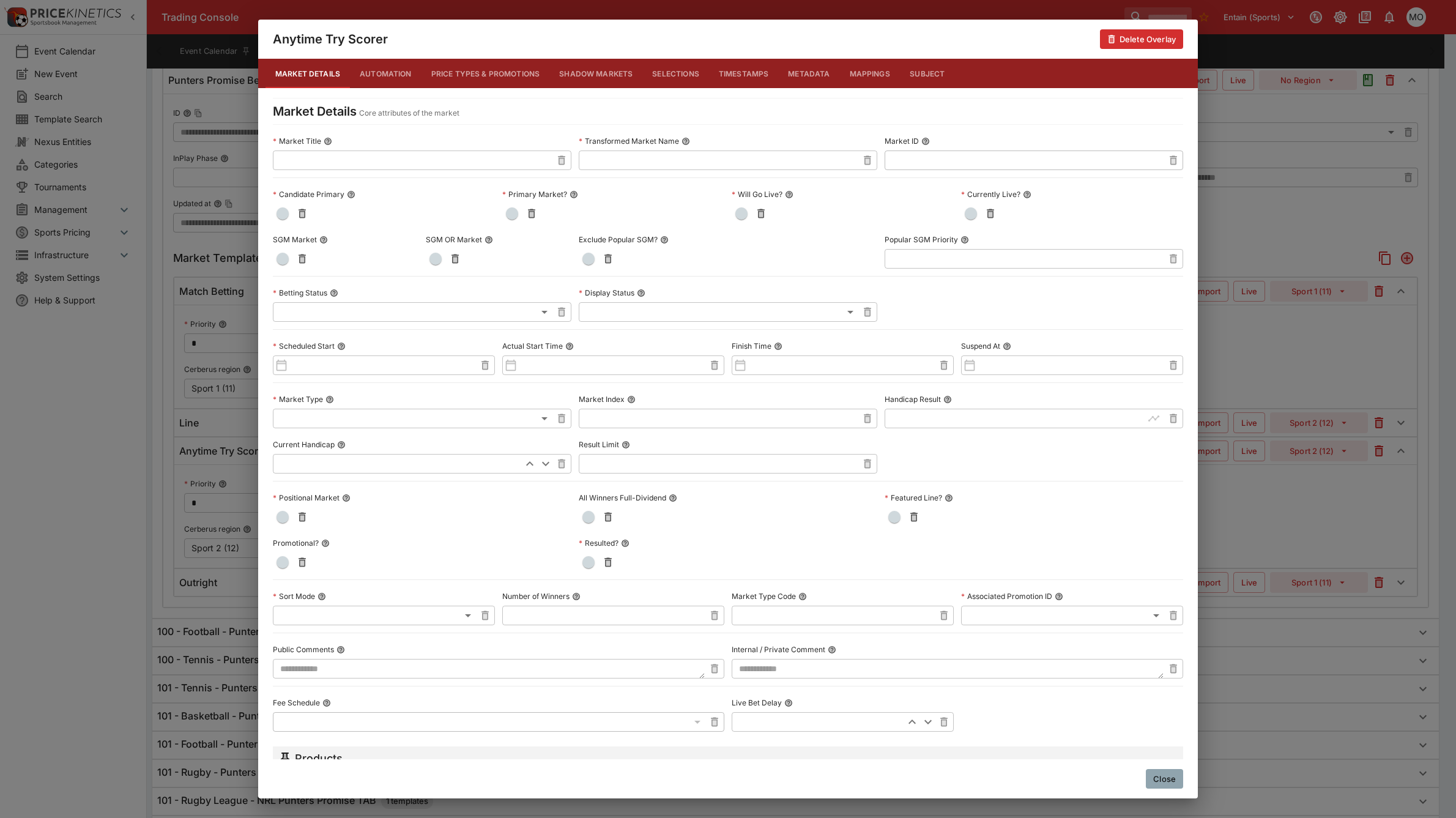
click at [1160, 789] on div "Close" at bounding box center [728, 779] width 940 height 39
click at [1159, 777] on button "Close" at bounding box center [1165, 779] width 37 height 19
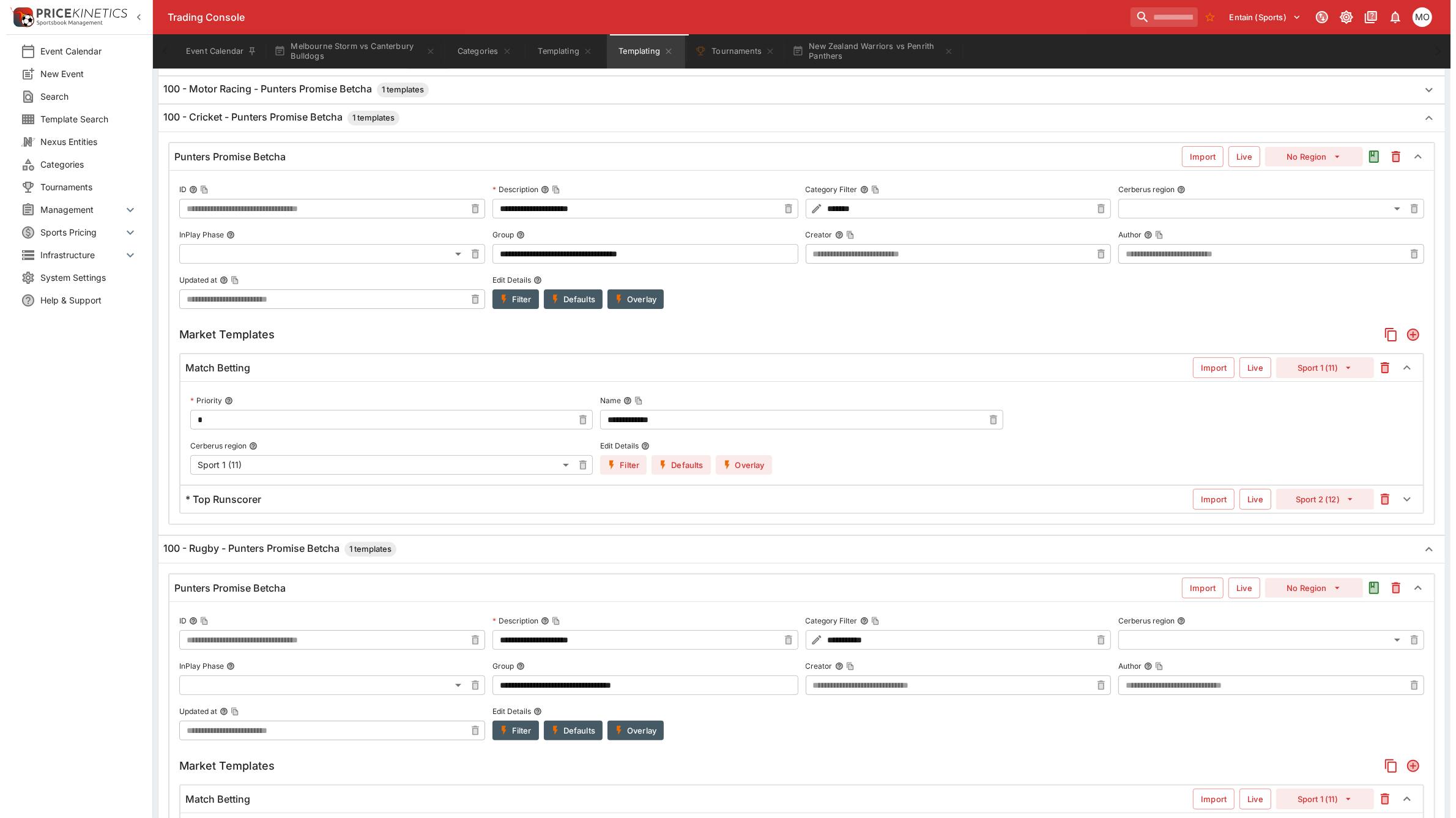
scroll to position [153, 0]
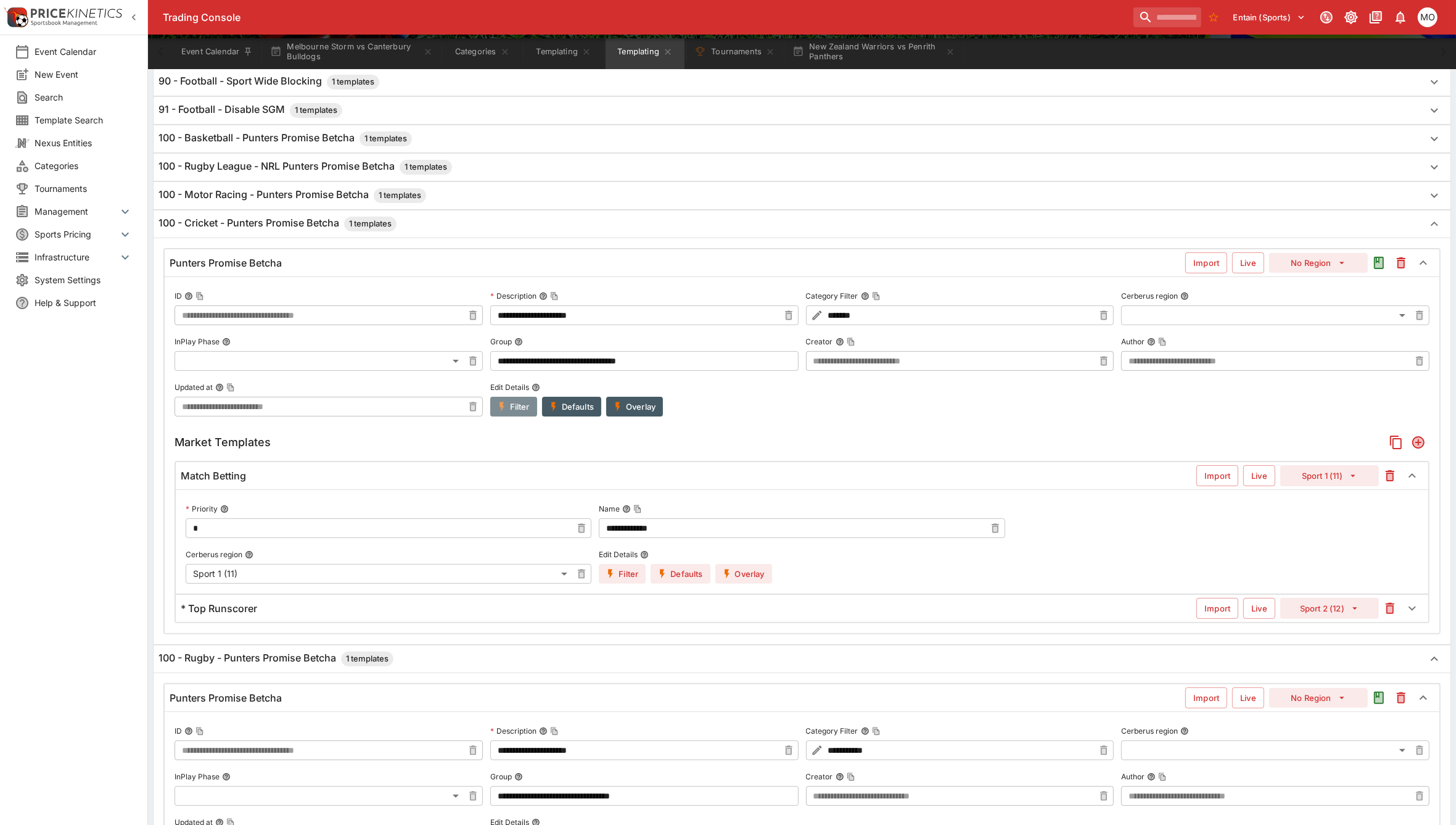
click at [524, 411] on button "Filter" at bounding box center [513, 406] width 47 height 20
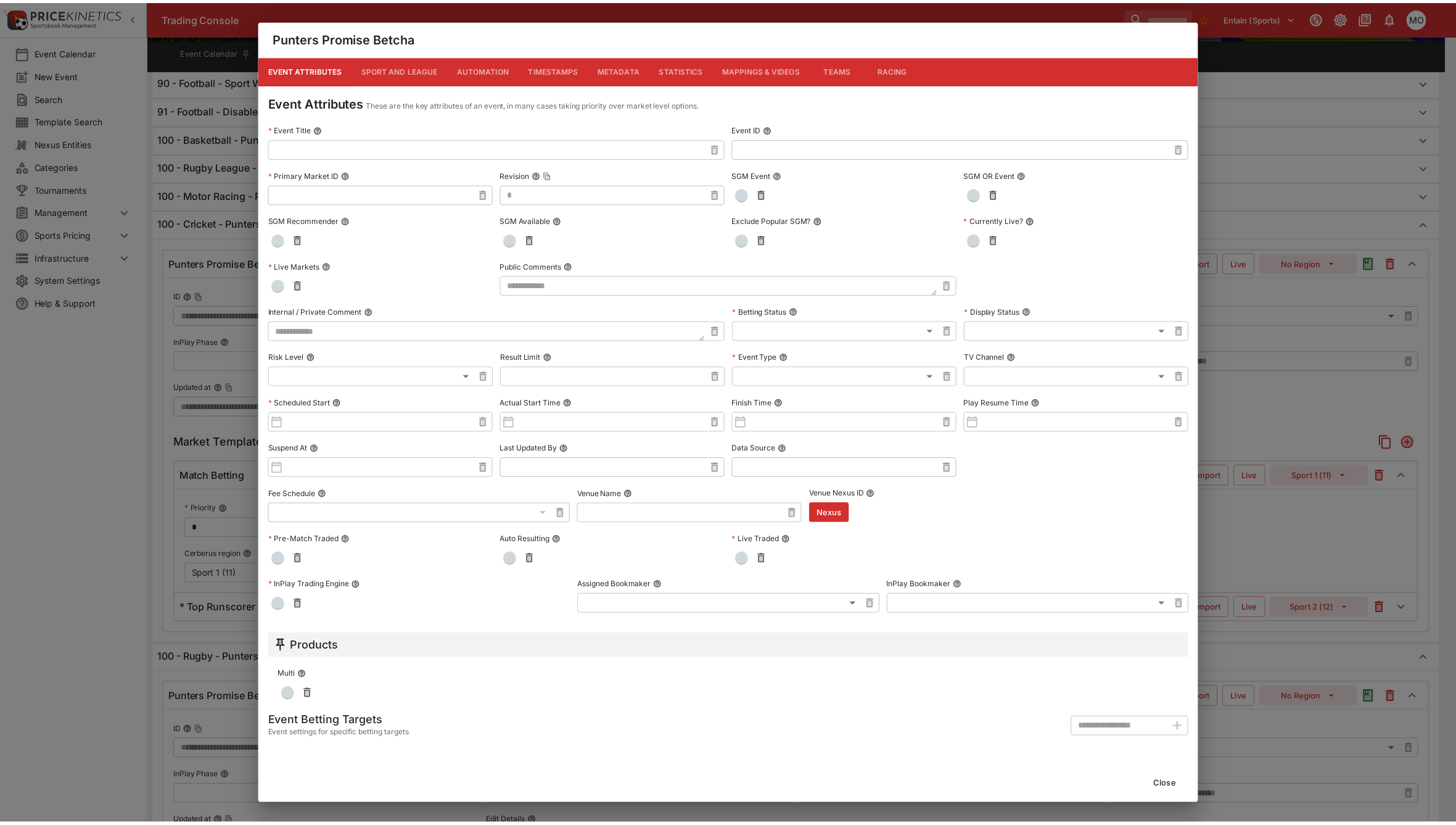
scroll to position [0, 0]
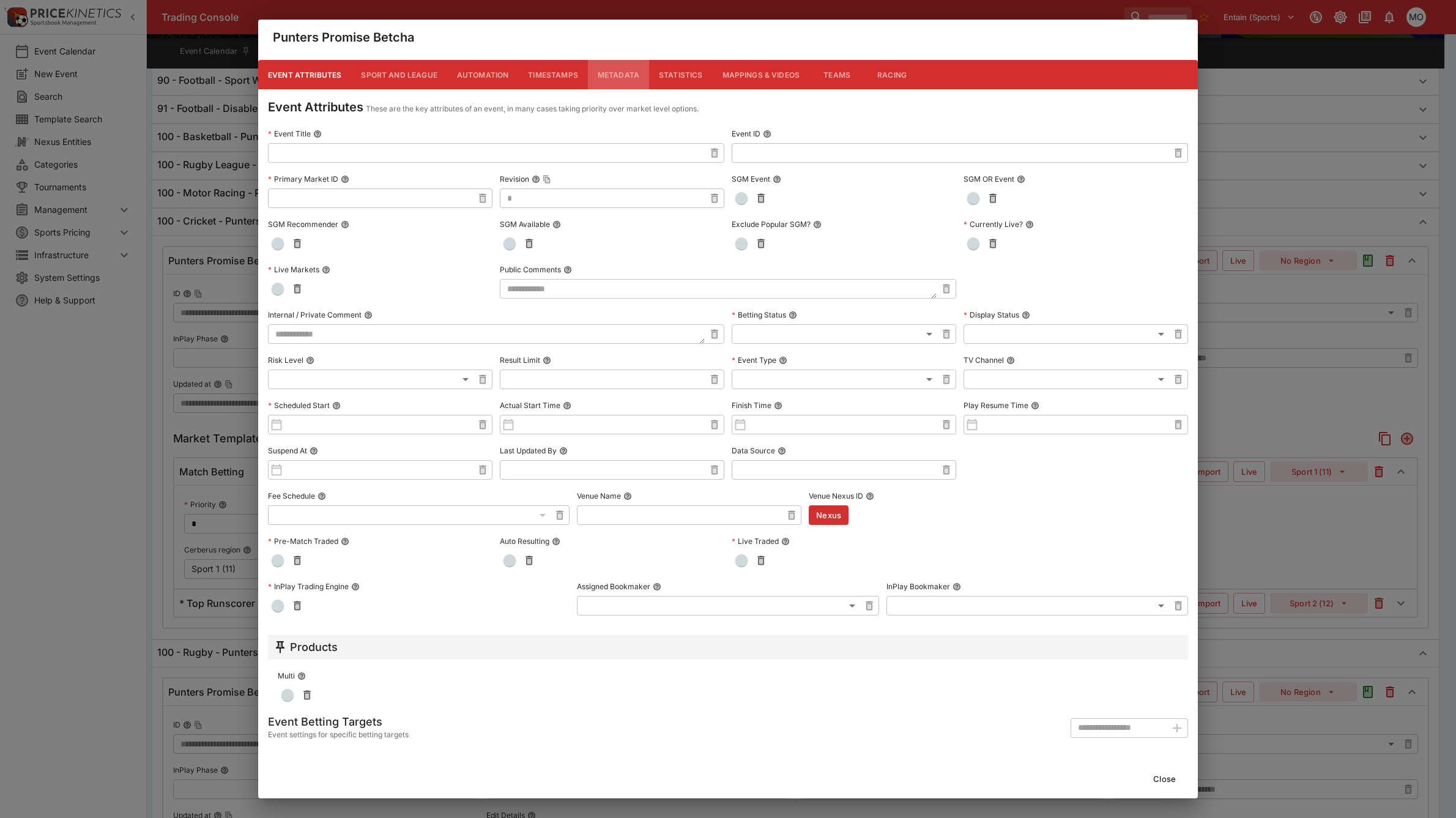
click at [606, 71] on button "Metadata" at bounding box center [618, 75] width 61 height 29
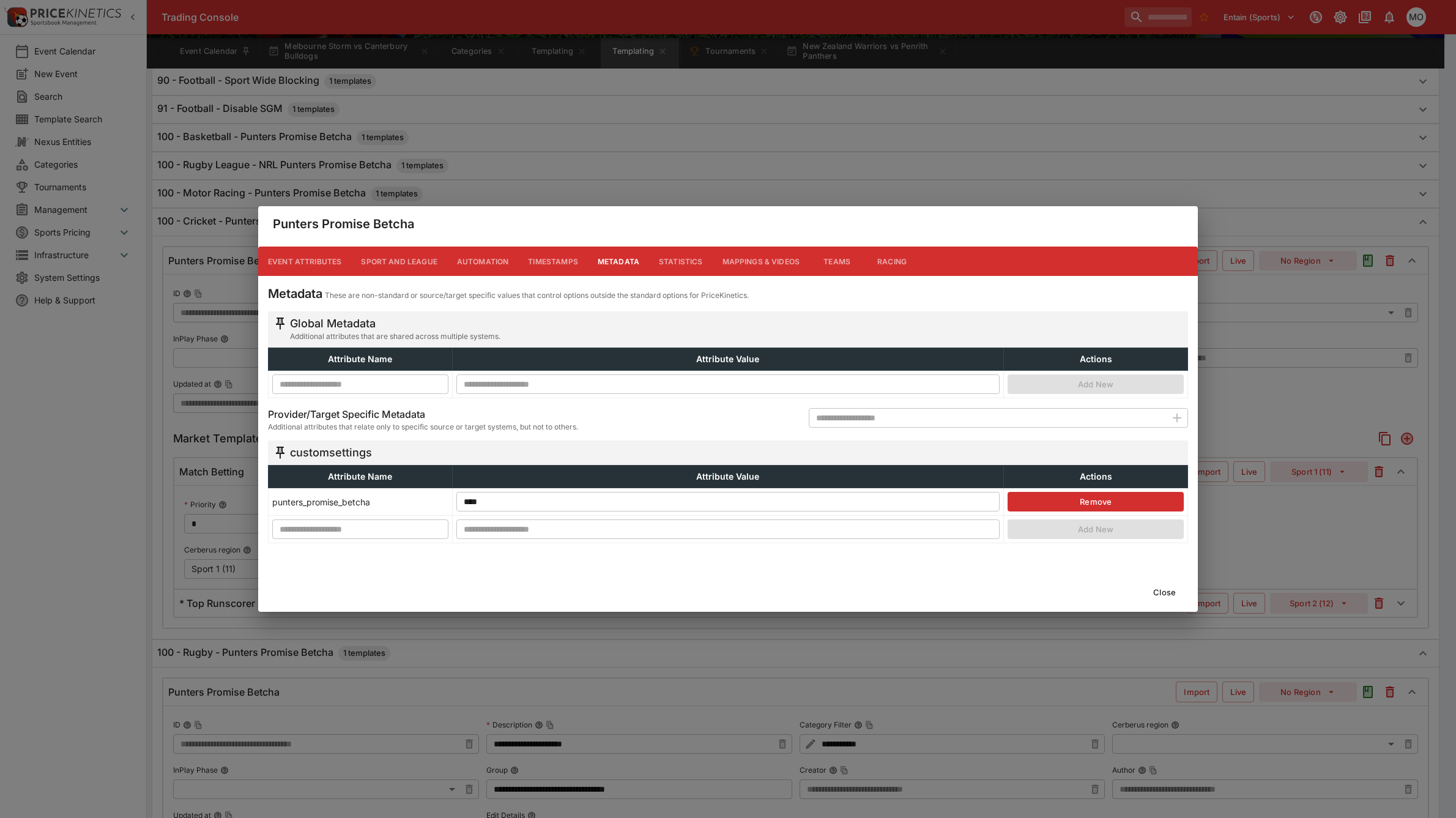
click at [1172, 592] on button "Close" at bounding box center [1165, 592] width 37 height 19
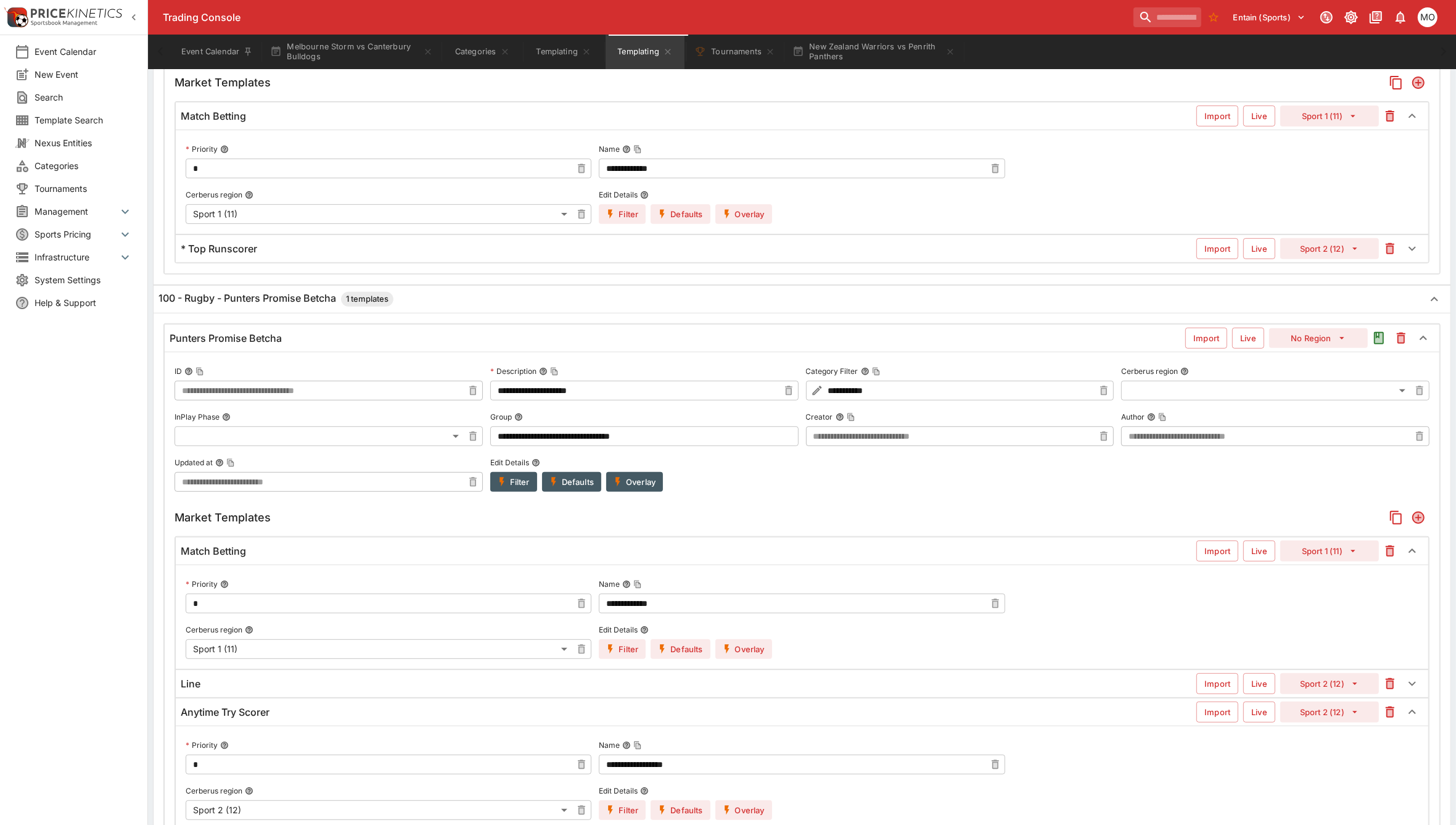
scroll to position [462, 0]
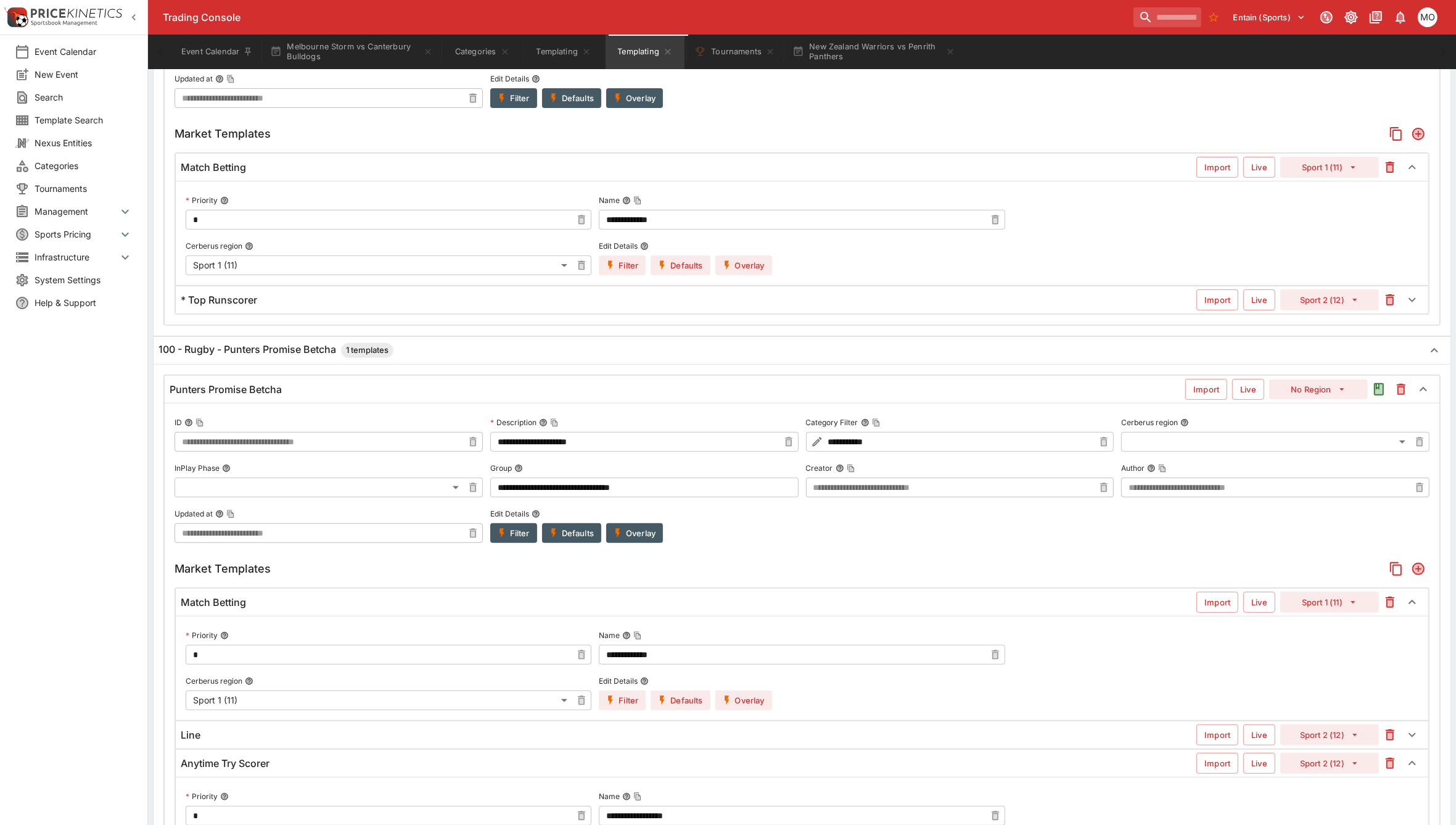
click at [355, 350] on span "1 templates" at bounding box center [367, 350] width 53 height 12
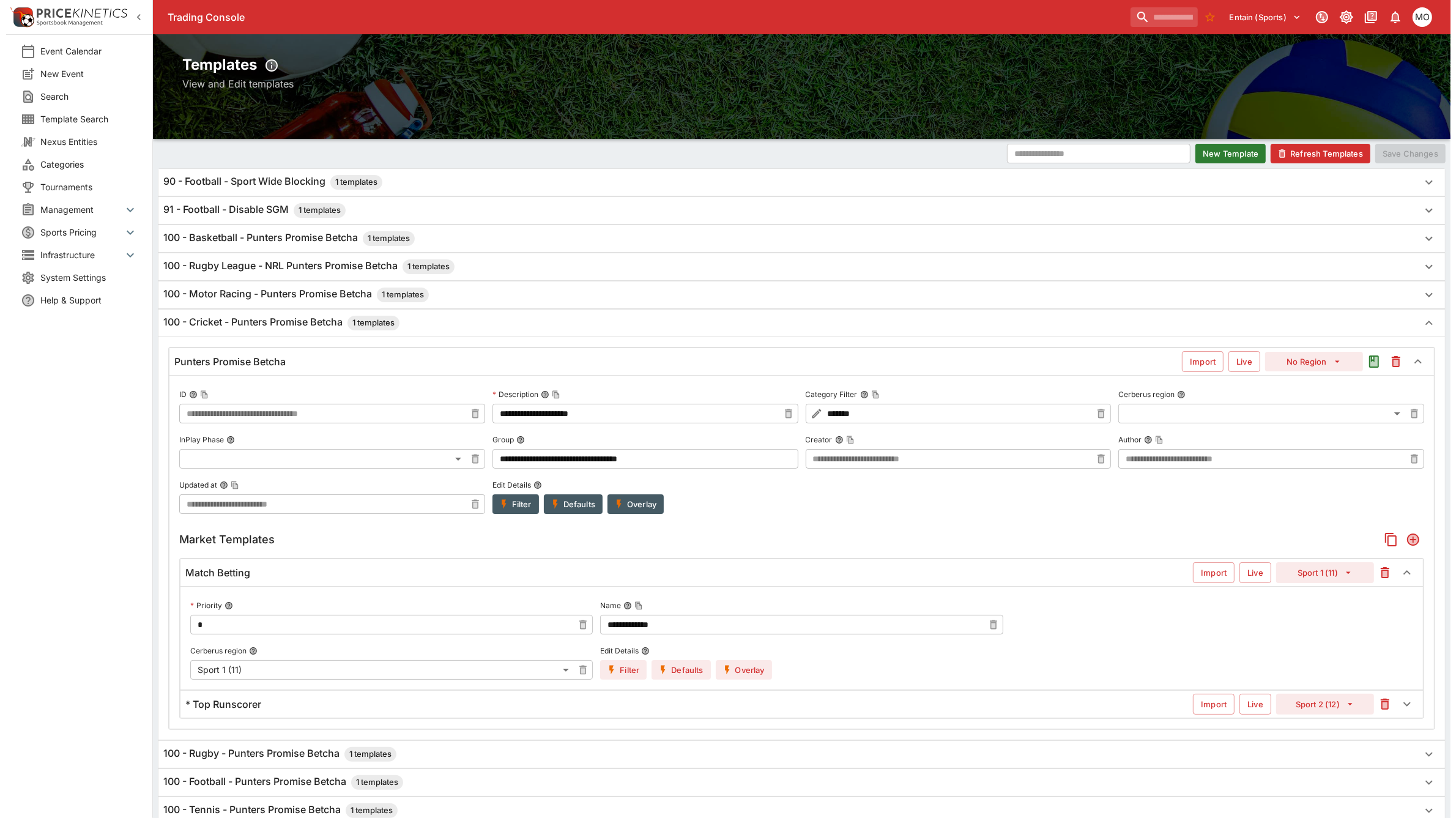
scroll to position [0, 0]
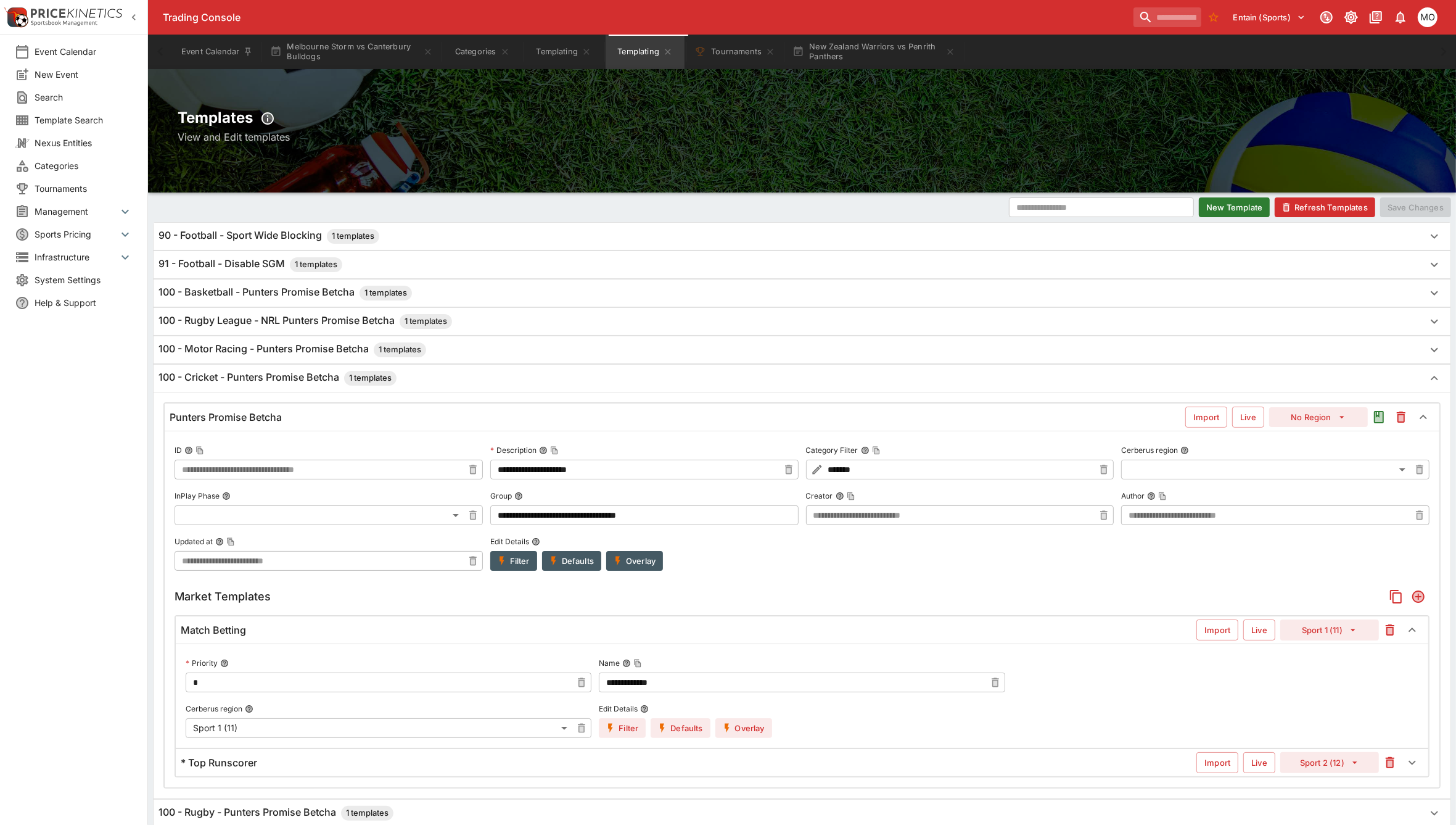
click at [358, 319] on h6 "100 - Rugby League - NRL Punters Promise Betcha 1 templates" at bounding box center [305, 321] width 294 height 15
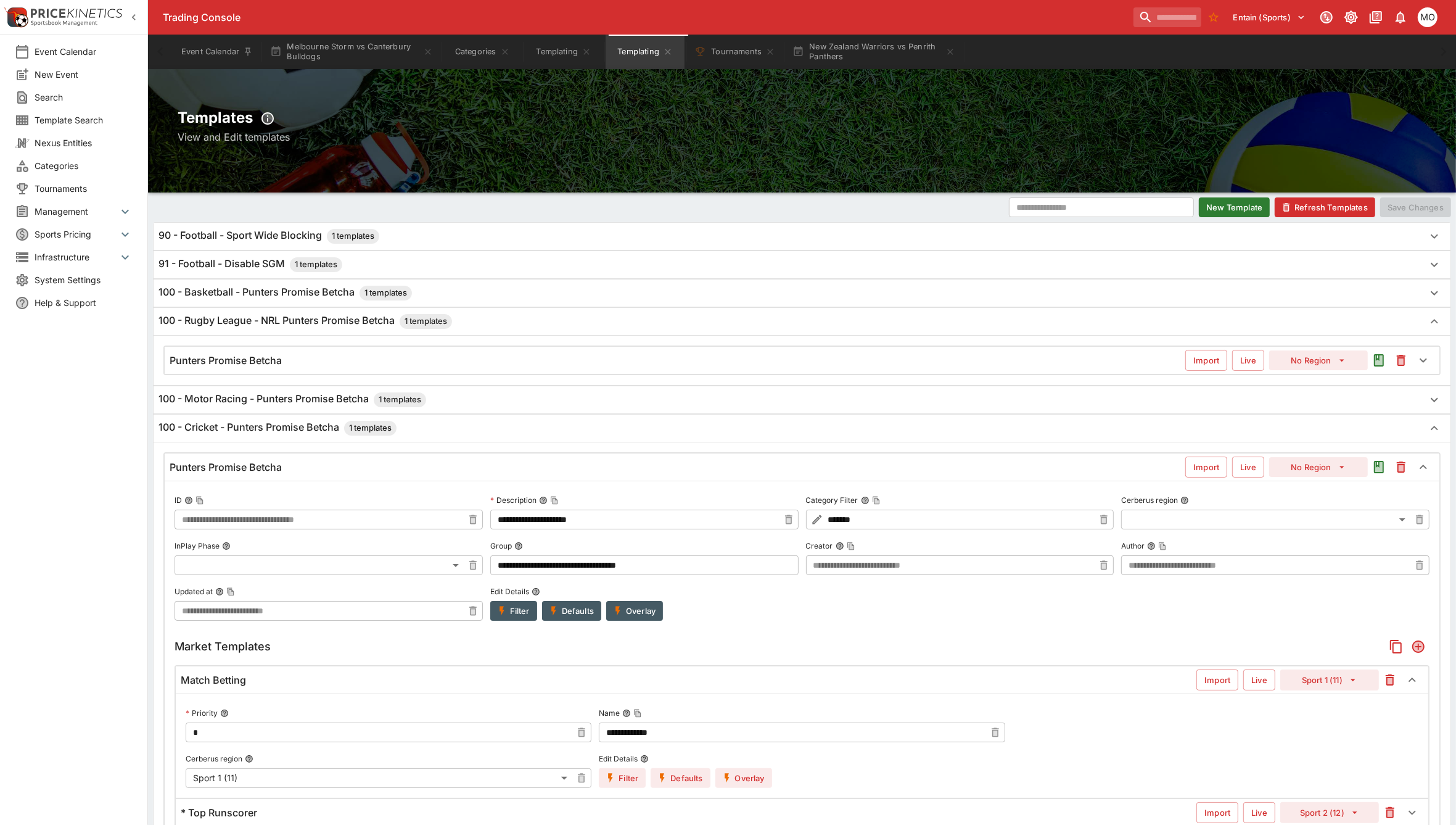
click at [519, 620] on button "Filter" at bounding box center [513, 610] width 47 height 20
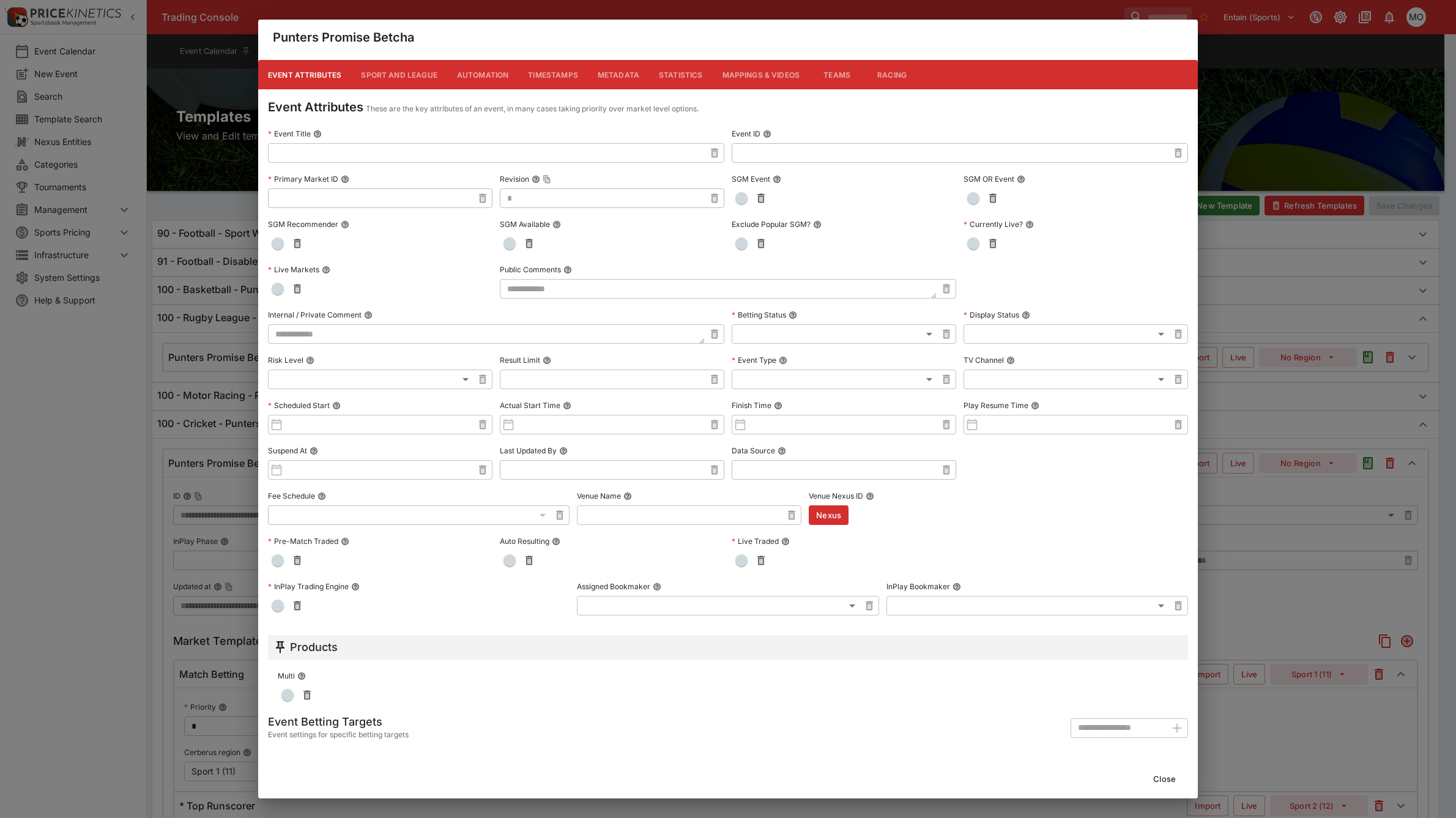
click at [635, 80] on button "Metadata" at bounding box center [618, 75] width 61 height 29
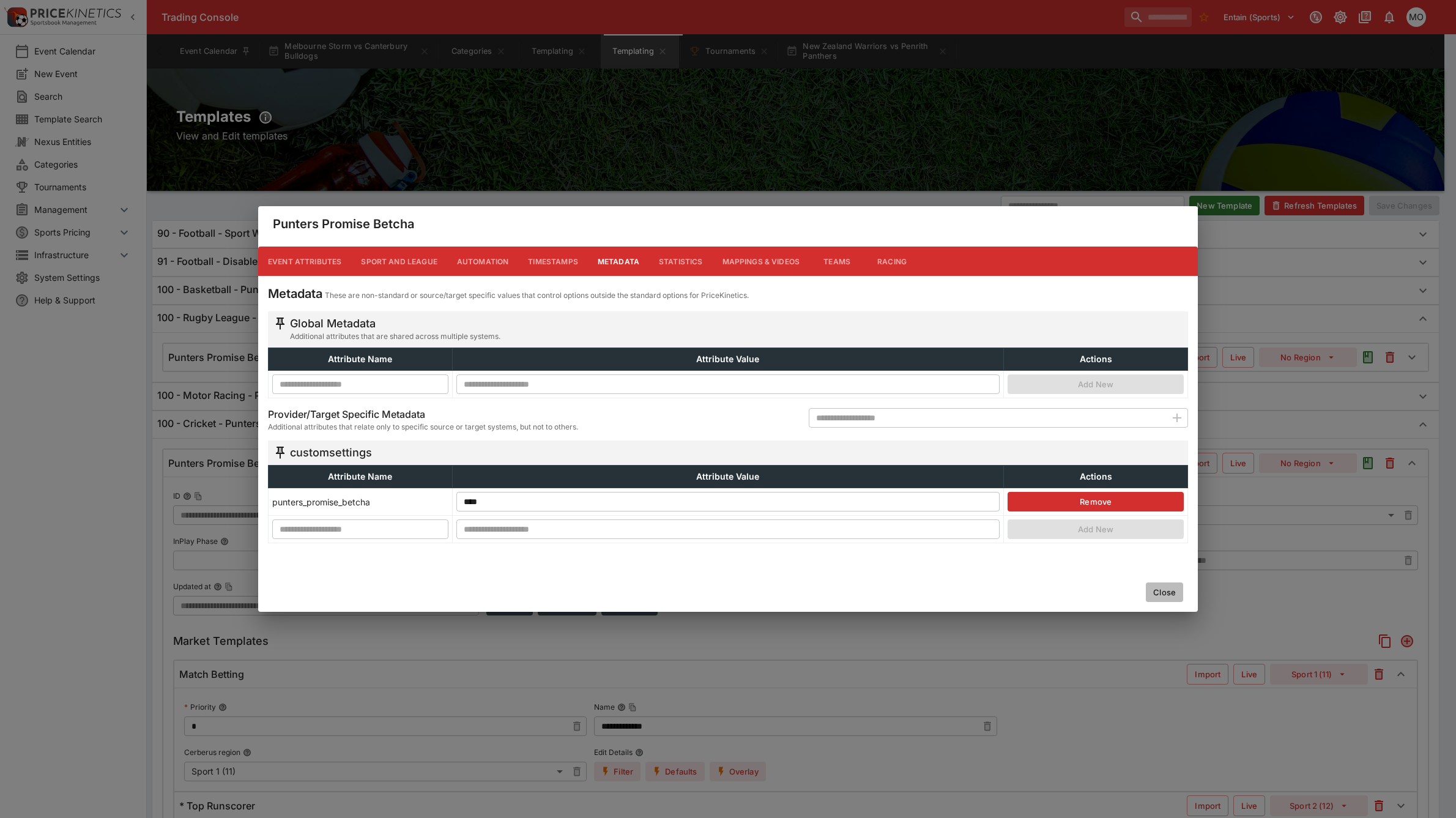
click at [1169, 587] on button "Close" at bounding box center [1165, 592] width 37 height 19
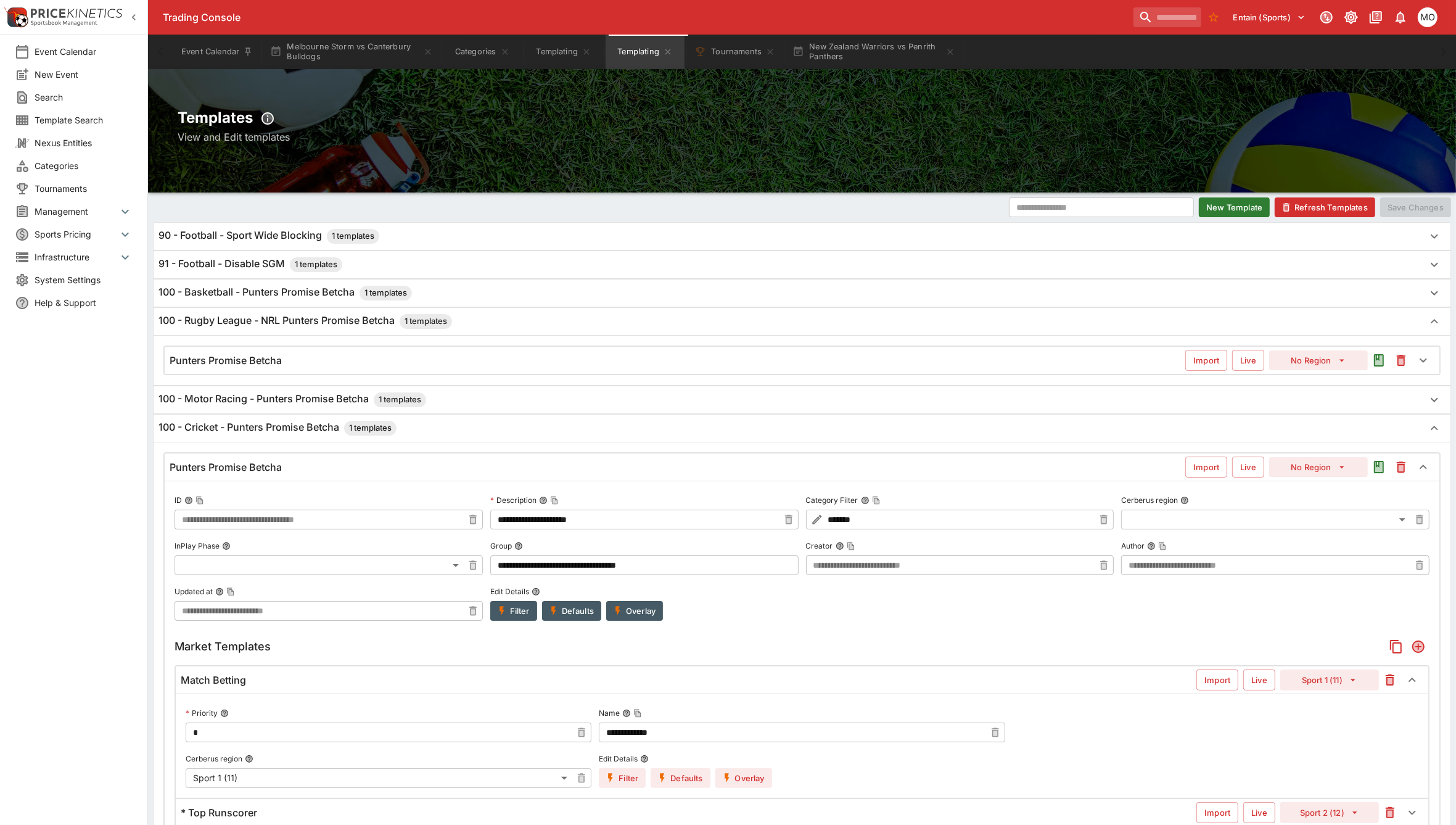
click at [417, 354] on div "Punters Promise Betcha" at bounding box center [677, 361] width 1016 height 13
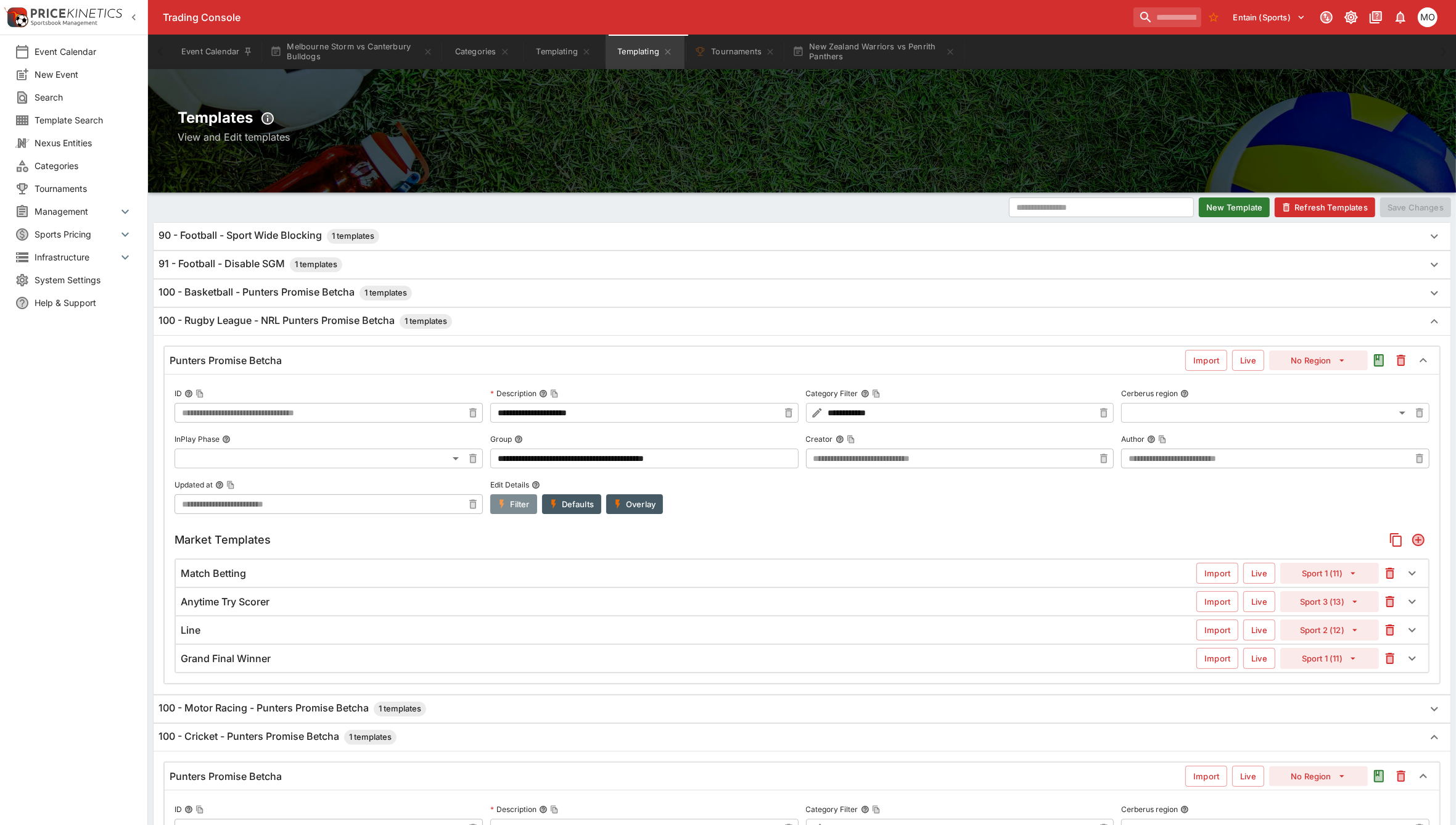
click at [516, 503] on button "Filter" at bounding box center [513, 504] width 47 height 20
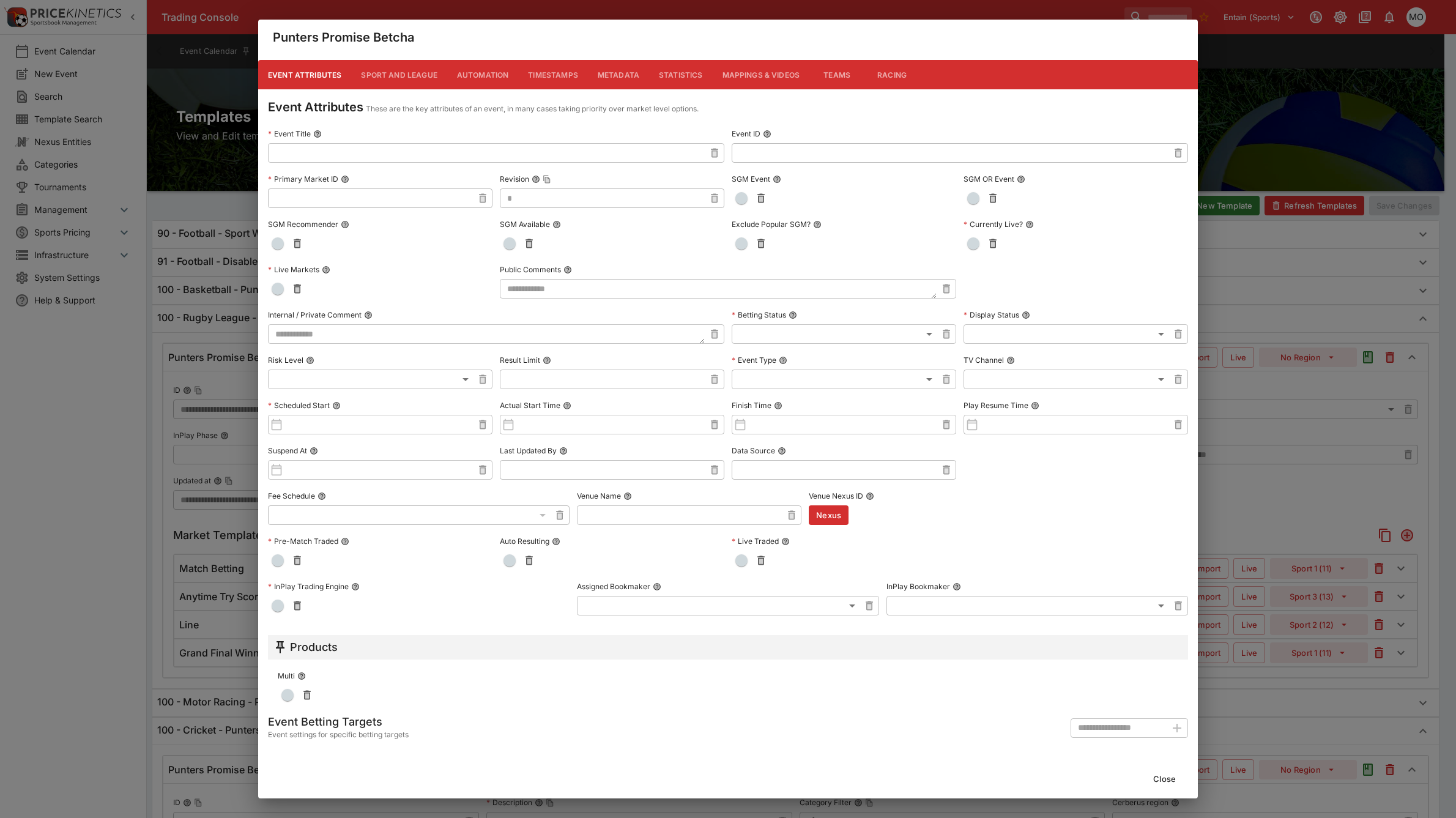
click at [606, 80] on button "Metadata" at bounding box center [618, 75] width 61 height 29
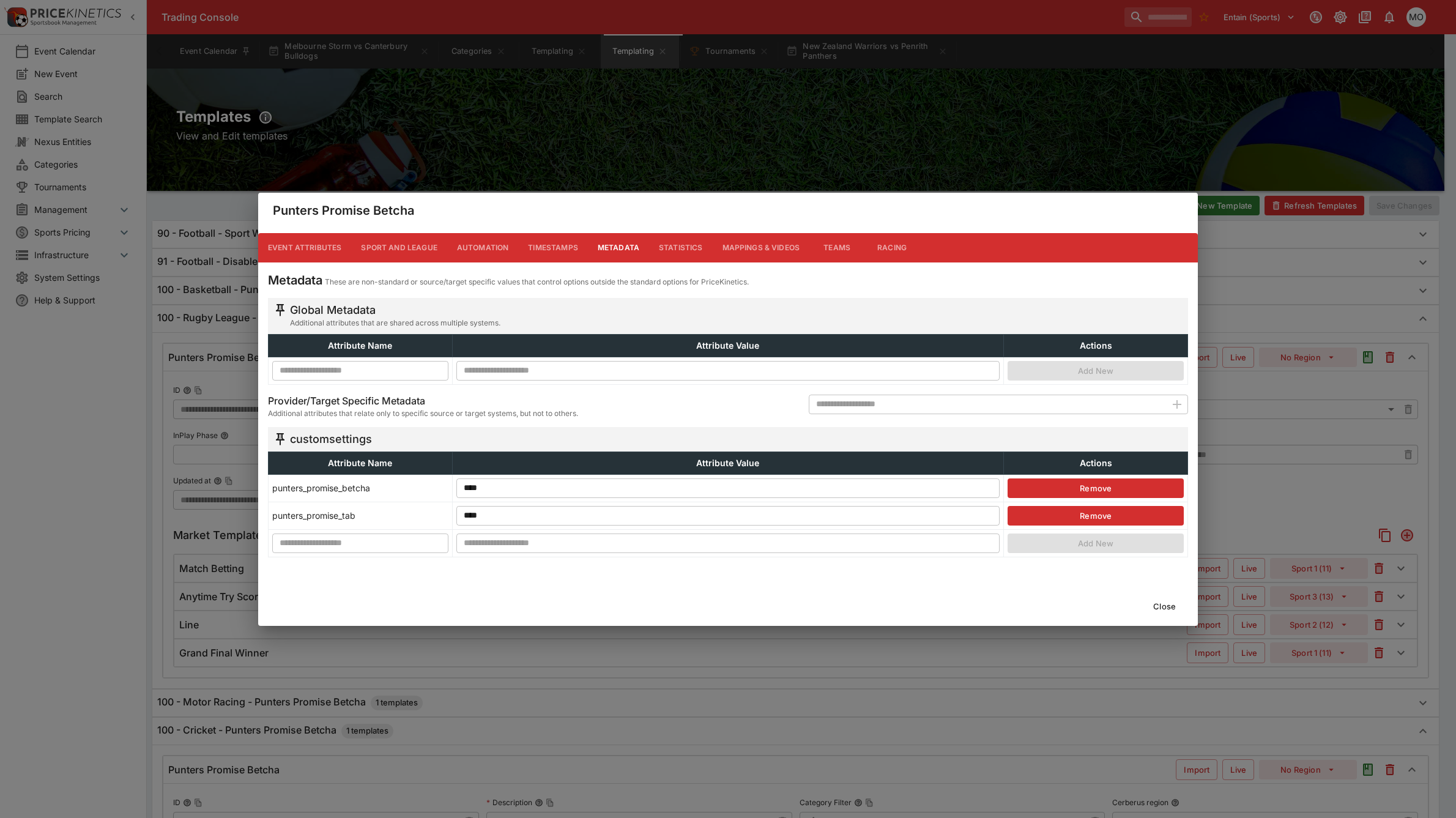
click at [1114, 517] on button "Remove" at bounding box center [1095, 515] width 176 height 19
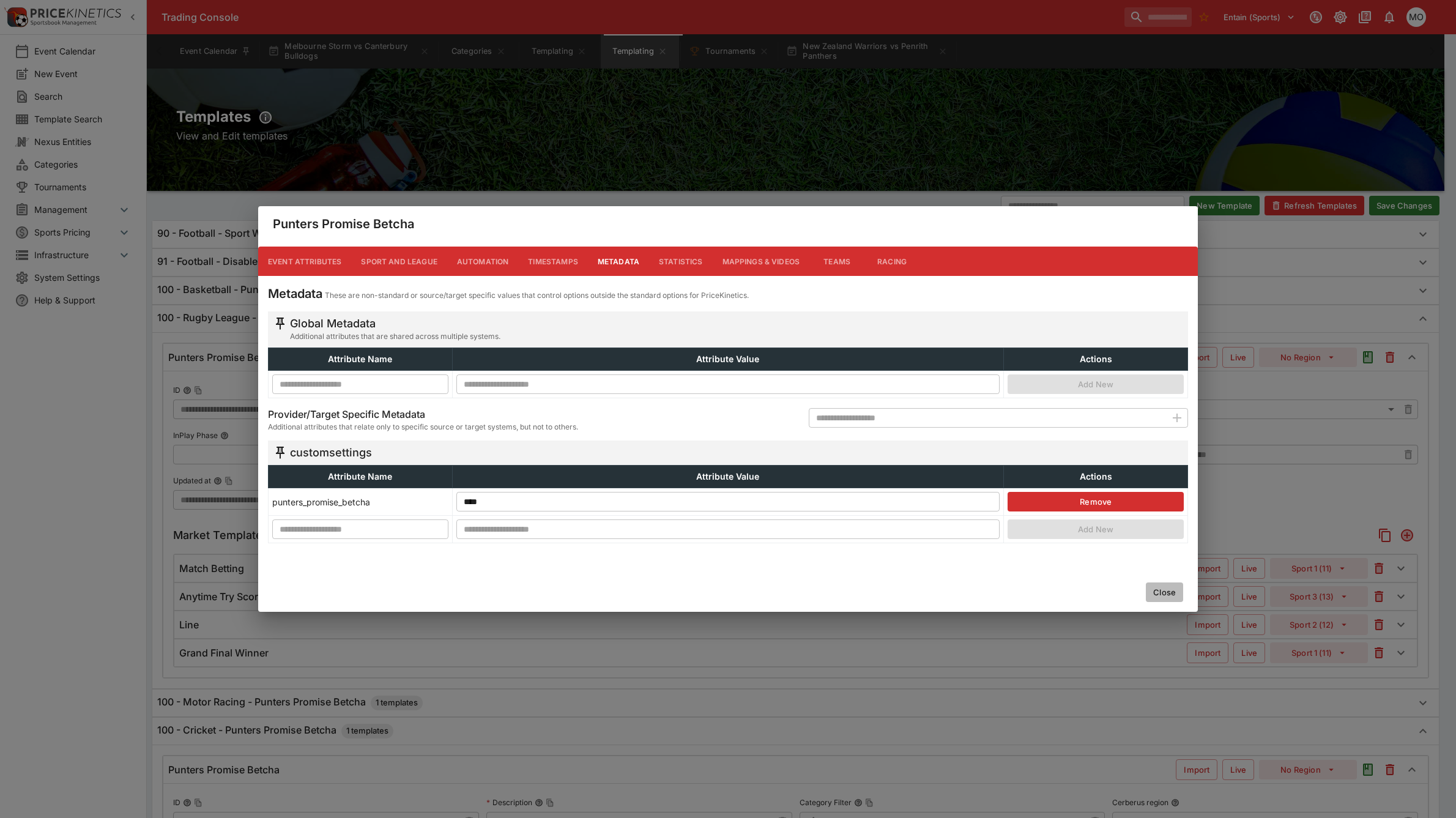
click at [1166, 592] on button "Close" at bounding box center [1165, 592] width 37 height 19
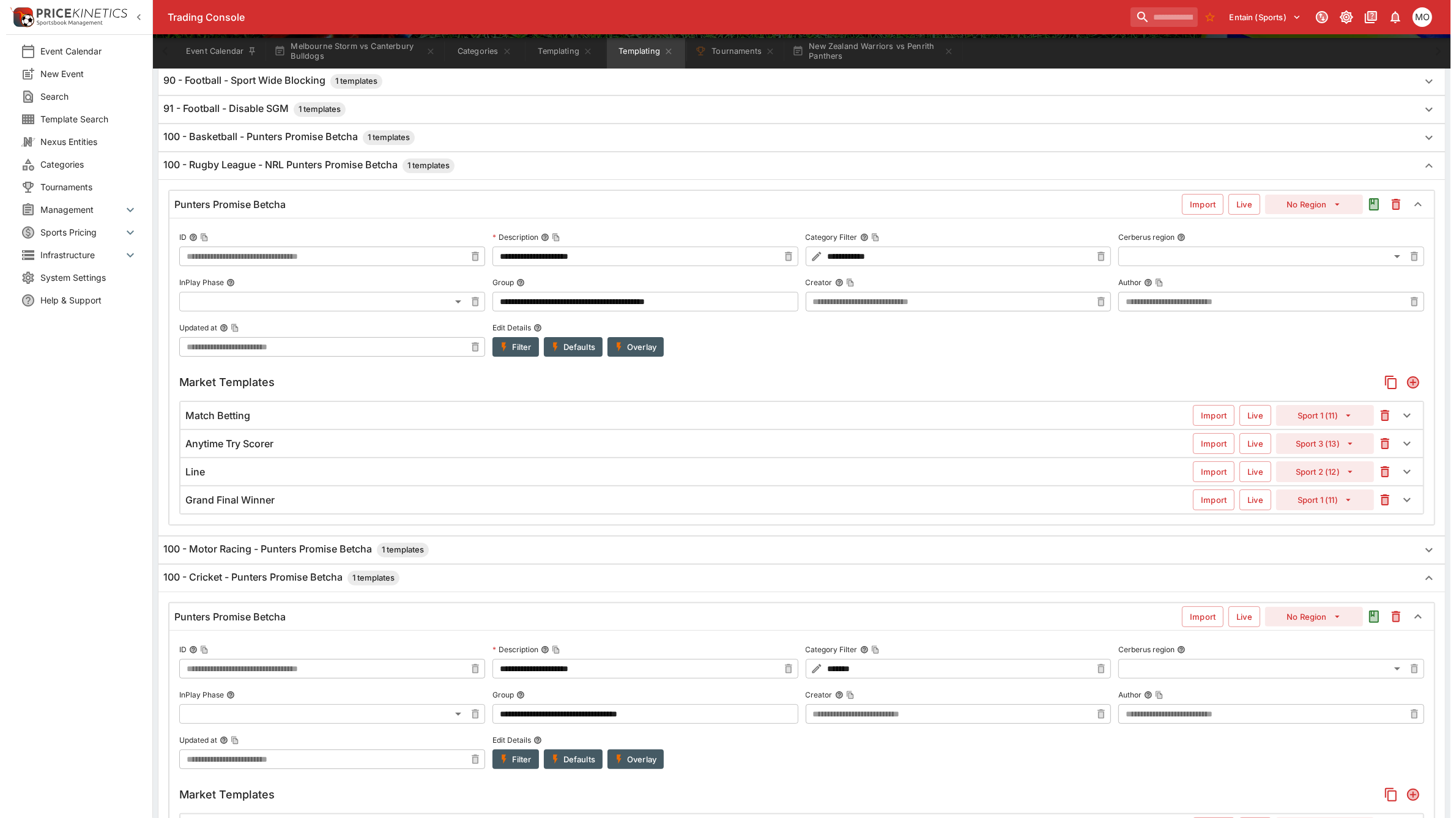
scroll to position [306, 0]
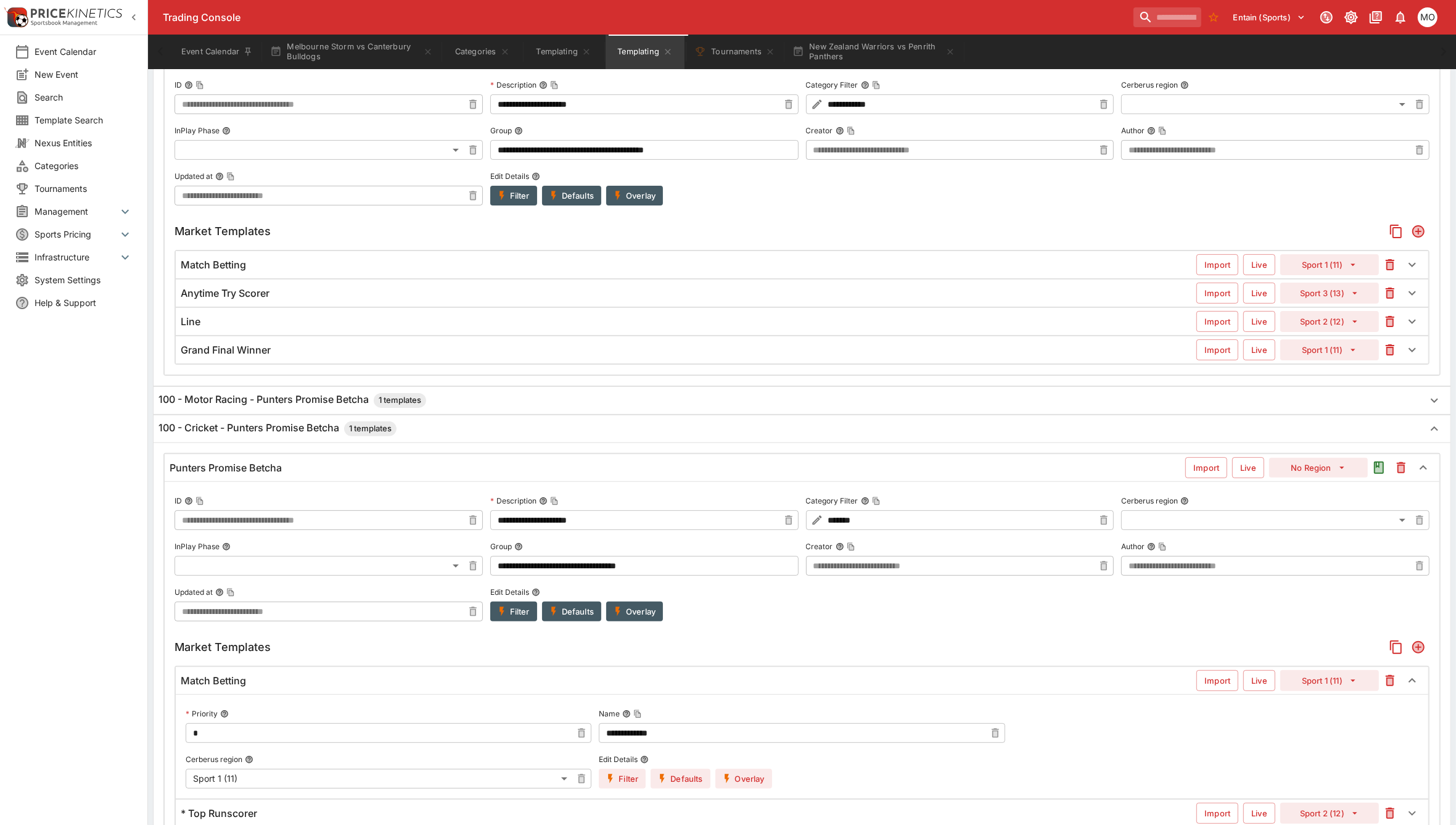
click at [633, 618] on button "Overlay" at bounding box center [635, 611] width 57 height 20
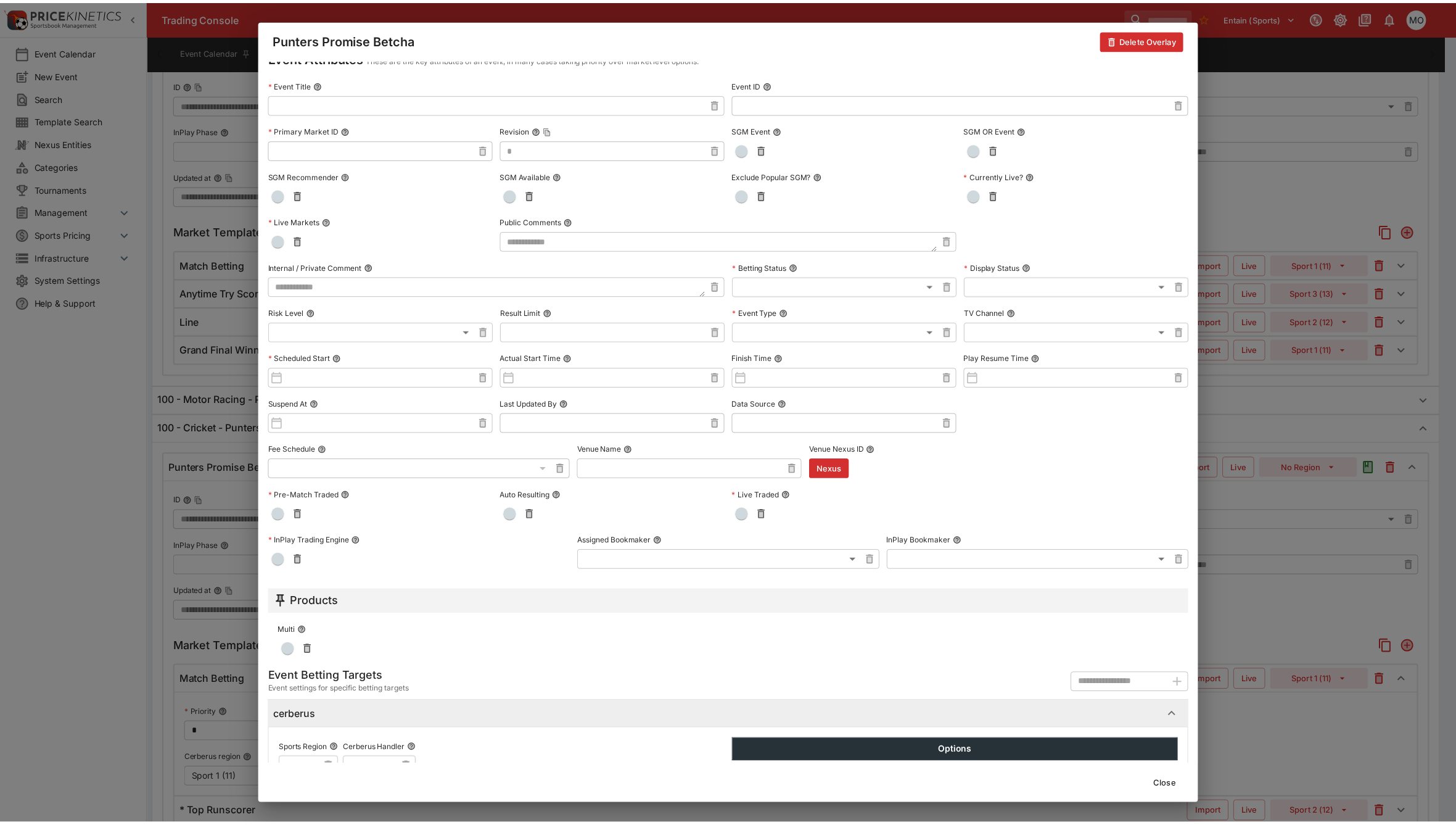
scroll to position [0, 0]
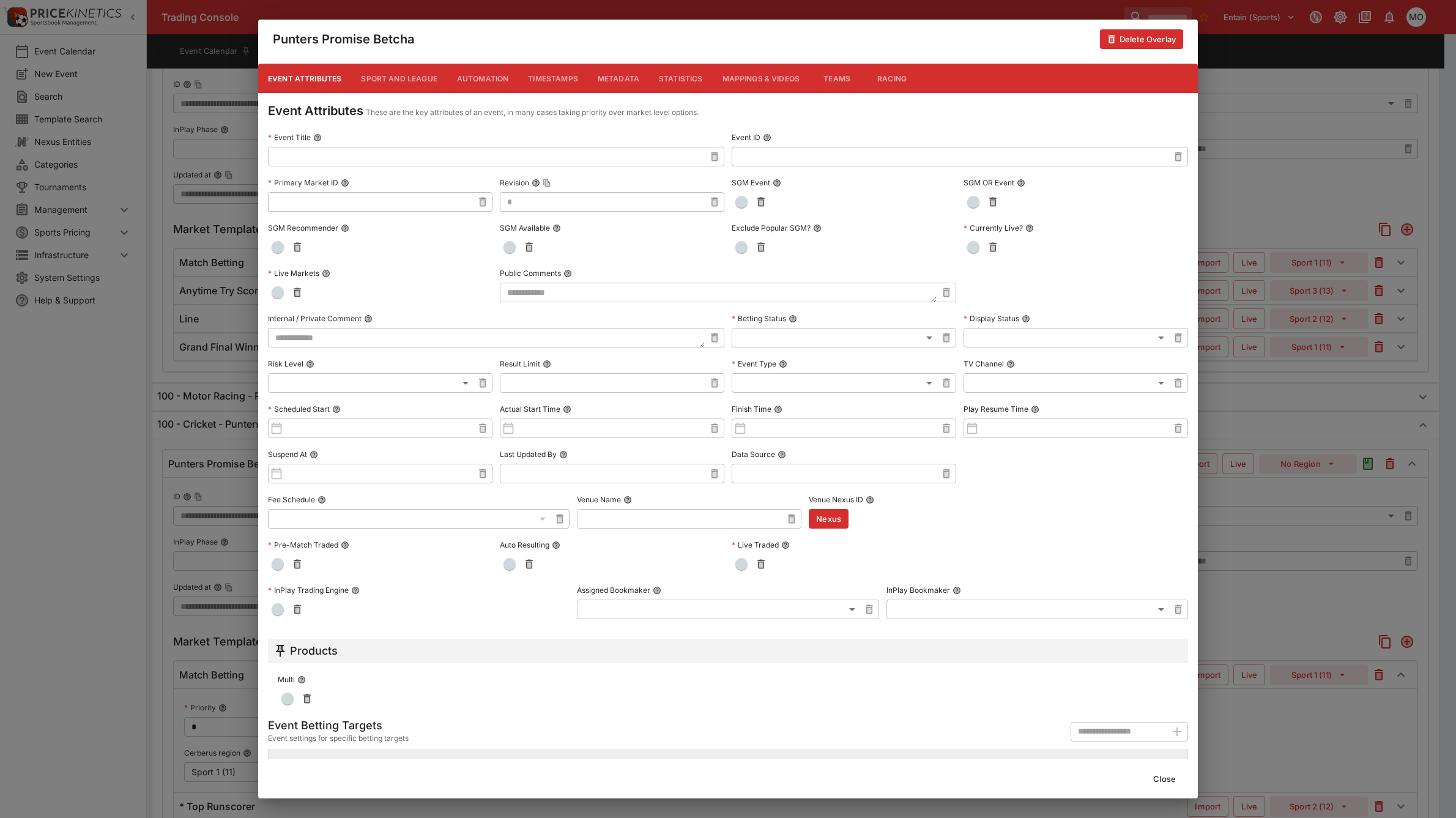
click at [615, 78] on button "Metadata" at bounding box center [618, 78] width 61 height 29
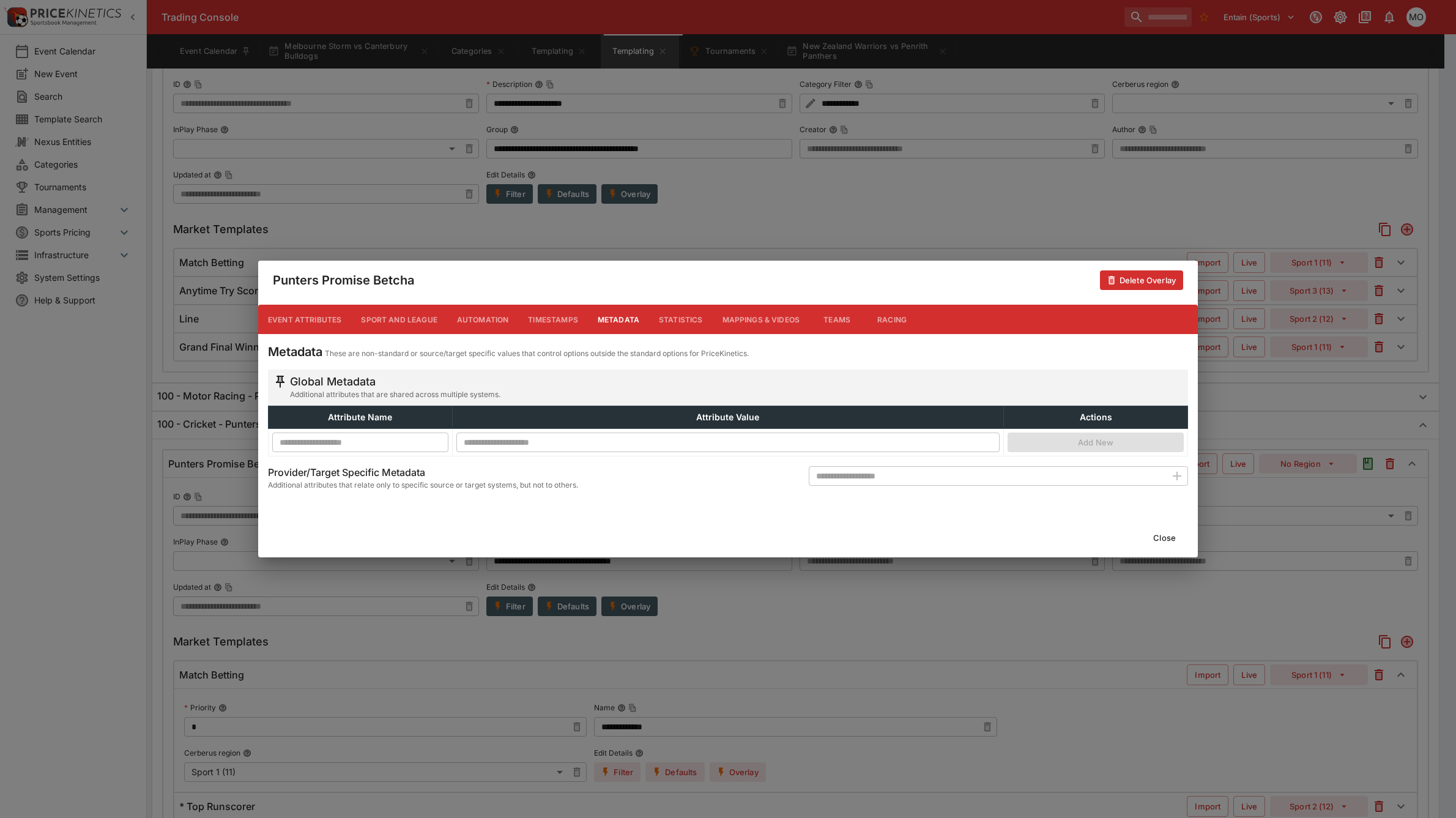
click at [1165, 536] on button "Close" at bounding box center [1165, 538] width 37 height 19
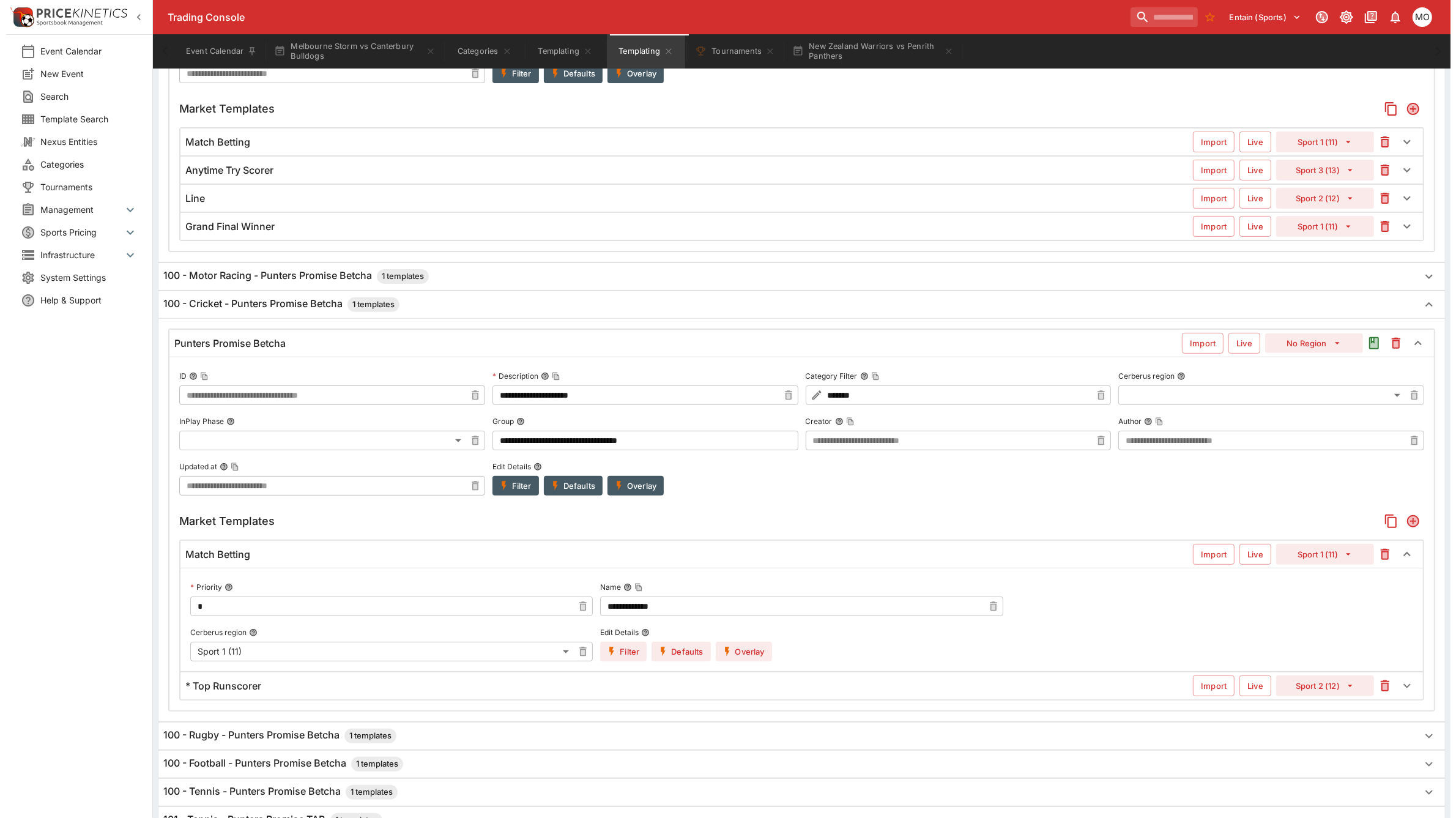
scroll to position [459, 0]
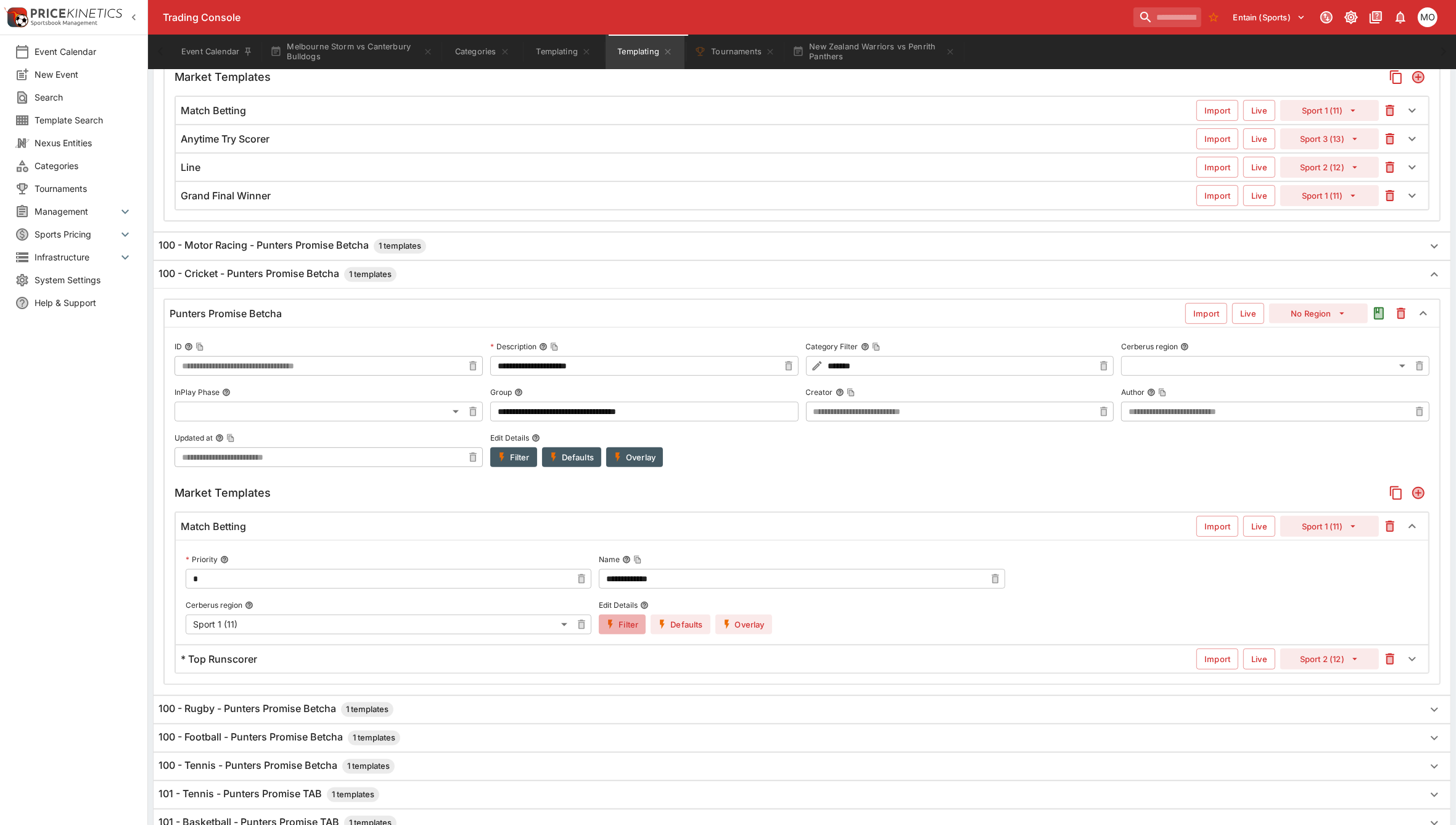
click at [625, 619] on button "Filter" at bounding box center [622, 624] width 47 height 20
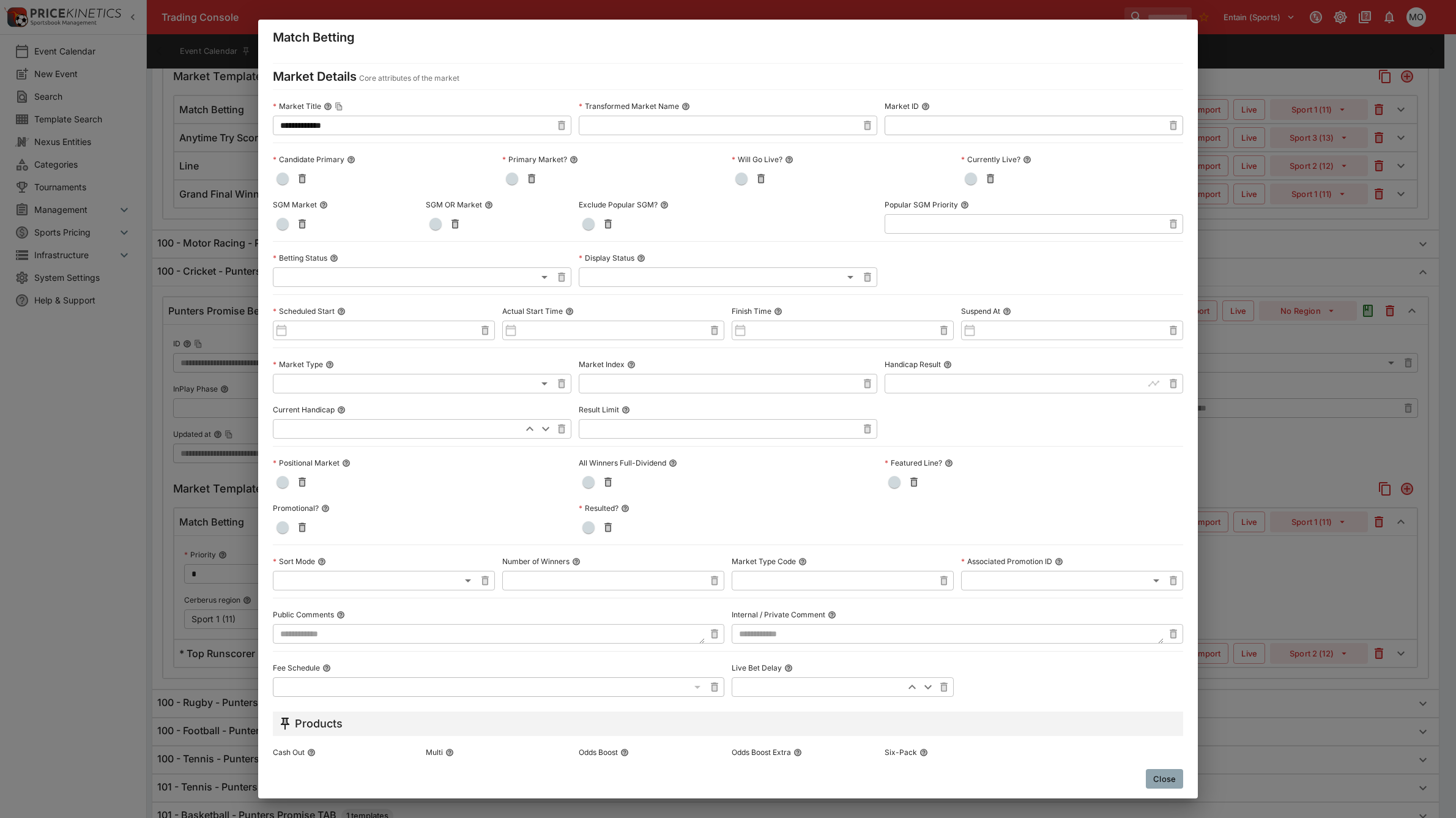
scroll to position [0, 0]
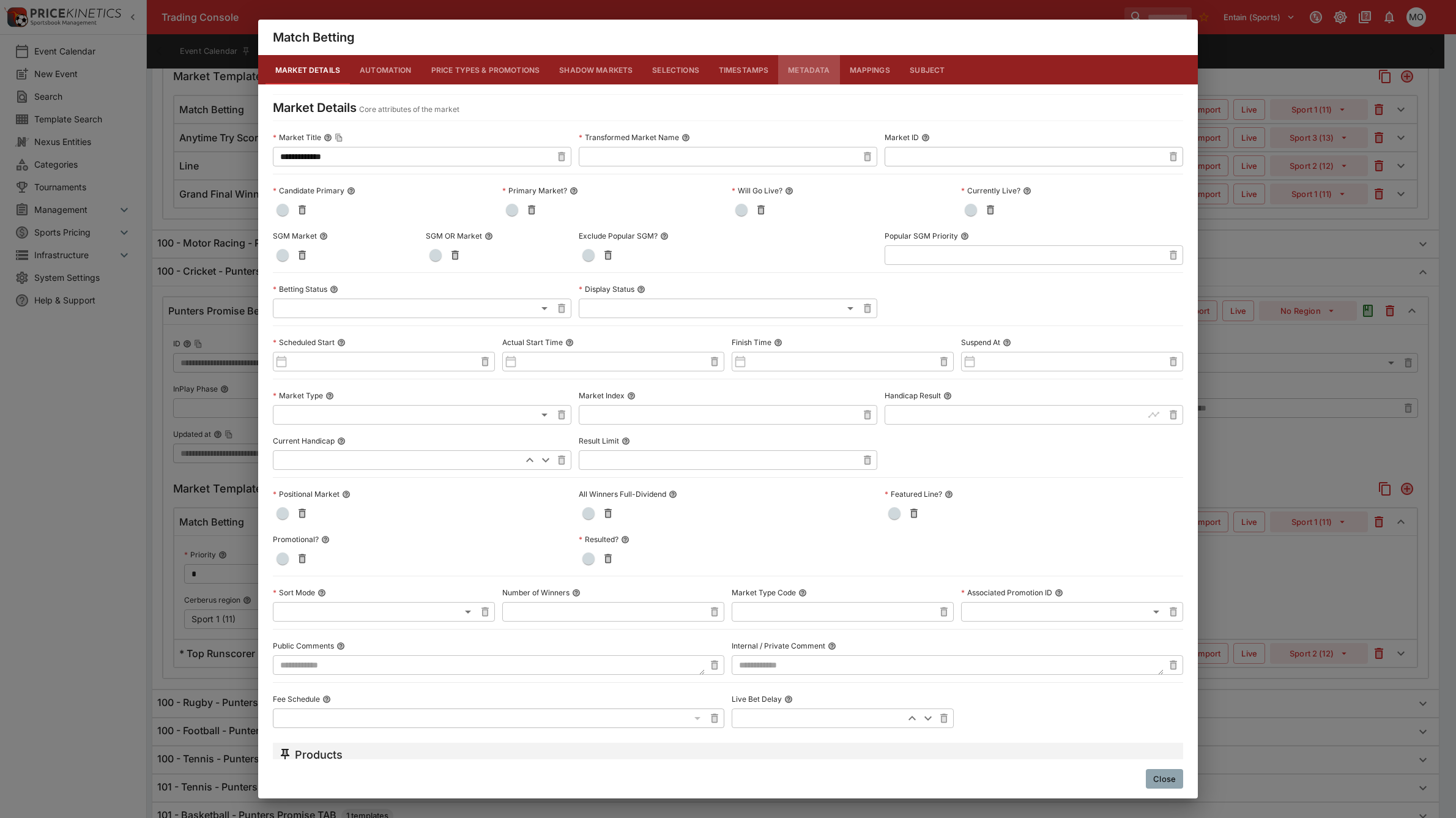
click at [793, 66] on button "Metadata" at bounding box center [808, 70] width 61 height 29
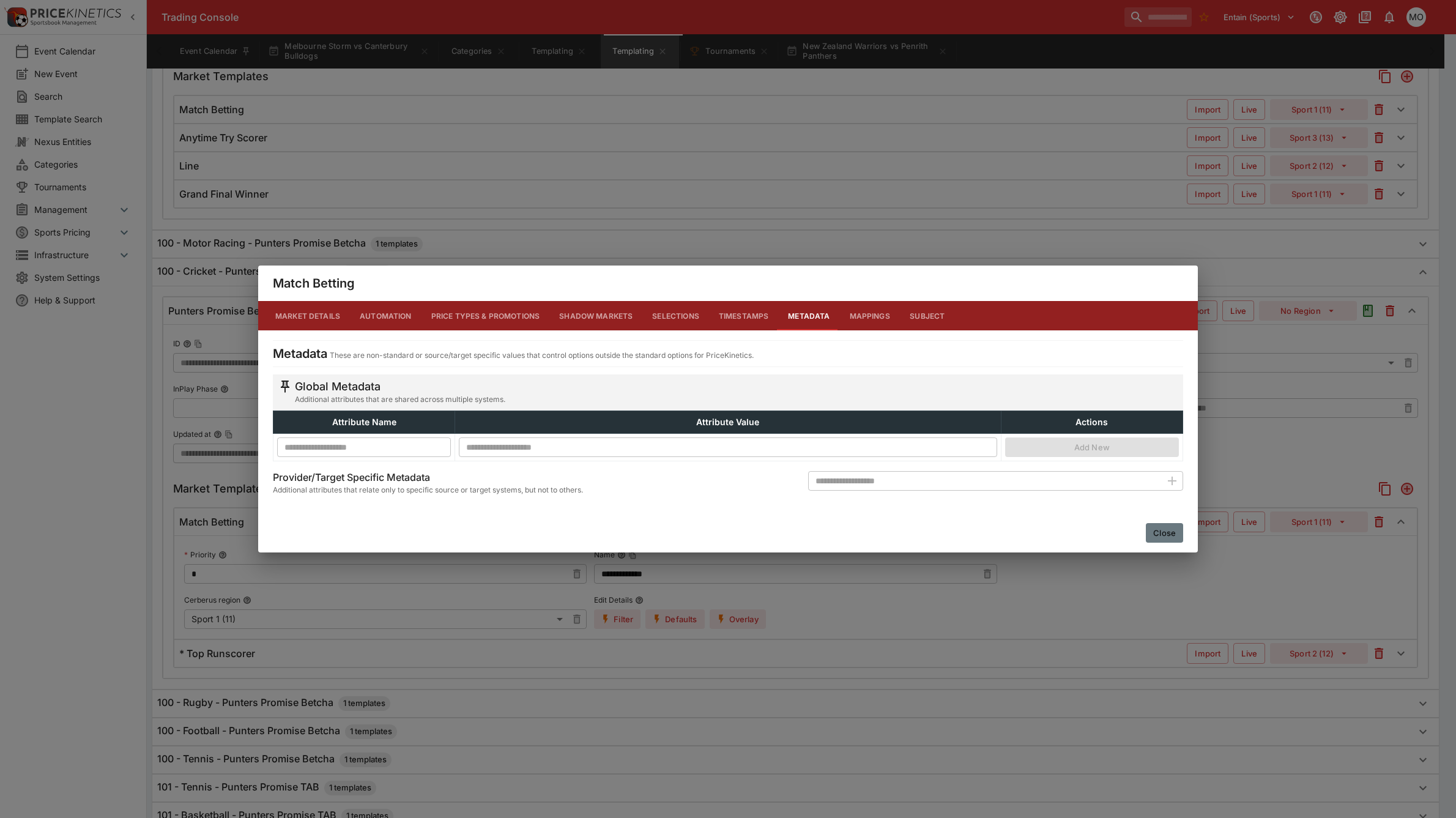
click at [1154, 530] on button "Close" at bounding box center [1165, 532] width 37 height 19
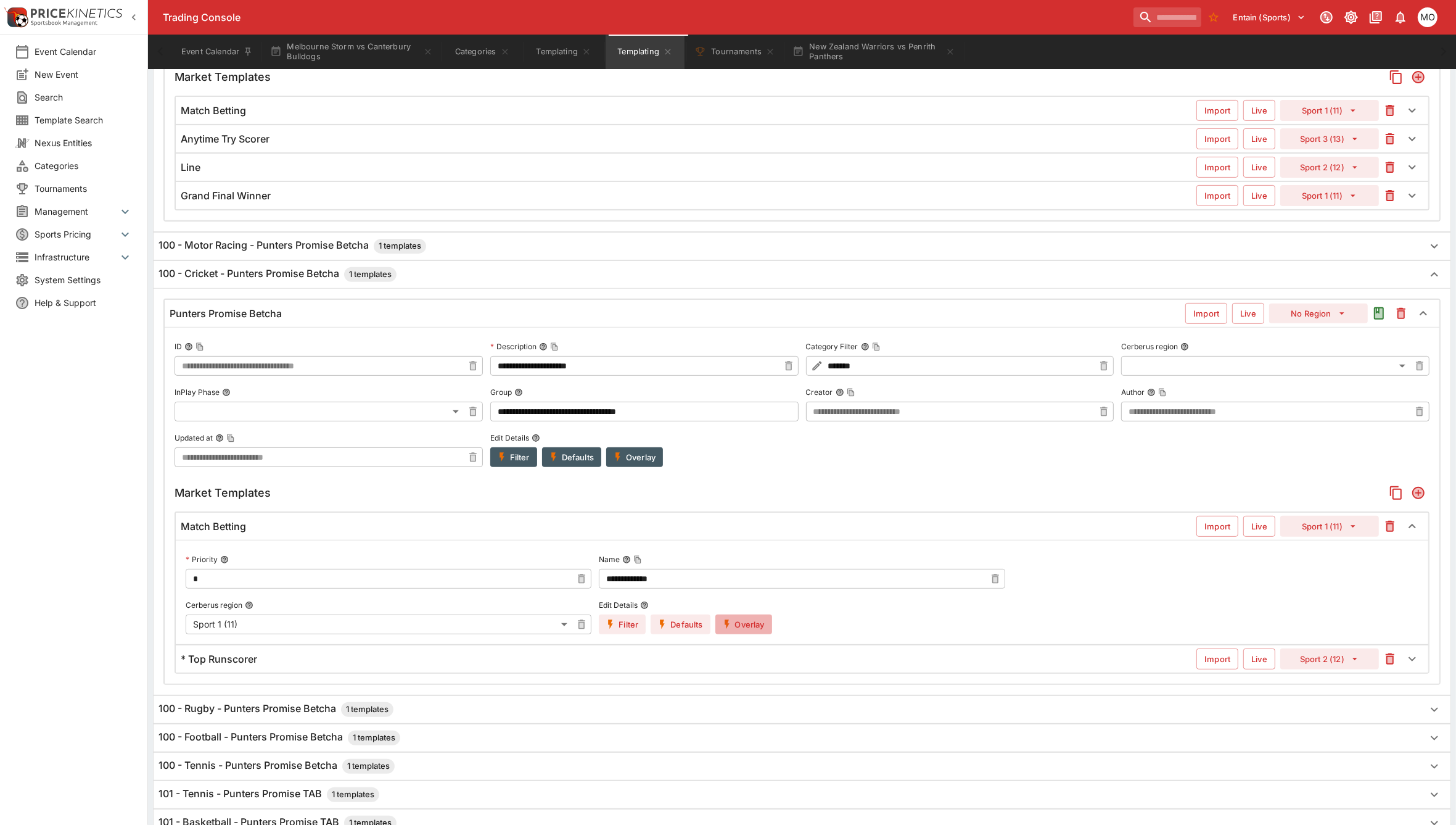
click at [738, 628] on button "Overlay" at bounding box center [744, 624] width 57 height 20
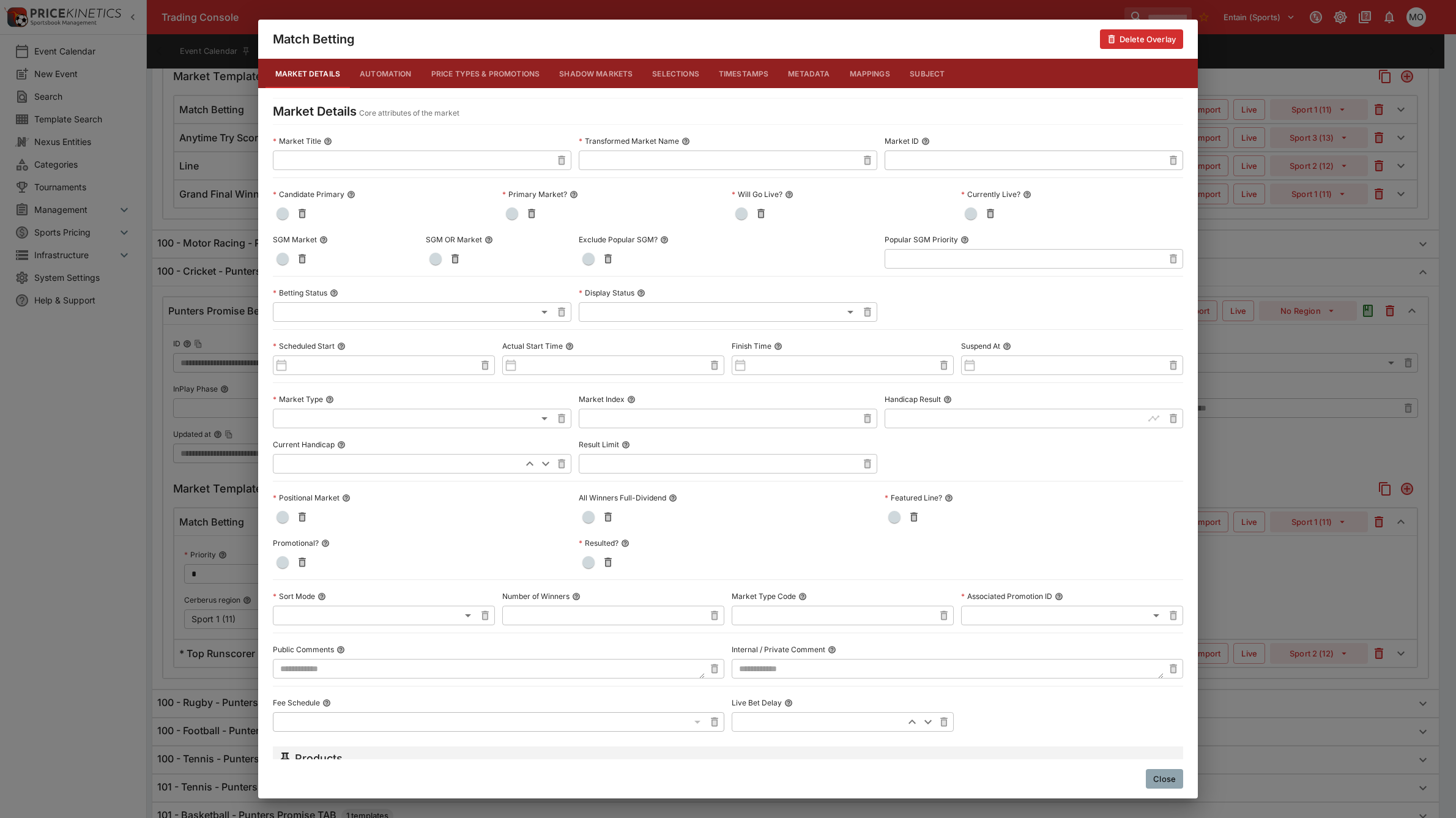
click at [808, 74] on button "Metadata" at bounding box center [808, 74] width 61 height 29
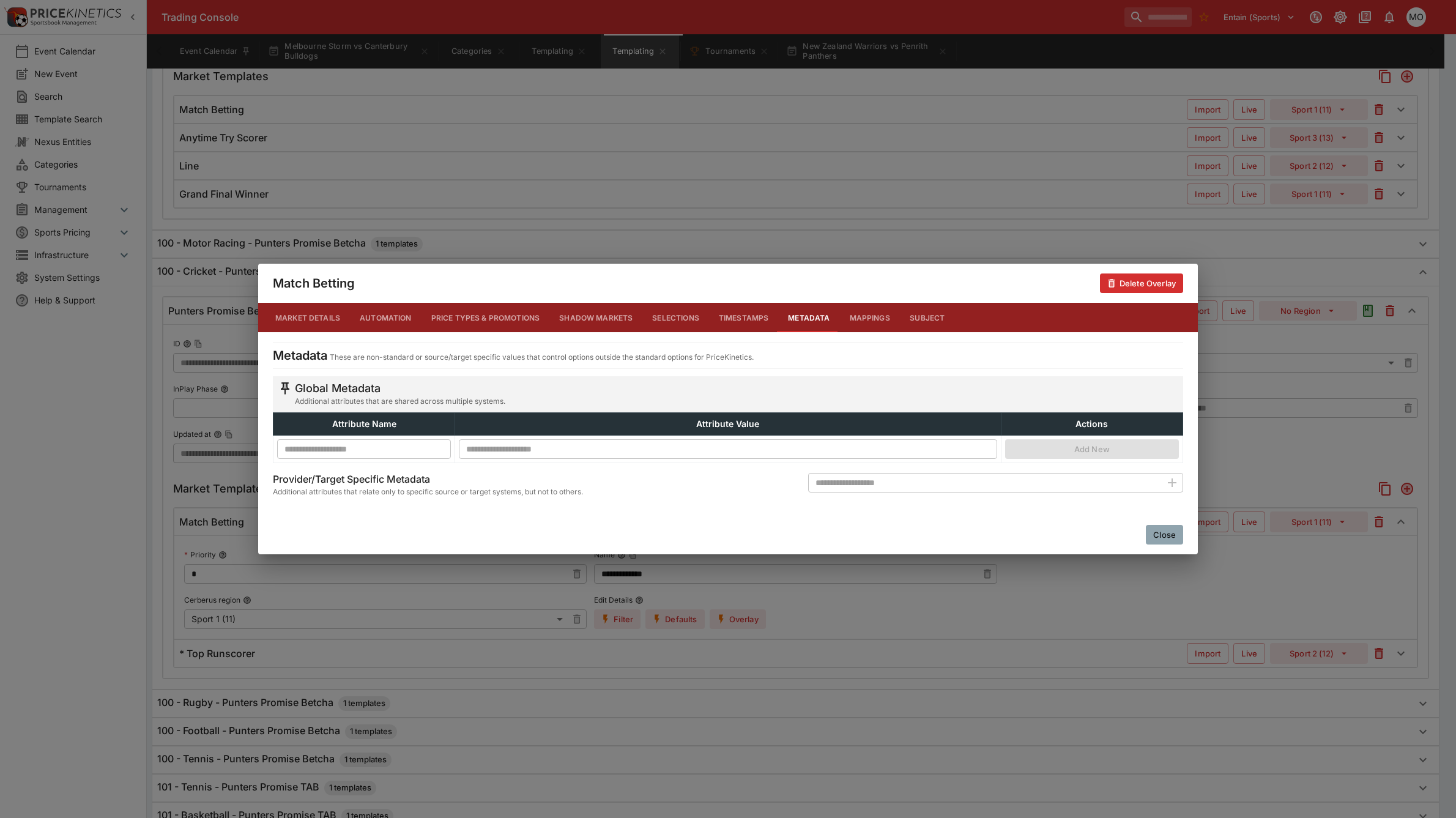
click at [1157, 528] on button "Close" at bounding box center [1165, 534] width 37 height 19
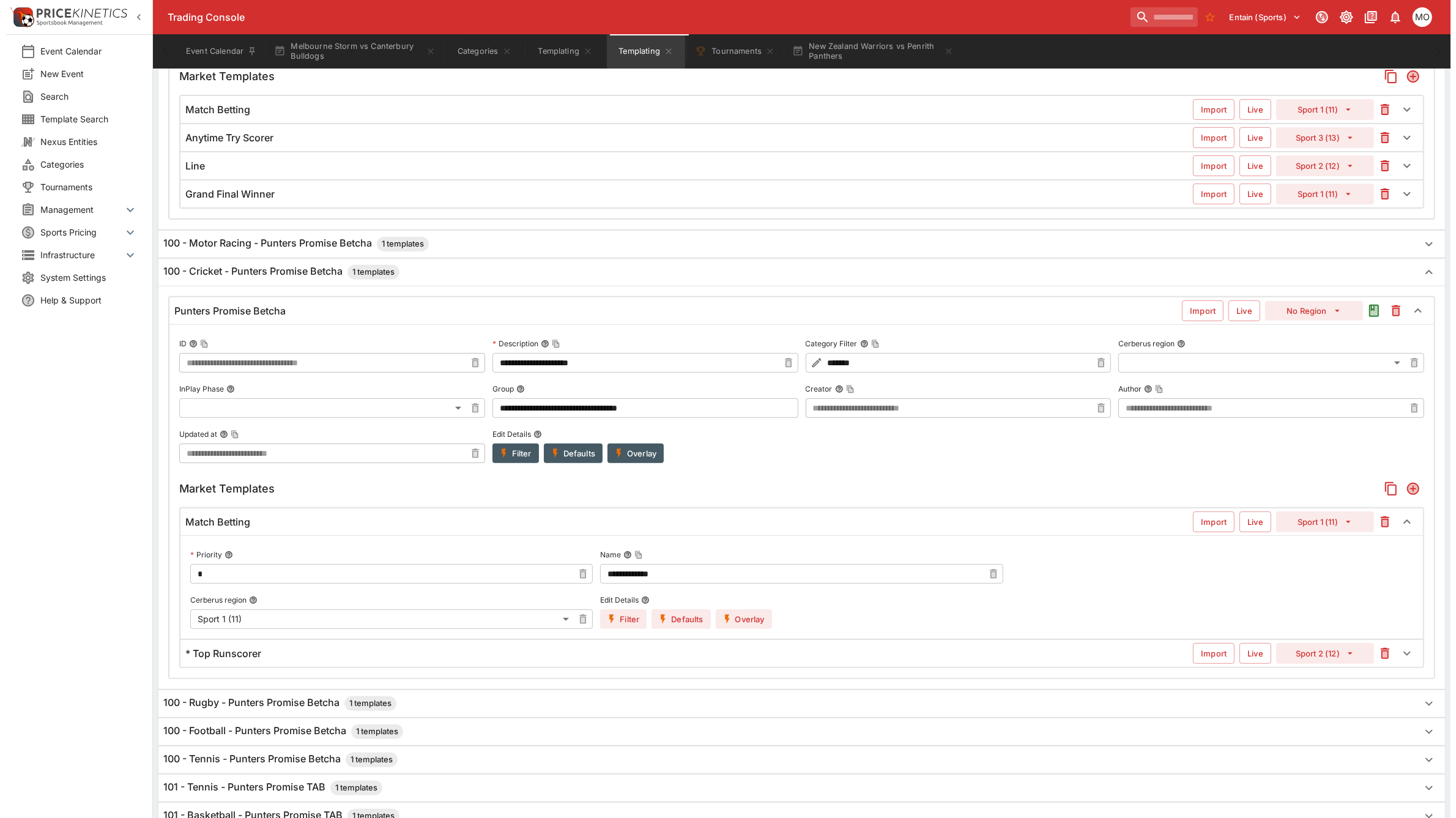
scroll to position [306, 0]
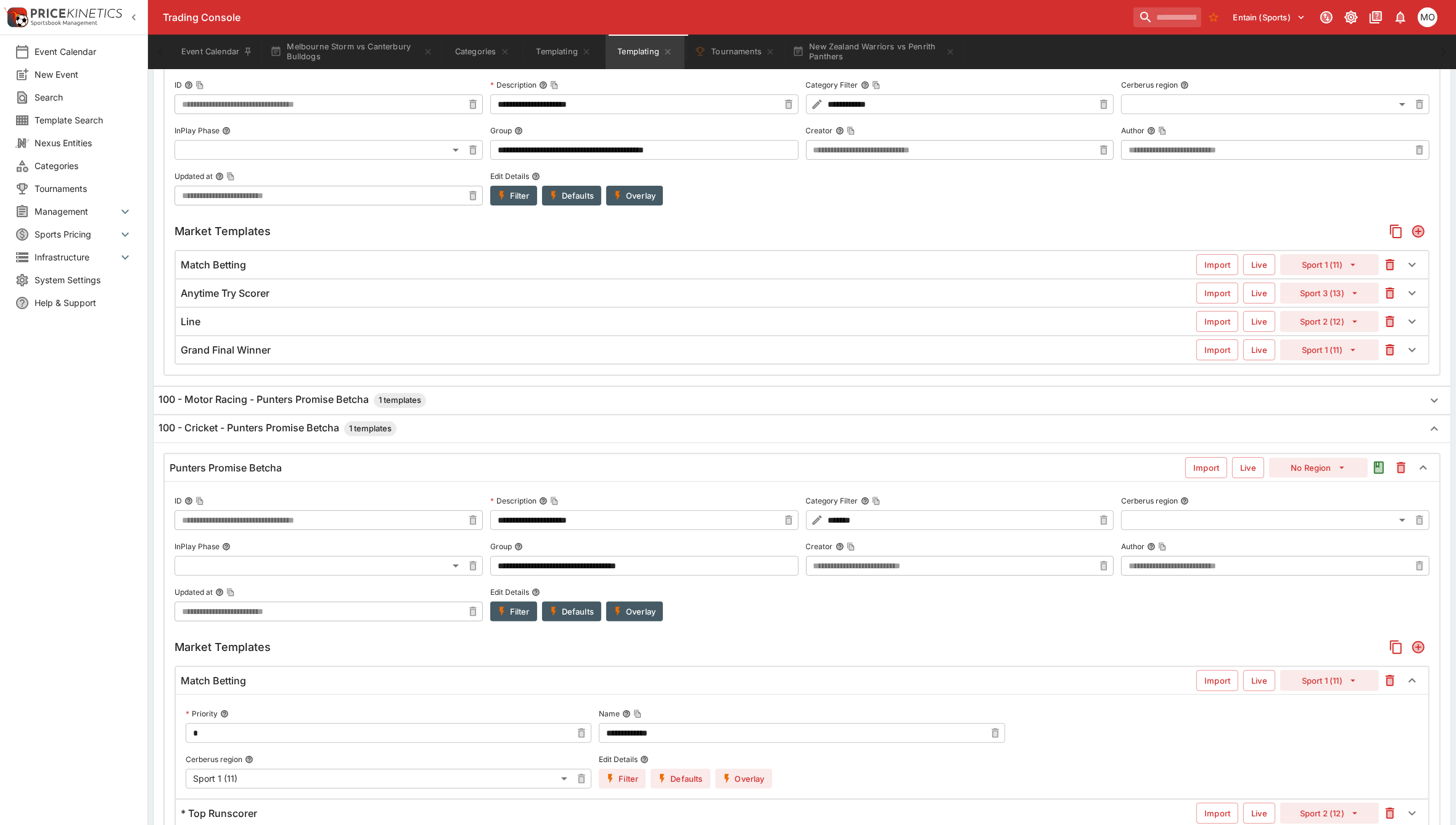
click at [446, 261] on div "Match Betting" at bounding box center [689, 265] width 1016 height 13
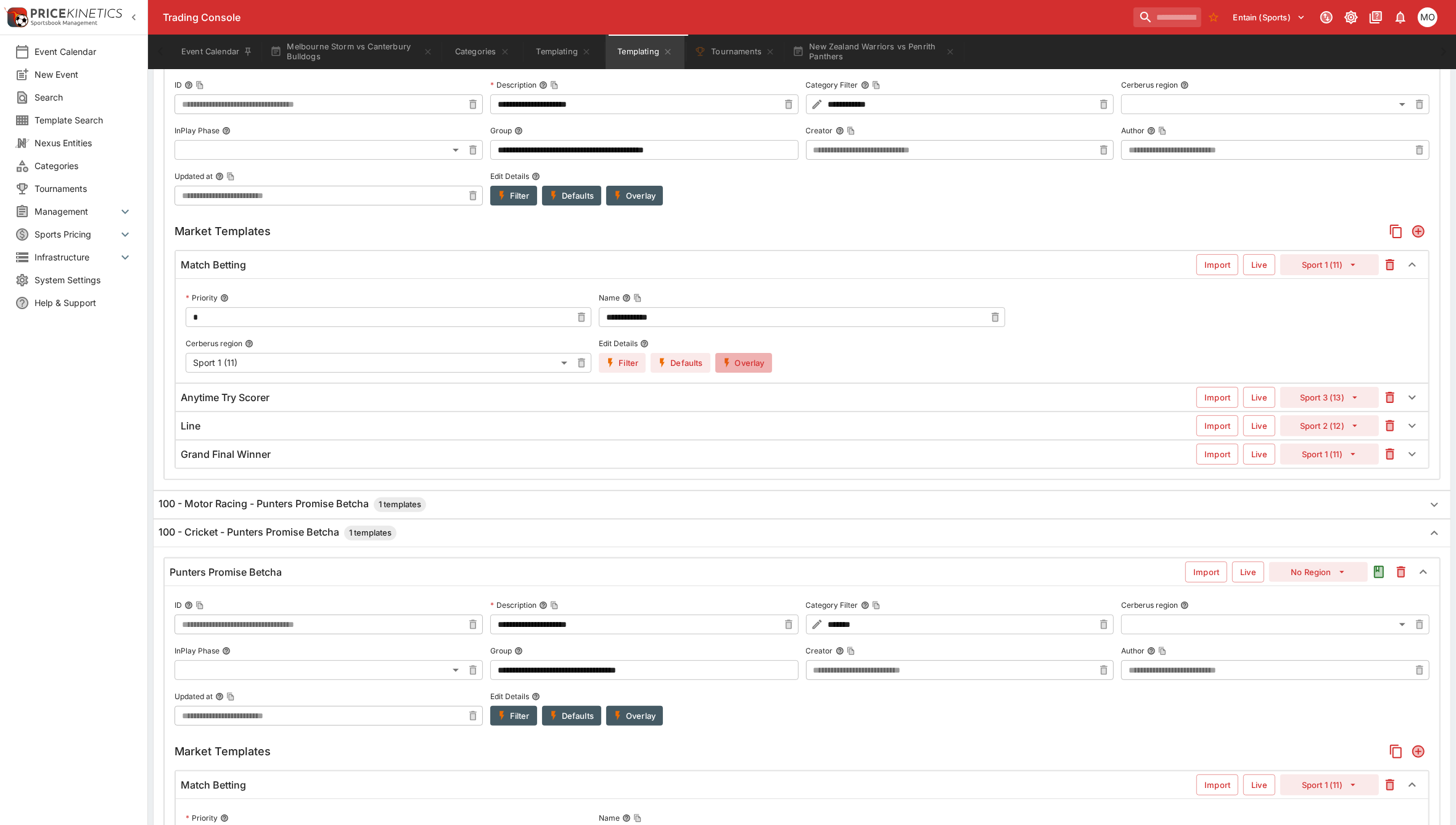
click at [733, 367] on icon "button" at bounding box center [727, 363] width 11 height 11
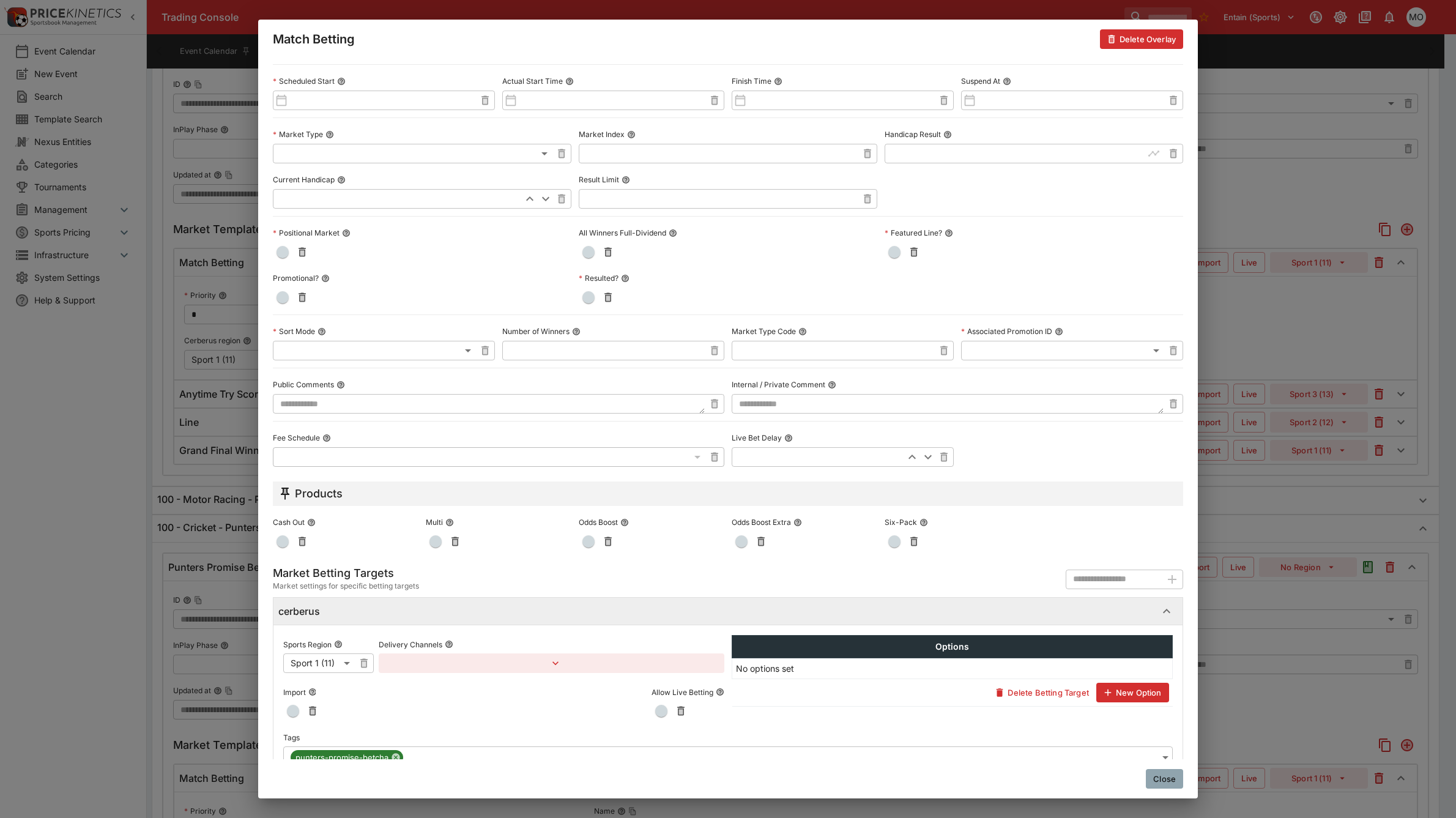
scroll to position [295, 0]
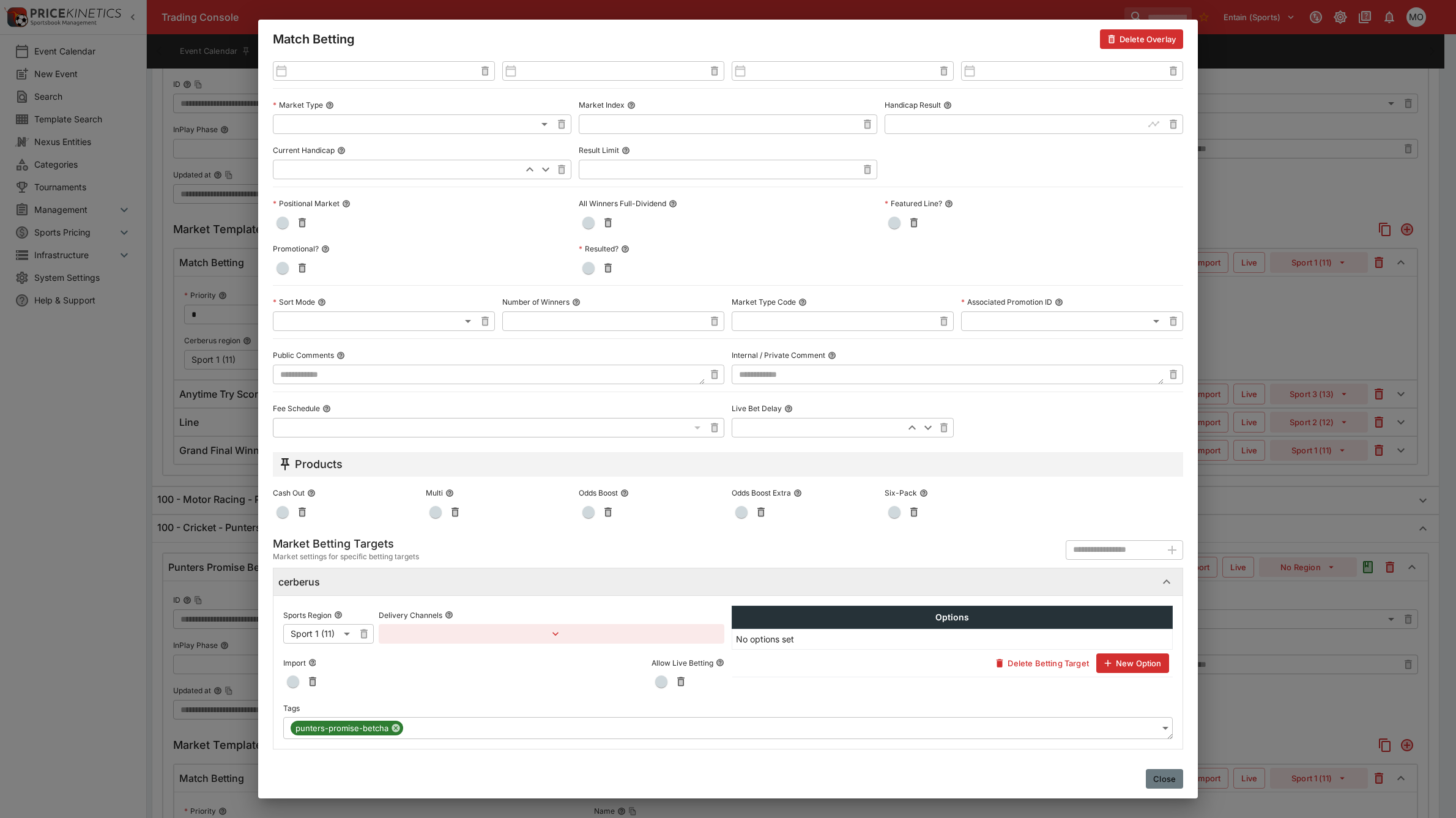
click at [1168, 777] on button "Close" at bounding box center [1165, 779] width 37 height 19
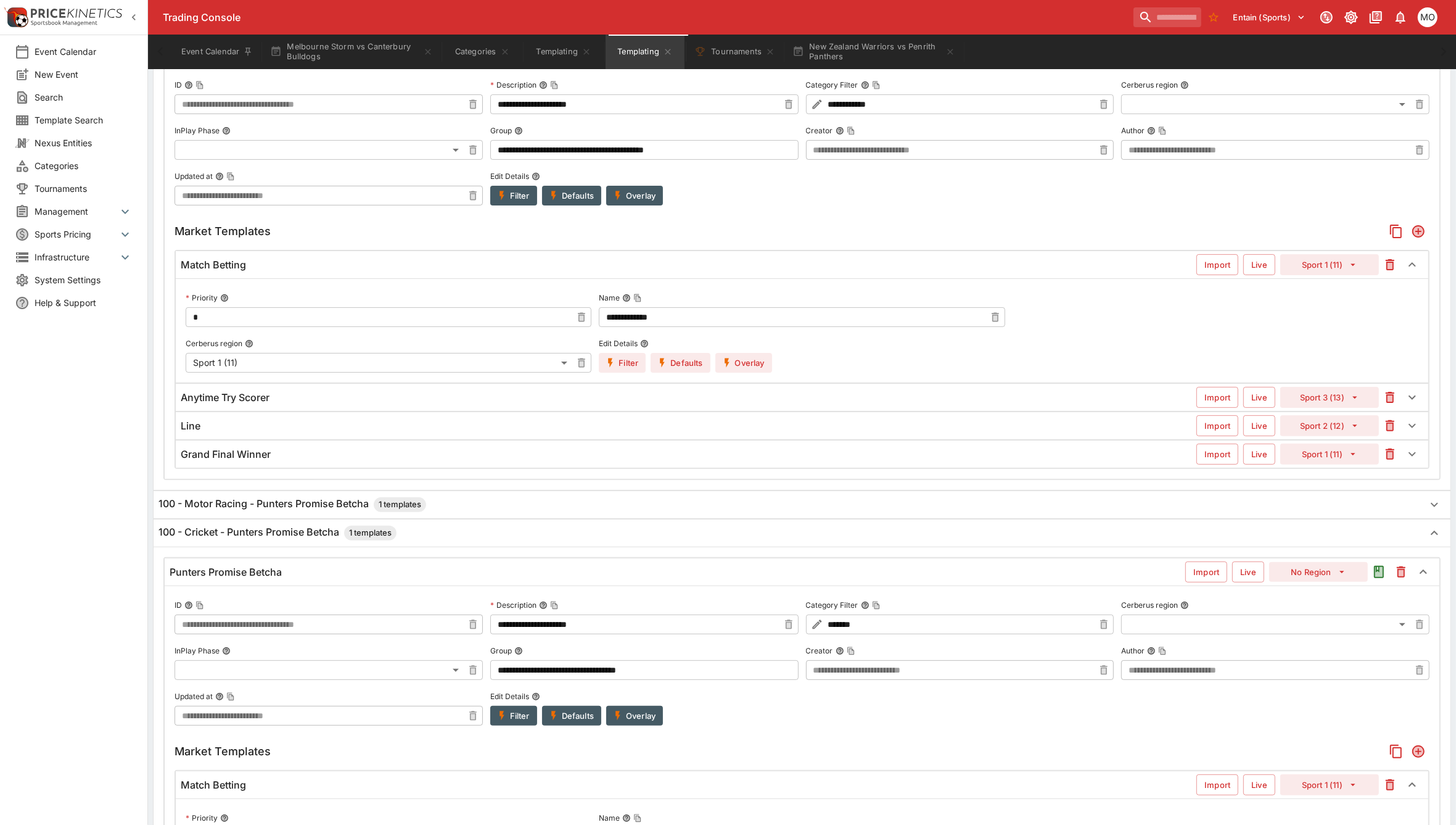
click at [629, 406] on div "Anytime Try Scorer Import Live Sport 3 (13)" at bounding box center [802, 397] width 1253 height 27
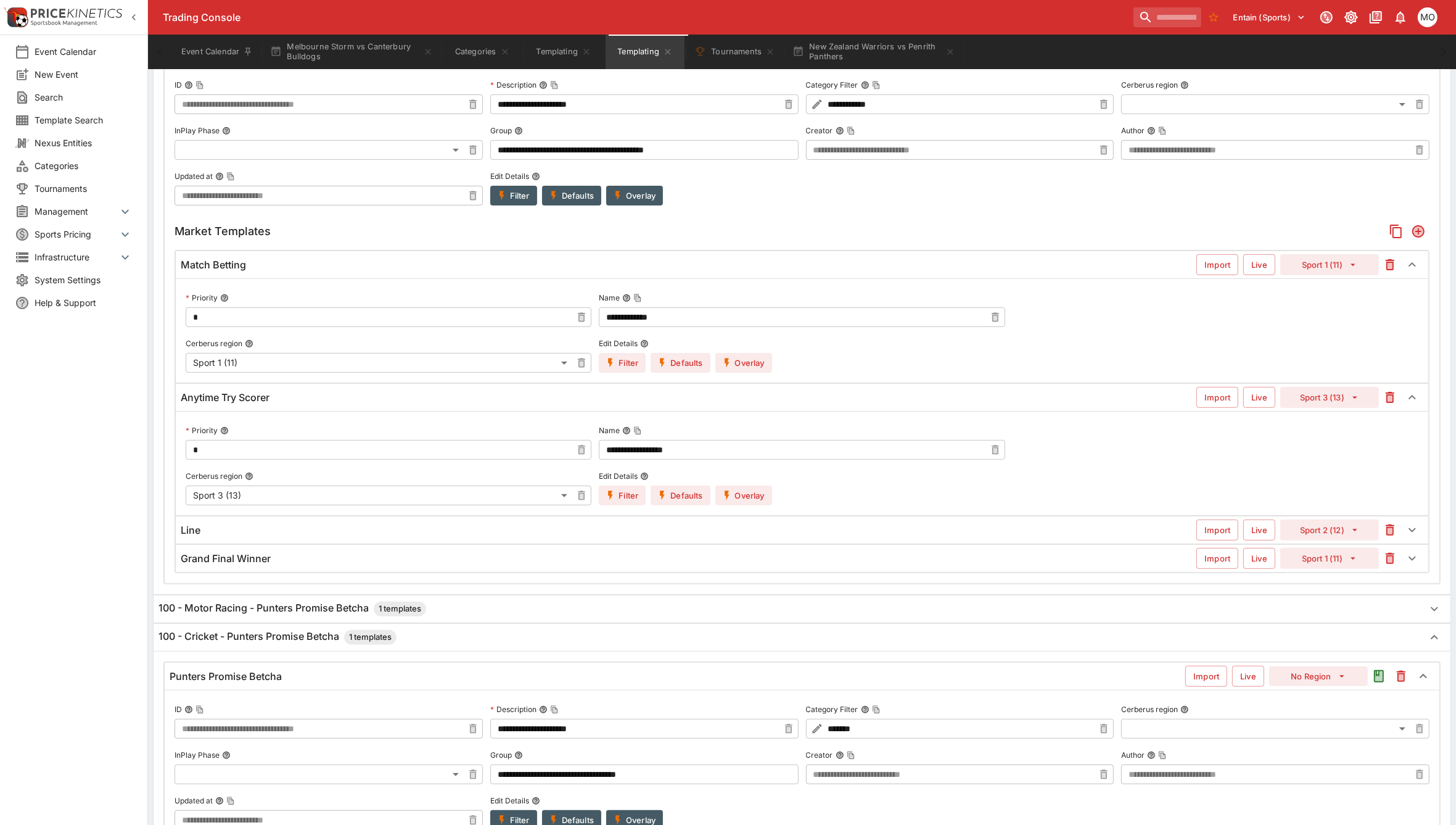
click at [732, 497] on icon "button" at bounding box center [727, 496] width 11 height 11
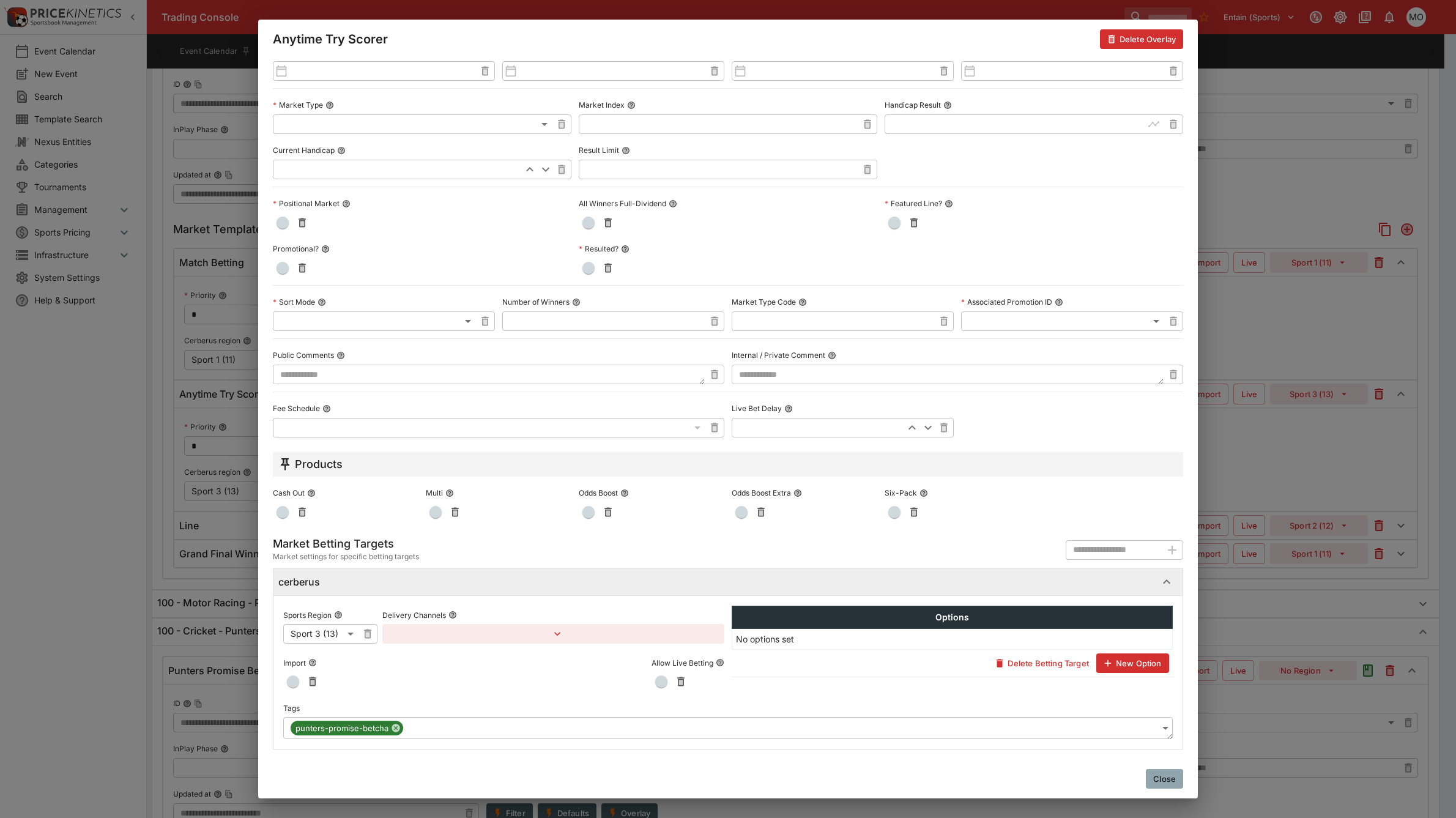
click at [1167, 774] on button "Close" at bounding box center [1165, 779] width 37 height 19
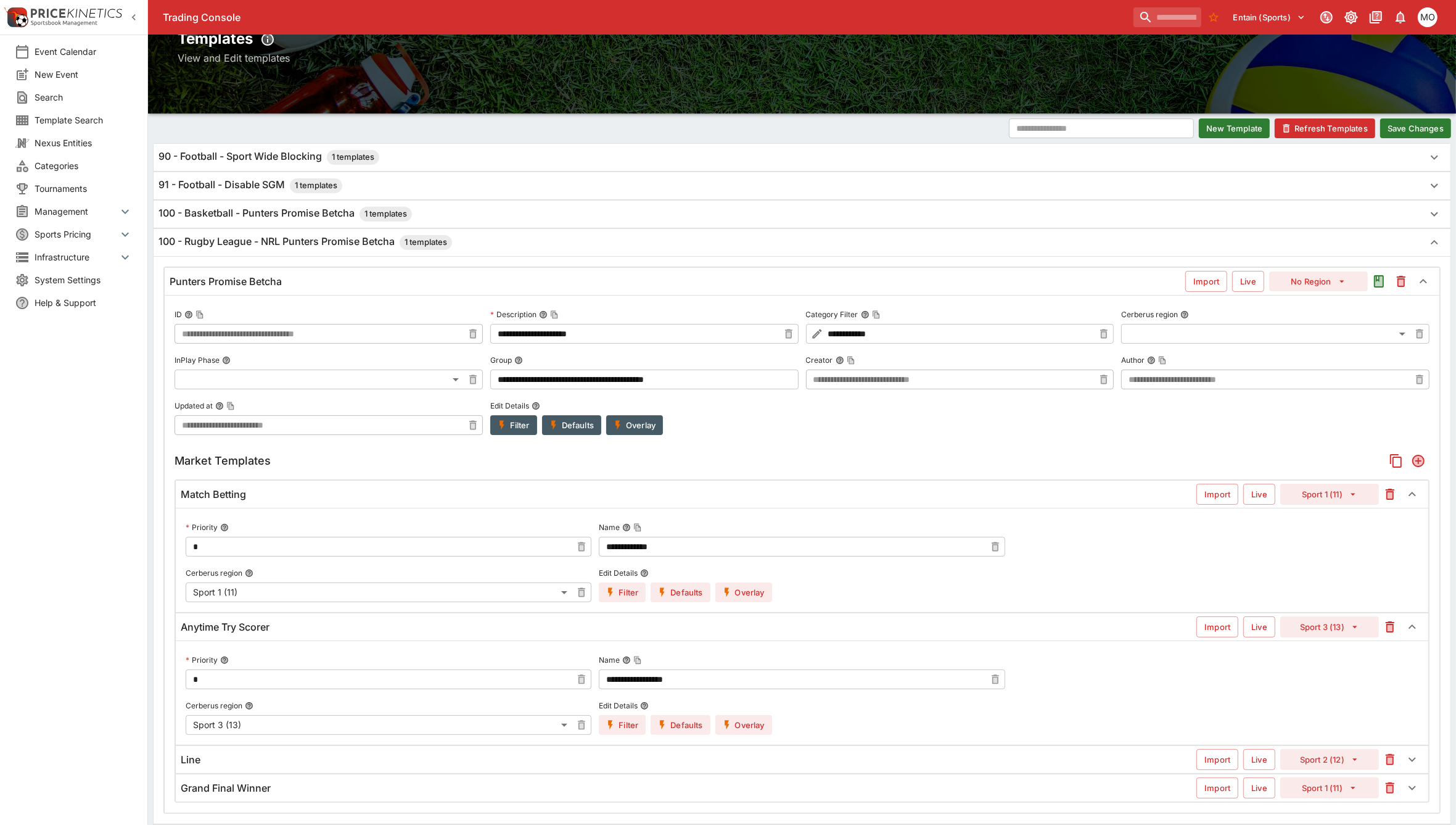
scroll to position [0, 0]
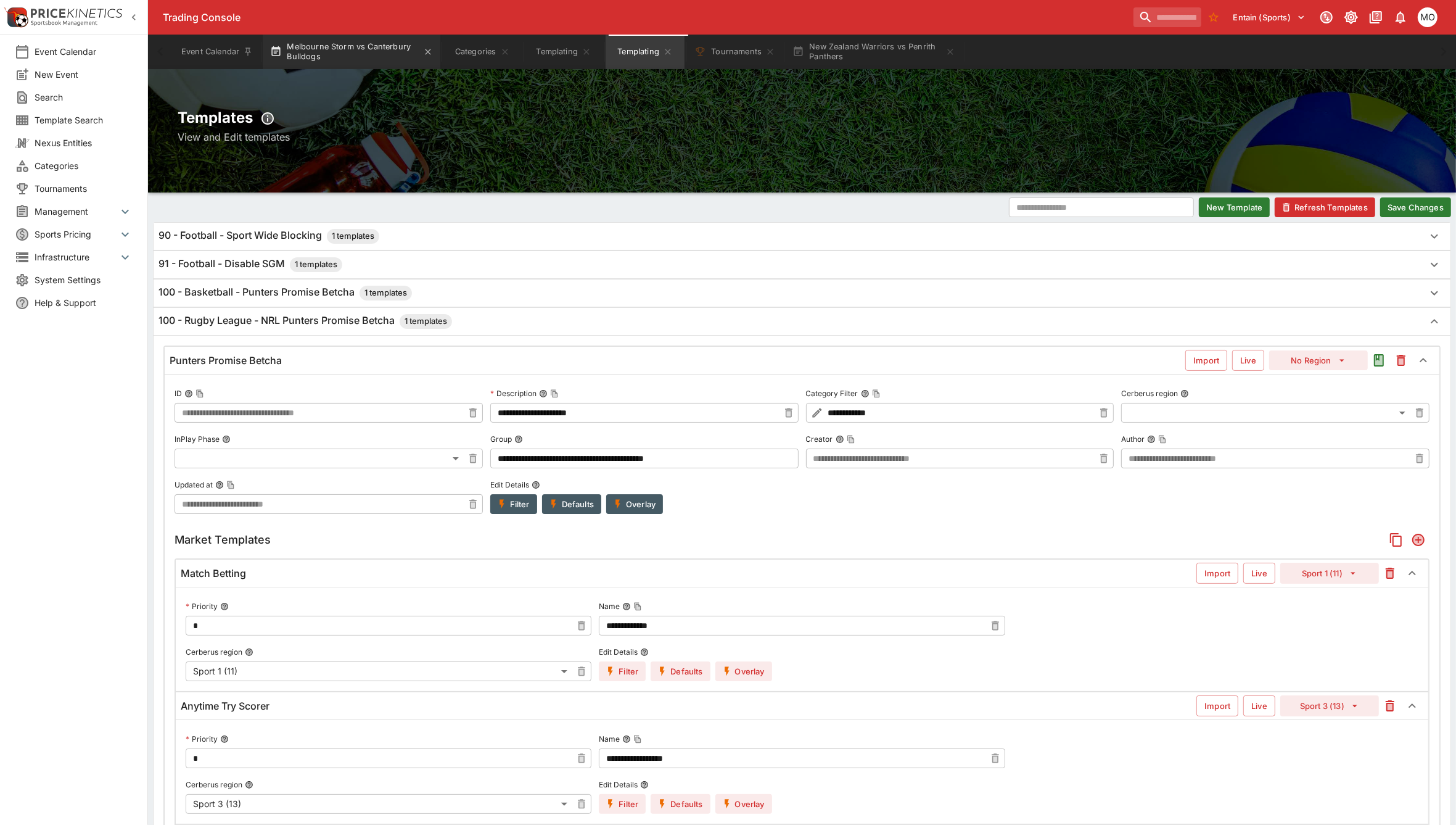
click at [354, 57] on button "Melbourne Storm vs Canterbury Bulldogs" at bounding box center [351, 51] width 178 height 34
click at [1156, 24] on input "search" at bounding box center [1162, 17] width 78 height 20
click at [1148, 19] on input "search" at bounding box center [1162, 17] width 78 height 20
paste input "**********"
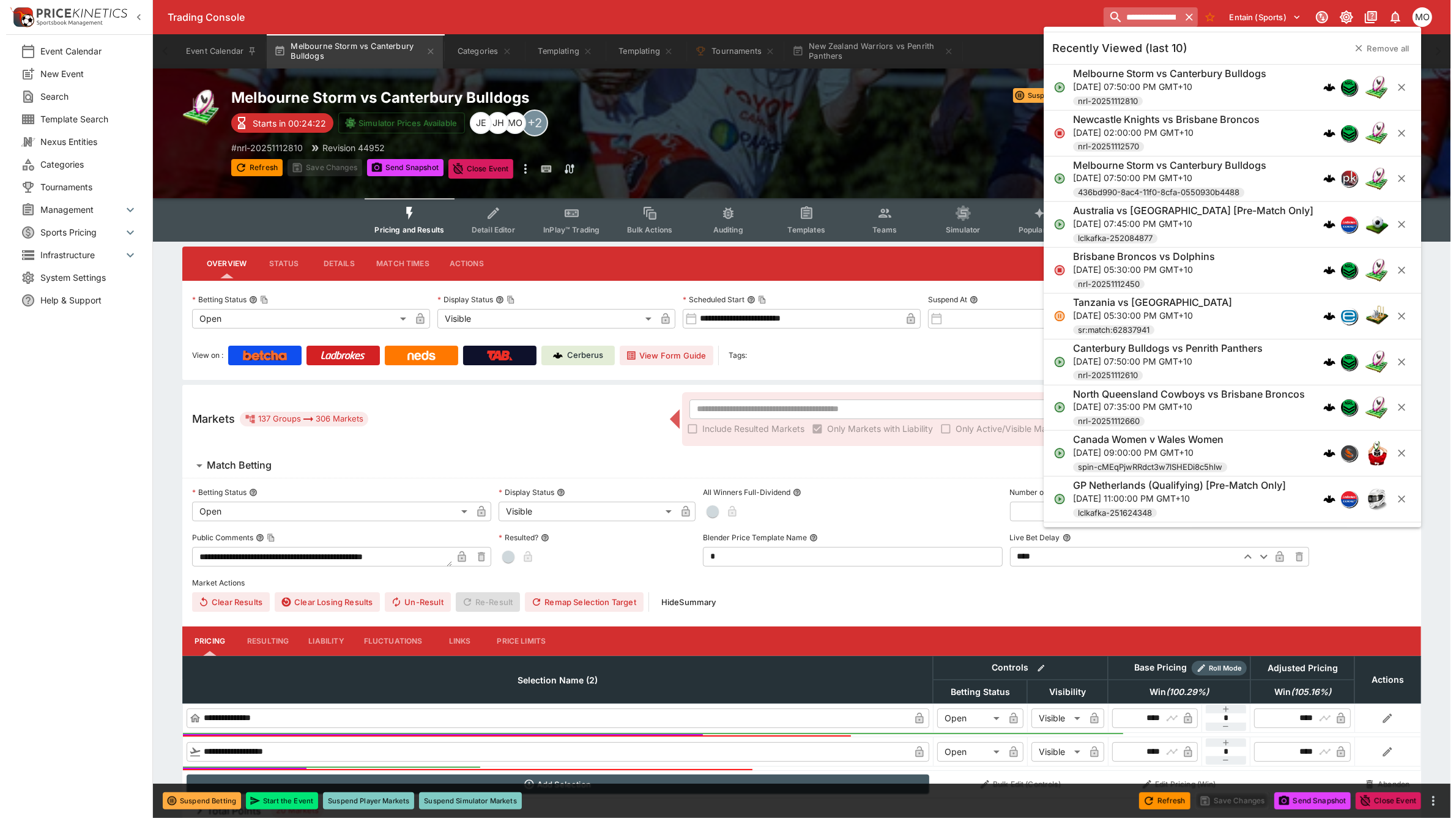
scroll to position [0, 68]
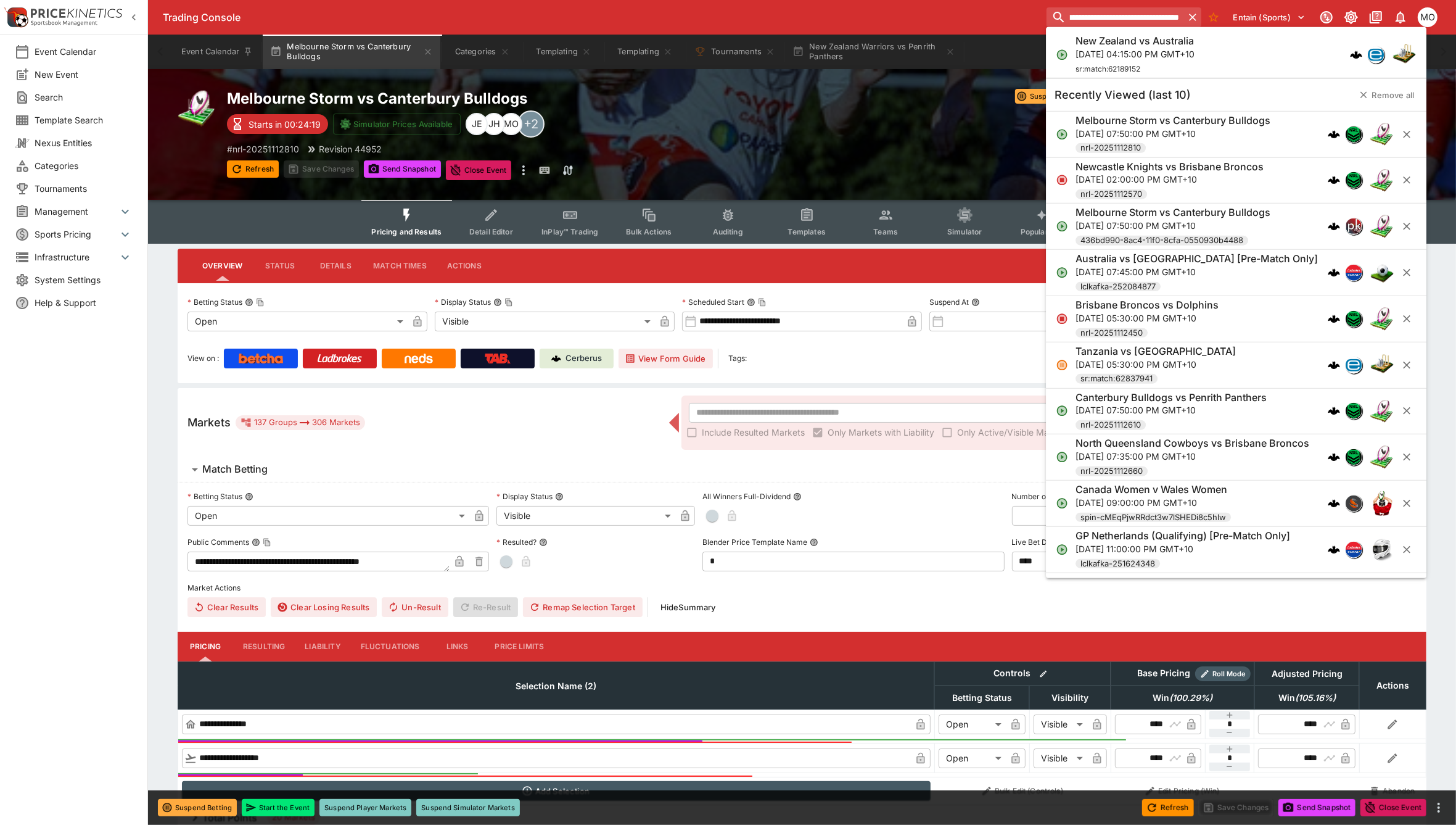
type input "**********"
click at [1141, 49] on p "[DATE] 04:15:00 PM GMT+10" at bounding box center [1135, 53] width 119 height 13
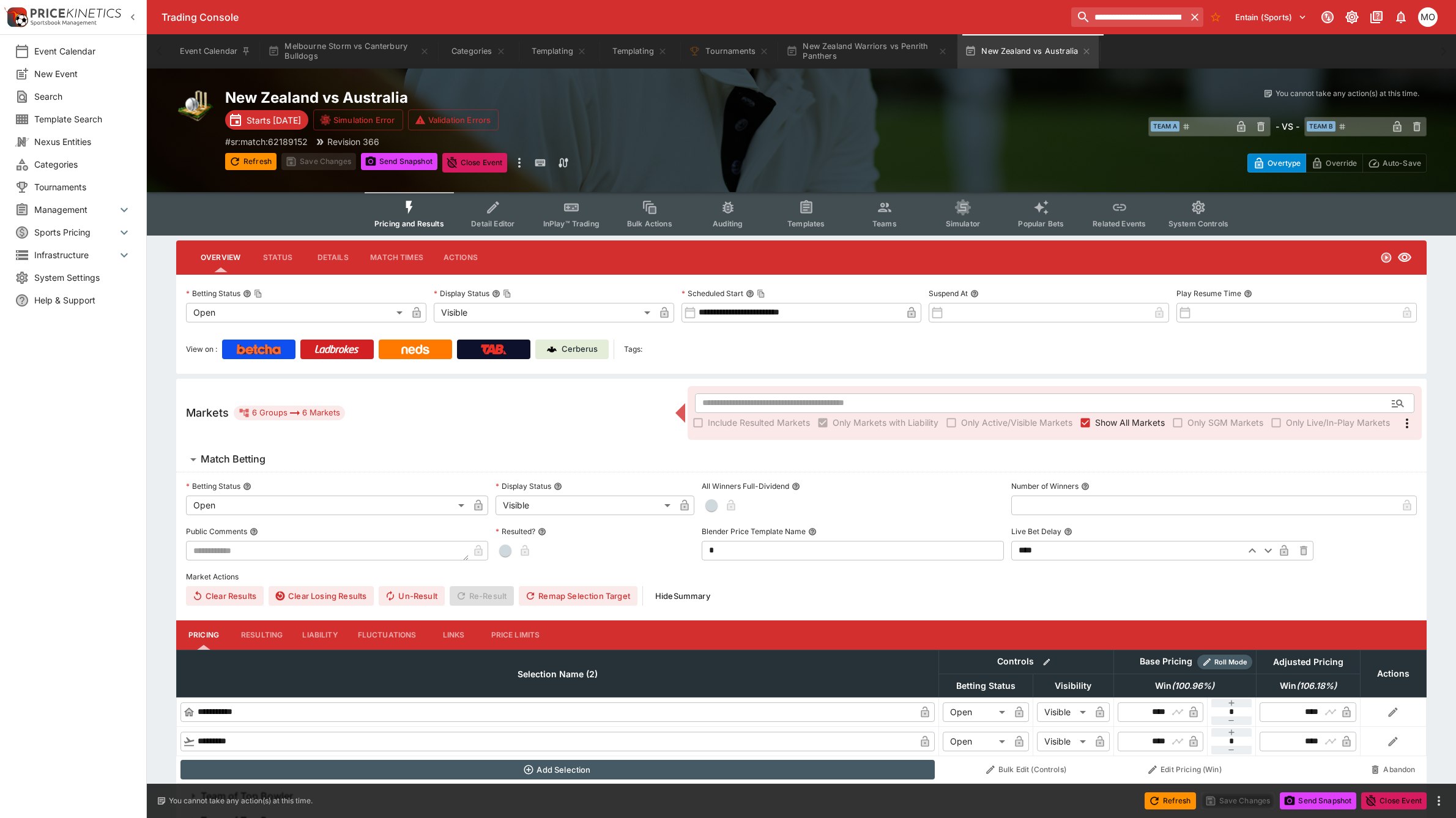
type input "**********"
type input "*******"
type input "**********"
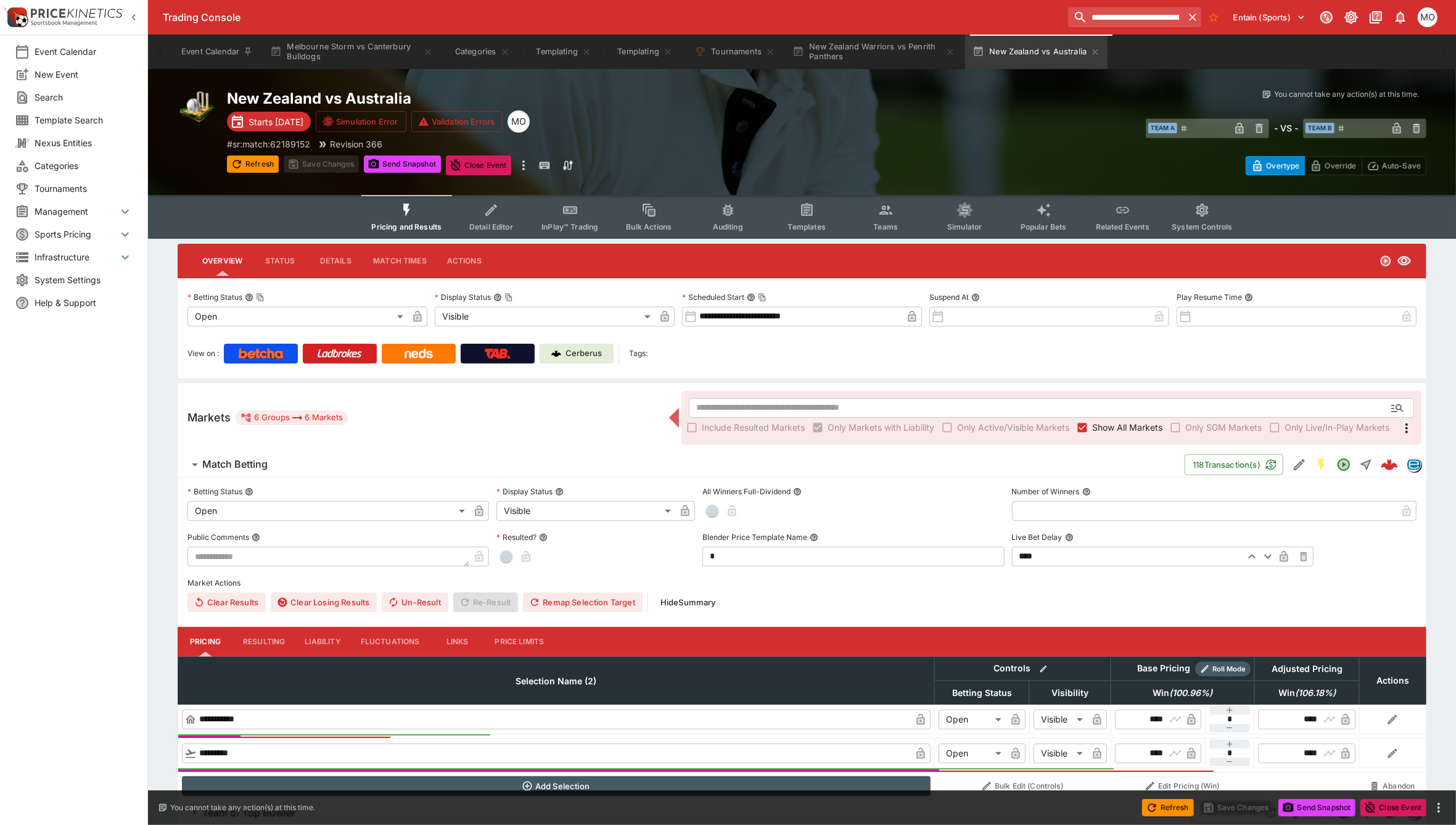
click at [809, 219] on button "Templates" at bounding box center [807, 217] width 79 height 44
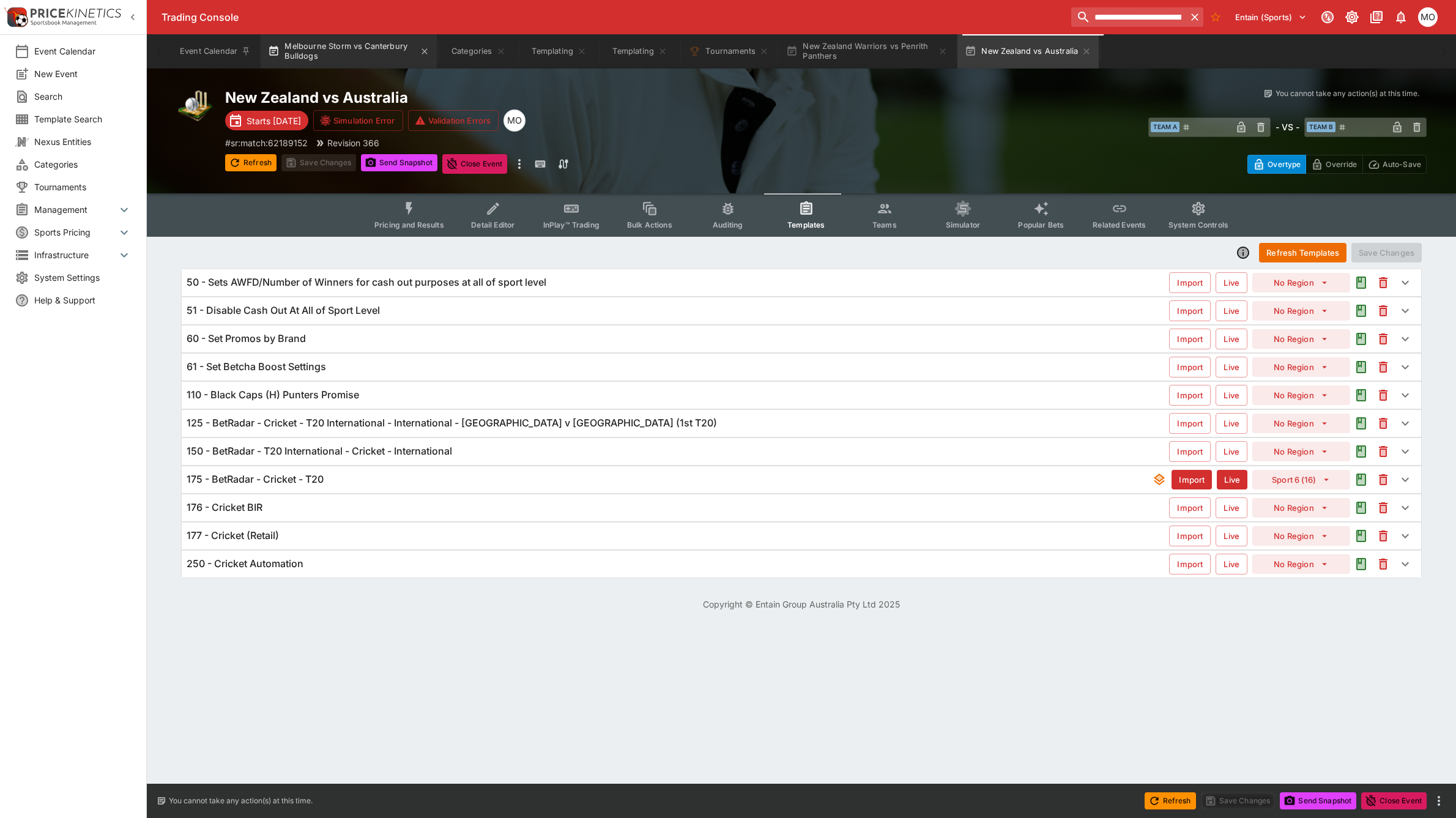
click at [319, 46] on button "Melbourne Storm vs Canterbury Bulldogs" at bounding box center [348, 51] width 176 height 34
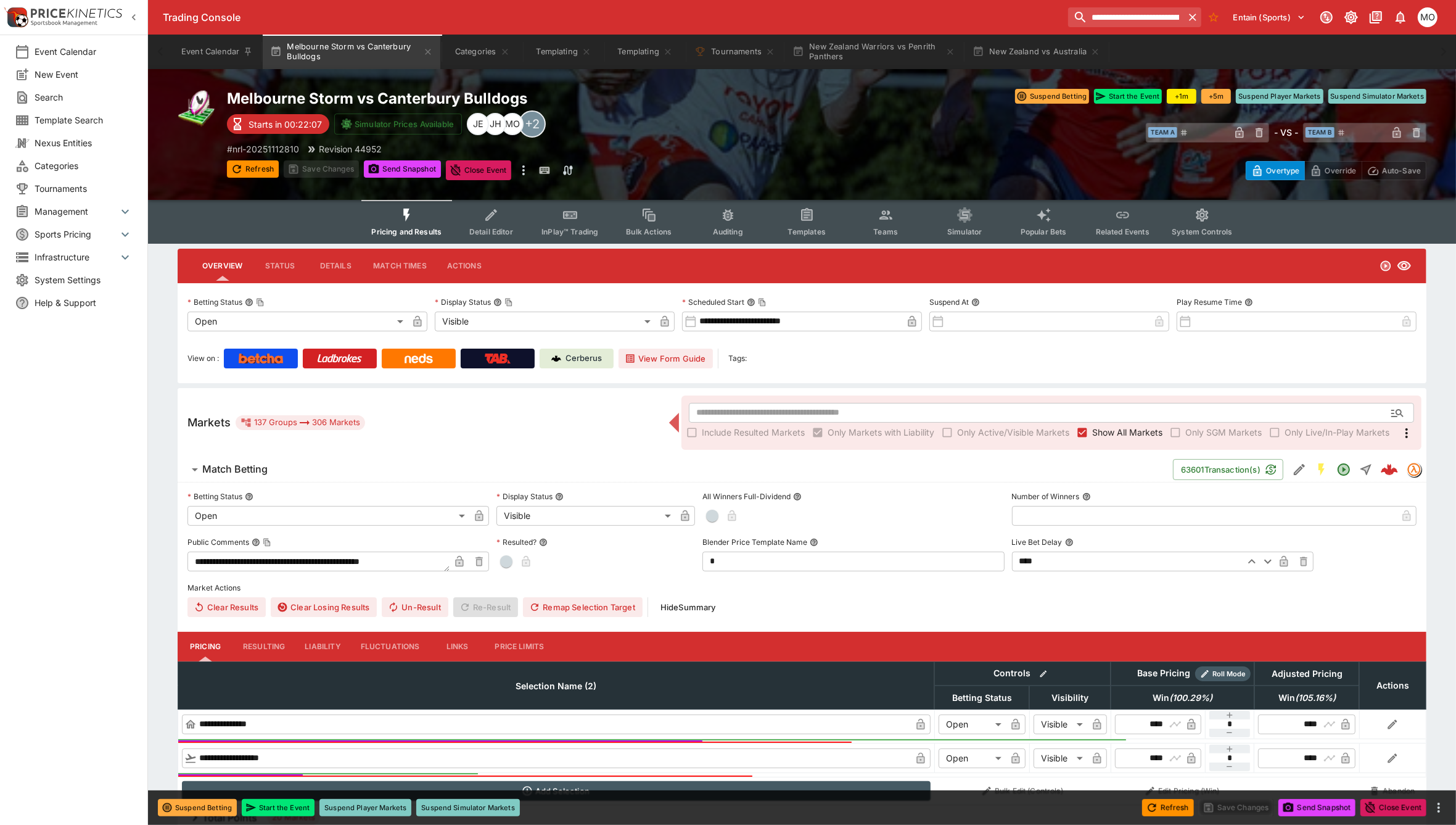
click at [815, 230] on span "Templates" at bounding box center [807, 232] width 38 height 9
